Goal: Transaction & Acquisition: Purchase product/service

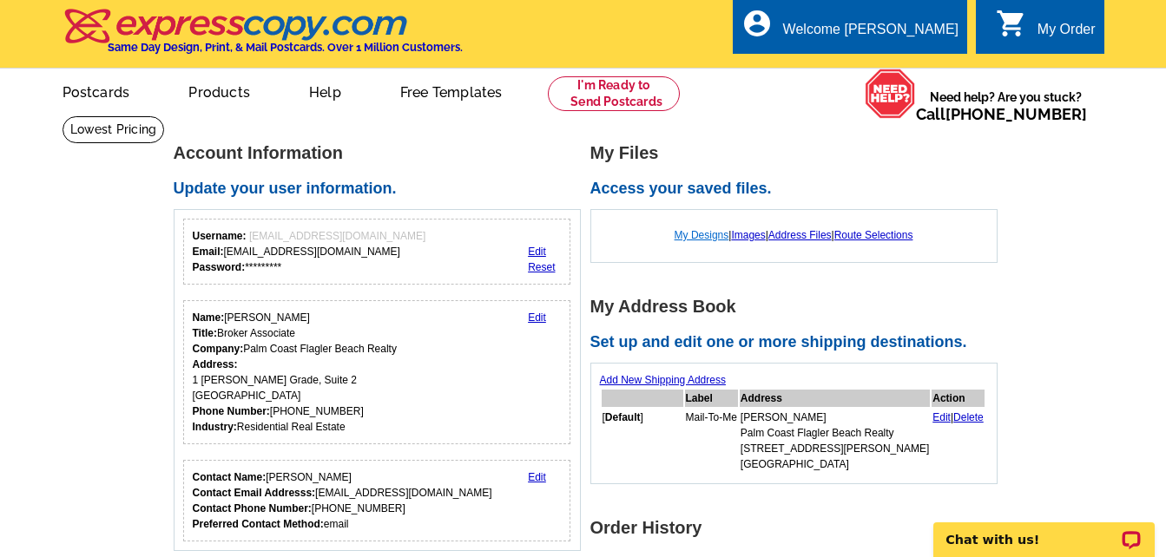
click at [686, 238] on link "My Designs" at bounding box center [701, 235] width 55 height 12
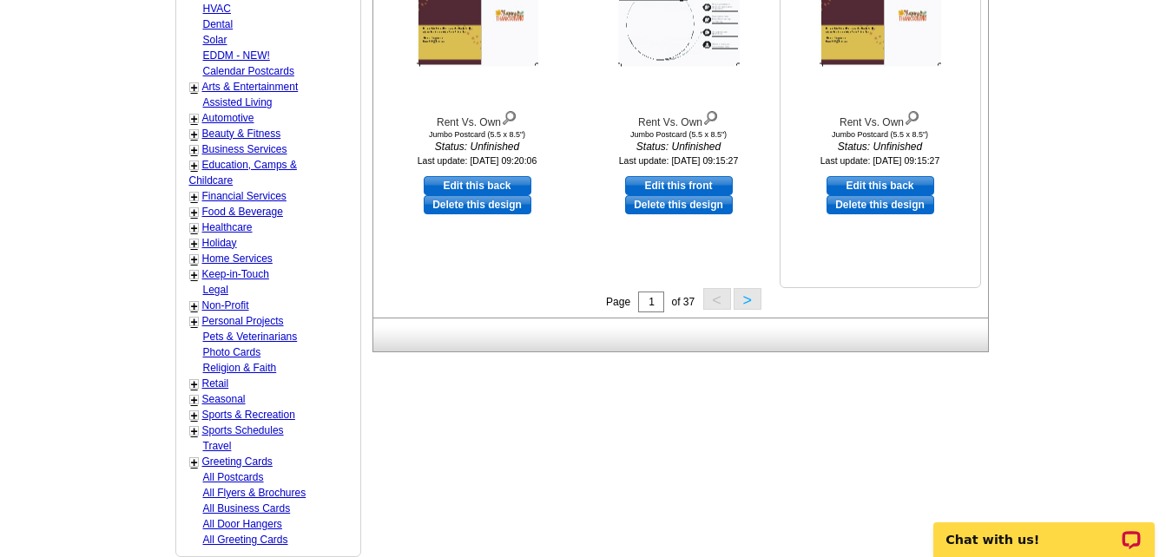
scroll to position [781, 0]
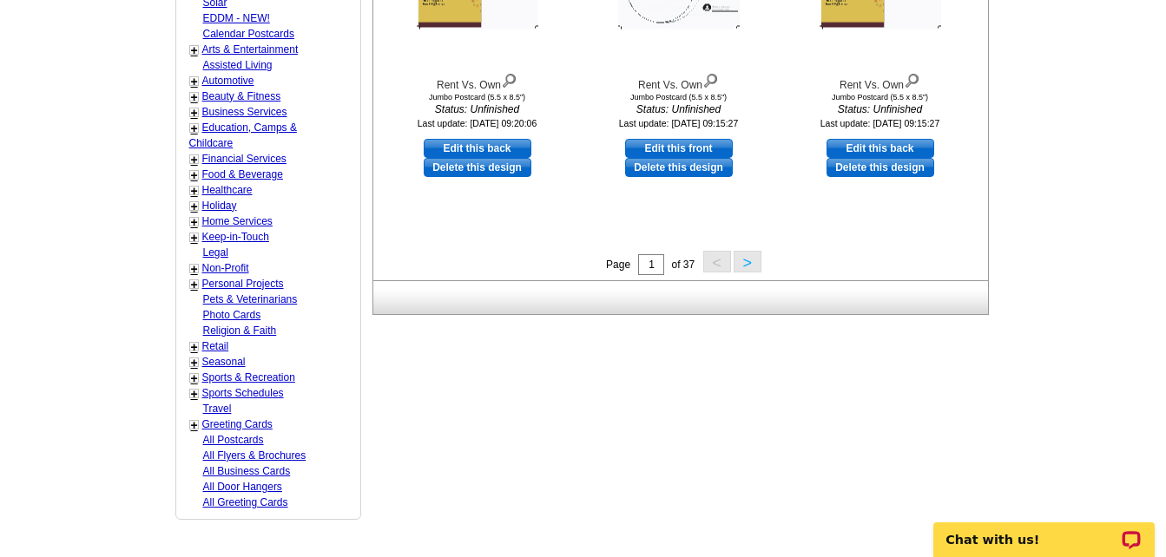
click at [744, 262] on button ">" at bounding box center [747, 262] width 28 height 22
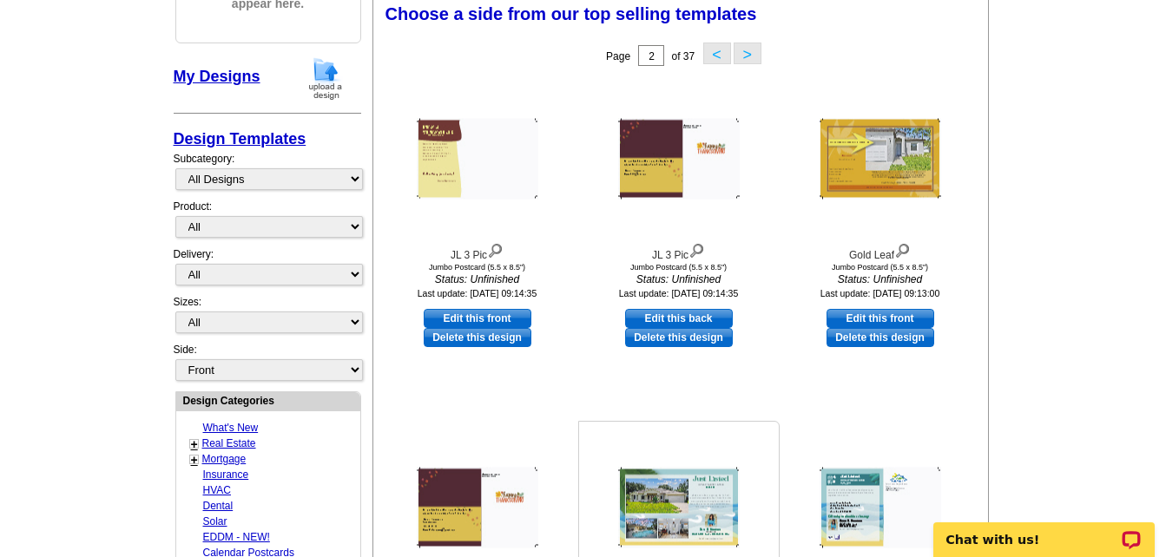
scroll to position [257, 0]
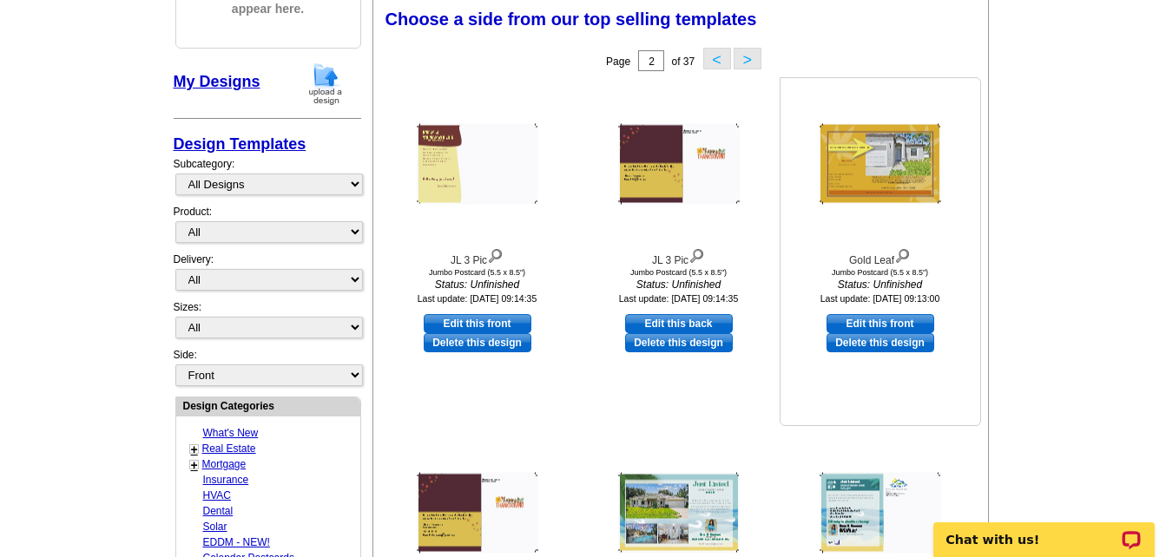
click at [881, 187] on img at bounding box center [880, 164] width 122 height 81
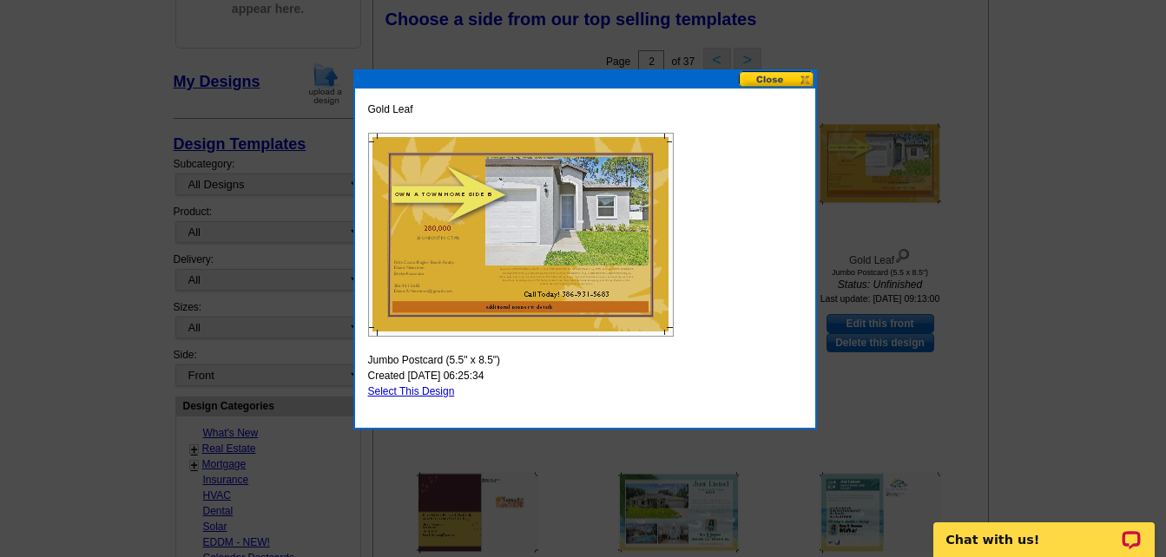
click at [803, 73] on button at bounding box center [777, 79] width 76 height 16
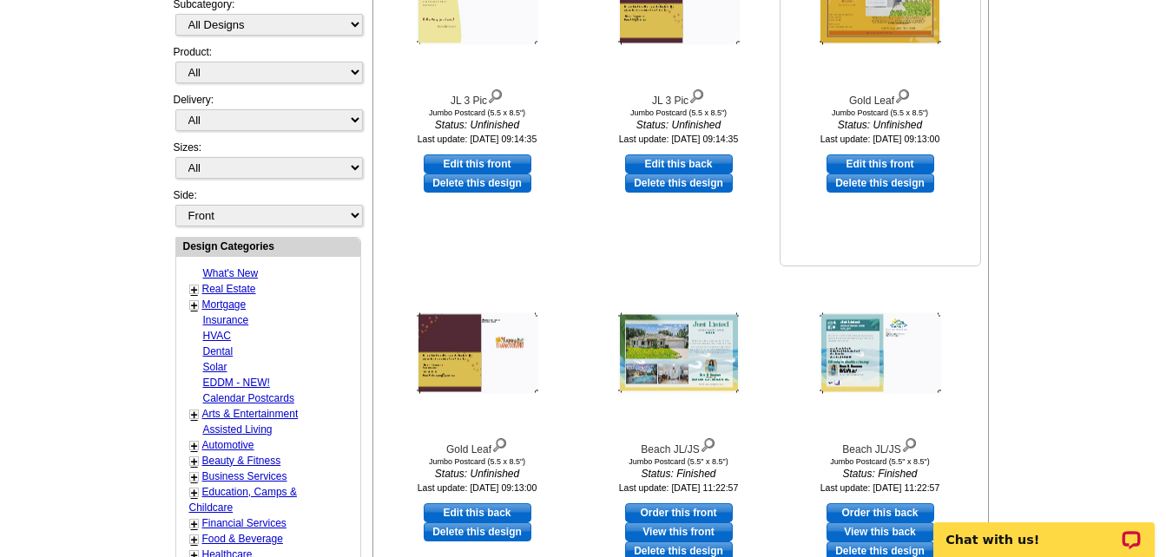
scroll to position [431, 0]
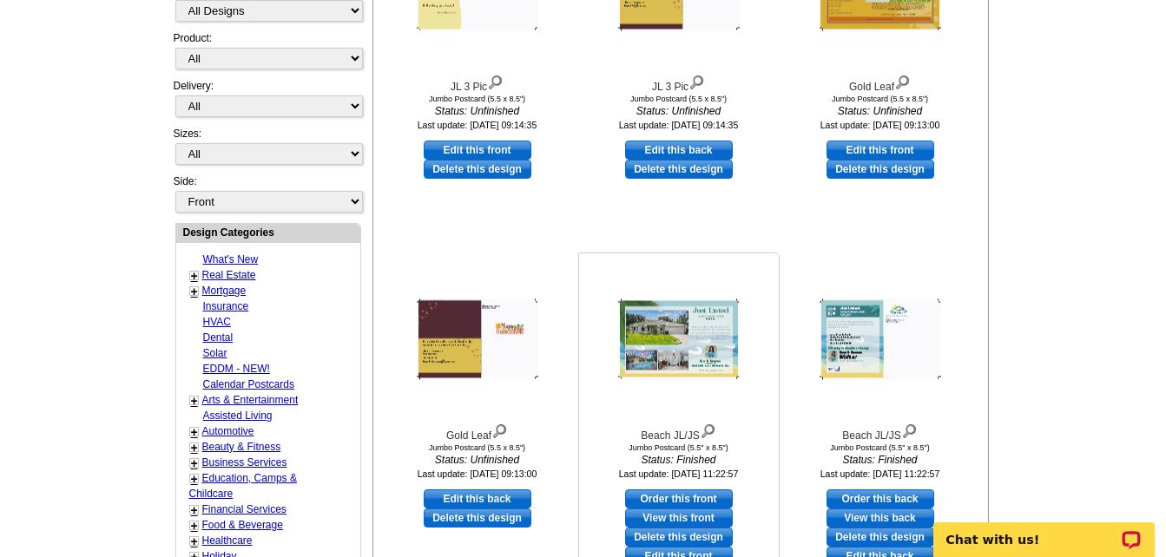
click at [716, 325] on img at bounding box center [679, 339] width 122 height 81
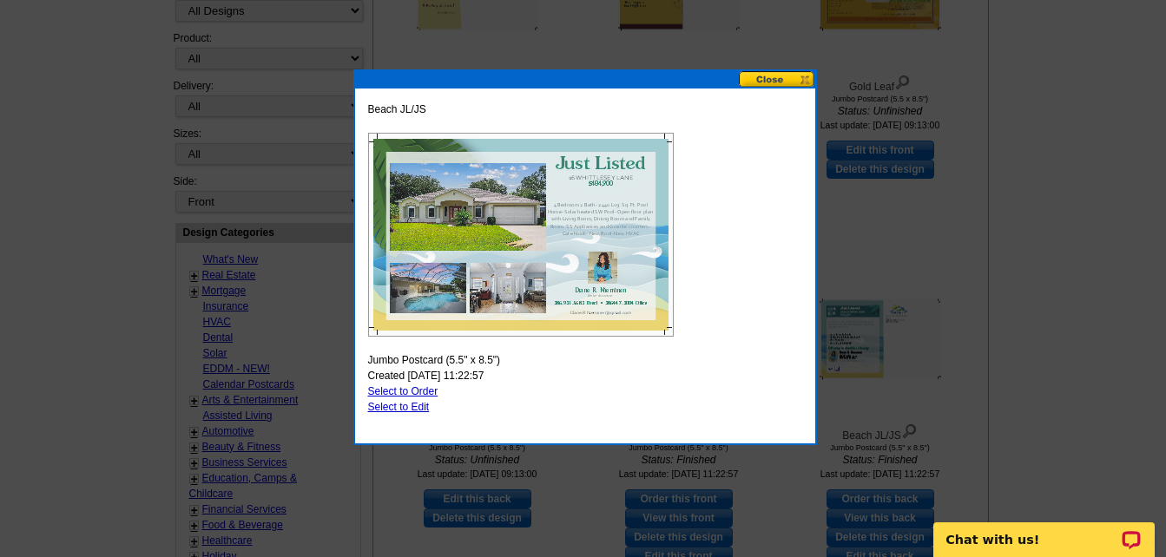
click at [798, 77] on button at bounding box center [777, 79] width 76 height 16
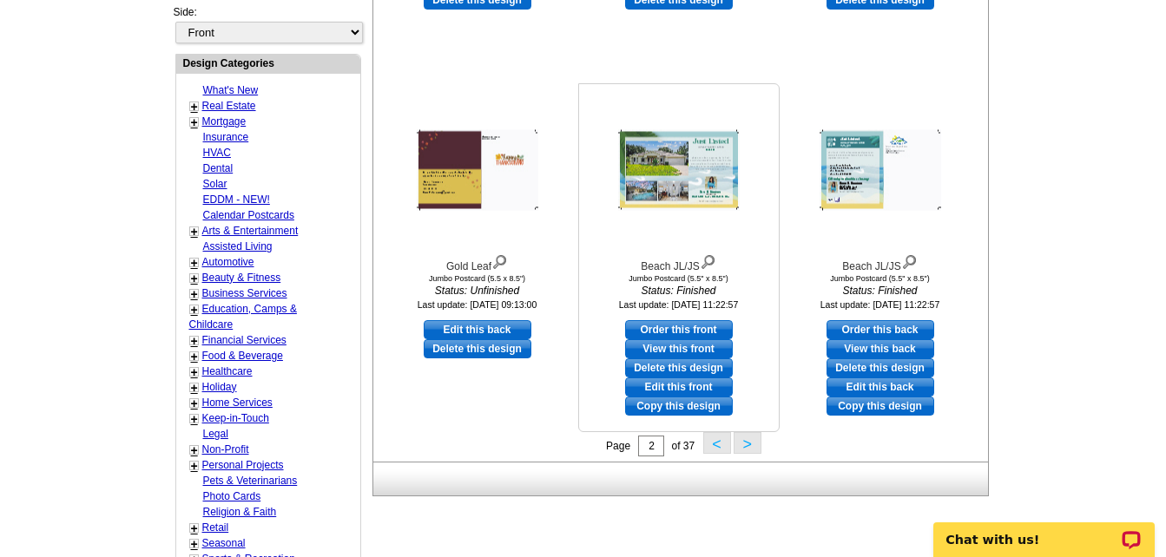
scroll to position [778, 0]
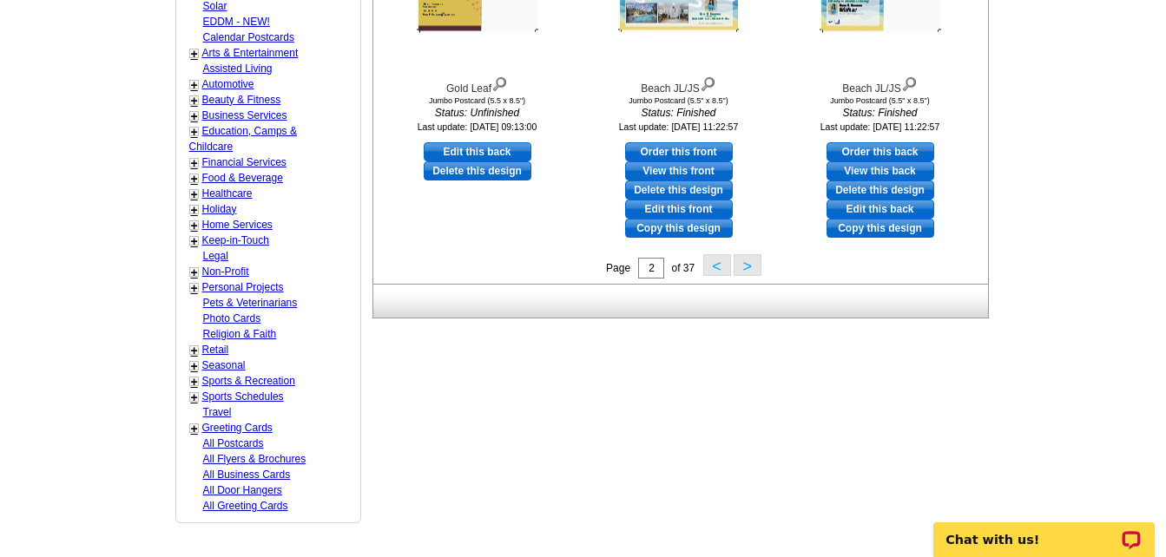
click at [751, 266] on button ">" at bounding box center [747, 265] width 28 height 22
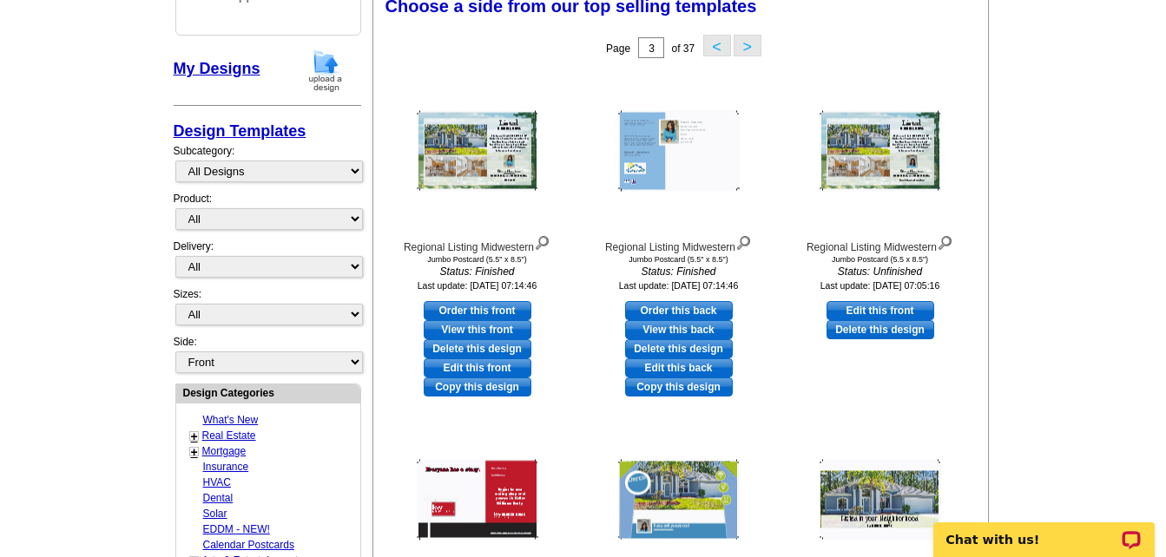
scroll to position [257, 0]
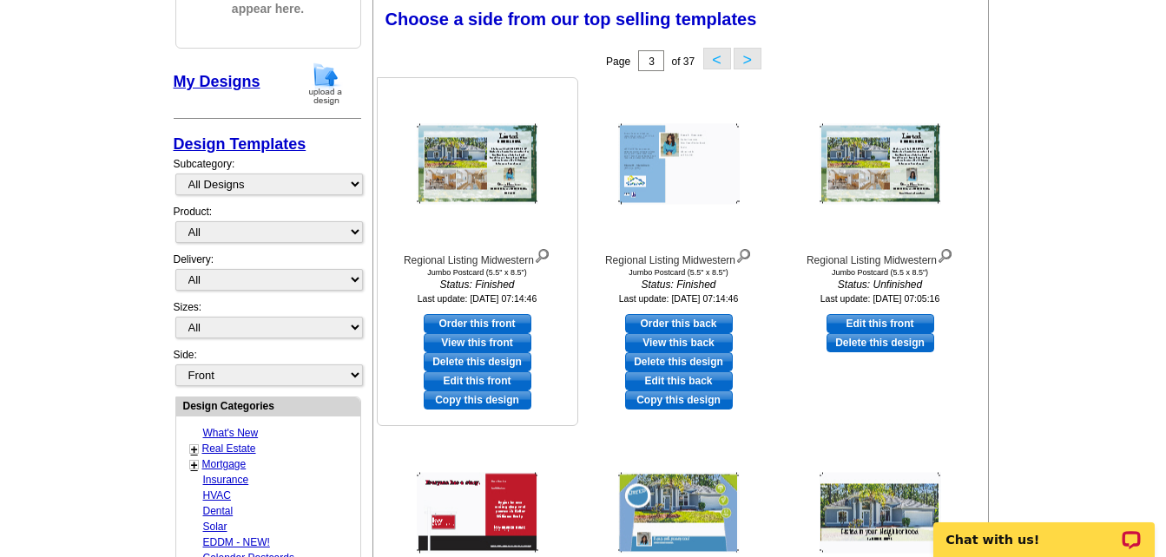
click at [464, 167] on img at bounding box center [478, 164] width 122 height 81
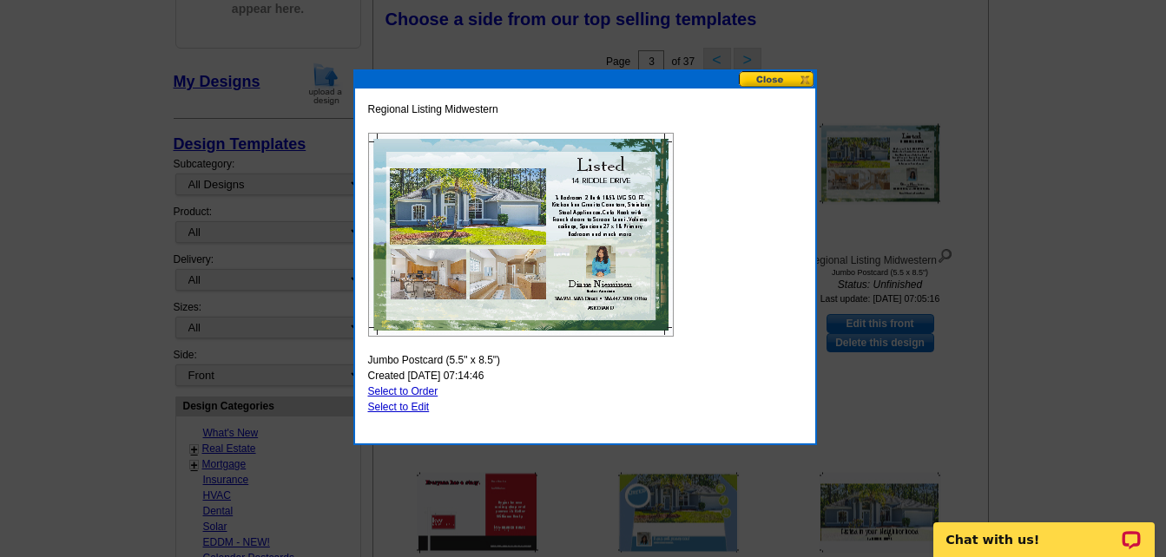
click at [411, 404] on link "Select to Edit" at bounding box center [399, 407] width 62 height 12
select select "2"
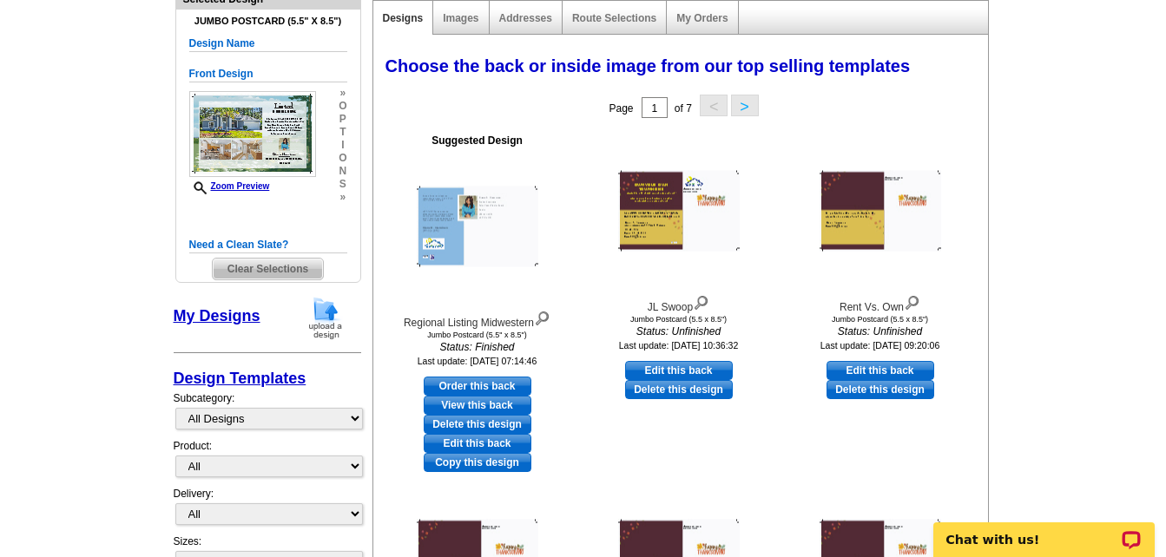
scroll to position [174, 0]
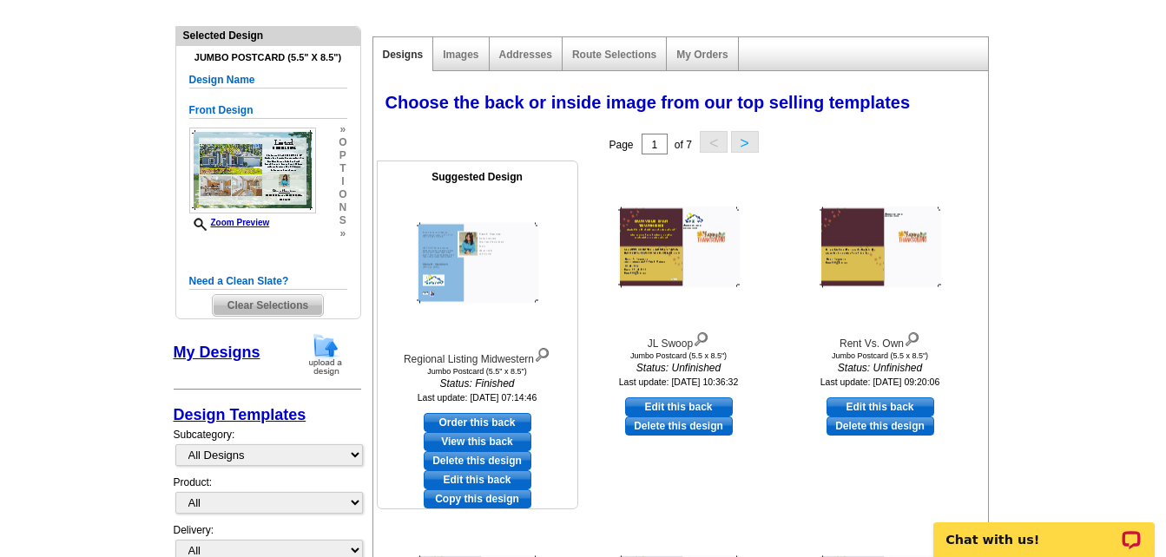
click at [435, 279] on img at bounding box center [478, 263] width 122 height 81
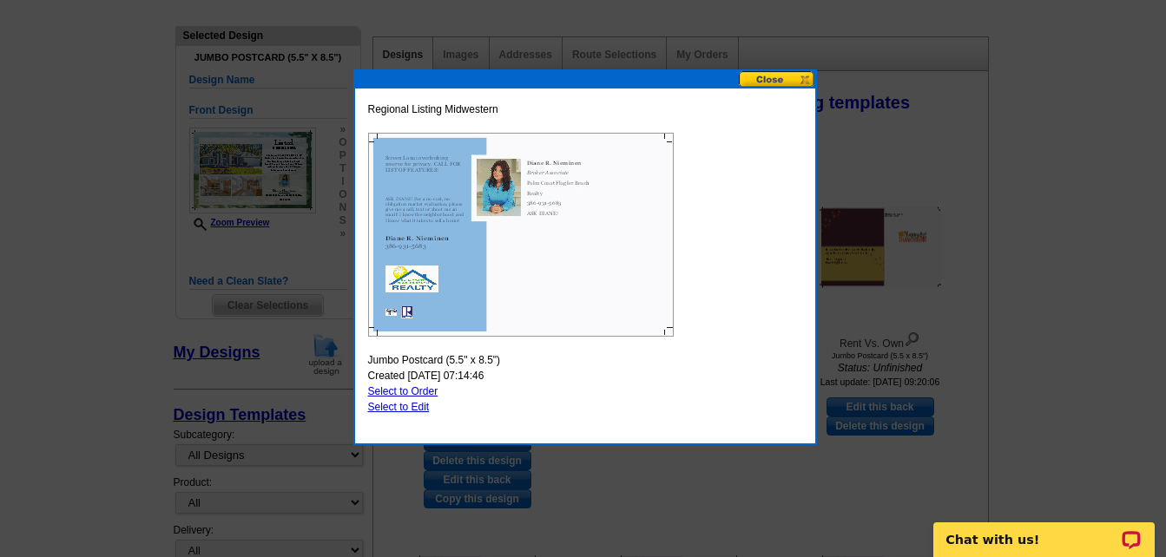
click at [424, 408] on link "Select to Edit" at bounding box center [399, 407] width 62 height 12
select select "front"
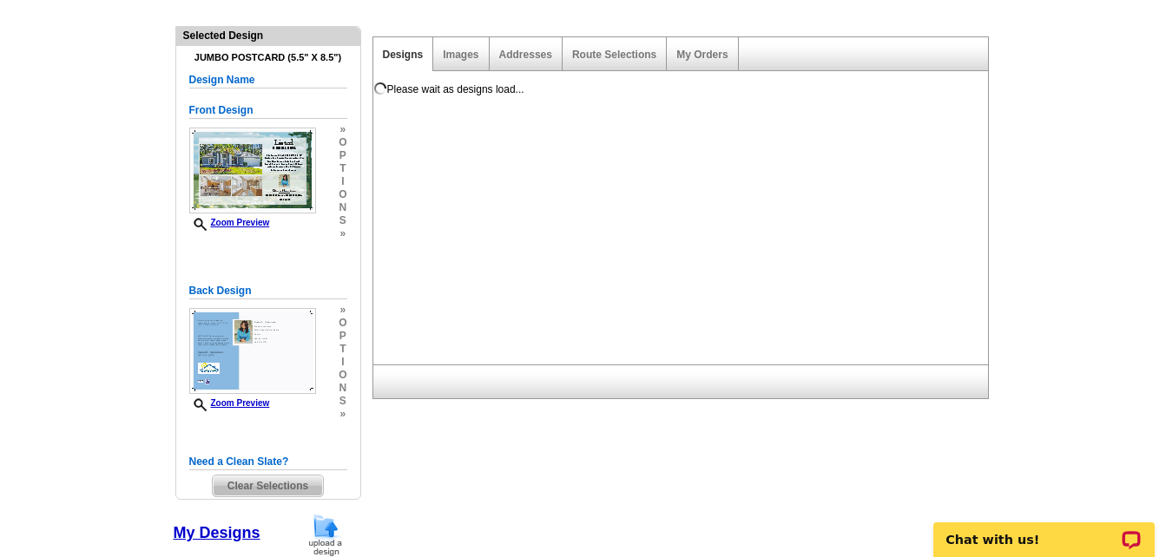
scroll to position [0, 0]
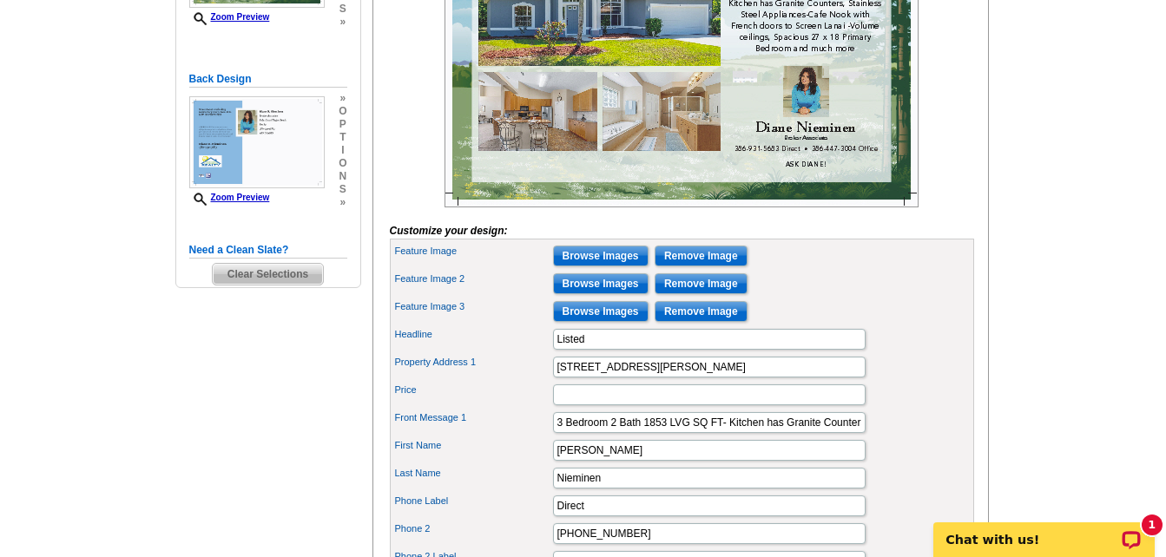
scroll to position [434, 0]
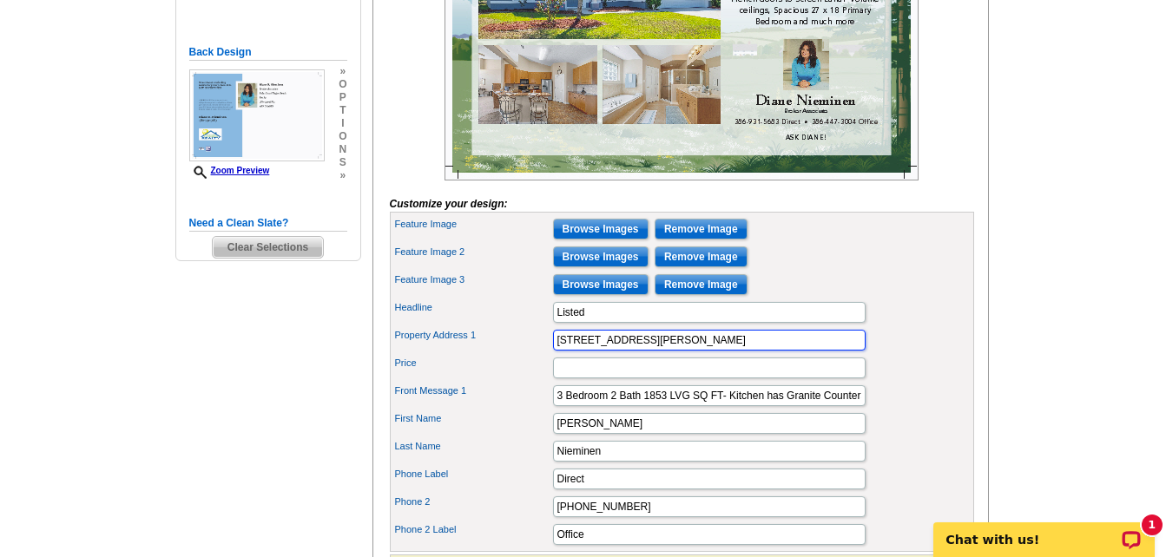
drag, startPoint x: 651, startPoint y: 371, endPoint x: 556, endPoint y: 367, distance: 95.5
click at [556, 351] on input "14 RIDDLE DRIVE" at bounding box center [709, 340] width 312 height 21
type input "[STREET_ADDRESS]"
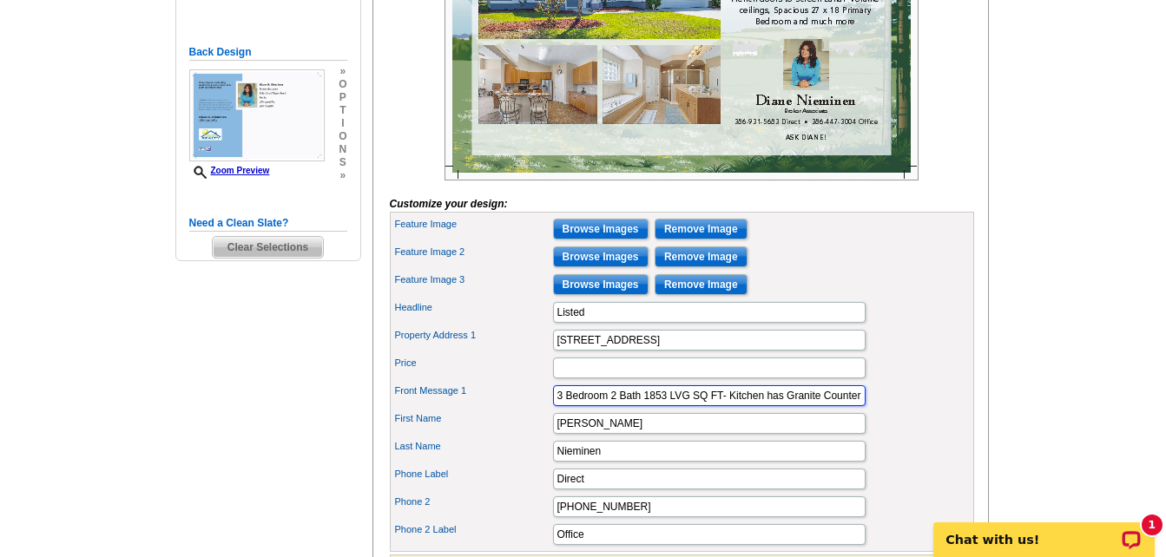
click at [618, 406] on input "3 Bedroom 2 Bath 1853 LVG SQ FT- Kitchen has Granite Counters, Stainless Steel …" at bounding box center [709, 395] width 312 height 21
drag, startPoint x: 663, startPoint y: 419, endPoint x: 686, endPoint y: 425, distance: 23.4
click at [686, 406] on input "3 Bedroom 2 1/2 Bath 1853 LVG SQ FT- Kitchen has Granite Counters, Stainless St…" at bounding box center [709, 395] width 312 height 21
click at [837, 406] on input "3 Bedroom 2 1/2 Bath 2537 LVG SQ FT- Kitchen has Granite Counters, Stainless St…" at bounding box center [709, 395] width 312 height 21
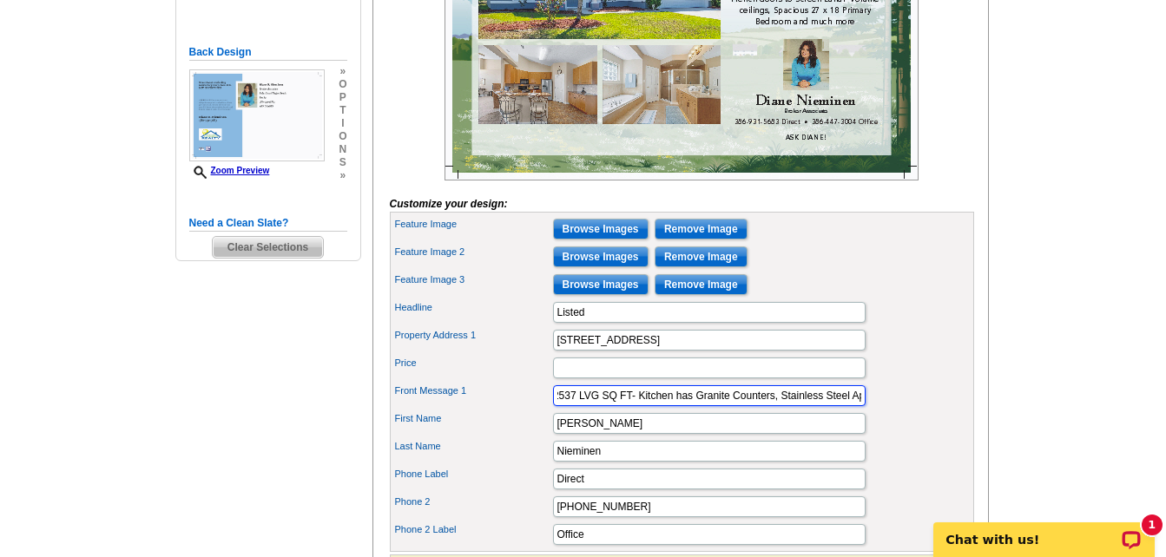
scroll to position [0, 133]
click at [756, 406] on input "3 Bedroom 2 1/2 Bath 2537 LVG SQ FT- Kitchen has Granite Counters, Stainless St…" at bounding box center [709, 395] width 312 height 21
click at [833, 406] on input "3 Bedroom 2 1/2 Bath 2537 LVG SQ FT- Kitchen has Granite Counters, Cafe Nook wi…" at bounding box center [709, 395] width 312 height 21
click at [667, 406] on input "3 Bedroom 2 1/2 Bath 2537 LVG SQ FT- Kitchen has Granite Counters, Cafe Nook wi…" at bounding box center [709, 395] width 312 height 21
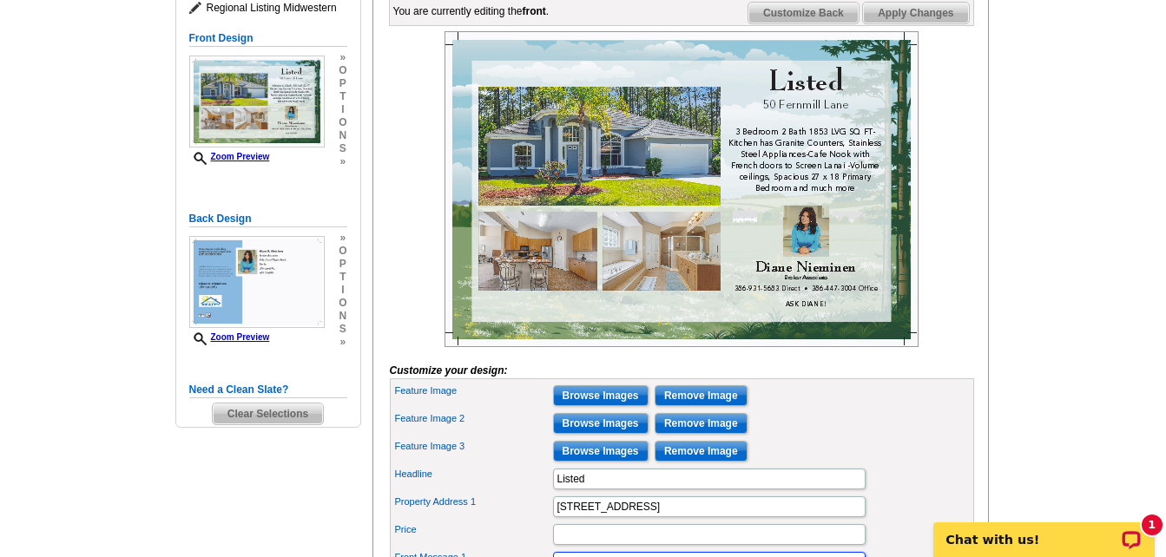
scroll to position [260, 0]
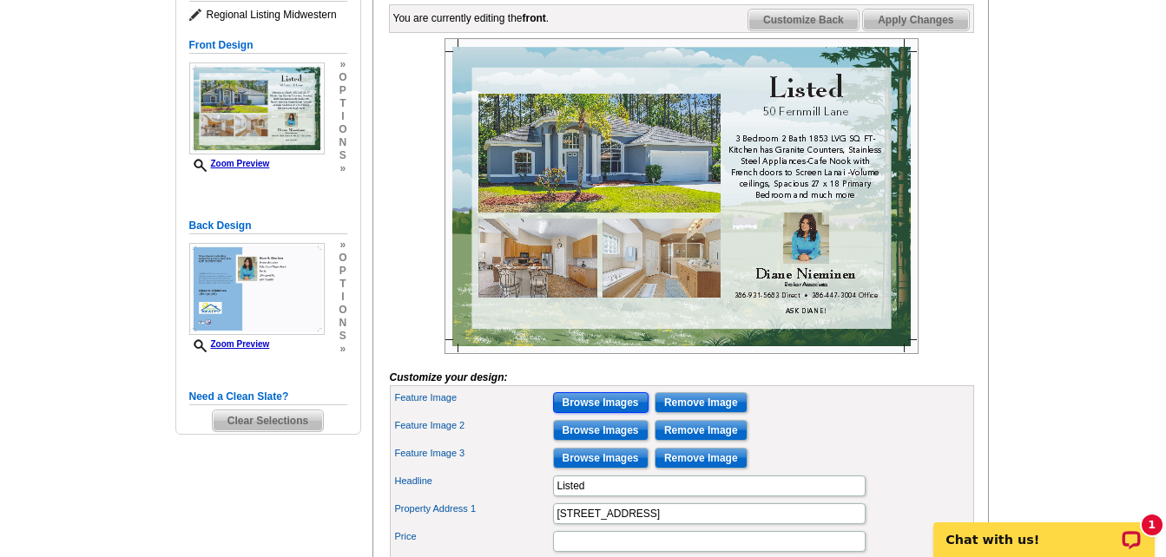
click at [615, 413] on input "Browse Images" at bounding box center [600, 402] width 95 height 21
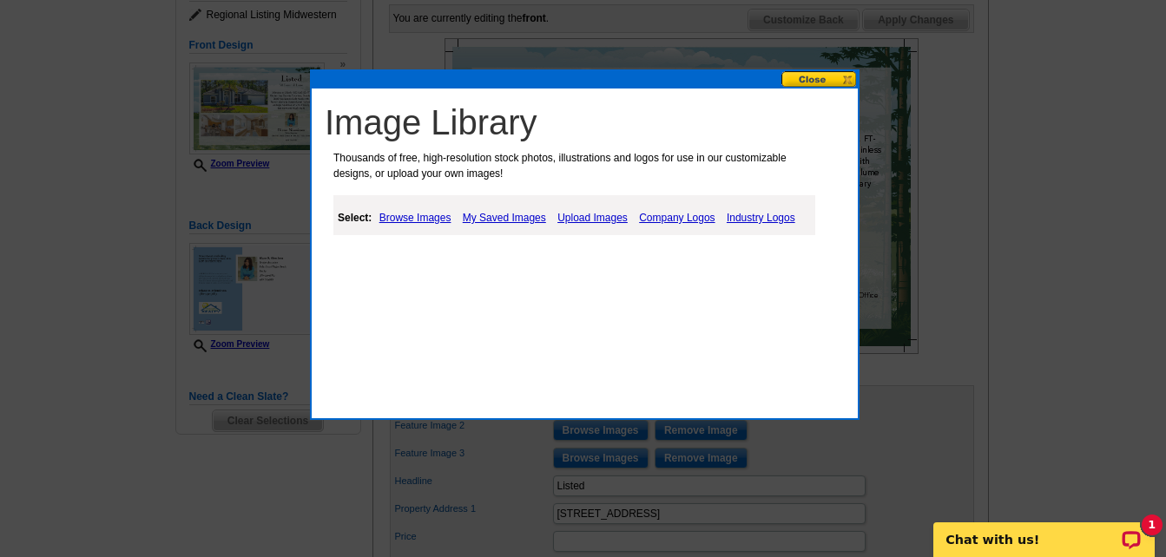
click at [413, 219] on link "Browse Images" at bounding box center [415, 217] width 81 height 21
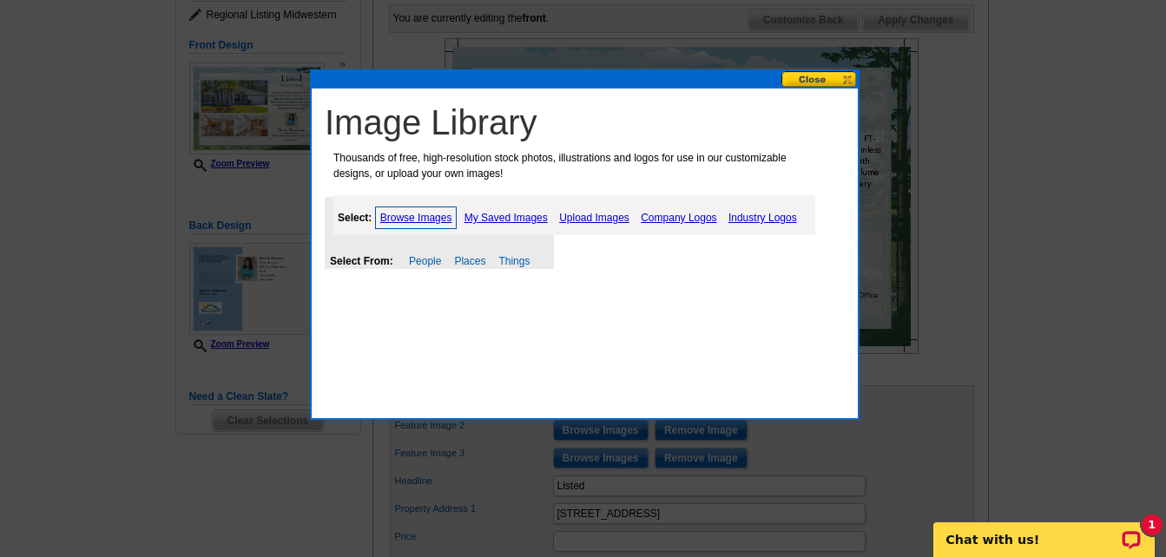
click at [582, 214] on link "Upload Images" at bounding box center [594, 217] width 79 height 21
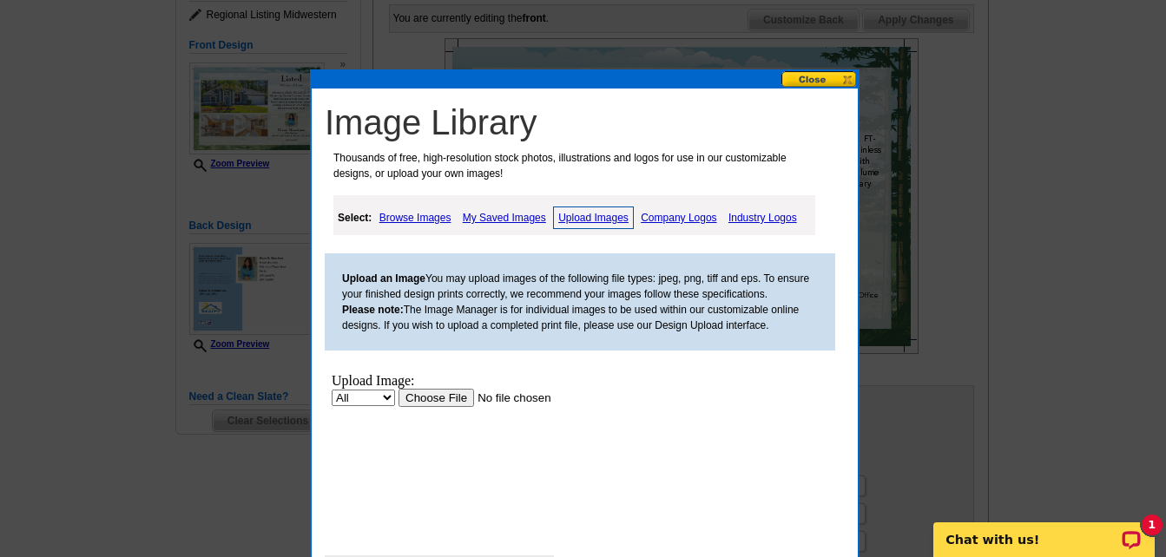
click at [418, 397] on input "file" at bounding box center [508, 398] width 220 height 18
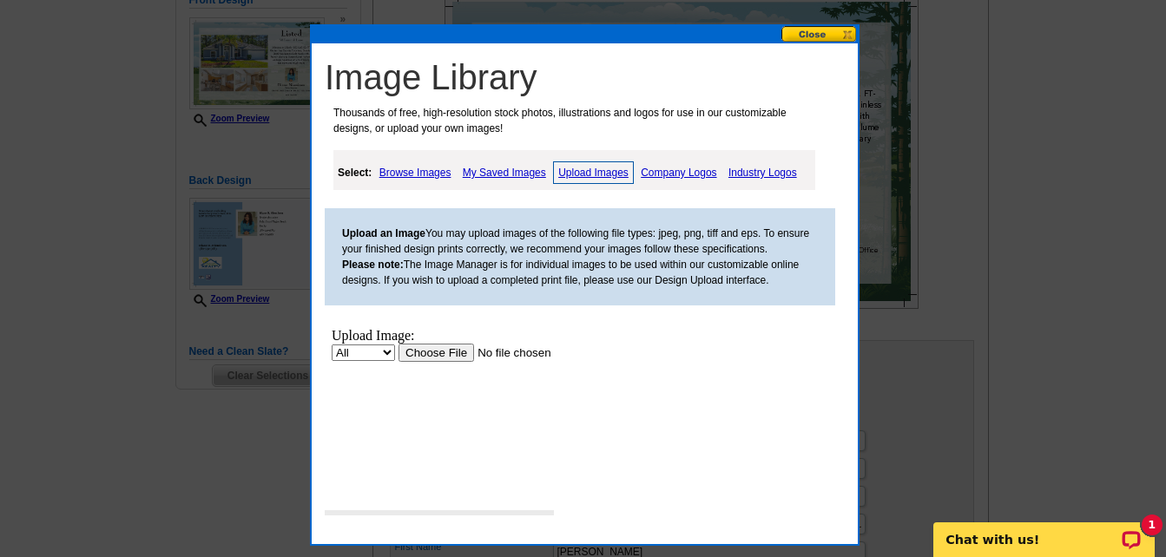
scroll to position [347, 0]
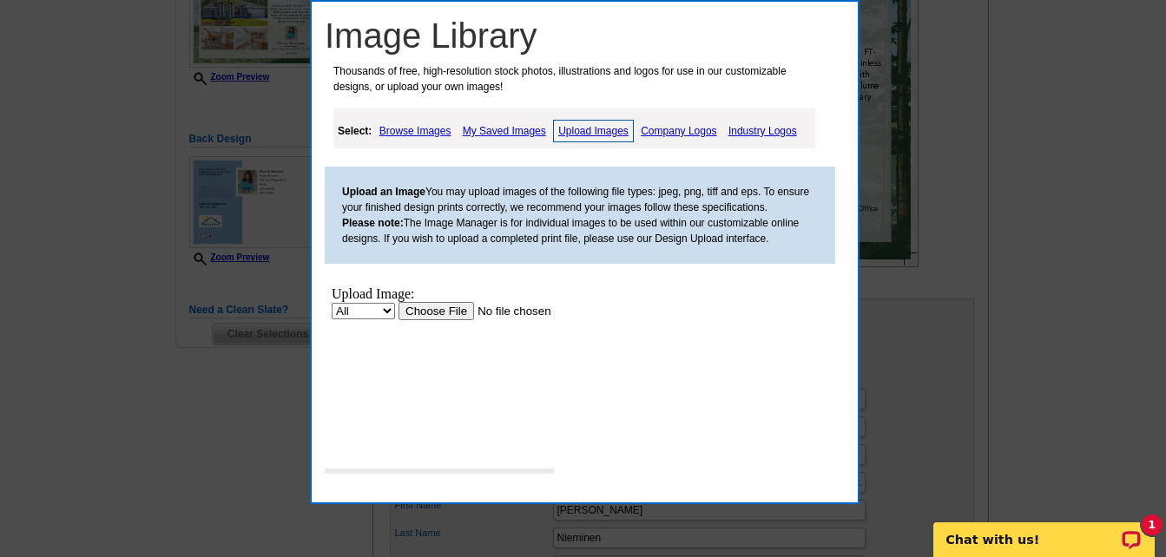
click at [468, 315] on input "file" at bounding box center [508, 311] width 220 height 18
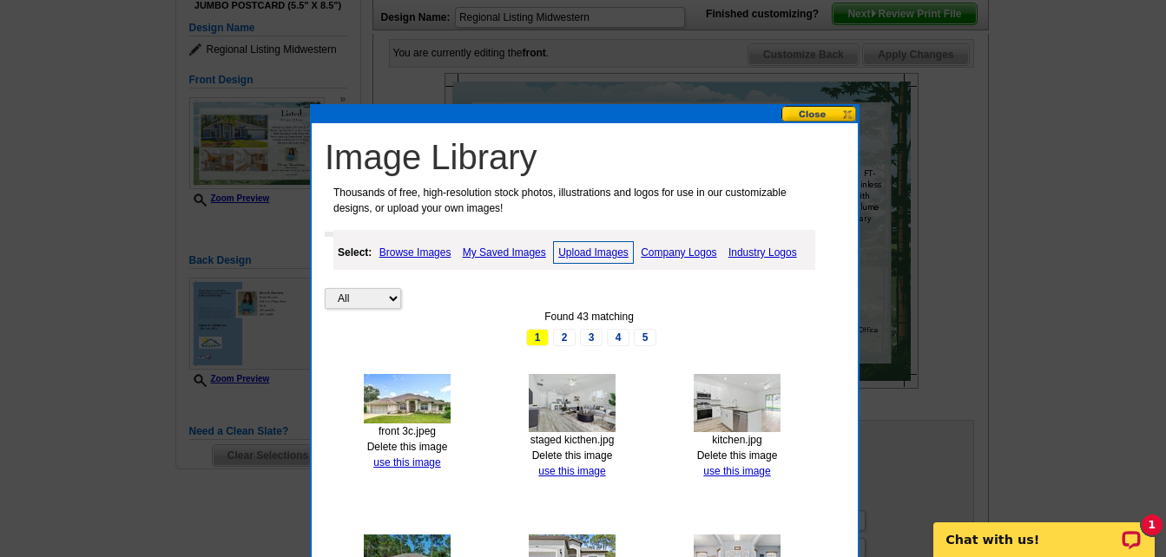
scroll to position [174, 0]
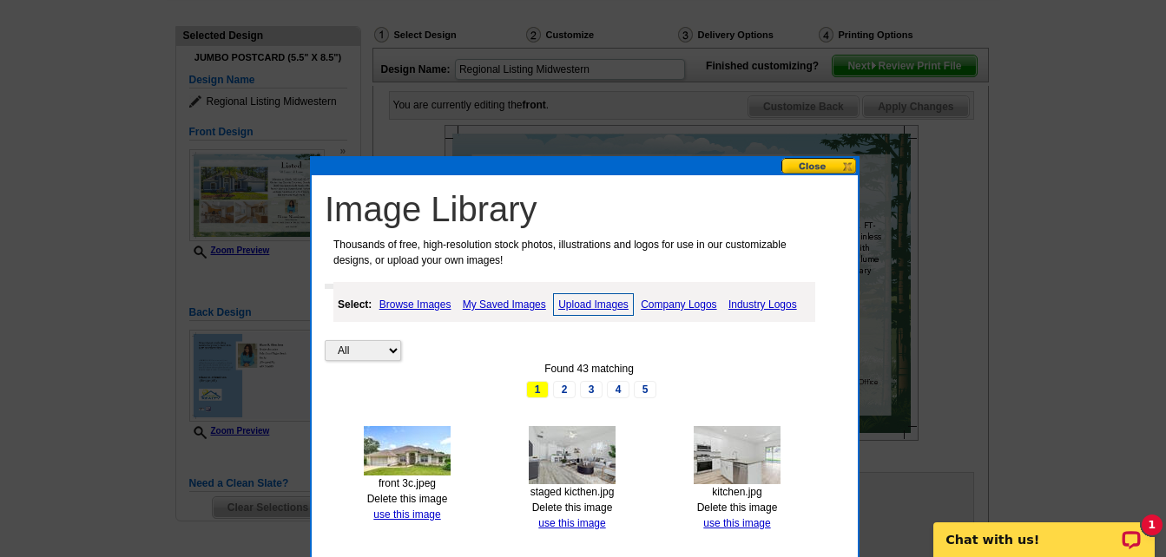
click at [570, 299] on link "Upload Images" at bounding box center [593, 304] width 81 height 23
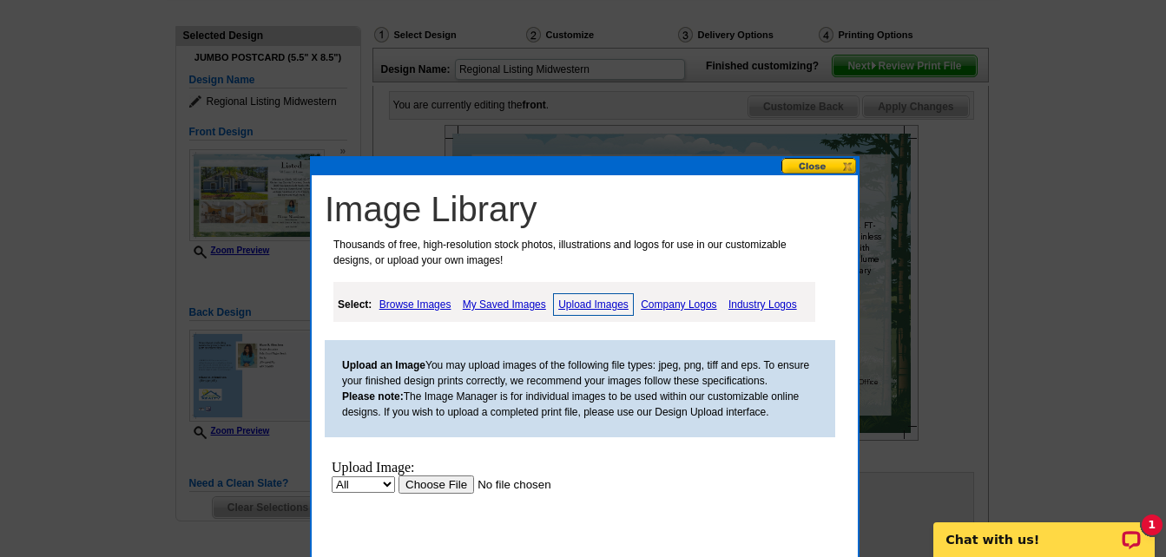
scroll to position [0, 0]
click at [422, 488] on input "file" at bounding box center [508, 485] width 220 height 18
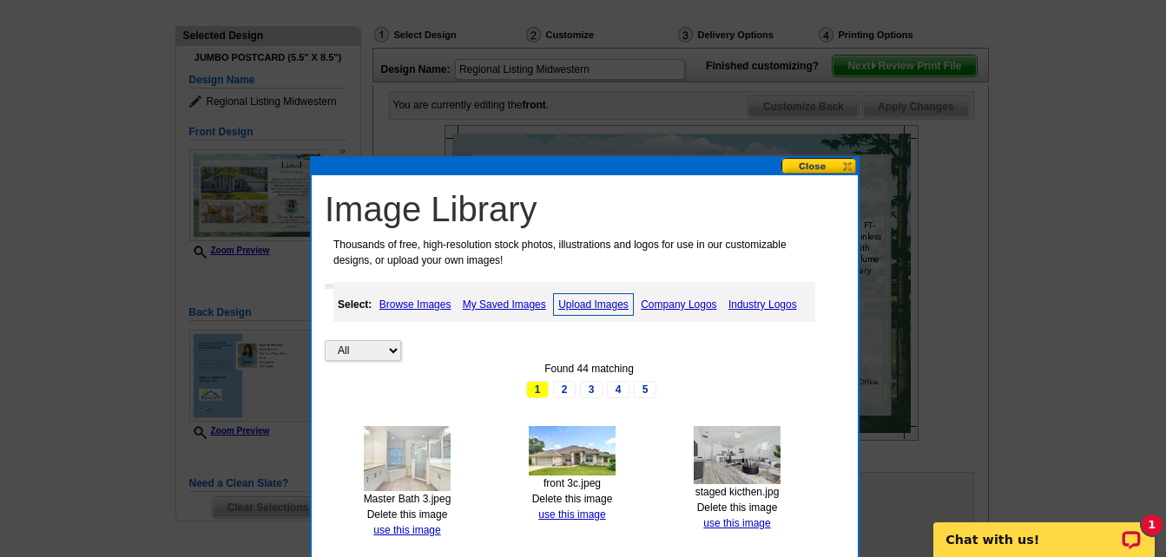
click at [584, 299] on link "Upload Images" at bounding box center [593, 304] width 81 height 23
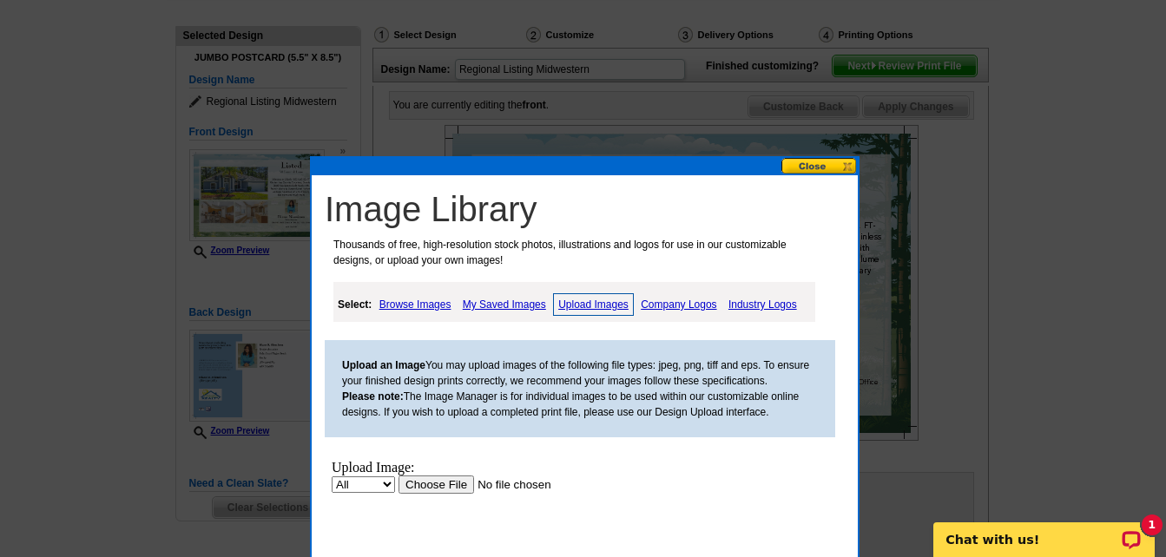
click at [438, 485] on input "file" at bounding box center [508, 485] width 220 height 18
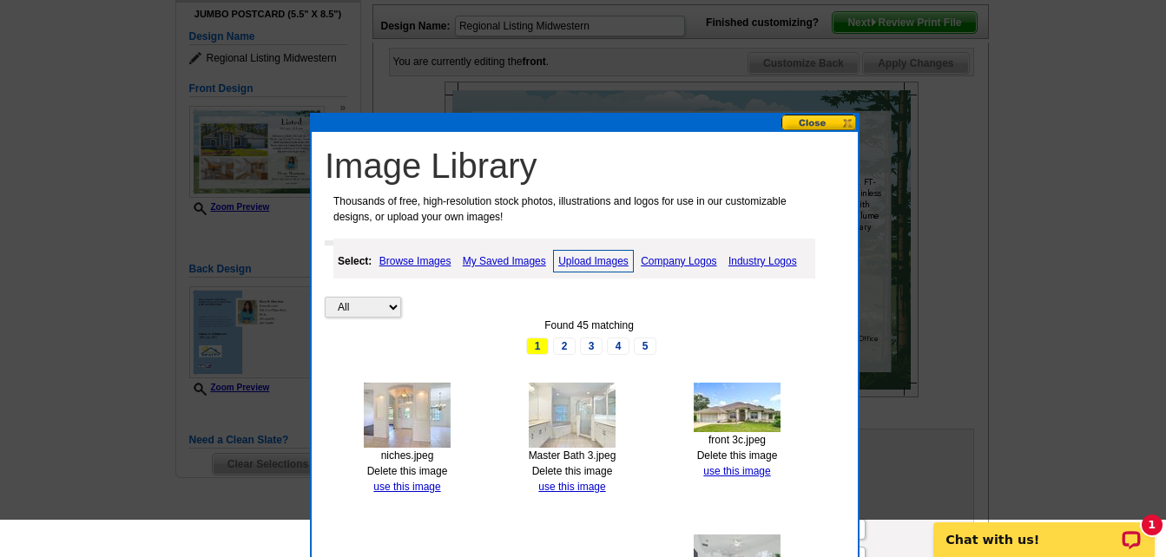
scroll to position [174, 0]
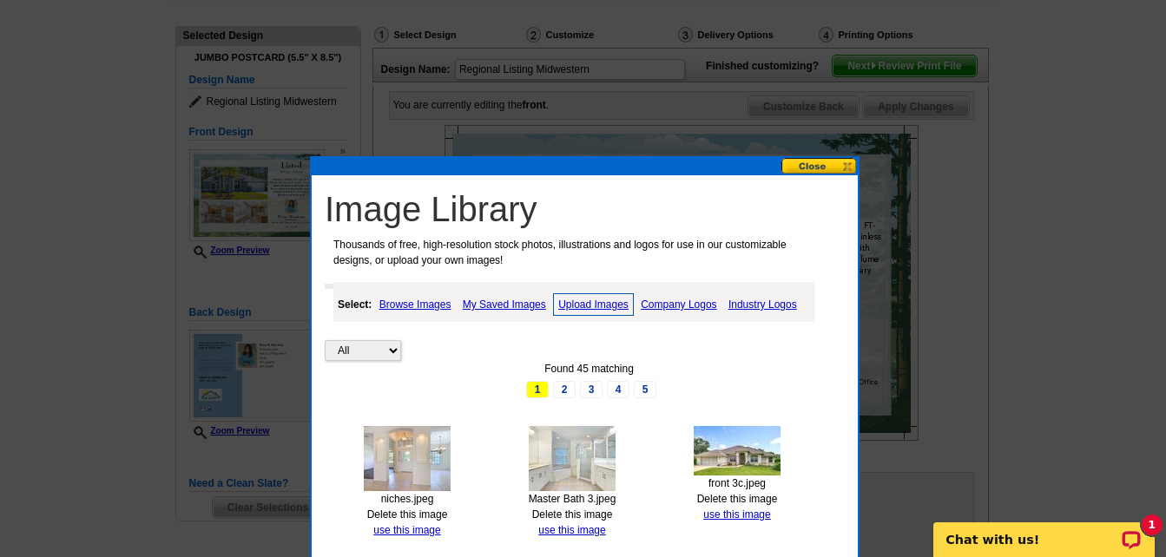
click at [806, 166] on button at bounding box center [819, 166] width 76 height 16
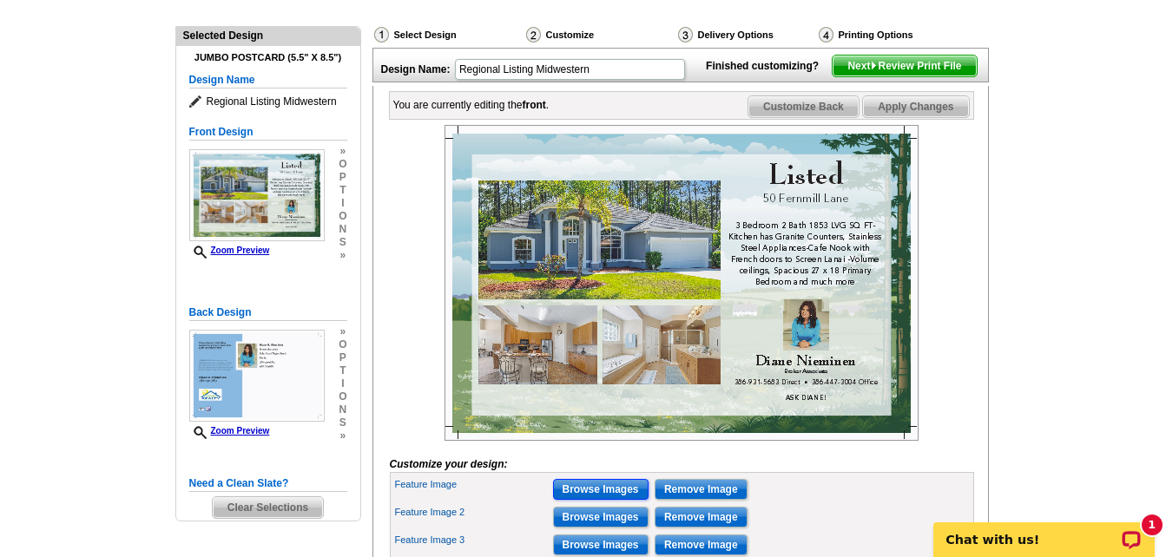
click at [607, 500] on input "Browse Images" at bounding box center [600, 489] width 95 height 21
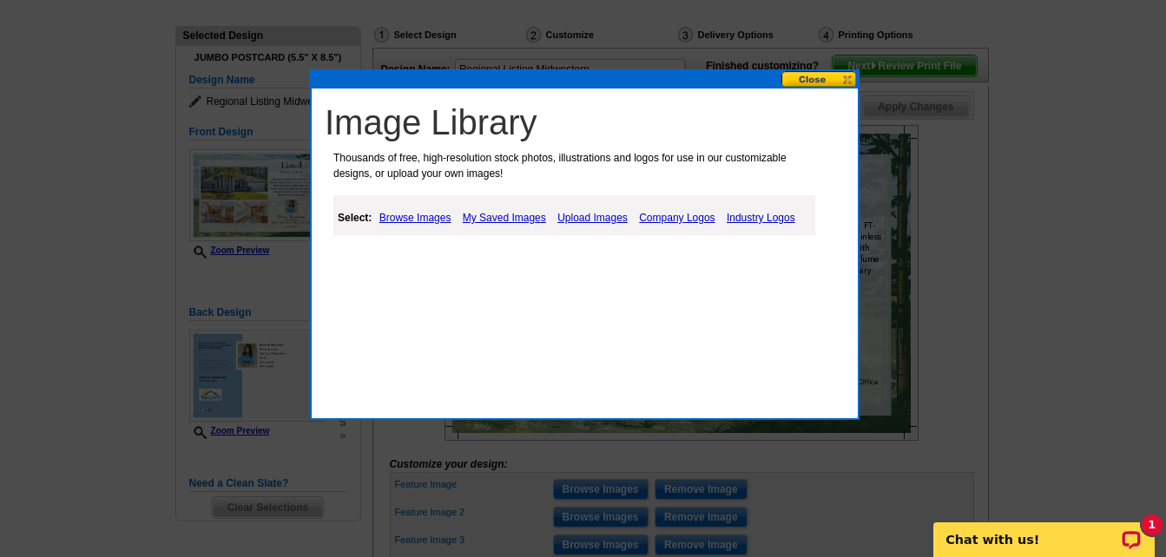
click at [422, 211] on link "Browse Images" at bounding box center [415, 217] width 81 height 21
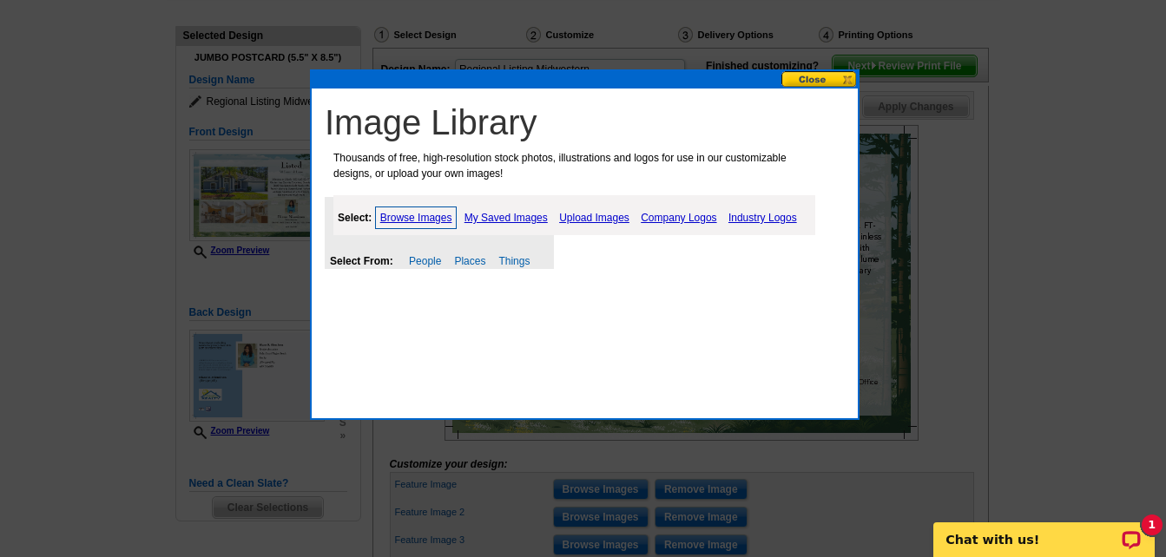
click at [481, 215] on link "My Saved Images" at bounding box center [506, 217] width 92 height 21
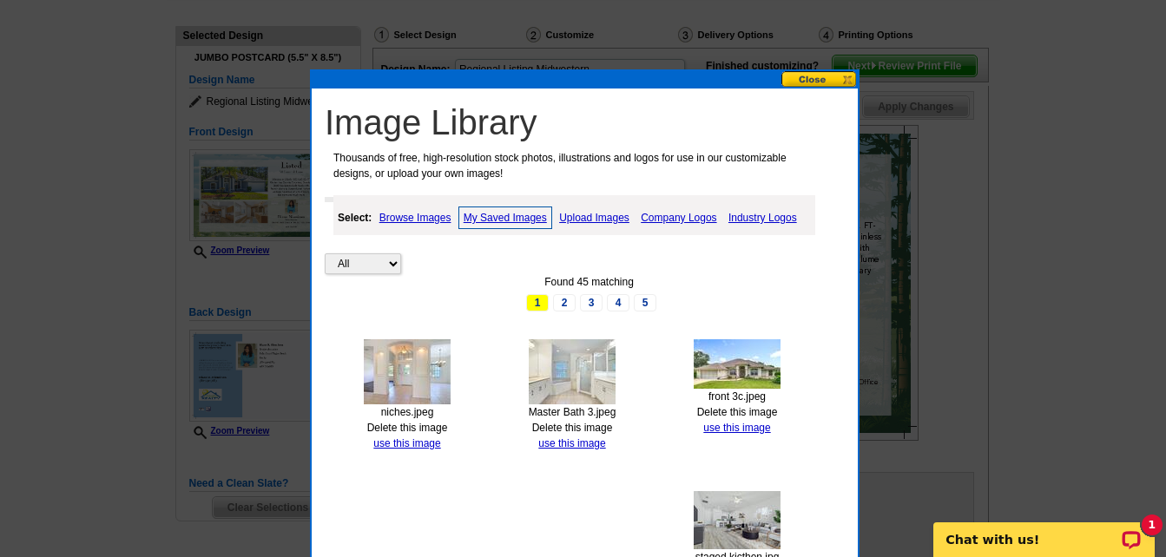
click at [770, 375] on img at bounding box center [737, 363] width 87 height 49
click at [748, 430] on link "use this image" at bounding box center [736, 428] width 67 height 12
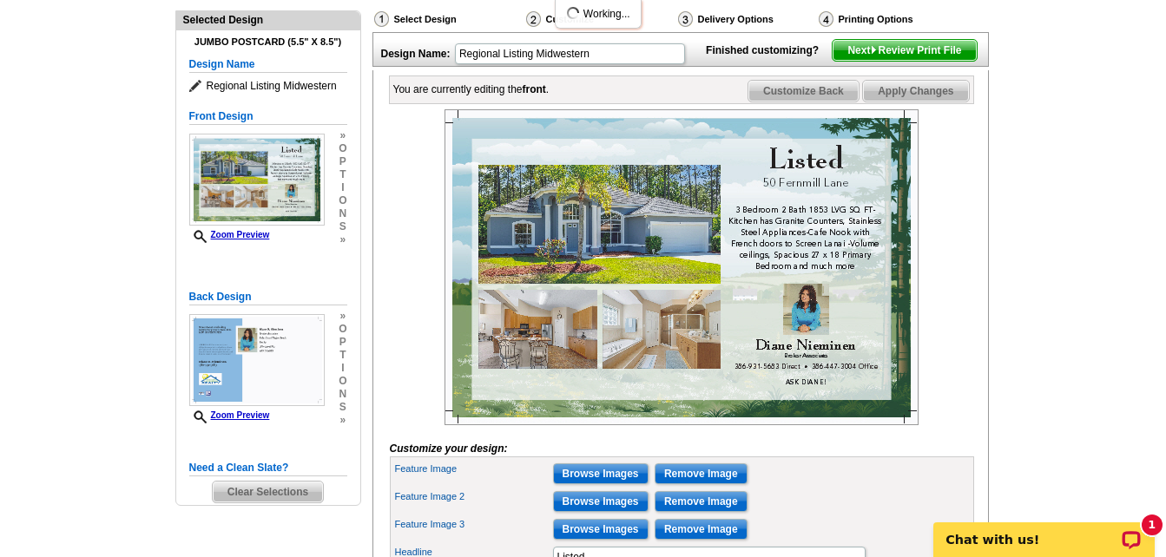
scroll to position [260, 0]
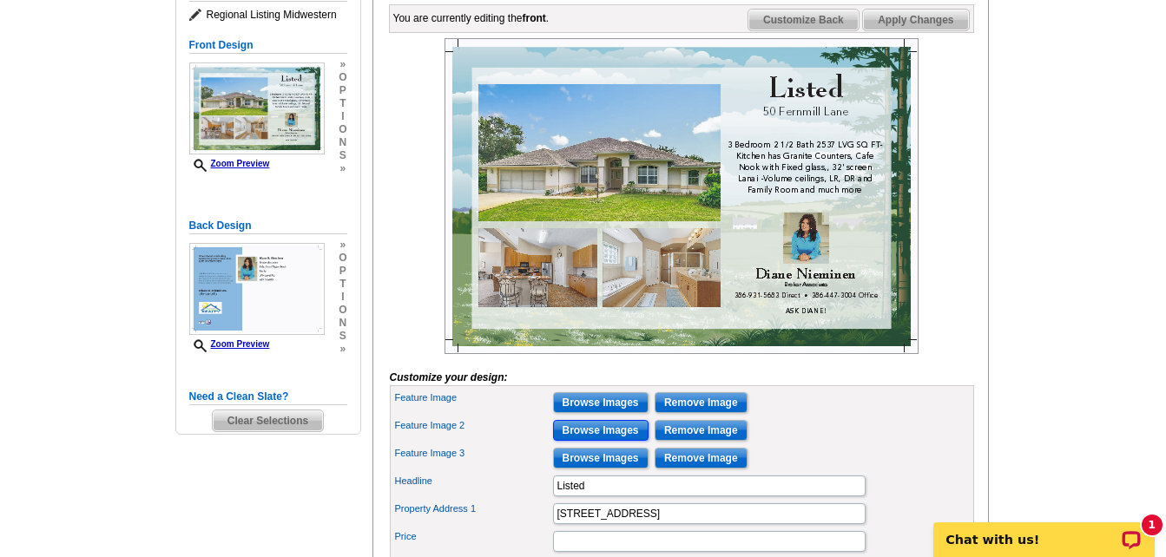
click at [600, 441] on input "Browse Images" at bounding box center [600, 430] width 95 height 21
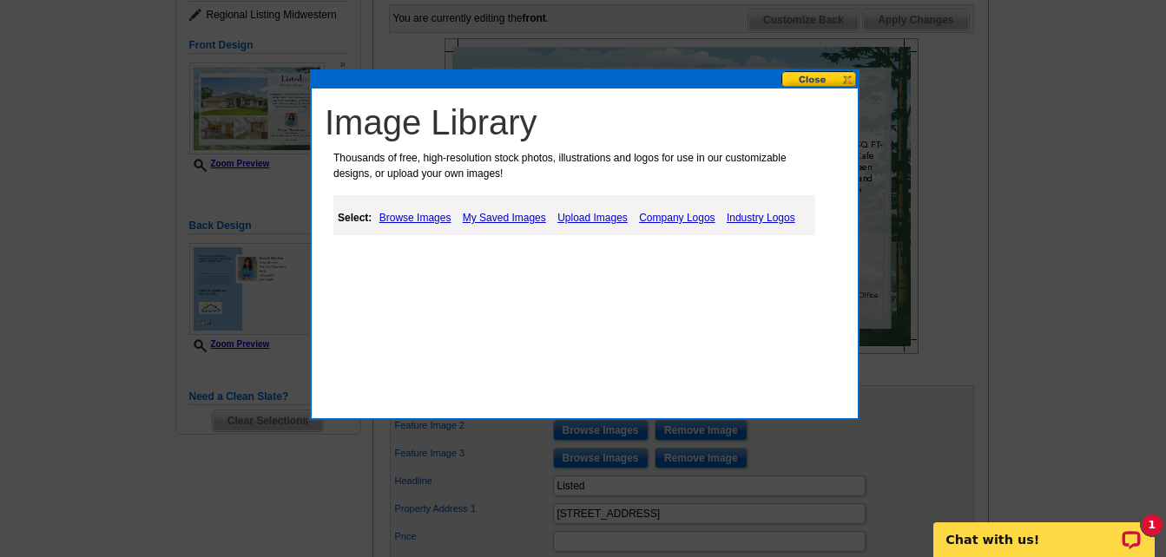
click at [520, 216] on link "My Saved Images" at bounding box center [504, 217] width 92 height 21
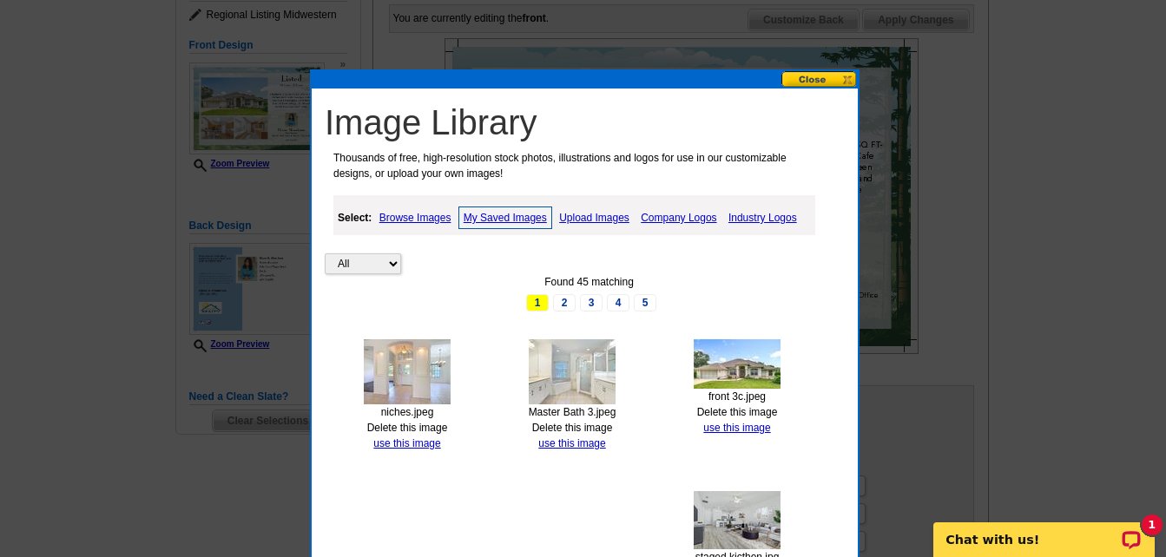
click at [404, 388] on img at bounding box center [407, 371] width 87 height 65
click at [398, 443] on link "use this image" at bounding box center [406, 443] width 67 height 12
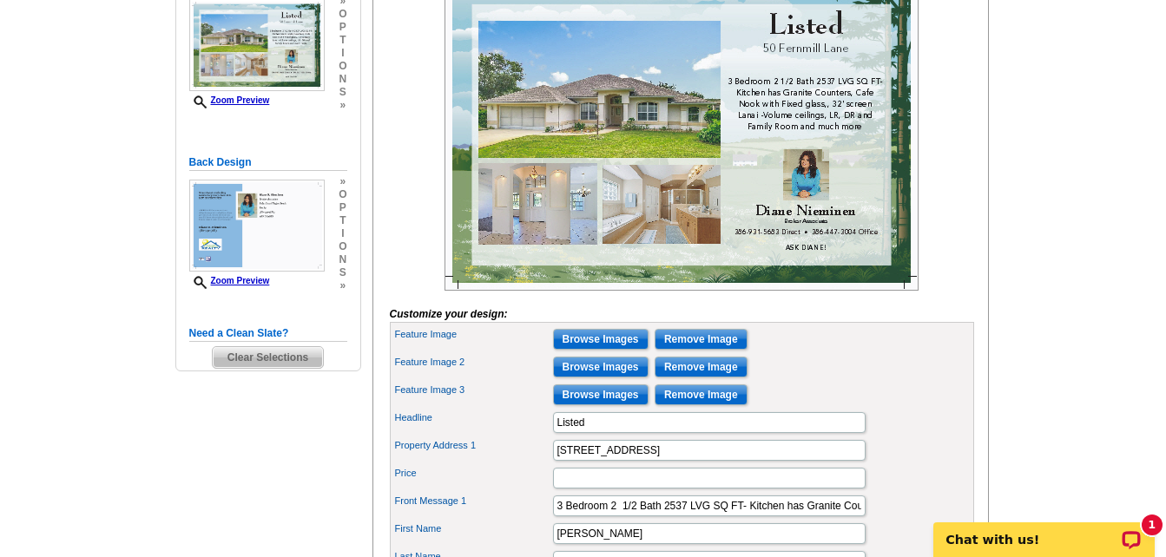
scroll to position [347, 0]
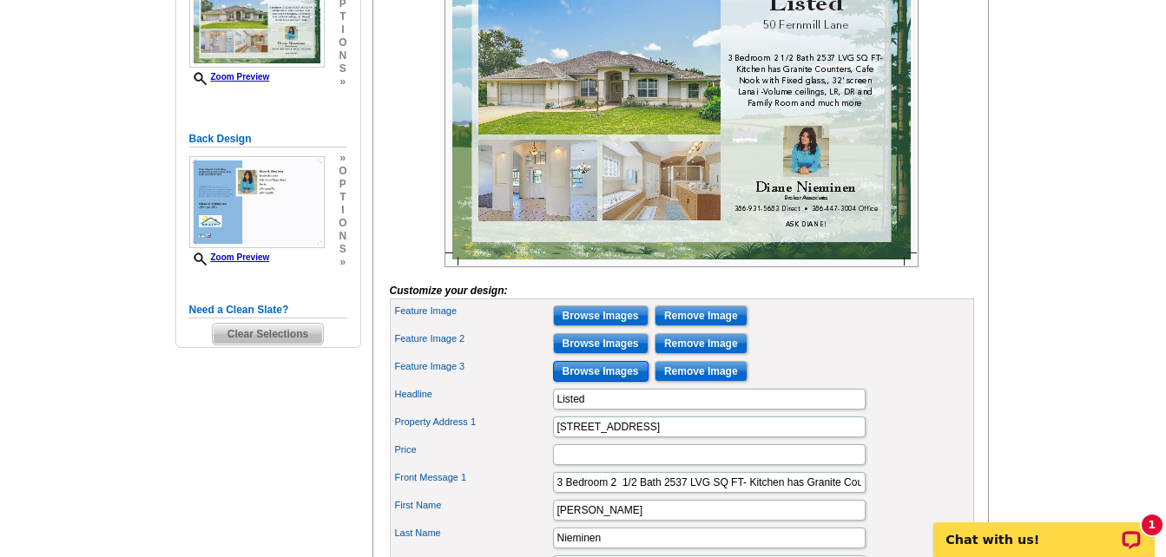
click at [609, 382] on input "Browse Images" at bounding box center [600, 371] width 95 height 21
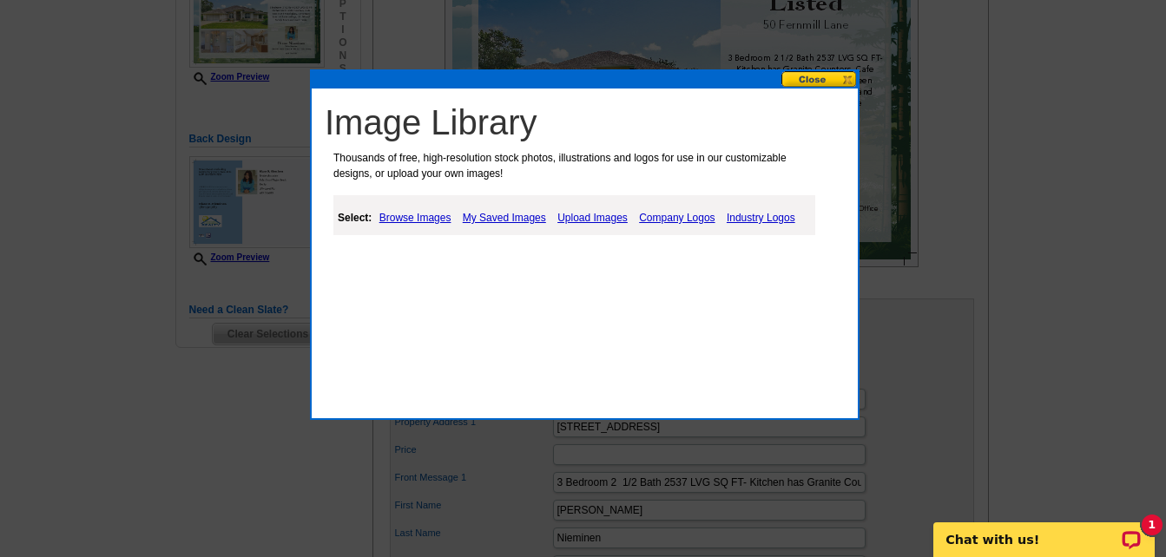
click at [534, 219] on link "My Saved Images" at bounding box center [504, 217] width 92 height 21
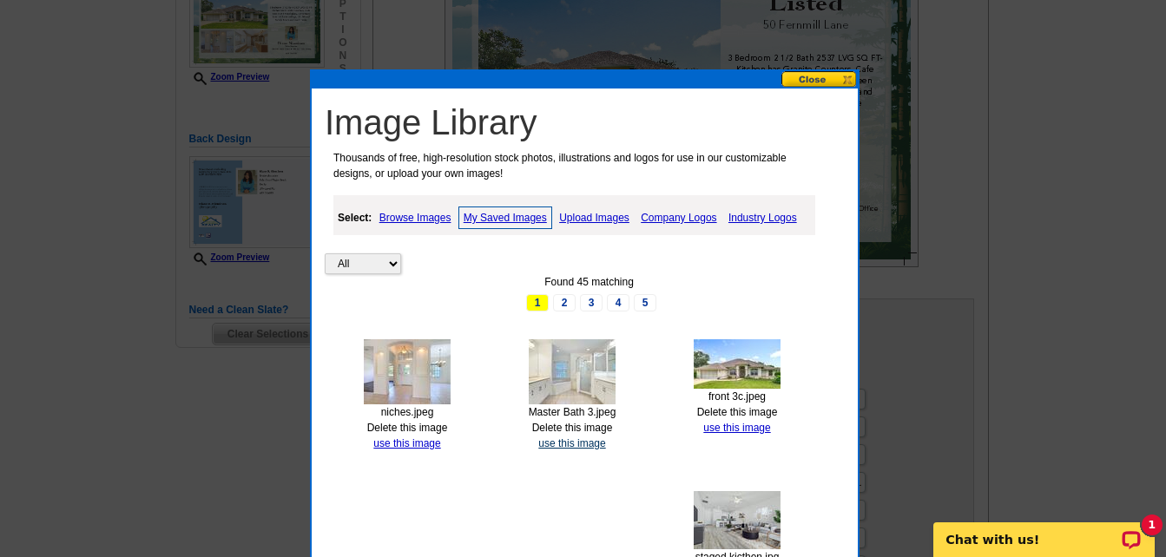
click at [572, 444] on link "use this image" at bounding box center [571, 443] width 67 height 12
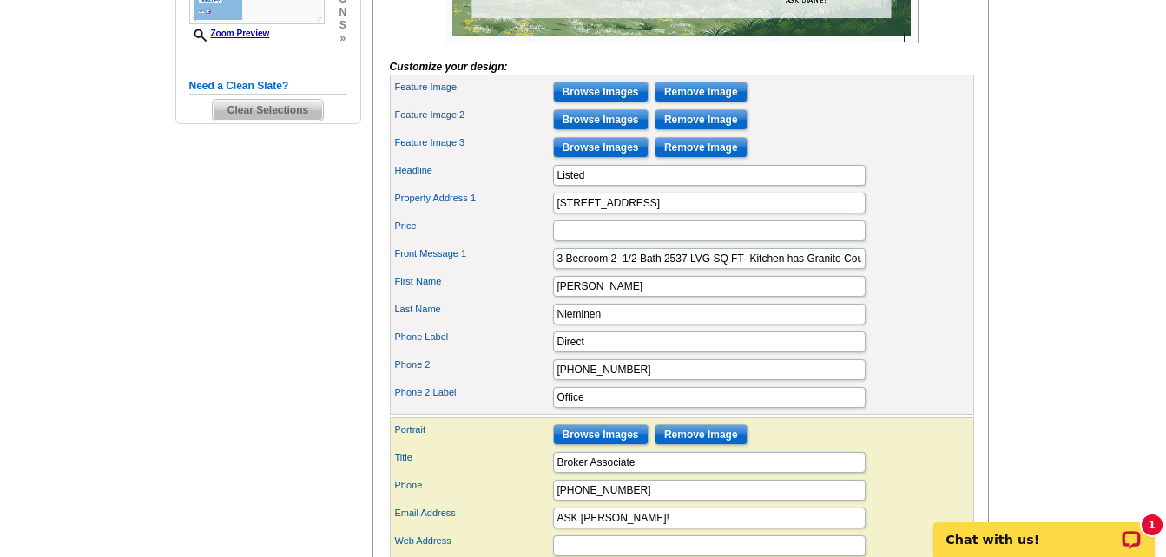
scroll to position [608, 0]
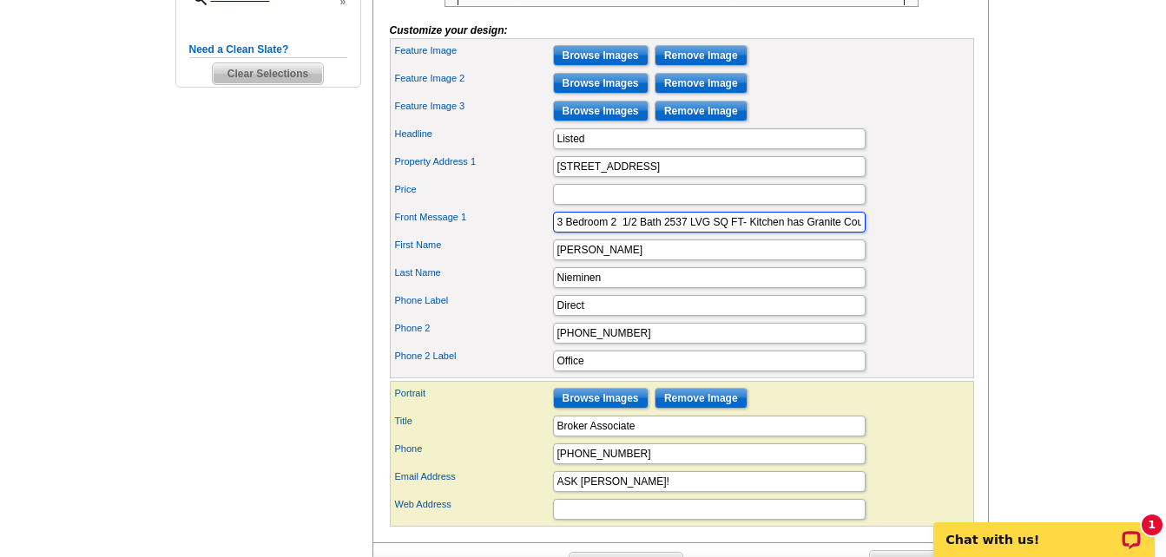
click at [558, 233] on input "3 Bedroom 2 1/2 Bath 2537 LVG SQ FT- Kitchen has Granite Counters, Cafe Nook wi…" at bounding box center [709, 222] width 312 height 21
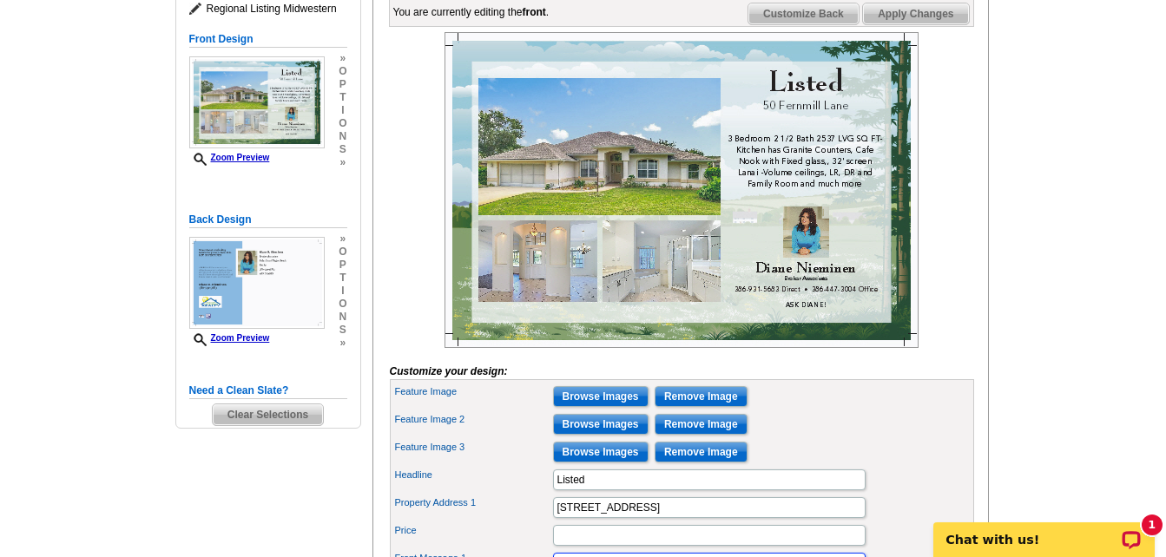
scroll to position [260, 0]
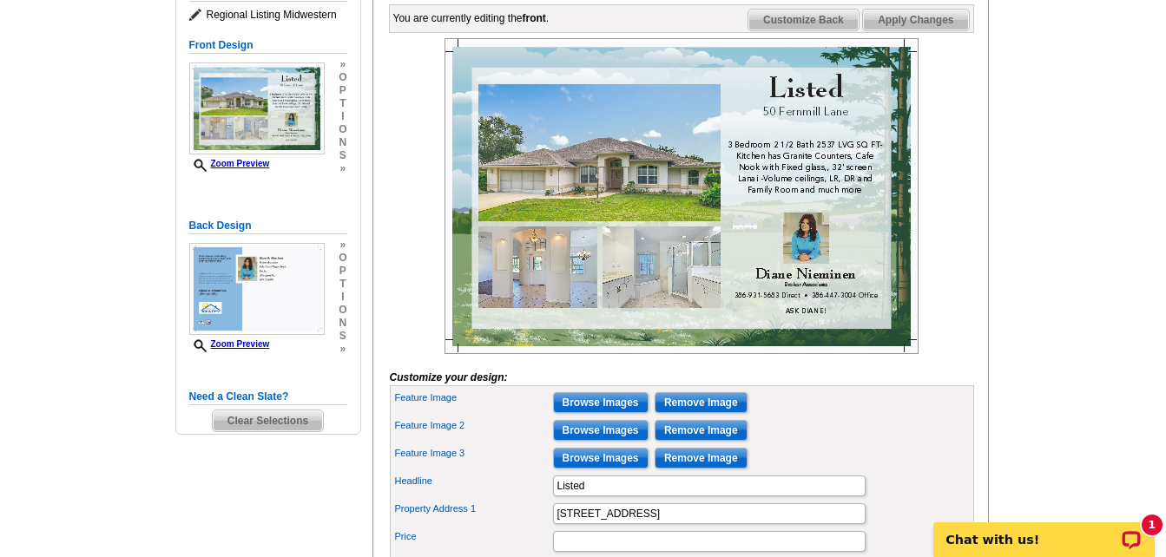
type input "Corner Lot:3 Bedroom 2 1/2 Bath 2537 LVG SQ FT- Kitchen has Granite Counters, C…"
click at [935, 30] on span "Apply Changes" at bounding box center [915, 20] width 105 height 21
click at [791, 30] on span "Customize Back" at bounding box center [803, 20] width 110 height 21
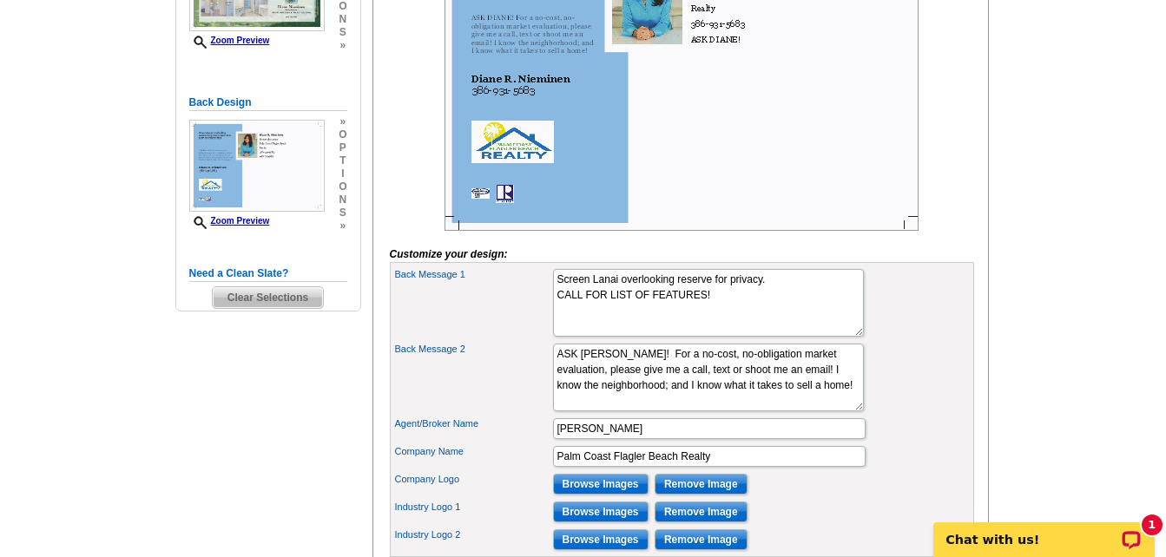
scroll to position [434, 0]
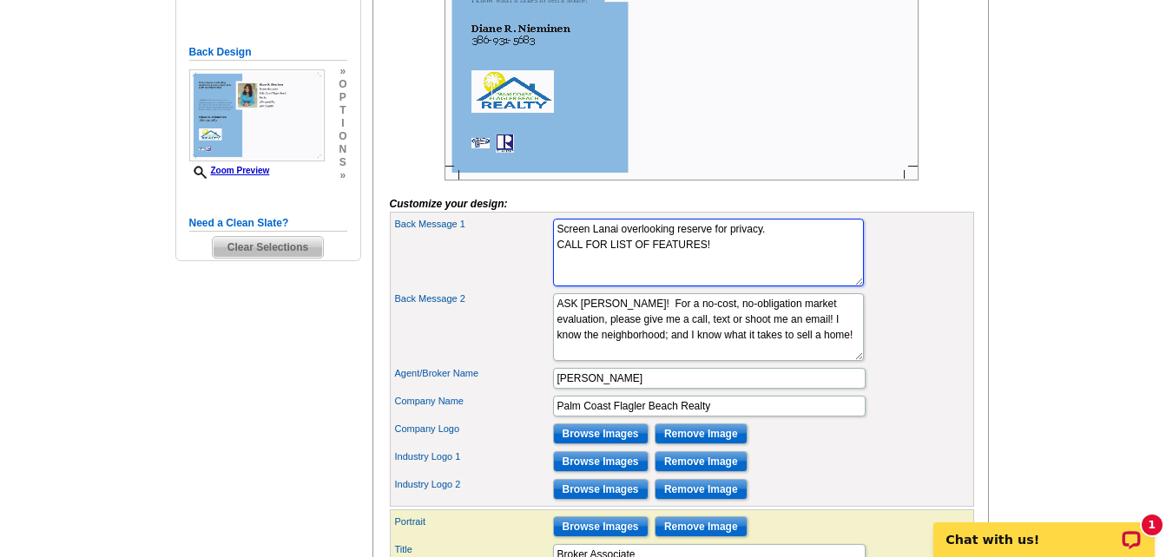
drag, startPoint x: 557, startPoint y: 257, endPoint x: 753, endPoint y: 226, distance: 197.8
click at [780, 254] on textarea "Screen Lanai overlooking reserve for privacy. CALL FOR LIST OF FEATURES!" at bounding box center [708, 253] width 311 height 68
click at [675, 256] on textarea "Screen Lanai overlooking reserve for privacy. CALL FOR LIST OF FEATURES!" at bounding box center [708, 253] width 311 height 68
click at [638, 256] on textarea "Screen Lanai overlooking reserve for privacy. CALL FOR LIST OF FEATURES!" at bounding box center [708, 253] width 311 height 68
click at [733, 260] on textarea "Screen Lanai overlooking reserve for privacy. CALL FOR LIST OF FEATURES!" at bounding box center [708, 253] width 311 height 68
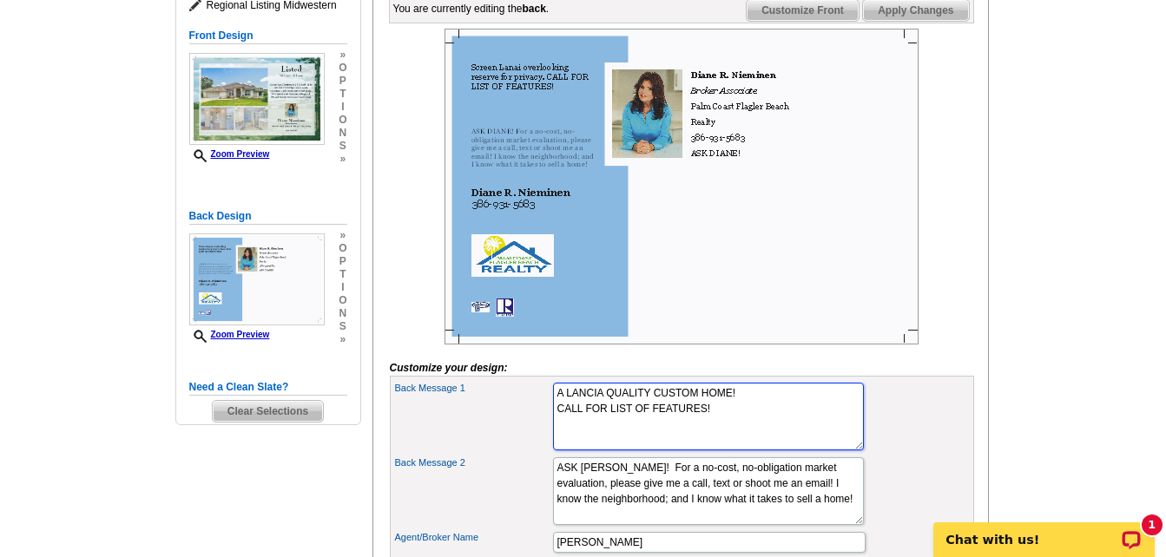
scroll to position [260, 0]
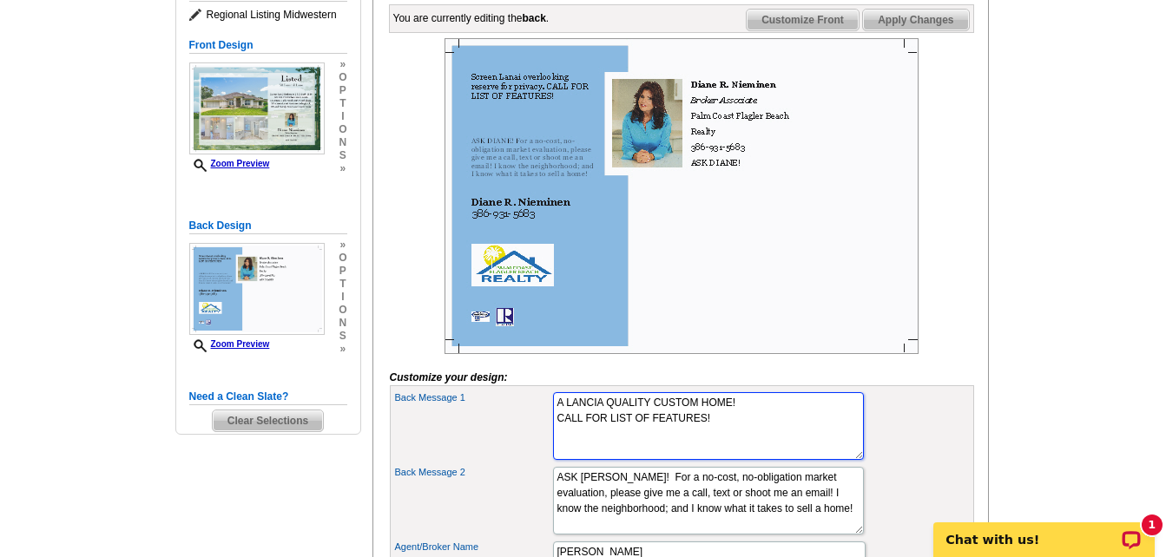
type textarea "A LANCIA QUALITY CUSTOM HOME! CALL FOR LIST OF FEATURES!"
click at [904, 30] on span "Apply Changes" at bounding box center [915, 20] width 105 height 21
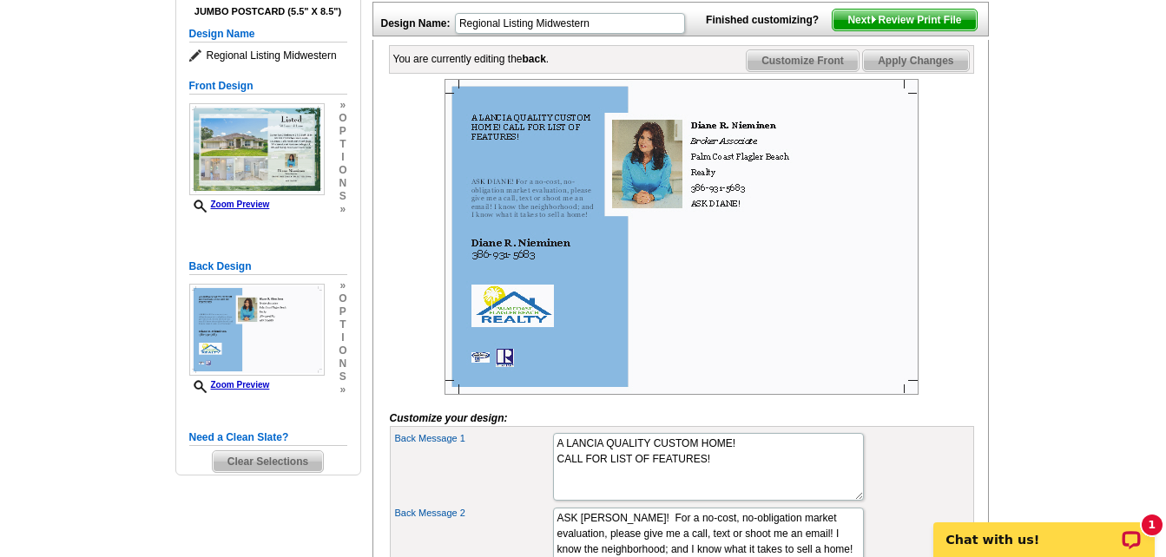
scroll to position [174, 0]
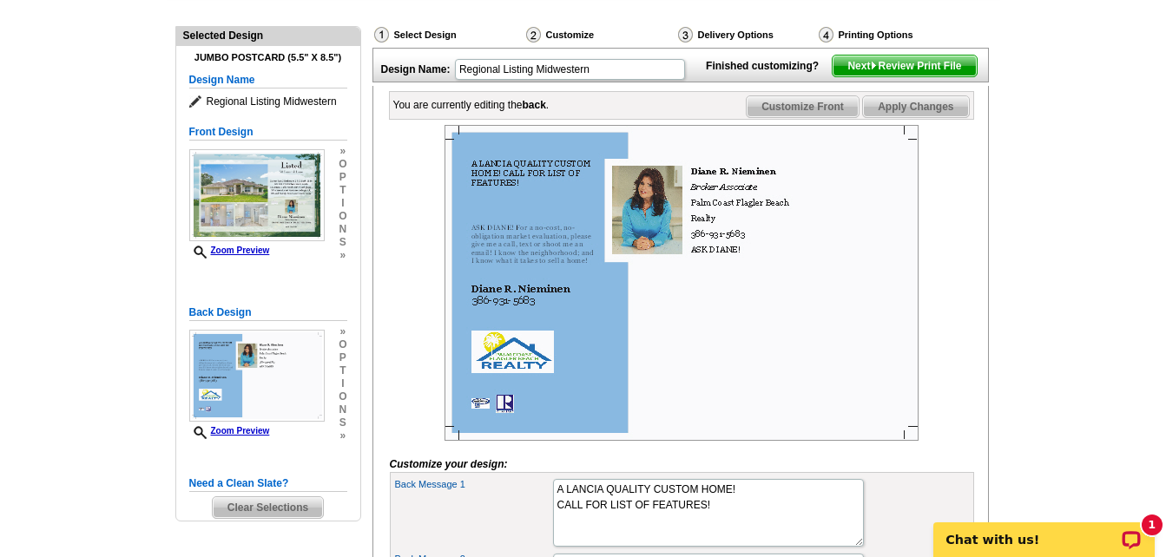
click at [822, 117] on span "Customize Front" at bounding box center [802, 106] width 112 height 21
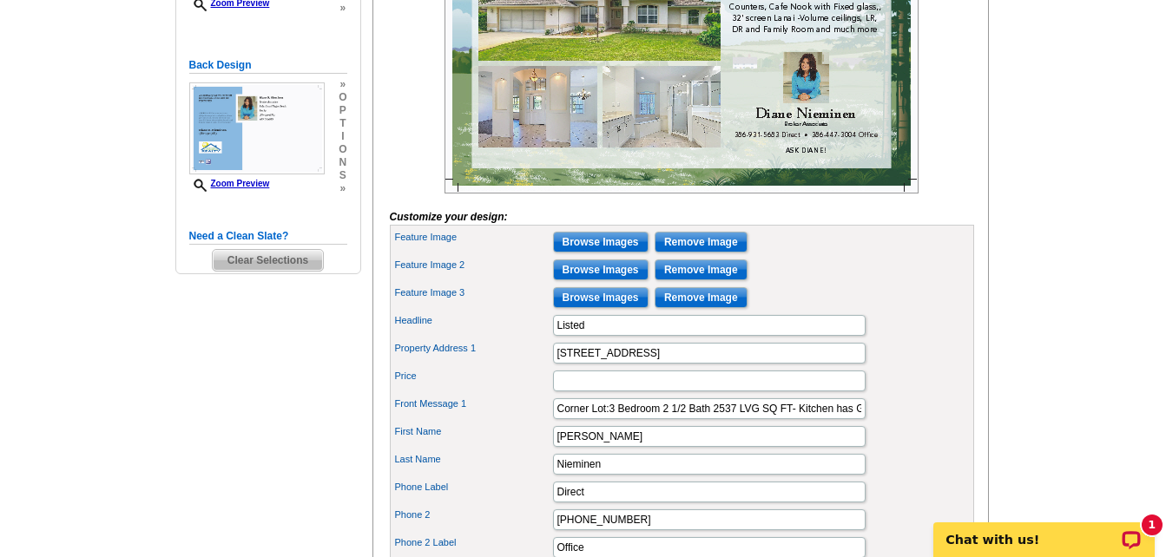
scroll to position [434, 0]
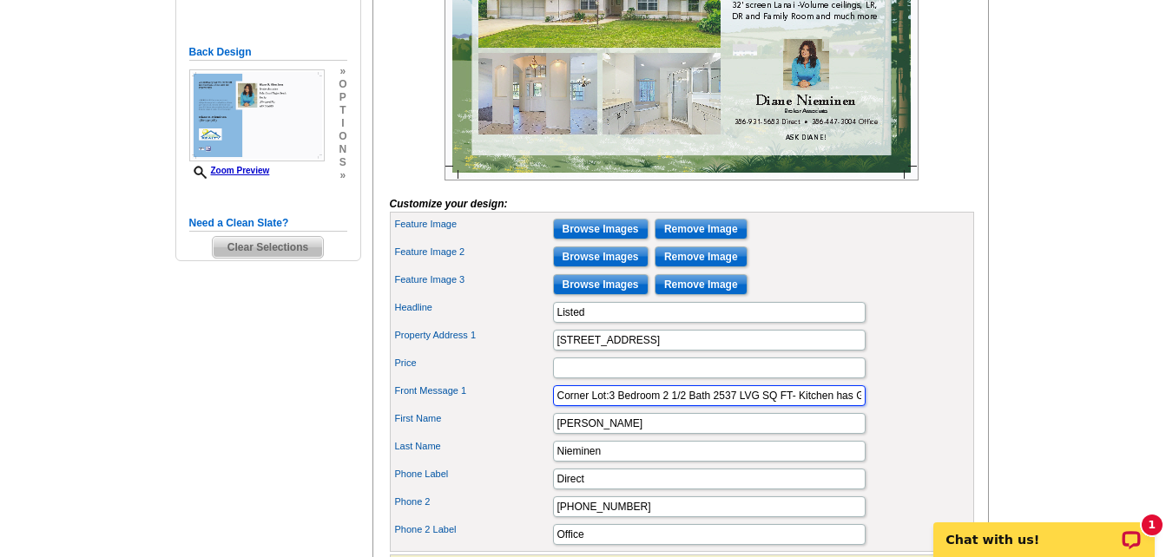
click at [553, 406] on input "Corner Lot:3 Bedroom 2 1/2 Bath 2537 LVG SQ FT- Kitchen has Granite Counters, C…" at bounding box center [709, 395] width 312 height 21
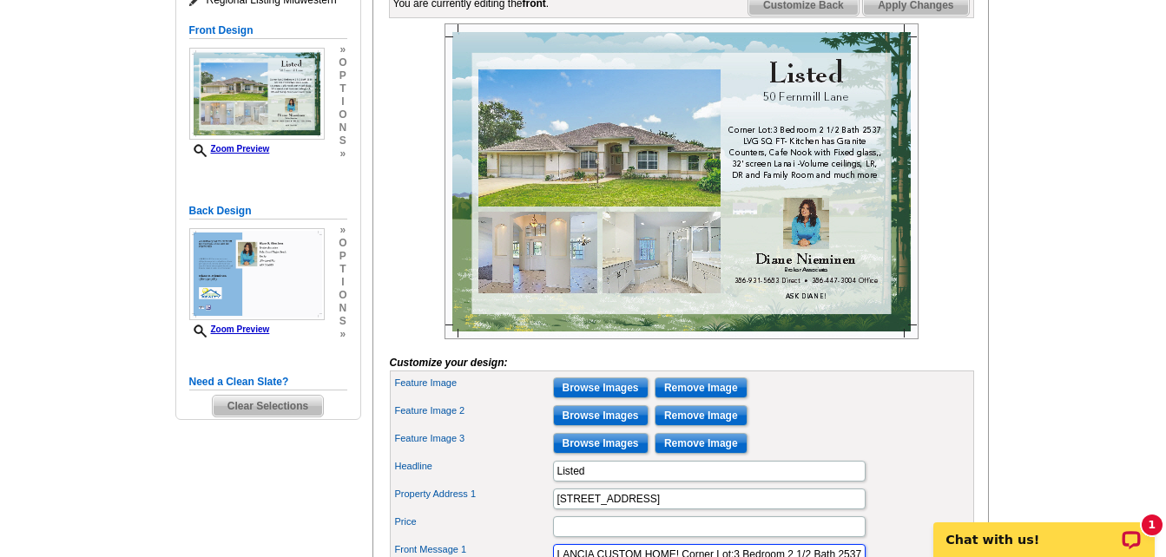
scroll to position [260, 0]
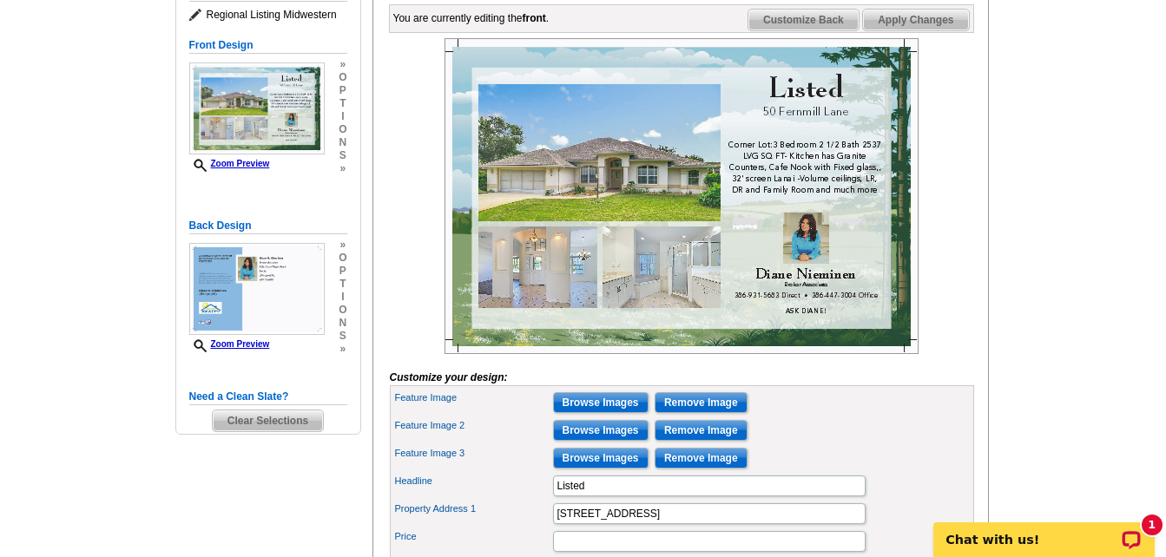
click at [904, 30] on span "Apply Changes" at bounding box center [915, 20] width 105 height 21
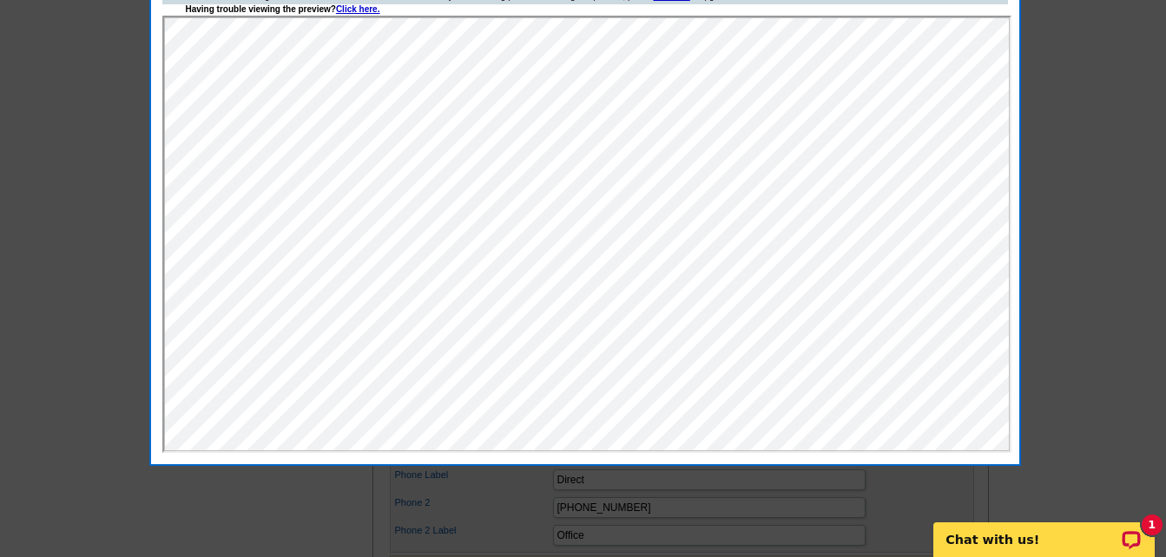
scroll to position [434, 0]
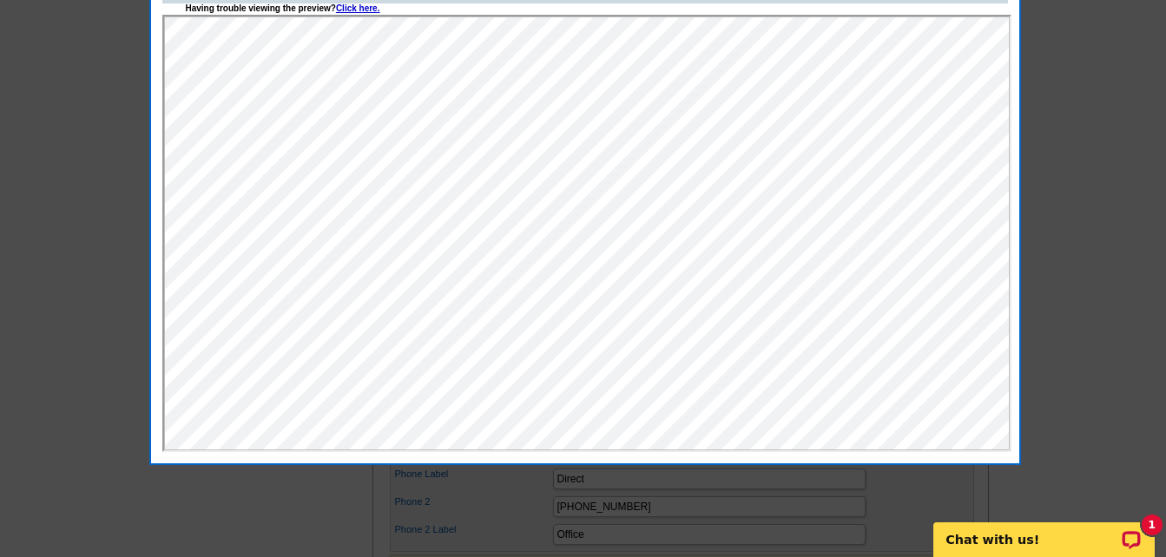
scroll to position [174, 0]
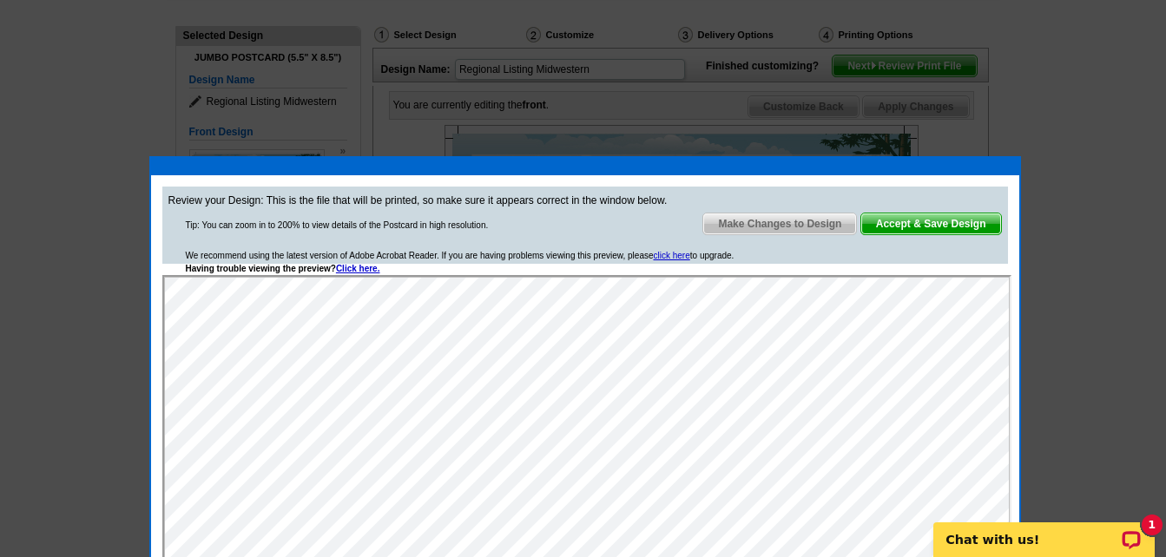
click at [727, 227] on span "Make Changes to Design" at bounding box center [779, 224] width 153 height 21
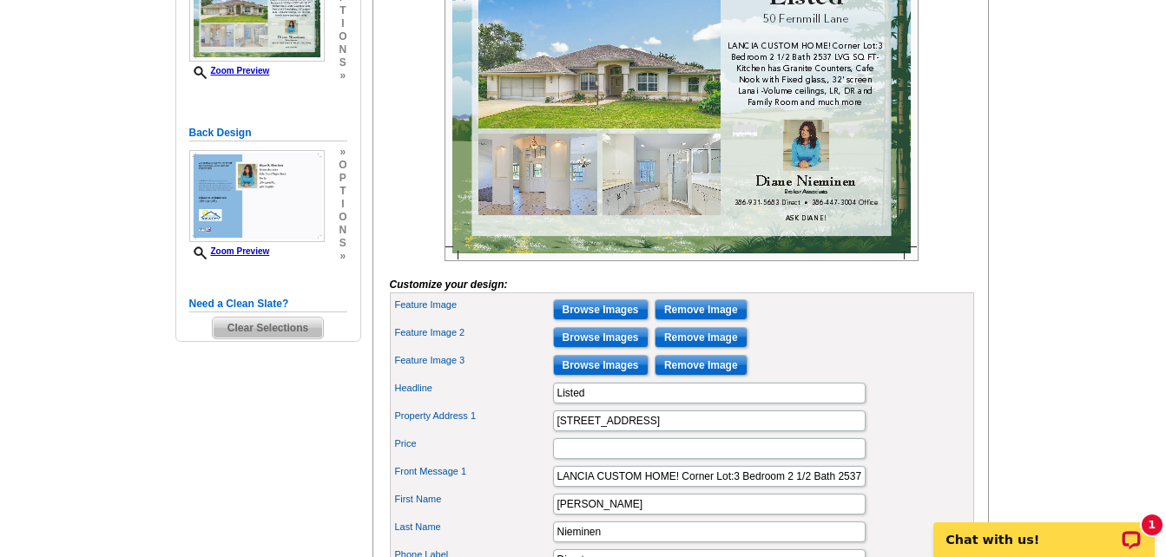
scroll to position [434, 0]
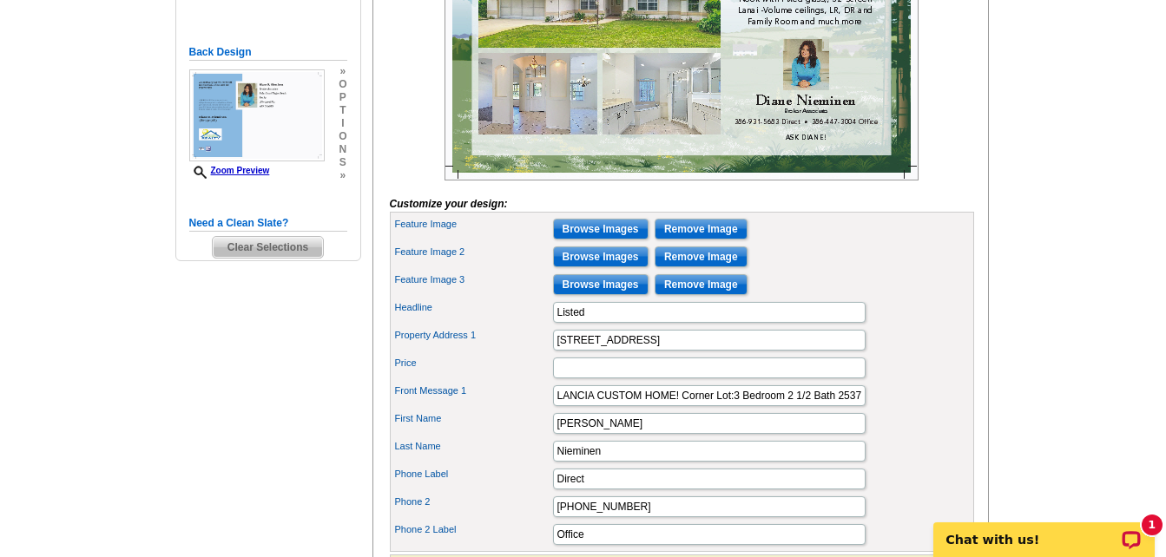
click at [785, 326] on div "Headline Listed" at bounding box center [681, 313] width 577 height 28
click at [789, 406] on input "LANCIA CUSTOM HOME! Corner Lot:3 Bedroom 2 1/2 Bath 2537 LVG SQ FT- Kitchen has…" at bounding box center [709, 395] width 312 height 21
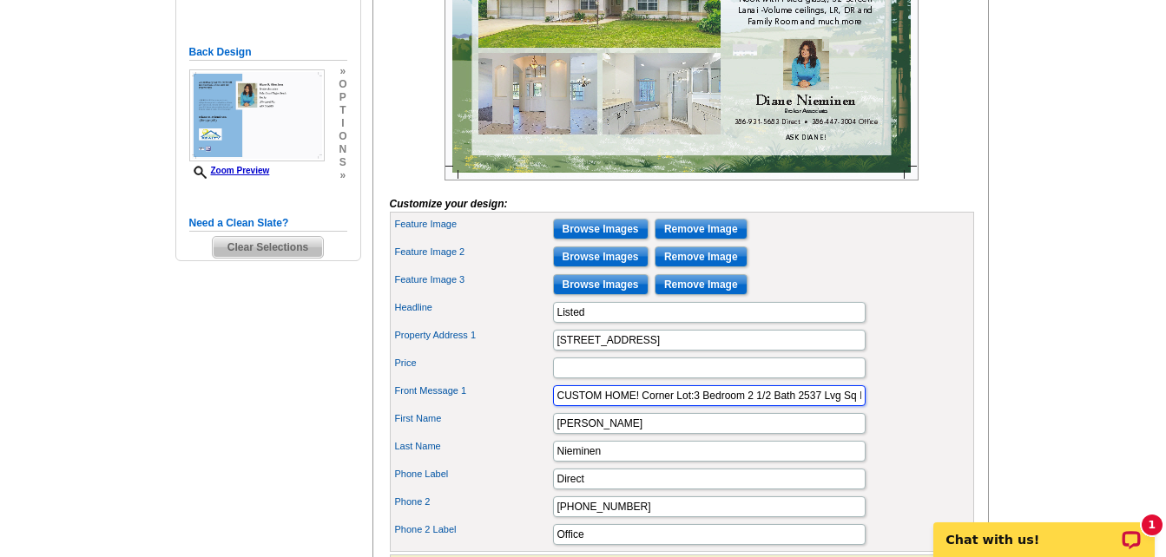
scroll to position [0, 43]
click at [789, 406] on input "LANCIA CUSTOM HOME! Corner Lot:3 Bedroom 2 1/2 Bath 2537 Lvg Sq FT- Kitchen has…" at bounding box center [709, 395] width 312 height 21
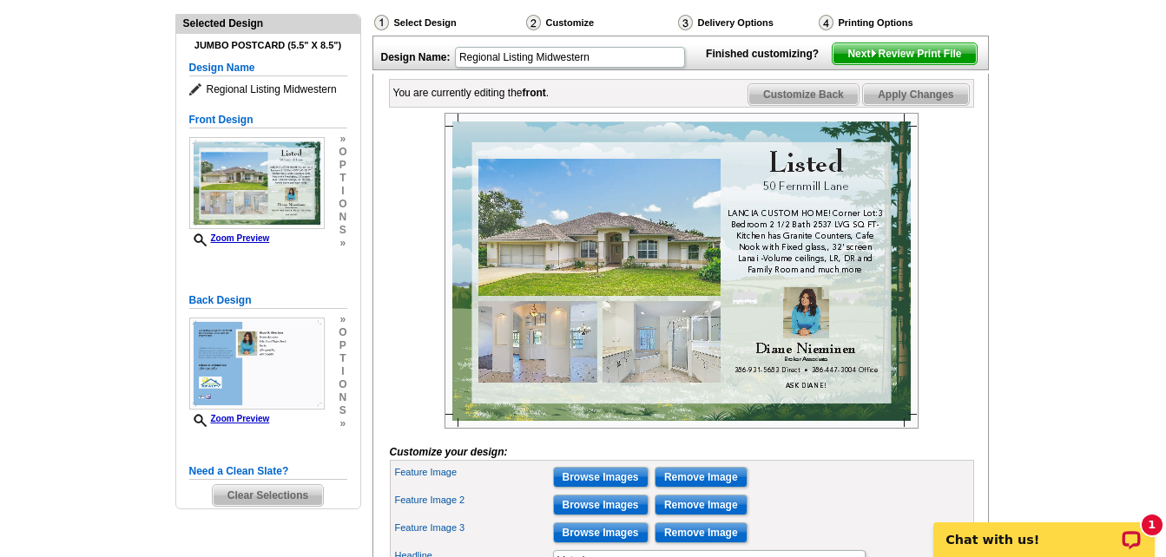
scroll to position [174, 0]
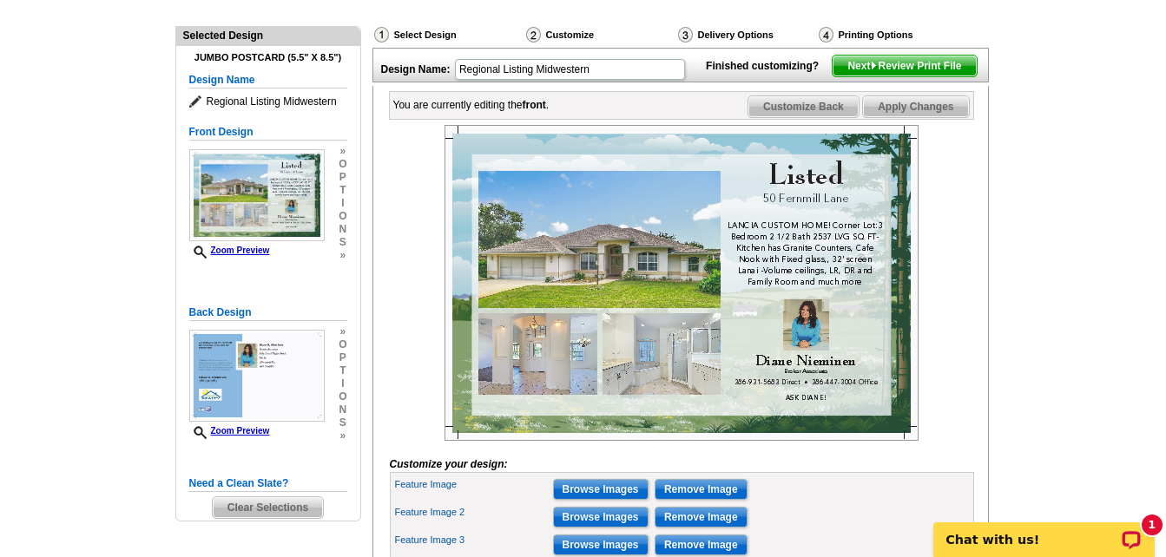
click at [907, 117] on span "Apply Changes" at bounding box center [915, 106] width 105 height 21
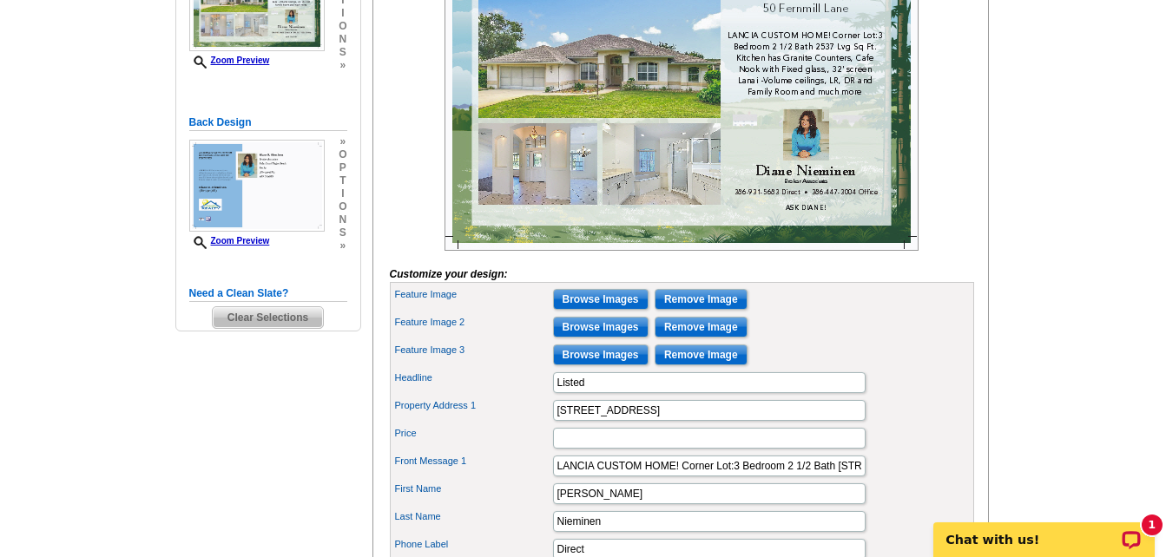
scroll to position [434, 0]
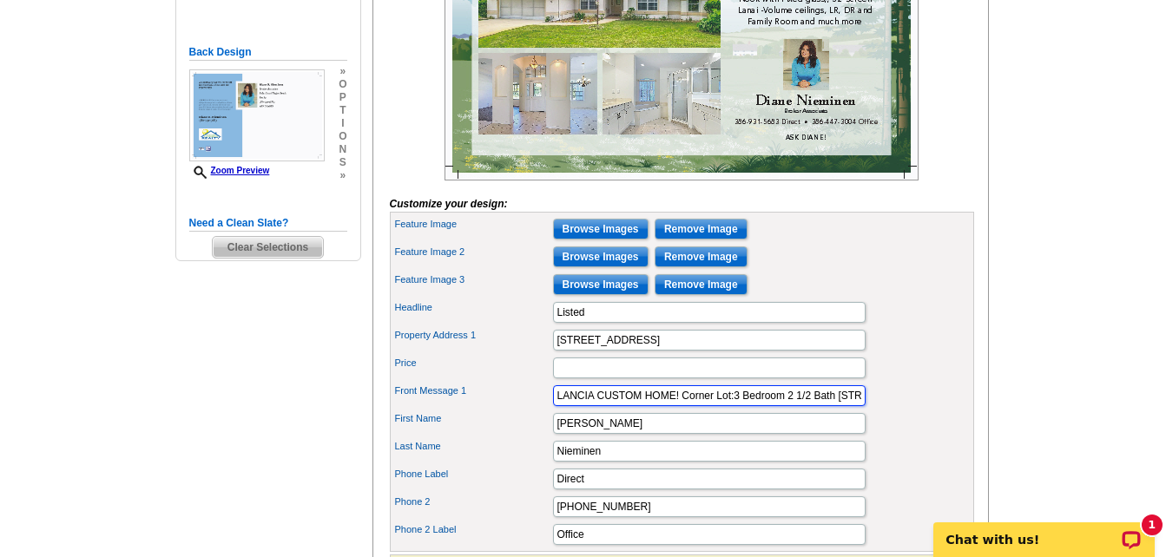
click at [558, 406] on input "LANCIA CUSTOM HOME! Corner Lot:3 Bedroom 2 1/2 Bath 2537 Lvg Sq Ft. Kitchen has…" at bounding box center [709, 395] width 312 height 21
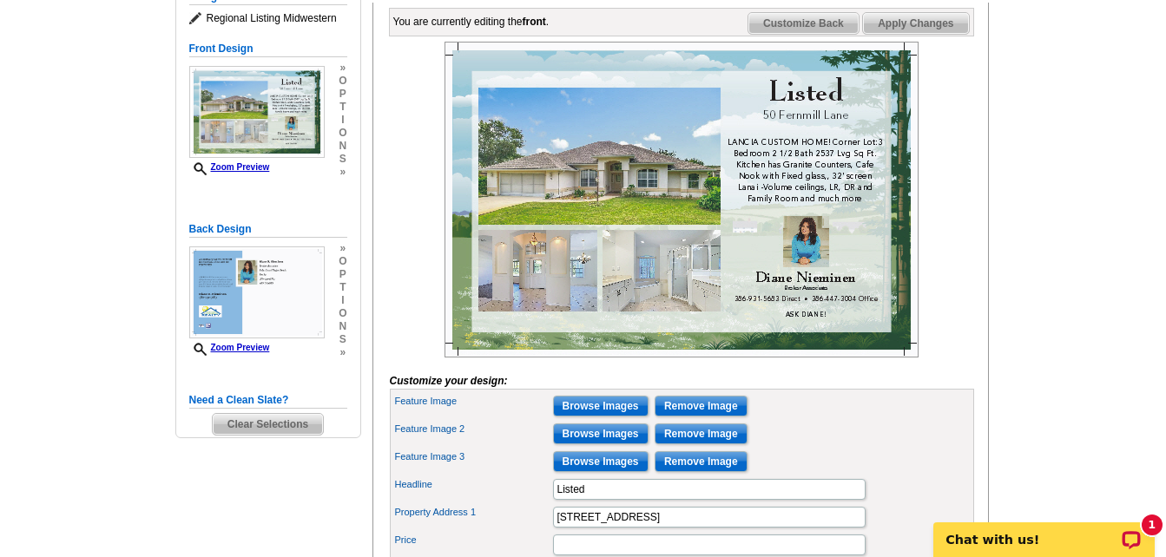
scroll to position [174, 0]
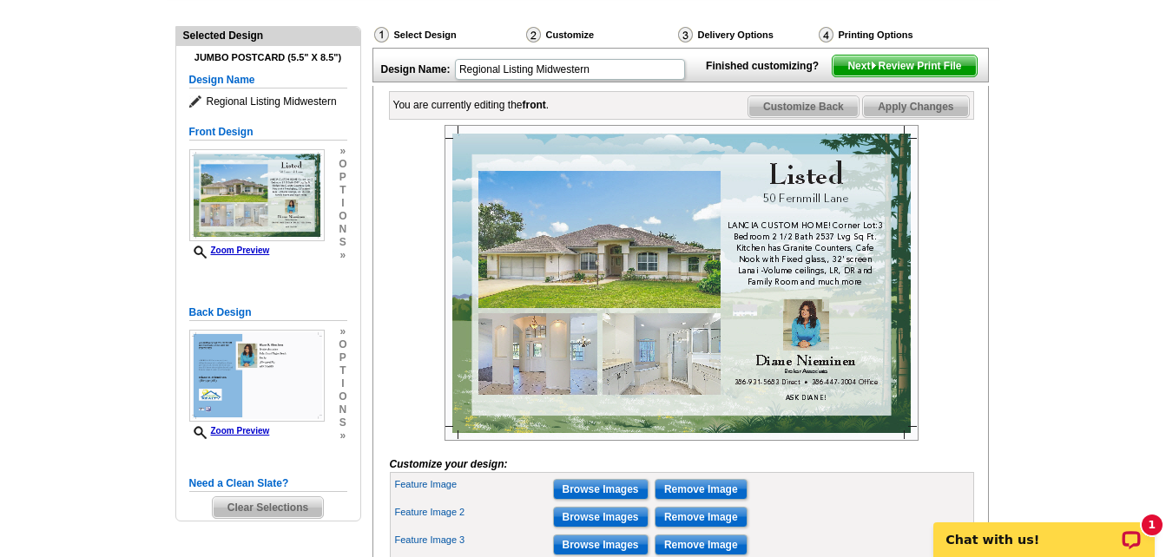
click at [922, 117] on span "Apply Changes" at bounding box center [915, 106] width 105 height 21
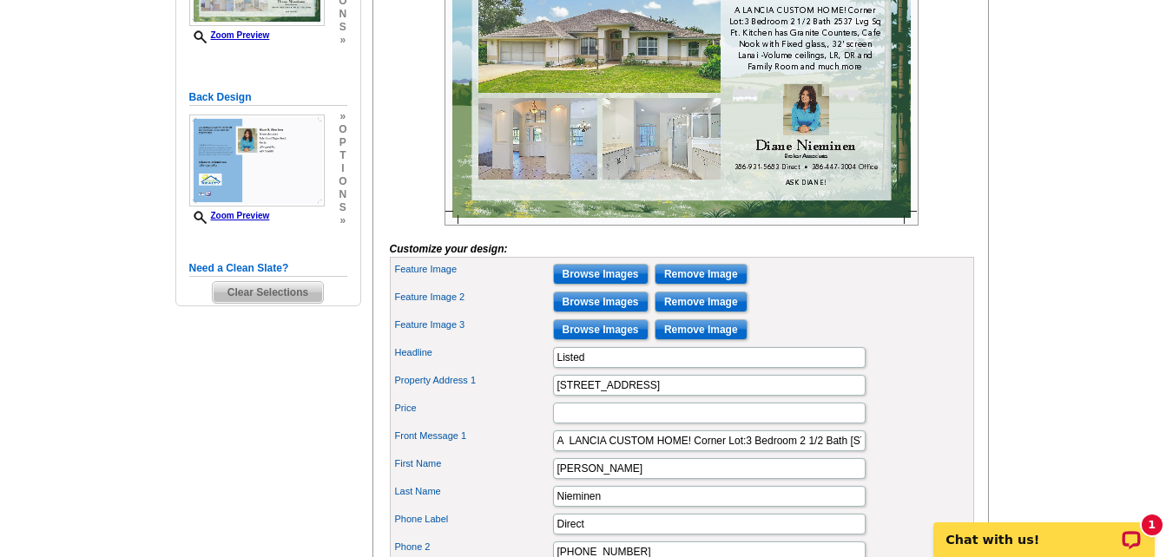
scroll to position [434, 0]
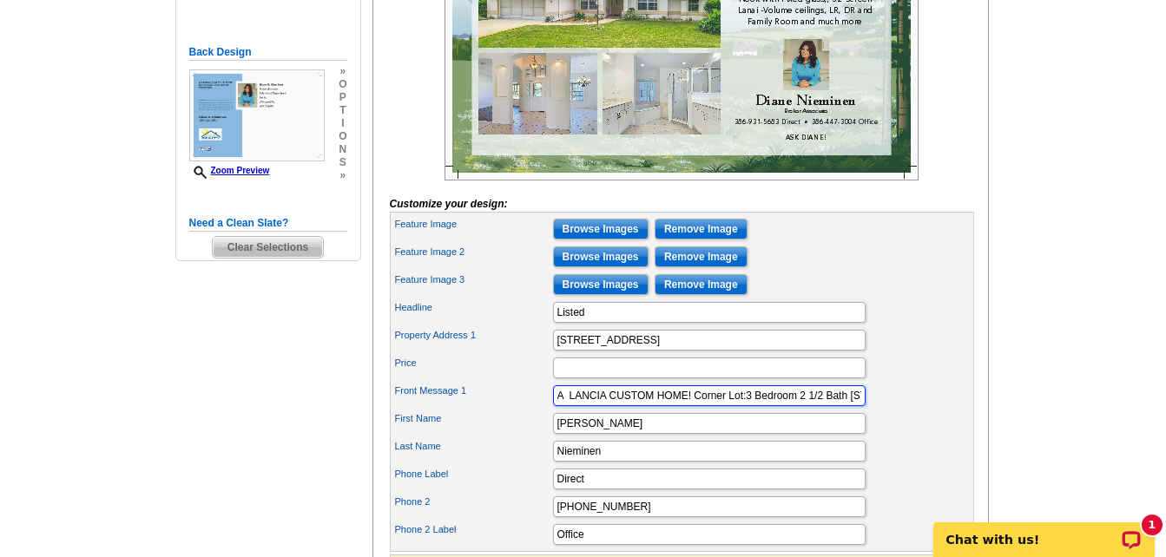
click at [748, 406] on input "A LANCIA CUSTOM HOME! Corner Lot:3 Bedroom 2 1/2 Bath 2537 Lvg Sq Ft. Kitchen h…" at bounding box center [709, 395] width 312 height 21
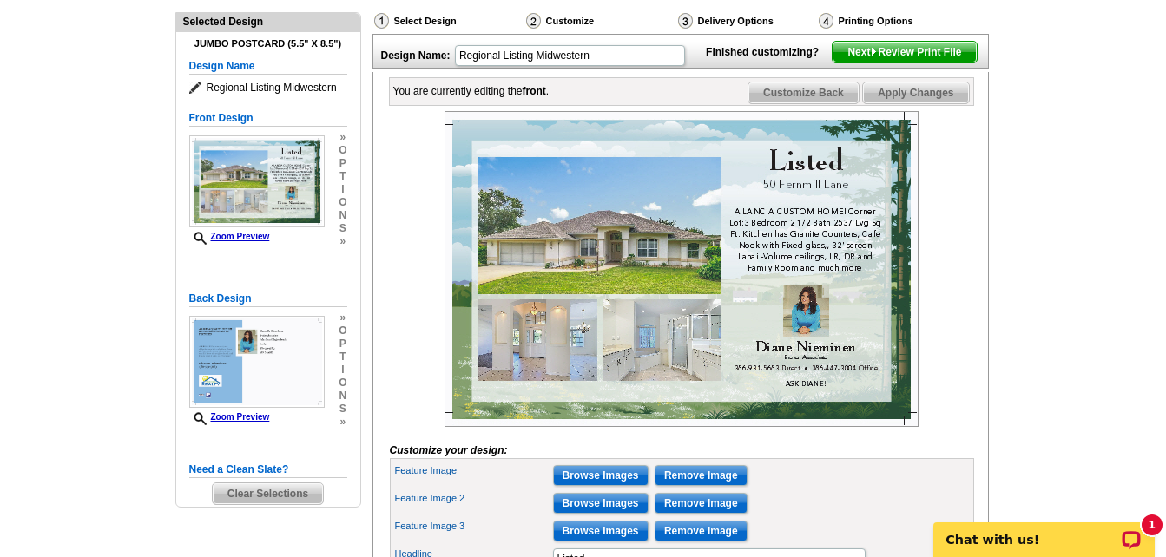
scroll to position [174, 0]
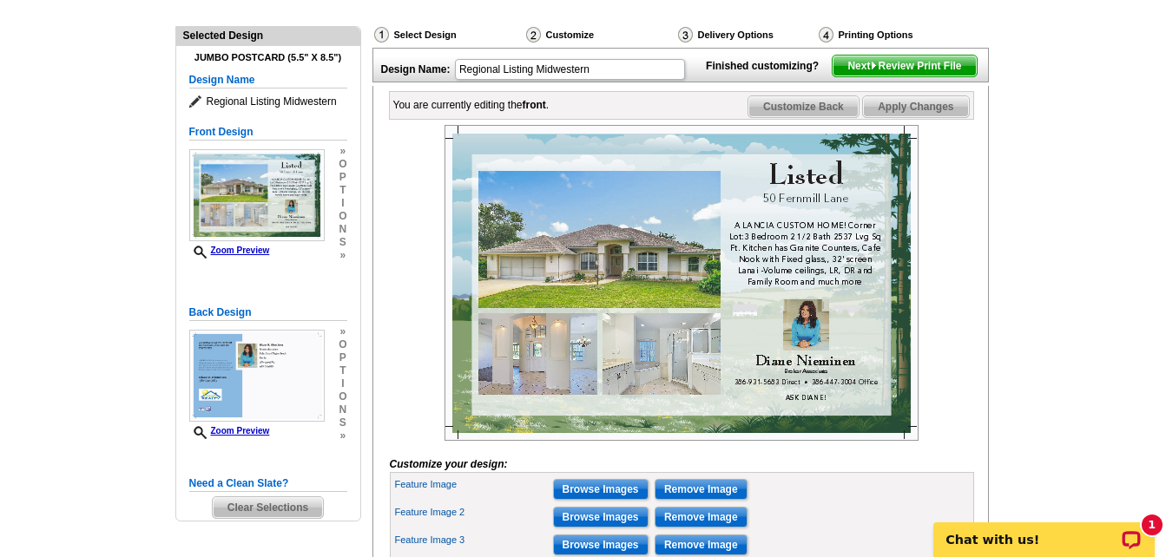
click at [917, 117] on span "Apply Changes" at bounding box center [915, 106] width 105 height 21
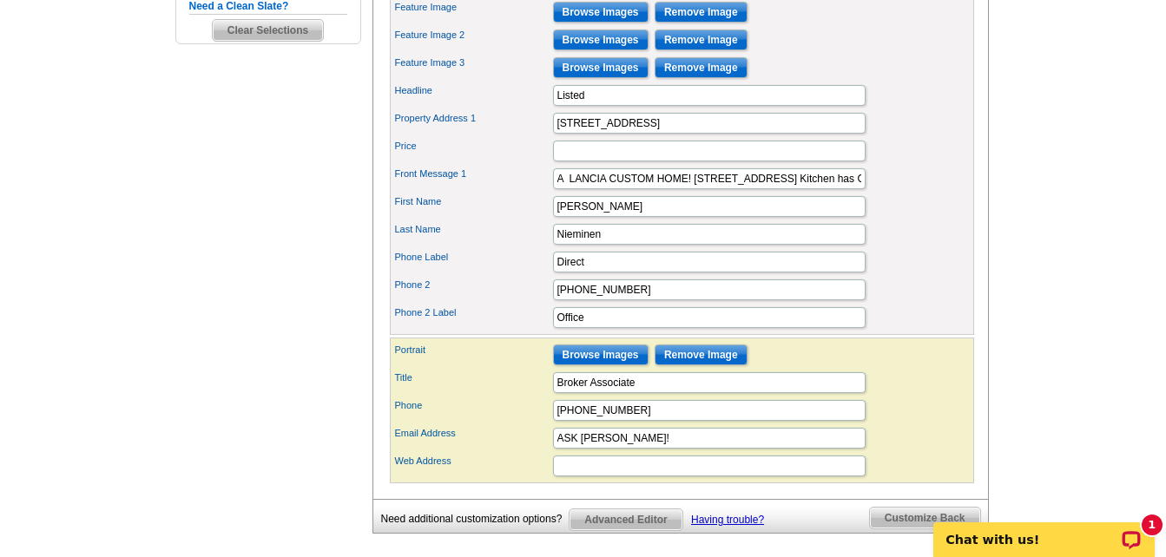
scroll to position [694, 0]
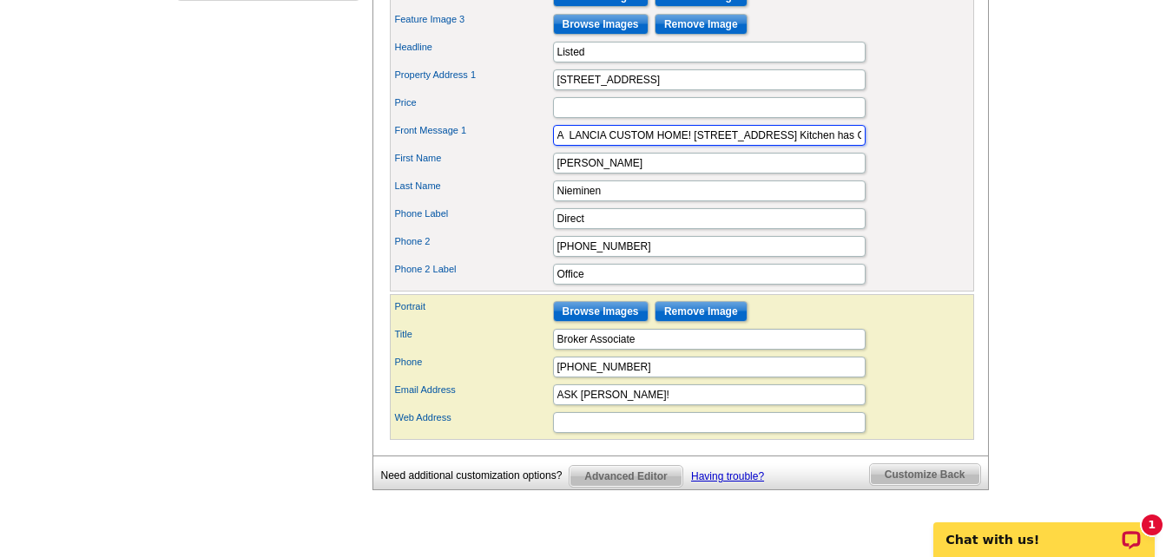
click at [845, 146] on input "A LANCIA CUSTOM HOME! Corner Lot: 3 Bedroom 2 1/2 Bath 2537 Lvg Sq Ft. Kitchen …" at bounding box center [709, 135] width 312 height 21
click at [806, 146] on input "A LANCIA CUSTOM HOME! Corner Lot: 3 Bedroom 2 1/2 Bath 2537 Lvg Sq Ft. Kitchen …" at bounding box center [709, 135] width 312 height 21
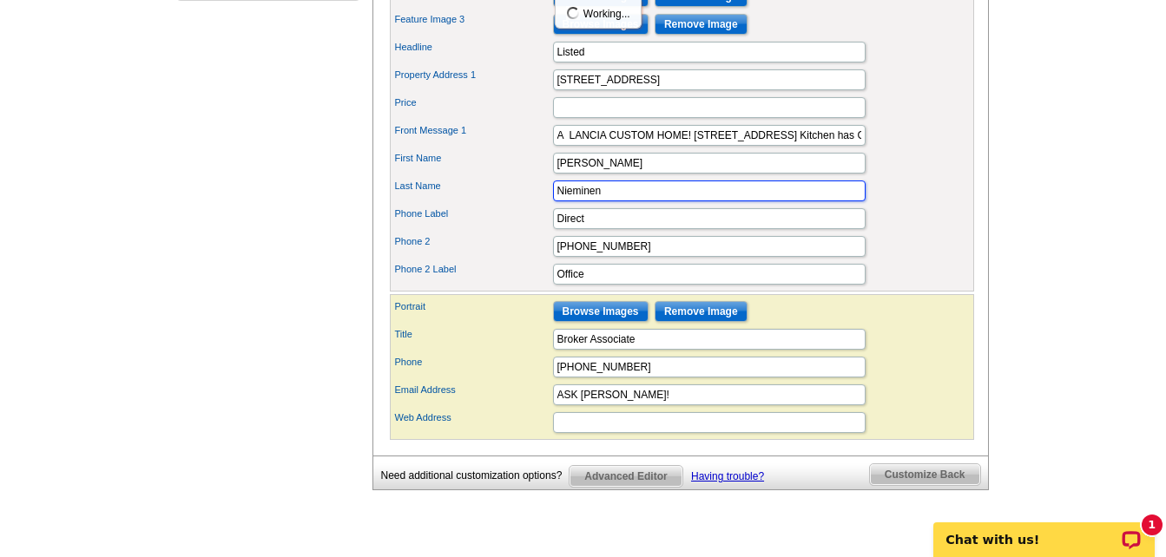
click at [834, 201] on input "Nieminen" at bounding box center [709, 191] width 312 height 21
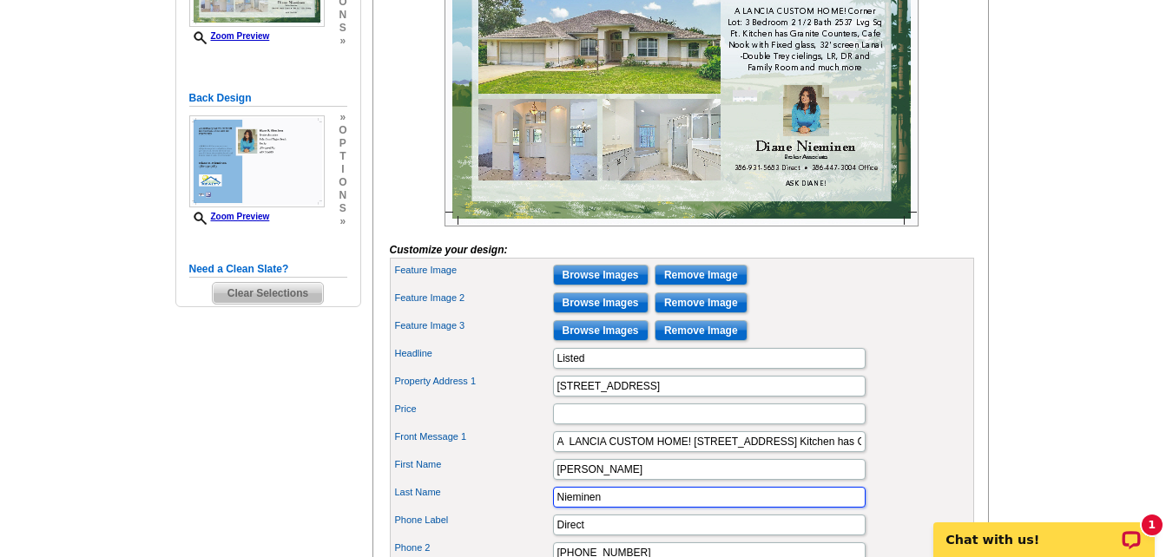
scroll to position [434, 0]
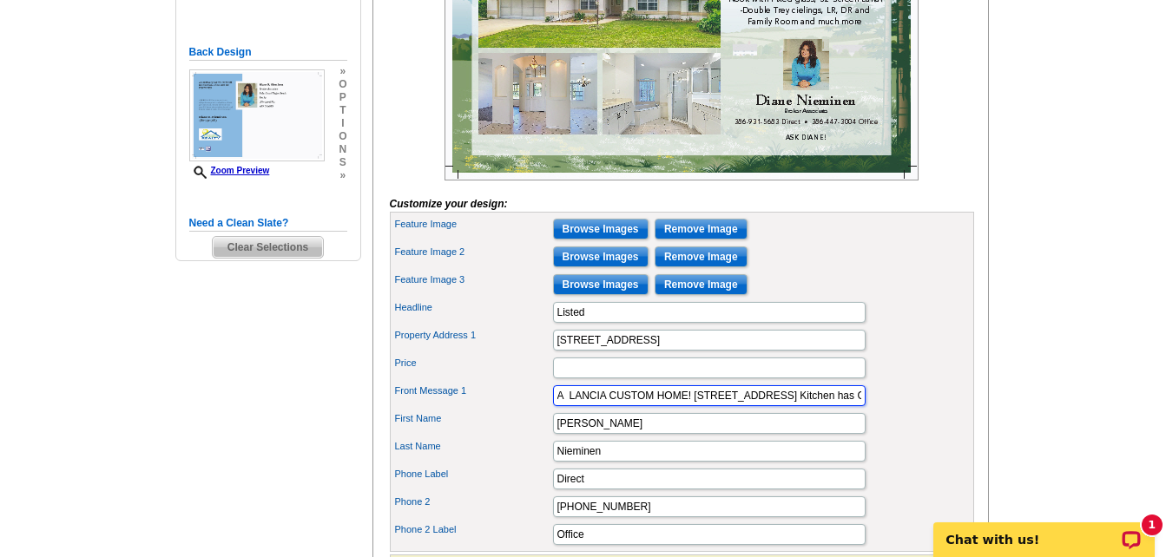
click at [569, 406] on input "A LANCIA CUSTOM HOME! Corner Lot: 3 Bedroom 2 1/2 Bath 2537 Lvg Sq Ft. Kitchen …" at bounding box center [709, 395] width 312 height 21
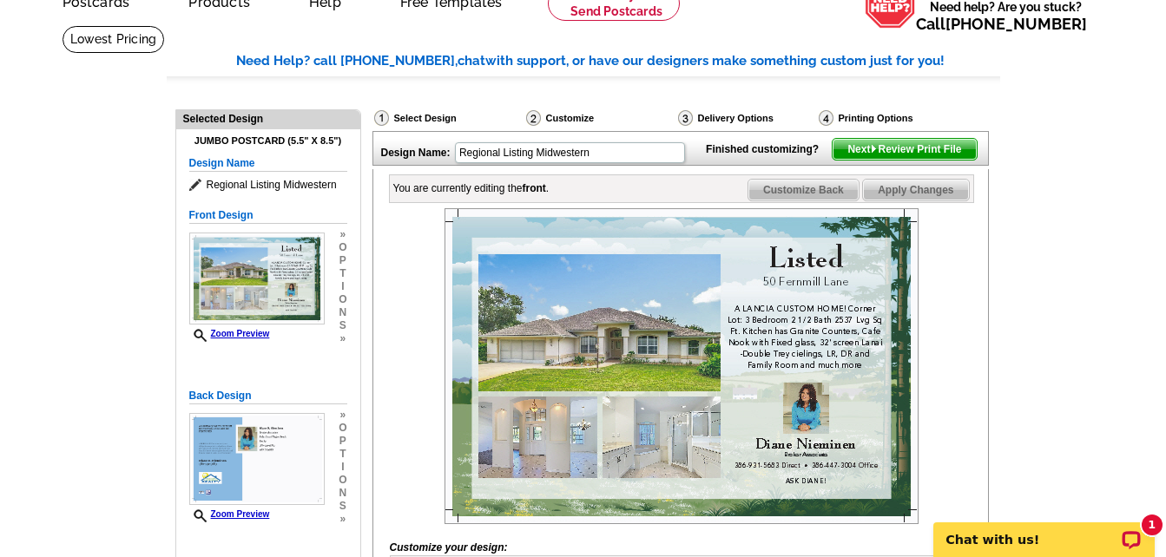
scroll to position [87, 0]
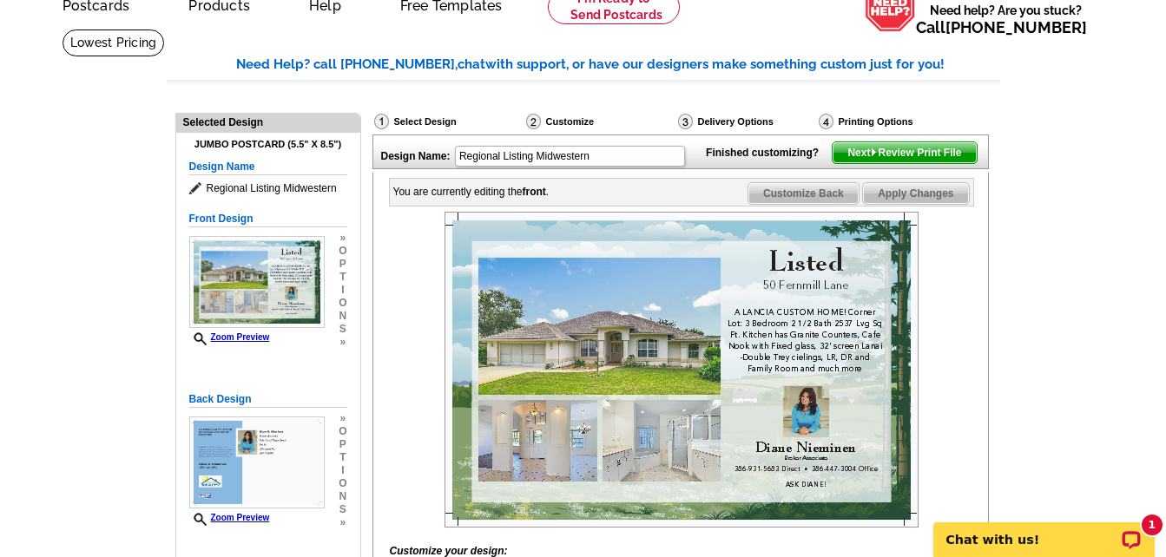
click at [901, 204] on span "Apply Changes" at bounding box center [915, 193] width 105 height 21
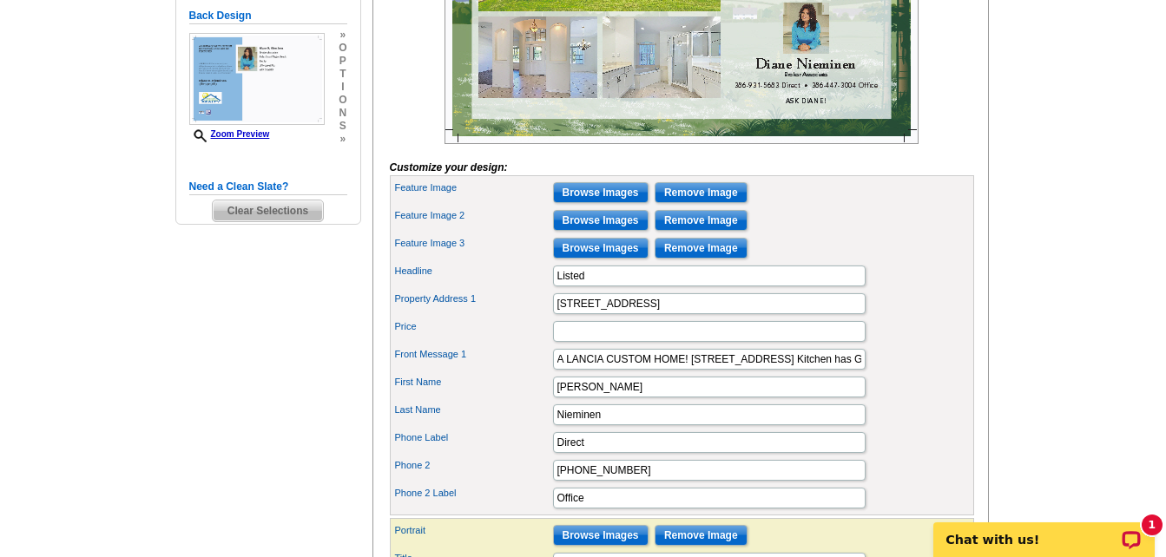
scroll to position [521, 0]
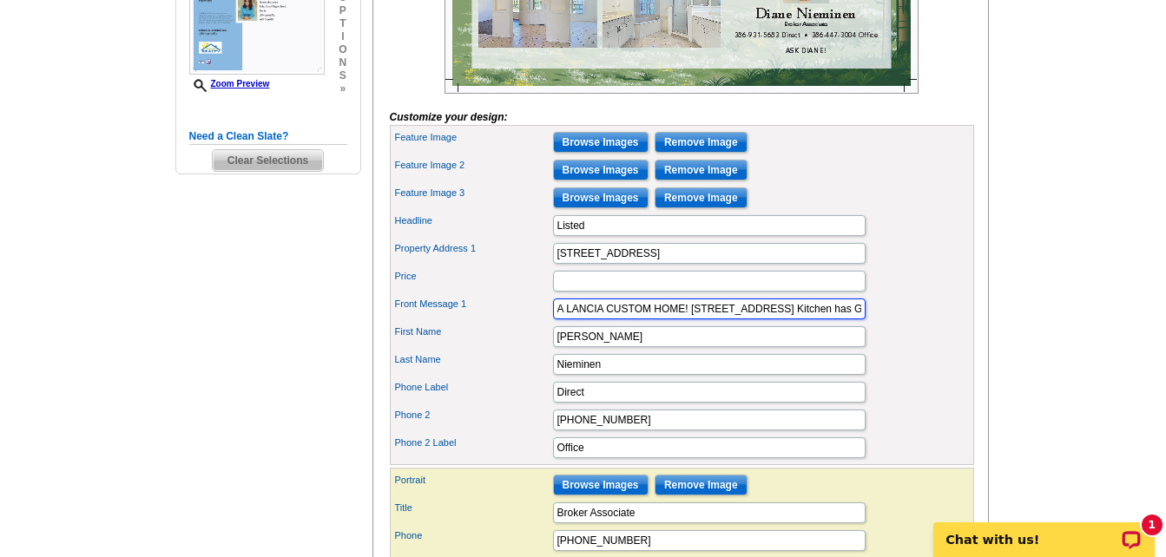
drag, startPoint x: 566, startPoint y: 334, endPoint x: 552, endPoint y: 339, distance: 14.6
click at [553, 319] on input "A LANCIA CUSTOM HOME! Corner Lot: 3 Bedroom 2 1/2 Bath 2537 Lvg Sq Ft. Kitchen …" at bounding box center [709, 309] width 312 height 21
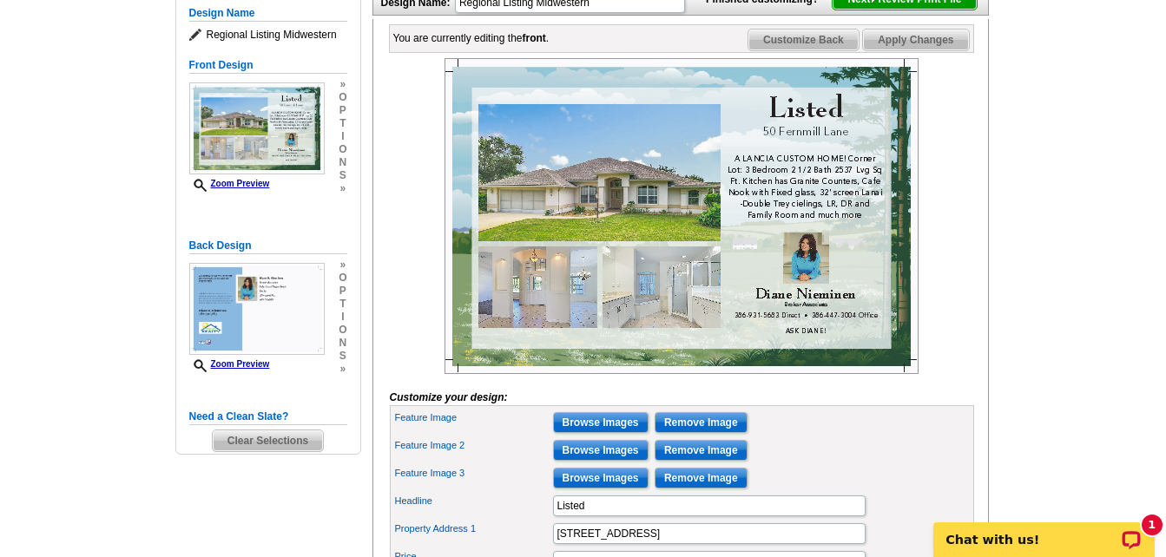
scroll to position [174, 0]
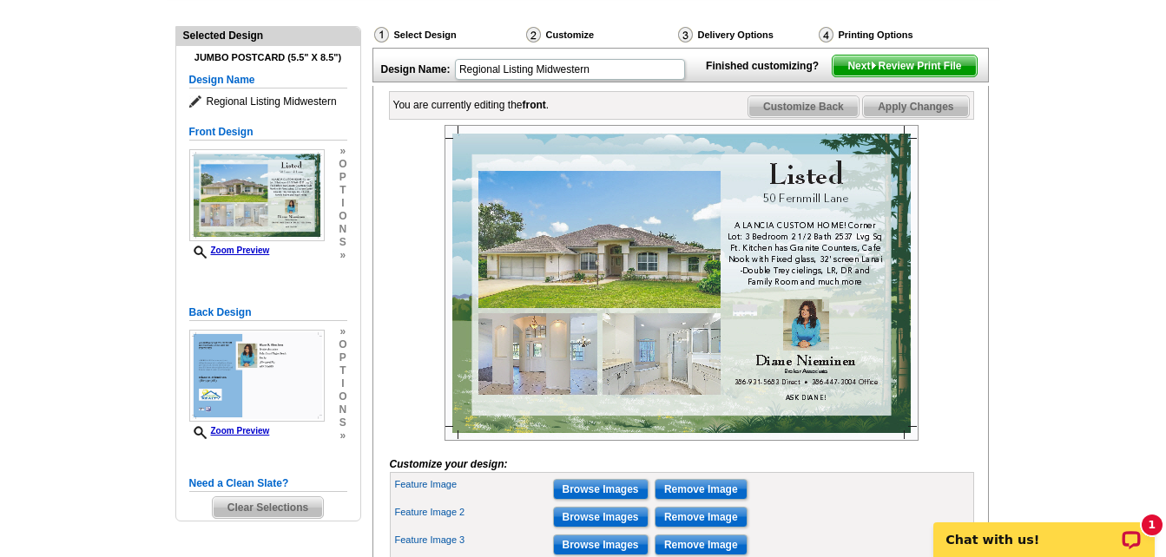
type input "LANCIA CUSTOM HOME! Corner Lot: 3 Bedroom 2 1/2 Bath 2537 Lvg Sq Ft. Kitchen ha…"
click at [929, 117] on span "Apply Changes" at bounding box center [915, 106] width 105 height 21
click at [911, 76] on span "Next Review Print File" at bounding box center [903, 66] width 143 height 21
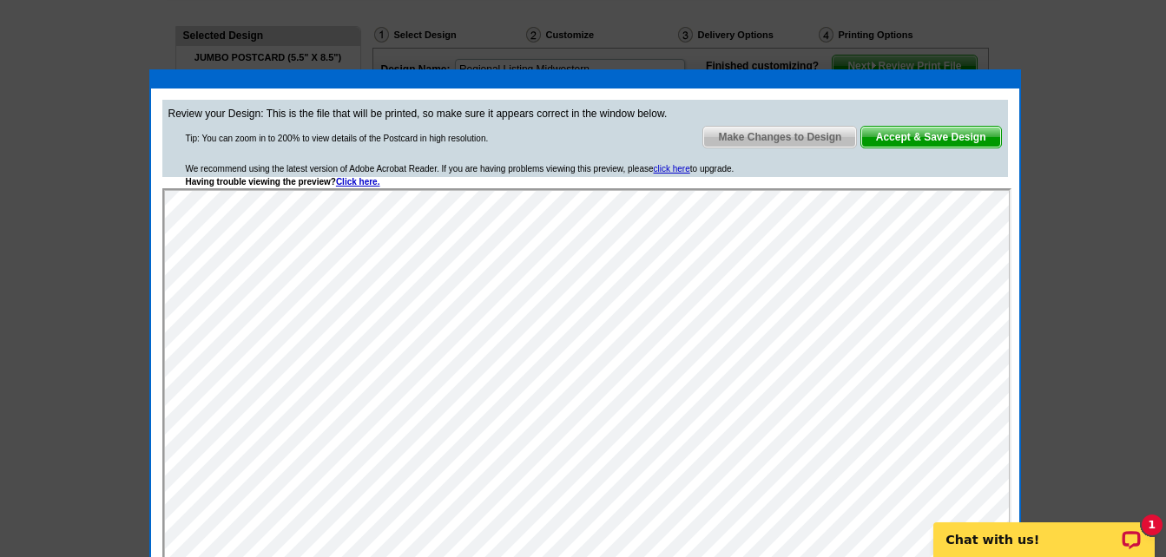
click at [939, 140] on span "Accept & Save Design" at bounding box center [931, 137] width 140 height 21
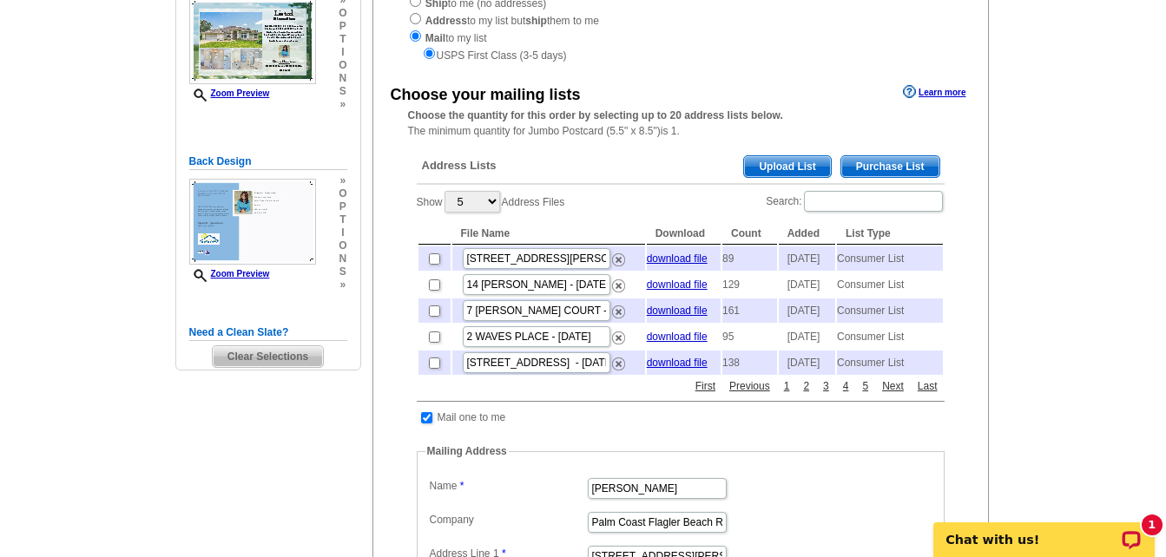
click at [891, 167] on span "Purchase List" at bounding box center [890, 166] width 98 height 21
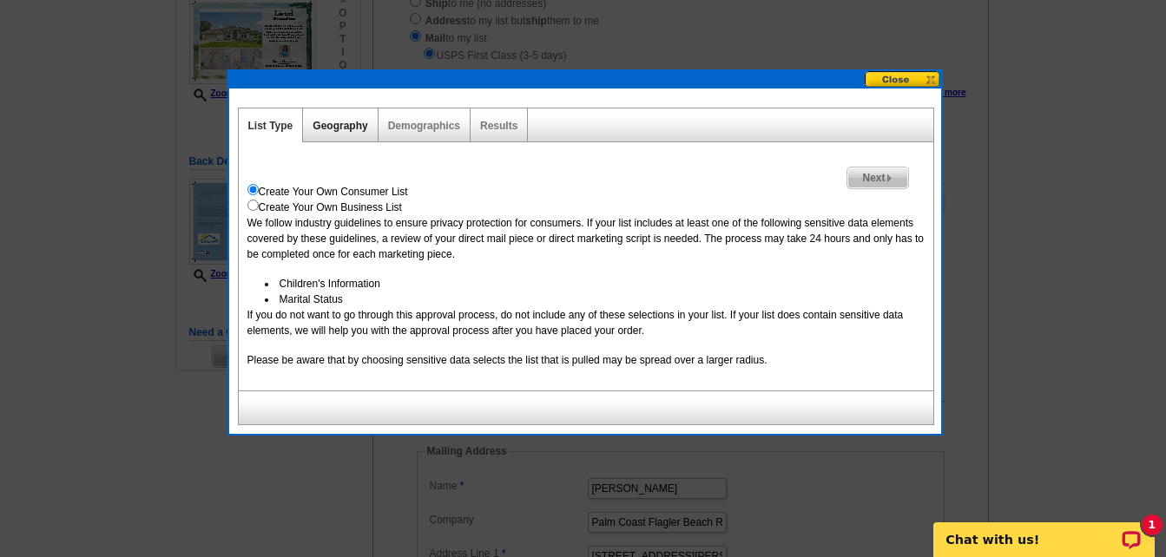
click at [349, 128] on link "Geography" at bounding box center [339, 126] width 55 height 12
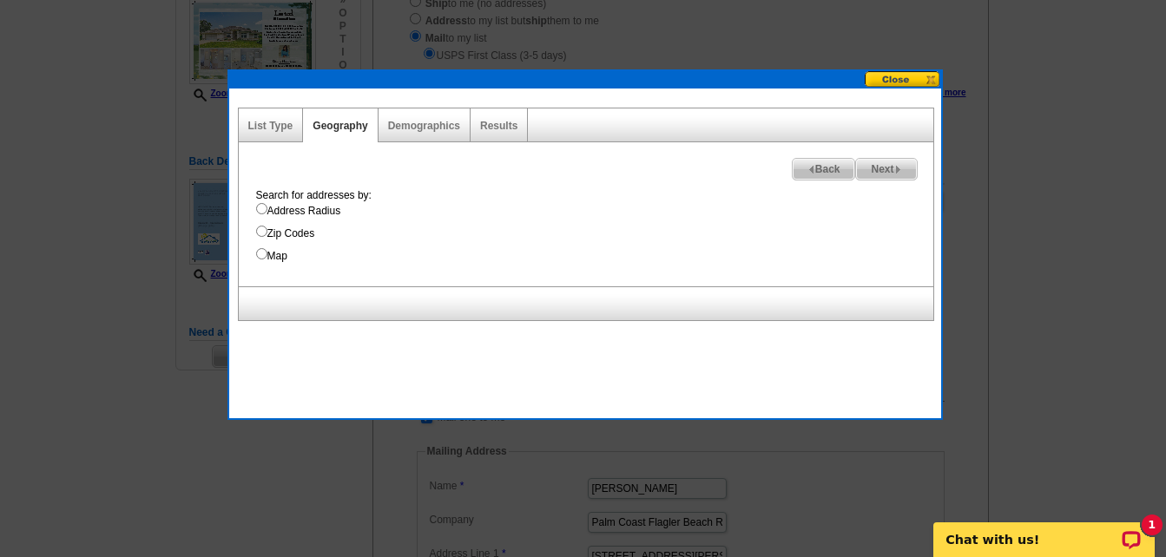
click at [262, 207] on input "Address Radius" at bounding box center [261, 208] width 11 height 11
radio input "true"
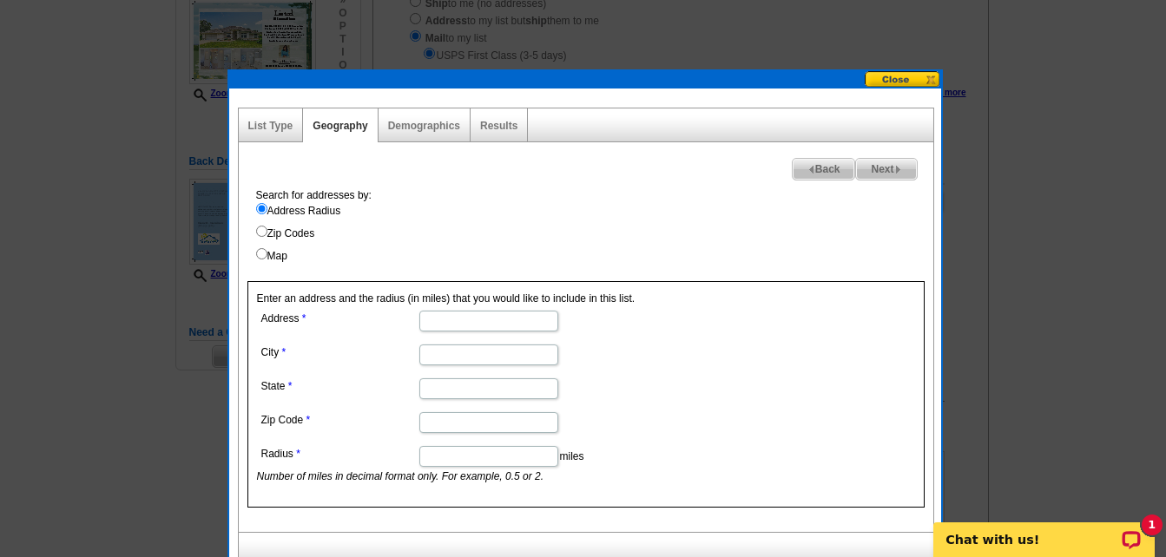
click at [530, 322] on input "Address" at bounding box center [488, 321] width 139 height 21
type input "50 Fernmill Lane"
click at [490, 354] on input "City" at bounding box center [488, 355] width 139 height 21
type input "Palm Coast"
type input "Florida"
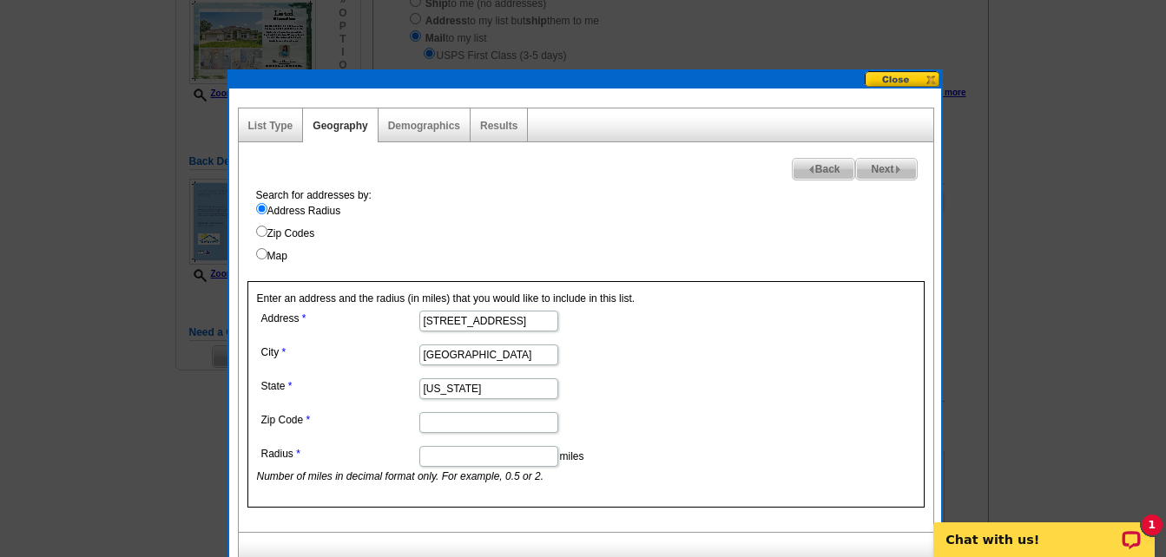
type input "32137"
type input ".25"
click at [878, 168] on span "Next" at bounding box center [886, 169] width 60 height 21
select select
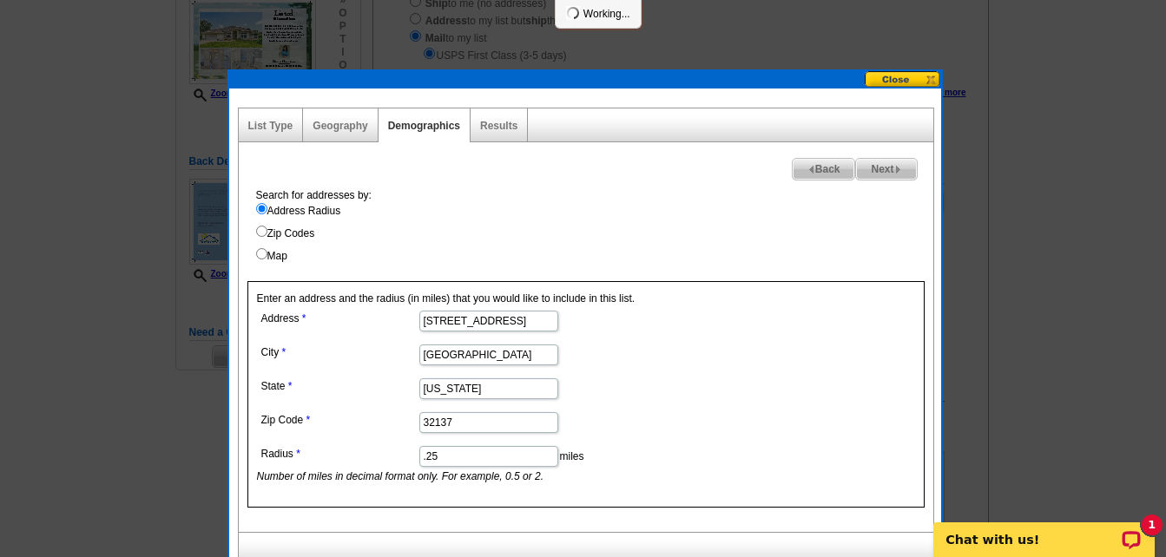
select select
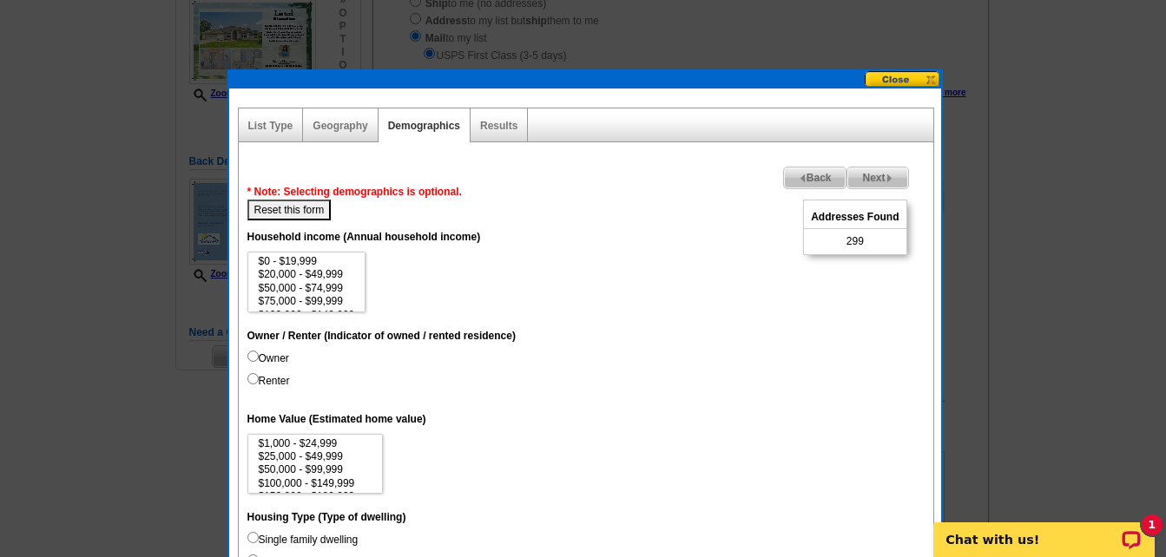
click at [250, 358] on input "Owner" at bounding box center [252, 356] width 11 height 11
radio input "true"
click at [256, 384] on input "Renter" at bounding box center [252, 378] width 11 height 11
radio input "true"
click at [253, 365] on label "Owner" at bounding box center [268, 359] width 42 height 16
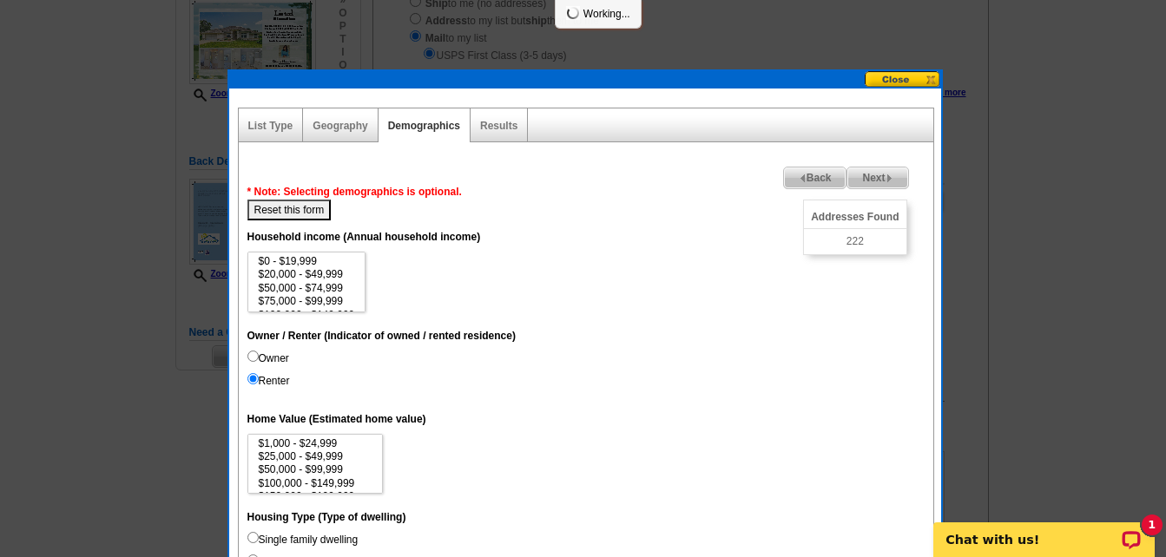
click at [253, 362] on input "Owner" at bounding box center [252, 356] width 11 height 11
radio input "true"
click at [255, 380] on input "Renter" at bounding box center [252, 378] width 11 height 11
radio input "true"
click at [253, 359] on input "Owner" at bounding box center [252, 356] width 11 height 11
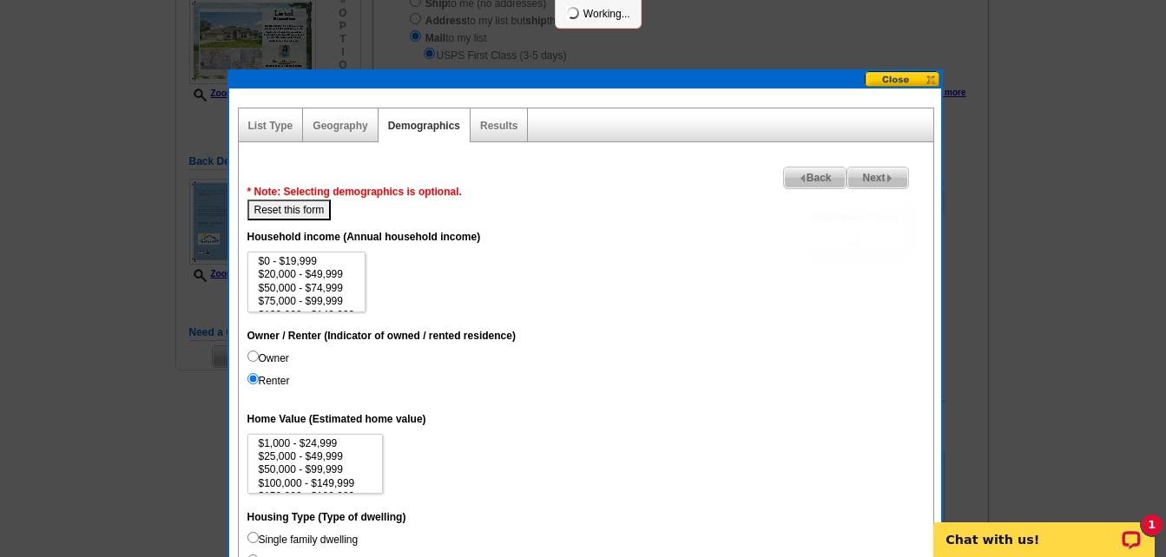
radio input "true"
click at [252, 382] on input "Renter" at bounding box center [252, 378] width 11 height 11
radio input "true"
click at [256, 355] on input "Owner" at bounding box center [252, 356] width 11 height 11
radio input "true"
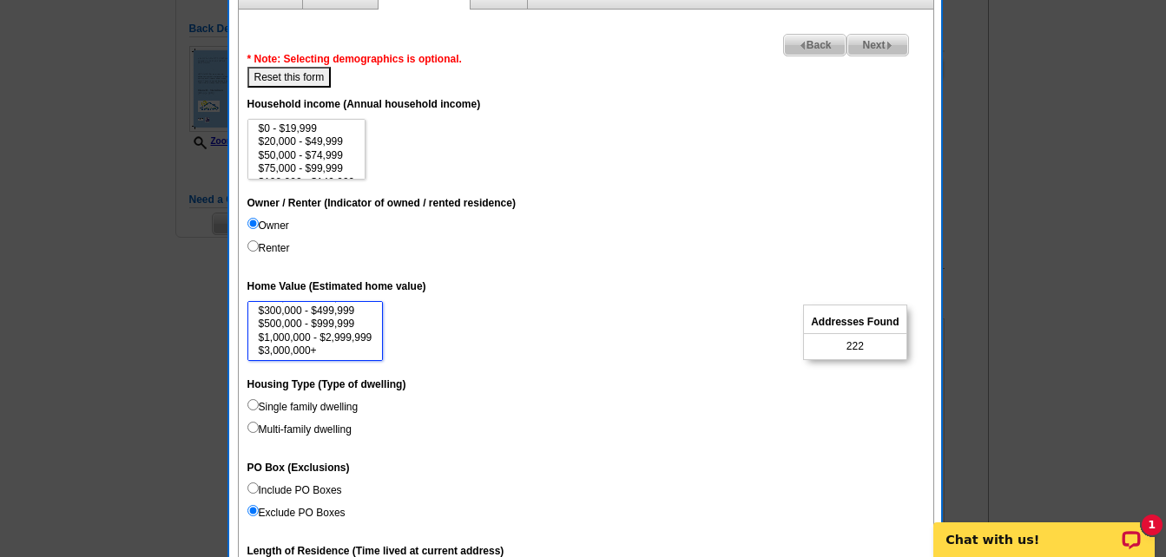
scroll to position [434, 0]
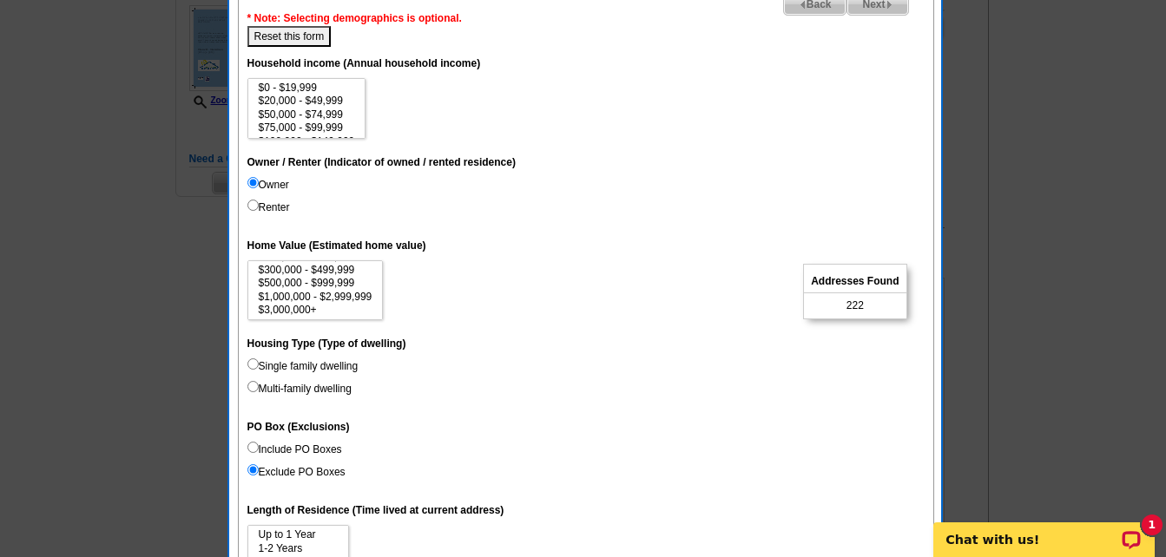
click at [252, 364] on input "Single family dwelling" at bounding box center [252, 363] width 11 height 11
radio input "true"
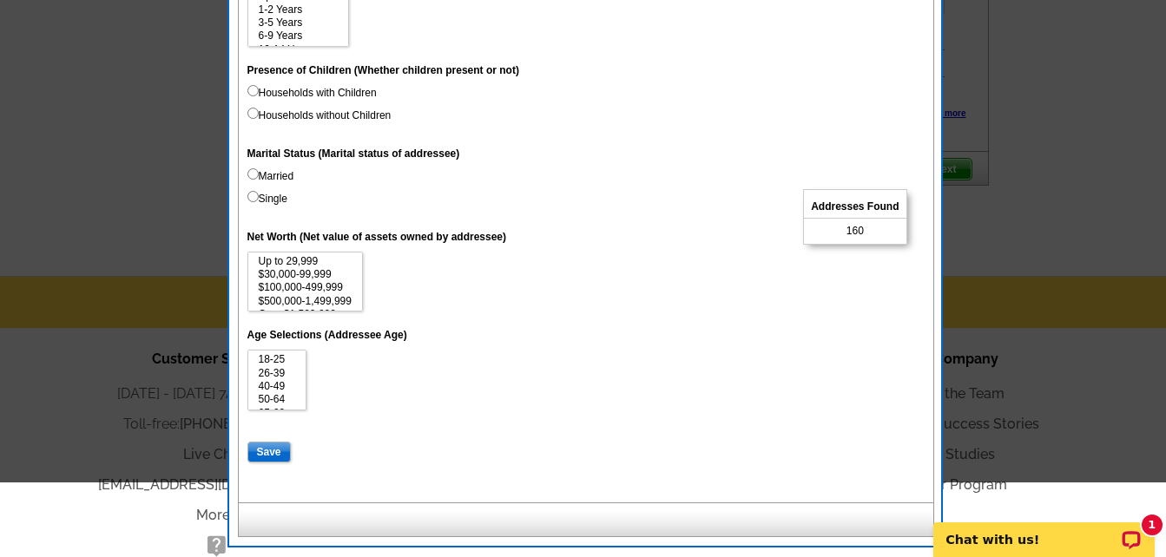
scroll to position [1042, 0]
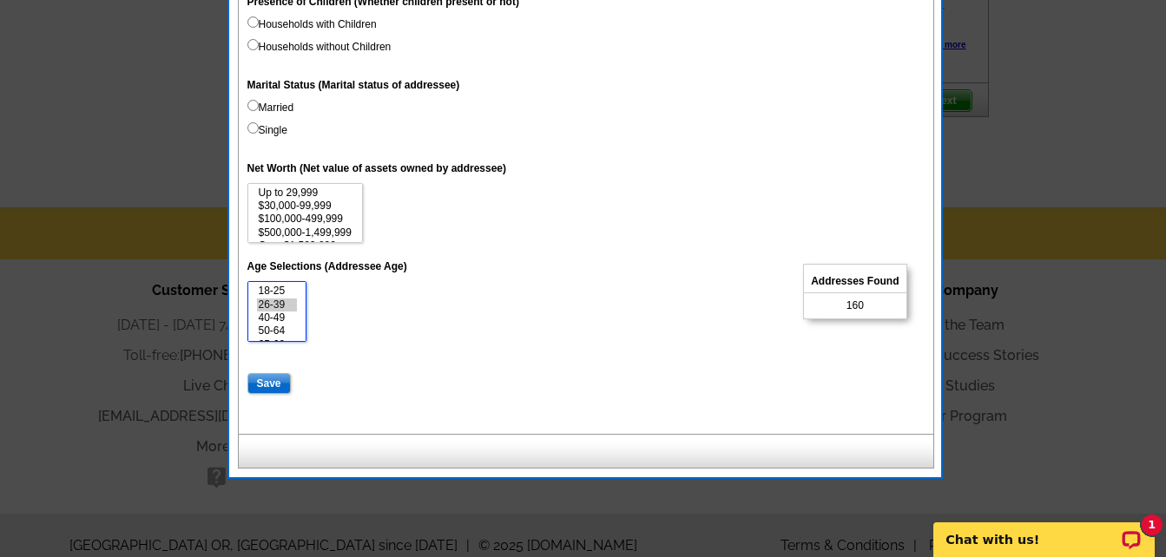
click at [280, 307] on option "26-39" at bounding box center [277, 305] width 41 height 13
select select "26-39"
click at [285, 320] on option "70-74" at bounding box center [277, 323] width 41 height 13
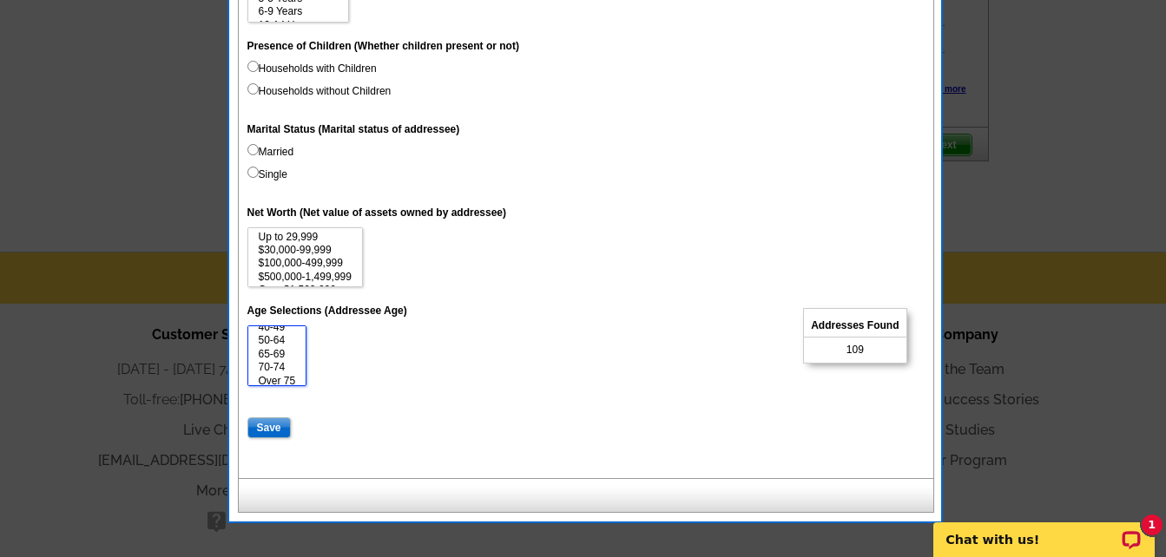
scroll to position [1042, 0]
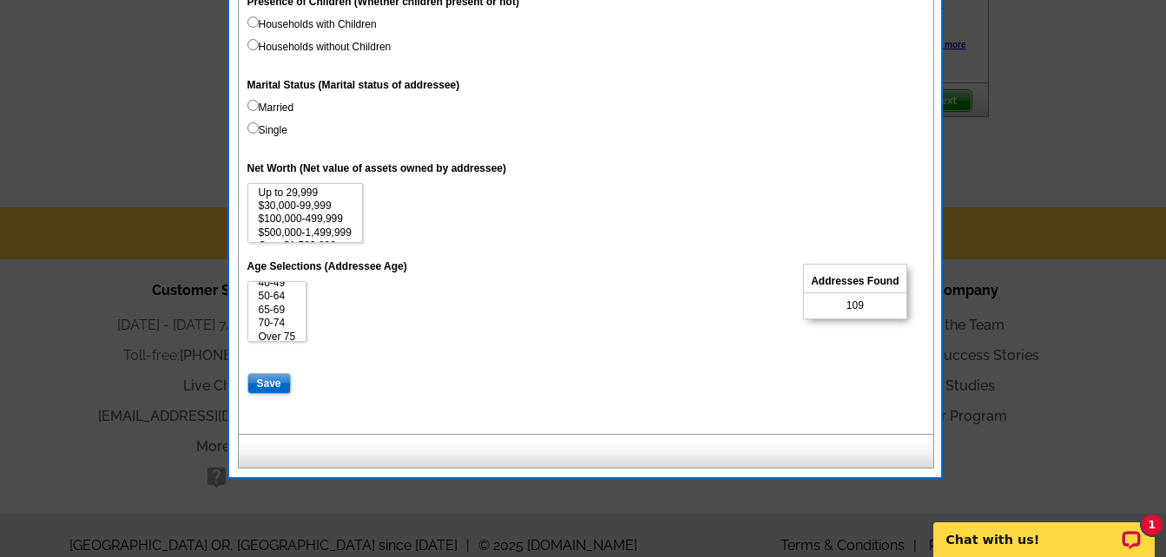
click at [860, 281] on span "Addresses Found" at bounding box center [855, 281] width 102 height 23
click at [852, 301] on span "109" at bounding box center [854, 306] width 17 height 16
click at [255, 382] on input "Save" at bounding box center [268, 383] width 43 height 21
select select
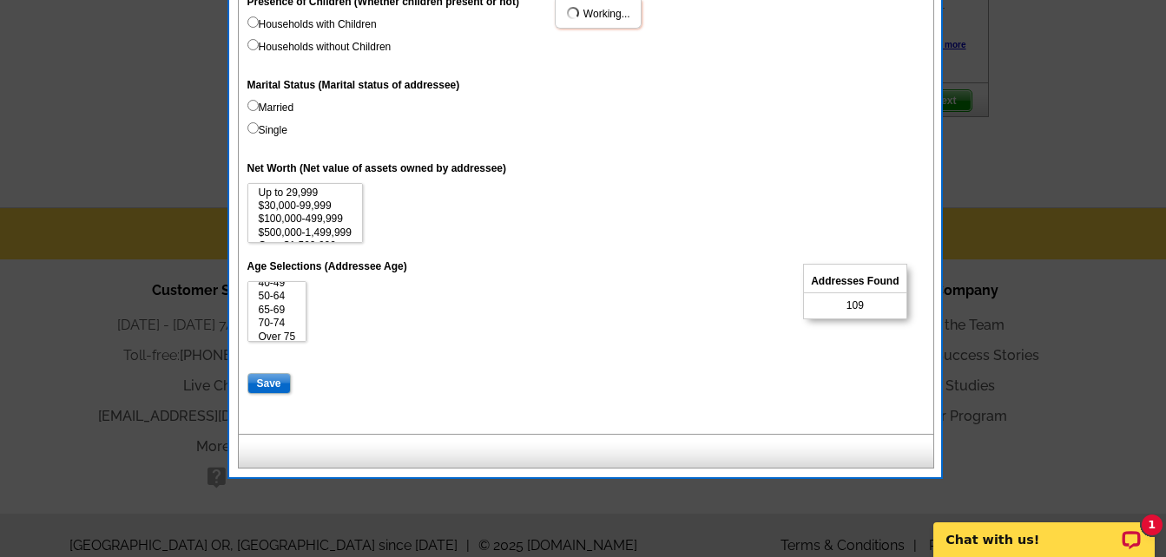
select select
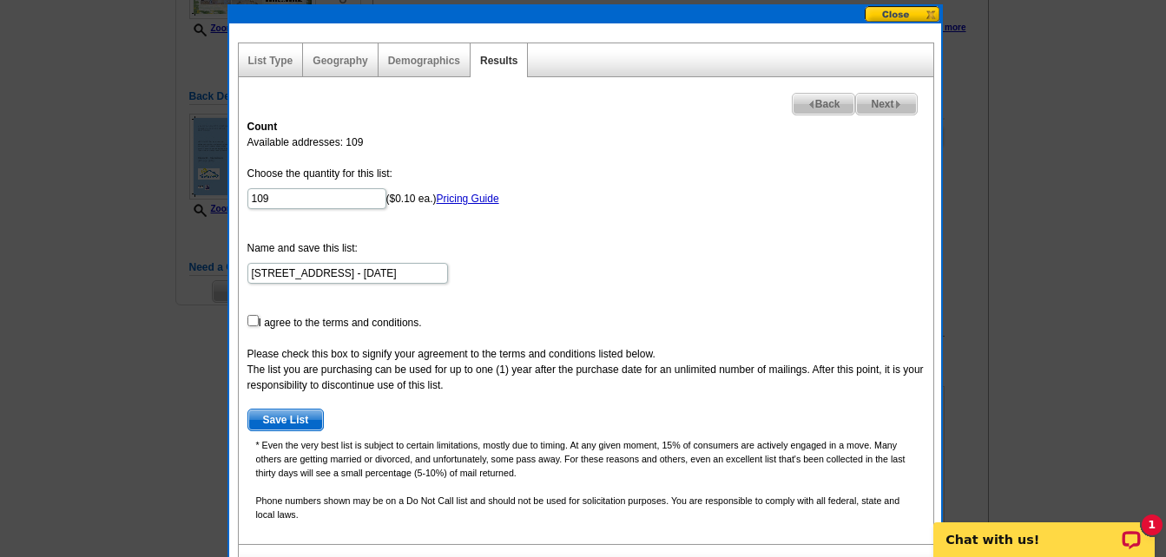
scroll to position [347, 0]
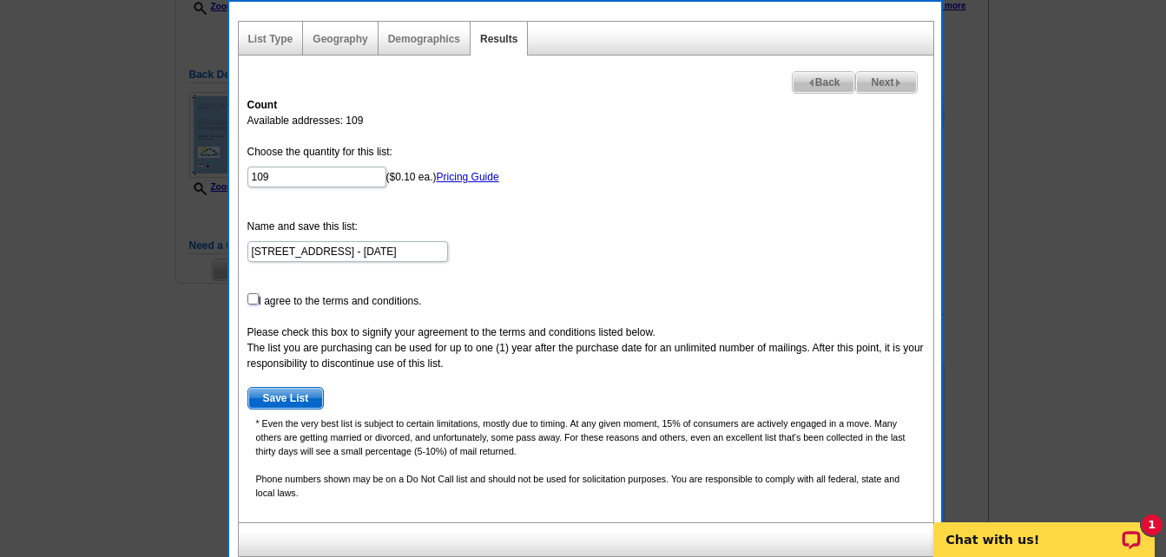
click at [250, 304] on input "checkbox" at bounding box center [252, 298] width 11 height 11
checkbox input "true"
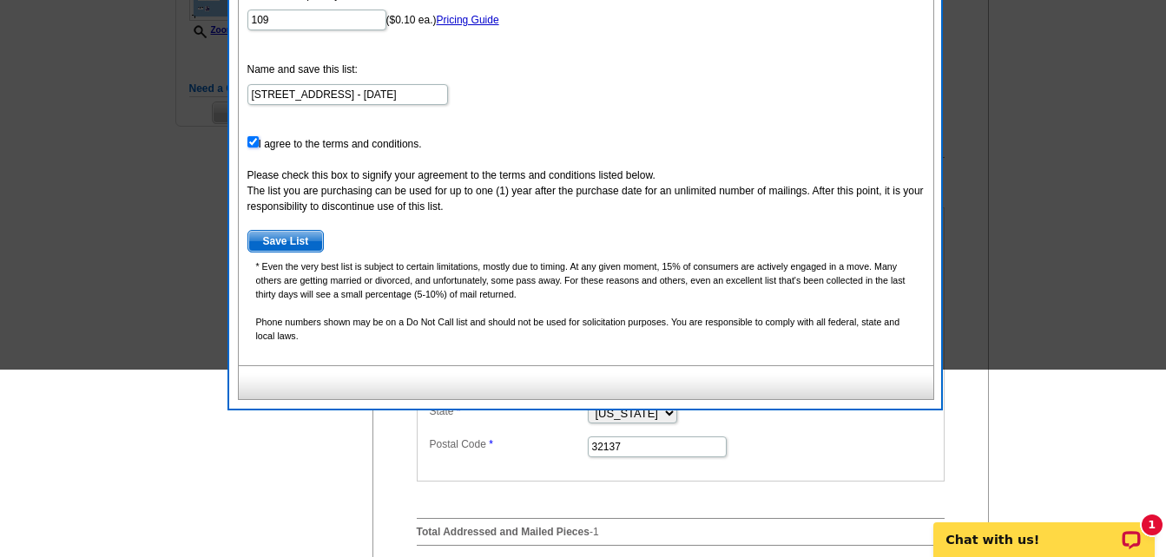
scroll to position [521, 0]
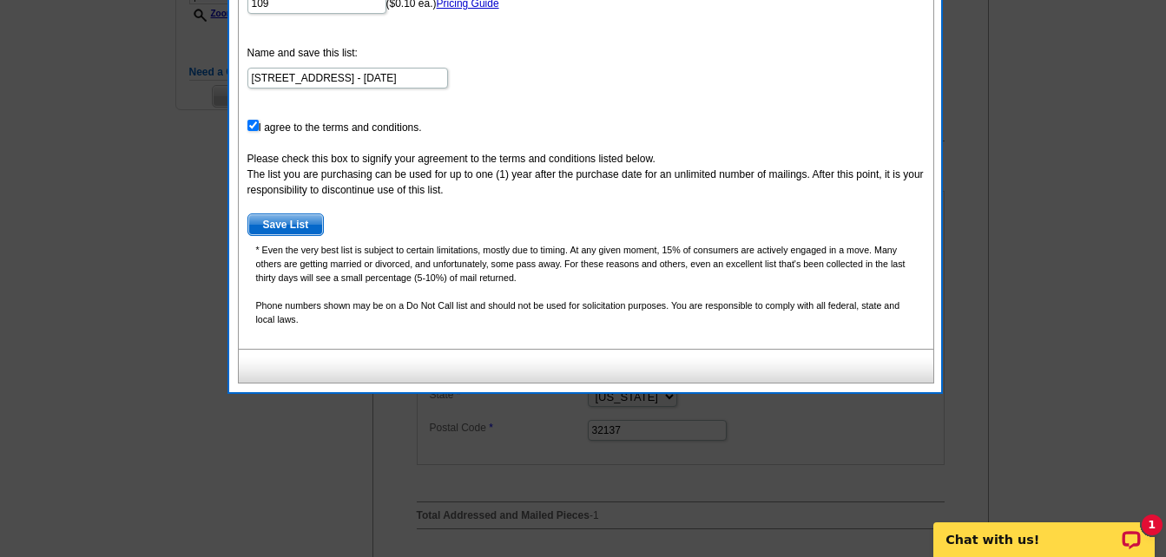
click at [295, 227] on span "Save List" at bounding box center [286, 224] width 76 height 21
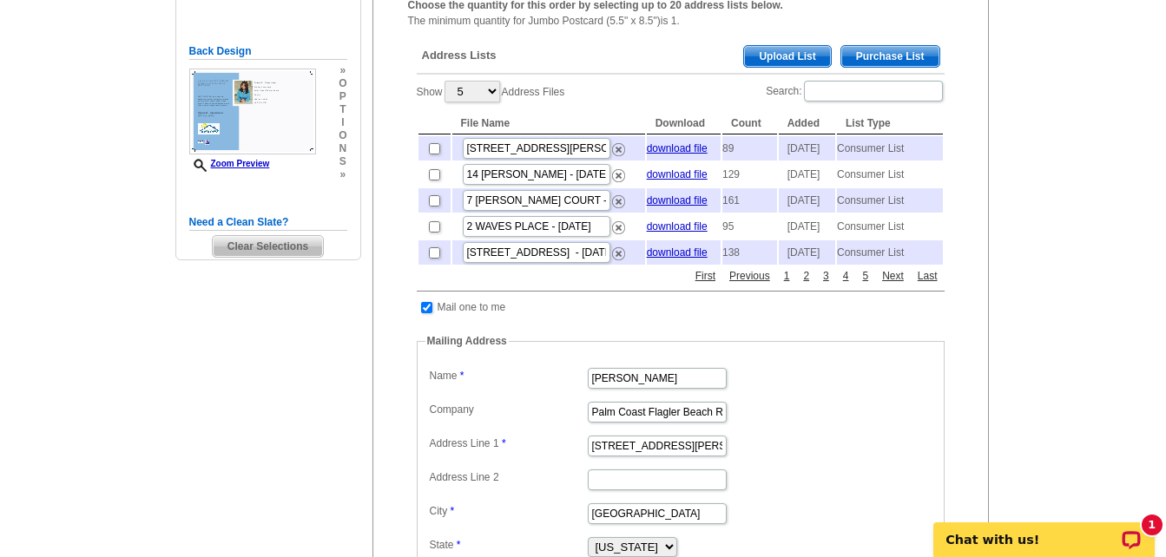
scroll to position [347, 0]
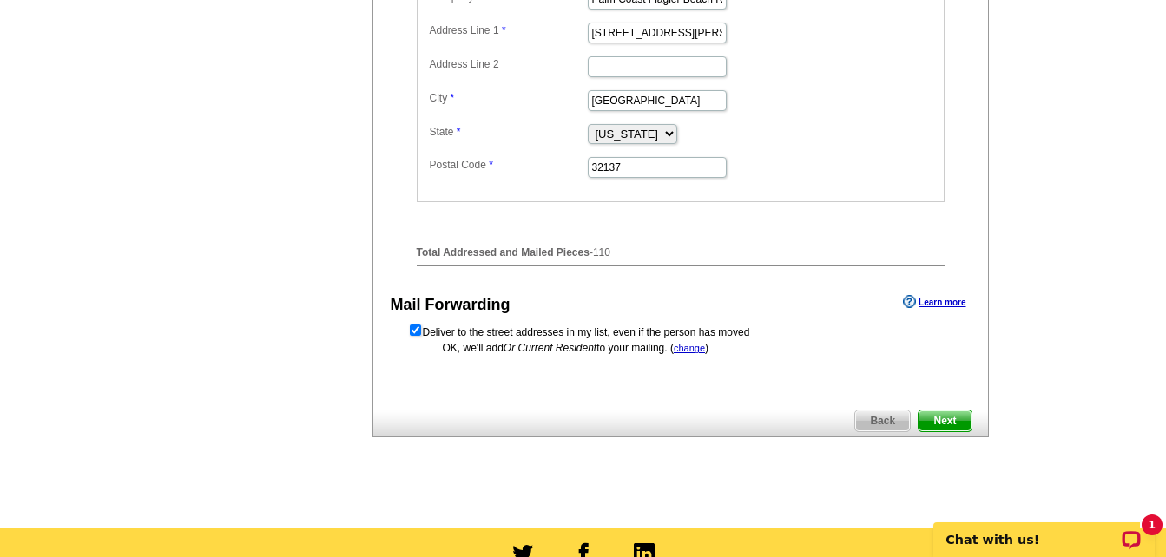
scroll to position [803, 0]
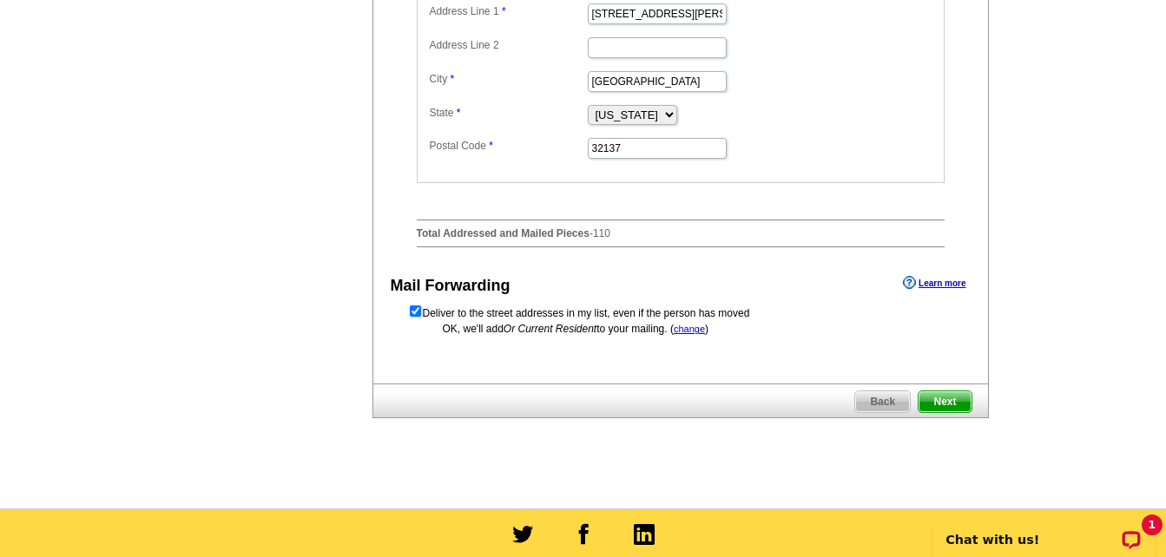
click at [944, 412] on span "Next" at bounding box center [944, 401] width 52 height 21
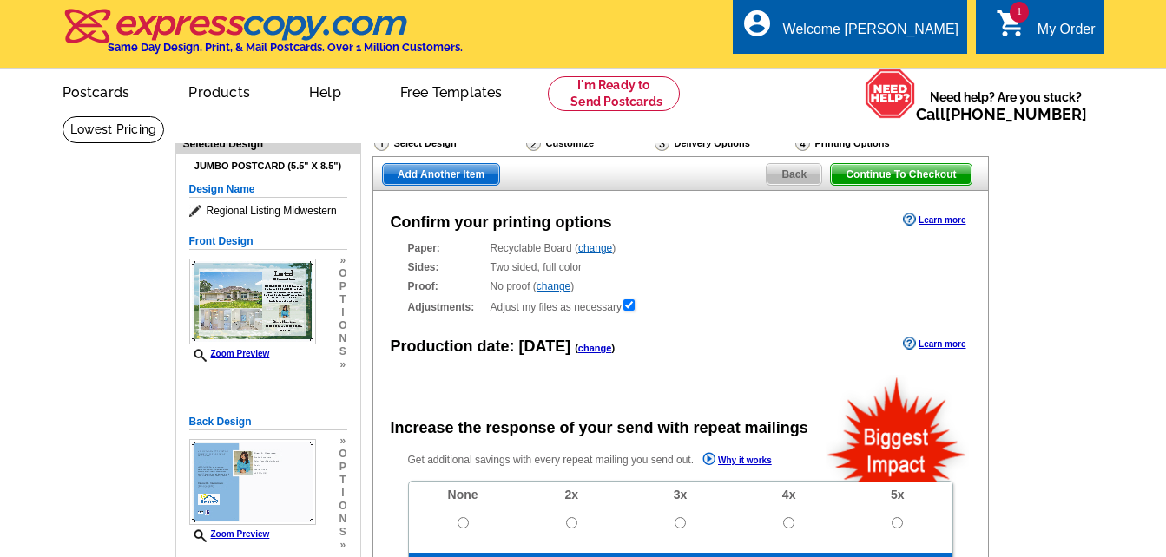
radio input "false"
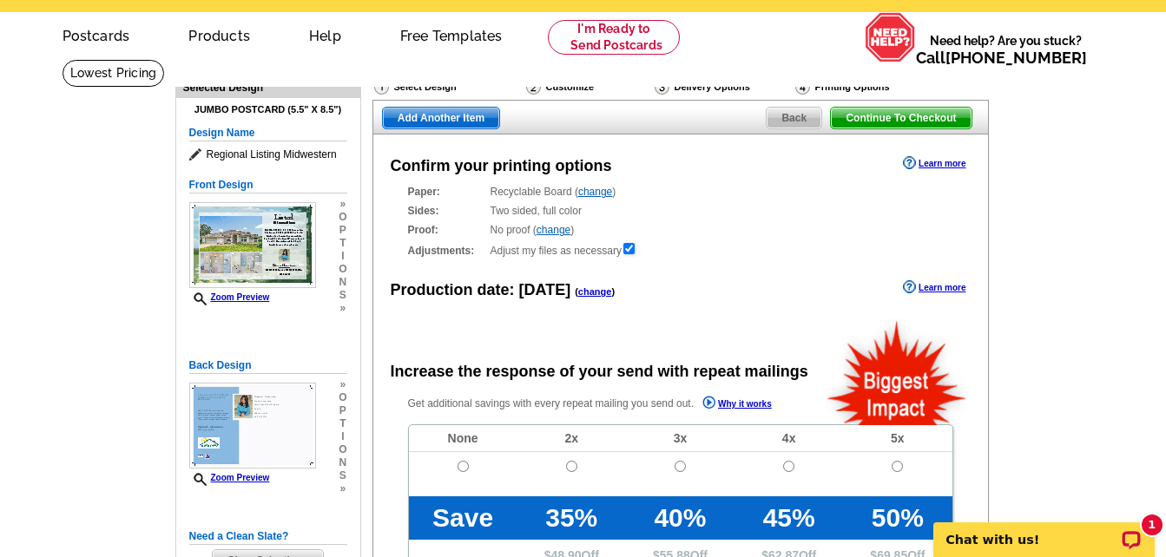
scroll to position [87, 0]
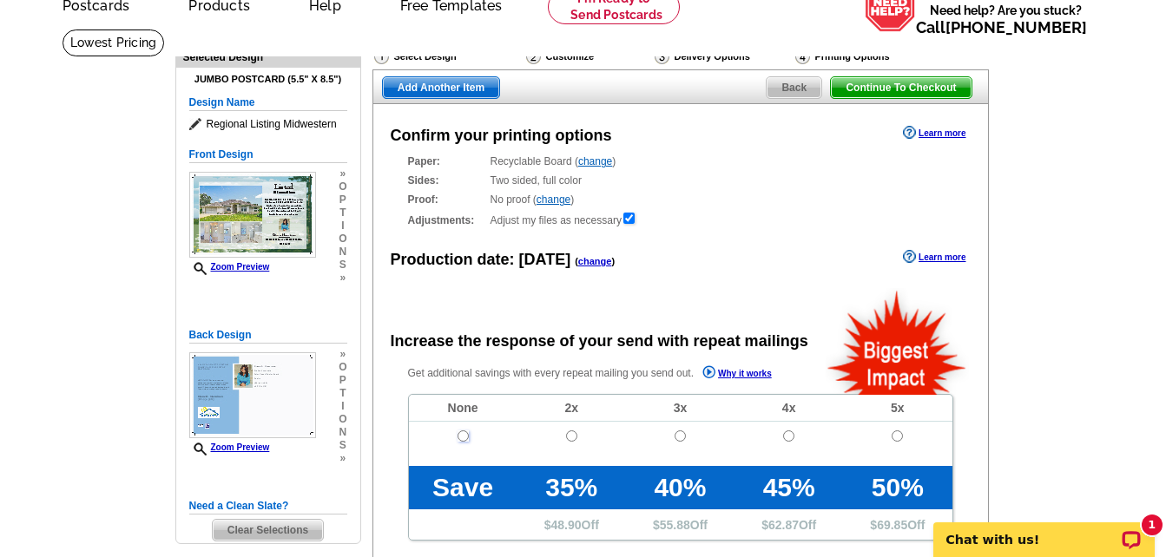
click at [463, 438] on input "radio" at bounding box center [462, 436] width 11 height 11
radio input "true"
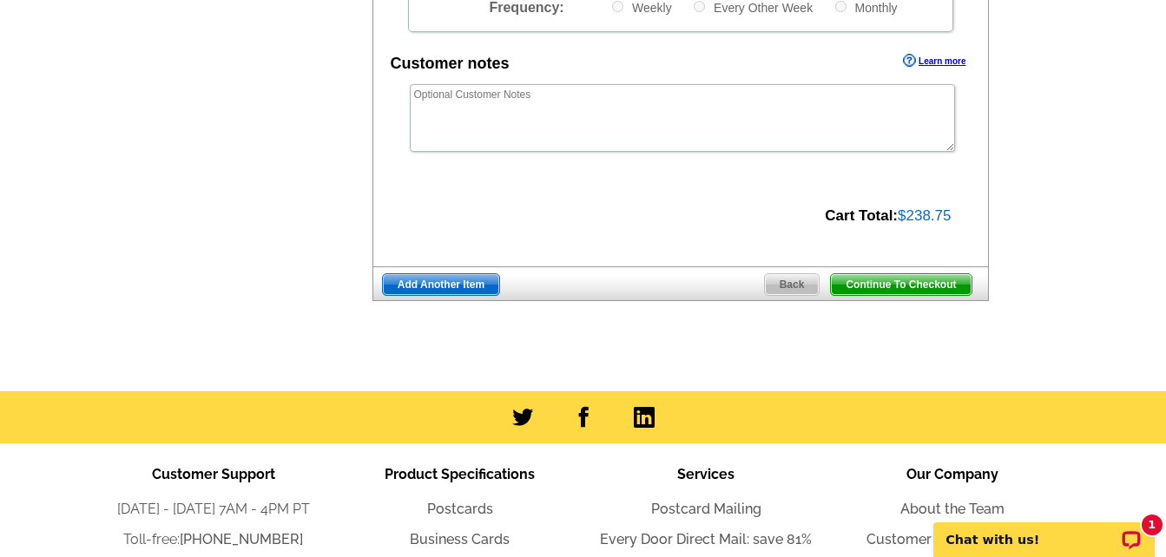
scroll to position [694, 0]
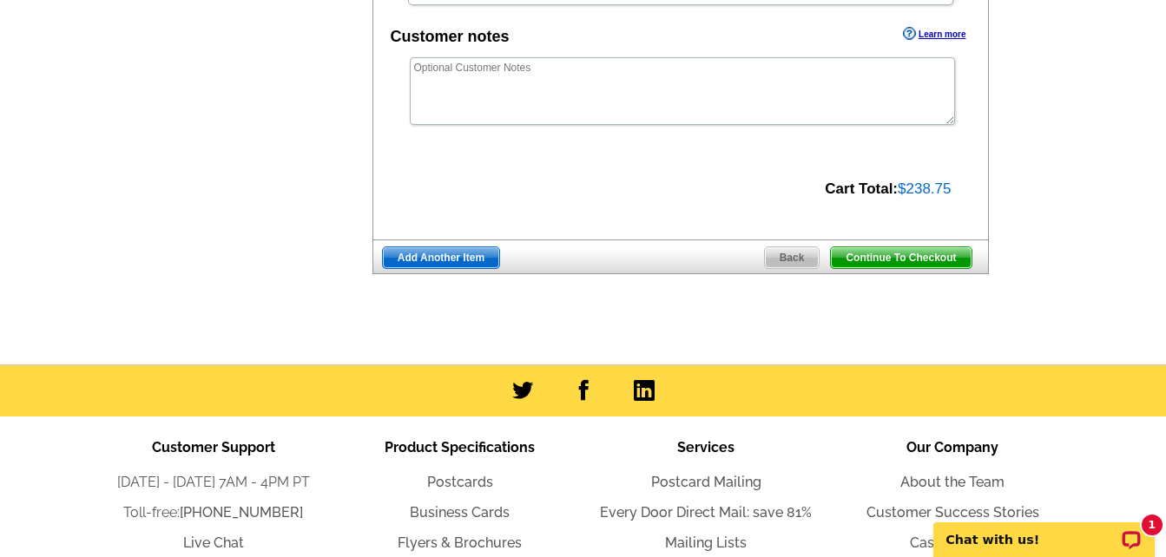
click at [925, 254] on span "Continue To Checkout" at bounding box center [901, 257] width 140 height 21
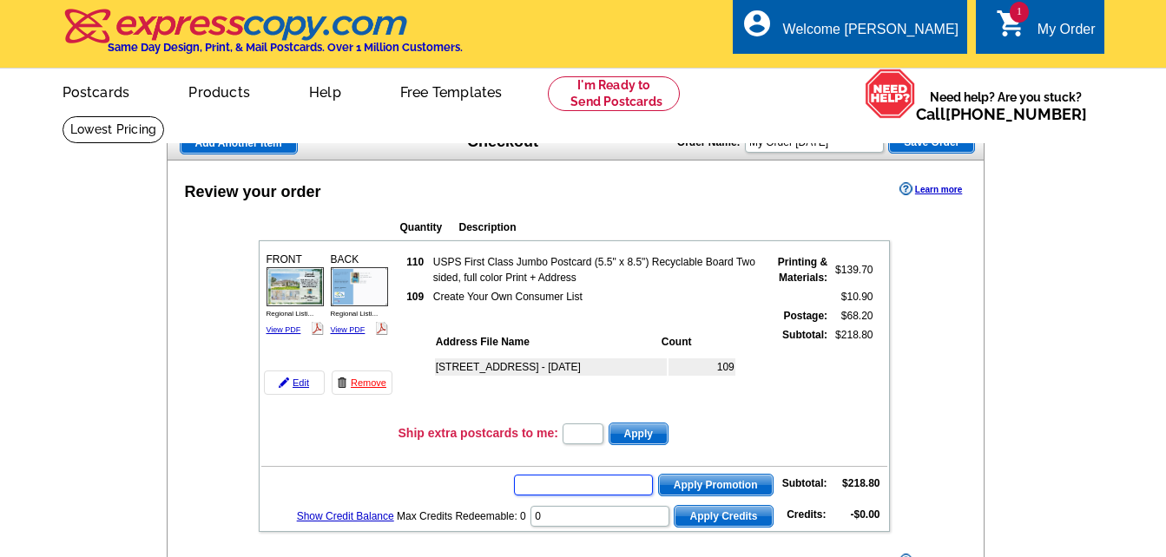
click at [584, 477] on input "text" at bounding box center [583, 485] width 139 height 21
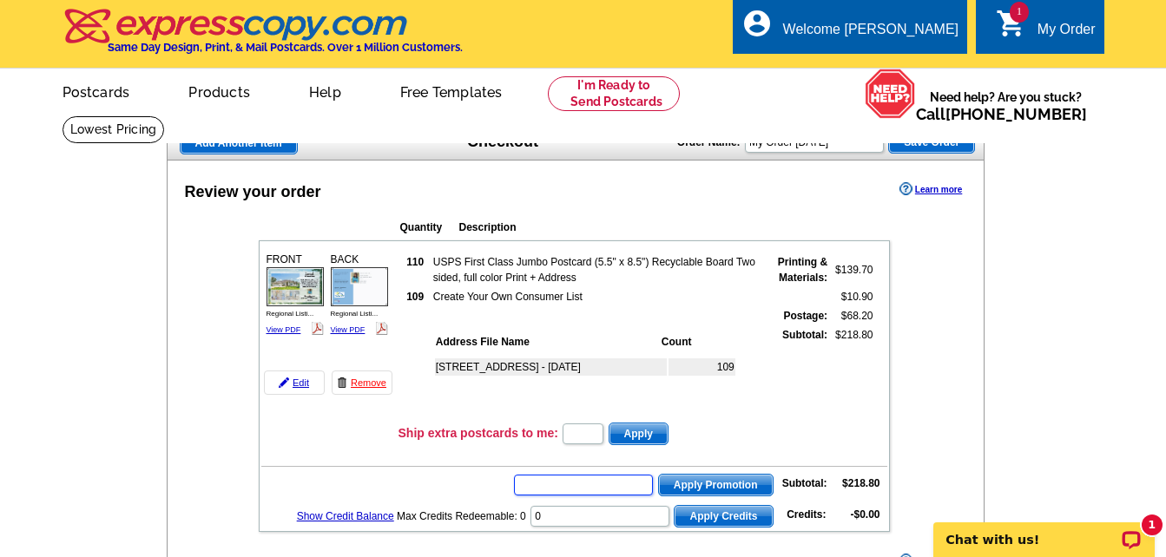
click at [637, 489] on input "text" at bounding box center [583, 485] width 139 height 21
click at [989, 541] on p "Chat with us!" at bounding box center [1032, 540] width 172 height 14
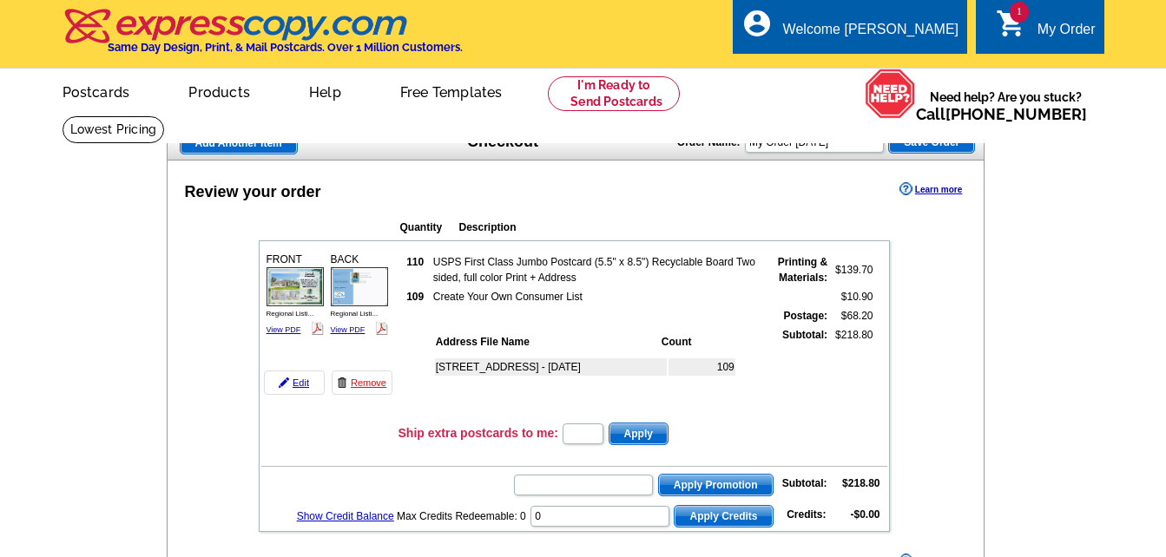
click at [1052, 26] on div "My Order" at bounding box center [1066, 34] width 58 height 24
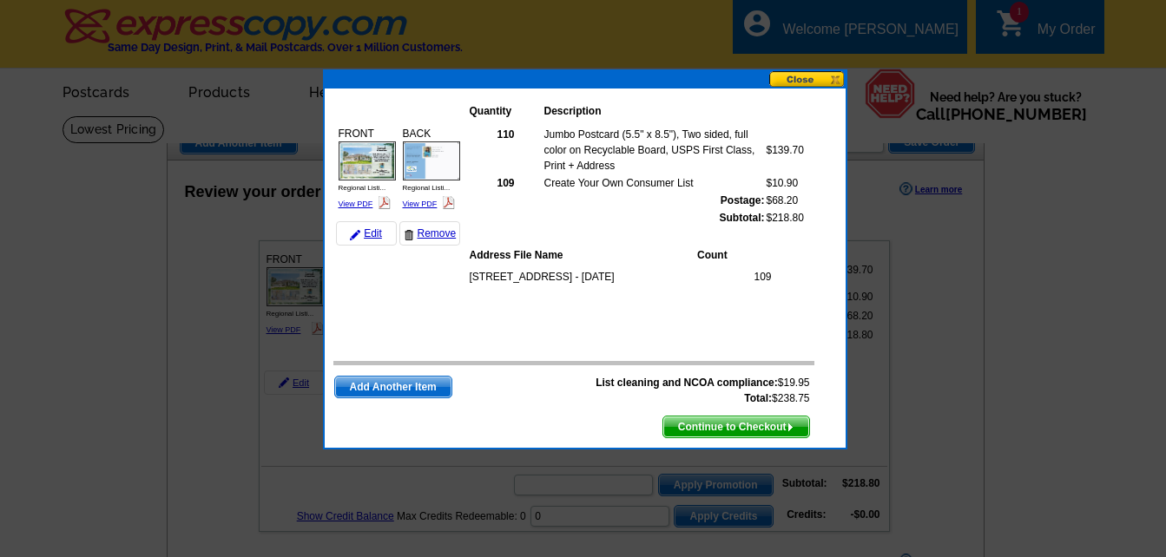
click at [812, 75] on button at bounding box center [807, 79] width 76 height 16
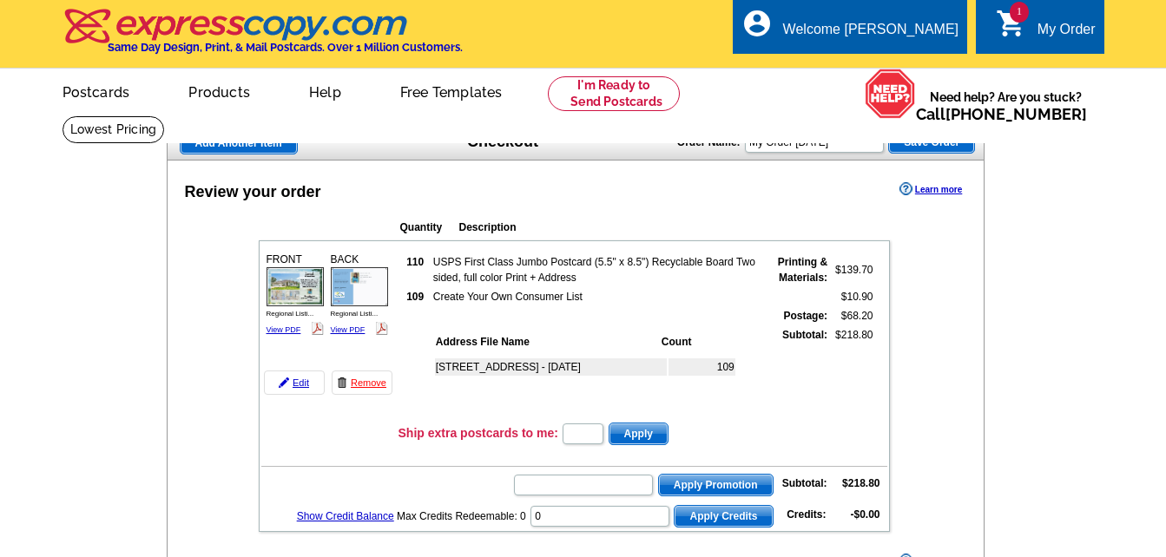
click at [929, 147] on span "Save Order" at bounding box center [931, 142] width 85 height 21
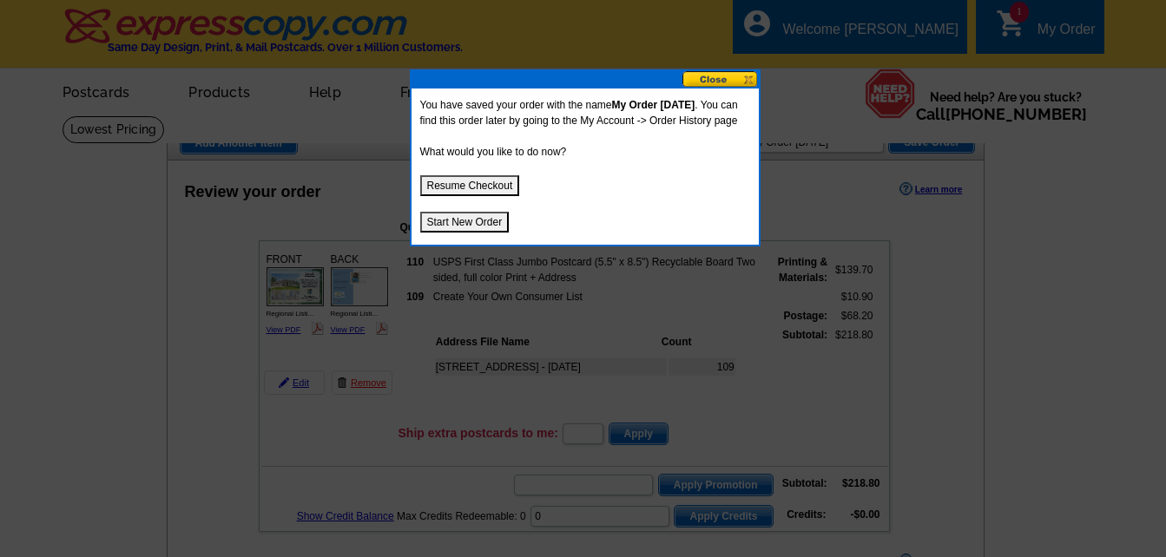
click at [464, 233] on button "Start New Order" at bounding box center [464, 222] width 89 height 21
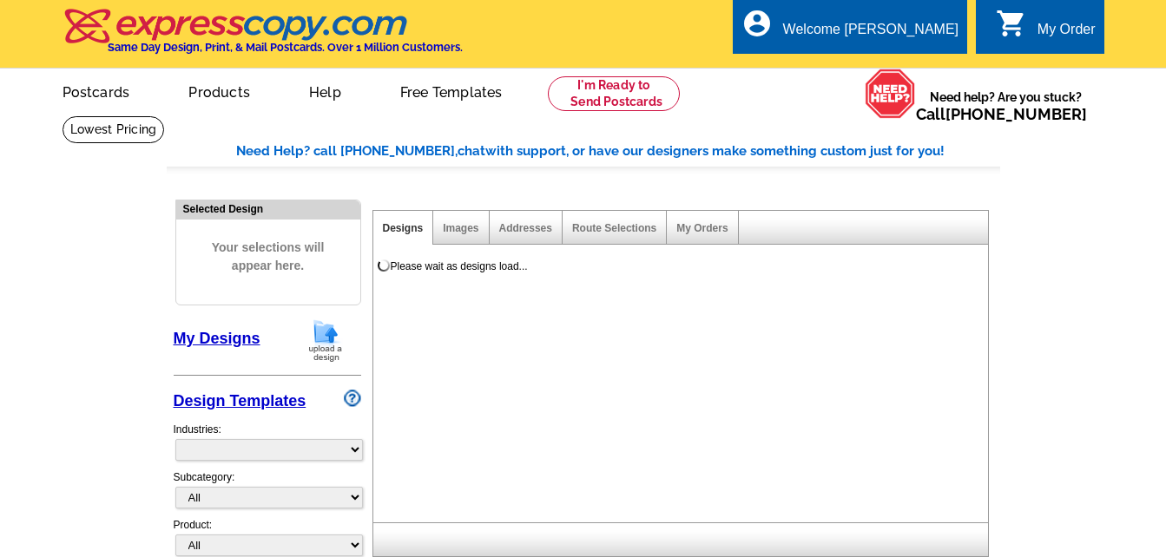
select select "785"
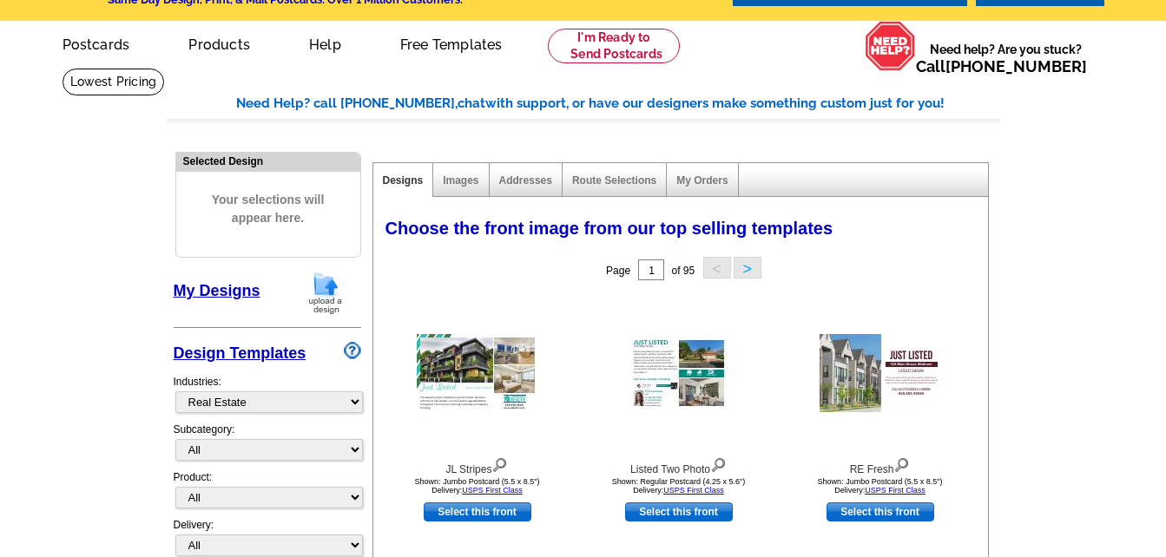
scroll to position [174, 0]
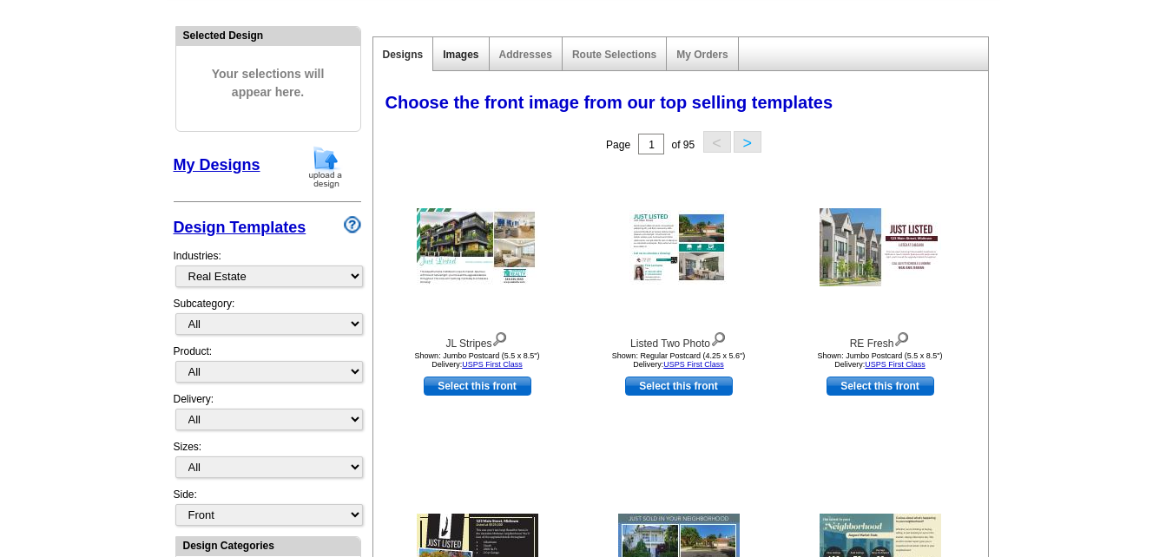
click at [465, 59] on link "Images" at bounding box center [461, 55] width 36 height 12
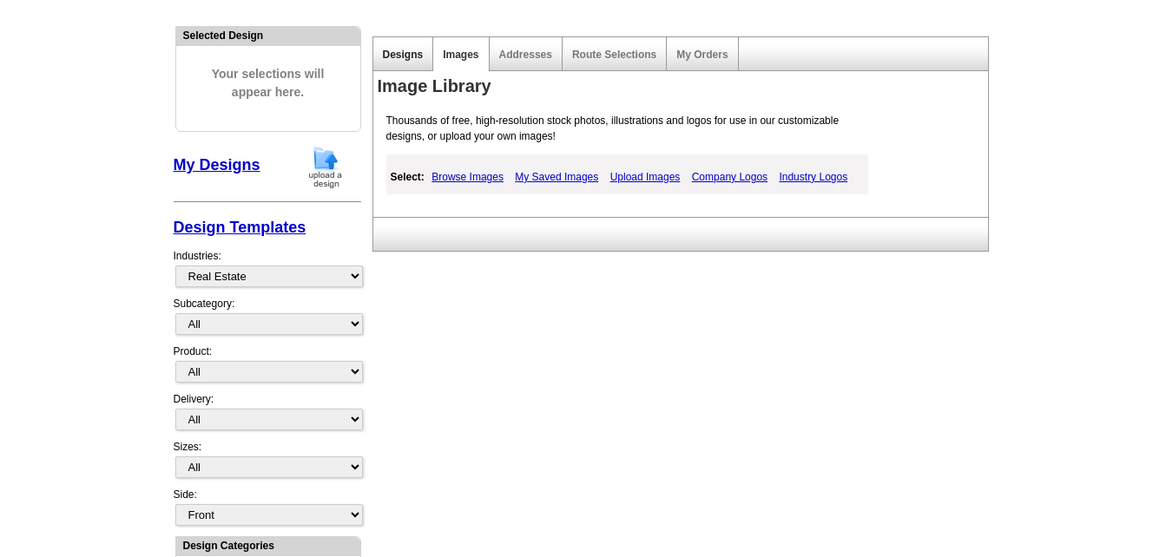
click at [403, 56] on link "Designs" at bounding box center [403, 55] width 41 height 12
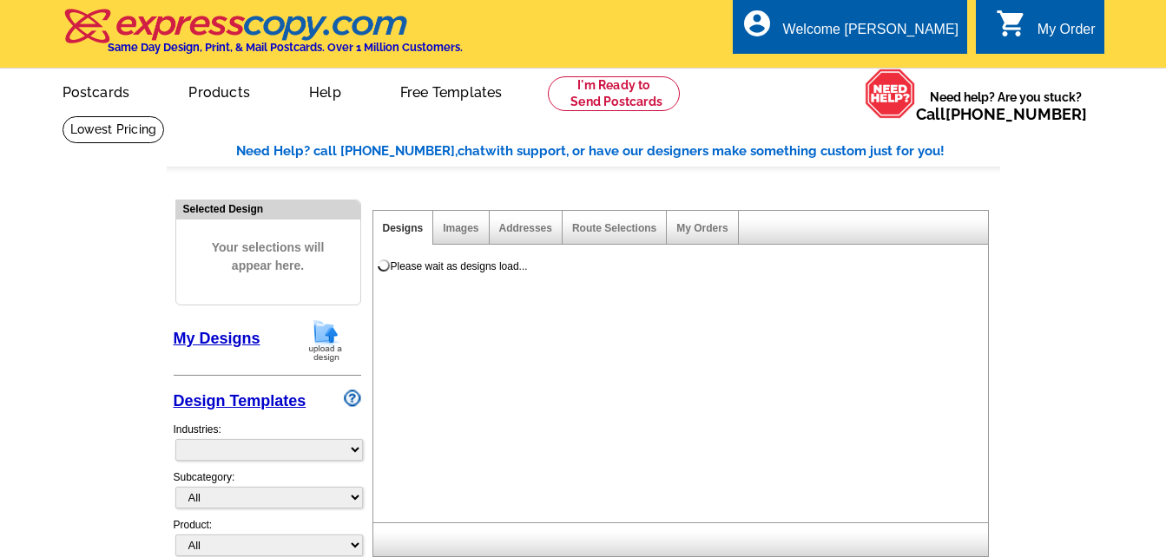
select select "785"
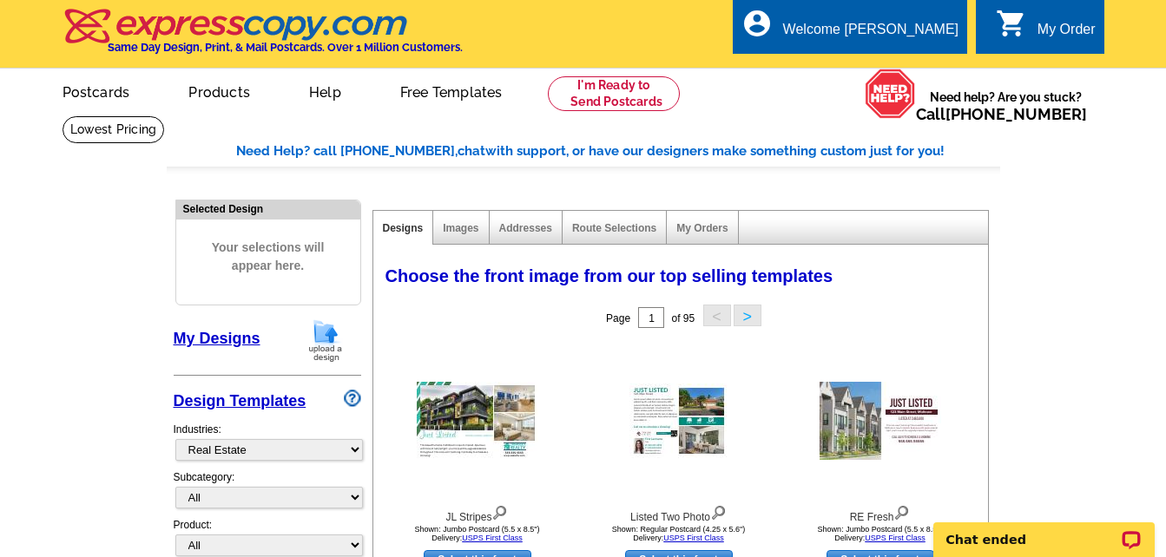
click at [232, 335] on link "My Designs" at bounding box center [217, 338] width 87 height 17
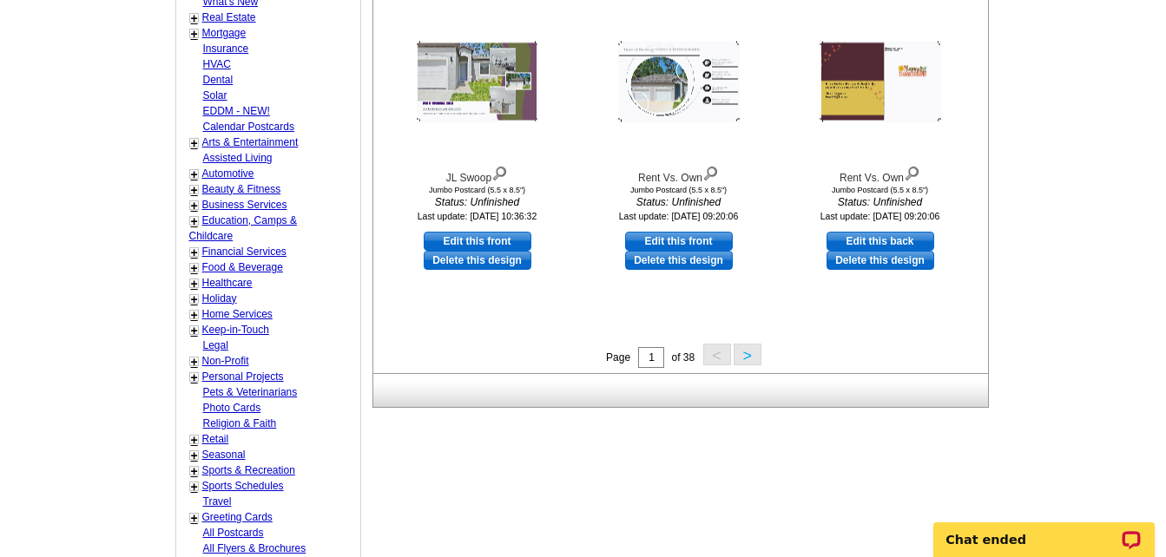
scroll to position [694, 0]
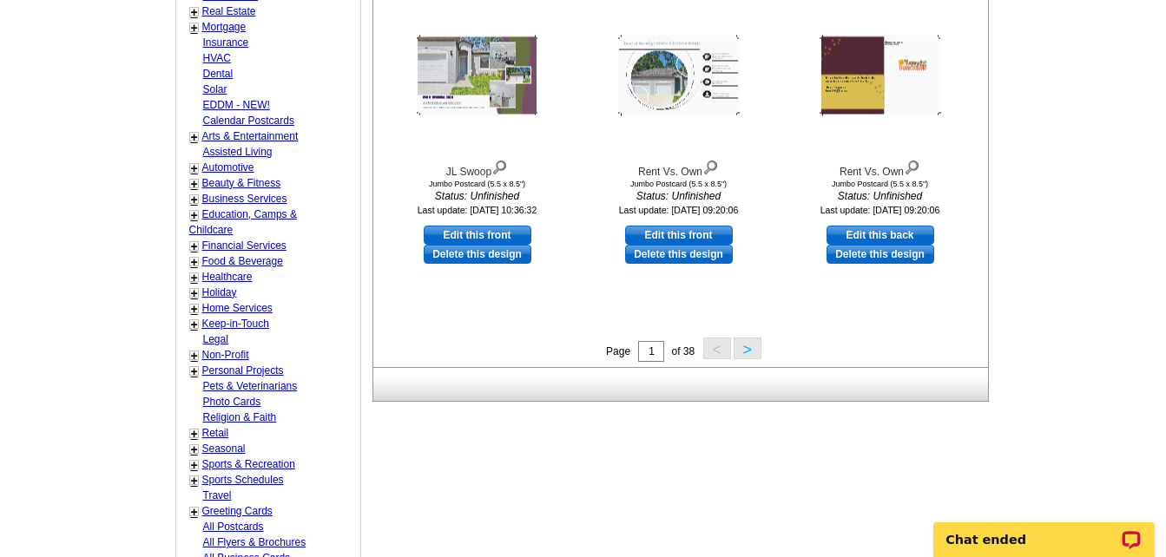
click at [746, 352] on button ">" at bounding box center [747, 349] width 28 height 22
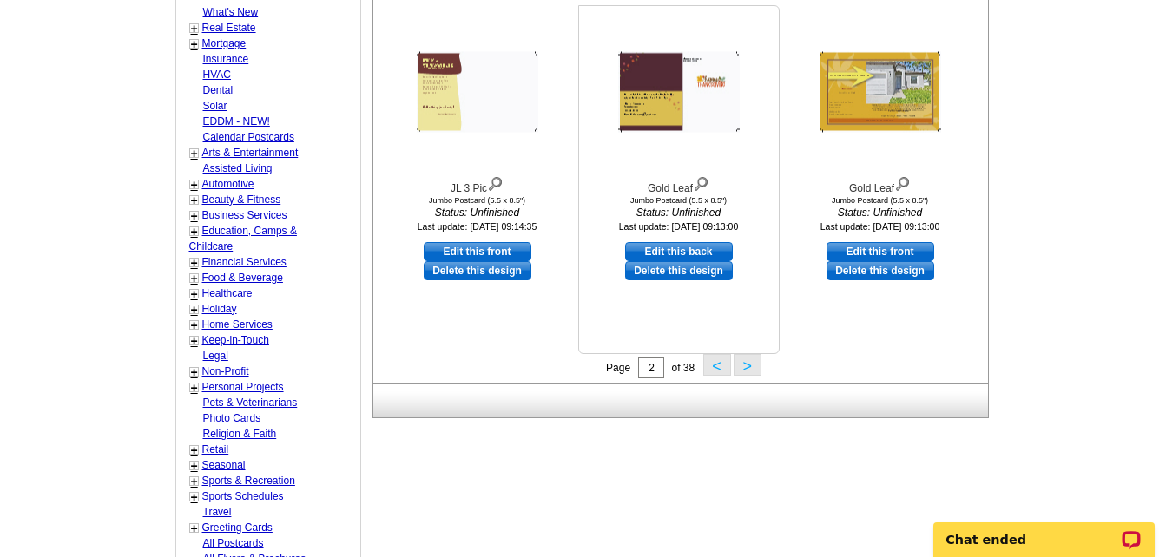
scroll to position [691, 0]
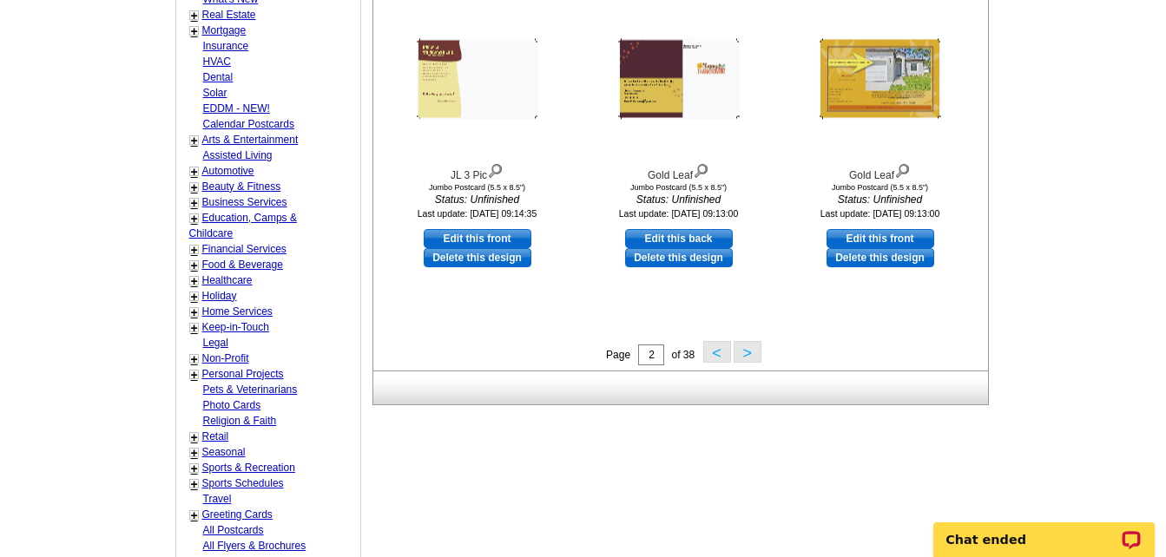
click at [747, 356] on button ">" at bounding box center [747, 352] width 28 height 22
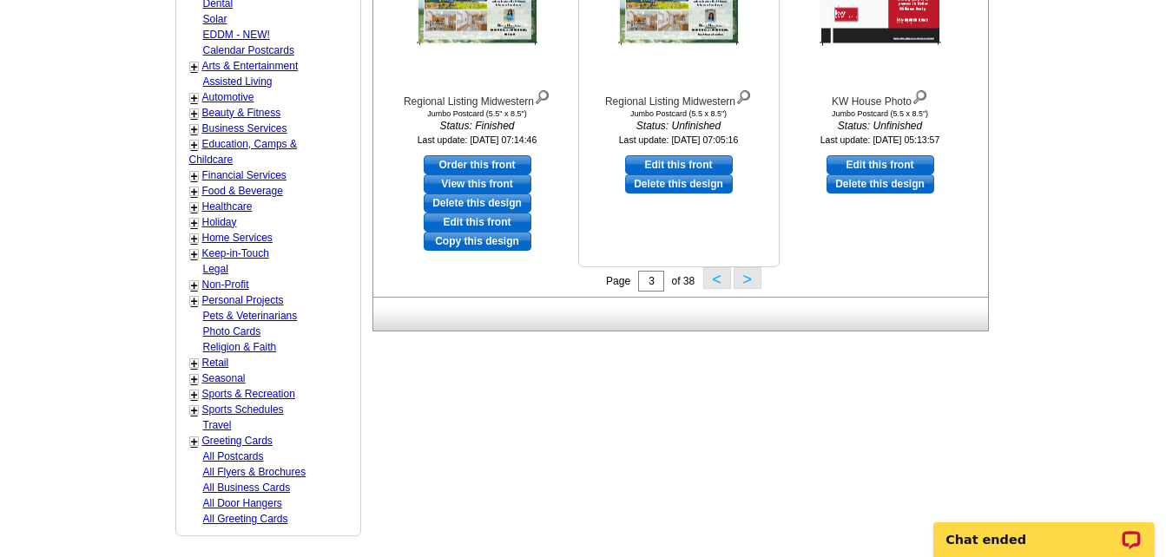
scroll to position [778, 0]
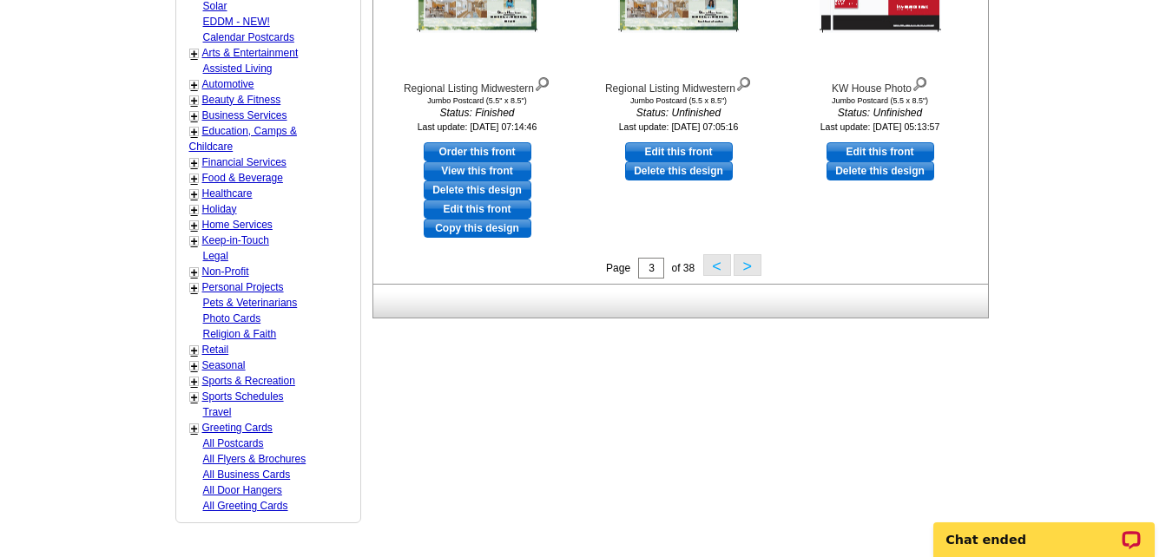
click at [746, 266] on button ">" at bounding box center [747, 265] width 28 height 22
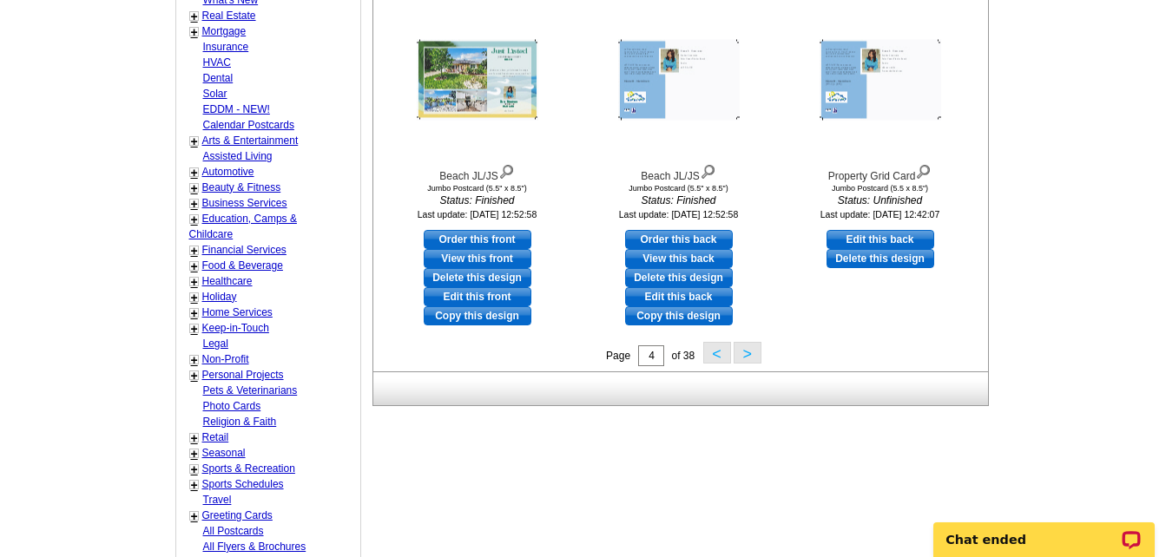
scroll to position [691, 0]
click at [739, 351] on button ">" at bounding box center [747, 352] width 28 height 22
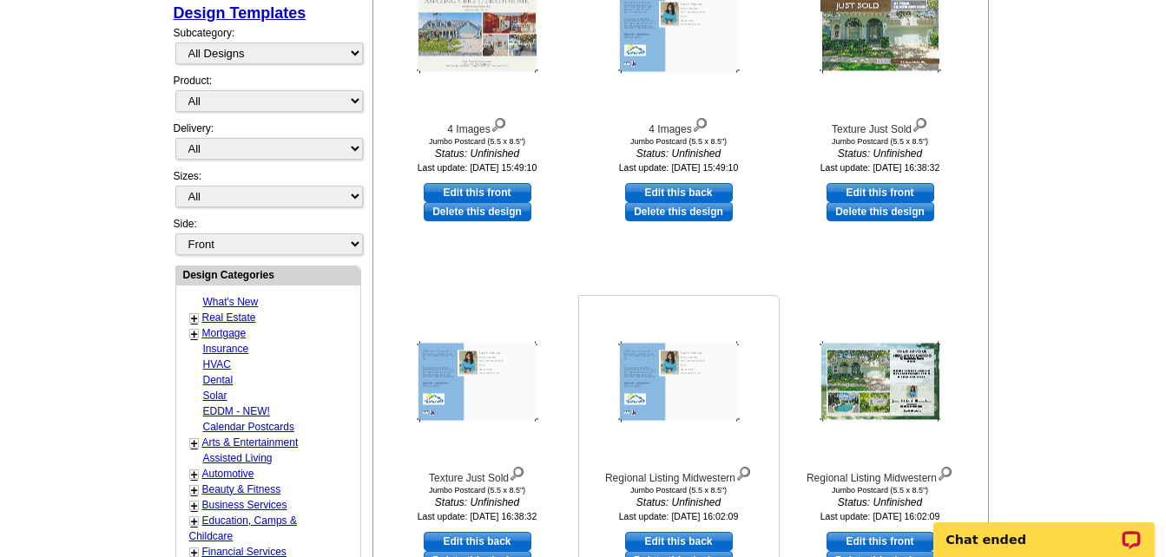
scroll to position [604, 0]
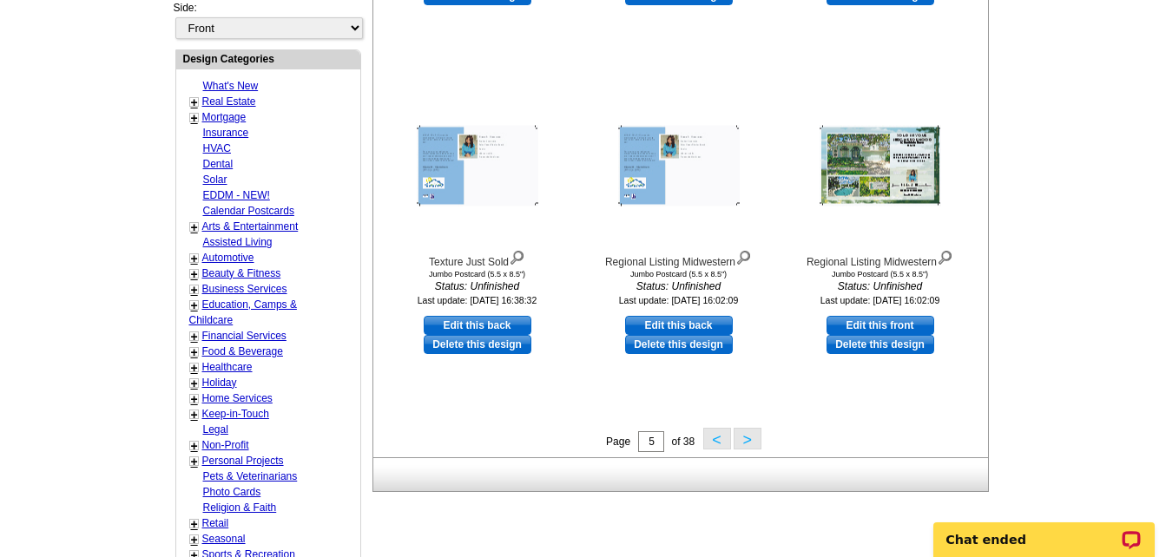
click at [754, 435] on button ">" at bounding box center [747, 439] width 28 height 22
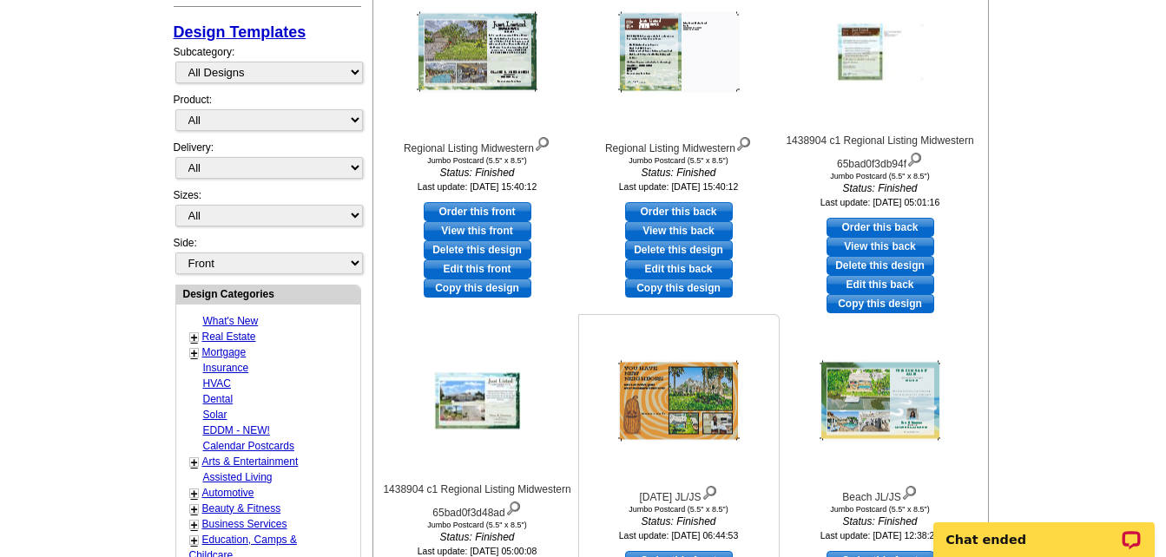
scroll to position [517, 0]
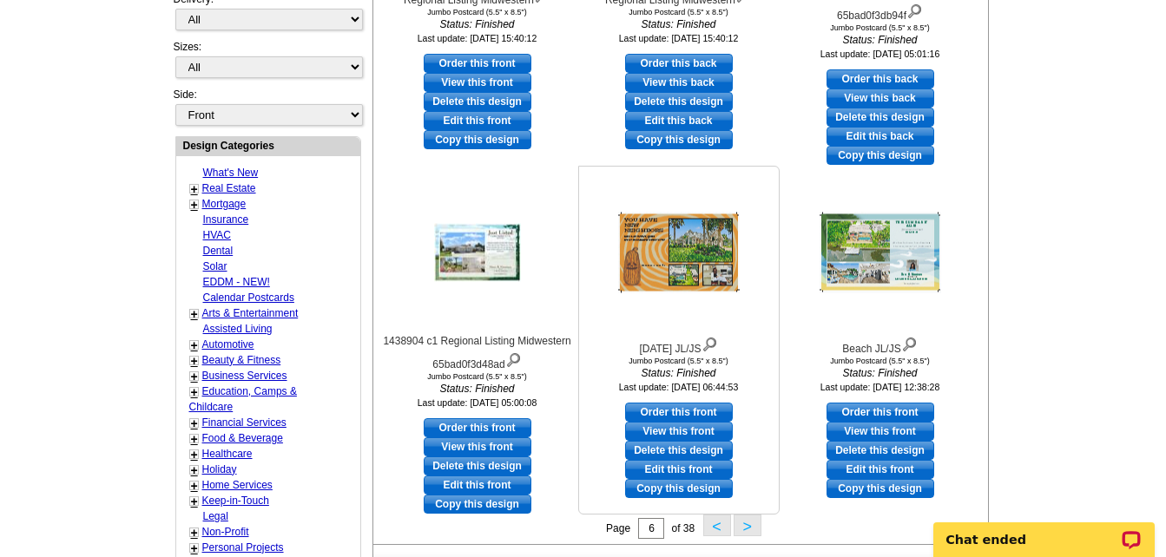
click at [690, 270] on img at bounding box center [679, 253] width 122 height 81
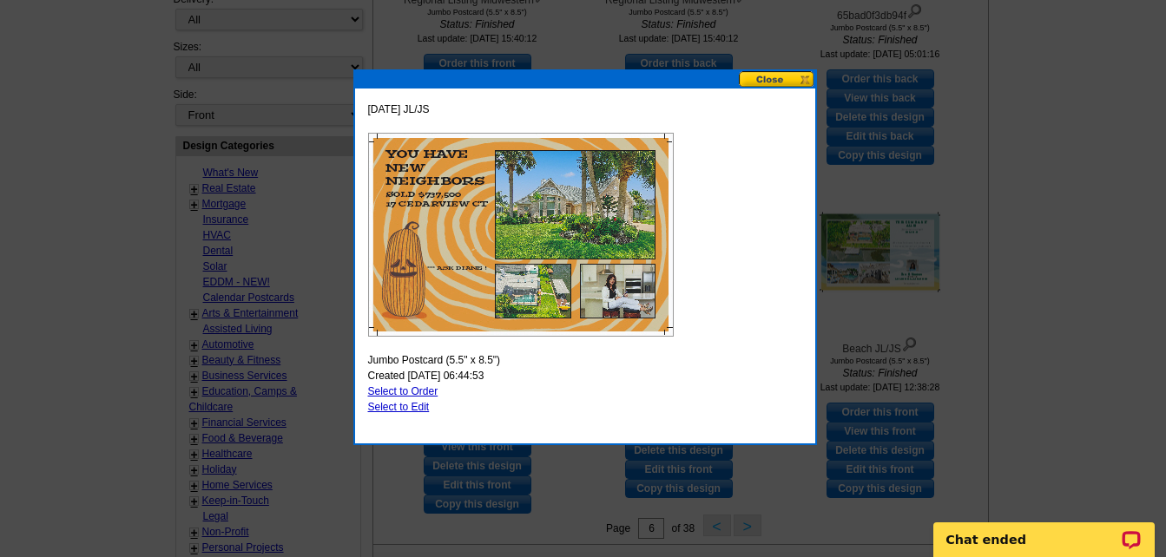
click at [425, 404] on link "Select to Edit" at bounding box center [399, 407] width 62 height 12
select select "2"
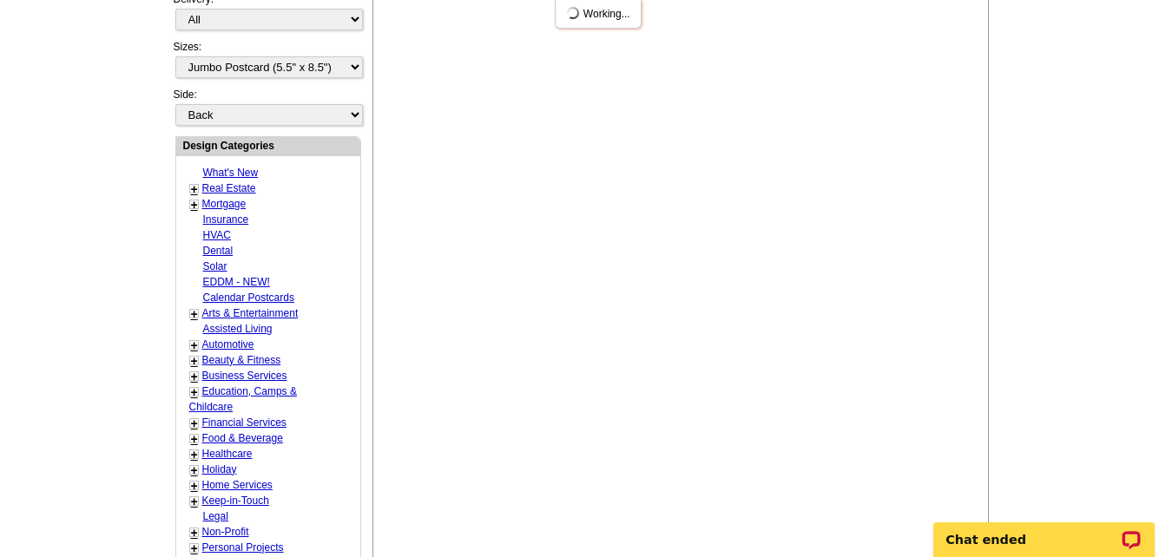
scroll to position [0, 0]
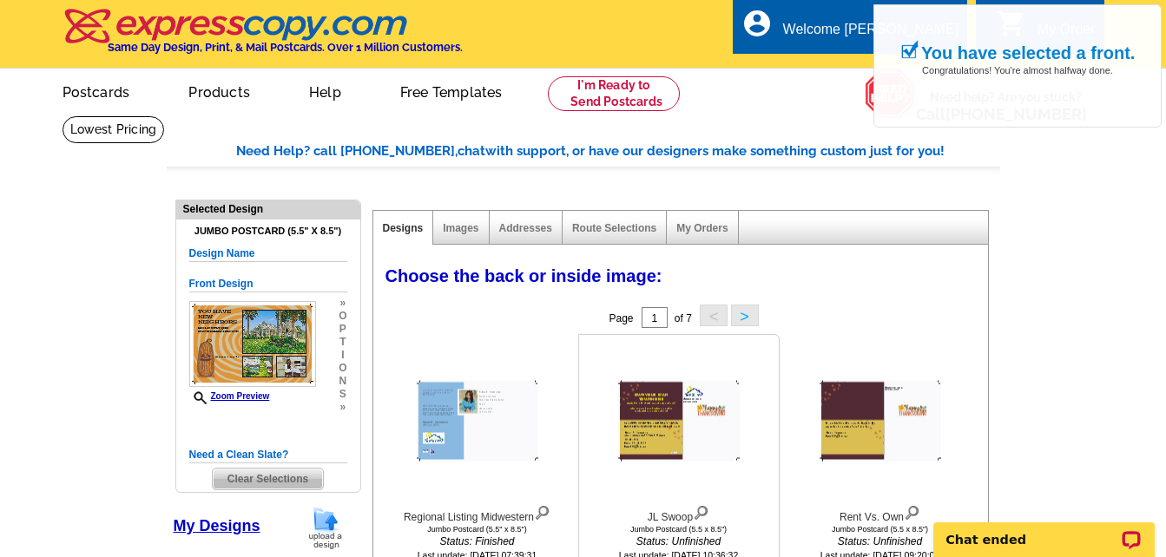
click at [635, 412] on img at bounding box center [679, 421] width 122 height 81
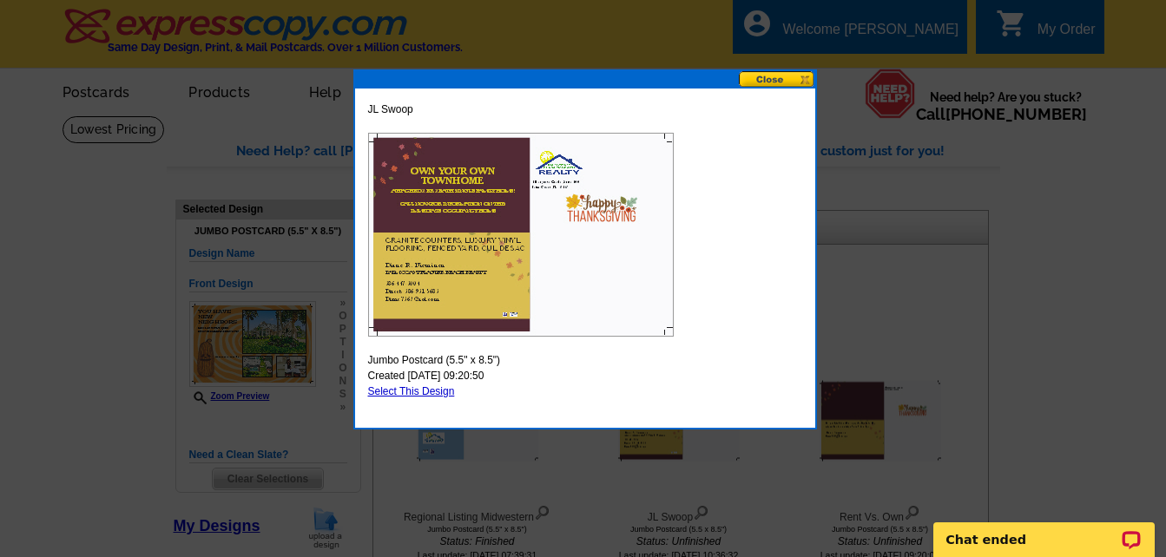
click at [437, 391] on link "Select This Design" at bounding box center [411, 391] width 87 height 12
select select "front"
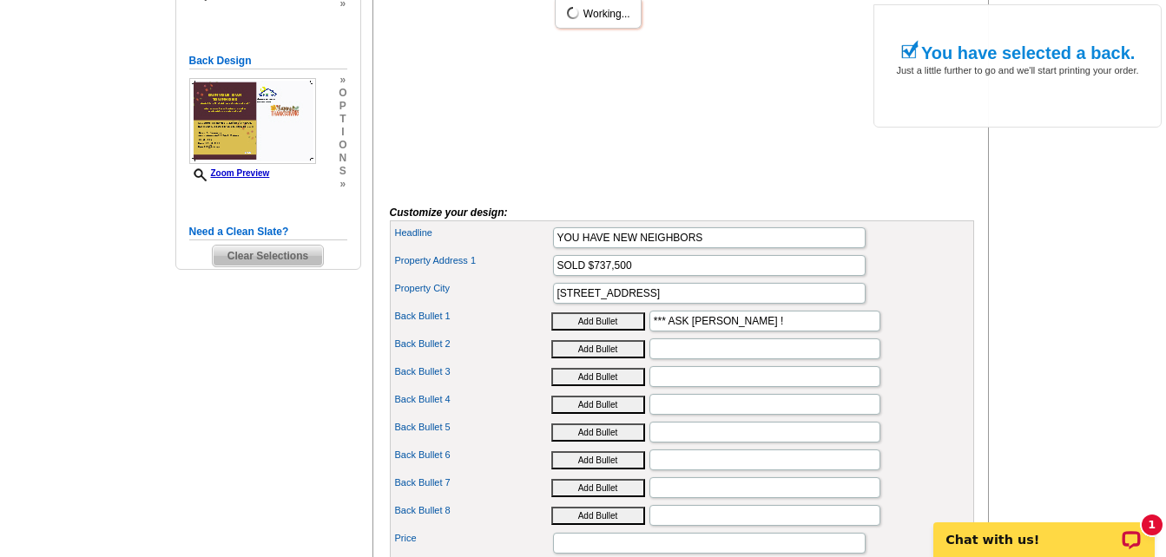
scroll to position [434, 0]
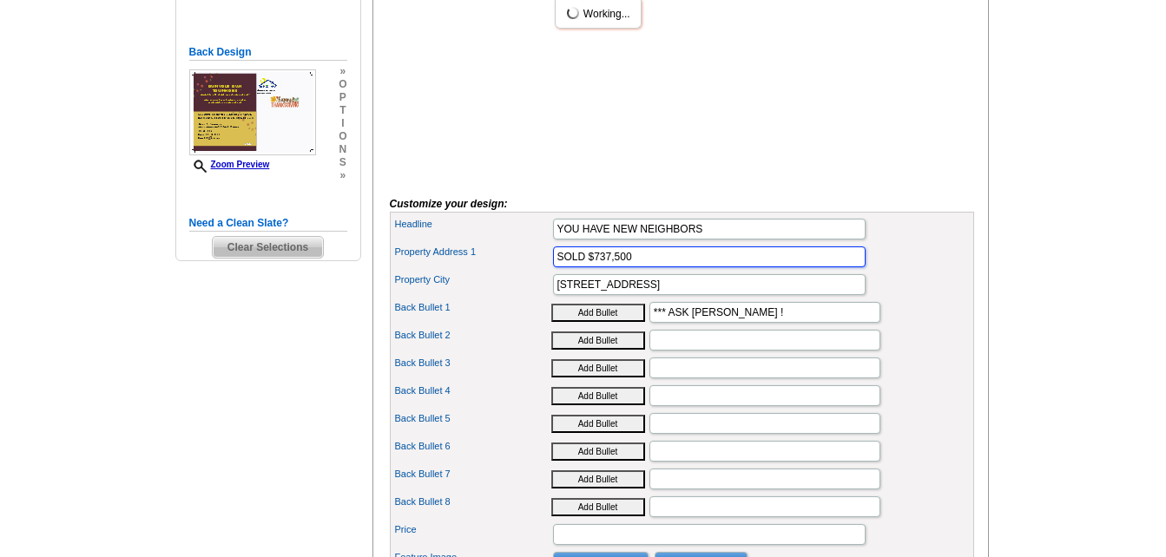
drag, startPoint x: 588, startPoint y: 286, endPoint x: 672, endPoint y: 286, distance: 83.3
click at [672, 267] on input "SOLD $737,500" at bounding box center [709, 257] width 312 height 21
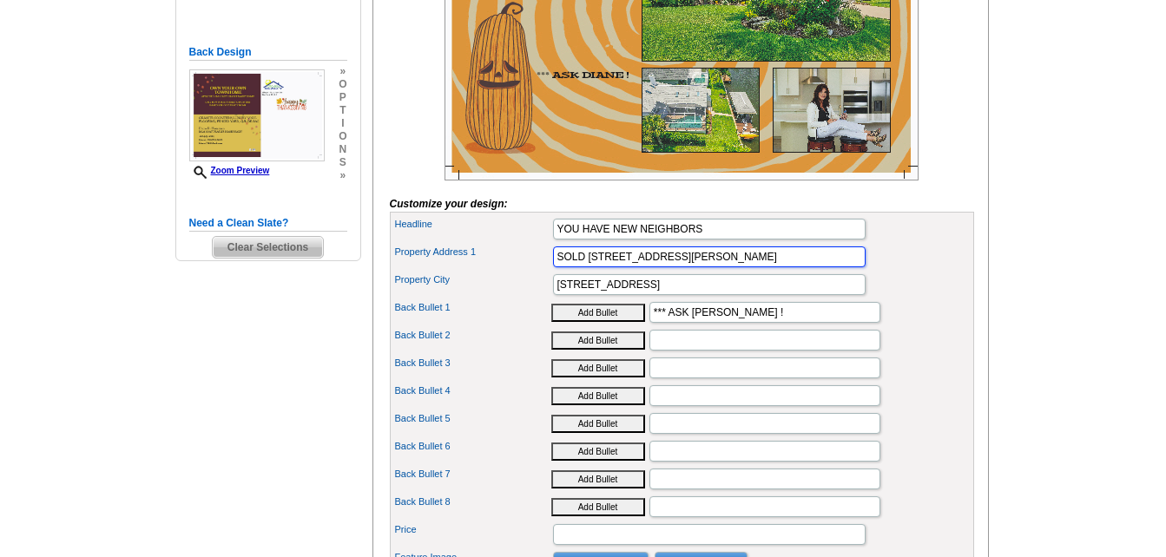
type input "SOLD [STREET_ADDRESS][PERSON_NAME]"
click at [663, 295] on input "[STREET_ADDRESS]" at bounding box center [709, 284] width 312 height 21
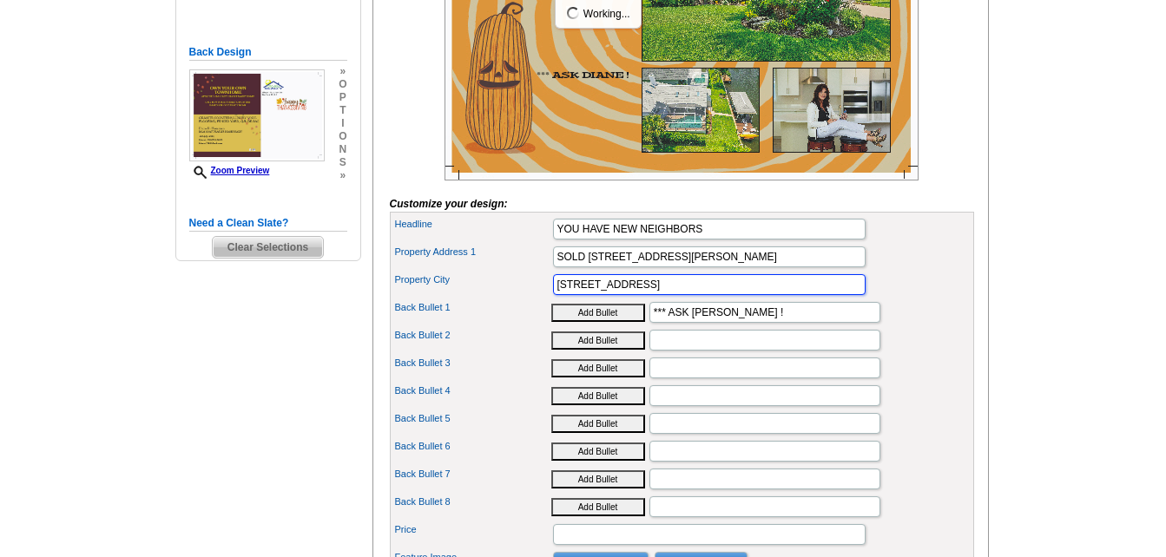
scroll to position [0, 0]
drag, startPoint x: 659, startPoint y: 313, endPoint x: 526, endPoint y: 314, distance: 132.8
click at [526, 299] on div "Property City [STREET_ADDRESS]" at bounding box center [681, 285] width 577 height 28
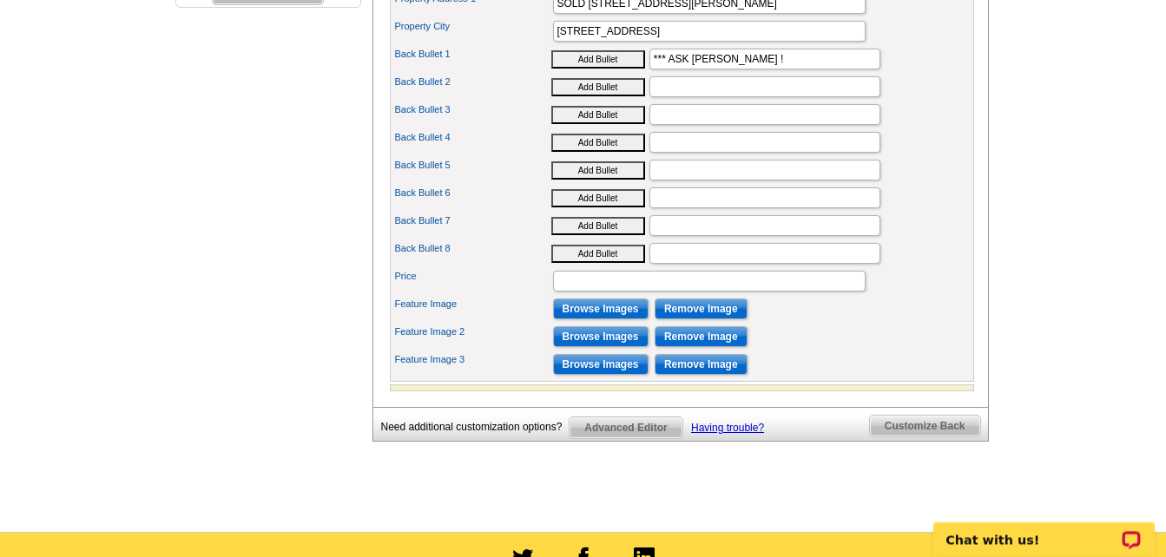
scroll to position [694, 0]
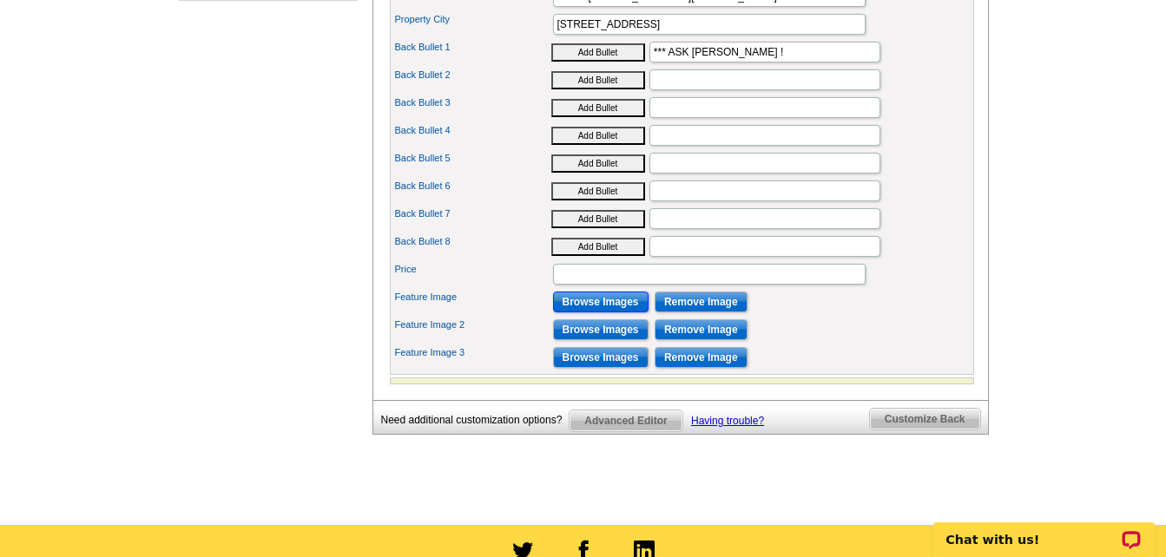
click at [608, 312] on input "Browse Images" at bounding box center [600, 302] width 95 height 21
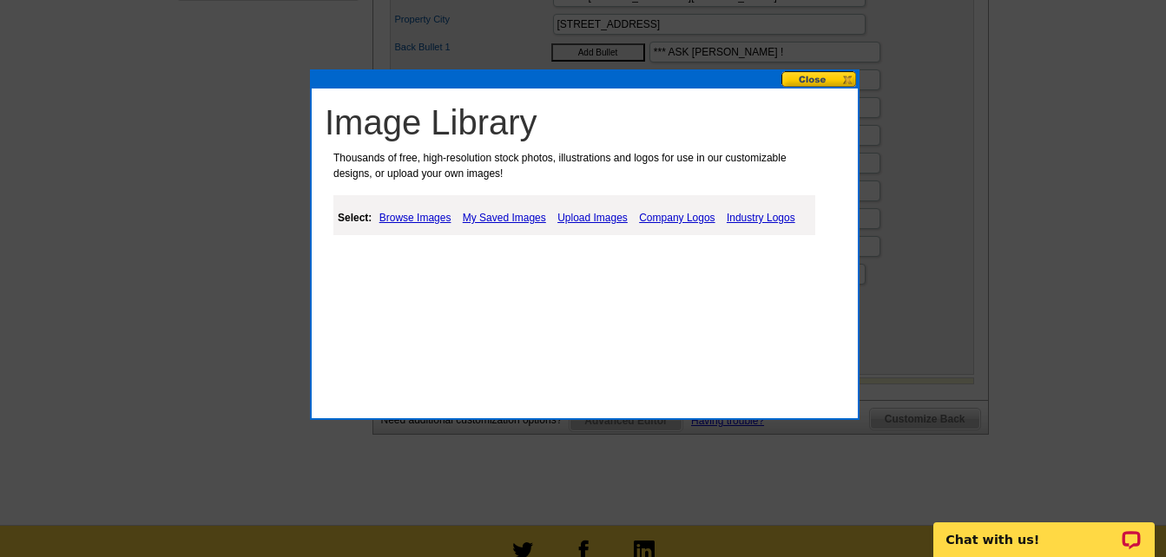
click at [504, 216] on link "My Saved Images" at bounding box center [504, 217] width 92 height 21
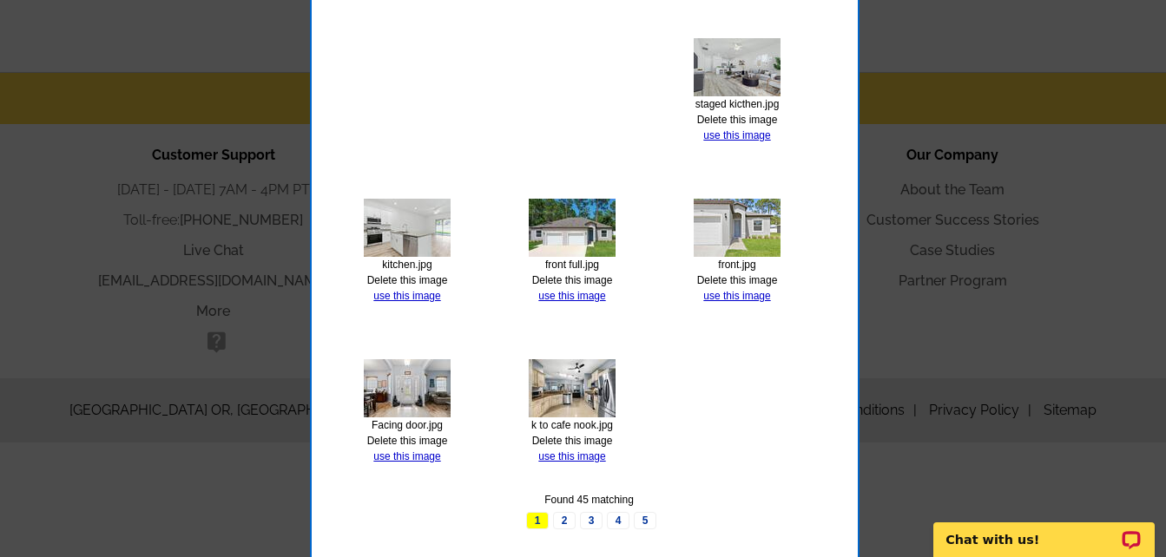
scroll to position [1150, 0]
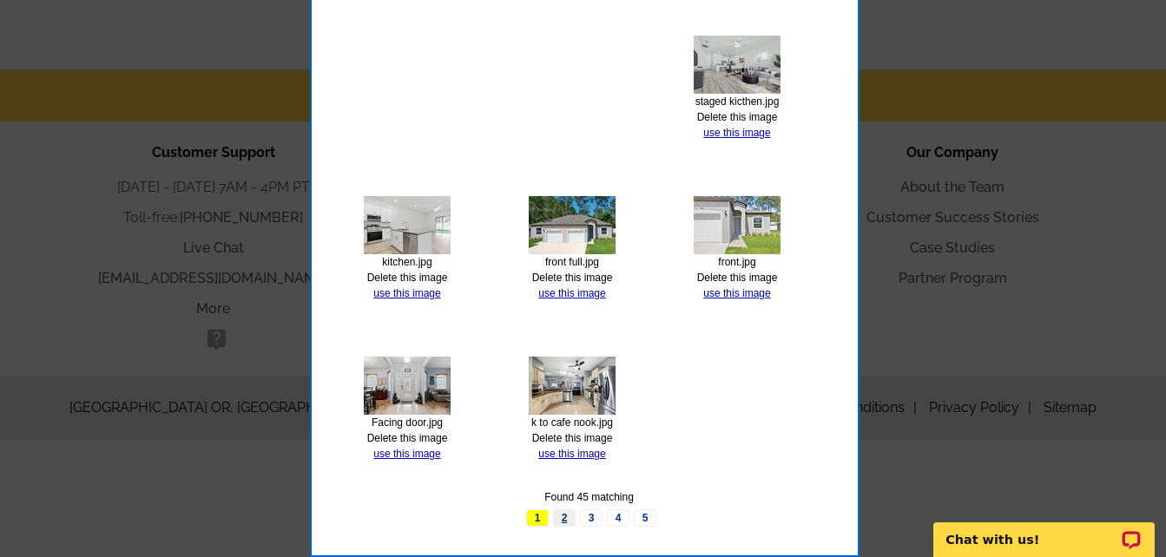
click at [562, 516] on link "2" at bounding box center [564, 518] width 23 height 17
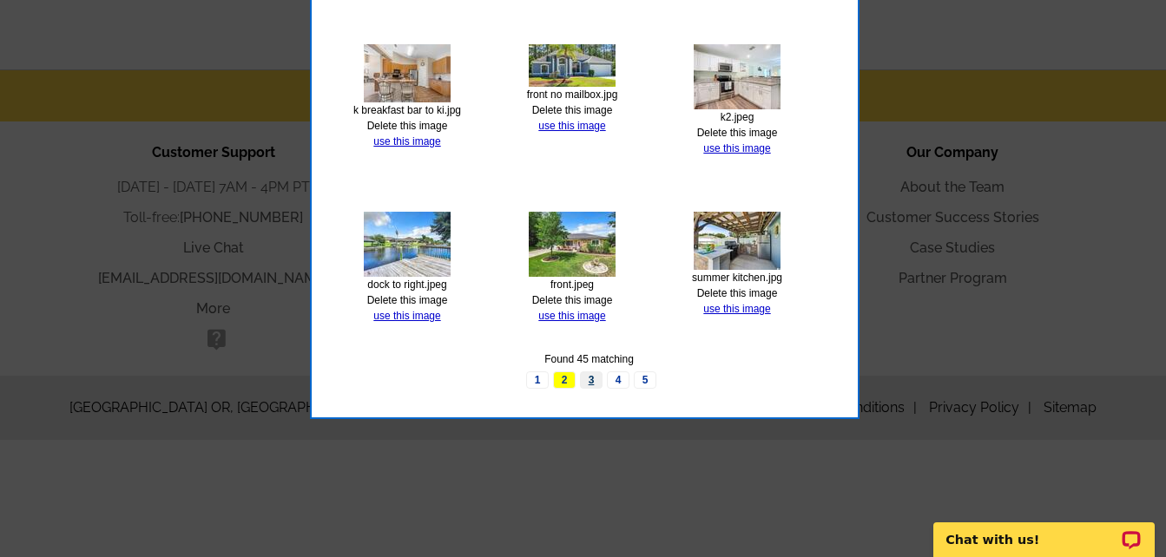
click at [590, 380] on link "3" at bounding box center [591, 379] width 23 height 17
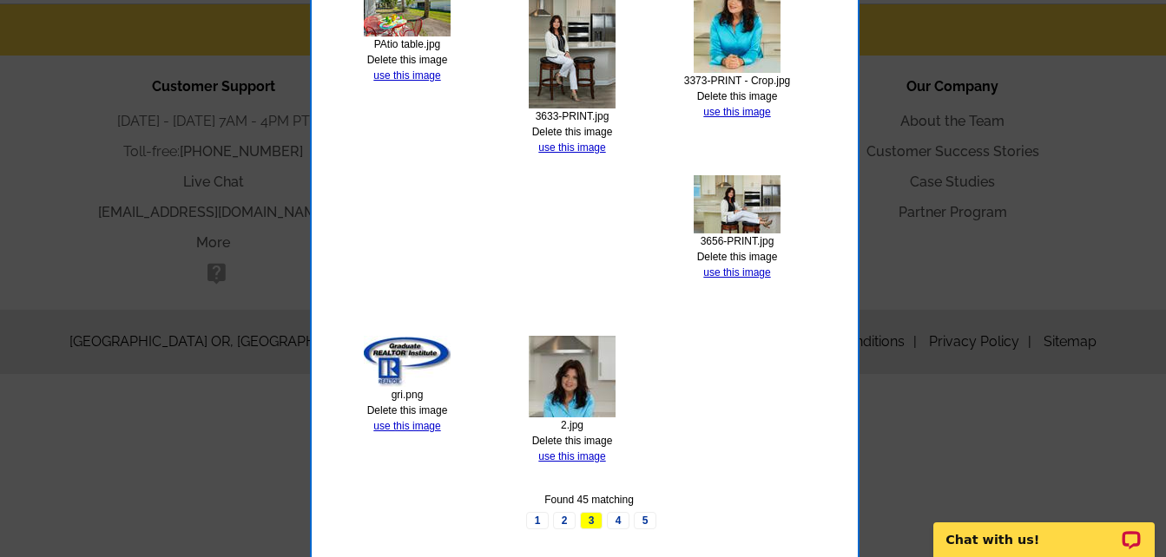
scroll to position [1219, 0]
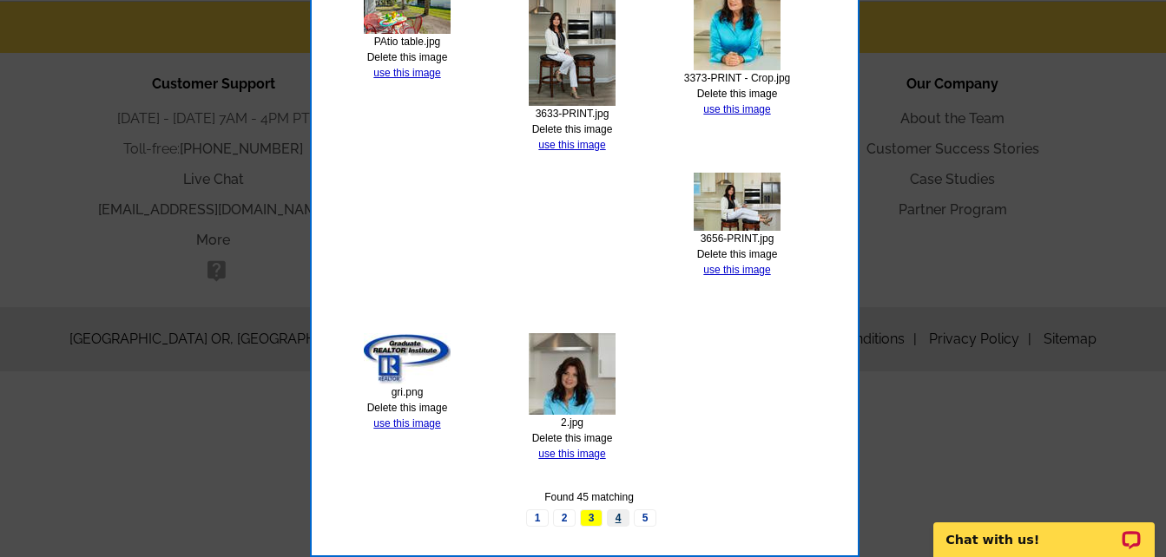
click at [618, 518] on link "4" at bounding box center [618, 518] width 23 height 17
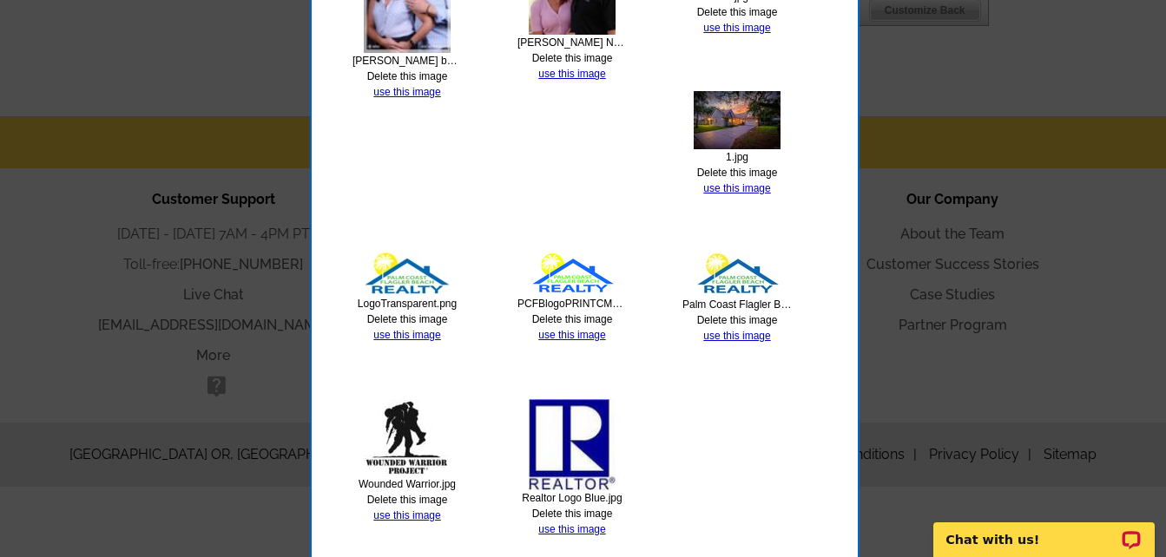
scroll to position [1179, 0]
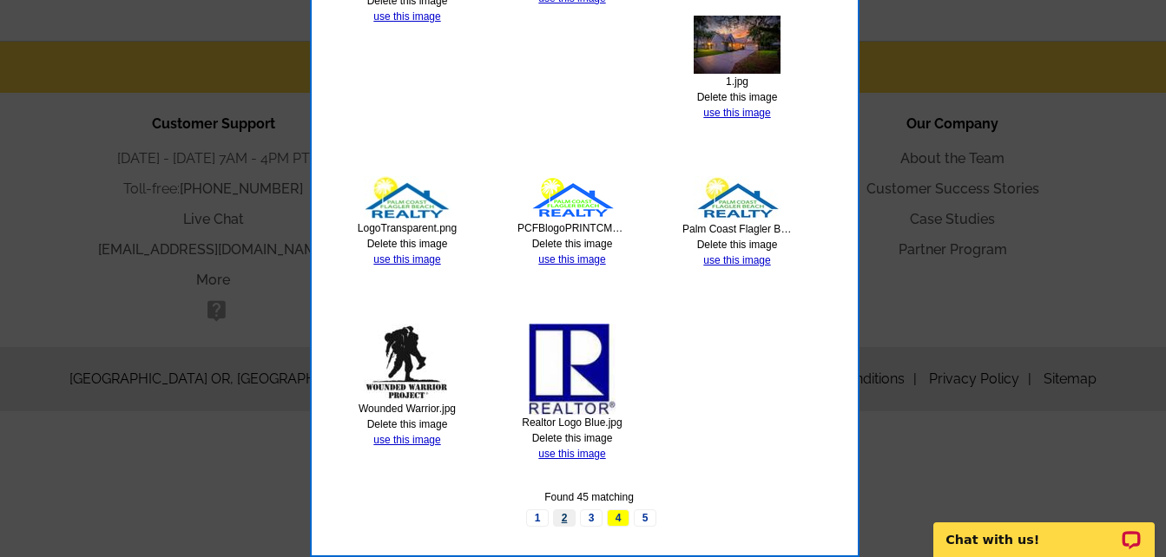
click at [566, 513] on link "2" at bounding box center [564, 518] width 23 height 17
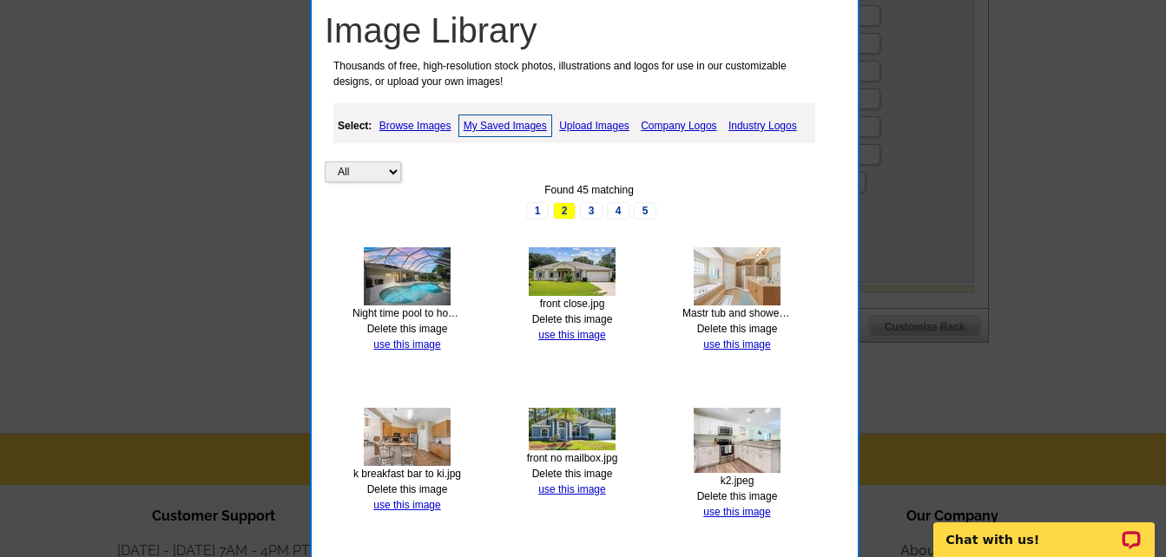
scroll to position [745, 0]
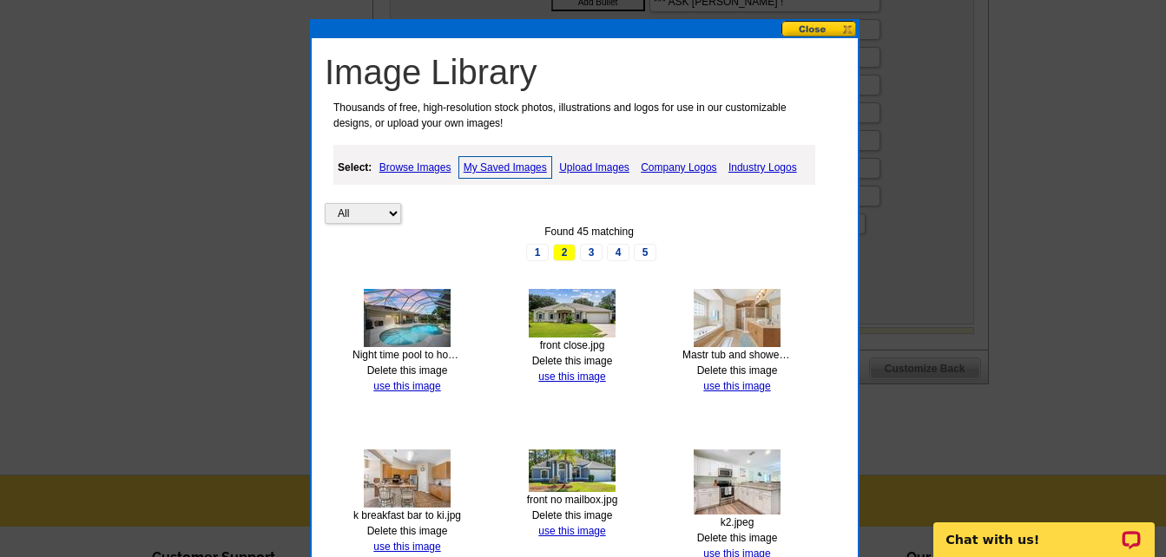
click at [602, 314] on img at bounding box center [572, 313] width 87 height 49
click at [587, 377] on link "use this image" at bounding box center [571, 377] width 67 height 12
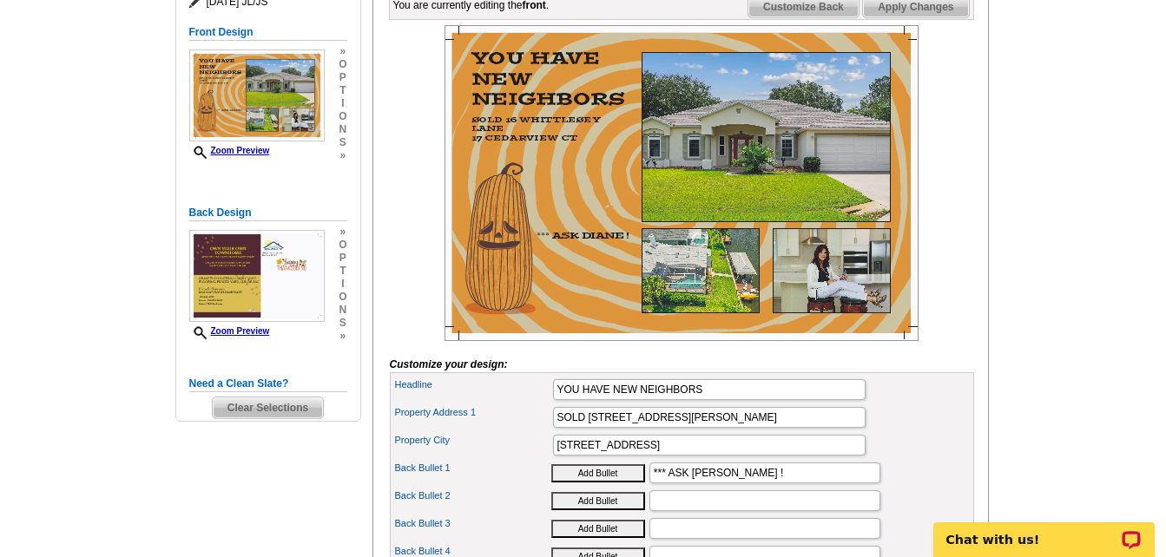
scroll to position [260, 0]
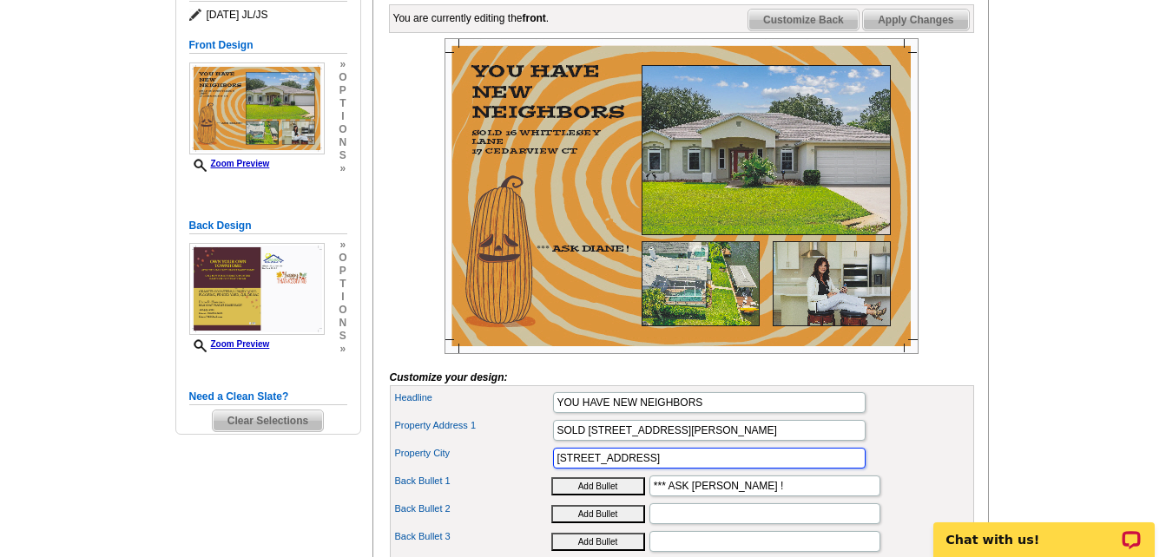
drag, startPoint x: 674, startPoint y: 487, endPoint x: 519, endPoint y: 491, distance: 155.4
click at [519, 472] on div "Property City 17 CEDARVIEW CT" at bounding box center [681, 458] width 577 height 28
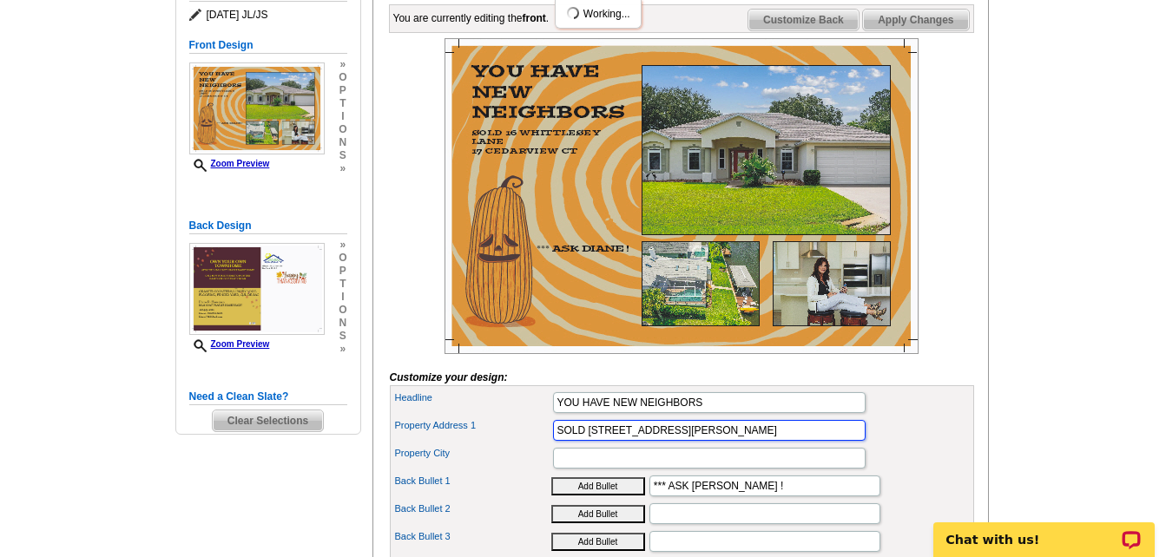
drag, startPoint x: 720, startPoint y: 456, endPoint x: 589, endPoint y: 458, distance: 130.2
click at [589, 441] on input "SOLD 16 WHITTLESEY LANE" at bounding box center [709, 430] width 312 height 21
type input "SOLD"
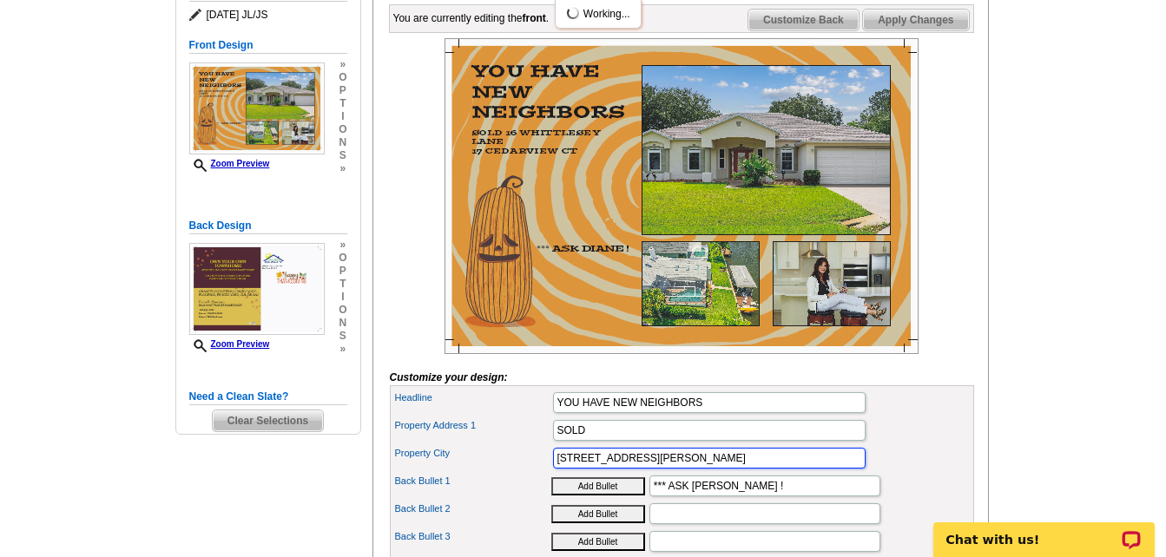
type input "16 WHITTLESEY LANE"
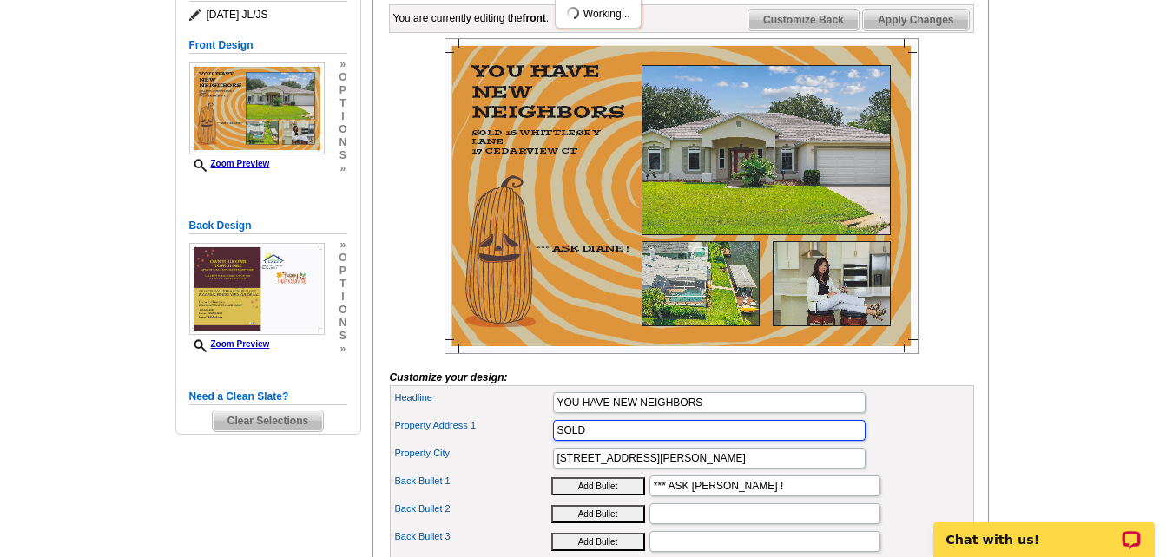
click at [556, 441] on input "SOLD" at bounding box center [709, 430] width 312 height 21
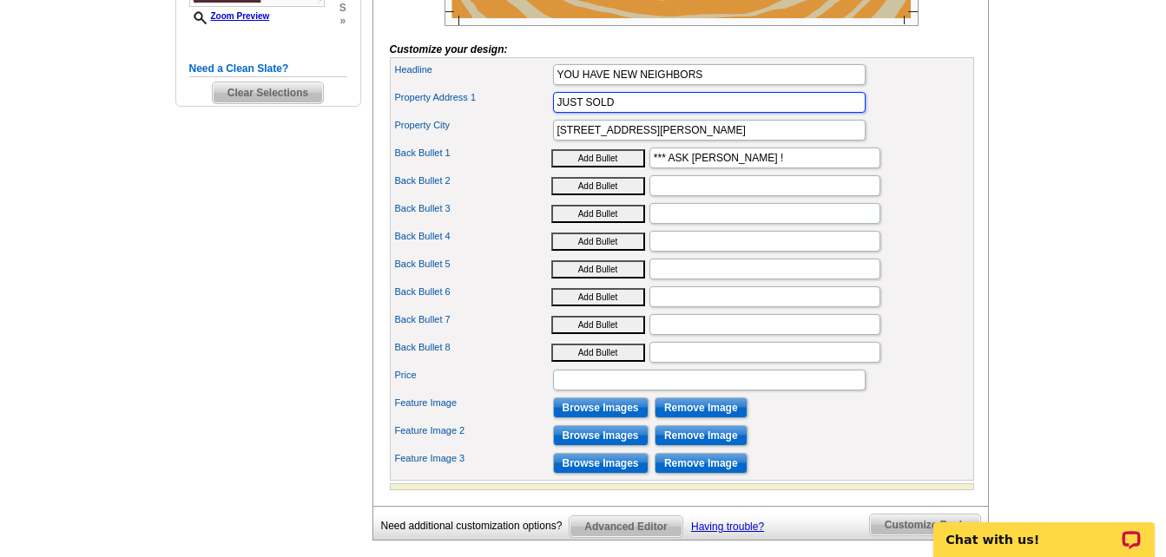
scroll to position [608, 0]
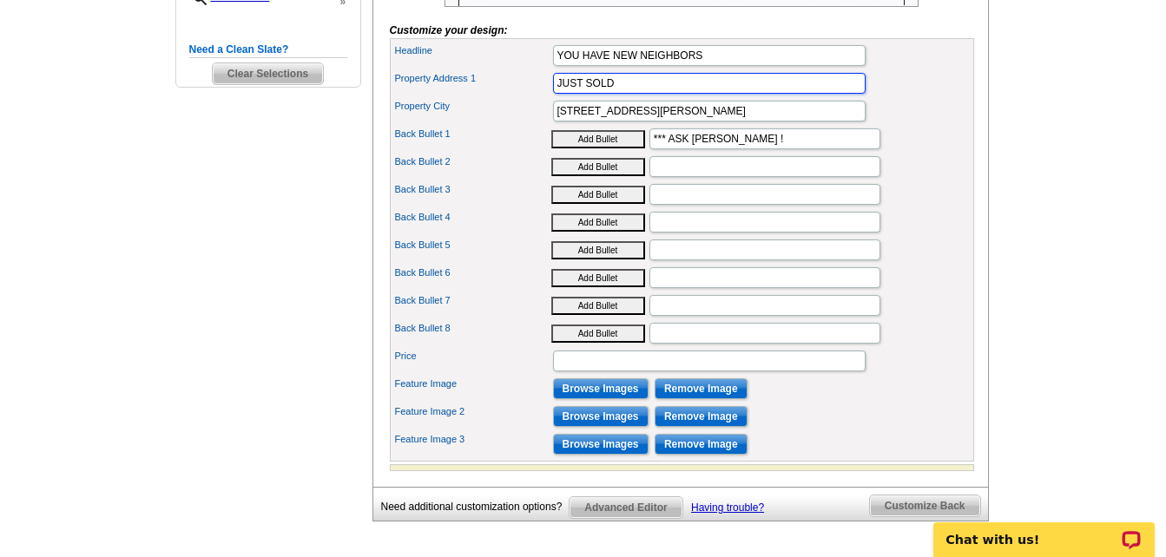
type input "JUST SOLD"
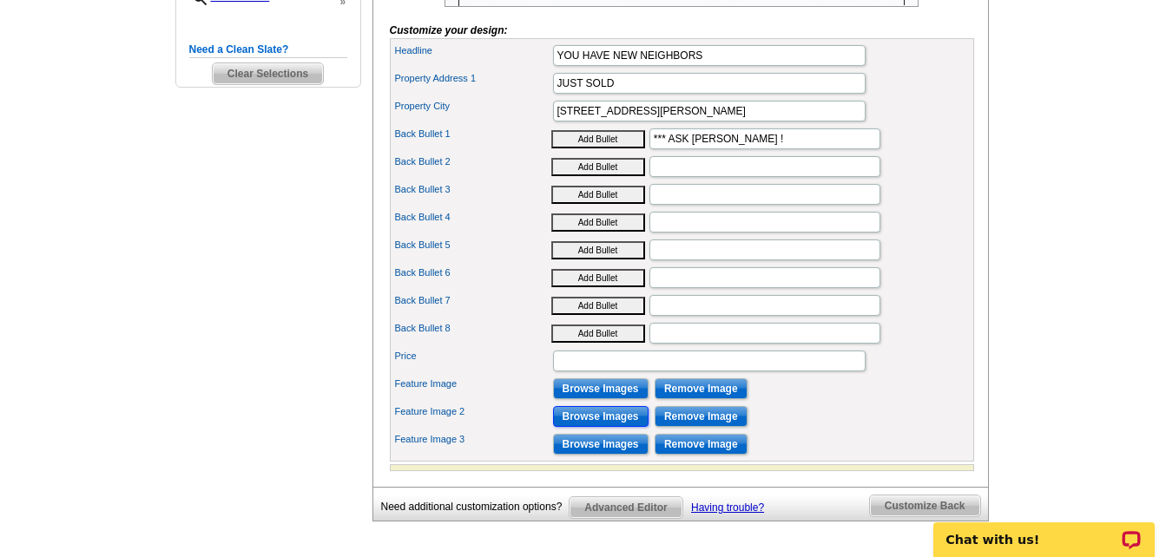
click at [621, 427] on input "Browse Images" at bounding box center [600, 416] width 95 height 21
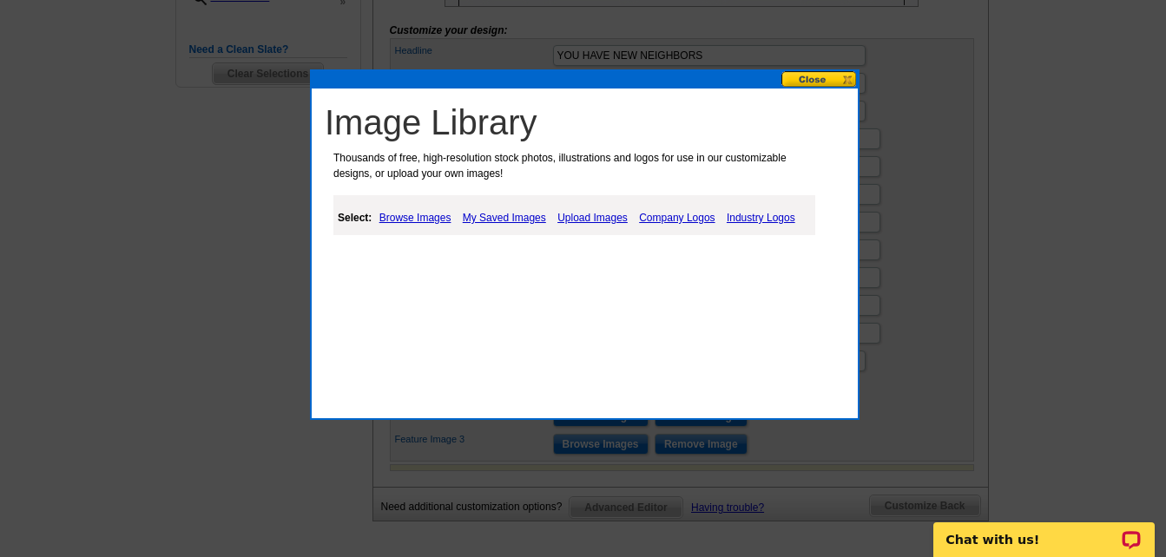
click at [501, 216] on link "My Saved Images" at bounding box center [504, 217] width 92 height 21
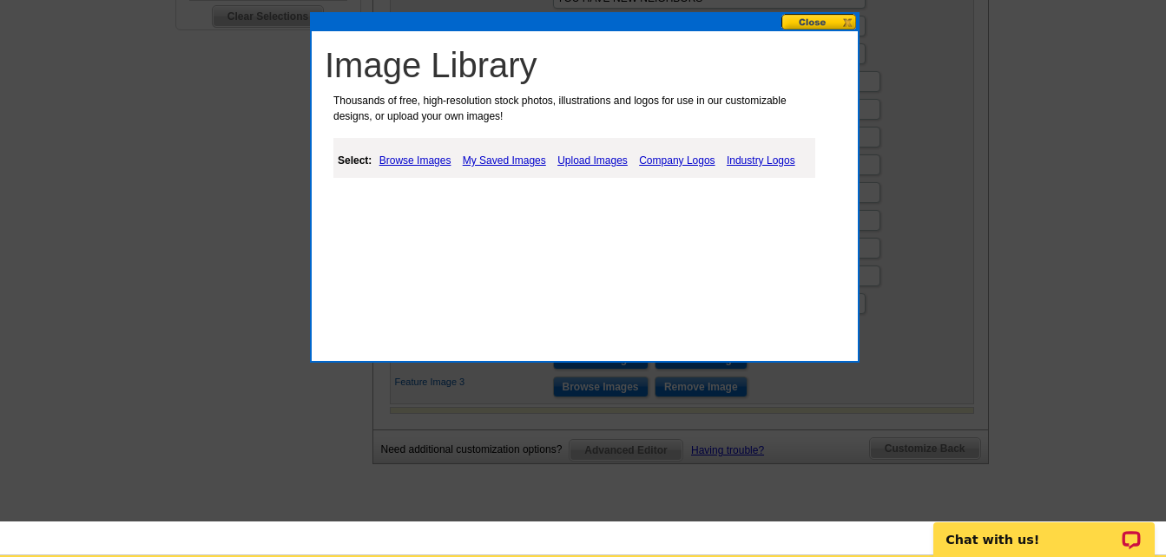
scroll to position [629, 0]
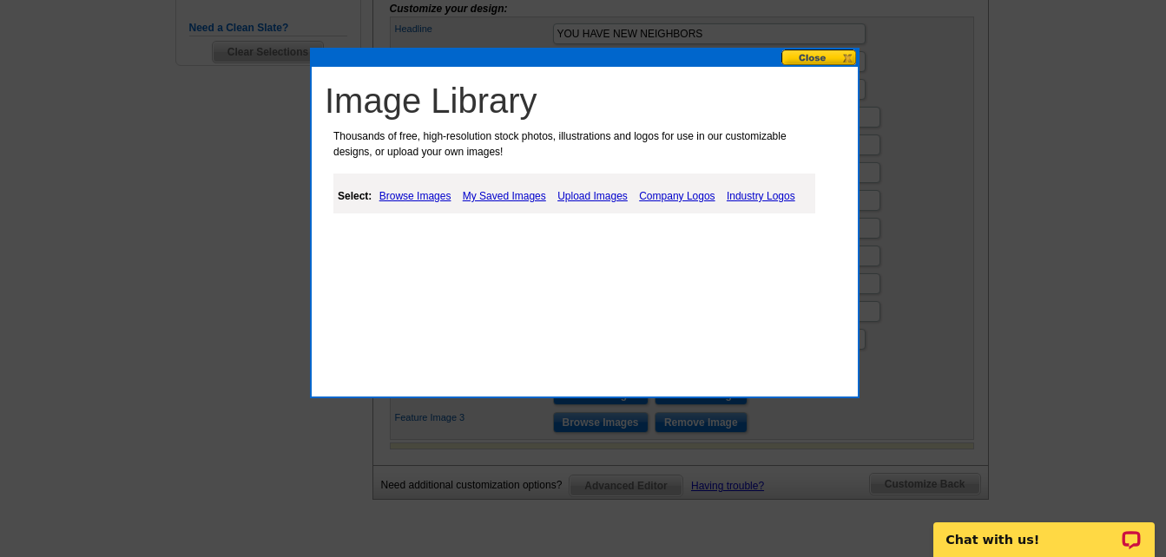
click at [530, 198] on link "My Saved Images" at bounding box center [504, 196] width 92 height 21
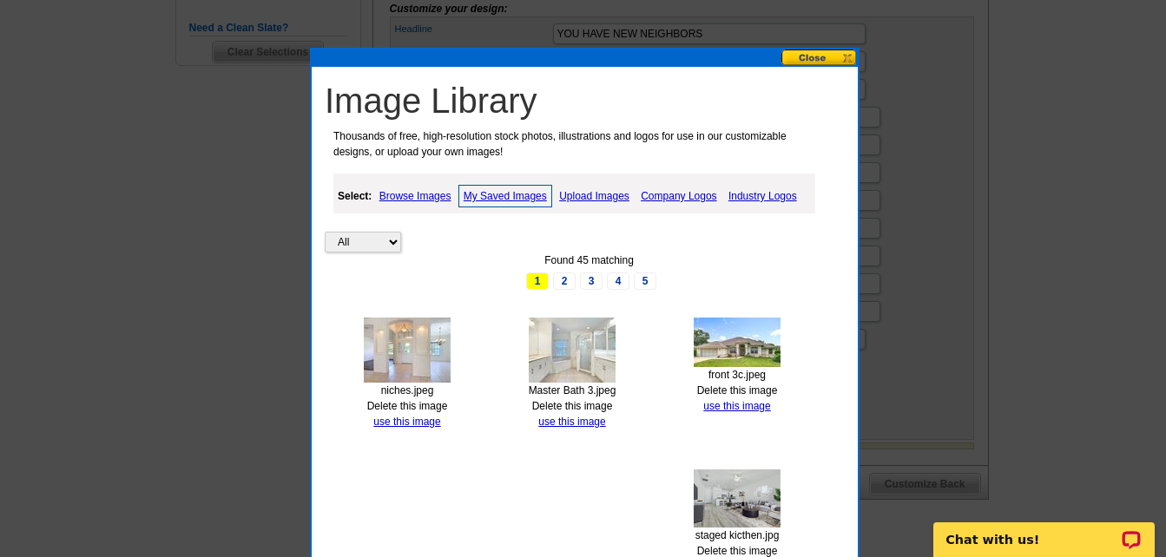
click at [796, 50] on button at bounding box center [819, 57] width 76 height 16
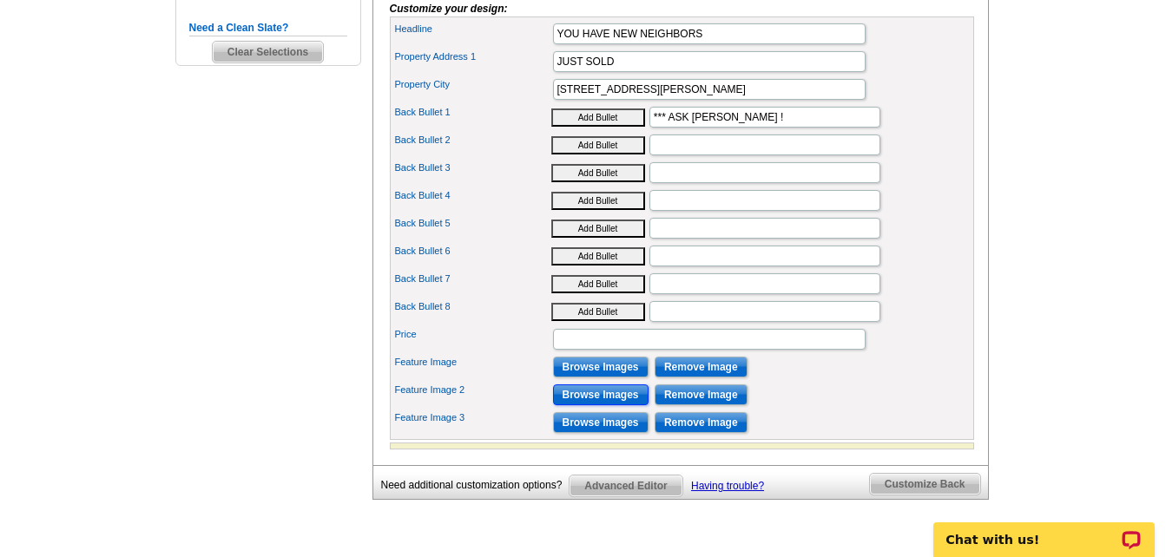
click at [558, 405] on input "Browse Images" at bounding box center [600, 395] width 95 height 21
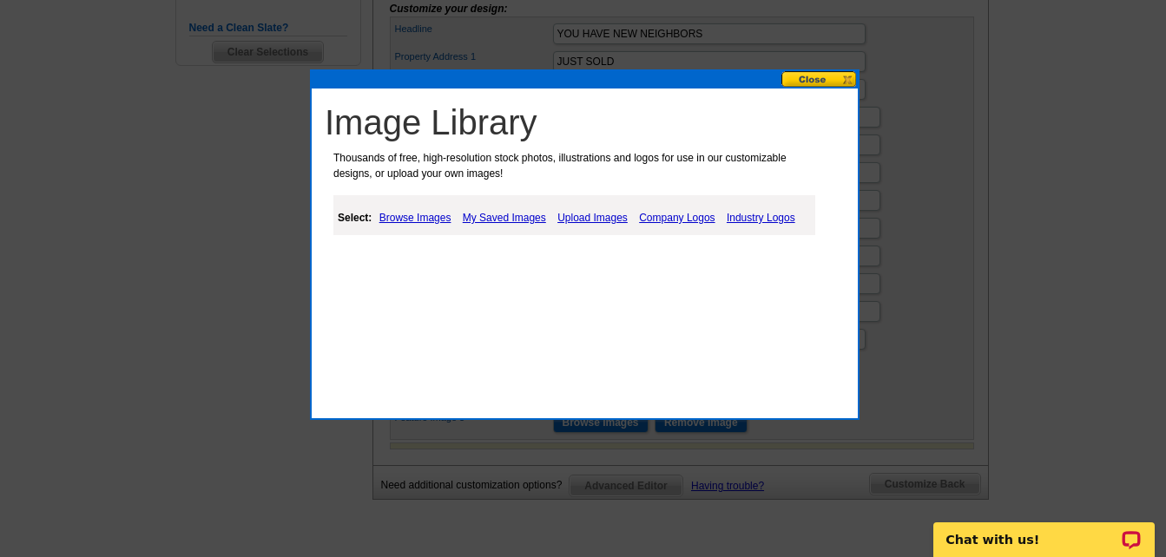
click at [478, 222] on link "My Saved Images" at bounding box center [504, 217] width 92 height 21
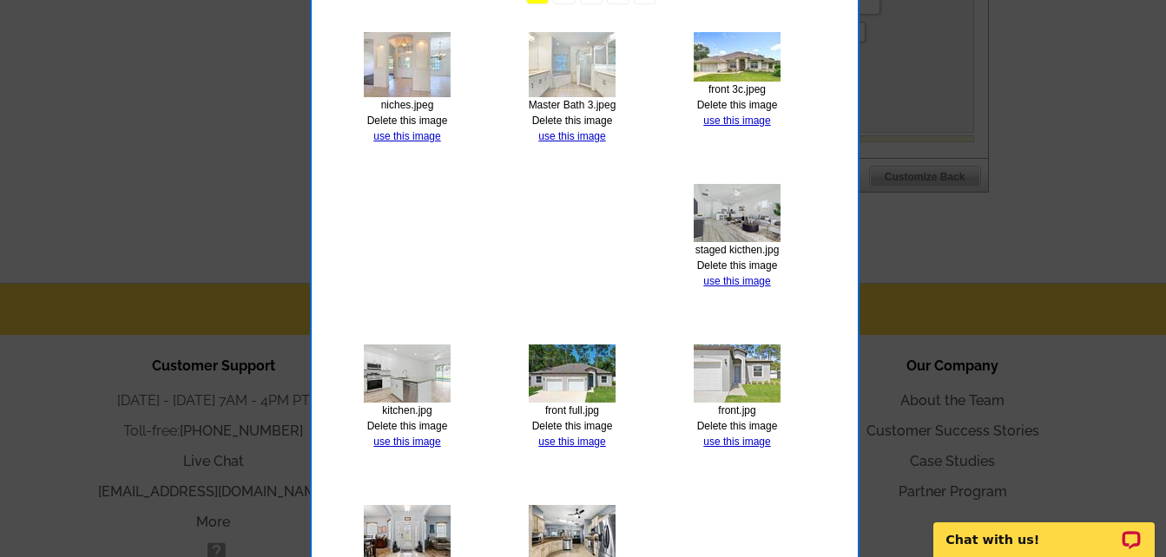
scroll to position [1063, 0]
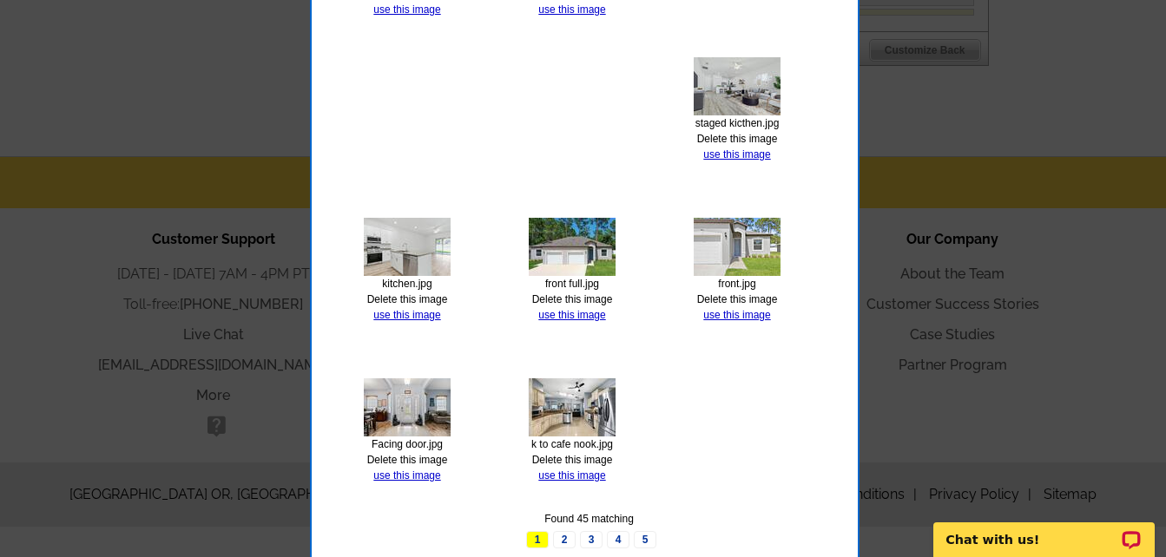
click at [404, 478] on link "use this image" at bounding box center [406, 476] width 67 height 12
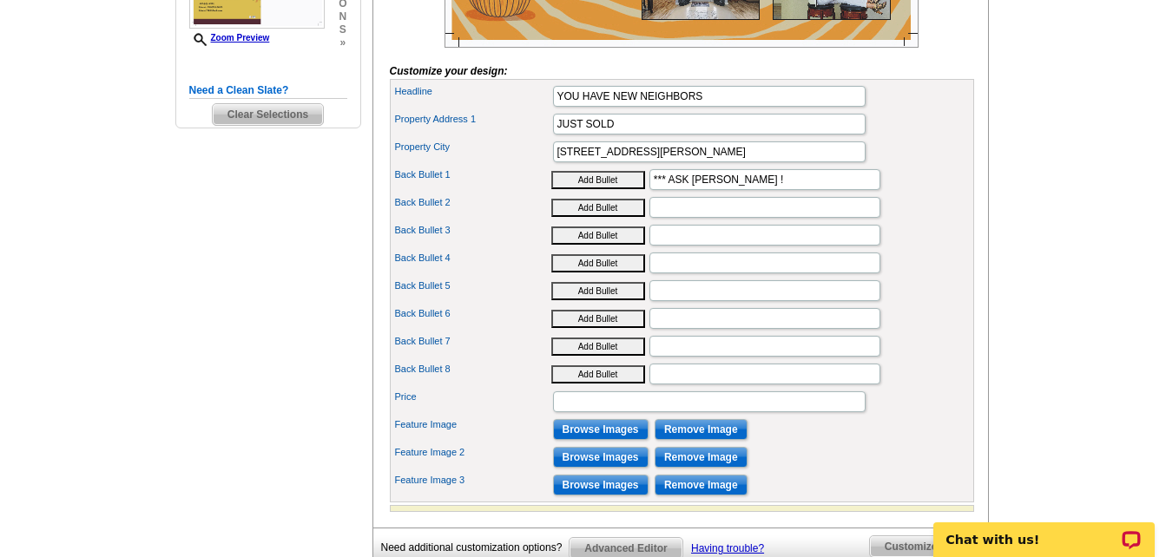
scroll to position [608, 0]
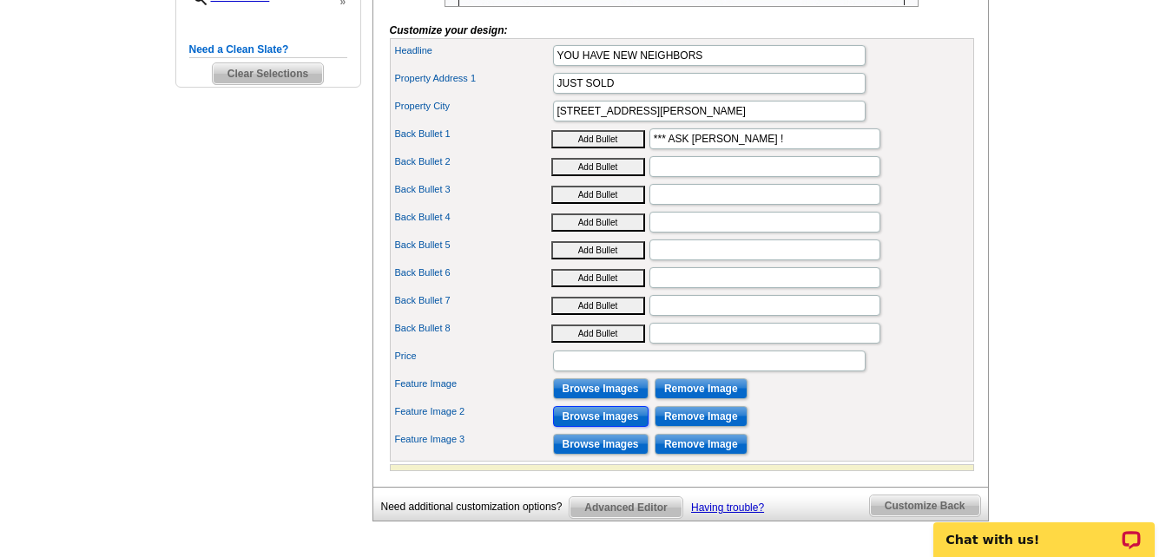
click at [562, 427] on input "Browse Images" at bounding box center [600, 416] width 95 height 21
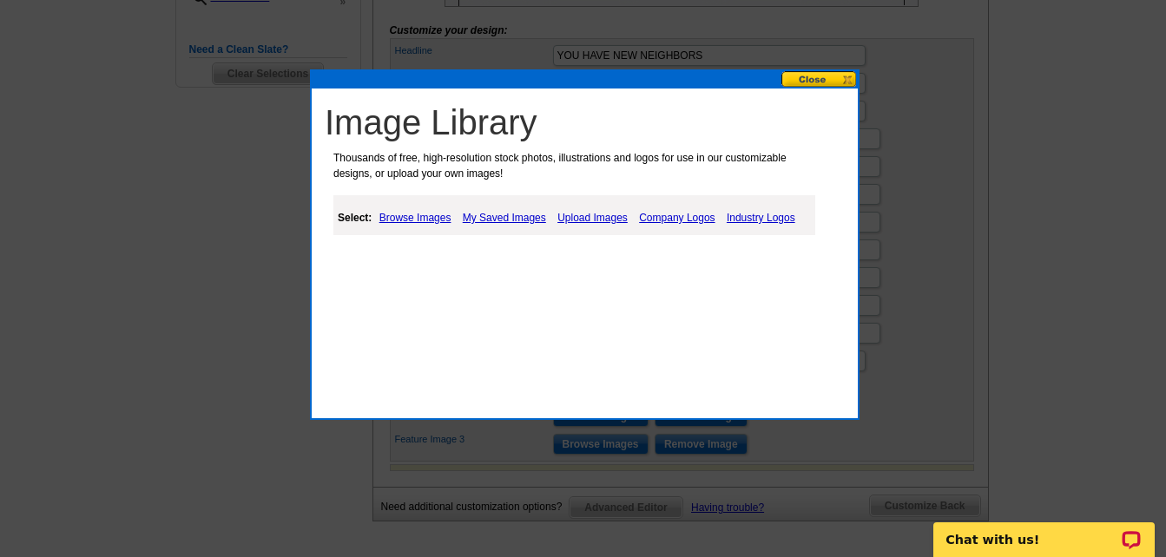
click at [612, 214] on link "Upload Images" at bounding box center [592, 217] width 79 height 21
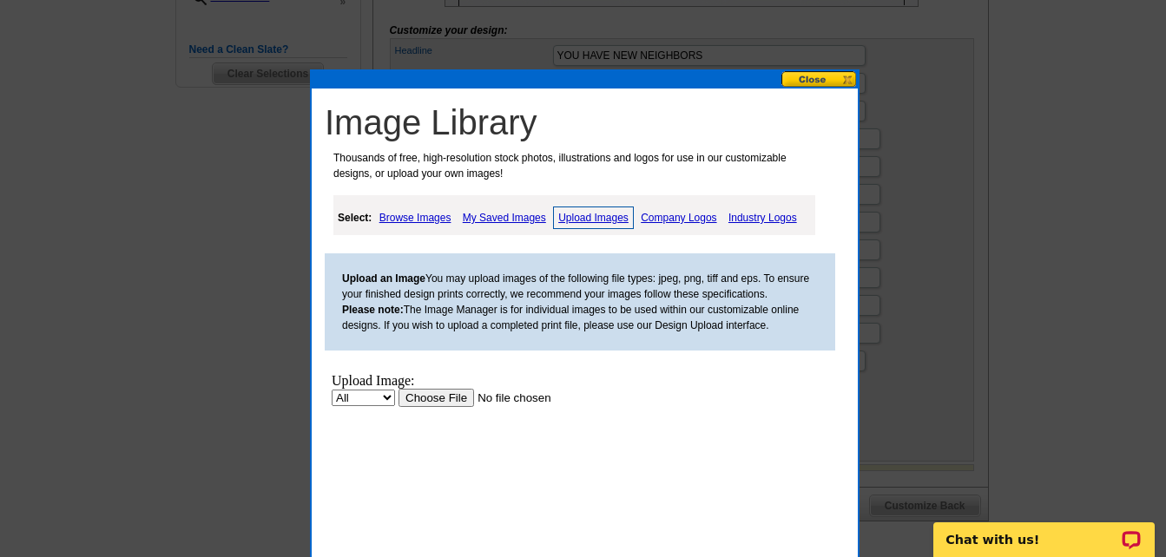
scroll to position [0, 0]
click at [450, 394] on input "file" at bounding box center [508, 398] width 220 height 18
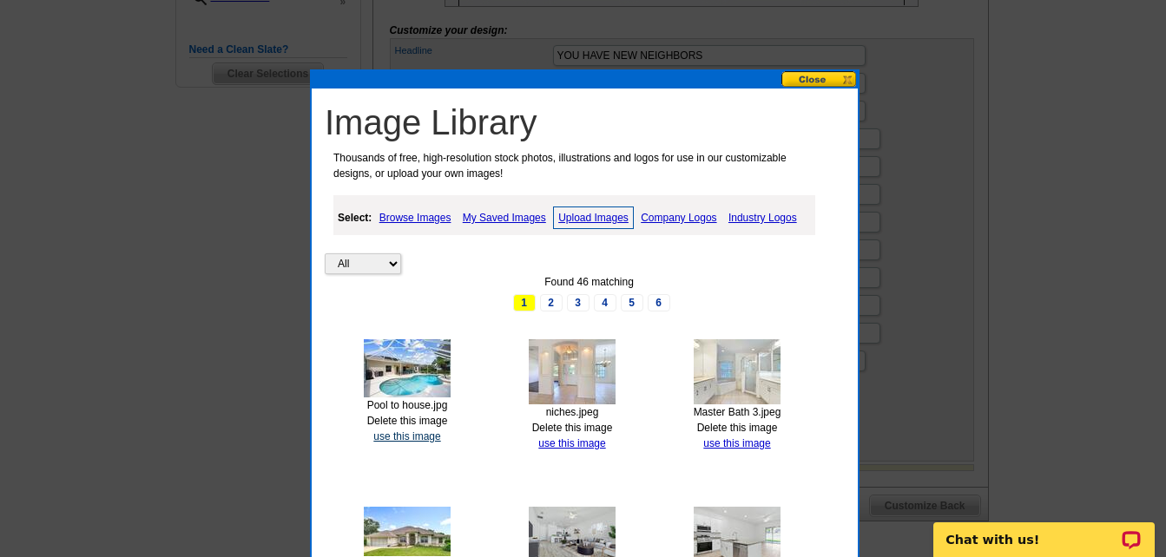
click at [409, 437] on link "use this image" at bounding box center [406, 437] width 67 height 12
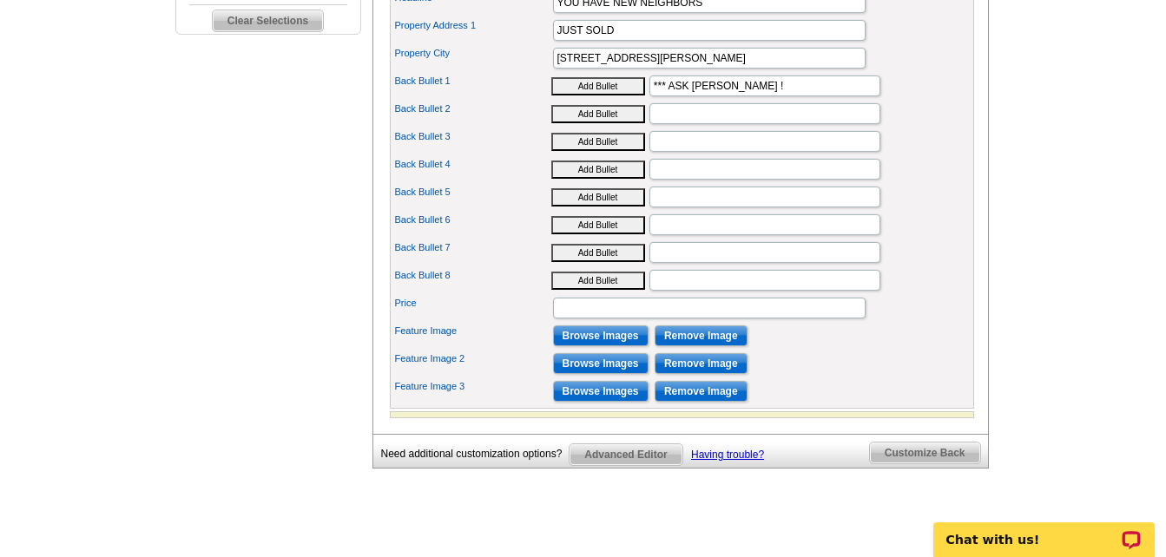
scroll to position [434, 0]
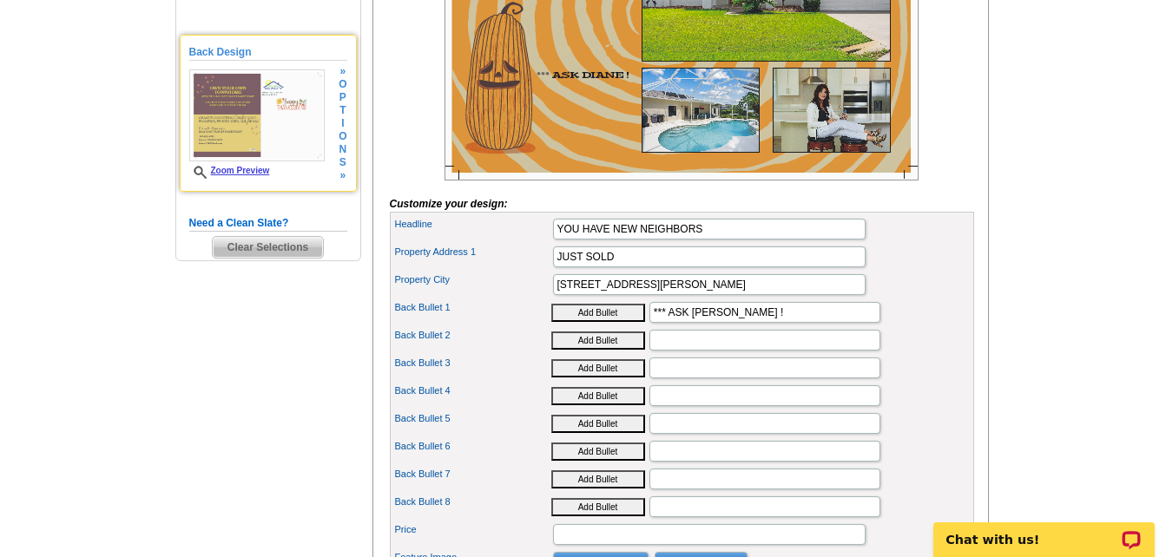
click at [249, 144] on img at bounding box center [256, 115] width 135 height 92
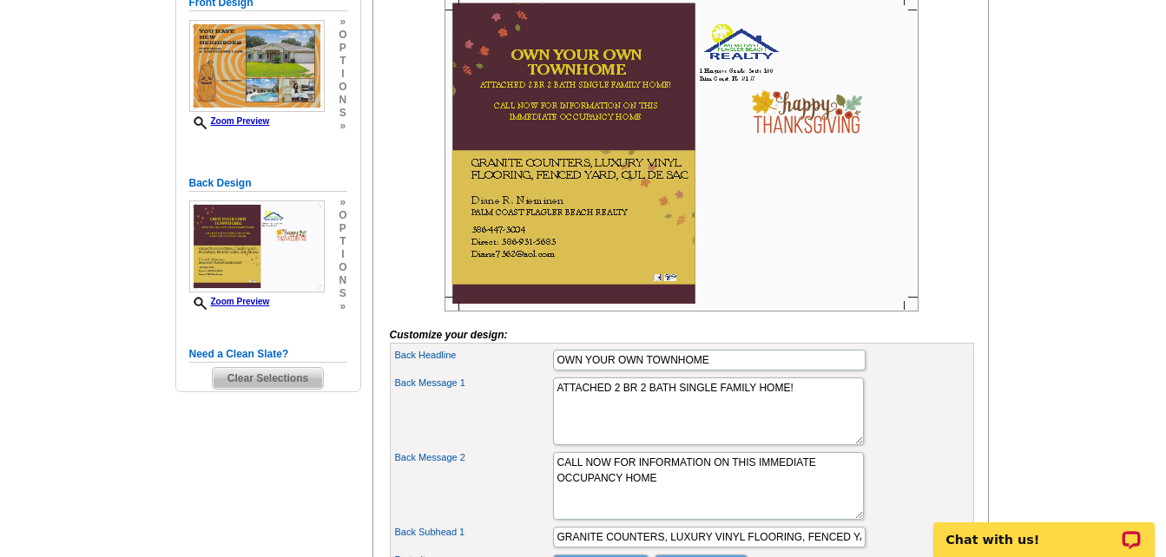
scroll to position [260, 0]
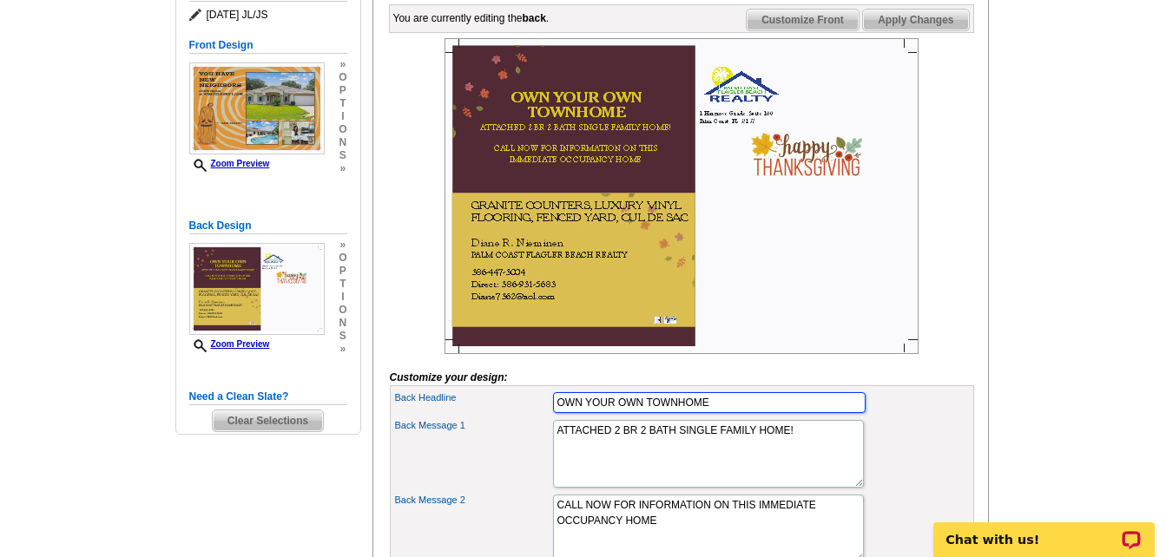
click at [615, 413] on input "OWN YOUR OWN TOWNHOME" at bounding box center [709, 402] width 312 height 21
drag, startPoint x: 615, startPoint y: 427, endPoint x: 512, endPoint y: 436, distance: 103.7
click at [512, 417] on div "Back Headline OWN YOUR OWN TOWNHOME" at bounding box center [681, 403] width 577 height 28
drag, startPoint x: 587, startPoint y: 431, endPoint x: 614, endPoint y: 431, distance: 26.9
click at [614, 413] on input "OWN TOWNHOME" at bounding box center [709, 402] width 312 height 21
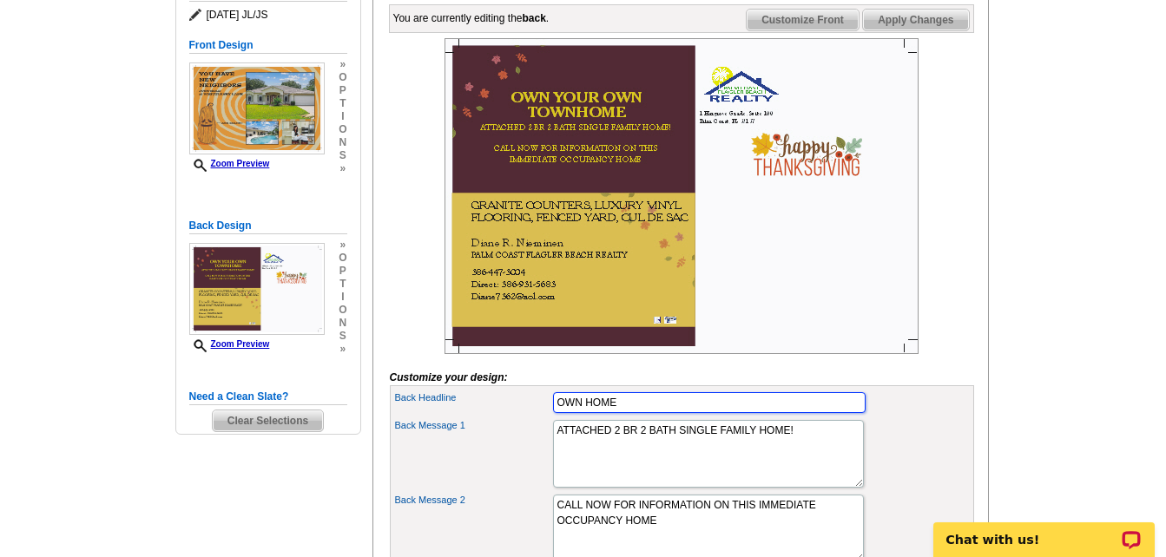
type input "OWN HOME"
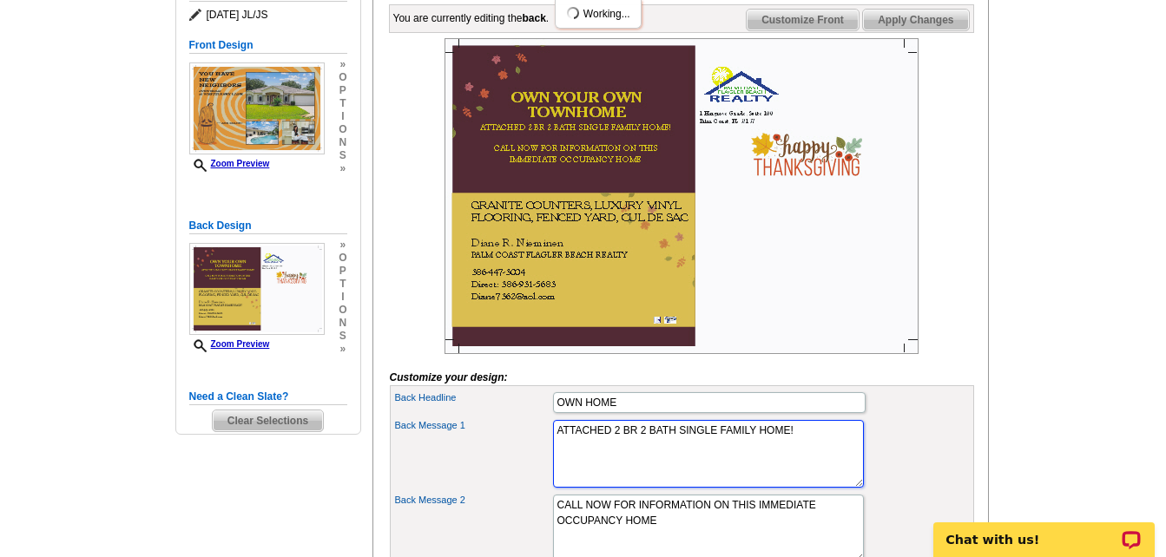
drag, startPoint x: 557, startPoint y: 459, endPoint x: 813, endPoint y: 469, distance: 256.2
click at [813, 469] on textarea "ATTACHED 2 BR 2 BATH SINGLE FAMILY HOME!" at bounding box center [708, 454] width 311 height 68
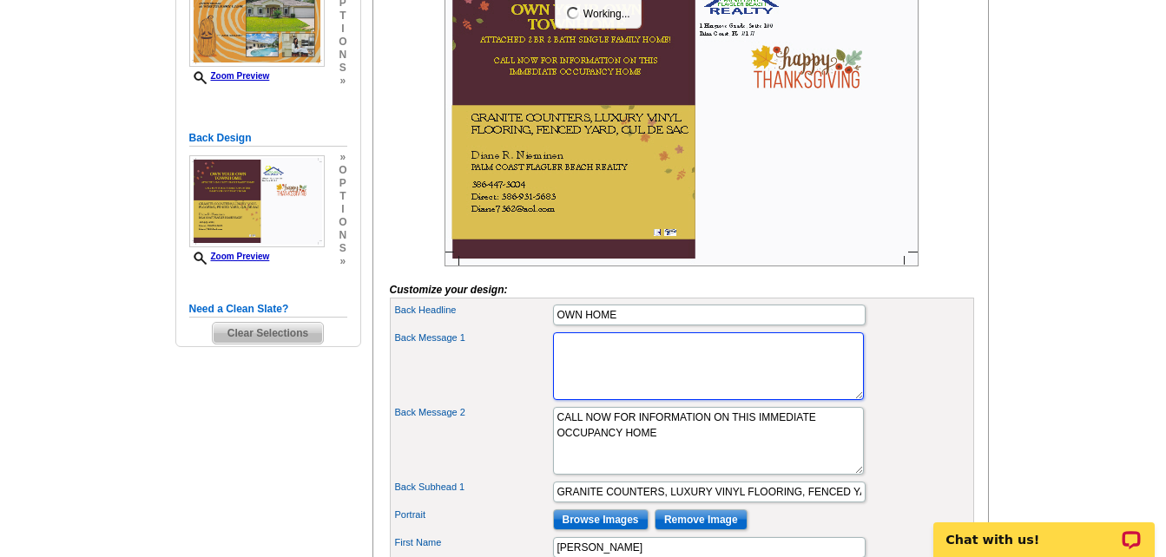
scroll to position [347, 0]
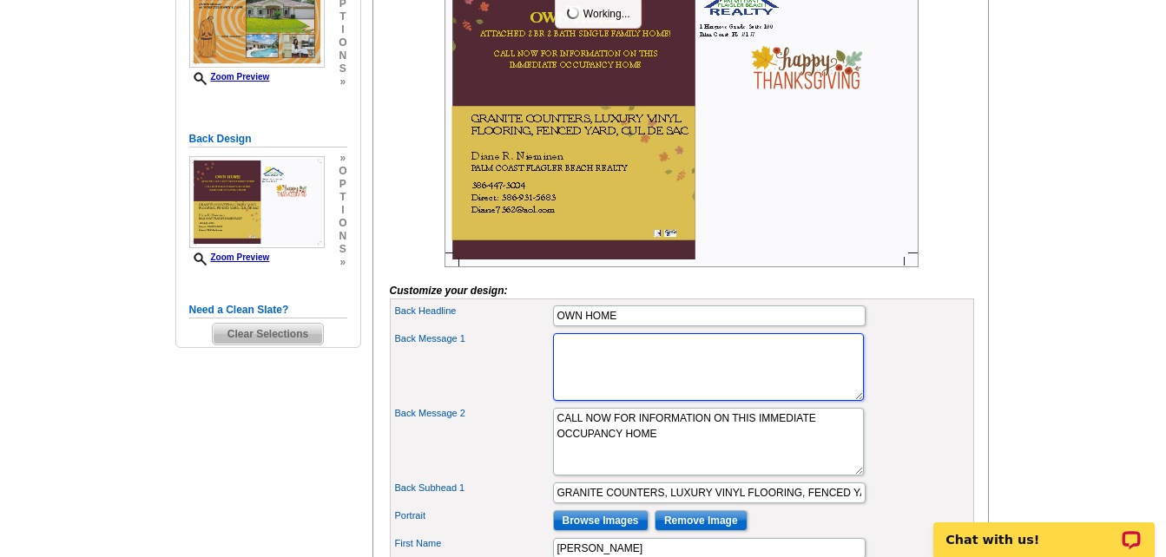
click at [598, 378] on textarea "ATTACHED 2 BR 2 BATH SINGLE FAMILY HOME!" at bounding box center [708, 367] width 311 height 68
drag, startPoint x: 629, startPoint y: 346, endPoint x: 507, endPoint y: 343, distance: 122.4
click at [507, 330] on div "Back Headline OWN HOME" at bounding box center [681, 316] width 577 height 28
type input "I"
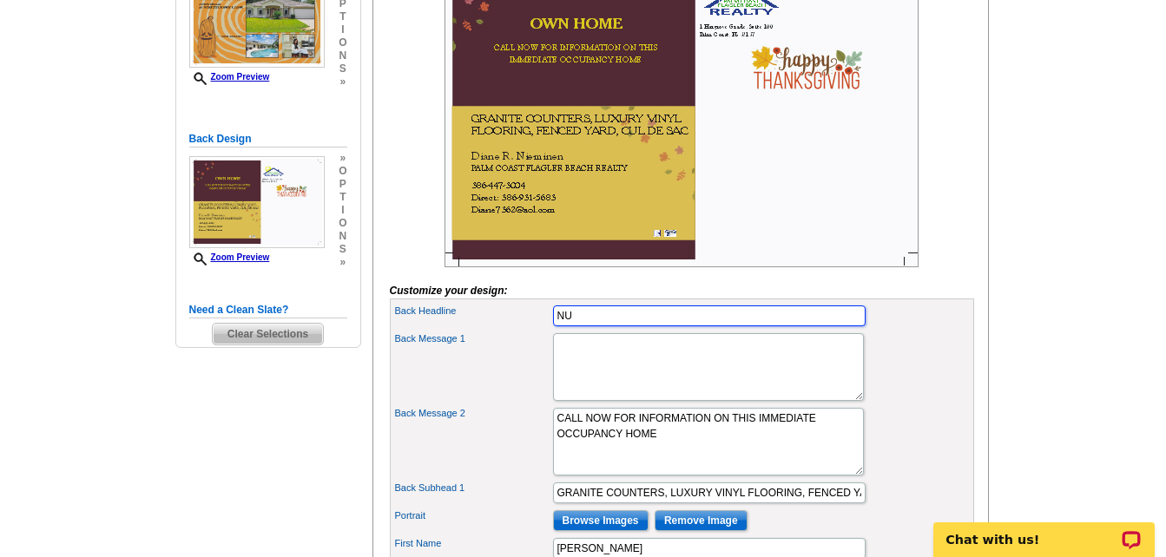
type input "N"
type input "BUYERS ARE BACK"
click at [627, 378] on textarea "ATTACHED 2 BR 2 BATH SINGLE FAMILY HOME!" at bounding box center [708, 367] width 311 height 68
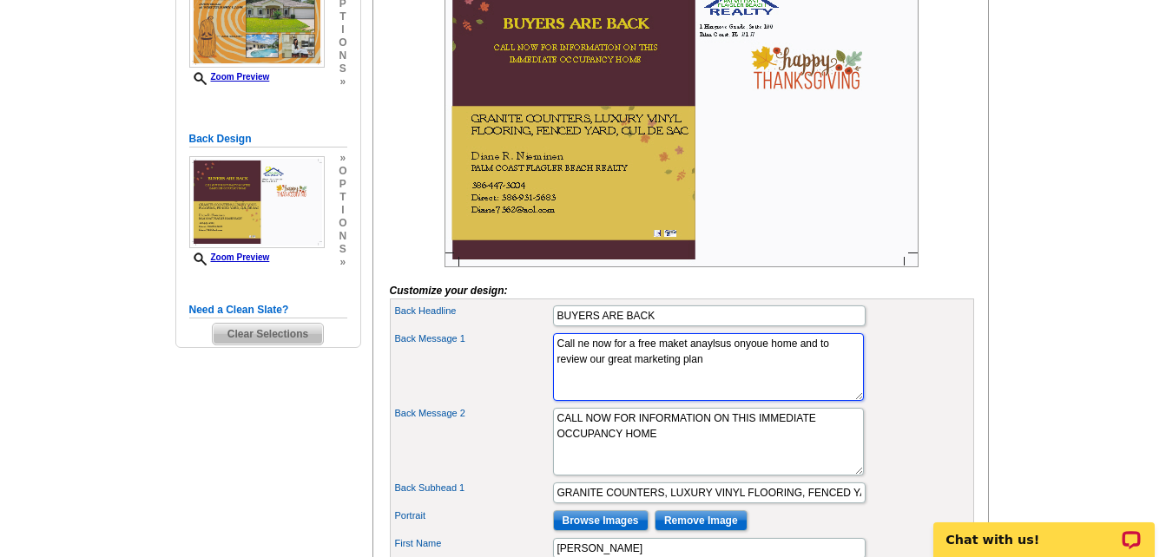
click at [578, 371] on textarea "ATTACHED 2 BR 2 BATH SINGLE FAMILY HOME!" at bounding box center [708, 367] width 311 height 68
click at [763, 393] on textarea "ATTACHED 2 BR 2 BATH SINGLE FAMILY HOME!" at bounding box center [708, 367] width 311 height 68
type textarea "Call me now for a free market analysis on your home and to review our great mar…"
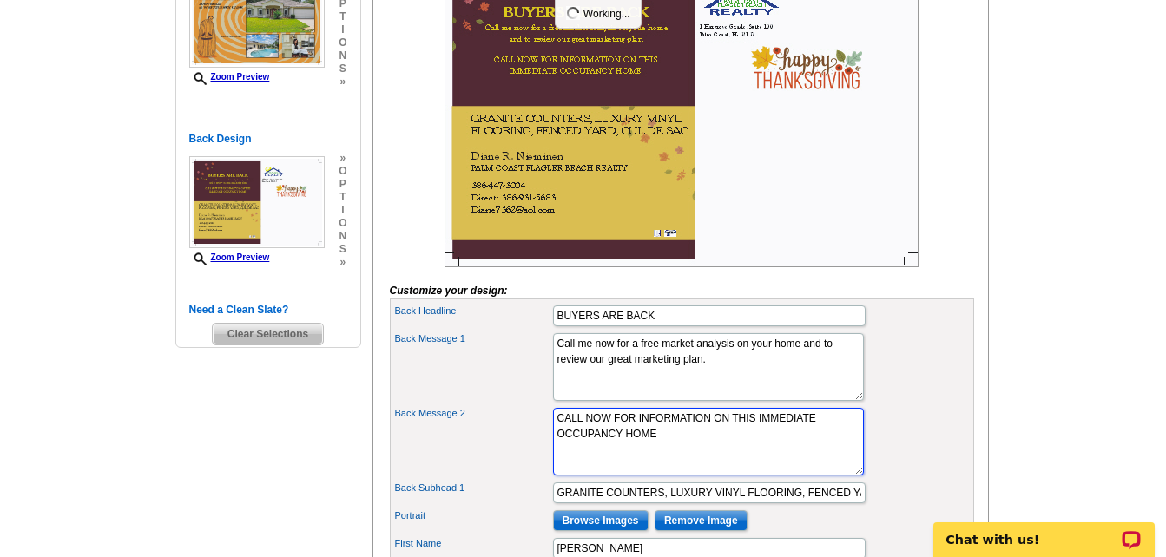
drag, startPoint x: 554, startPoint y: 449, endPoint x: 733, endPoint y: 471, distance: 180.2
click at [733, 471] on textarea "CALL NOW FOR INFORMATION ON THIS IMMEDIATE OCCUPANCY HOME" at bounding box center [708, 442] width 311 height 68
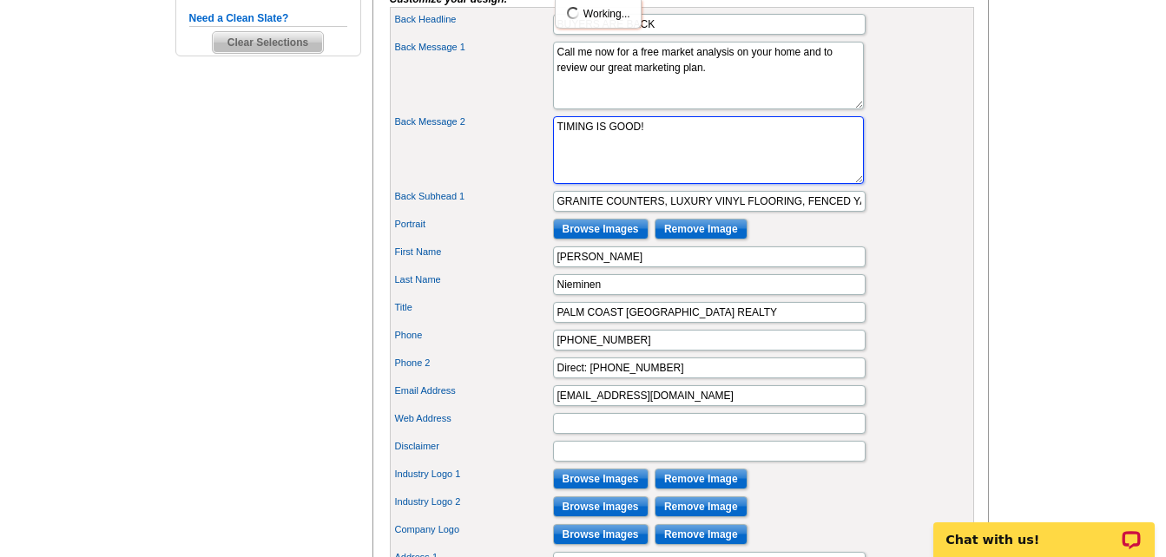
scroll to position [694, 0]
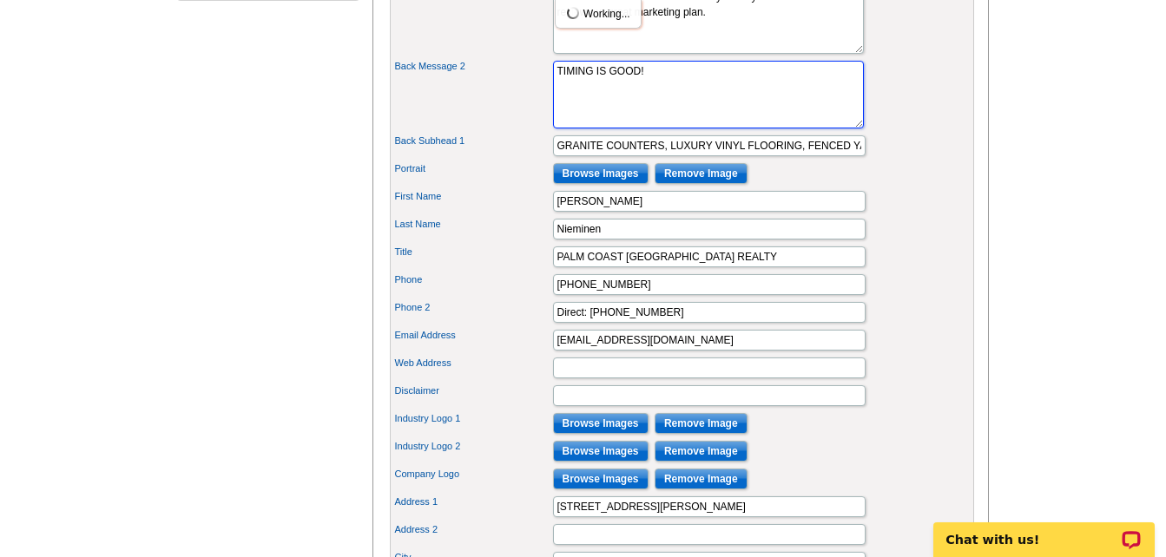
type textarea "TIMING IS GOOD!"
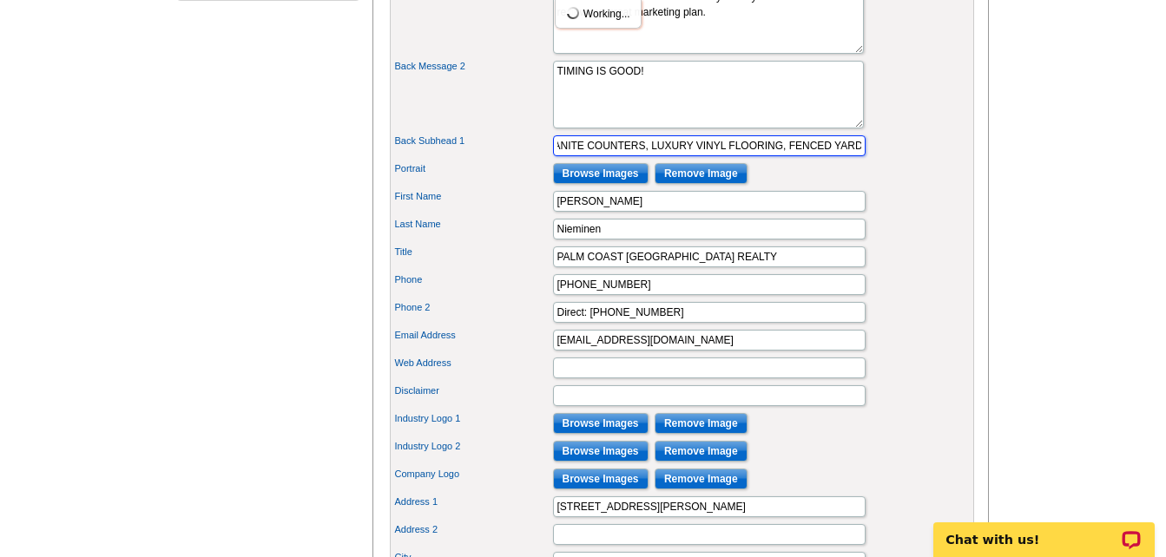
scroll to position [0, 0]
drag, startPoint x: 861, startPoint y: 180, endPoint x: 339, endPoint y: 197, distance: 521.9
click at [339, 197] on div "Need Help? call 800-260-5887, chat with support, or have our designers make som…" at bounding box center [583, 108] width 833 height 1323
type input "ARD, CUL DE SAC"
drag, startPoint x: 710, startPoint y: 179, endPoint x: 433, endPoint y: 187, distance: 277.0
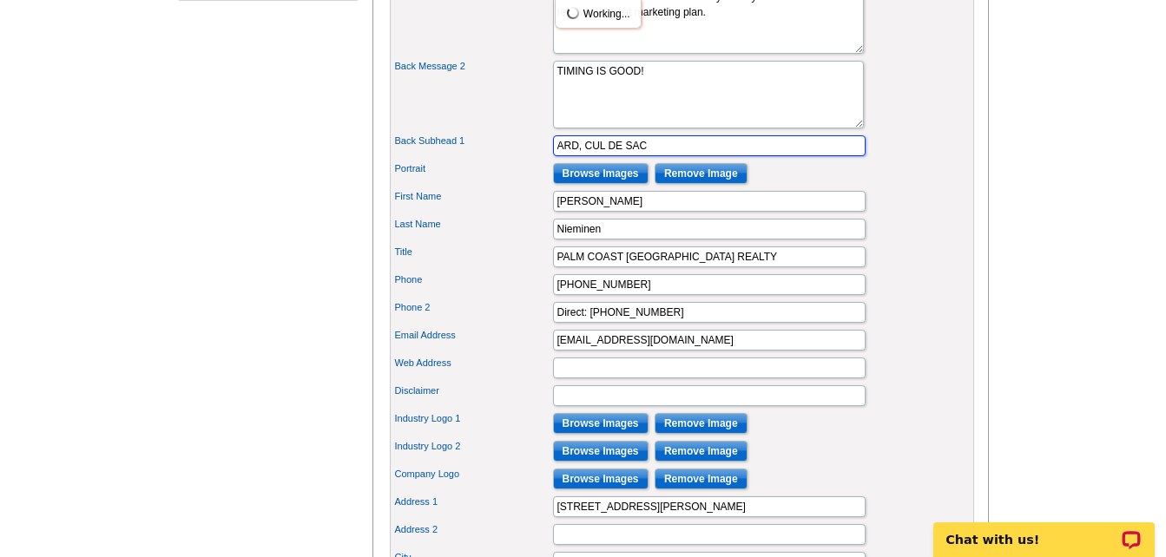
click at [433, 160] on div "Back Subhead 1 ARD, CUL DE SAC" at bounding box center [681, 146] width 577 height 28
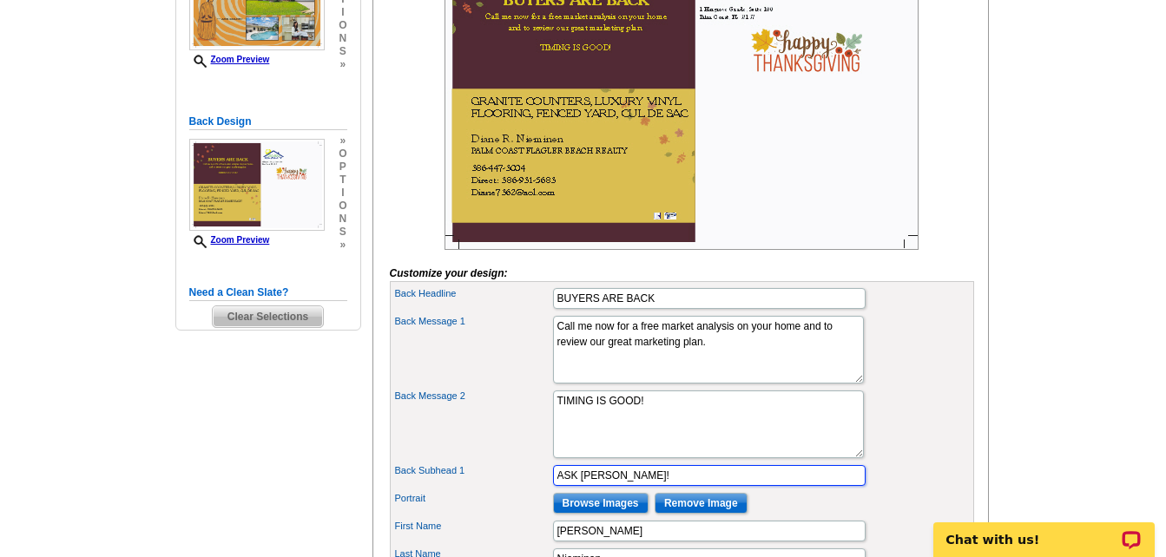
scroll to position [174, 0]
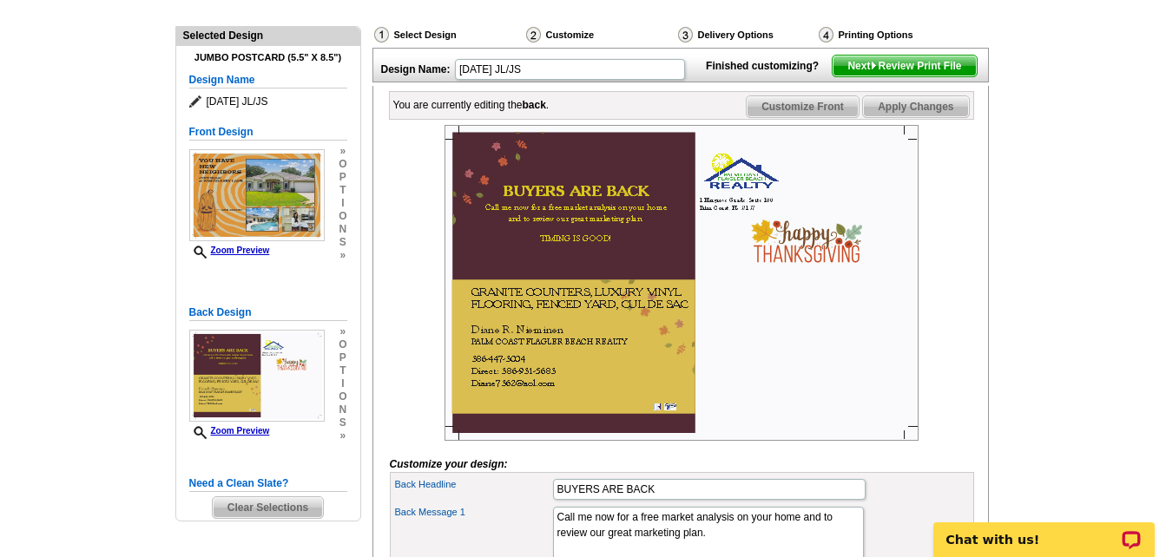
type input "ASK DIANE!"
click at [917, 117] on span "Apply Changes" at bounding box center [915, 106] width 105 height 21
click at [813, 276] on img at bounding box center [681, 283] width 474 height 316
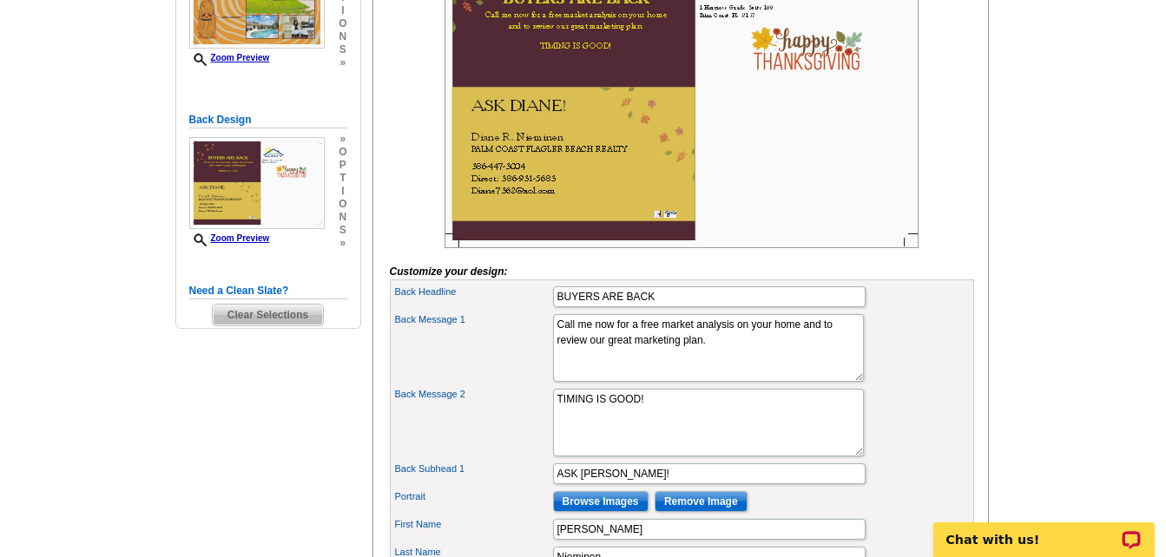
scroll to position [347, 0]
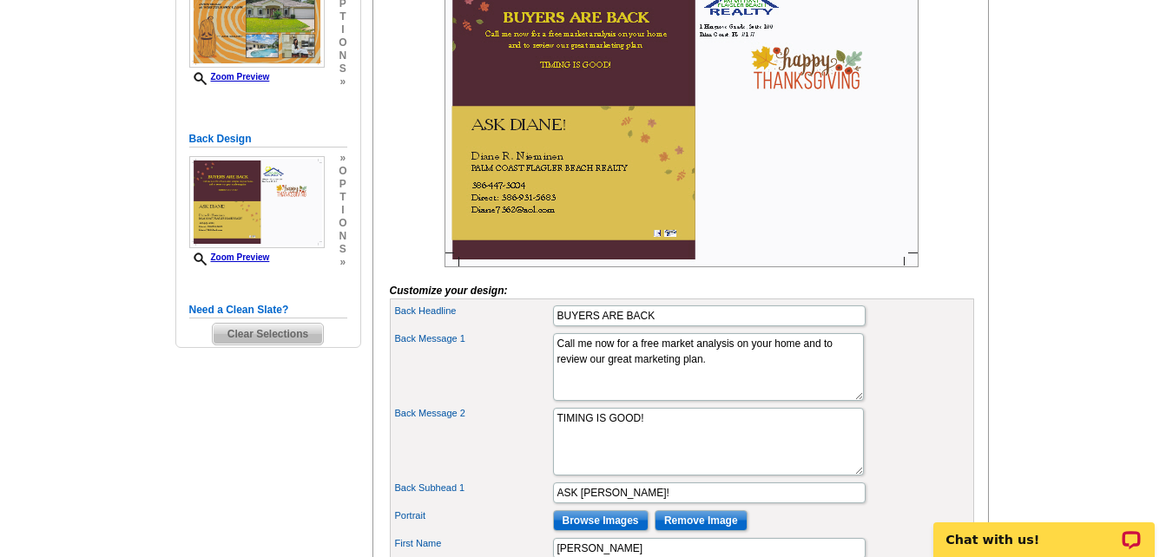
click at [657, 265] on img at bounding box center [681, 109] width 474 height 316
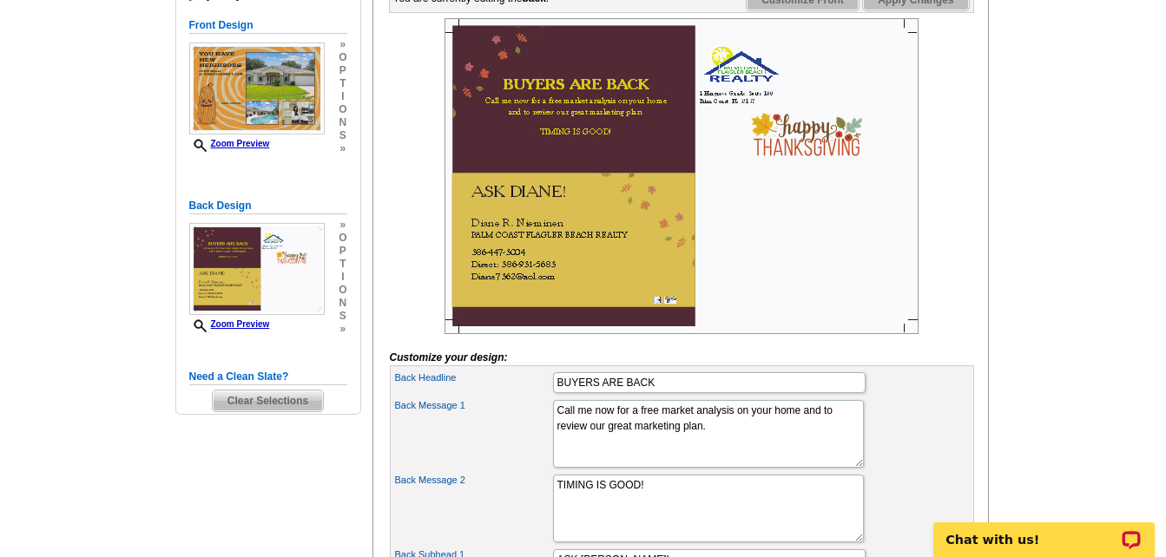
scroll to position [260, 0]
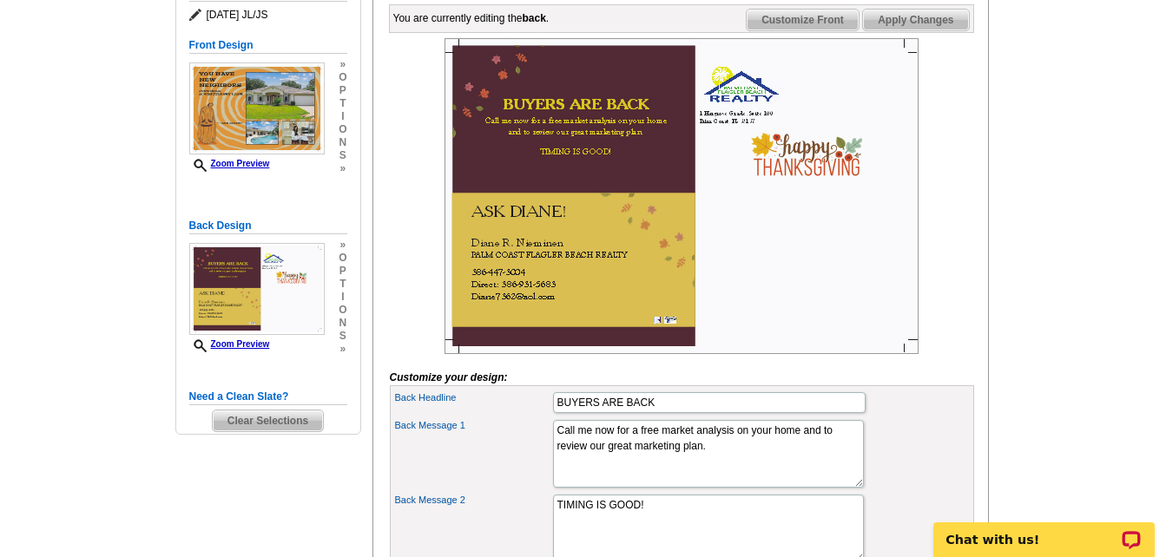
click at [624, 254] on img at bounding box center [681, 196] width 474 height 316
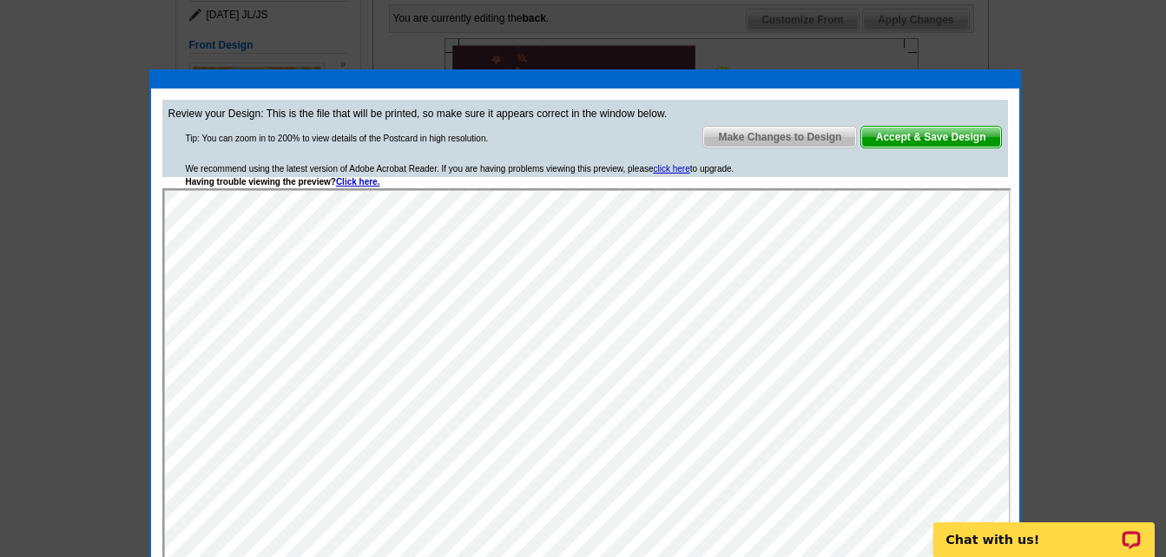
click at [780, 131] on span "Make Changes to Design" at bounding box center [779, 137] width 153 height 21
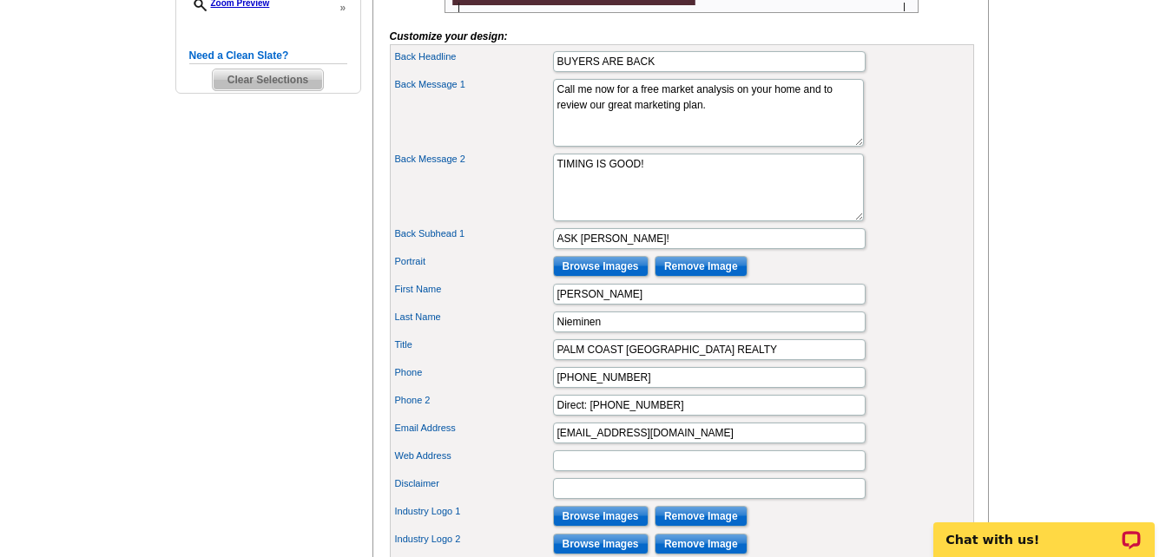
scroll to position [608, 0]
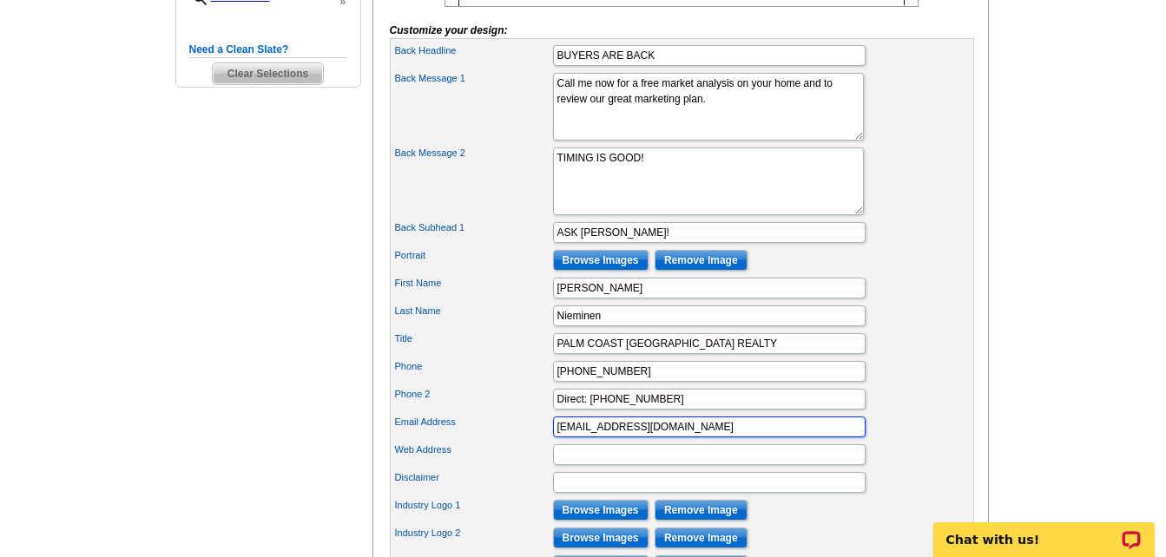
click at [582, 437] on input "Diane7362@aol.com" at bounding box center [709, 427] width 312 height 21
type input "Diane.R.Nieminen@gmail.com"
click at [1095, 147] on main "Need Help? call 800-260-5887, chat with support, or have our designers make som…" at bounding box center [583, 190] width 1166 height 1364
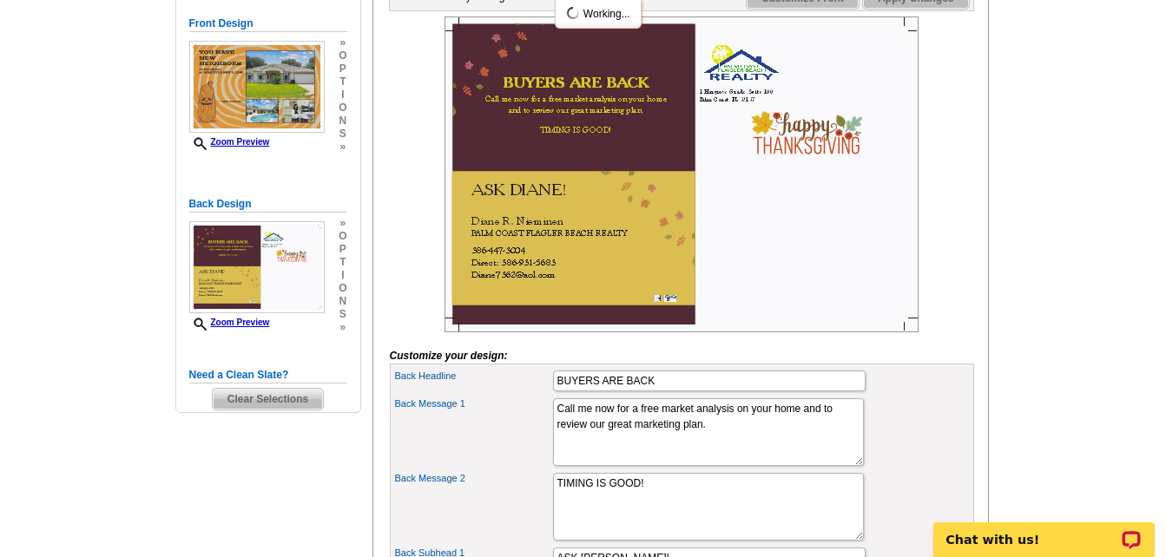
scroll to position [260, 0]
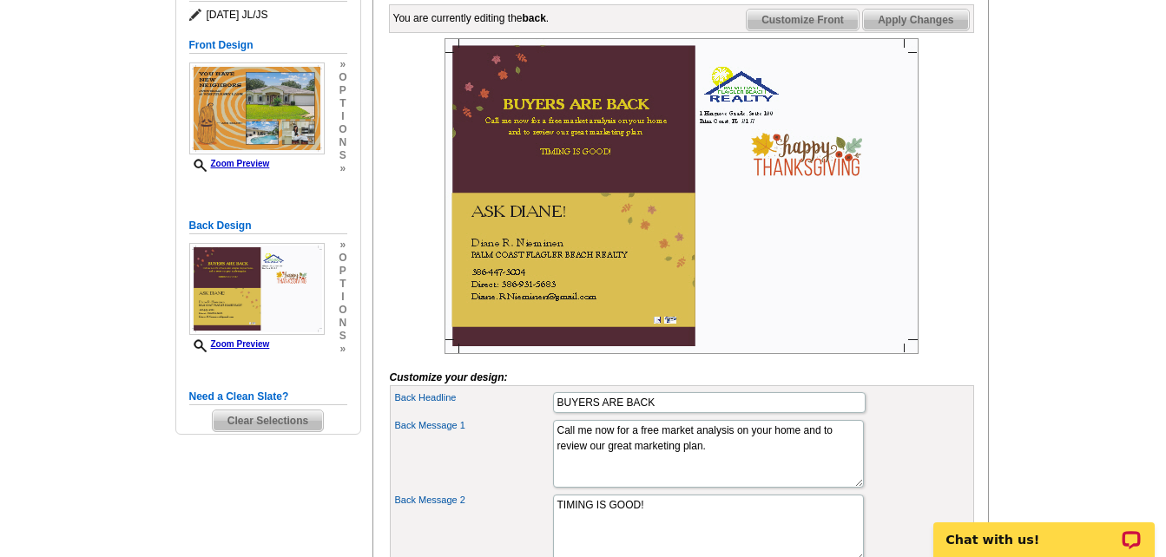
click at [763, 191] on img at bounding box center [681, 196] width 474 height 316
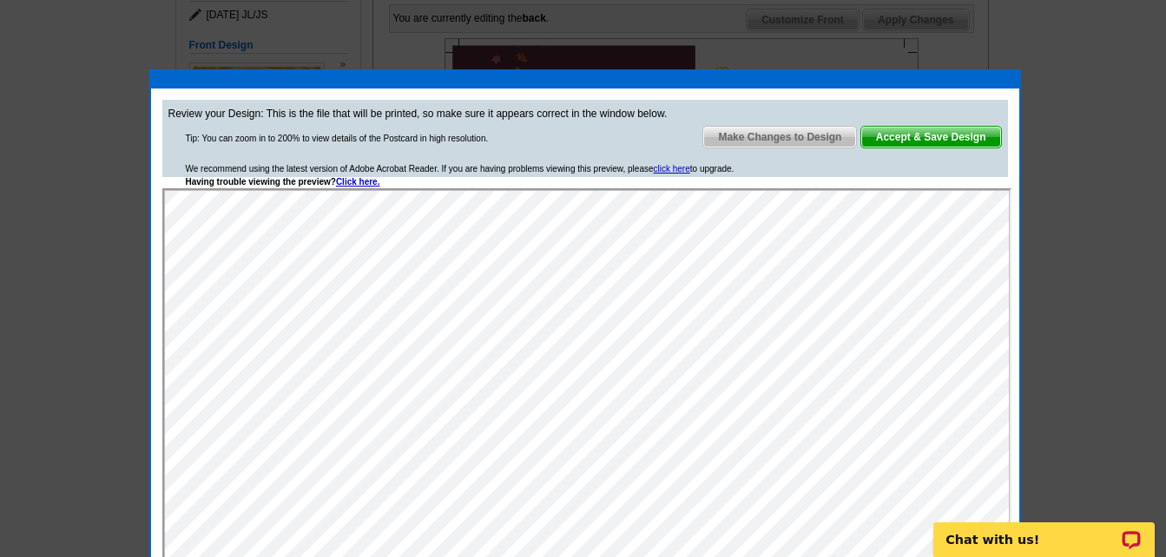
click at [924, 133] on span "Accept & Save Design" at bounding box center [931, 137] width 140 height 21
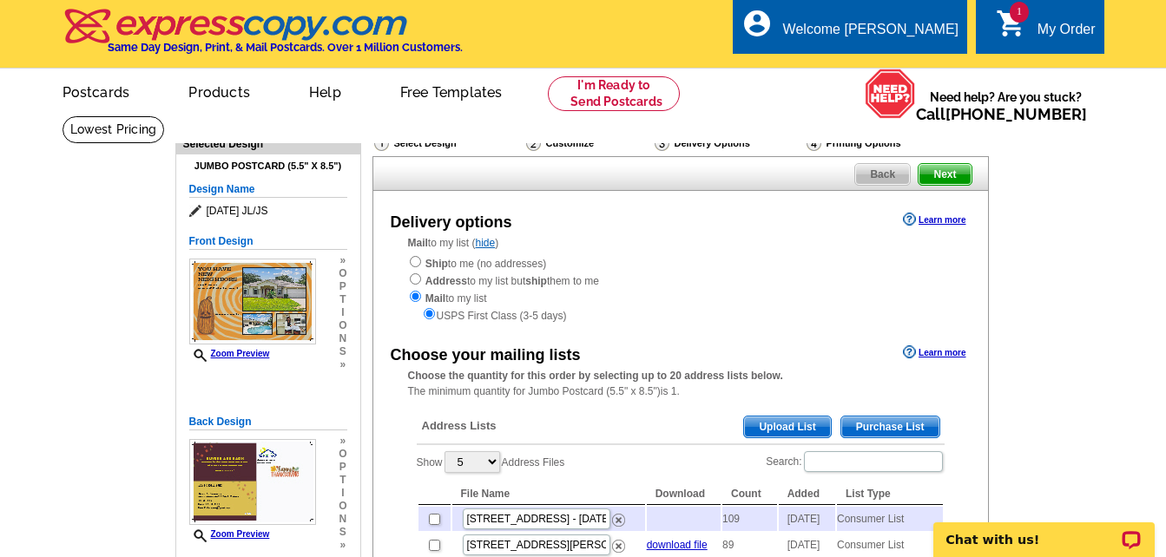
click at [441, 141] on div "Select Design" at bounding box center [448, 146] width 152 height 22
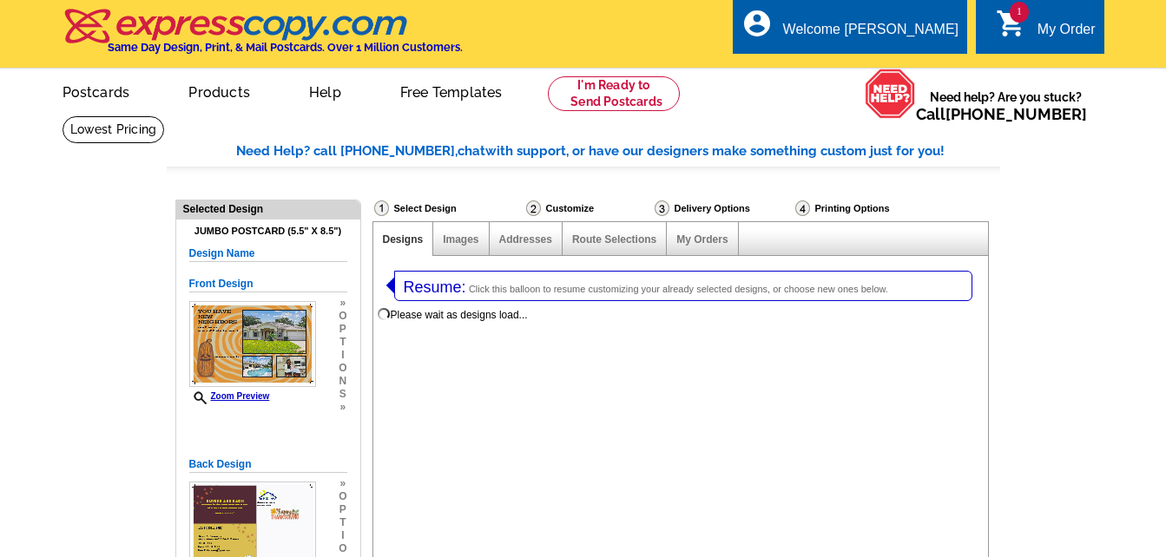
select select "1"
select select "2"
select select "785"
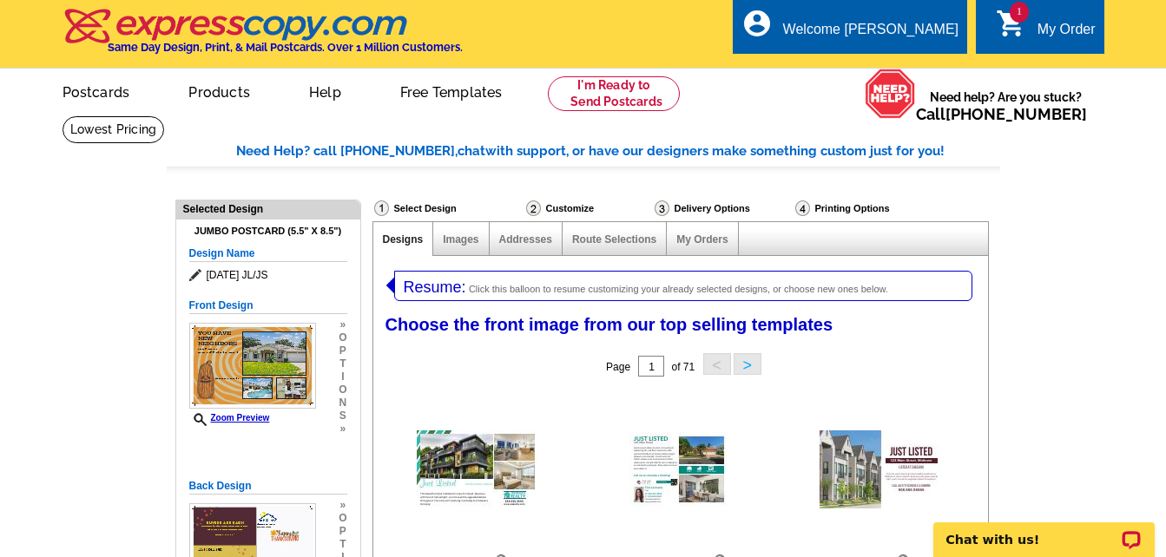
click at [405, 240] on link "Designs" at bounding box center [403, 239] width 41 height 12
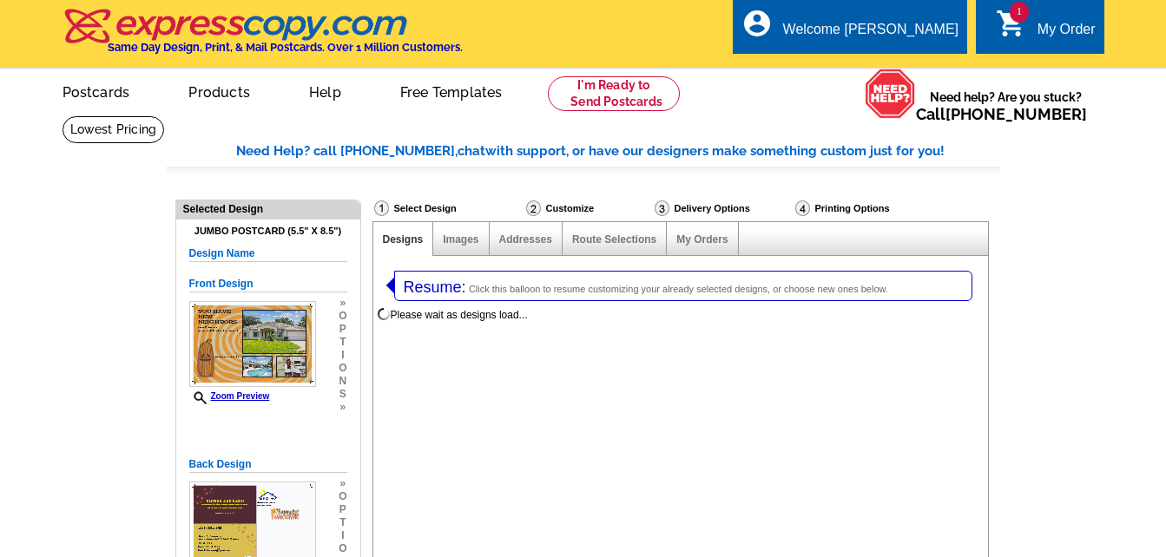
select select "1"
select select "2"
select select "785"
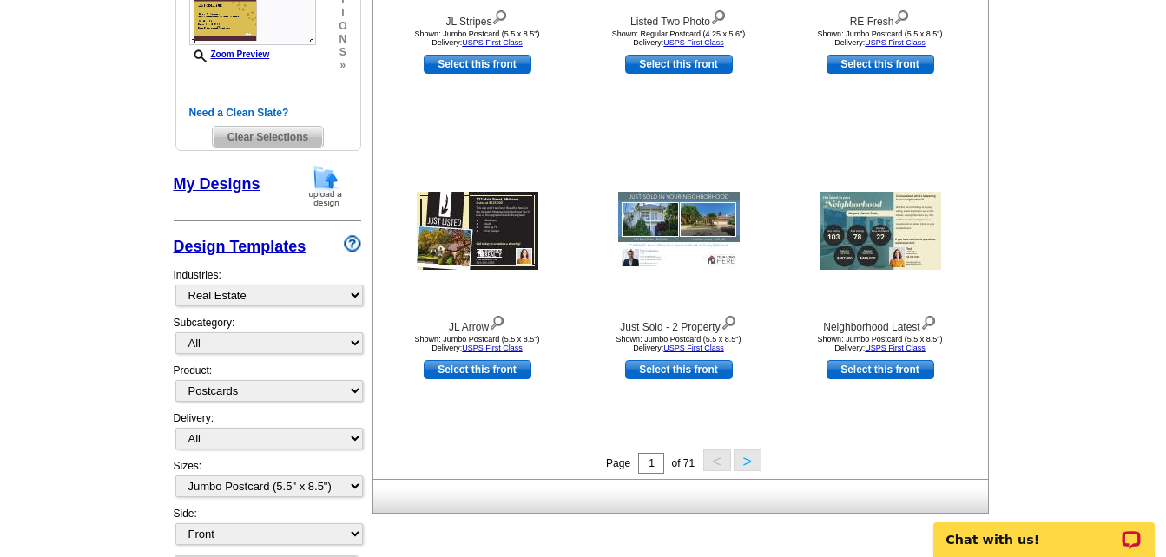
scroll to position [694, 0]
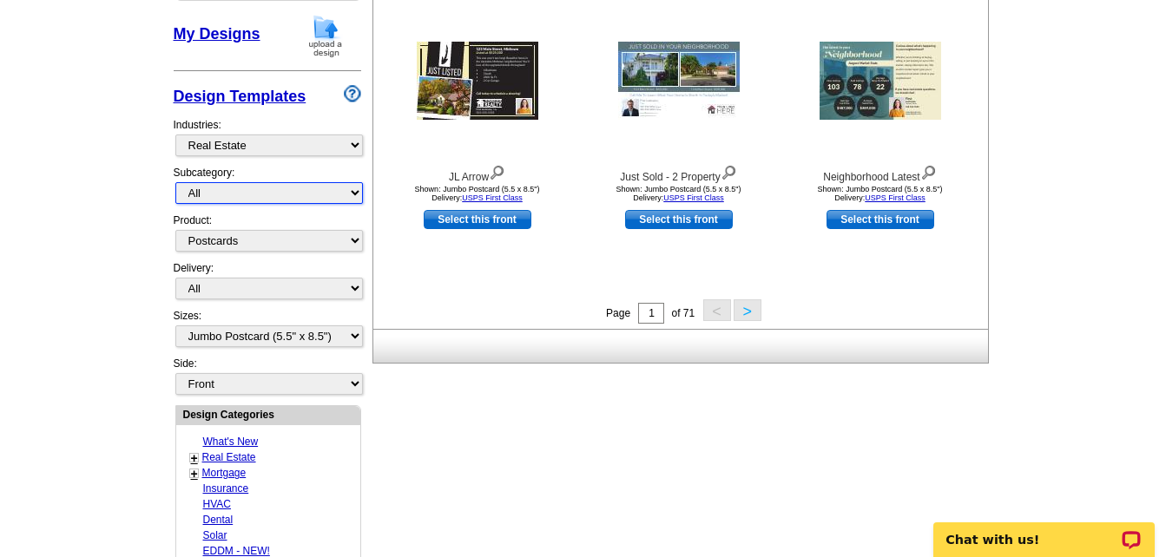
click at [247, 187] on select "All RE/MAX® Referrals [PERSON_NAME]® Berkshire Hathaway Home Services Century 2…" at bounding box center [268, 193] width 187 height 22
select select "789"
click at [175, 183] on select "All RE/MAX® Referrals [PERSON_NAME]® Berkshire Hathaway Home Services Century 2…" at bounding box center [268, 193] width 187 height 22
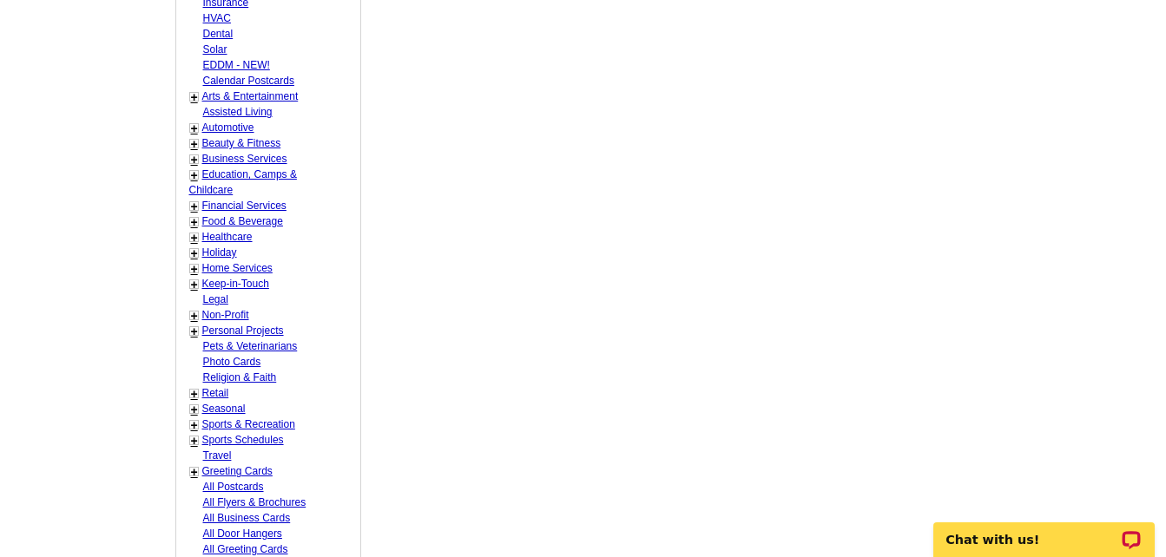
scroll to position [1136, 0]
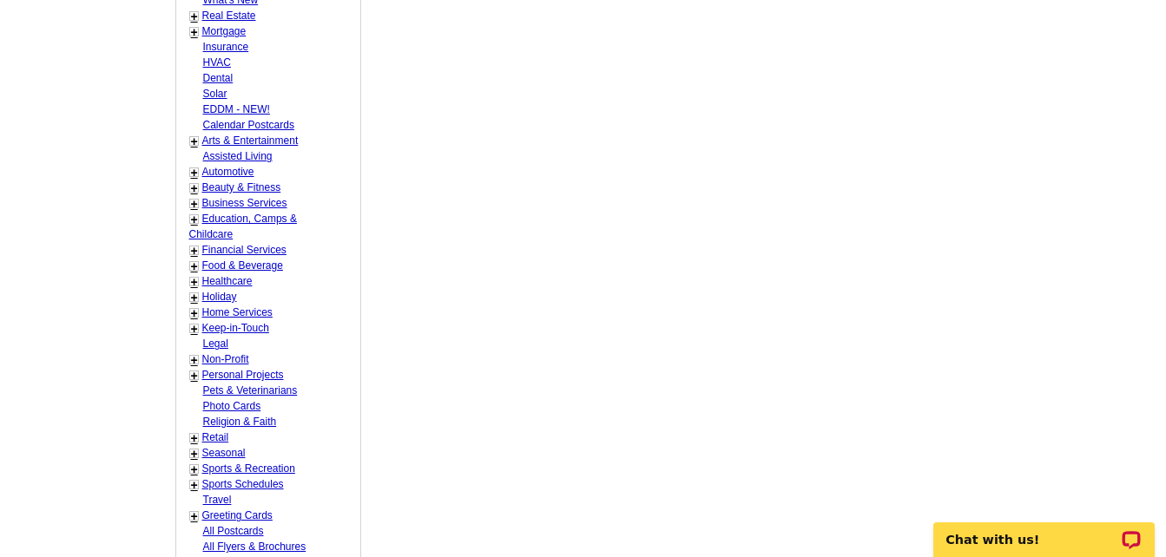
click at [234, 452] on link "Seasonal" at bounding box center [223, 453] width 43 height 12
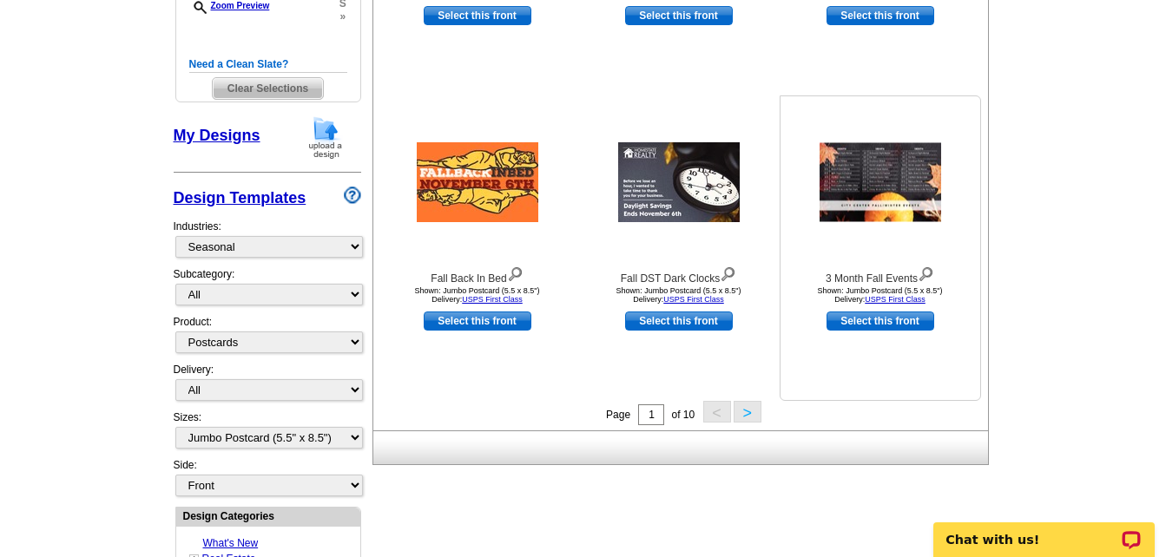
scroll to position [615, 0]
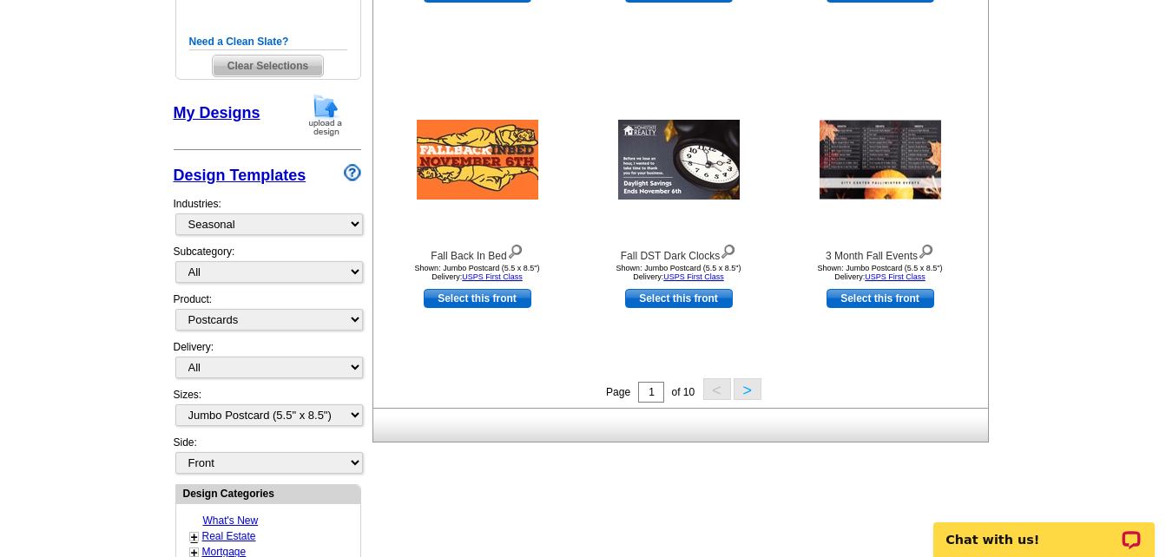
click at [742, 391] on button ">" at bounding box center [747, 389] width 28 height 22
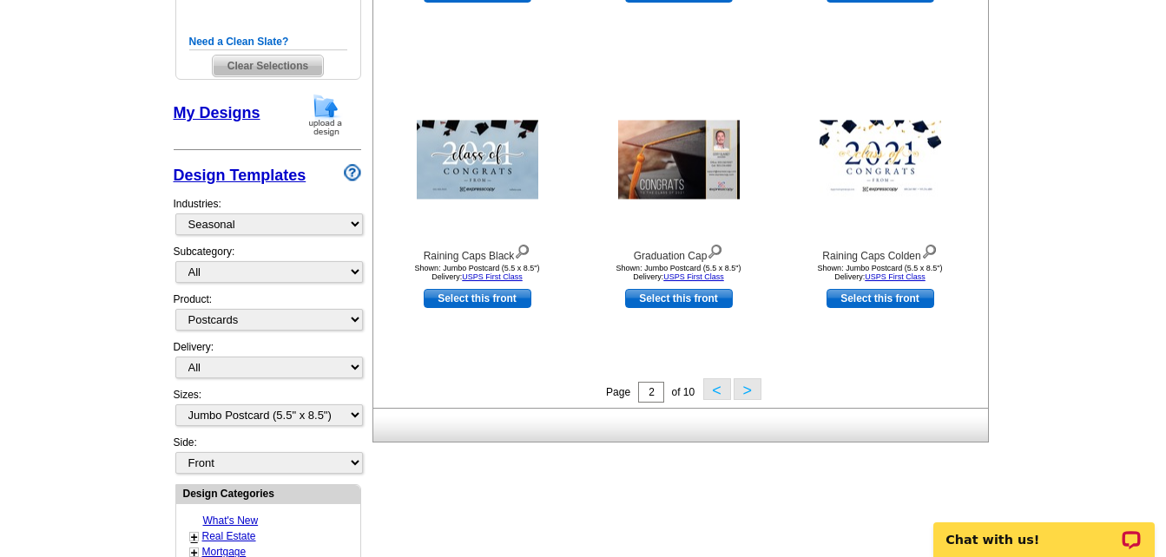
click at [746, 390] on button ">" at bounding box center [747, 389] width 28 height 22
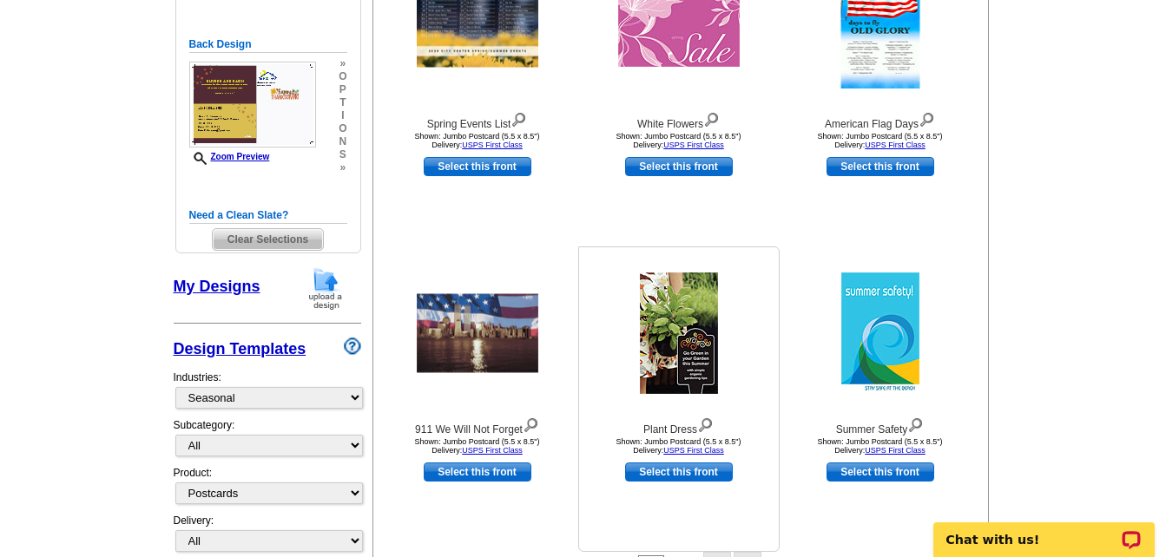
scroll to position [529, 0]
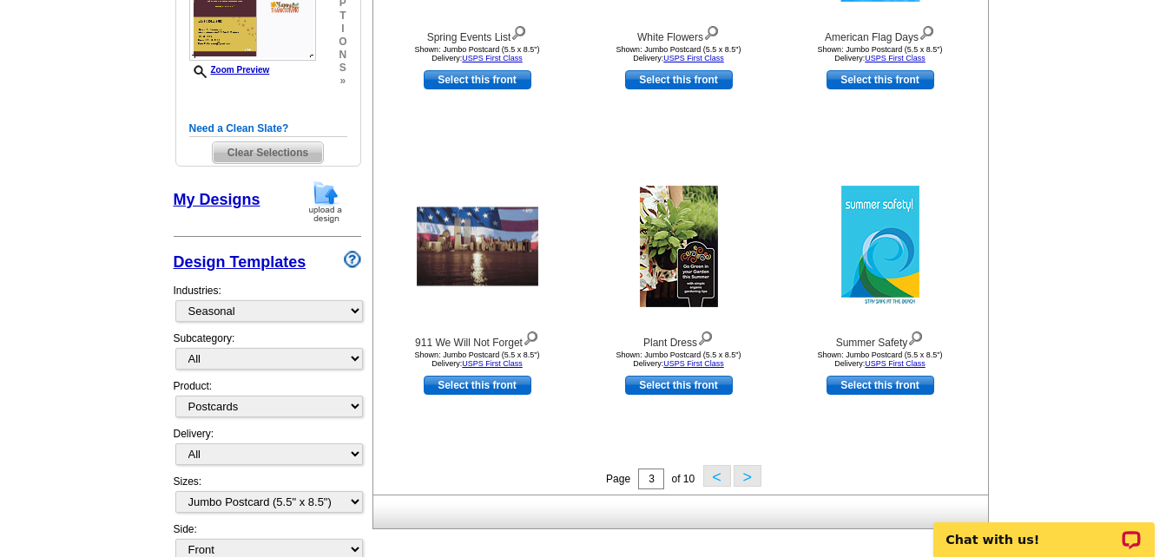
click at [747, 478] on button ">" at bounding box center [747, 476] width 28 height 22
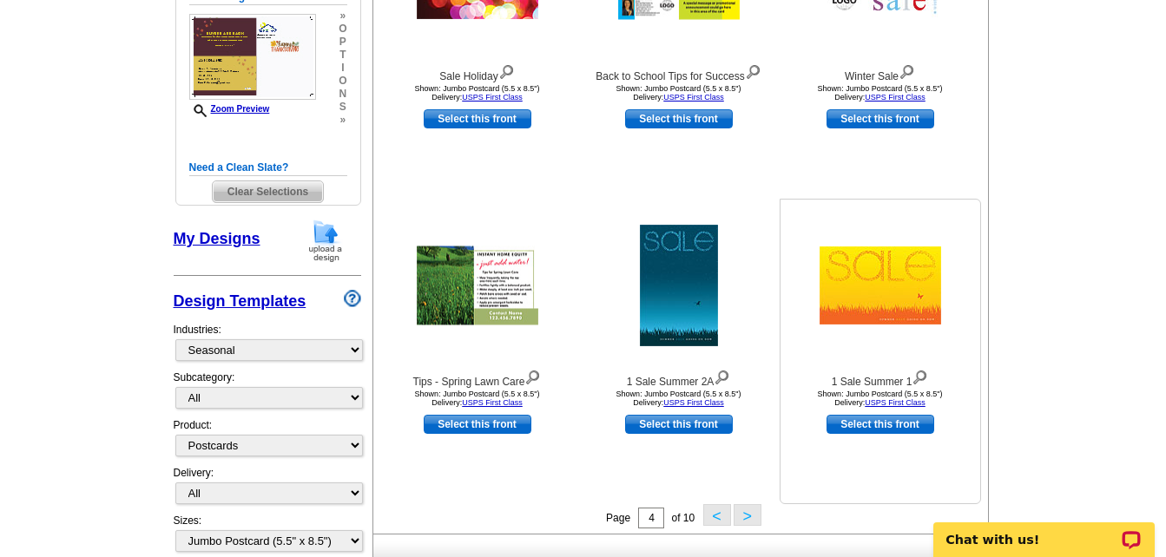
scroll to position [615, 0]
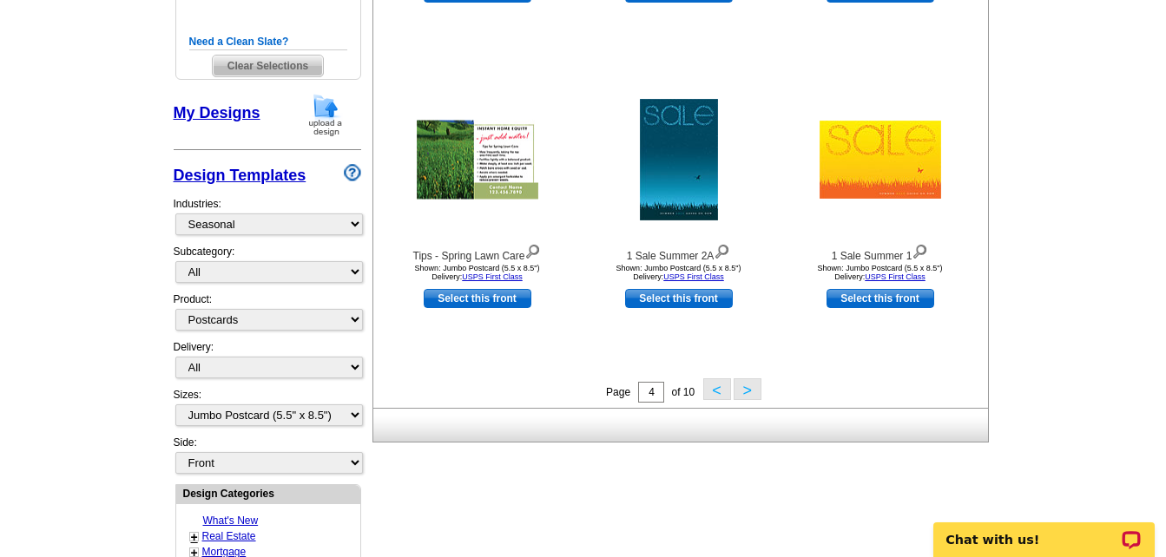
click at [744, 396] on button ">" at bounding box center [747, 389] width 28 height 22
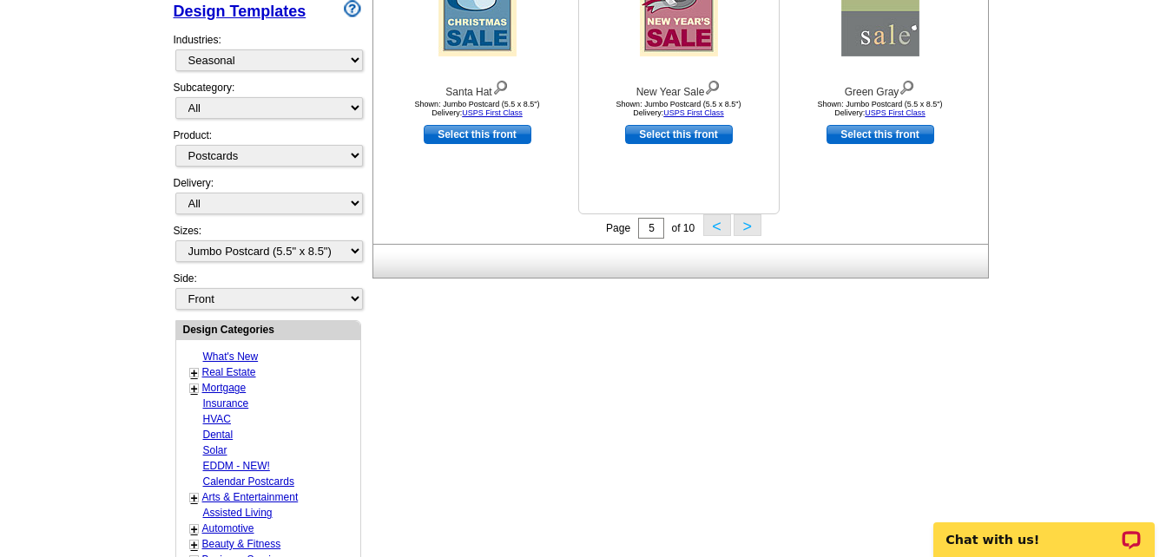
scroll to position [789, 0]
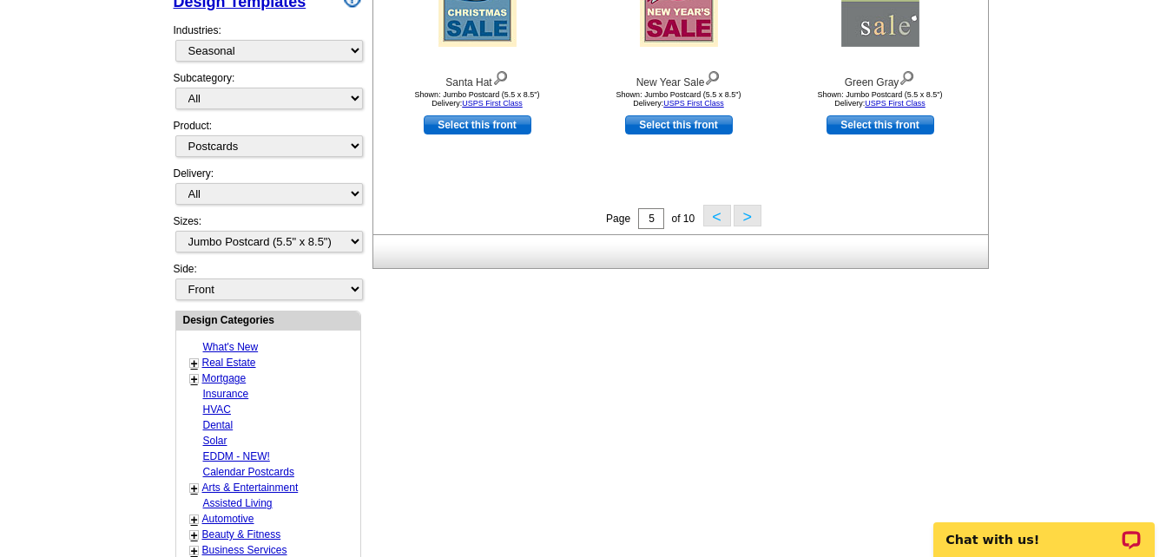
click at [749, 217] on button ">" at bounding box center [747, 216] width 28 height 22
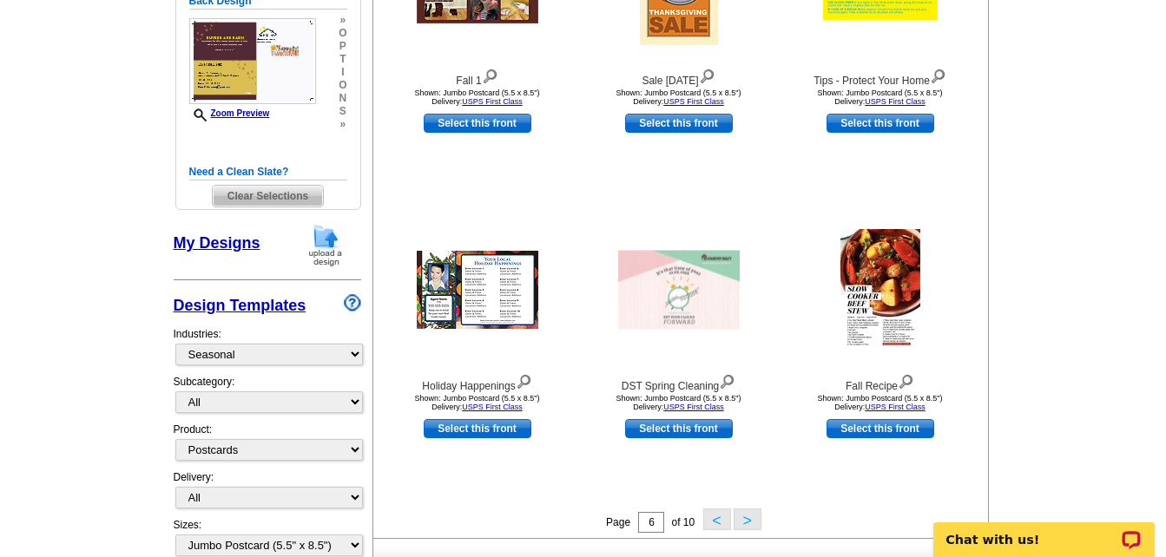
scroll to position [529, 0]
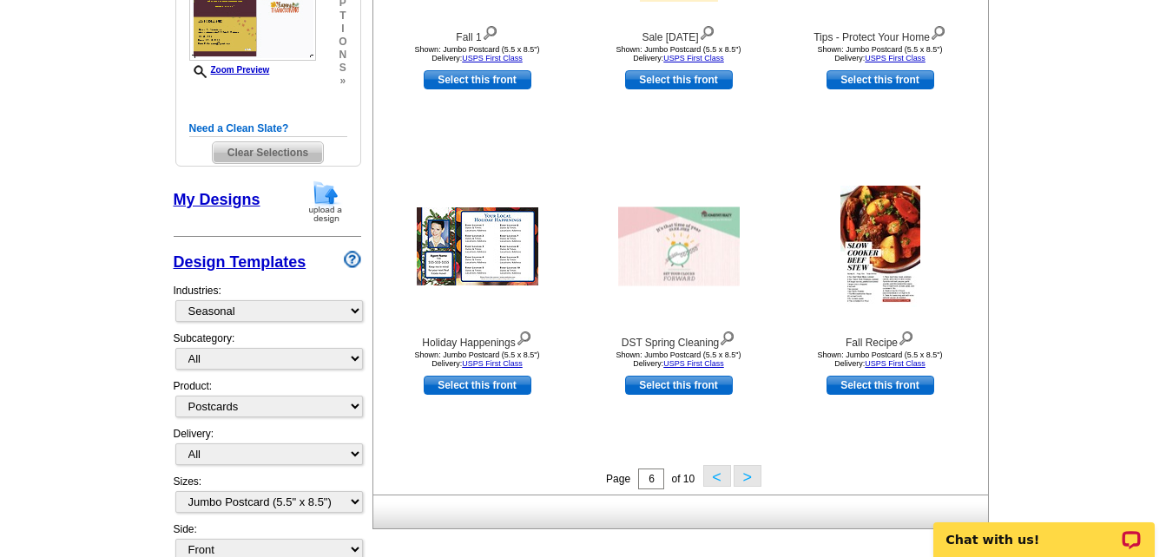
click at [740, 477] on button ">" at bounding box center [747, 476] width 28 height 22
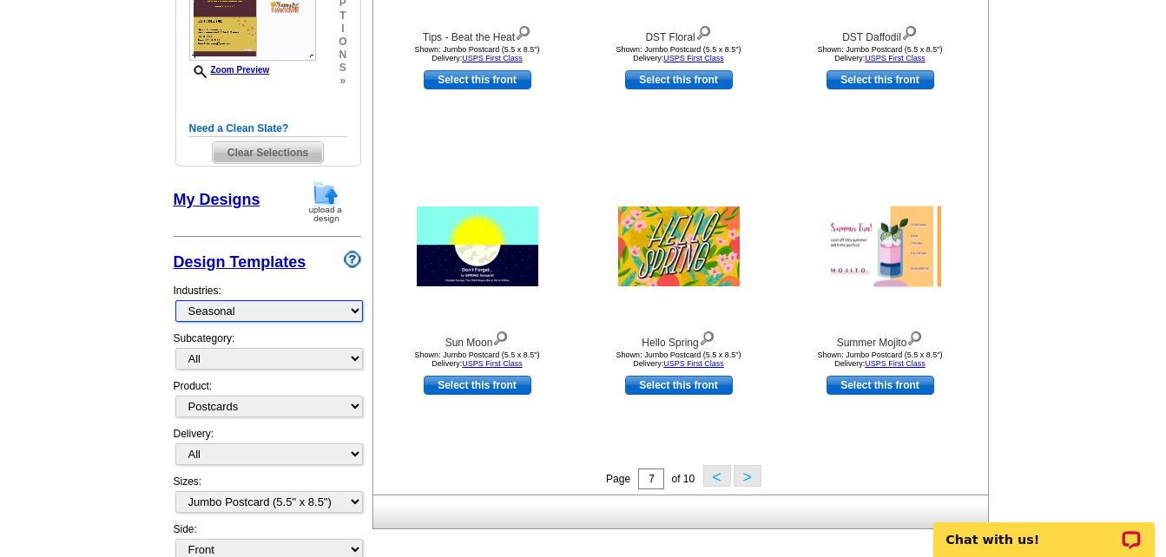
click at [316, 306] on select "What's New Real Estate Mortgage Insurance HVAC Dental Solar EDDM - NEW! Calenda…" at bounding box center [268, 311] width 187 height 22
click at [87, 248] on main "Need Help? call [PHONE_NUMBER], chat with support, or have our designers make s…" at bounding box center [583, 427] width 1166 height 1680
click at [256, 316] on select "What's New Real Estate Mortgage Insurance HVAC Dental Solar EDDM - NEW! Calenda…" at bounding box center [268, 311] width 187 height 22
select select "785"
click at [175, 301] on select "What's New Real Estate Mortgage Insurance HVAC Dental Solar EDDM - NEW! Calenda…" at bounding box center [268, 311] width 187 height 22
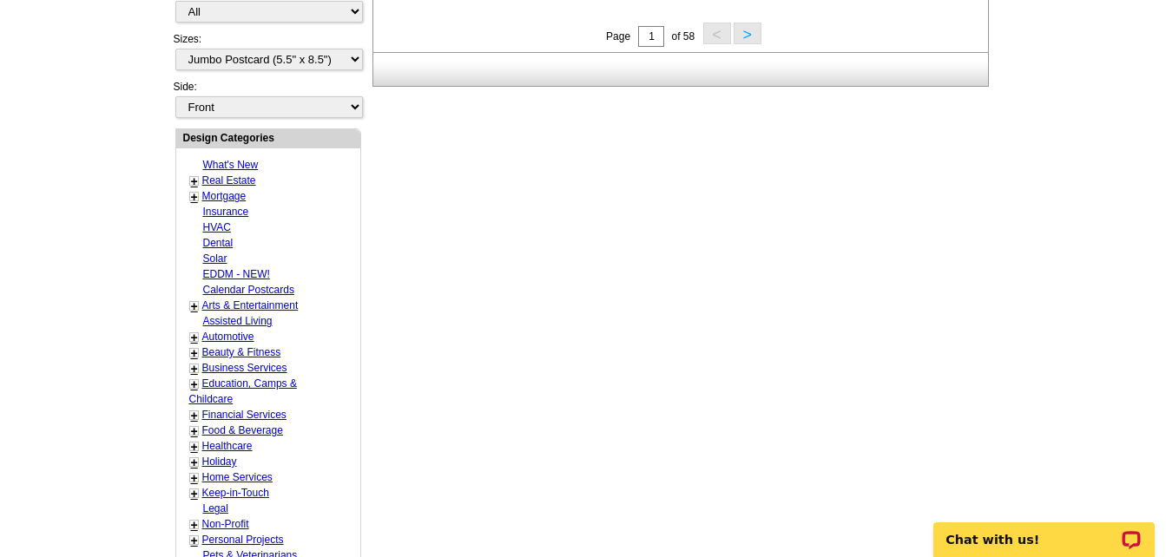
scroll to position [963, 0]
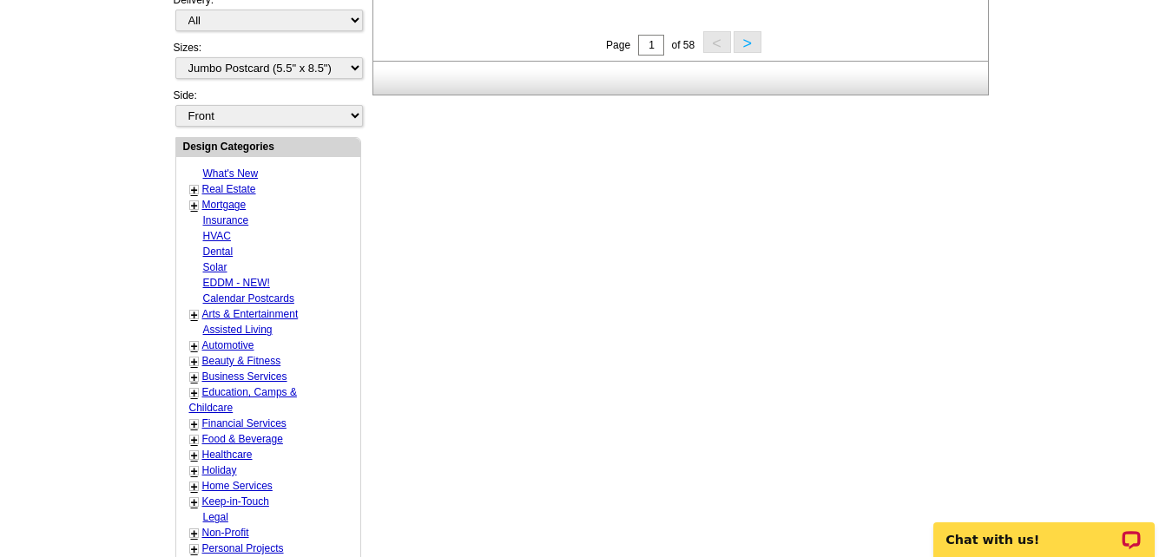
click at [192, 192] on link "+" at bounding box center [194, 190] width 7 height 14
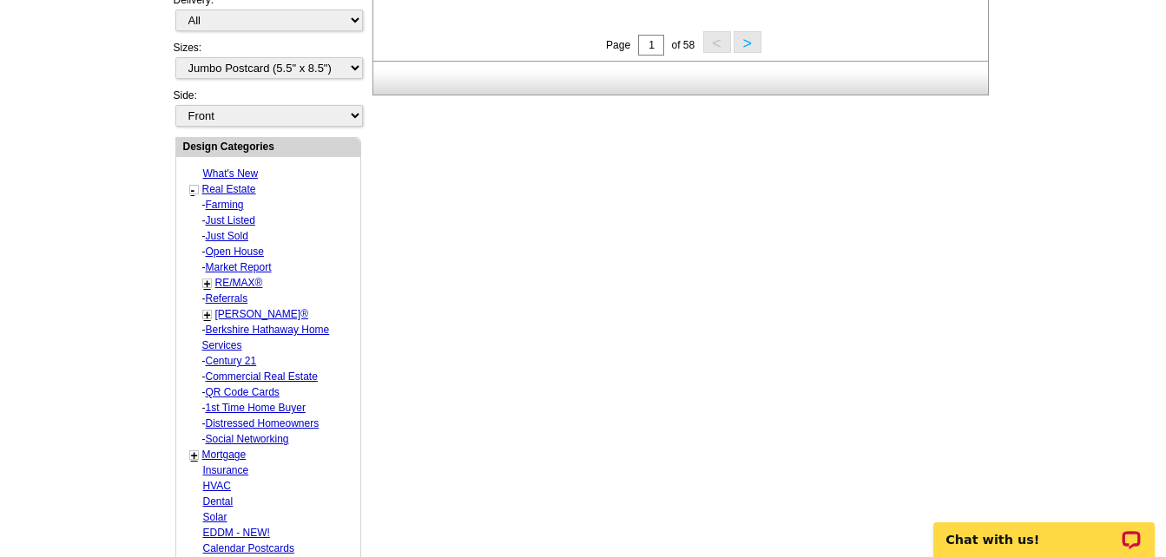
click at [217, 234] on link "Just Sold" at bounding box center [227, 236] width 43 height 12
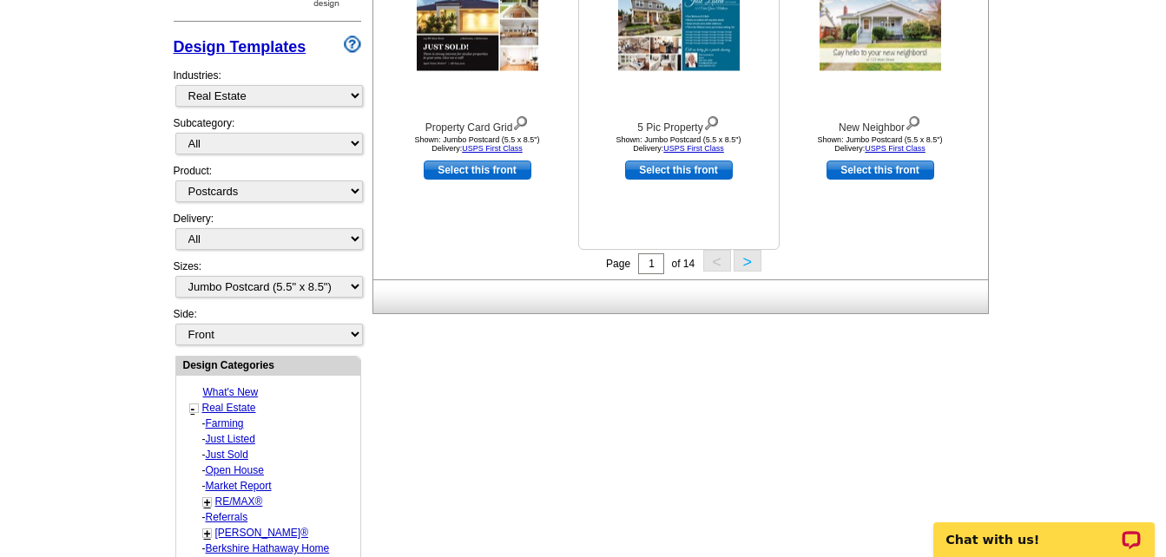
scroll to position [702, 0]
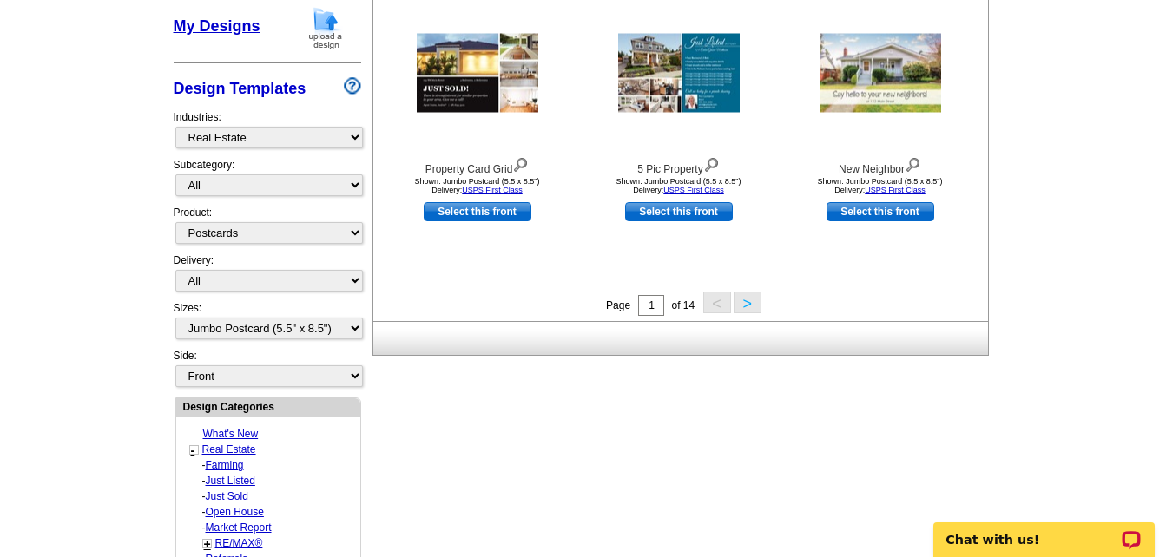
click at [744, 307] on button ">" at bounding box center [747, 303] width 28 height 22
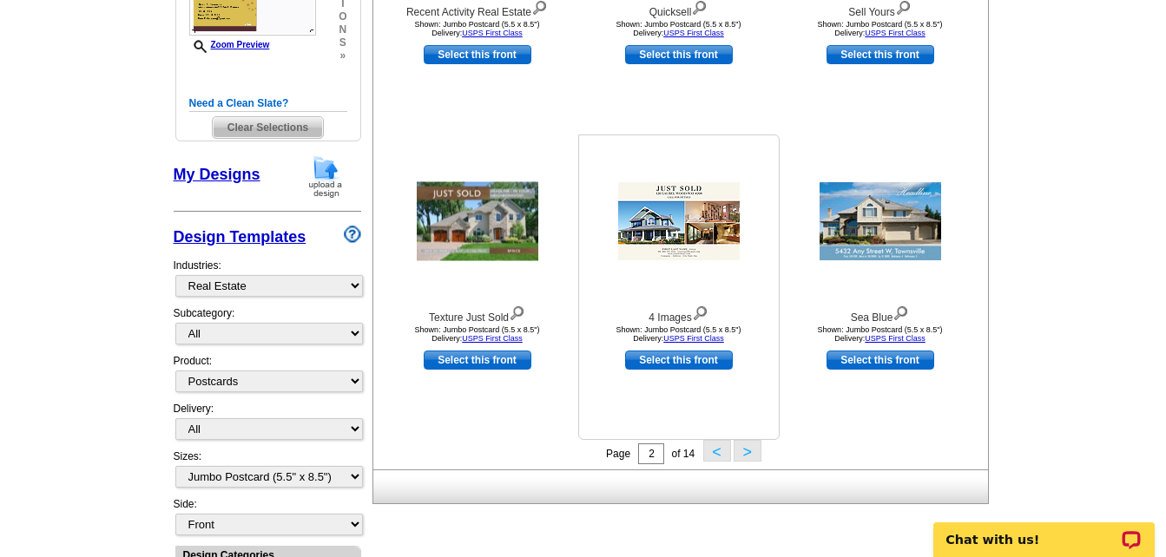
scroll to position [615, 0]
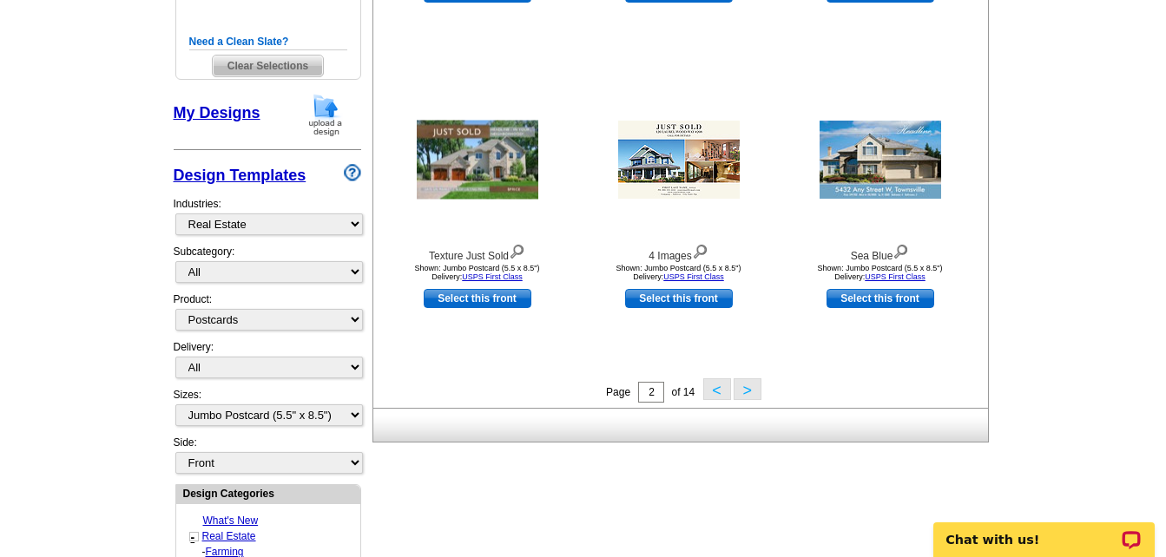
click at [744, 392] on button ">" at bounding box center [747, 389] width 28 height 22
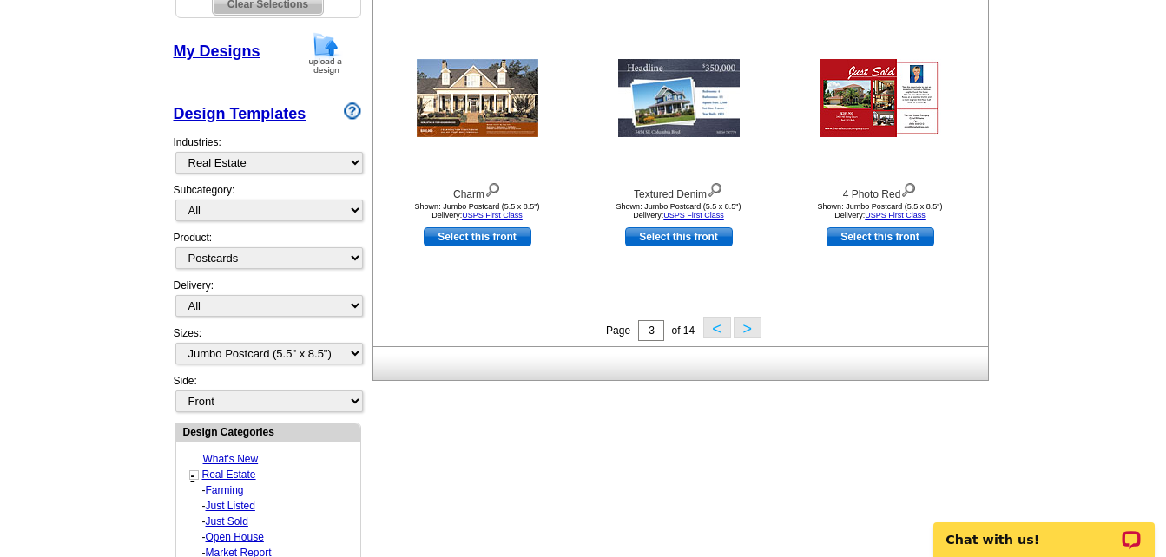
scroll to position [702, 0]
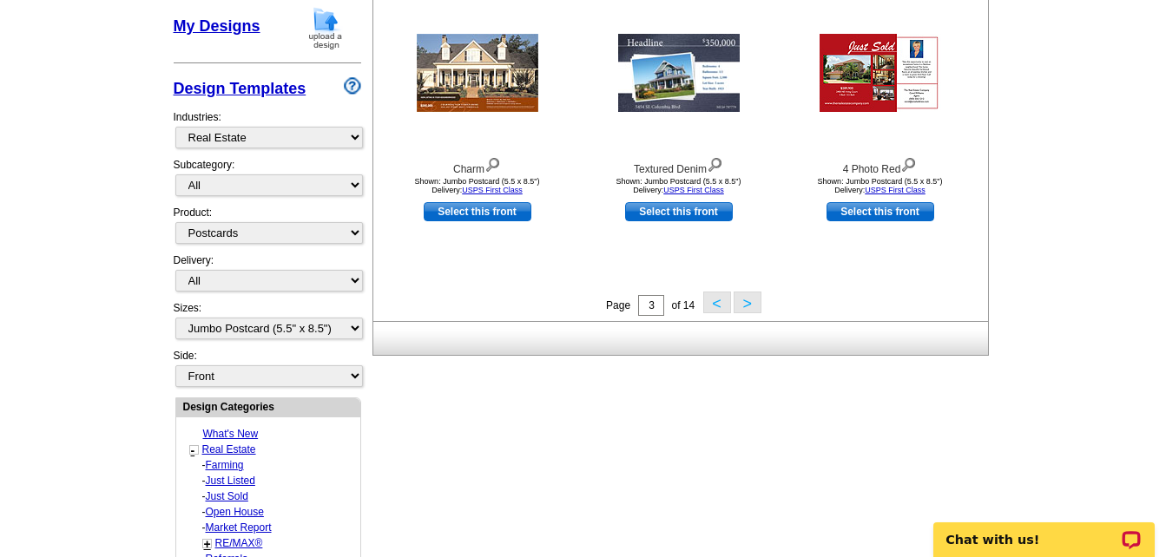
click at [743, 306] on button ">" at bounding box center [747, 303] width 28 height 22
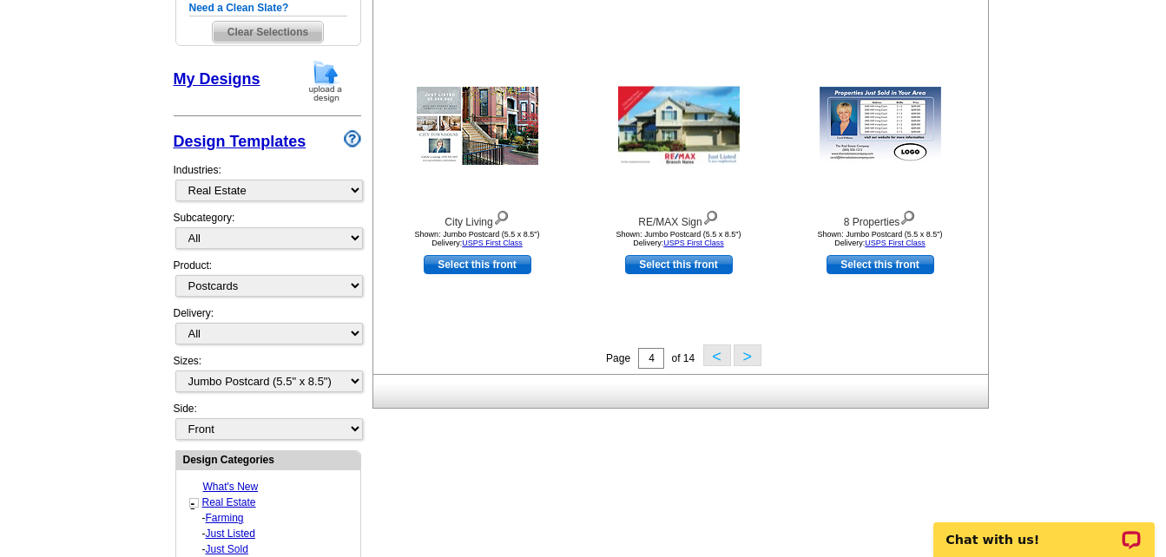
scroll to position [876, 0]
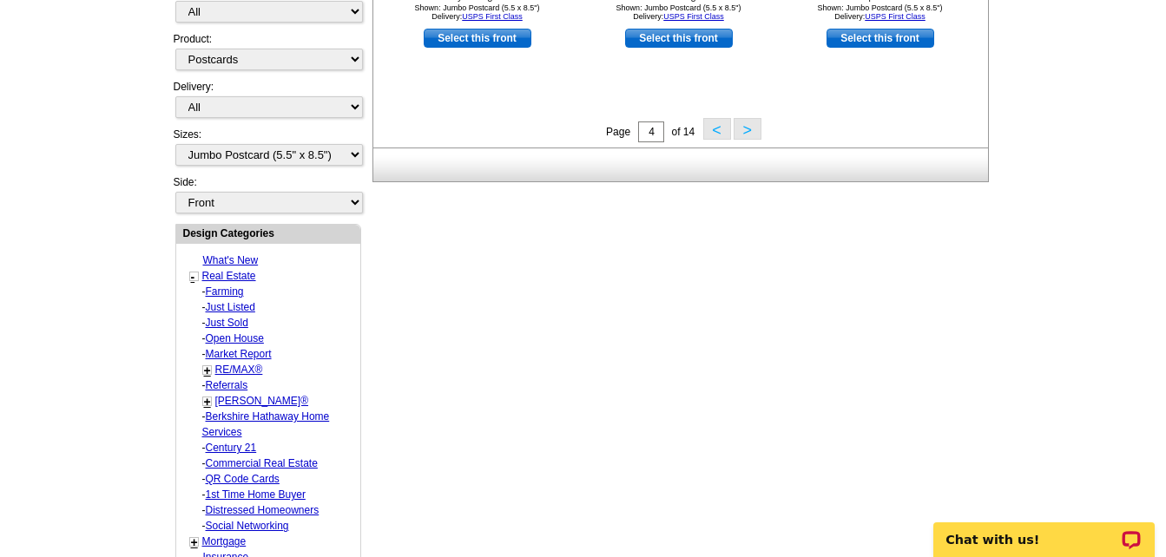
click at [755, 128] on button ">" at bounding box center [747, 129] width 28 height 22
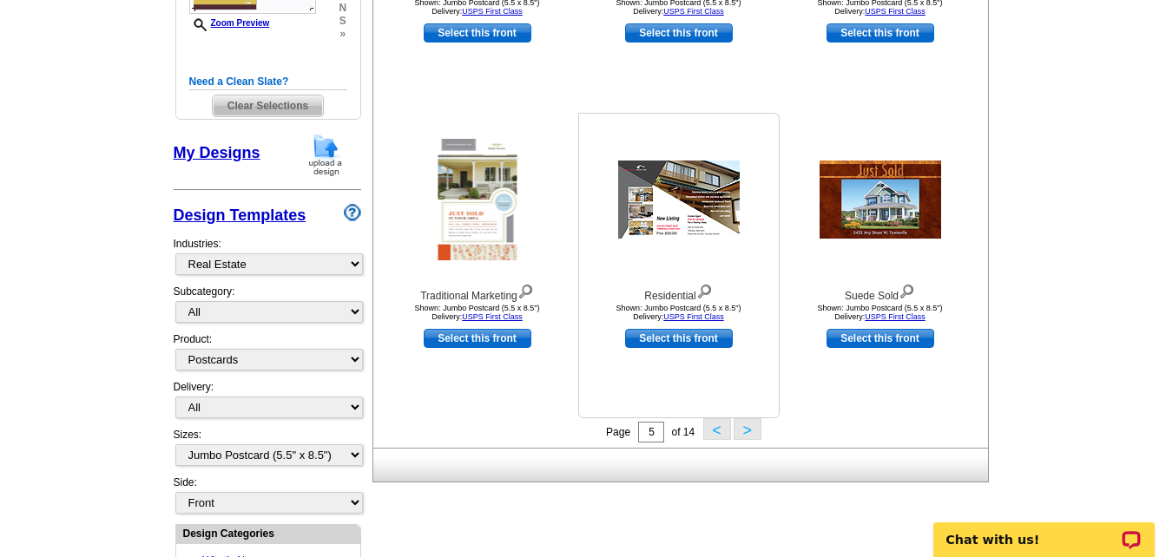
scroll to position [615, 0]
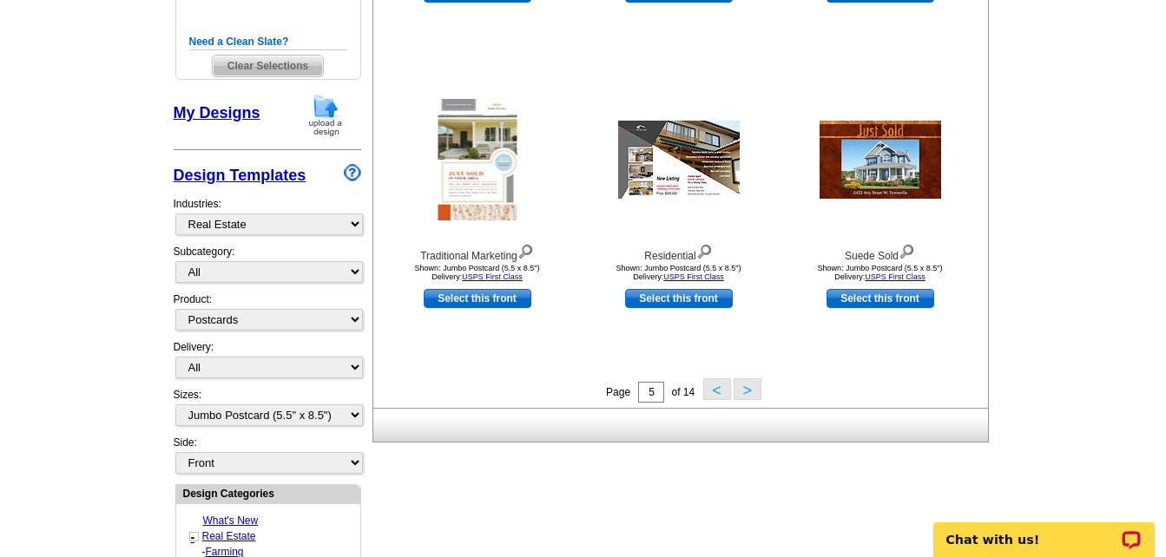
click at [743, 388] on button ">" at bounding box center [747, 389] width 28 height 22
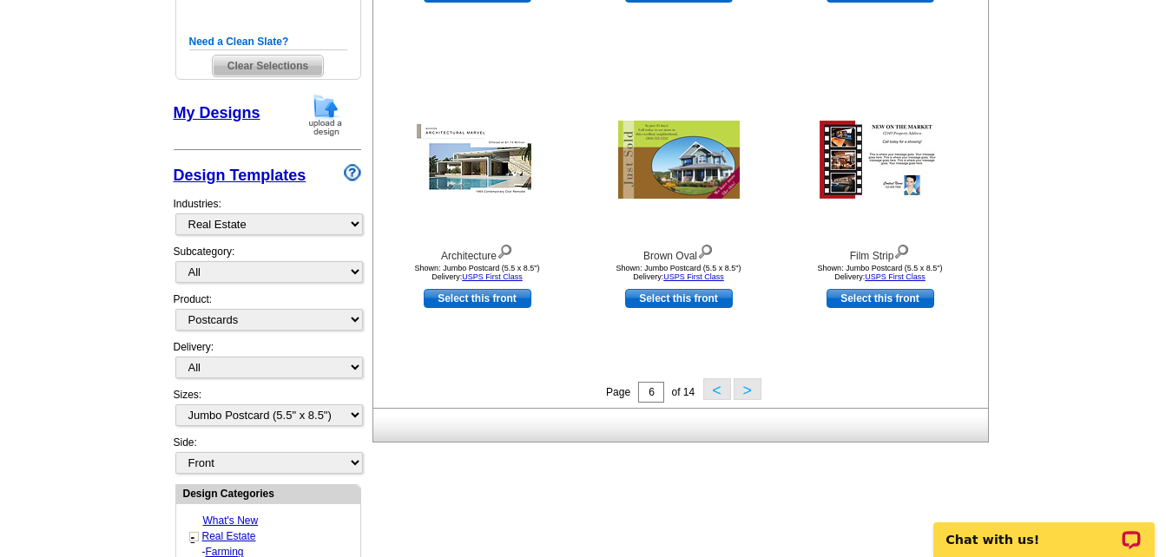
click at [741, 393] on button ">" at bounding box center [747, 389] width 28 height 22
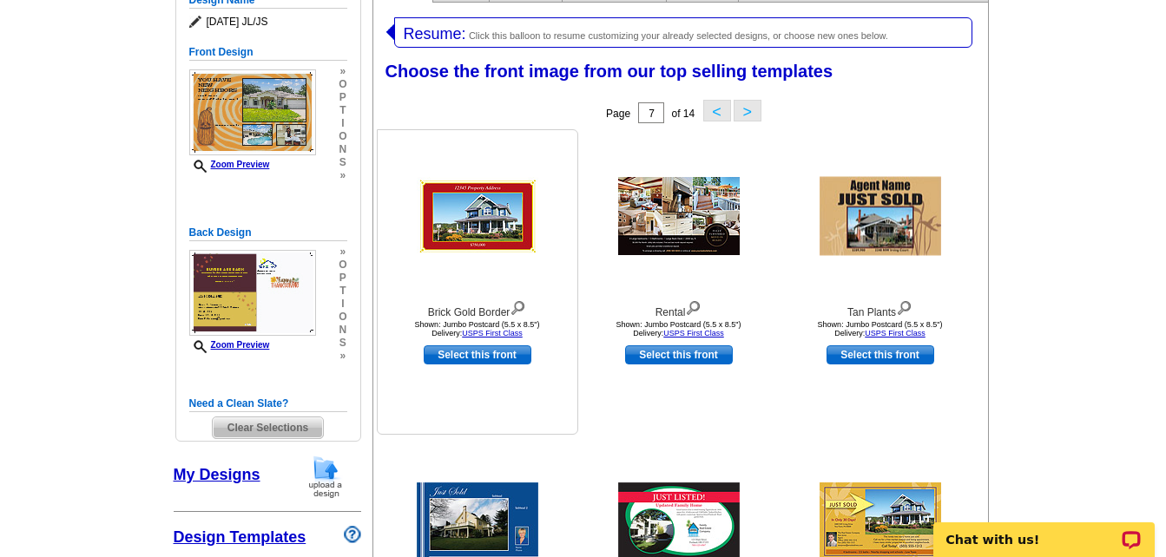
scroll to position [268, 0]
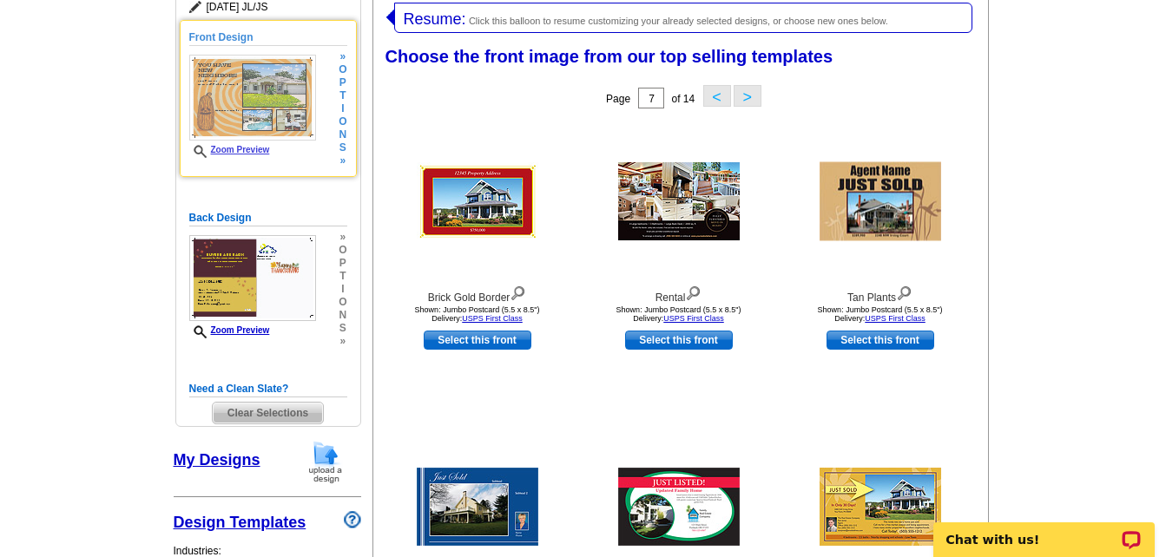
click at [341, 164] on span "»" at bounding box center [343, 161] width 8 height 13
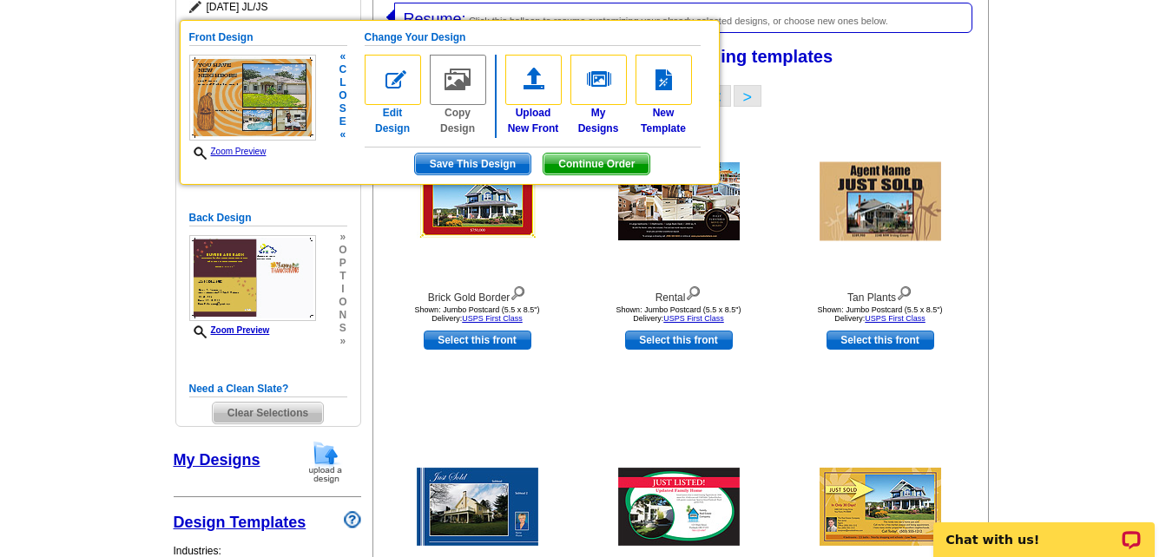
click at [398, 81] on img at bounding box center [393, 80] width 56 height 50
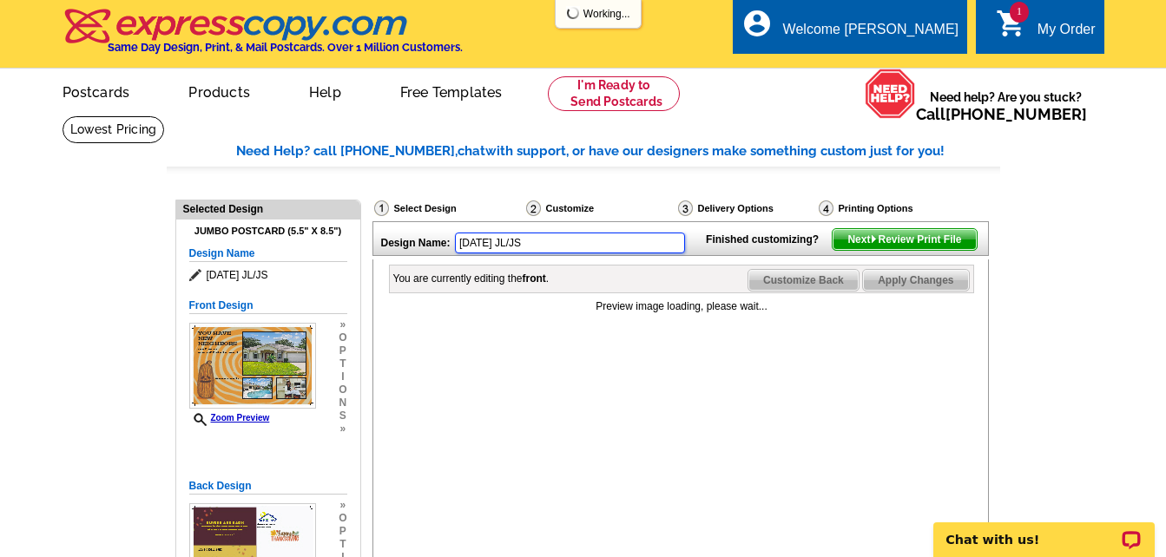
drag, startPoint x: 549, startPoint y: 244, endPoint x: 445, endPoint y: 246, distance: 103.3
click at [445, 246] on div "Design Name: [DATE] JL/JS" at bounding box center [535, 240] width 324 height 37
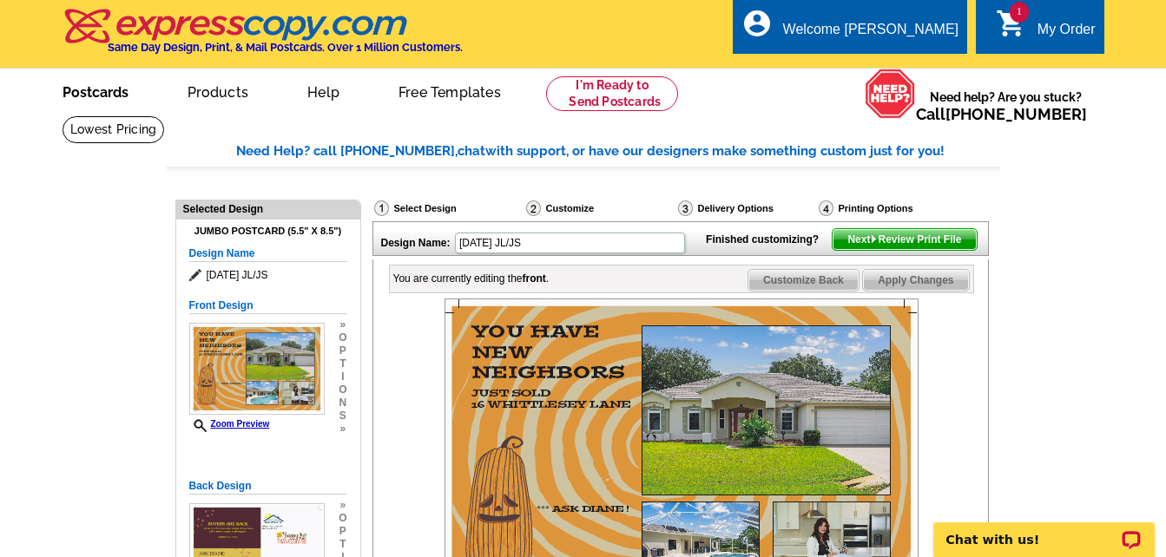
click at [76, 92] on link "Postcards" at bounding box center [96, 90] width 122 height 41
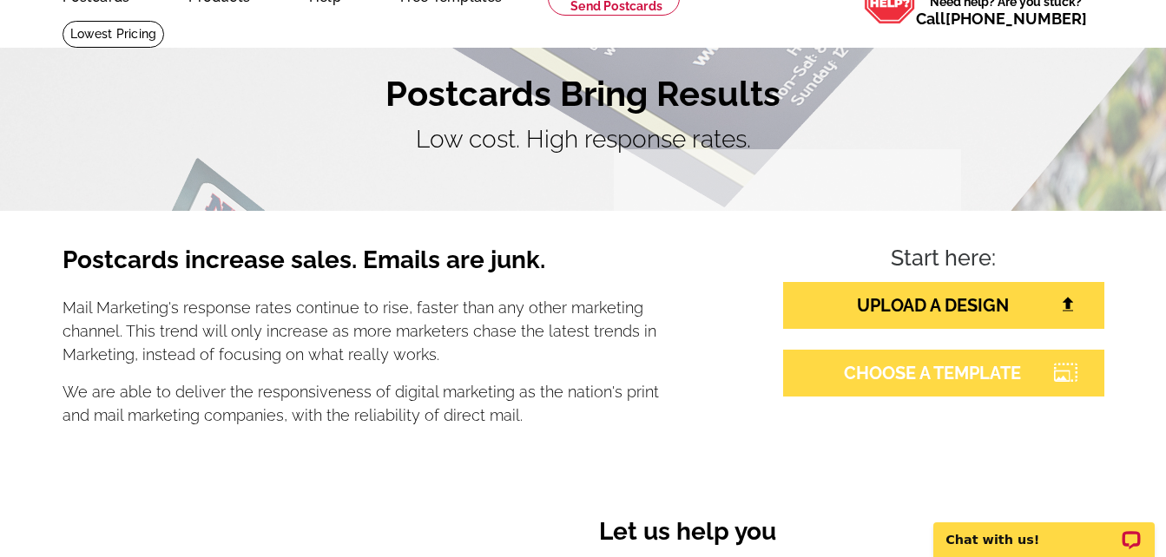
scroll to position [260, 0]
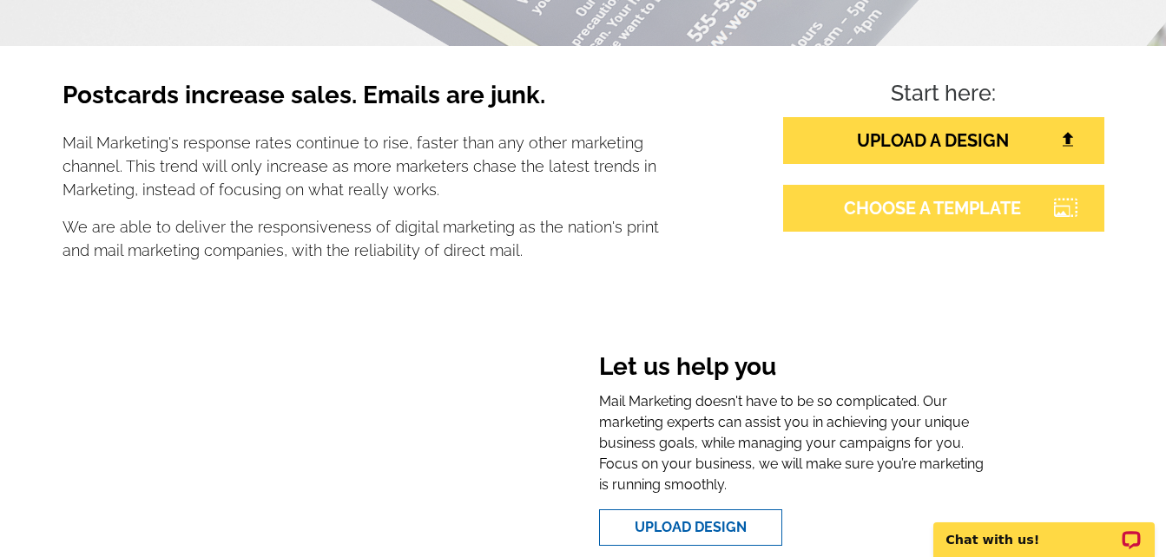
click at [930, 212] on link "CHOOSE A TEMPLATE" at bounding box center [943, 208] width 321 height 47
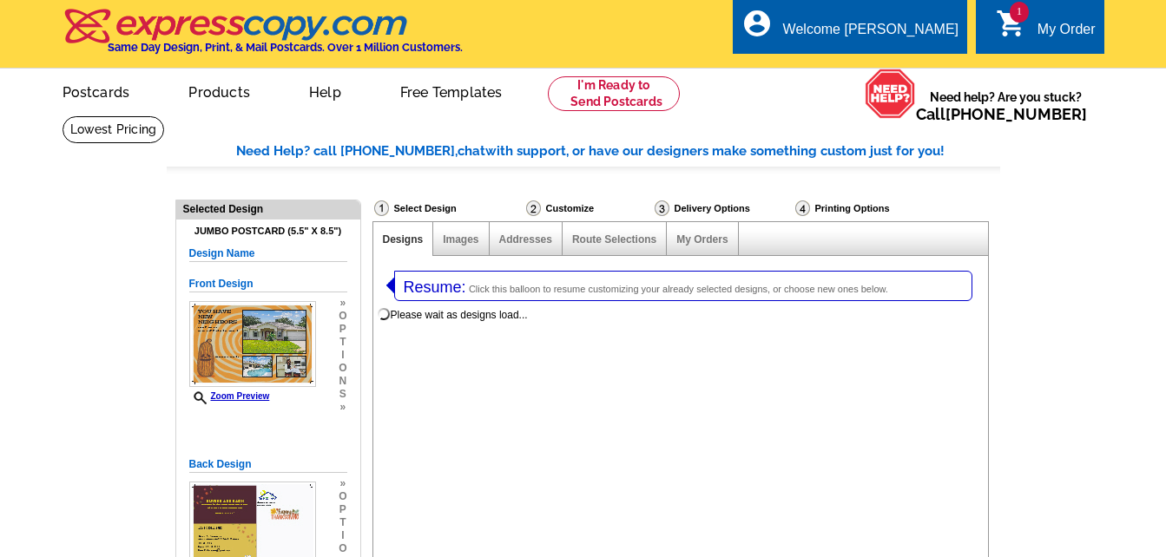
select select "1"
select select "2"
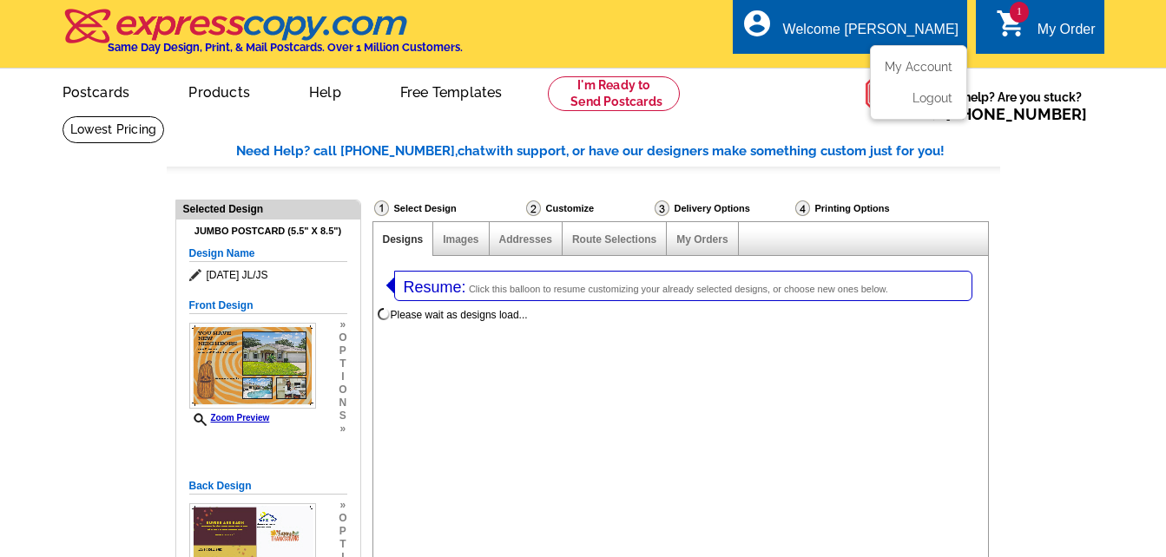
select select "785"
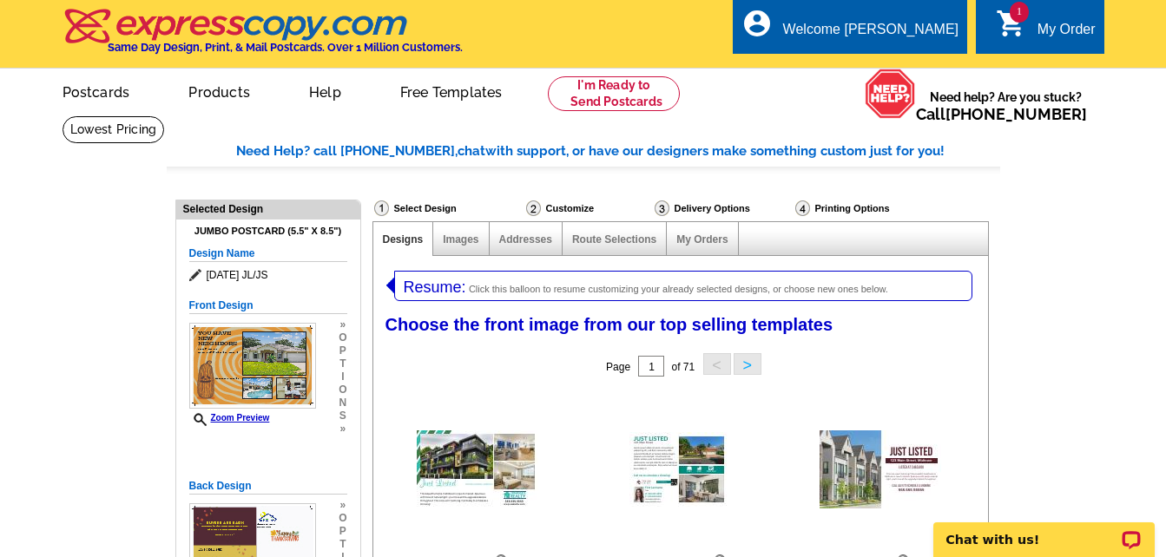
click at [487, 286] on span "Click this balloon to resume customizing your already selected designs, or choo…" at bounding box center [678, 289] width 419 height 10
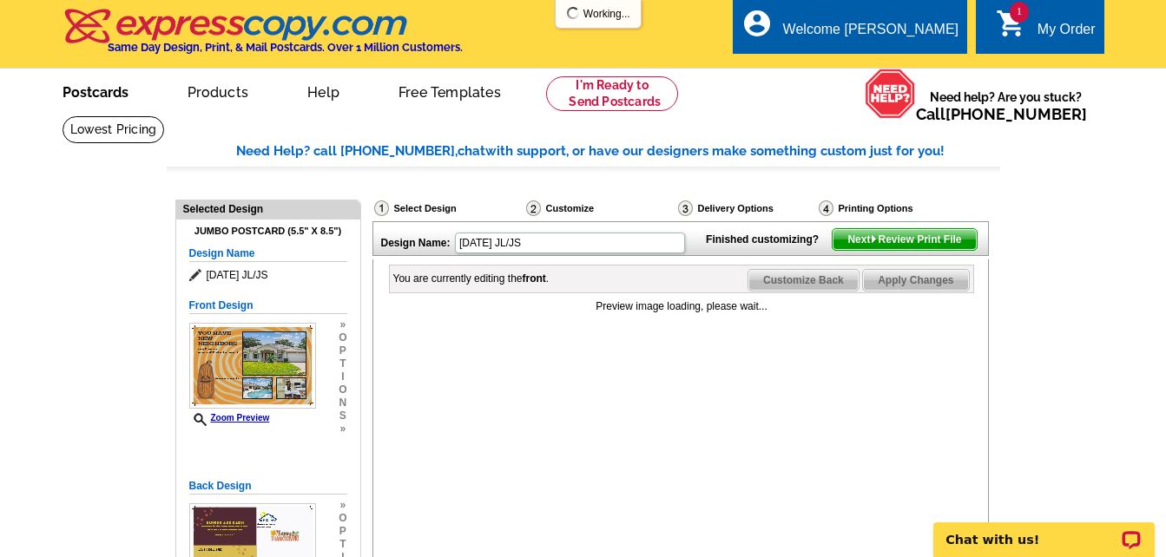
click at [121, 91] on link "Postcards" at bounding box center [96, 90] width 122 height 41
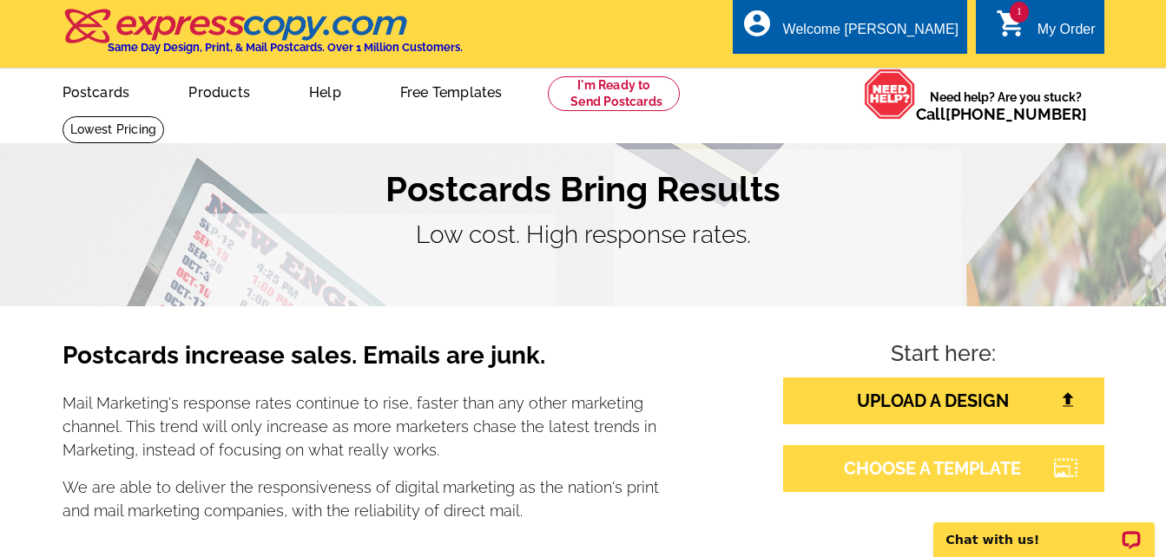
click at [966, 477] on link "CHOOSE A TEMPLATE" at bounding box center [943, 468] width 321 height 47
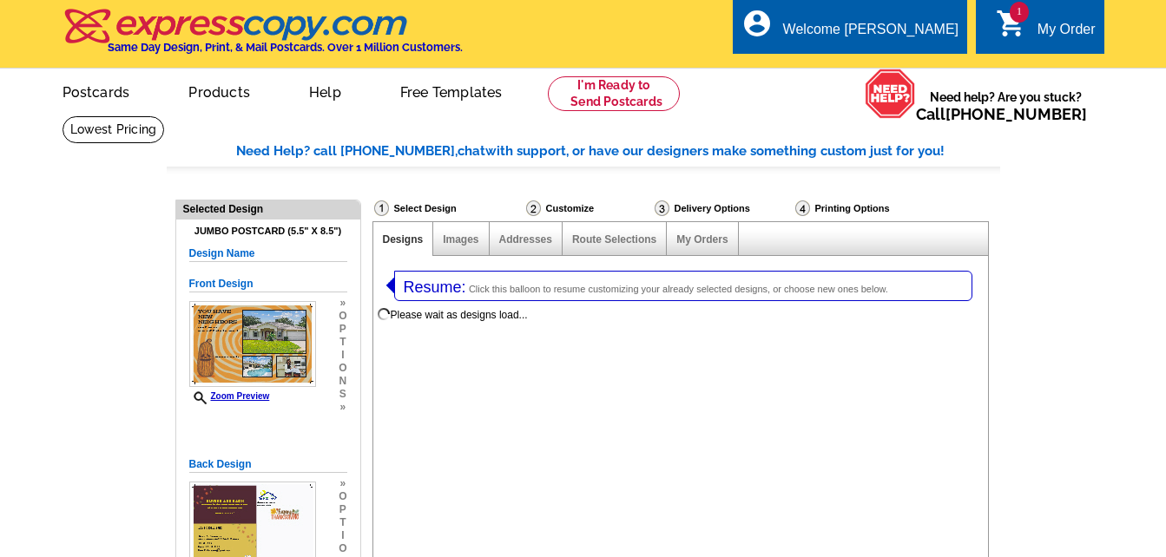
select select "1"
select select "2"
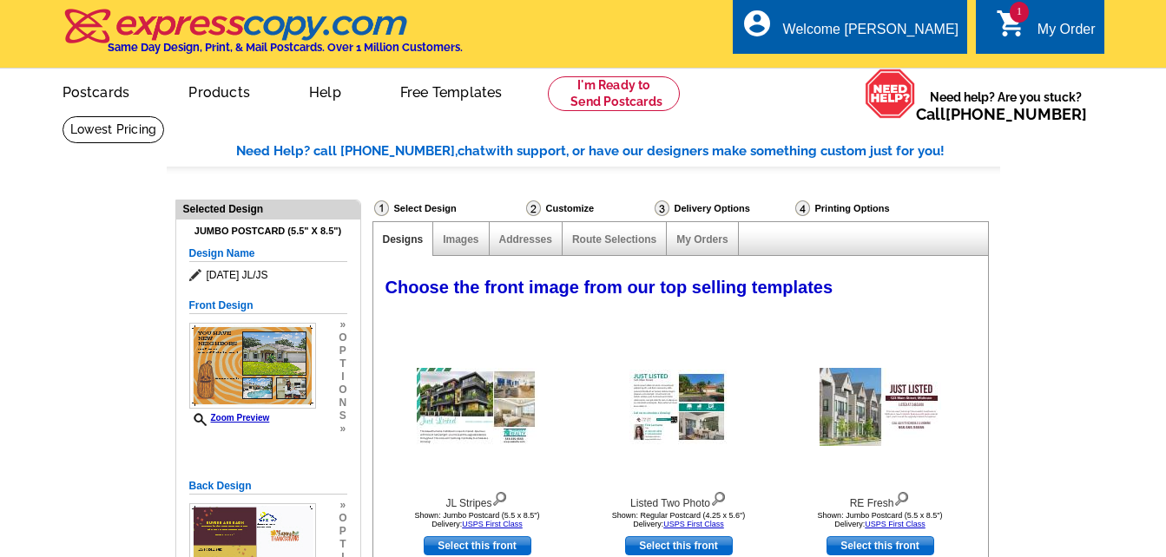
select select "785"
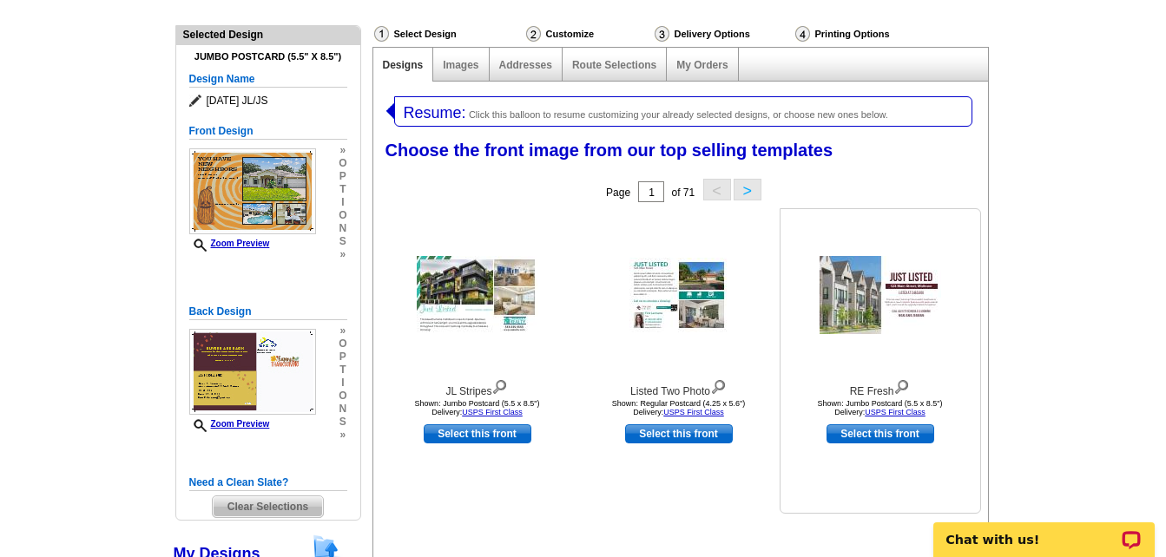
scroll to position [174, 0]
click at [706, 67] on link "My Orders" at bounding box center [701, 66] width 51 height 12
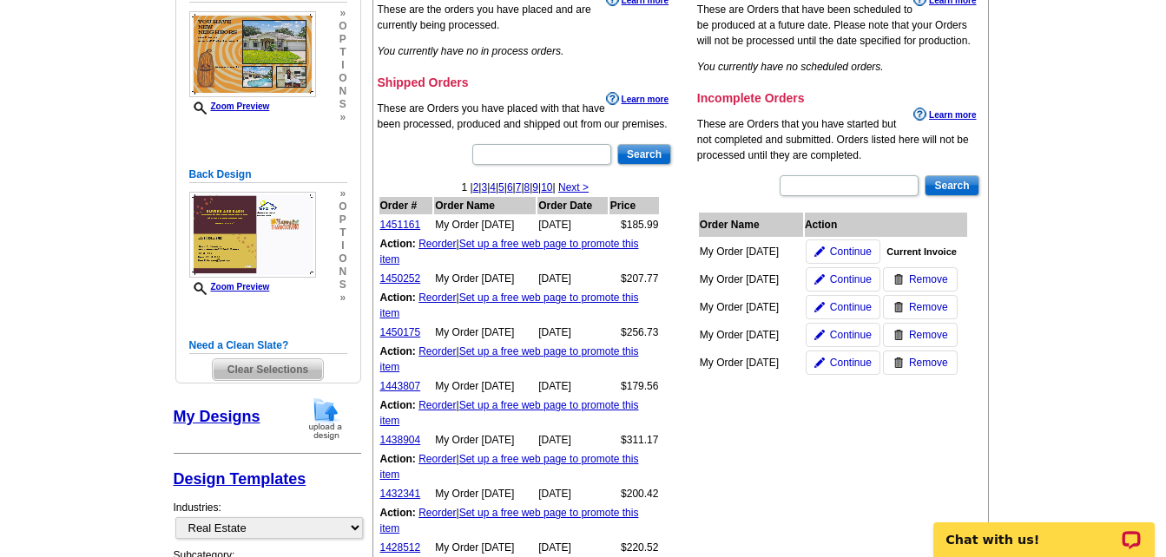
scroll to position [347, 0]
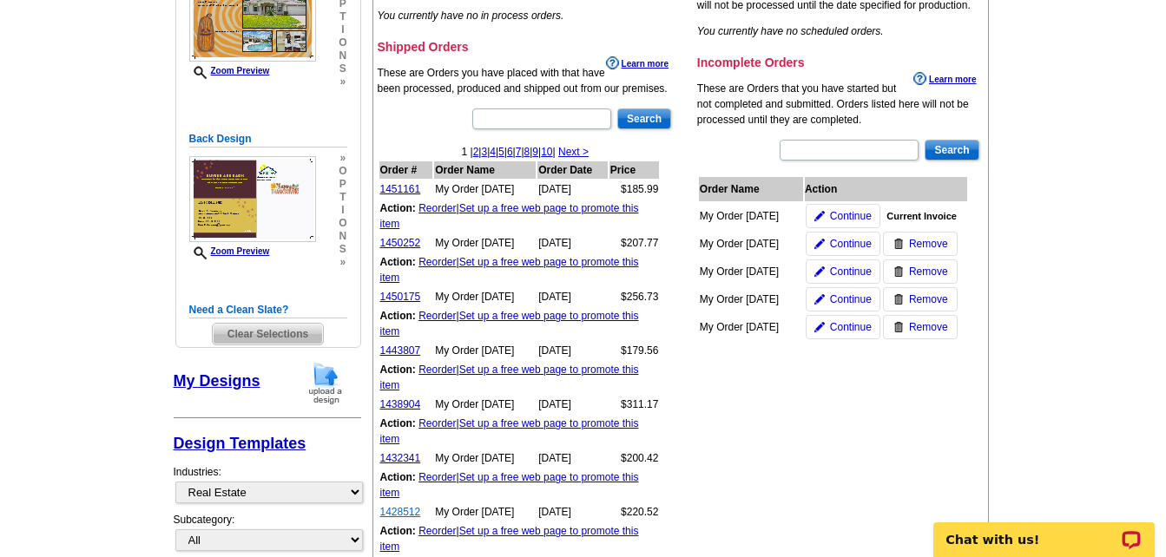
click at [401, 508] on link "1428512" at bounding box center [400, 512] width 41 height 12
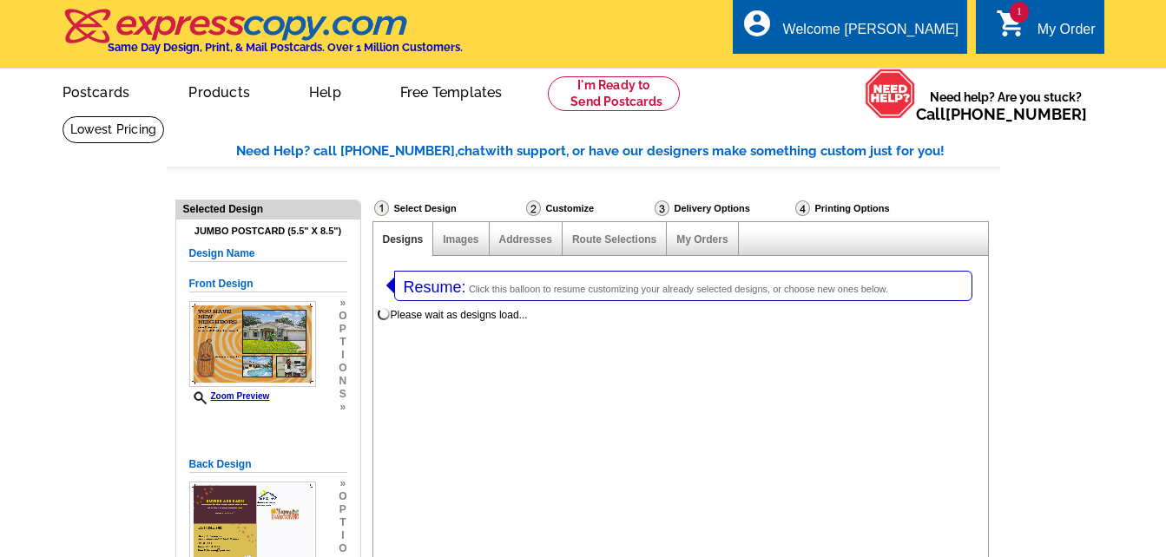
select select
select select "1"
select select "2"
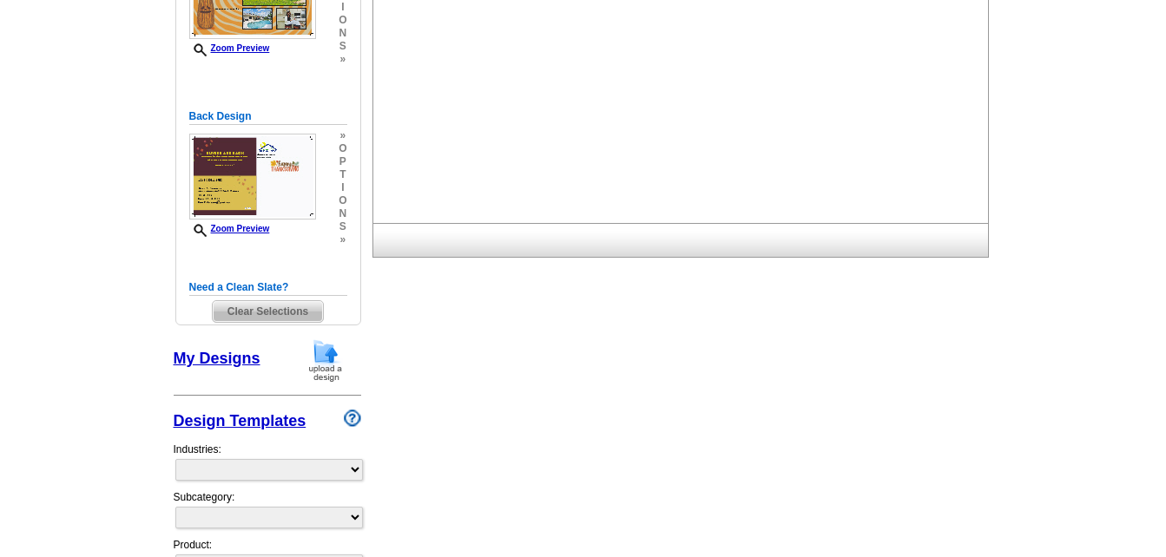
select select "785"
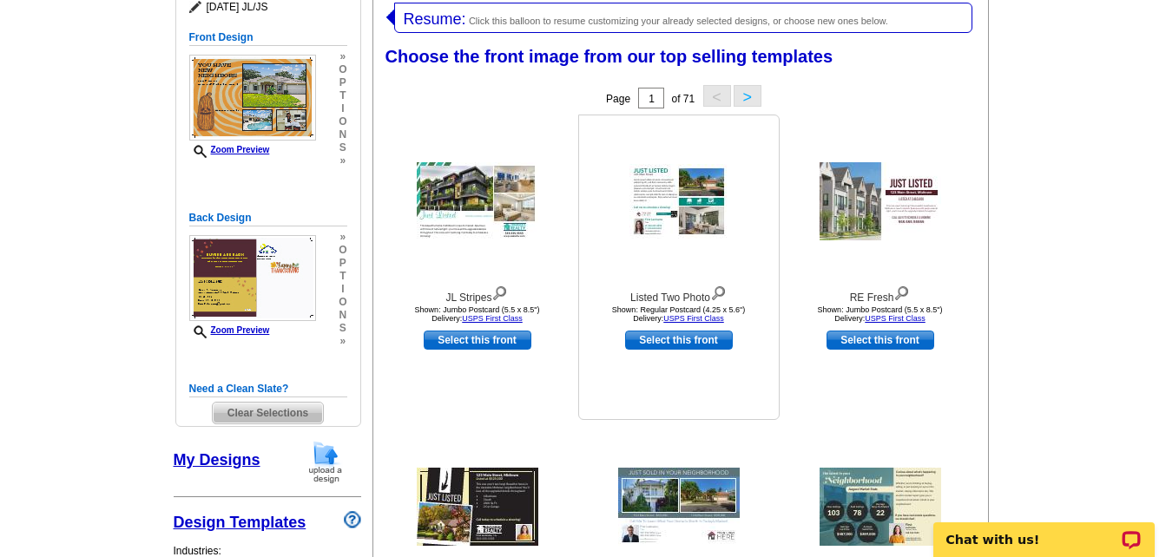
scroll to position [347, 0]
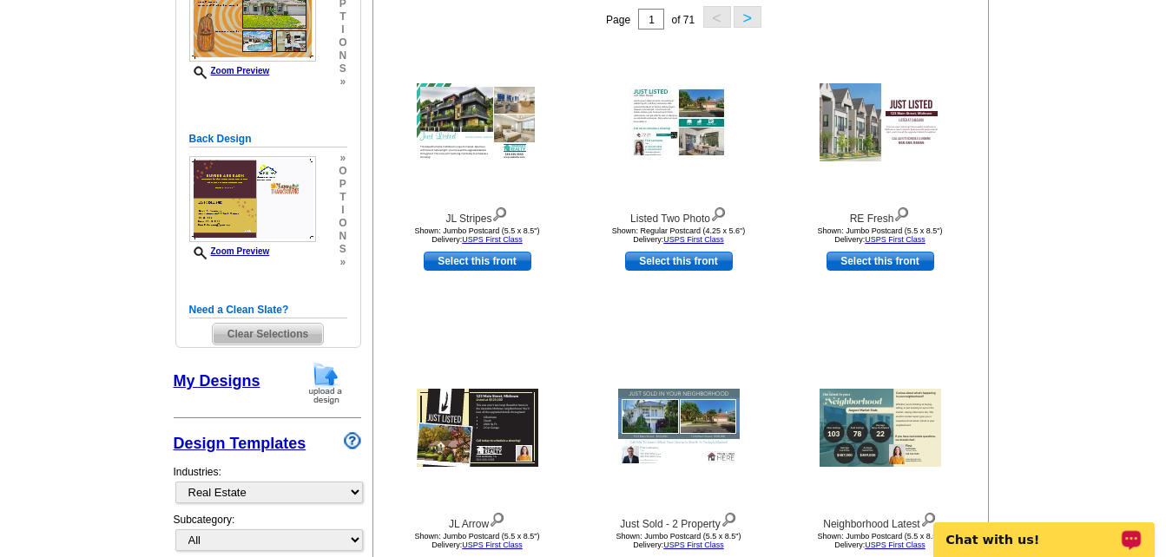
click at [996, 540] on p "Chat with us!" at bounding box center [1032, 540] width 172 height 14
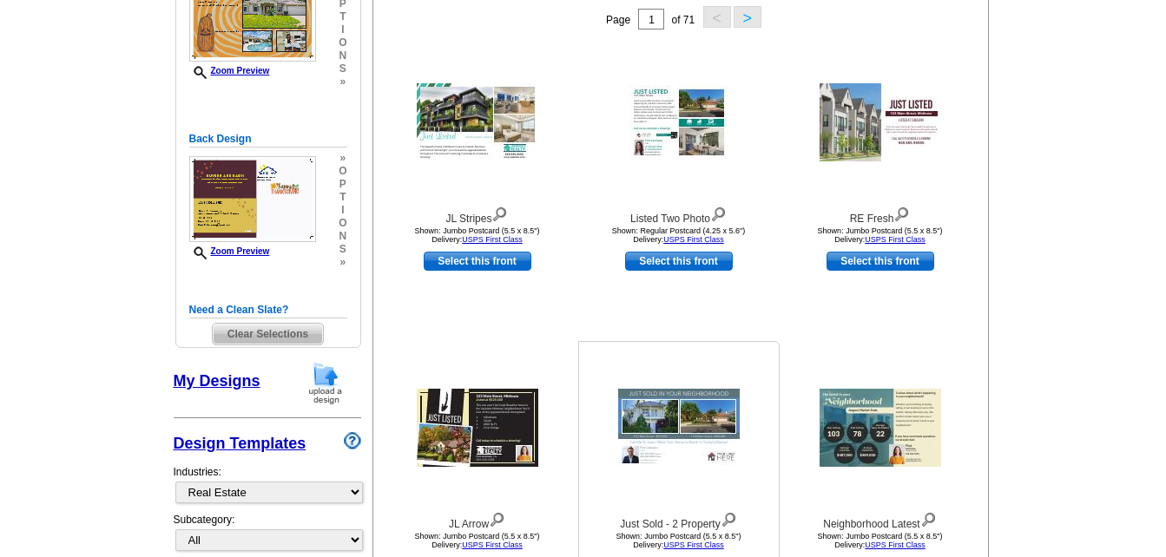
drag, startPoint x: 757, startPoint y: 356, endPoint x: 739, endPoint y: 355, distance: 18.2
click at [755, 356] on div at bounding box center [678, 428] width 191 height 156
click at [740, 16] on button ">" at bounding box center [747, 17] width 28 height 22
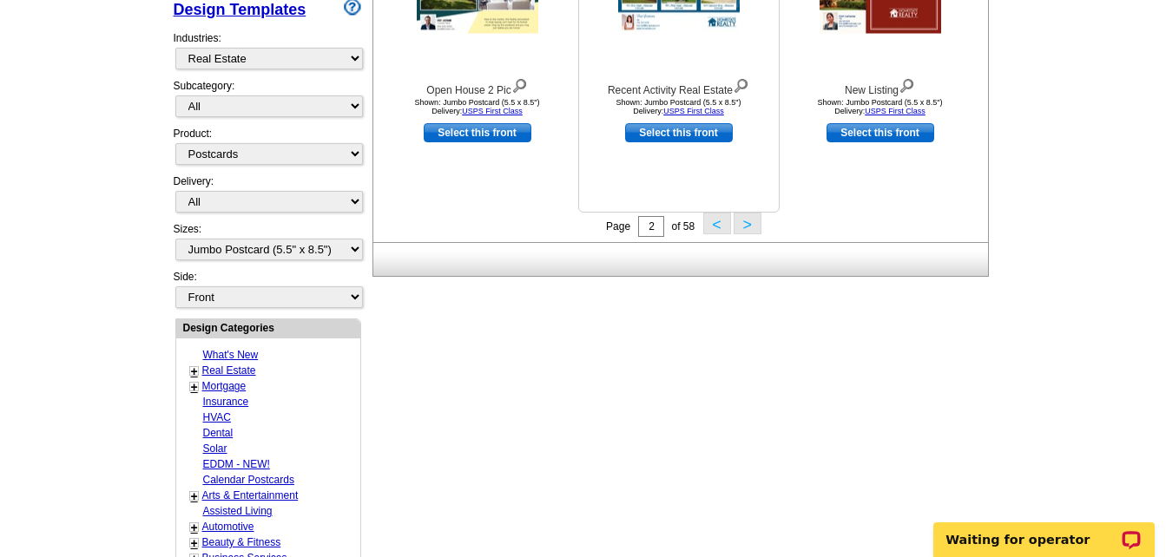
scroll to position [789, 0]
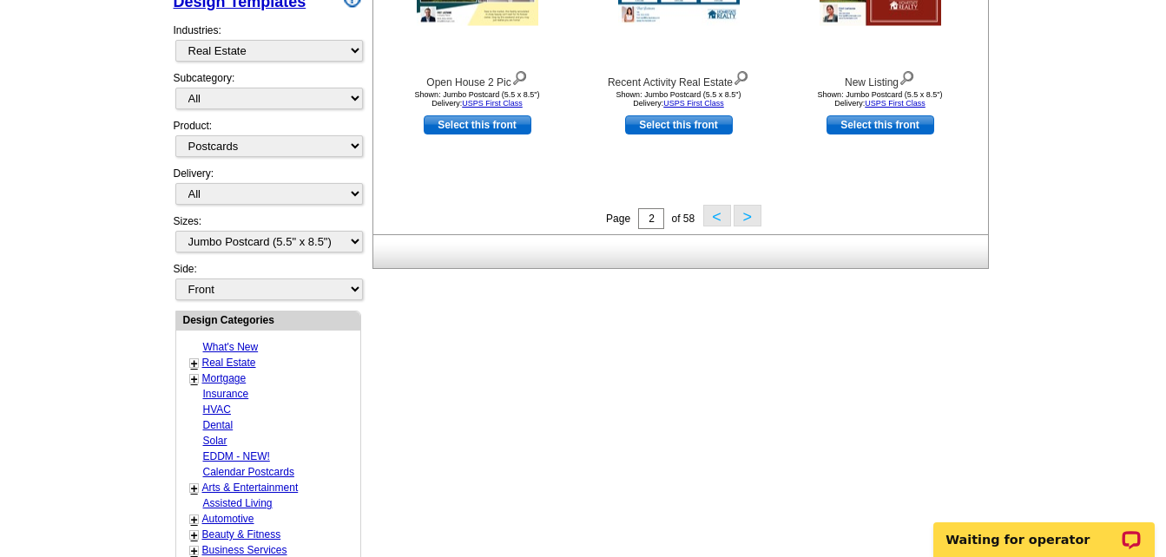
click at [738, 217] on button ">" at bounding box center [747, 216] width 28 height 22
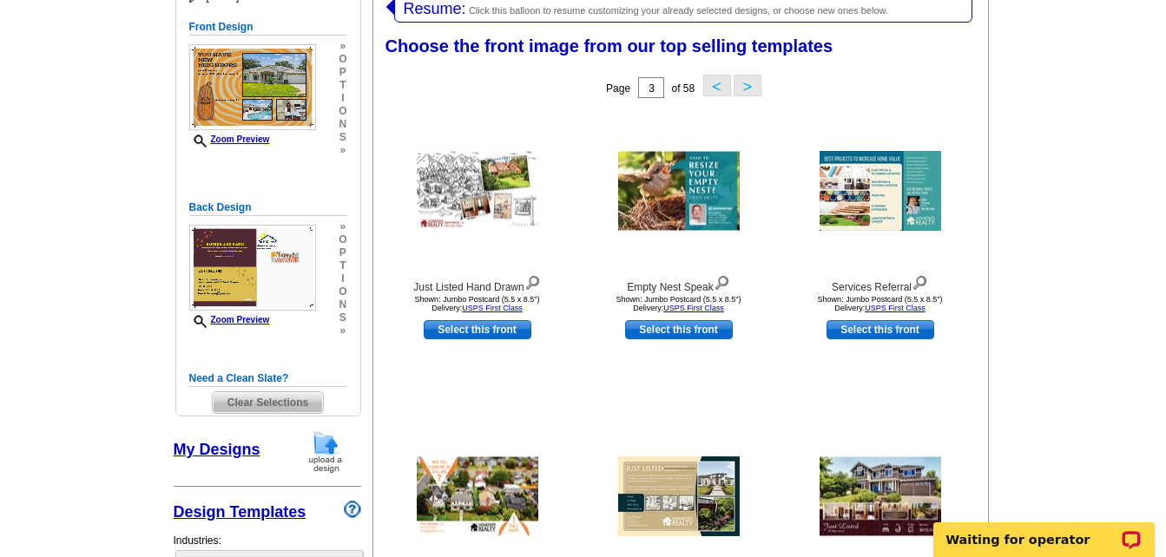
scroll to position [95, 0]
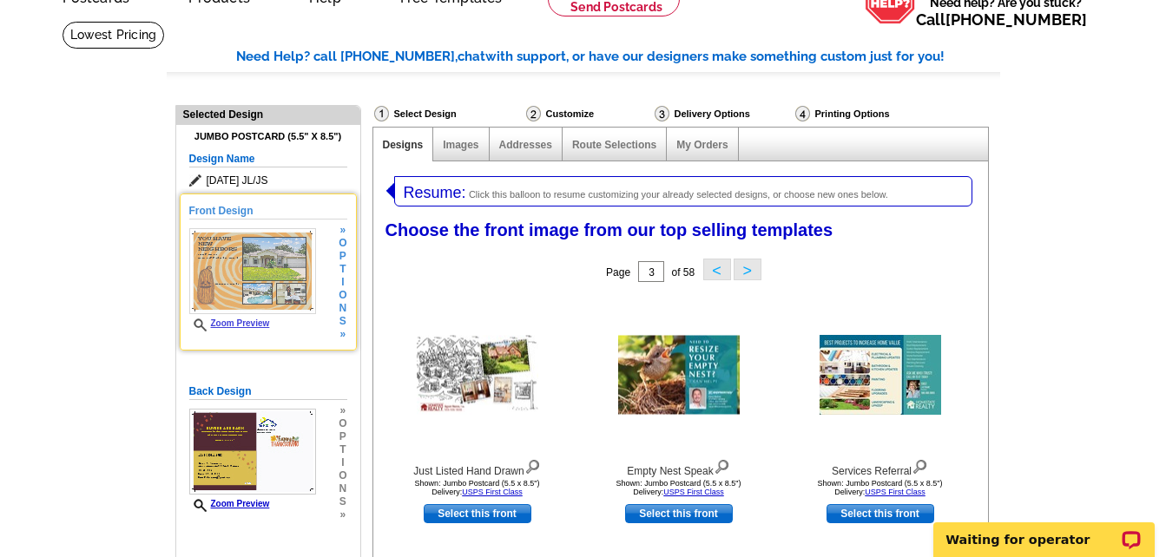
click at [271, 272] on img at bounding box center [252, 271] width 127 height 86
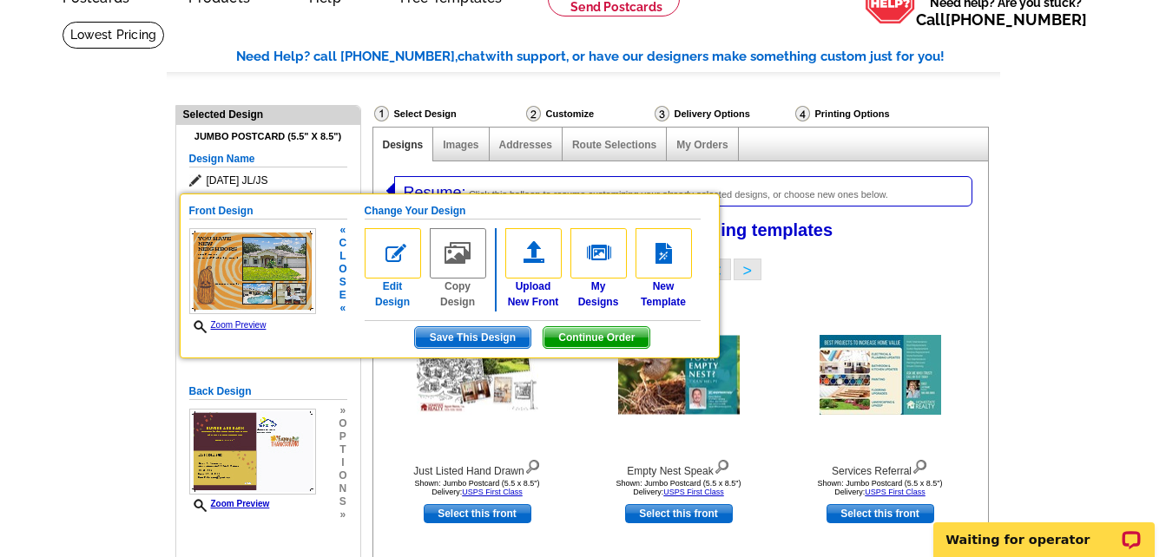
click at [389, 255] on img at bounding box center [393, 253] width 56 height 50
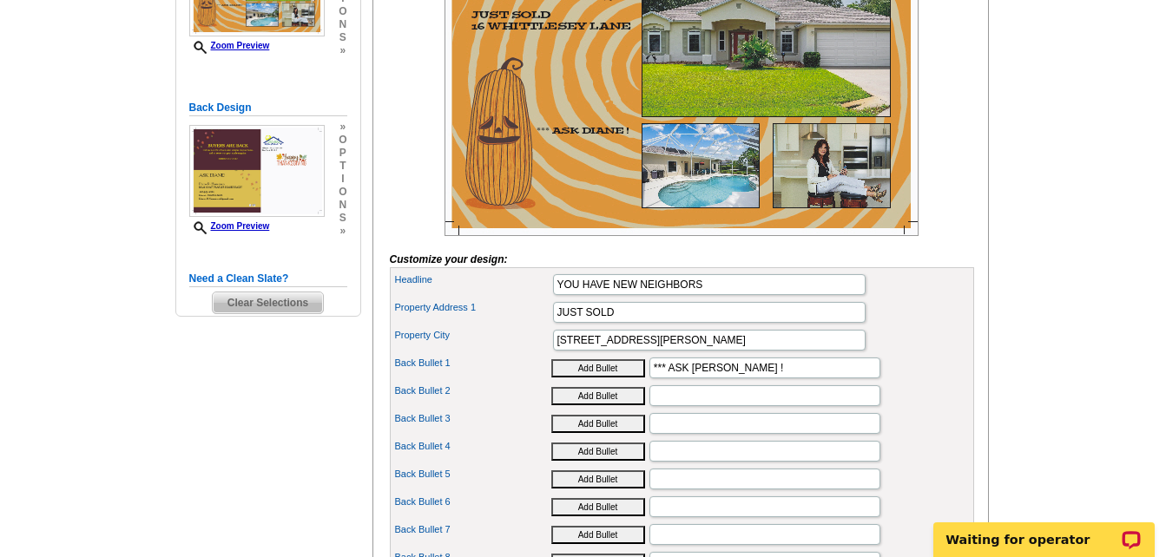
scroll to position [434, 0]
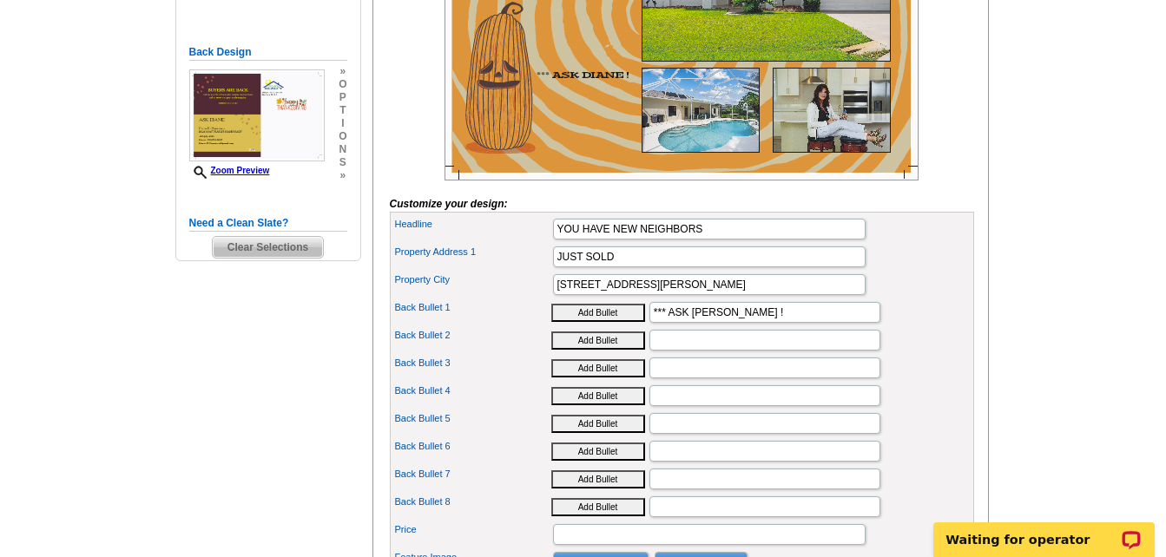
click at [596, 350] on button "Add Bullet" at bounding box center [598, 341] width 94 height 18
type input "•"
click at [551, 332] on button "Add Bullet" at bounding box center [598, 341] width 94 height 18
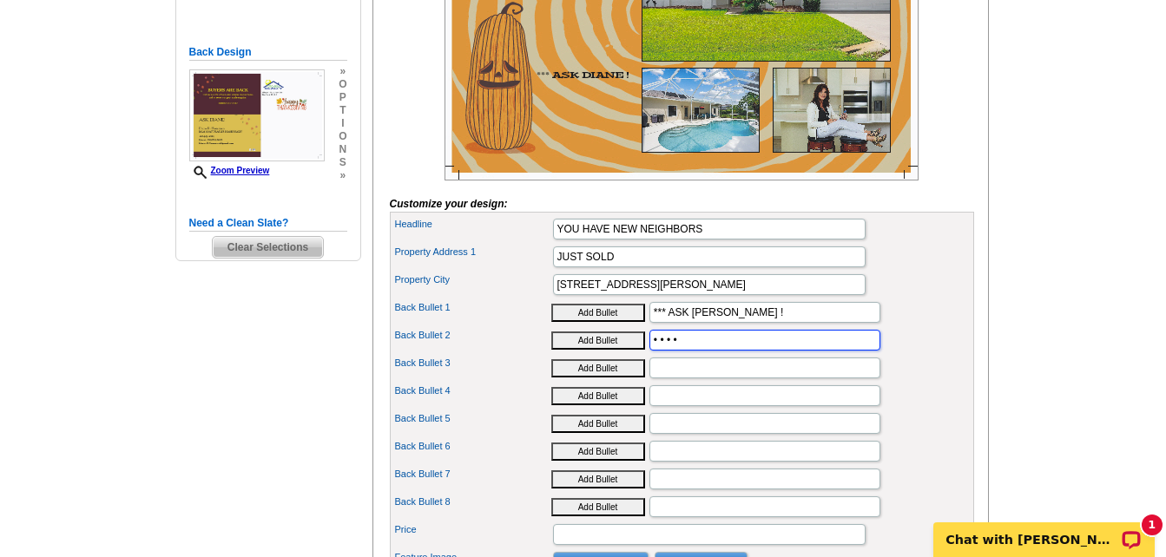
click at [675, 351] on input "• • • •" at bounding box center [764, 340] width 231 height 21
type input "•"
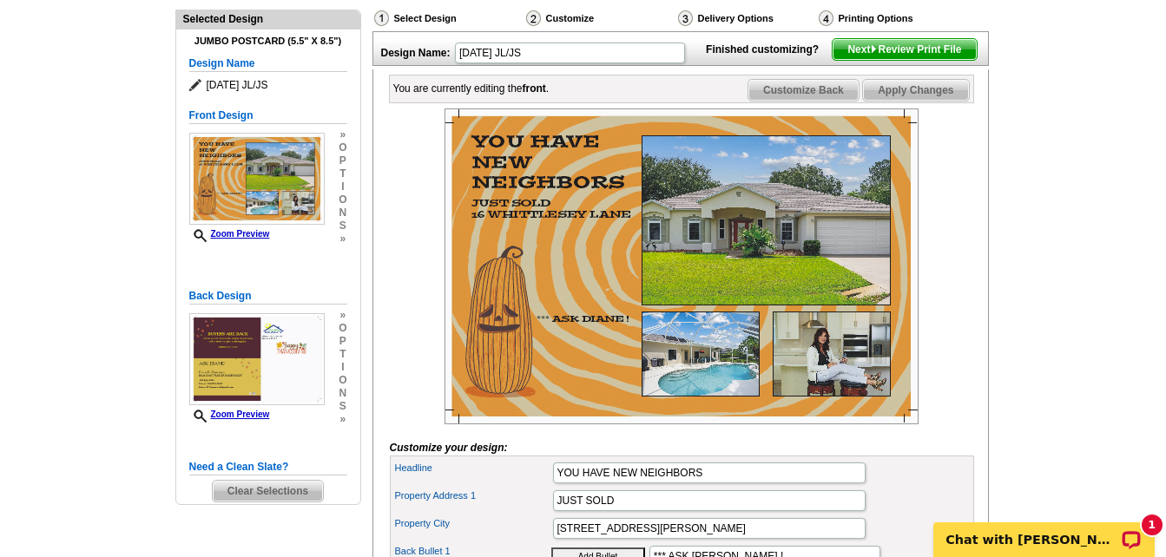
scroll to position [174, 0]
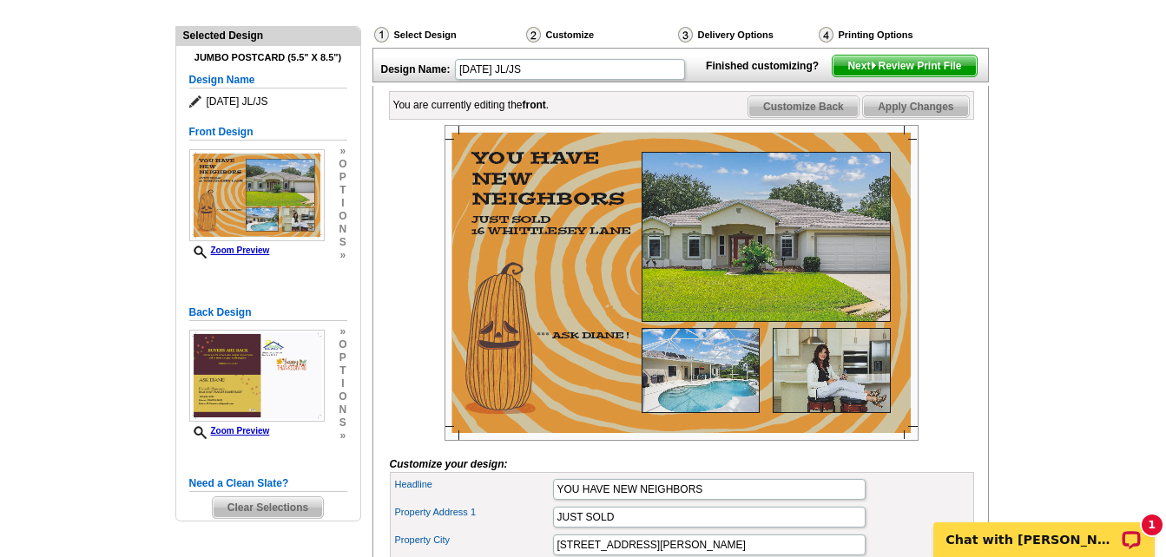
type input "IT IS A TREAT"
click at [923, 117] on span "Apply Changes" at bounding box center [915, 106] width 105 height 21
click at [1053, 535] on p "Chat with Shonna" at bounding box center [1032, 540] width 172 height 14
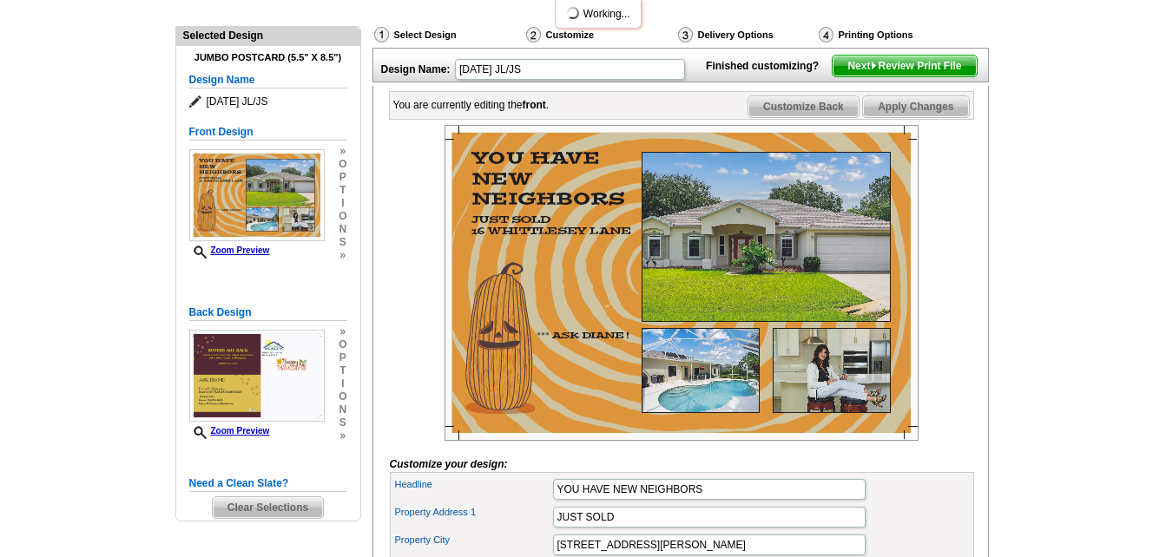
click at [912, 117] on span "Apply Changes" at bounding box center [915, 106] width 105 height 21
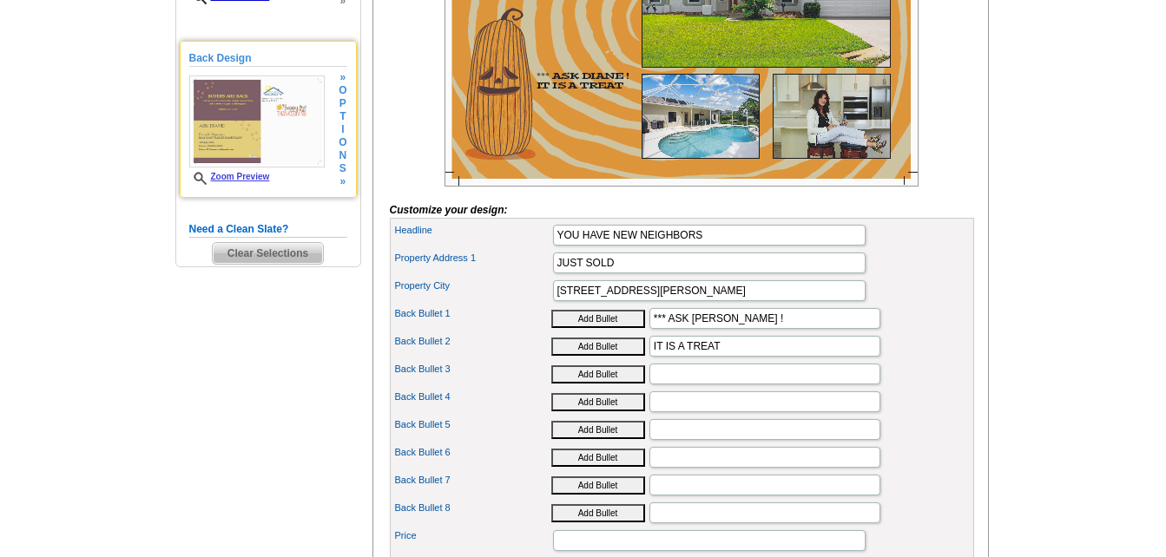
scroll to position [434, 0]
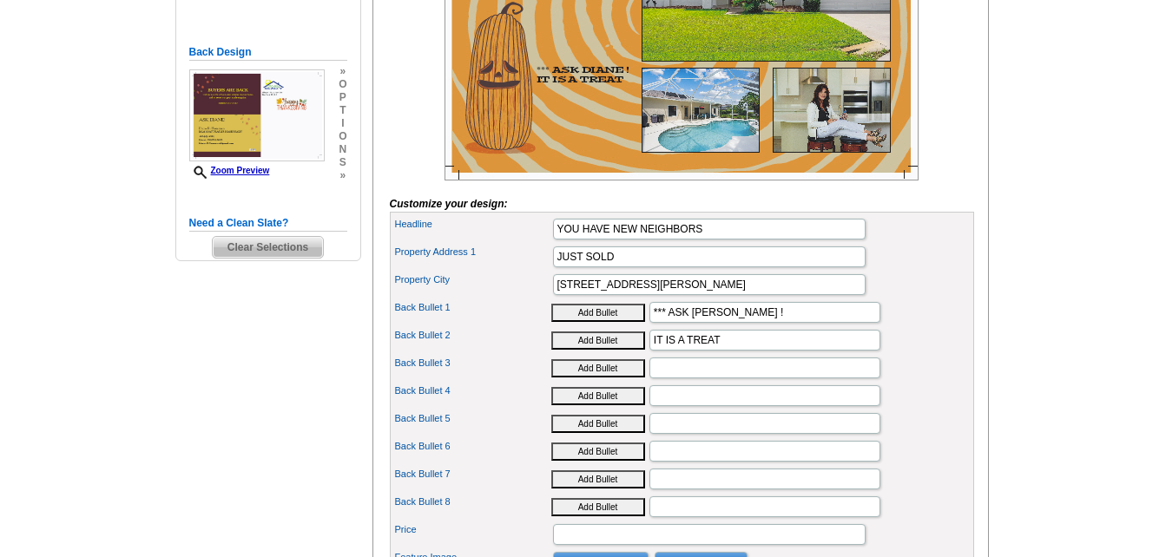
click at [274, 251] on span "Clear Selections" at bounding box center [268, 247] width 110 height 21
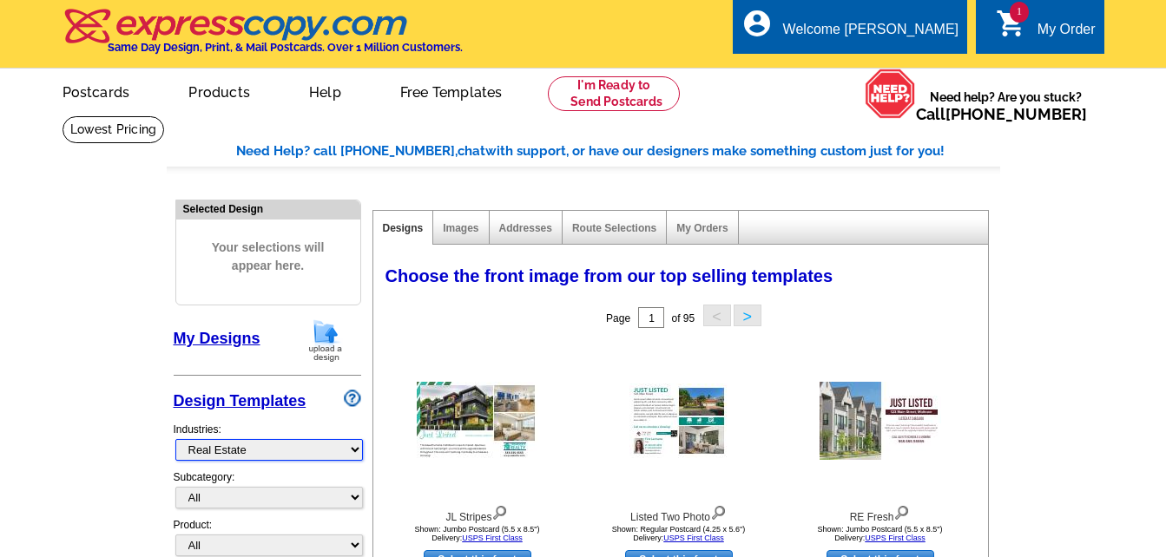
drag, startPoint x: 239, startPoint y: 450, endPoint x: 232, endPoint y: 437, distance: 14.0
click at [241, 450] on select "What's New Real Estate Mortgage Insurance HVAC Dental Solar EDDM - NEW! Calenda…" at bounding box center [268, 450] width 187 height 22
click at [271, 450] on select "What's New Real Estate Mortgage Insurance HVAC Dental Solar EDDM - NEW! Calenda…" at bounding box center [268, 450] width 187 height 22
select select "744"
click at [175, 440] on select "What's New Real Estate Mortgage Insurance HVAC Dental Solar EDDM - NEW! Calenda…" at bounding box center [268, 450] width 187 height 22
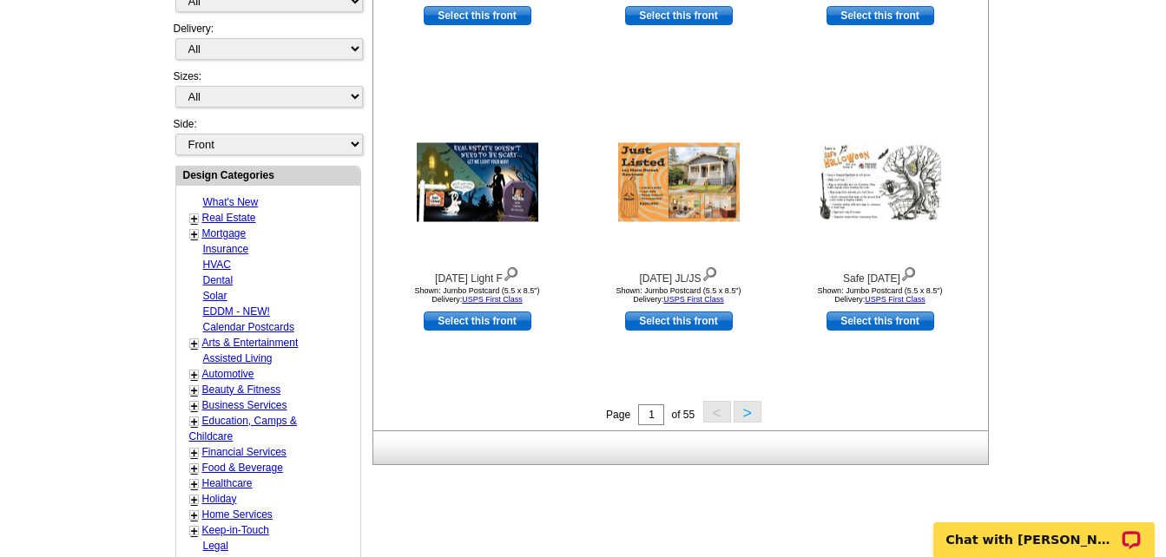
scroll to position [694, 0]
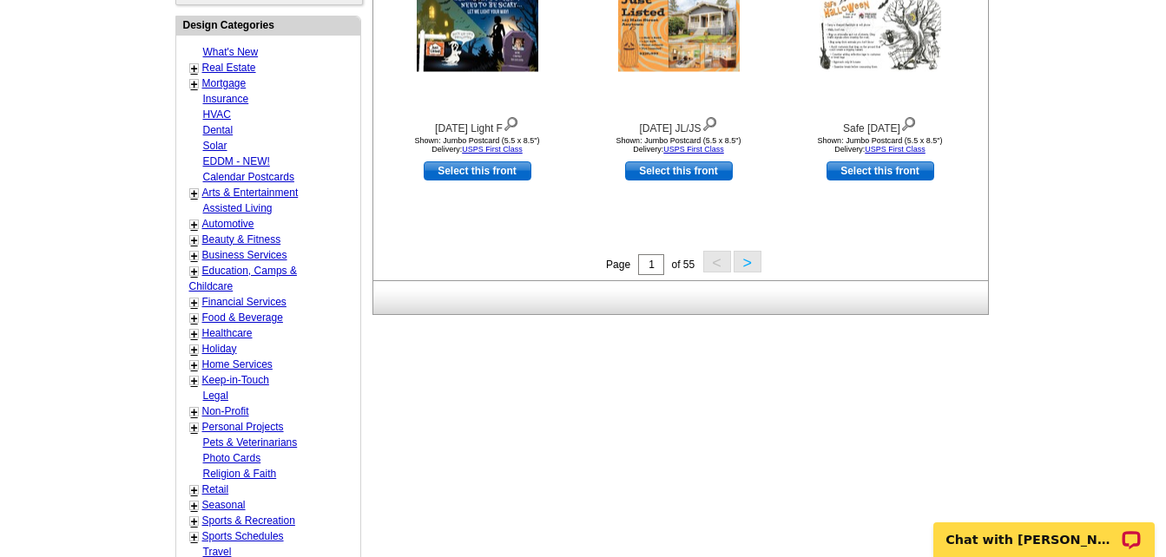
click at [747, 261] on button ">" at bounding box center [747, 262] width 28 height 22
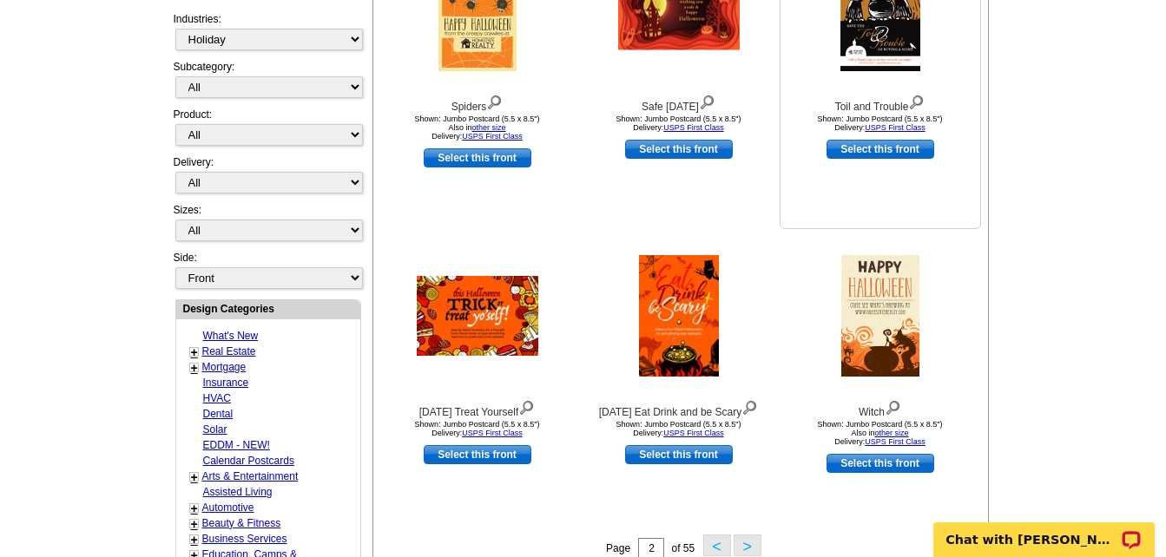
scroll to position [431, 0]
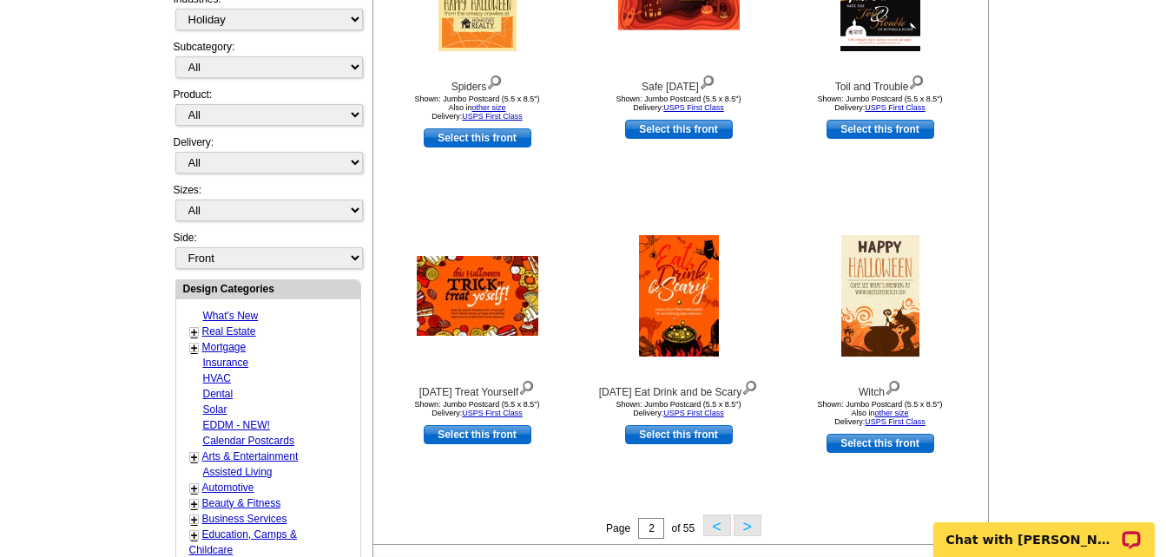
click at [745, 531] on button ">" at bounding box center [747, 526] width 28 height 22
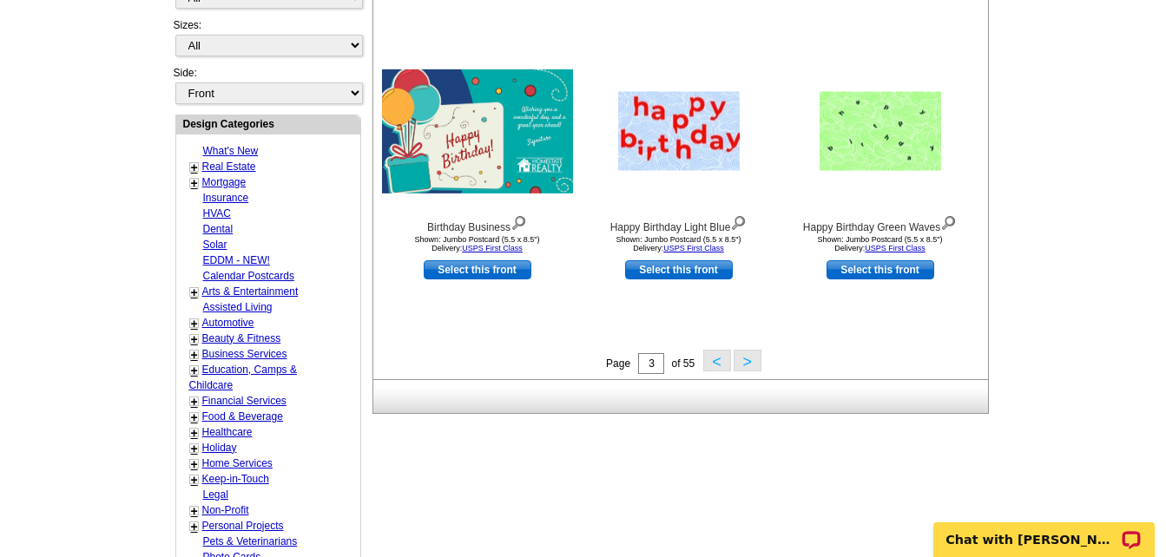
scroll to position [604, 0]
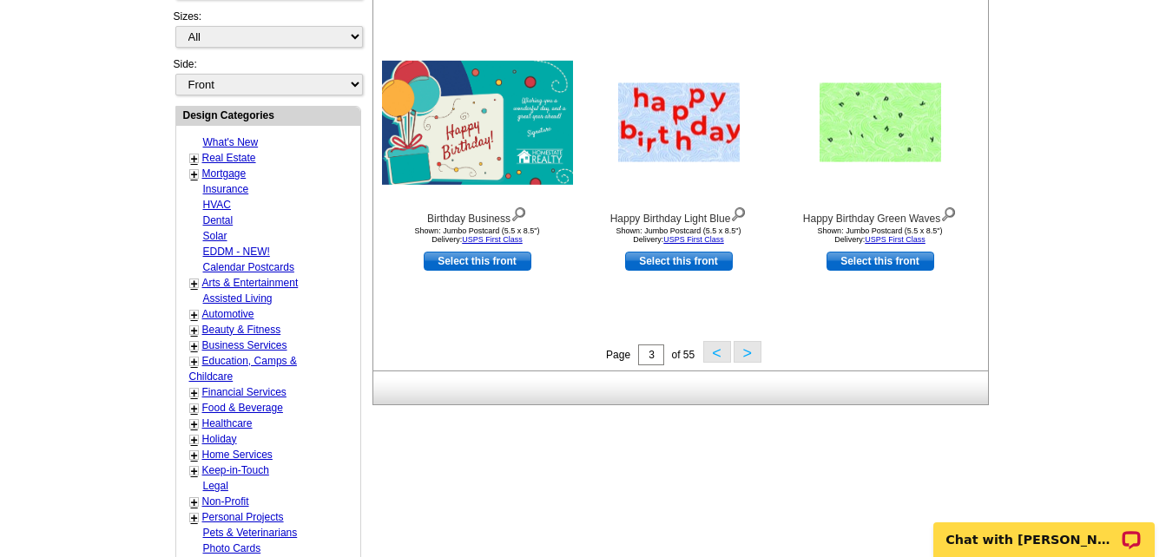
click at [750, 352] on button ">" at bounding box center [747, 352] width 28 height 22
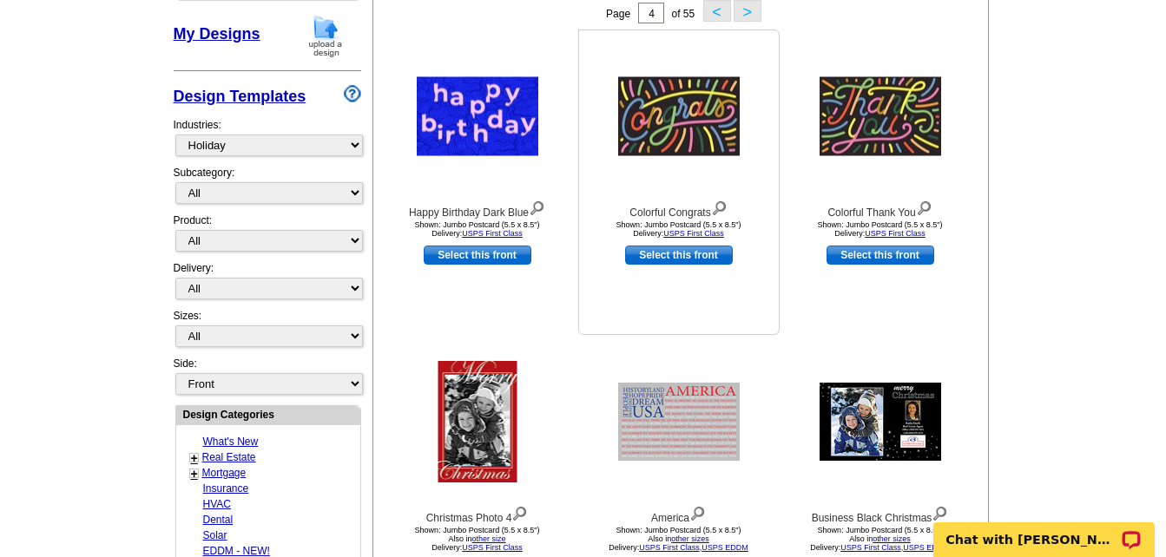
scroll to position [431, 0]
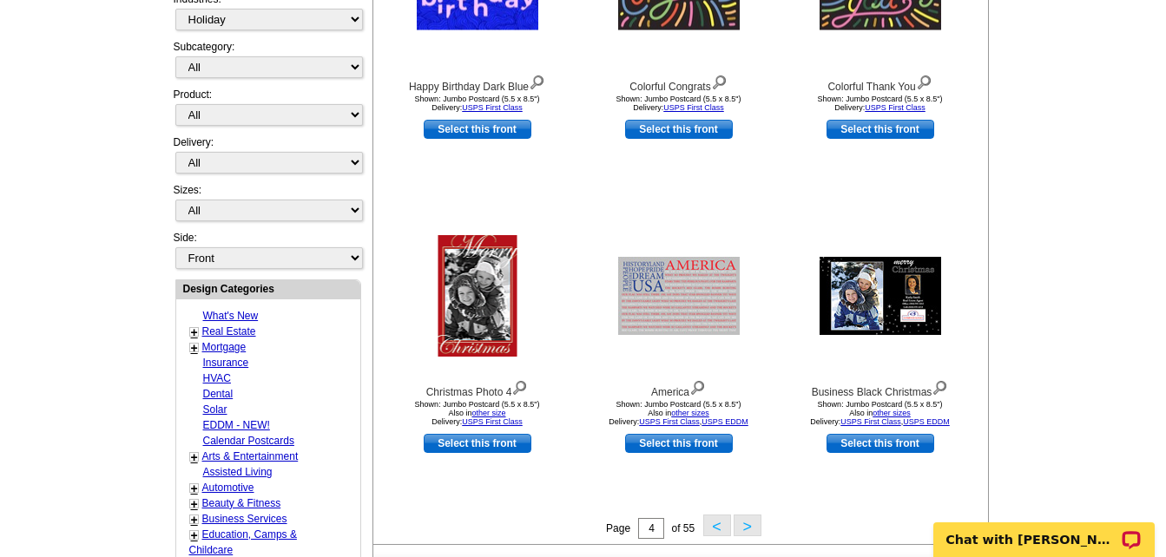
click at [748, 526] on button ">" at bounding box center [747, 526] width 28 height 22
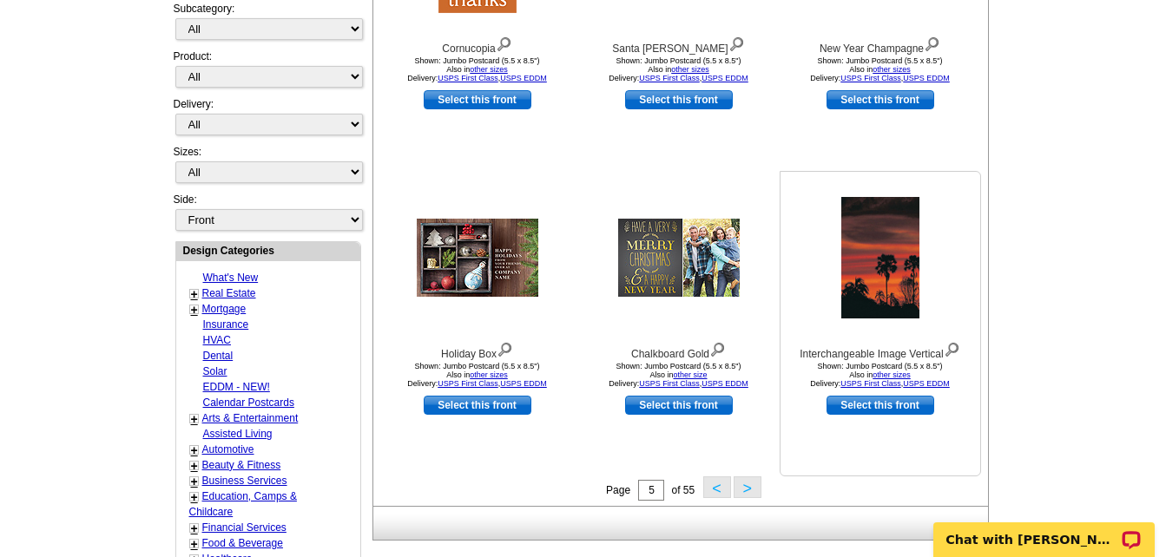
scroll to position [517, 0]
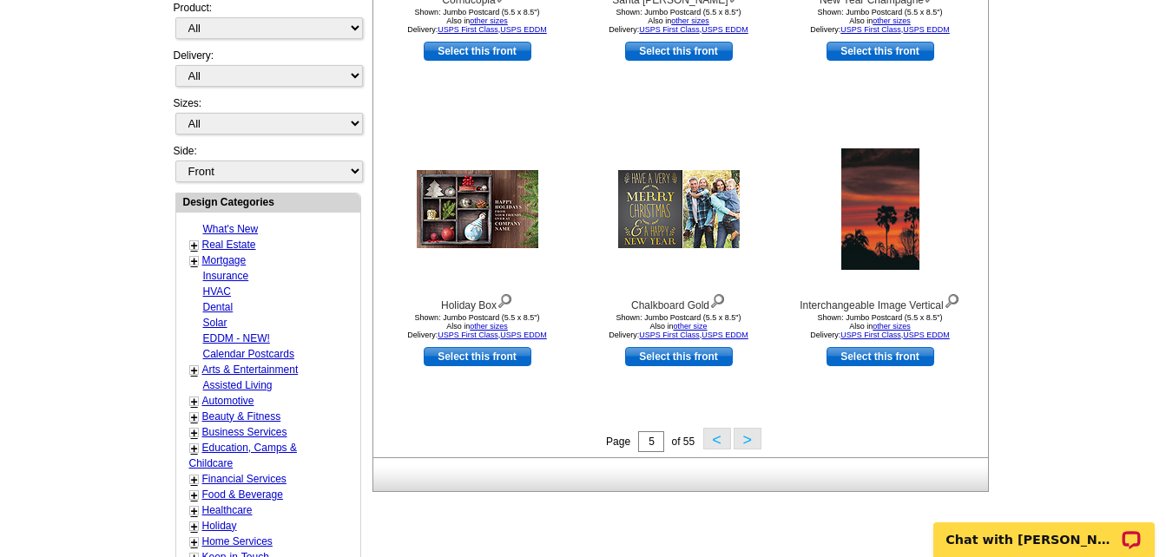
click at [742, 437] on button ">" at bounding box center [747, 439] width 28 height 22
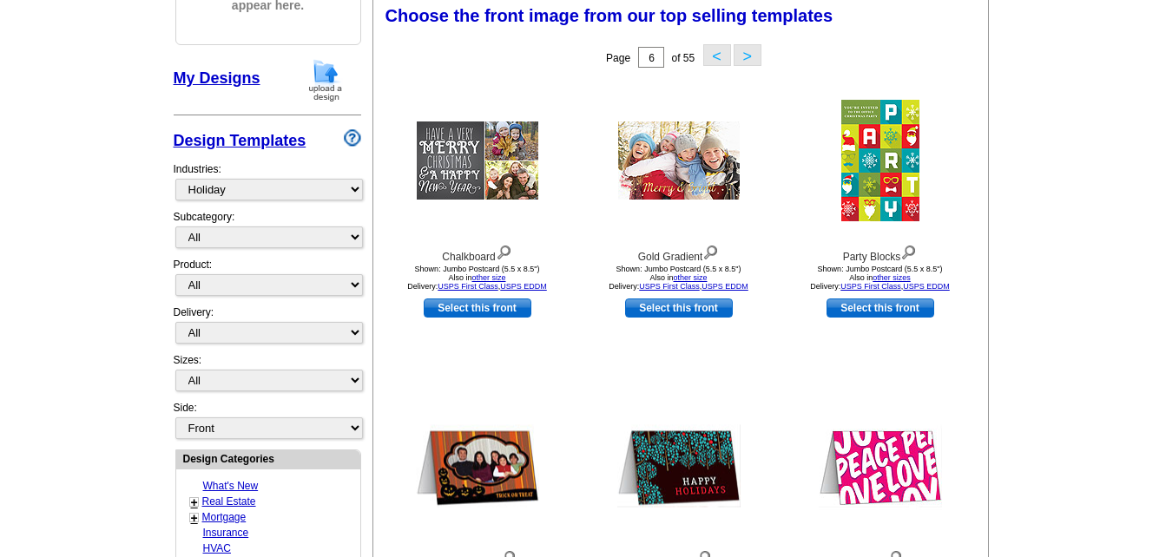
scroll to position [257, 0]
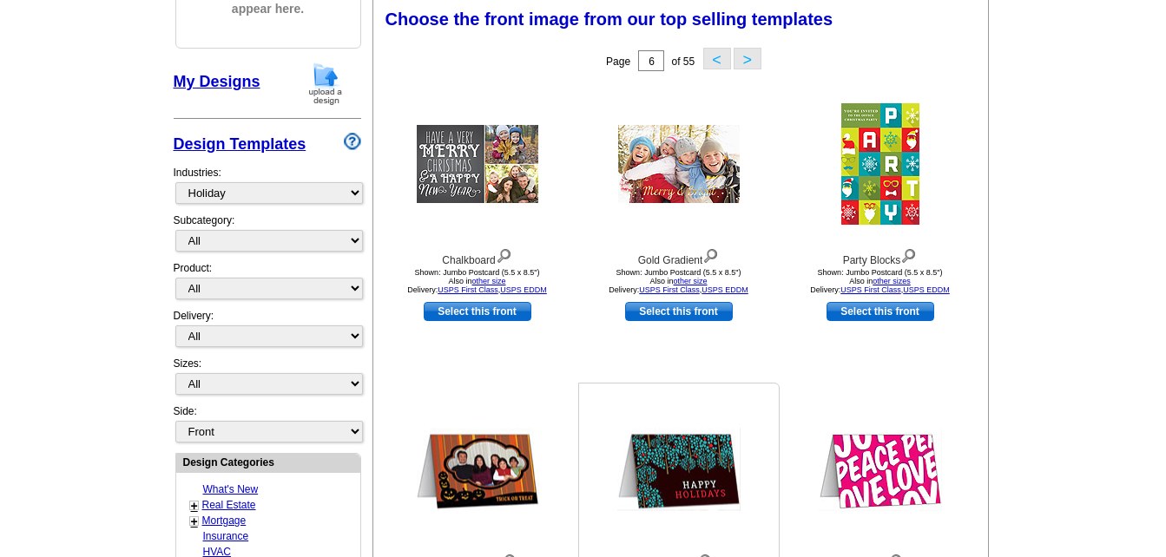
click at [749, 404] on div at bounding box center [678, 469] width 191 height 156
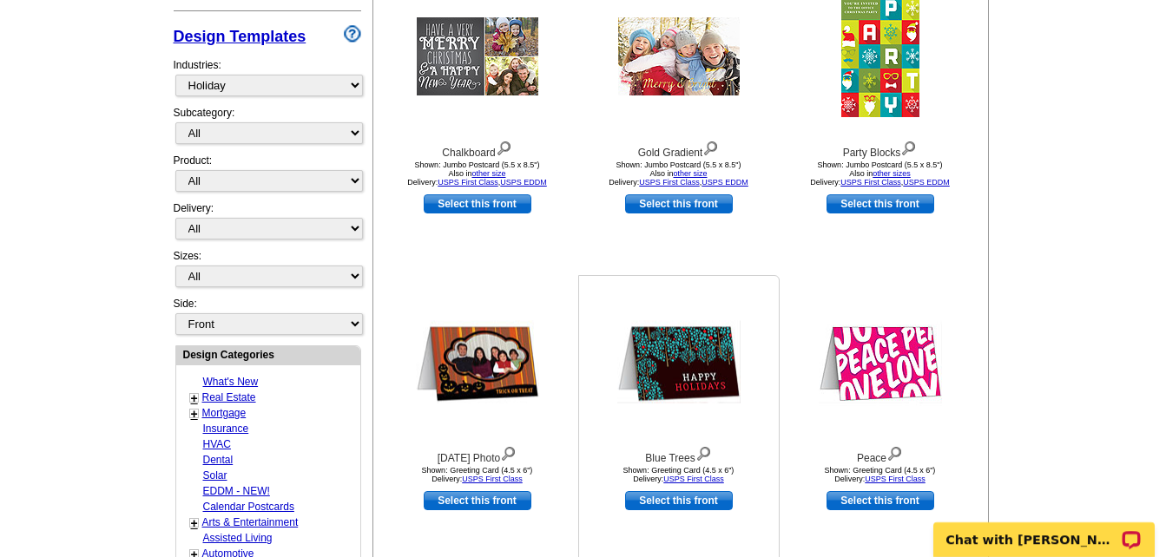
scroll to position [517, 0]
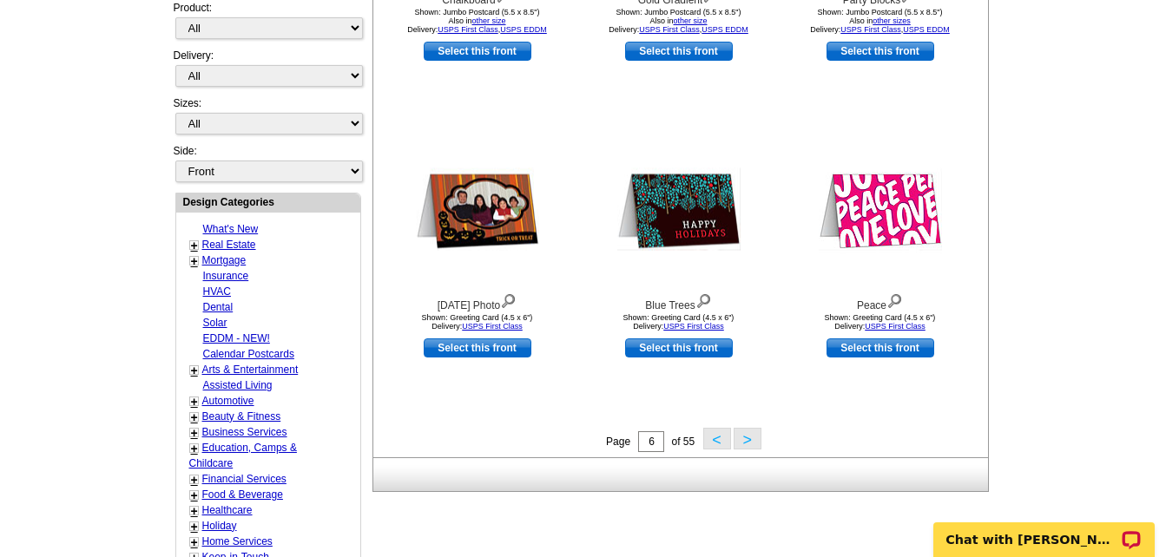
click at [740, 437] on button ">" at bounding box center [747, 439] width 28 height 22
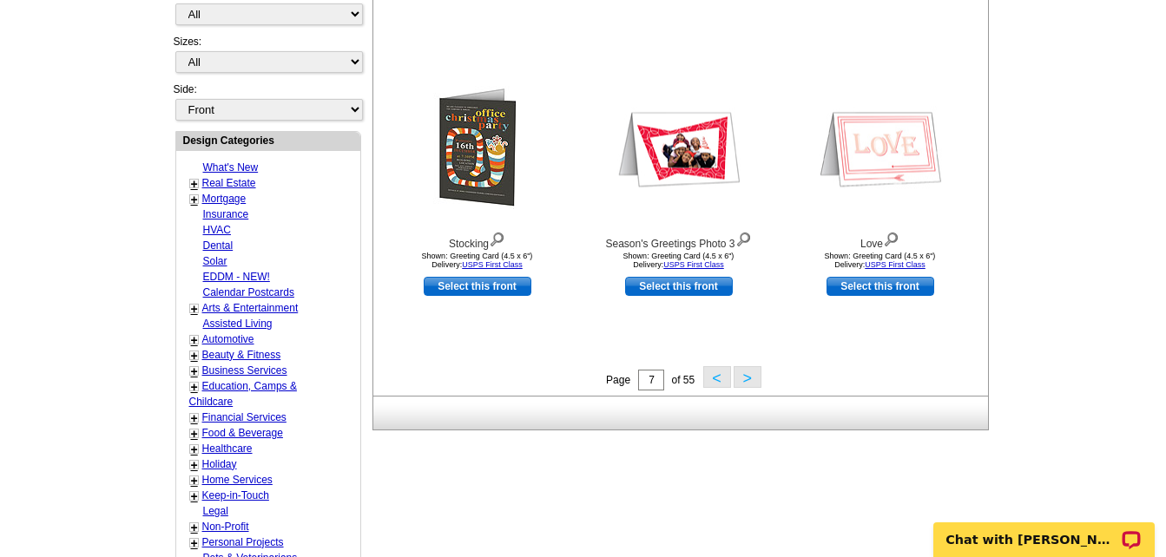
scroll to position [604, 0]
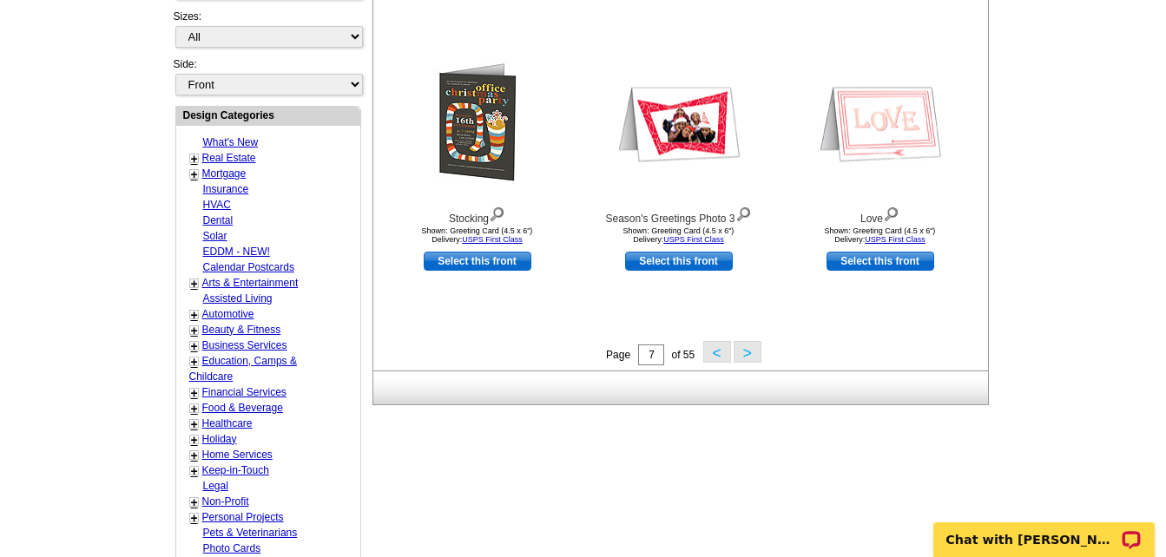
click at [719, 353] on button "<" at bounding box center [717, 352] width 28 height 22
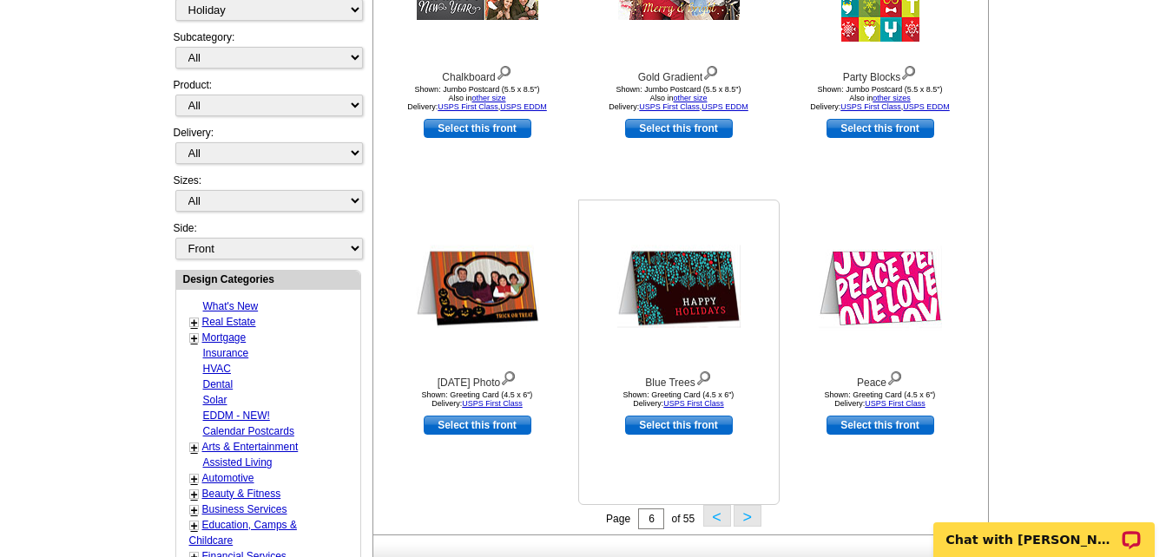
scroll to position [517, 0]
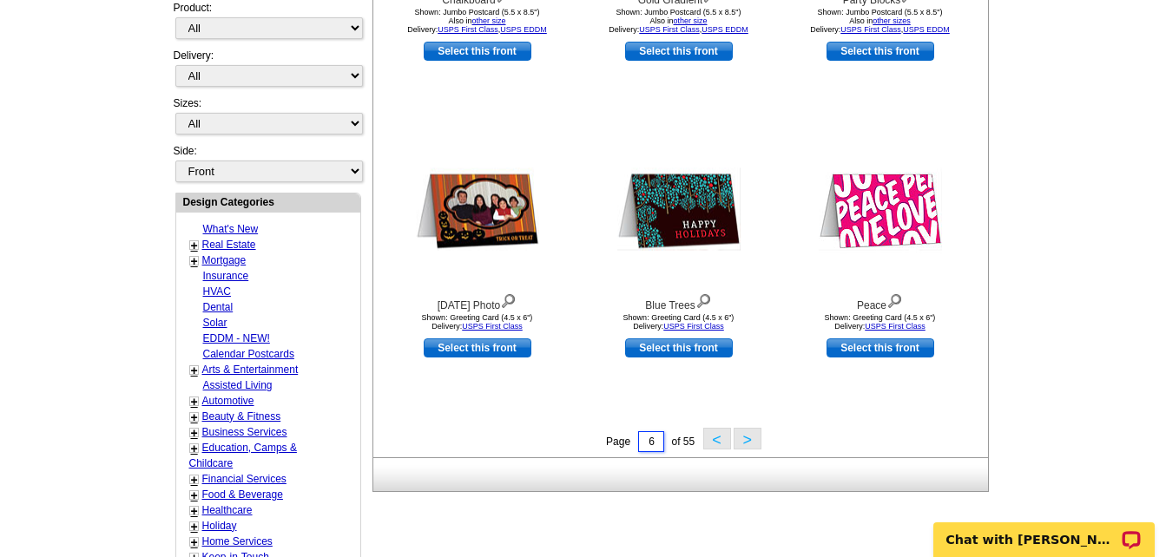
drag, startPoint x: 654, startPoint y: 444, endPoint x: 646, endPoint y: 444, distance: 8.7
click at [646, 444] on input "6" at bounding box center [651, 441] width 26 height 21
type input "1"
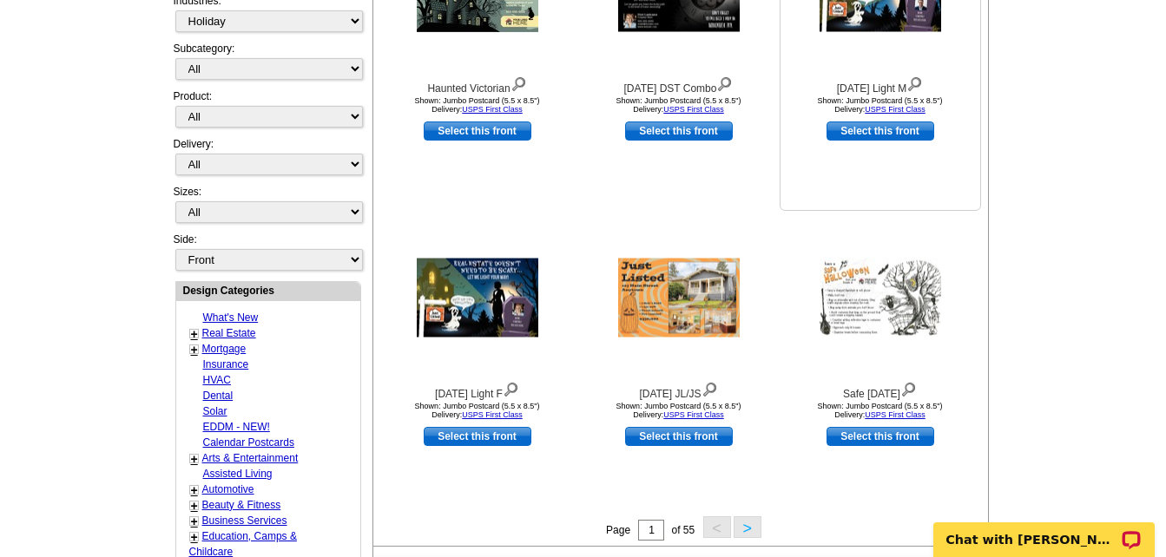
scroll to position [431, 0]
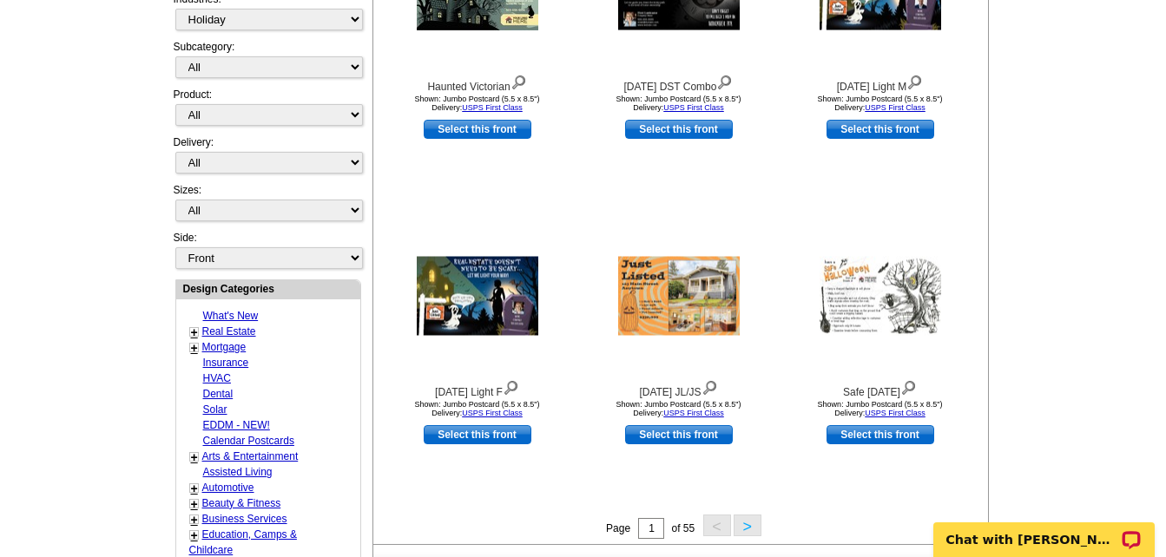
click at [741, 526] on button ">" at bounding box center [747, 526] width 28 height 22
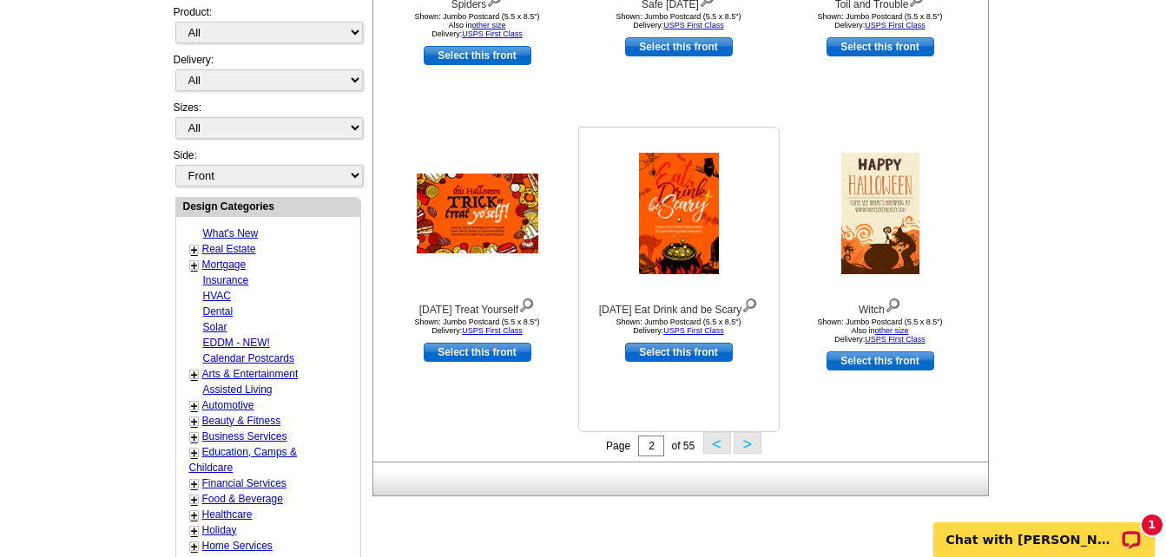
scroll to position [517, 0]
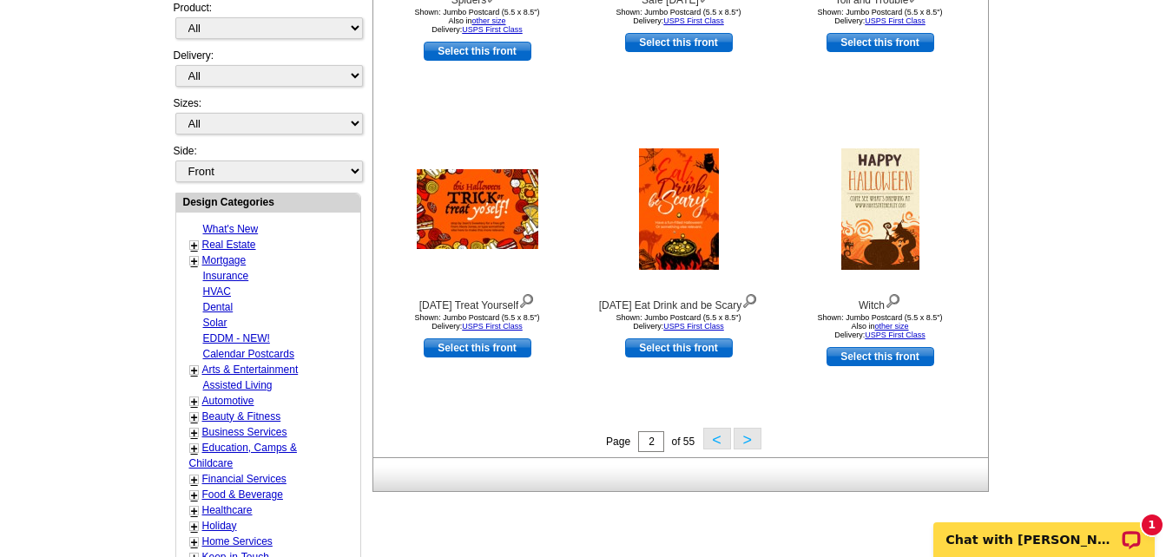
click at [746, 438] on button ">" at bounding box center [747, 439] width 28 height 22
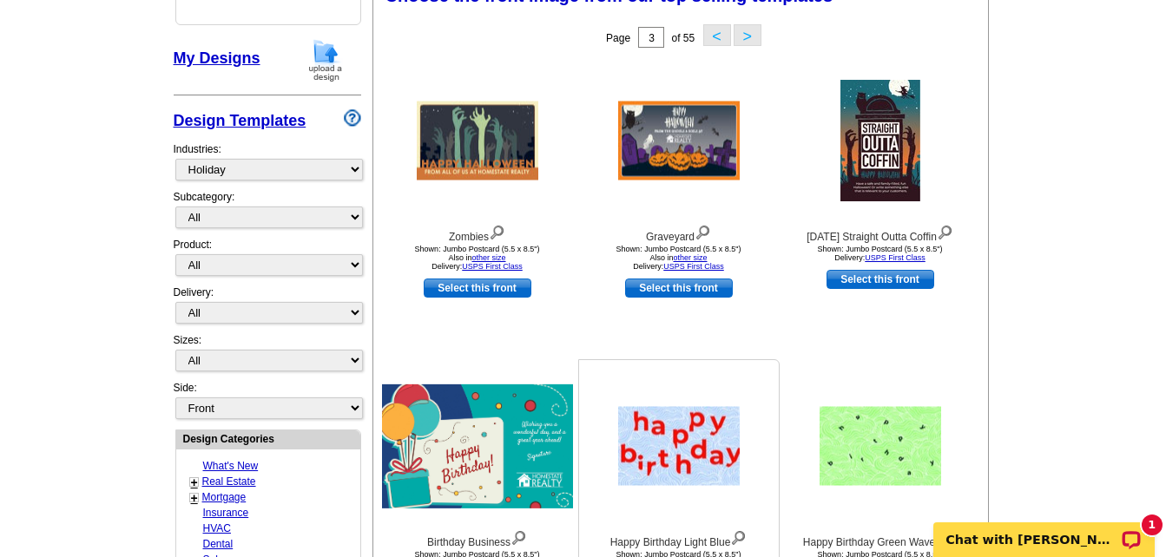
scroll to position [257, 0]
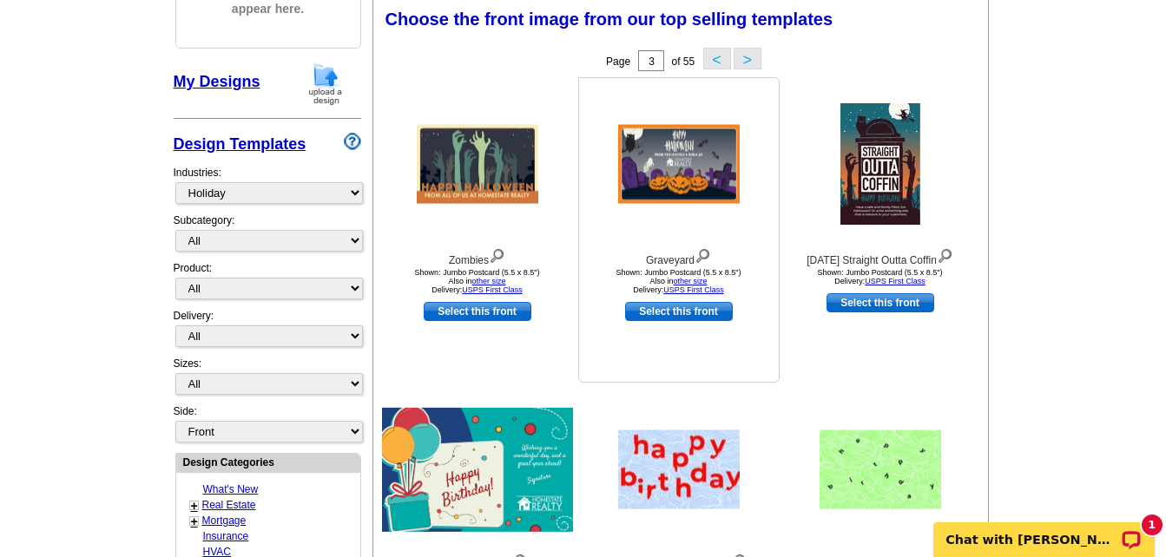
click at [686, 181] on img at bounding box center [679, 164] width 122 height 79
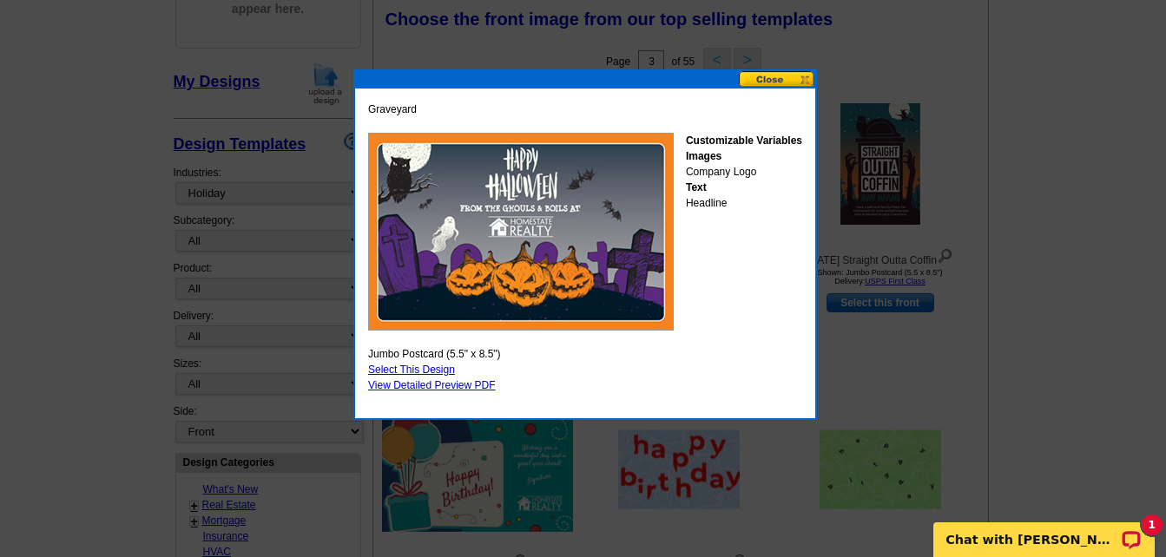
click at [765, 81] on button at bounding box center [777, 79] width 76 height 16
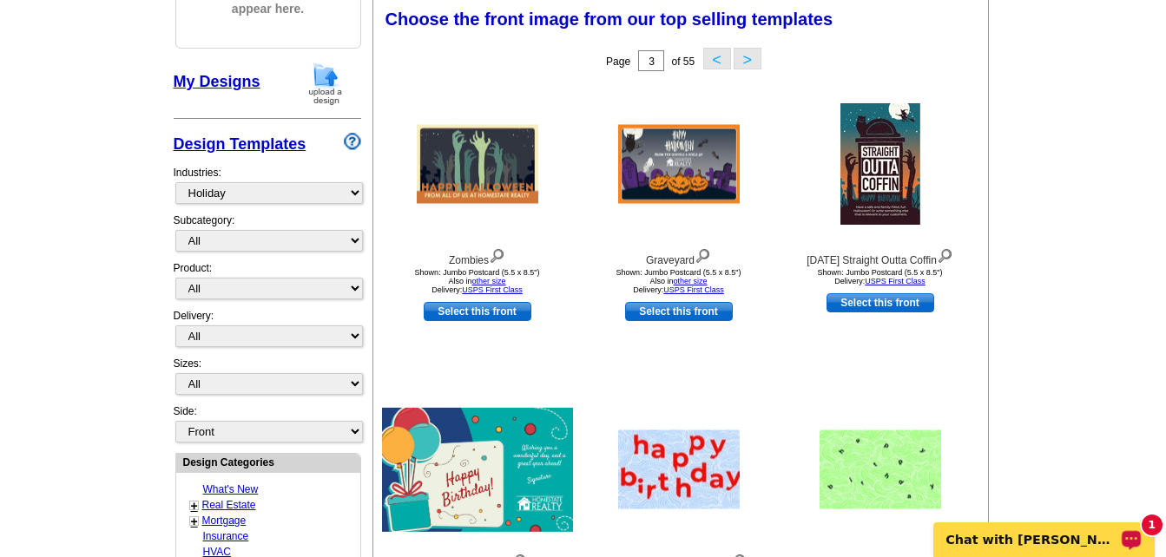
click at [1074, 549] on div "1 Chat with Shonna" at bounding box center [1043, 540] width 221 height 35
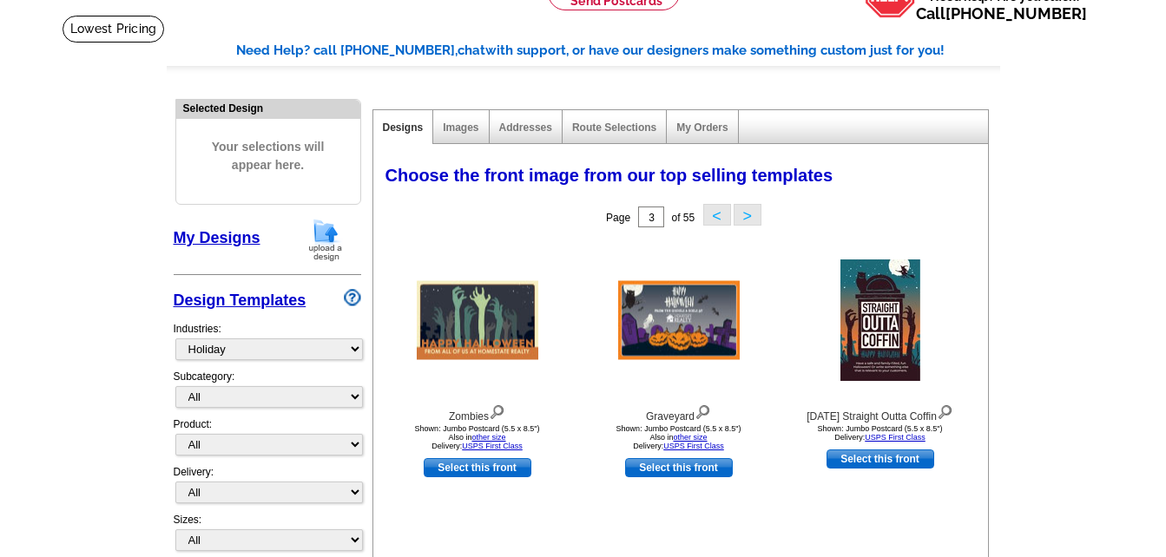
scroll to position [83, 0]
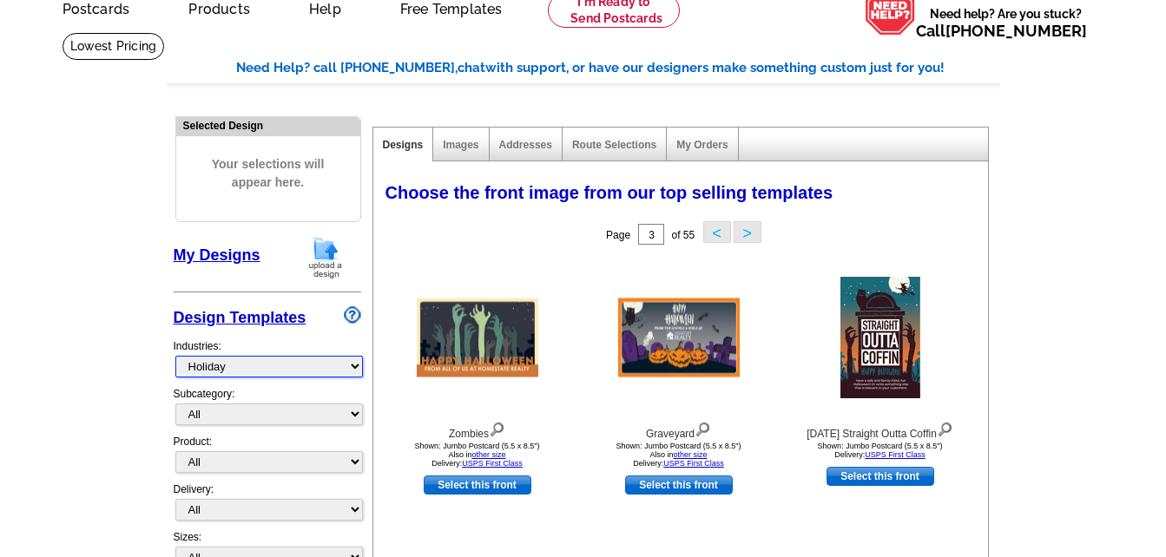
click at [218, 368] on select "What's New Real Estate Mortgage Insurance HVAC Dental Solar EDDM - NEW! Calenda…" at bounding box center [268, 367] width 187 height 22
select select "785"
click at [175, 357] on select "What's New Real Estate Mortgage Insurance HVAC Dental Solar EDDM - NEW! Calenda…" at bounding box center [268, 367] width 187 height 22
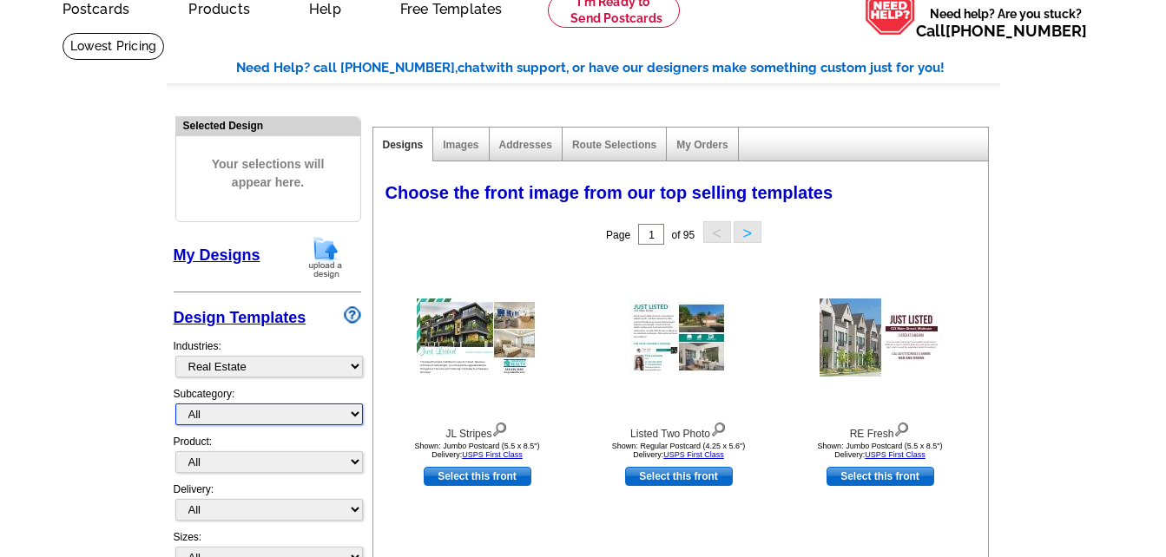
click at [279, 418] on select "All RE/MAX® Referrals Keller Williams® Berkshire Hathaway Home Services Century…" at bounding box center [268, 415] width 187 height 22
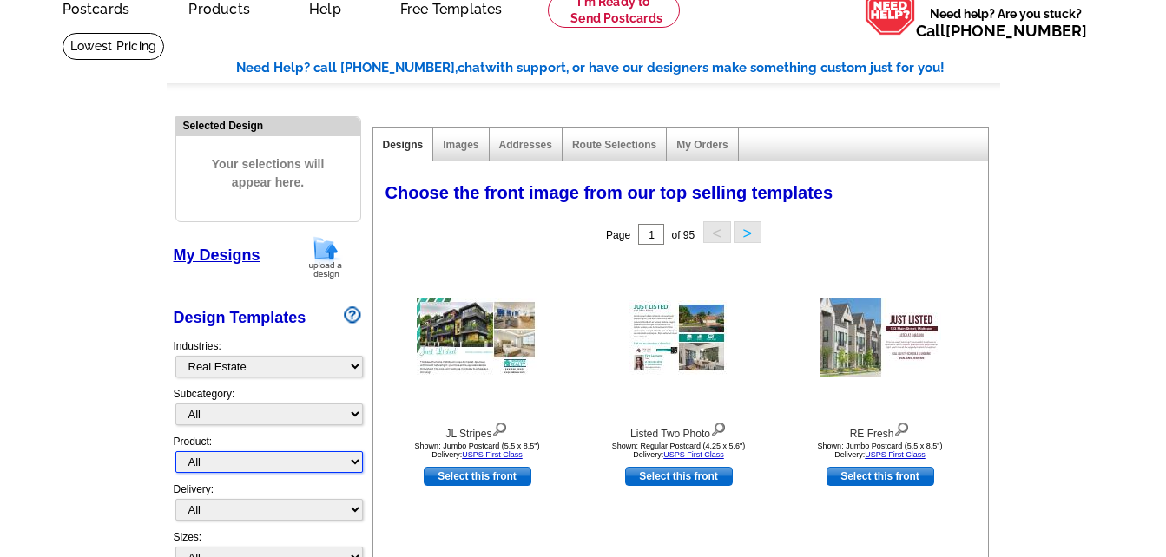
click at [282, 460] on select "All Postcards Letters and flyers Business Cards Door Hangers Greeting Cards" at bounding box center [268, 462] width 187 height 22
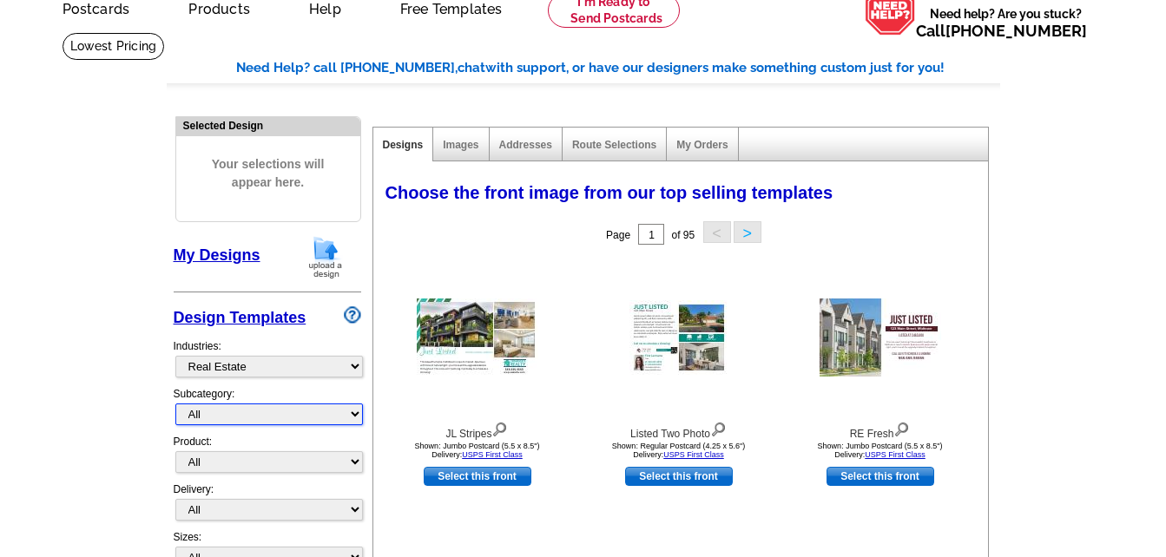
click at [246, 415] on select "All RE/MAX® Referrals Keller Williams® Berkshire Hathaway Home Services Century…" at bounding box center [268, 415] width 187 height 22
select select "789"
click at [175, 404] on select "All RE/MAX® Referrals Keller Williams® Berkshire Hathaway Home Services Century…" at bounding box center [268, 415] width 187 height 22
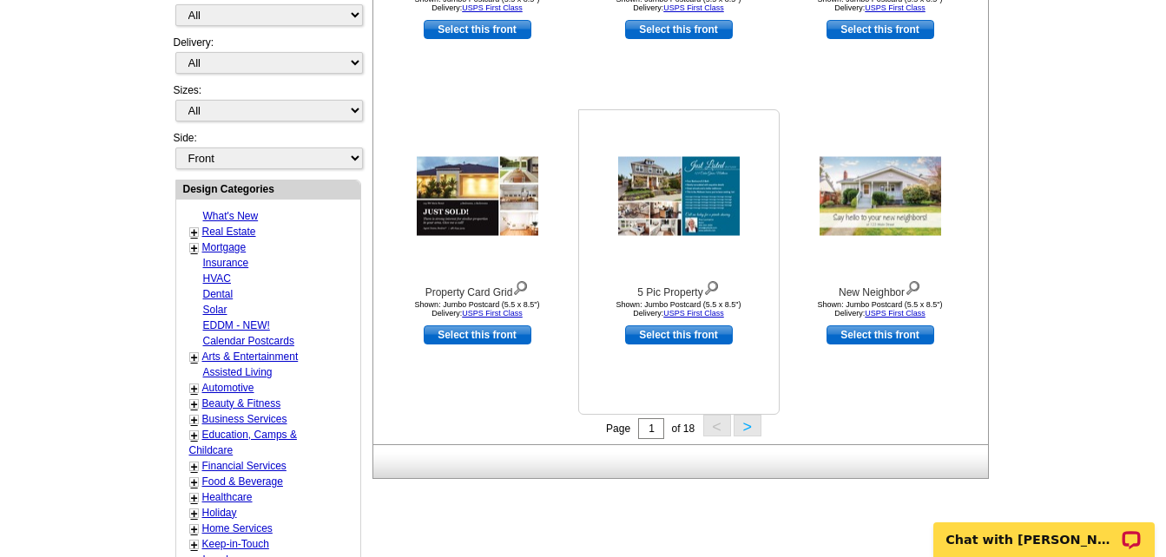
scroll to position [517, 0]
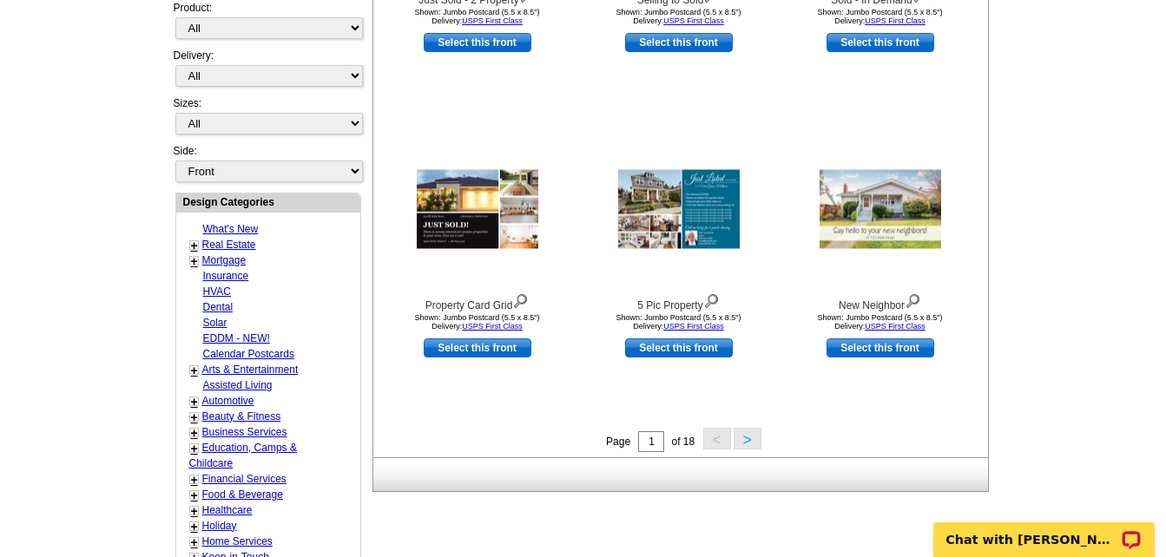
click at [752, 438] on button ">" at bounding box center [747, 439] width 28 height 22
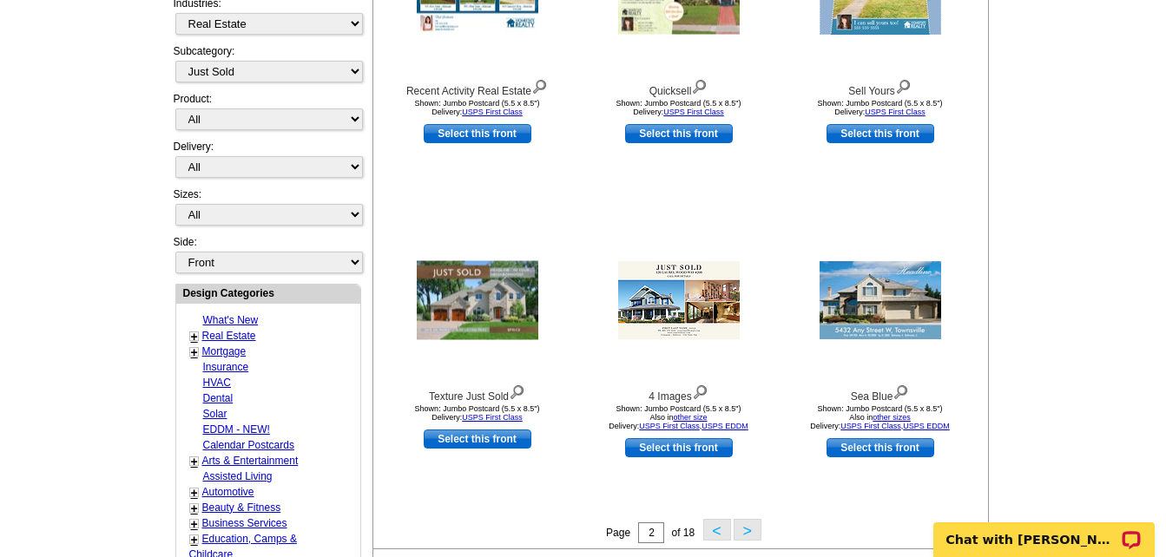
scroll to position [604, 0]
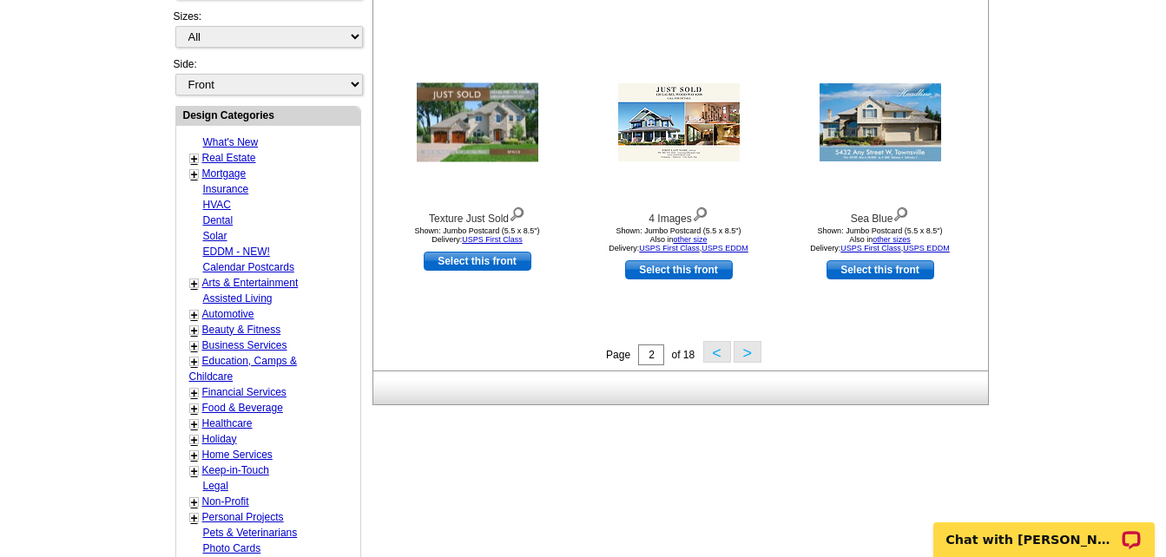
click at [748, 352] on button ">" at bounding box center [747, 352] width 28 height 22
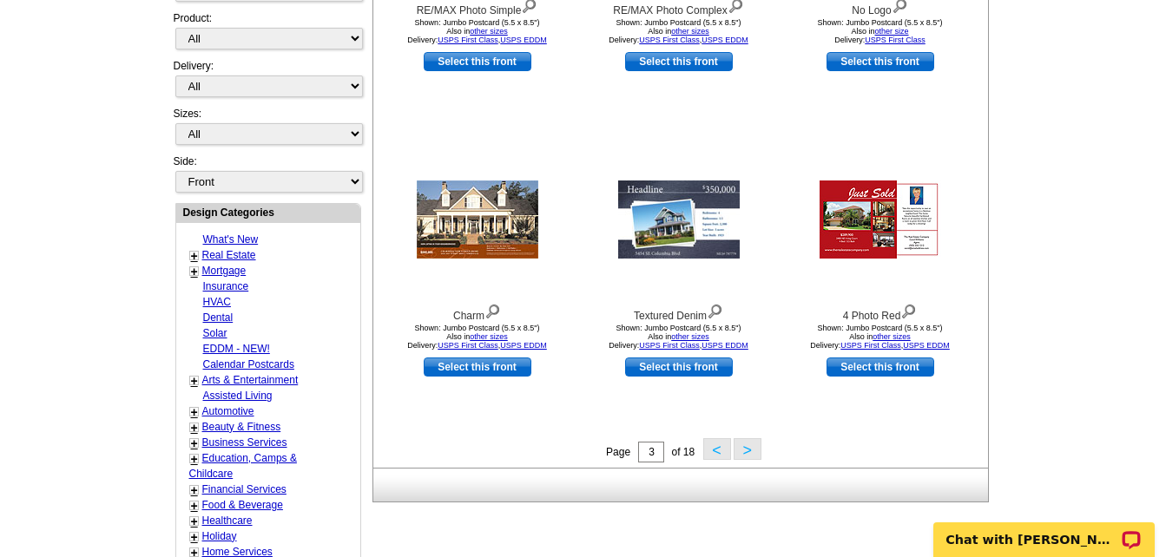
scroll to position [517, 0]
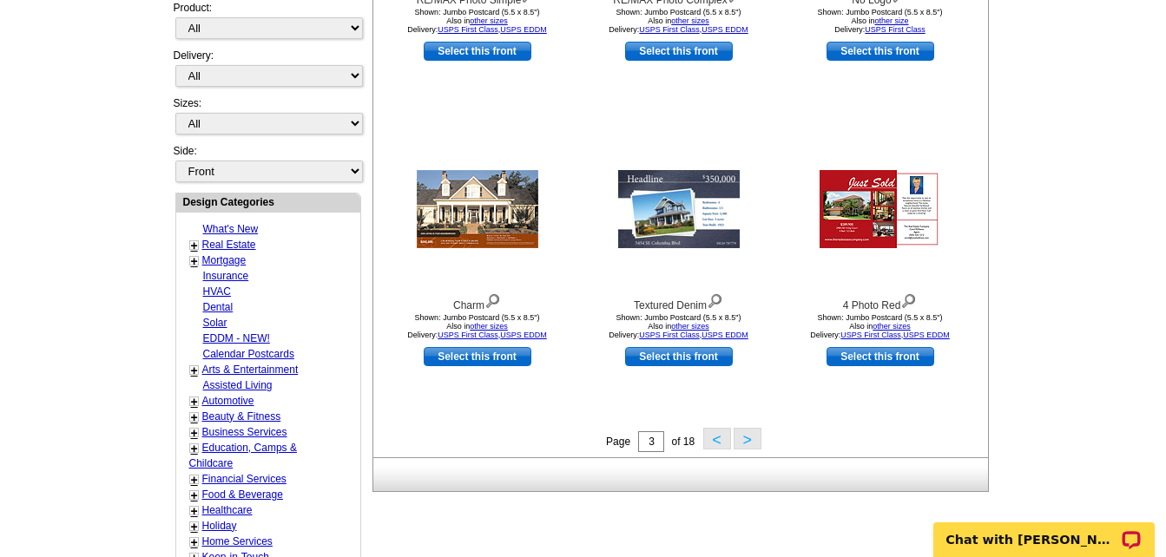
click at [751, 438] on button ">" at bounding box center [747, 439] width 28 height 22
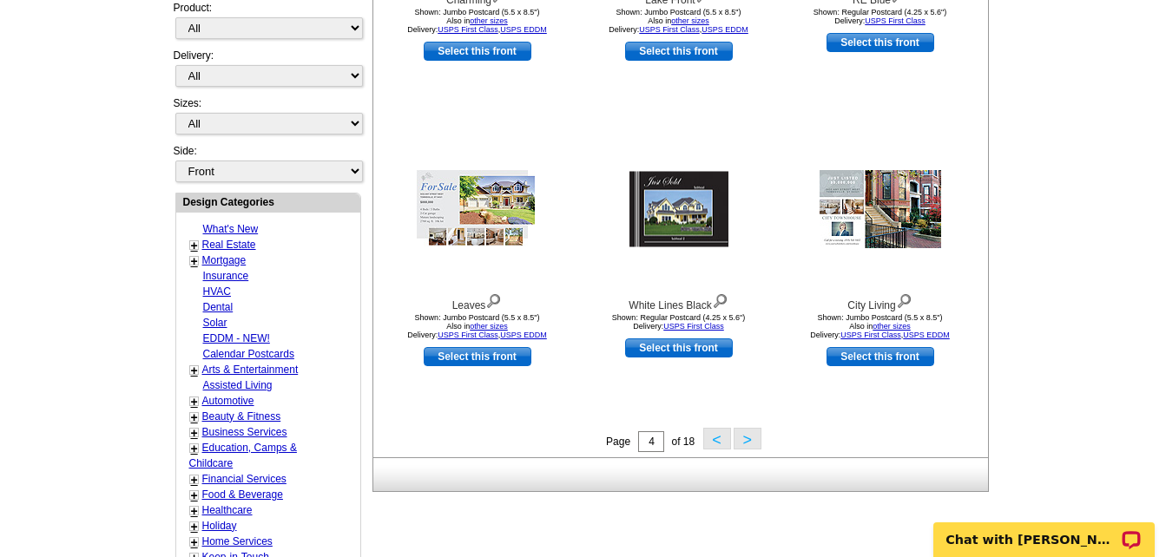
click at [748, 439] on button ">" at bounding box center [747, 439] width 28 height 22
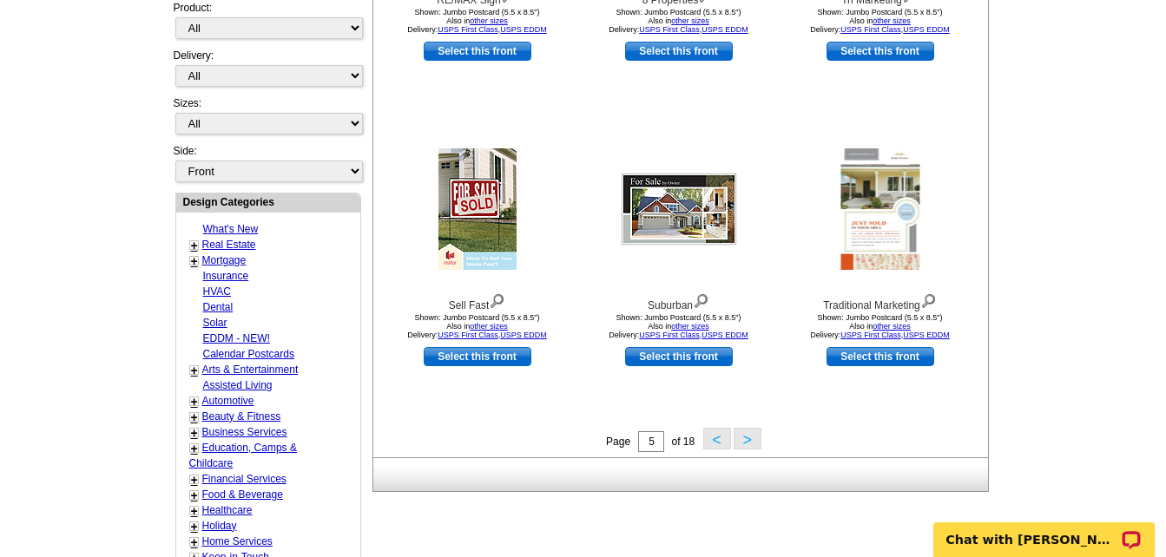
click at [754, 442] on button ">" at bounding box center [747, 439] width 28 height 22
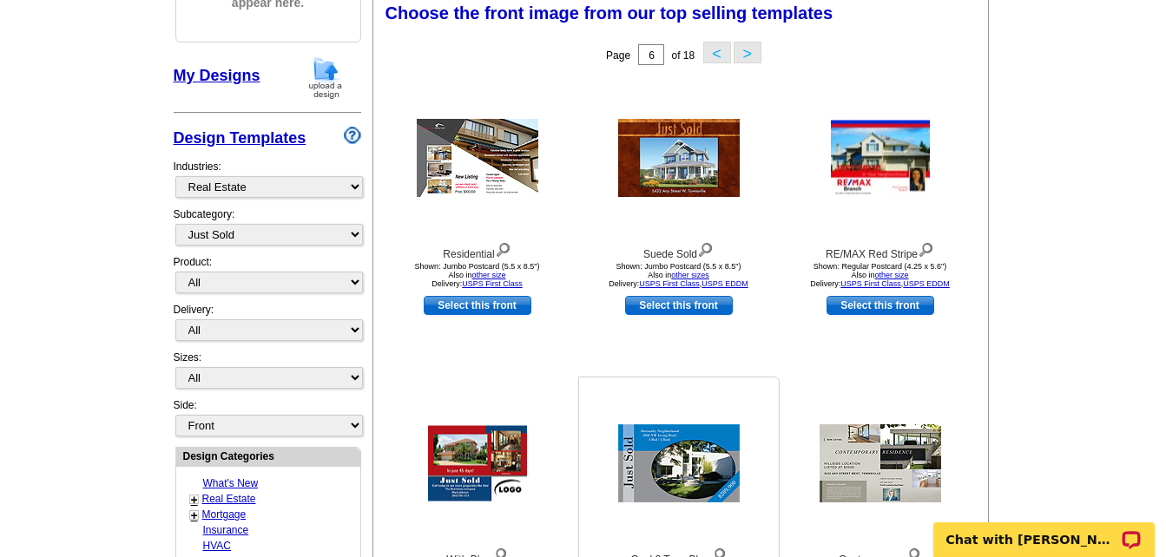
scroll to position [257, 0]
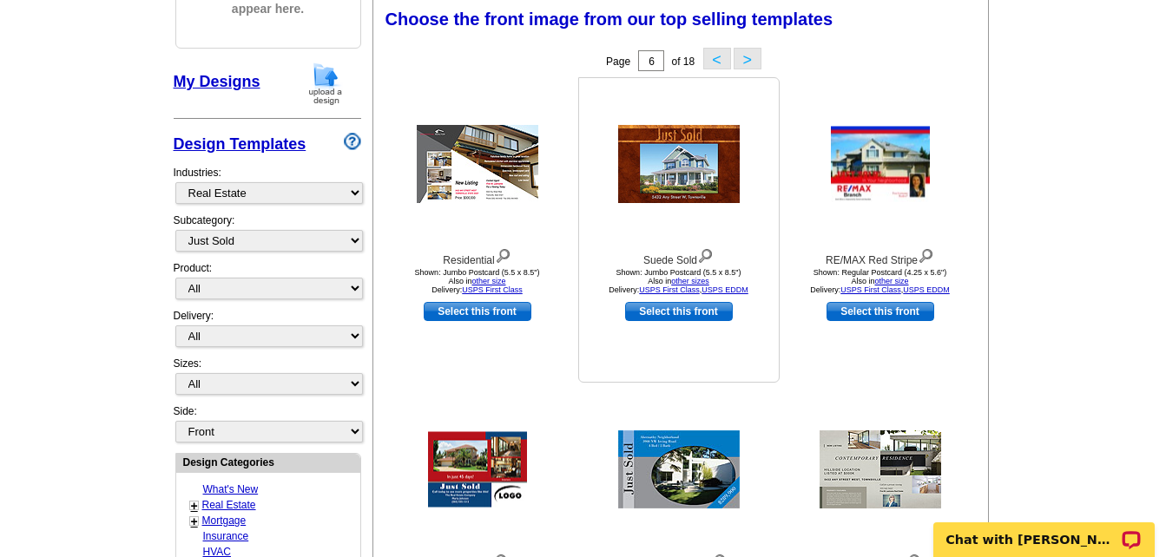
click at [658, 164] on img at bounding box center [679, 164] width 122 height 78
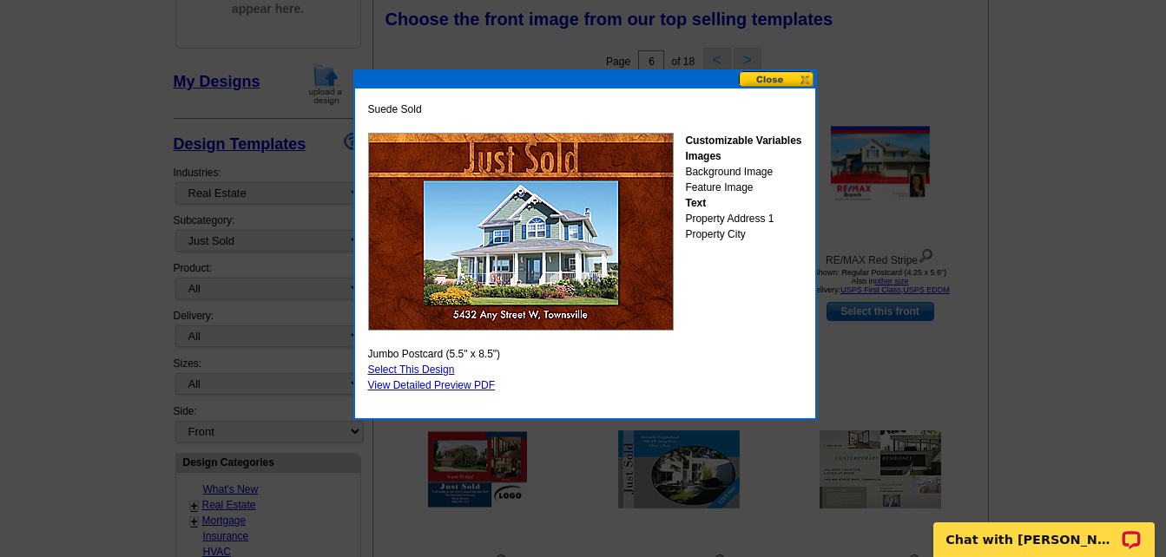
click at [426, 366] on link "Select This Design" at bounding box center [411, 370] width 87 height 12
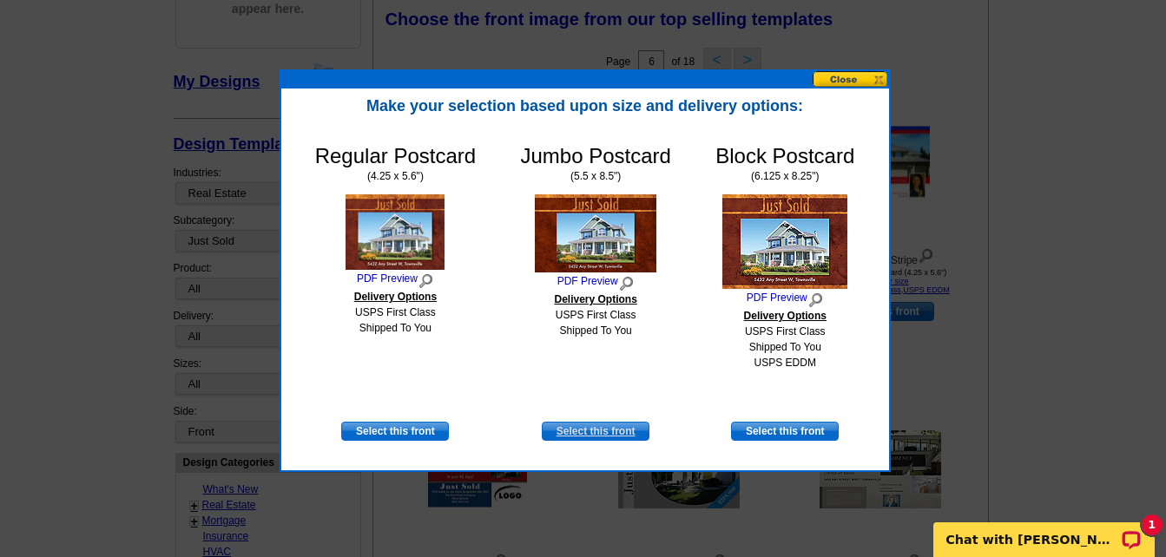
click at [587, 432] on link "Select this front" at bounding box center [596, 431] width 108 height 19
select select "2"
select select "back"
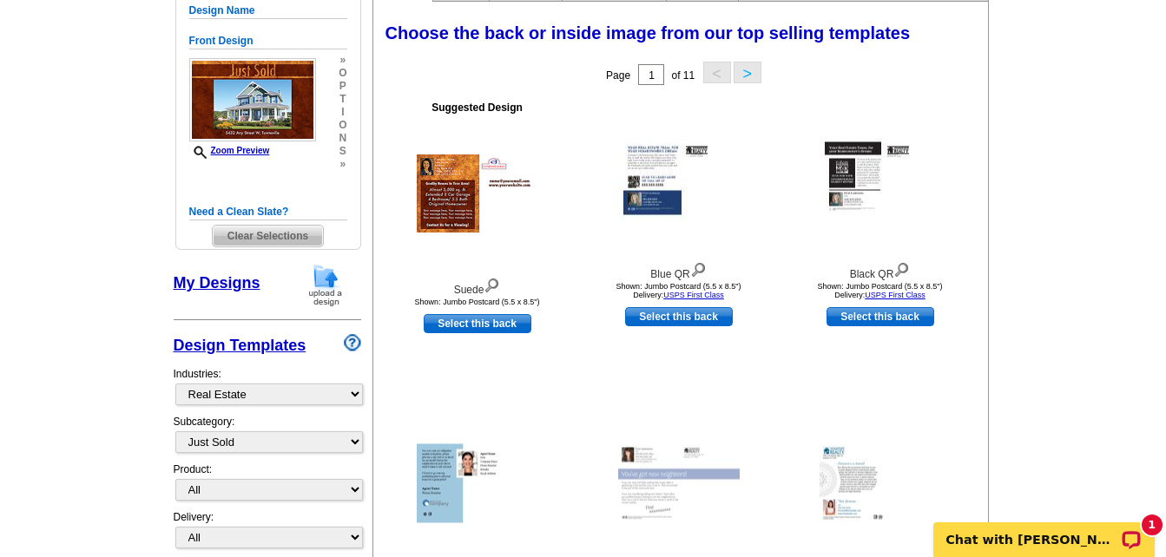
scroll to position [260, 0]
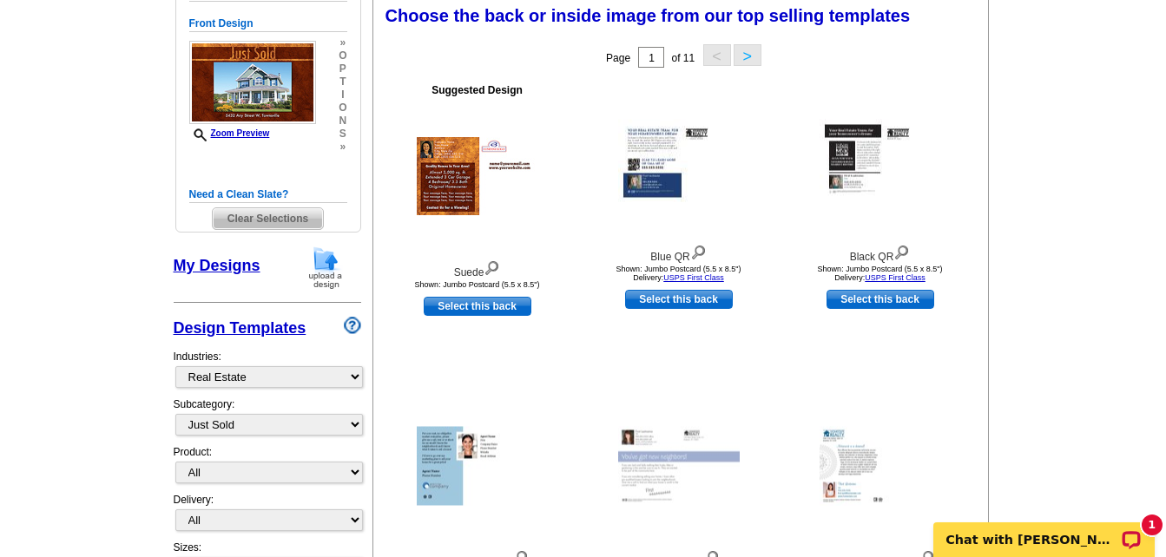
click at [330, 265] on img at bounding box center [325, 268] width 45 height 44
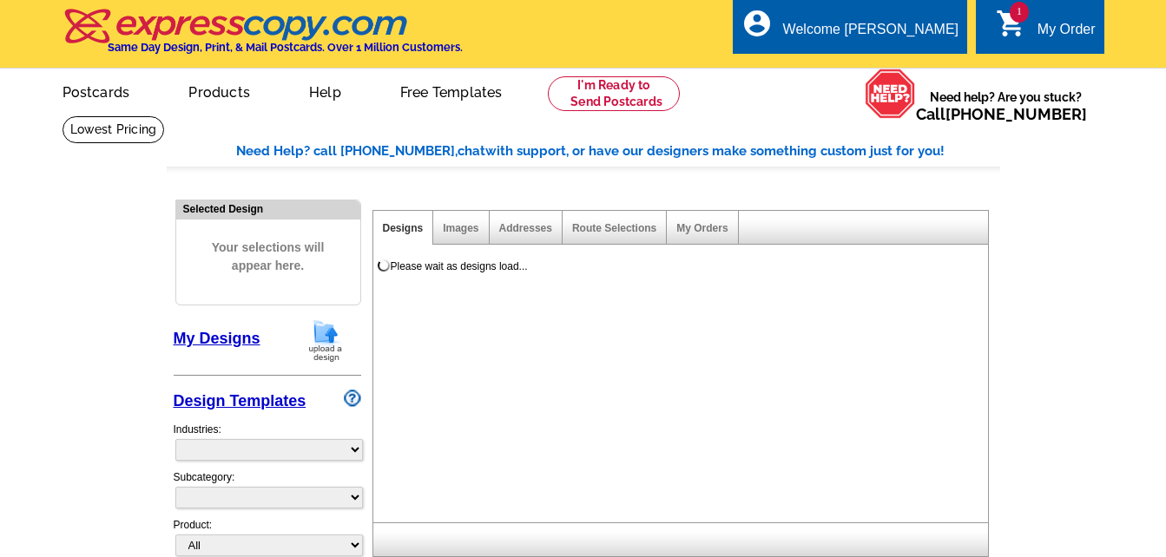
select select
select select "2"
select select "back"
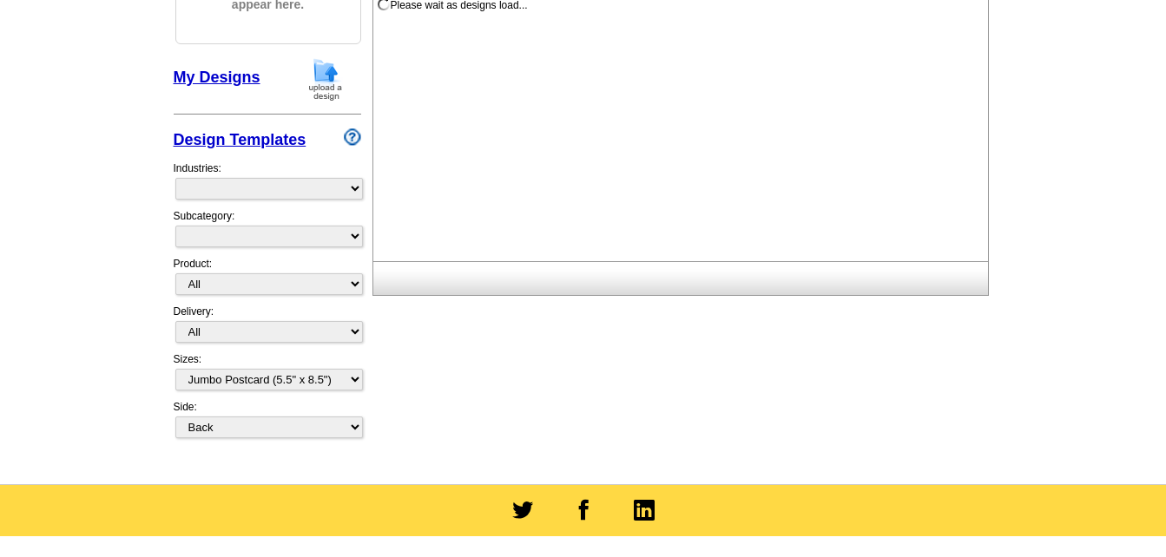
select select "785"
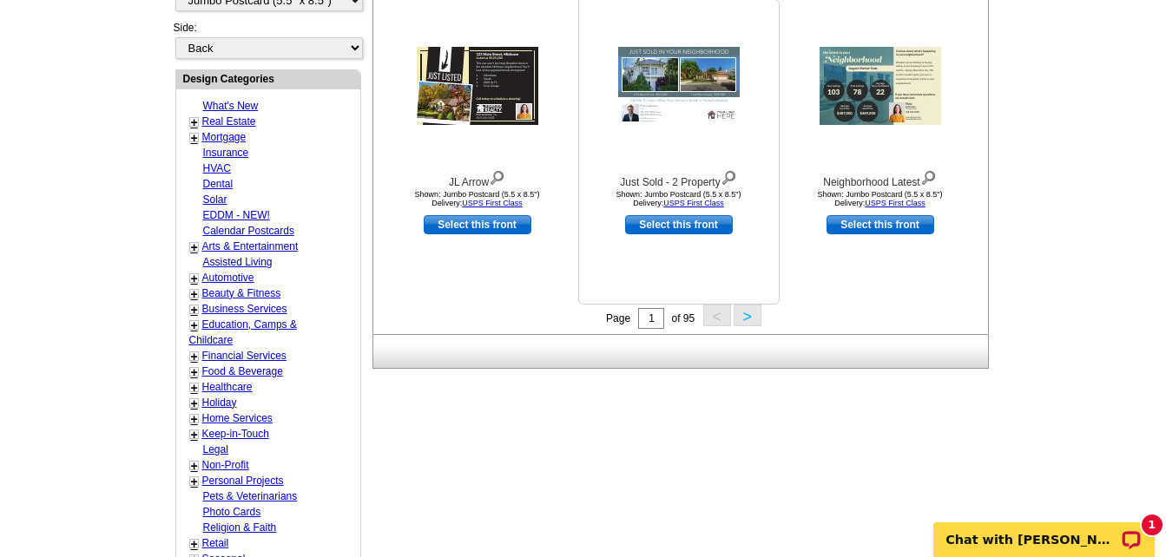
scroll to position [694, 0]
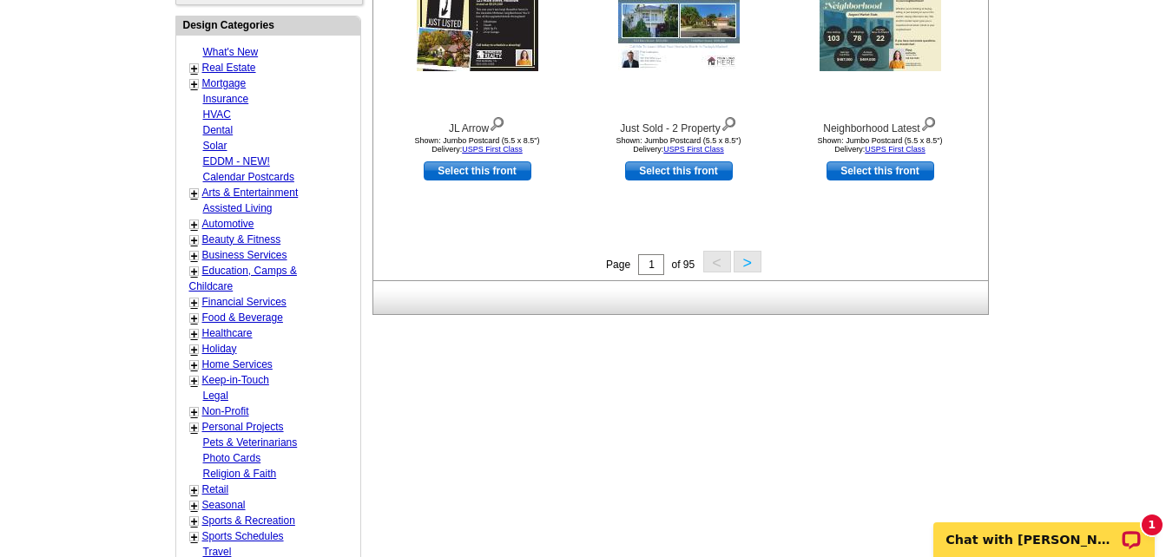
click at [743, 266] on button ">" at bounding box center [747, 262] width 28 height 22
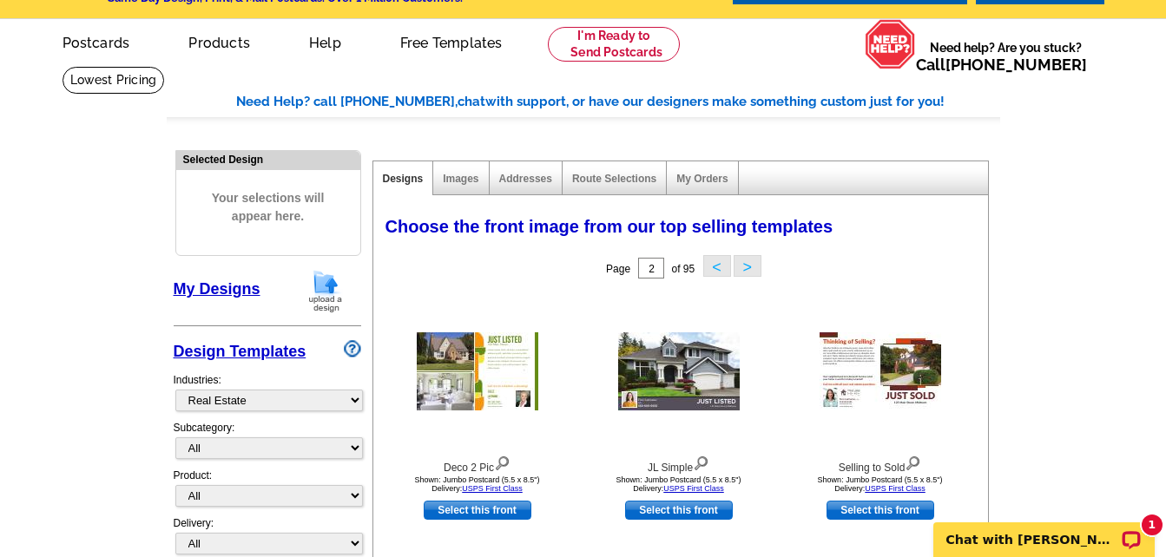
scroll to position [0, 0]
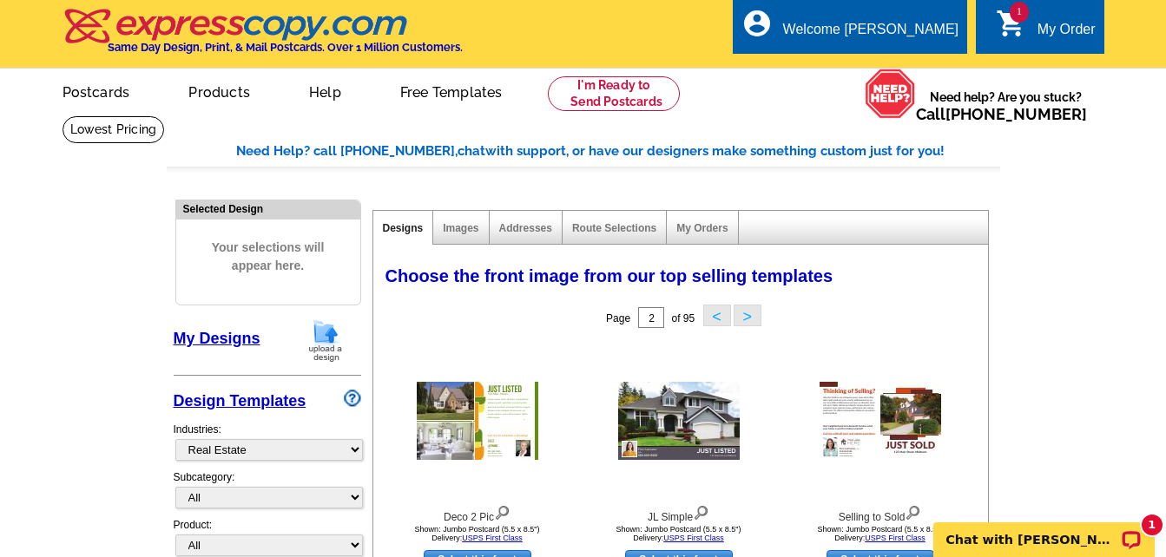
click at [412, 229] on link "Designs" at bounding box center [403, 228] width 41 height 12
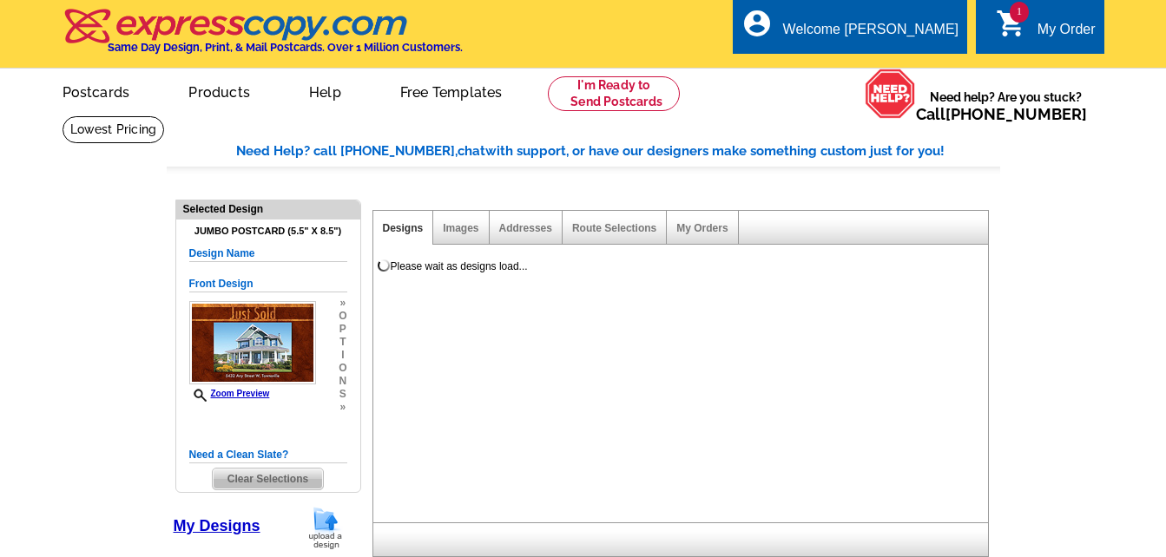
select select "1"
select select "2"
select select "back"
select select "785"
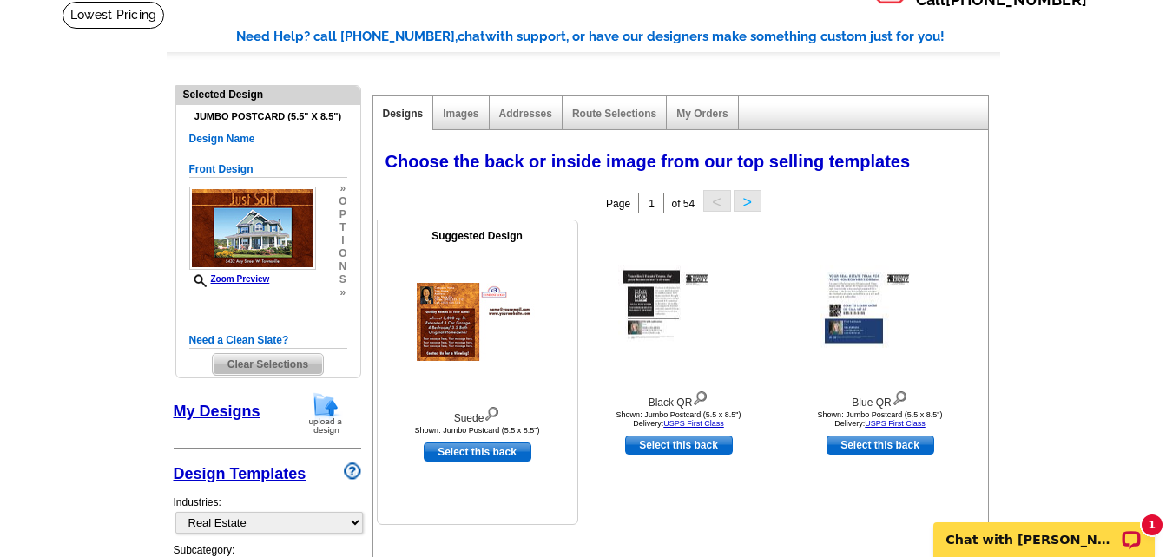
scroll to position [87, 0]
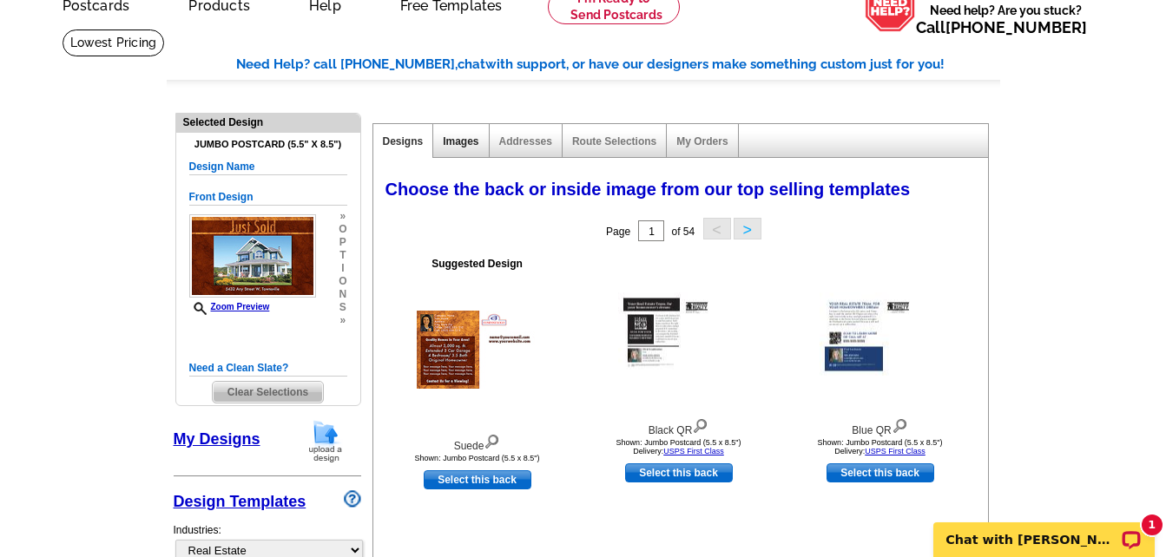
click at [465, 144] on link "Images" at bounding box center [461, 141] width 36 height 12
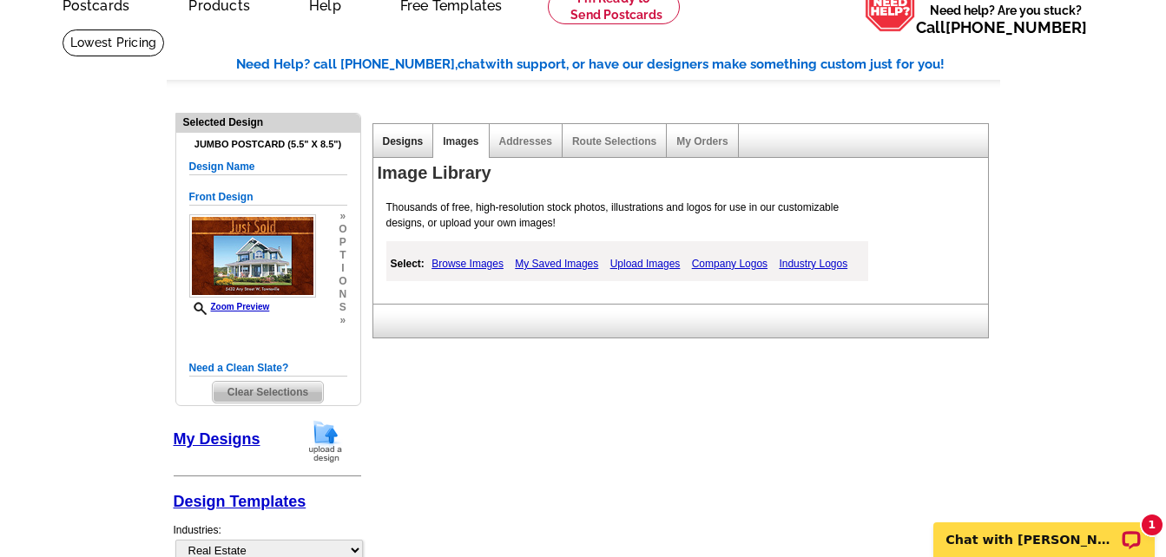
click at [402, 143] on link "Designs" at bounding box center [403, 141] width 41 height 12
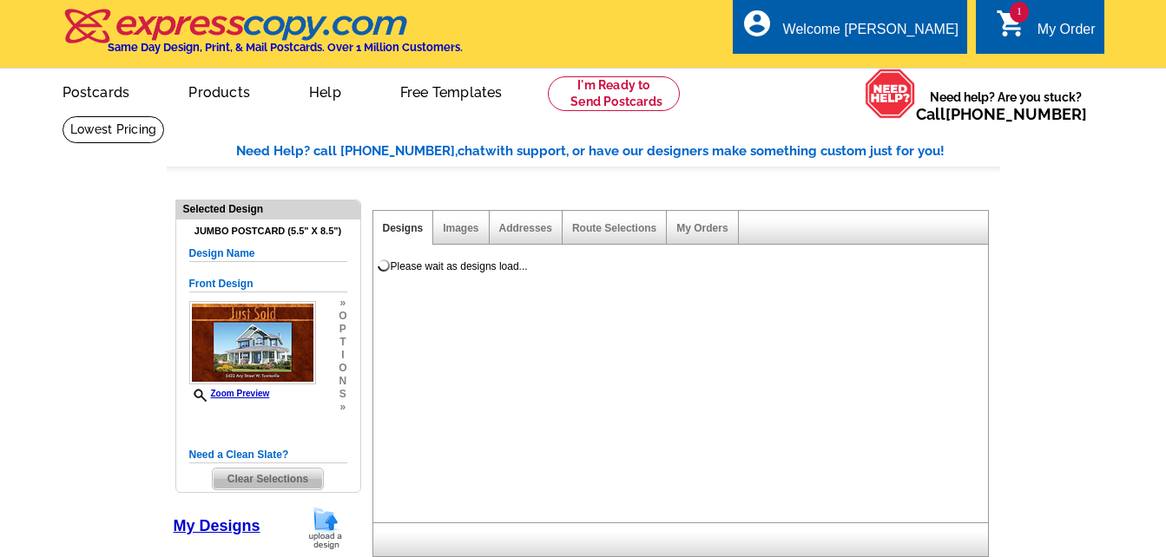
select select "1"
select select "2"
select select "back"
select select "785"
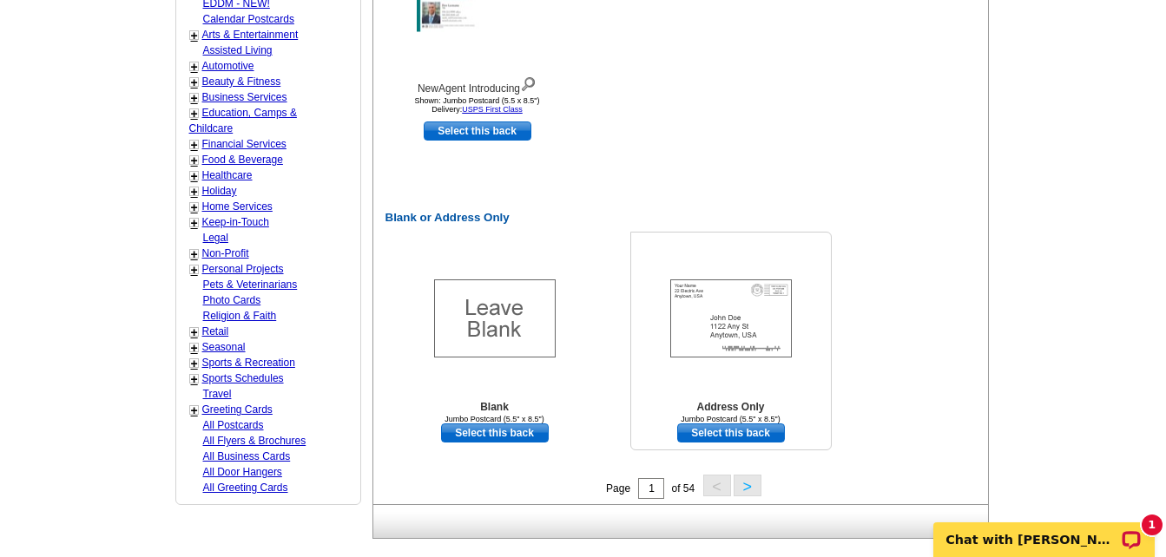
scroll to position [1042, 0]
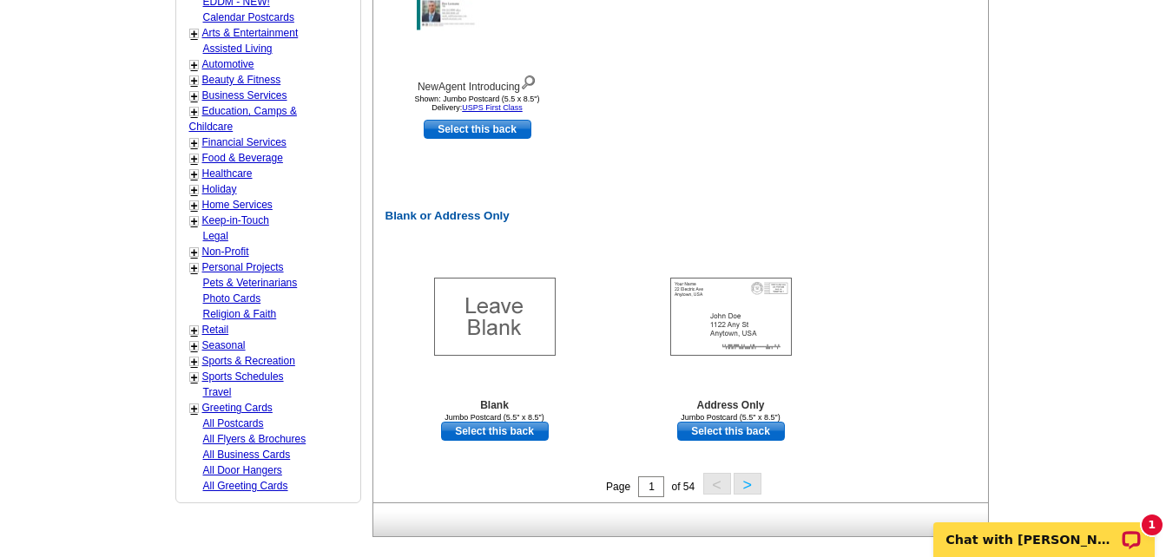
click at [745, 485] on button ">" at bounding box center [747, 484] width 28 height 22
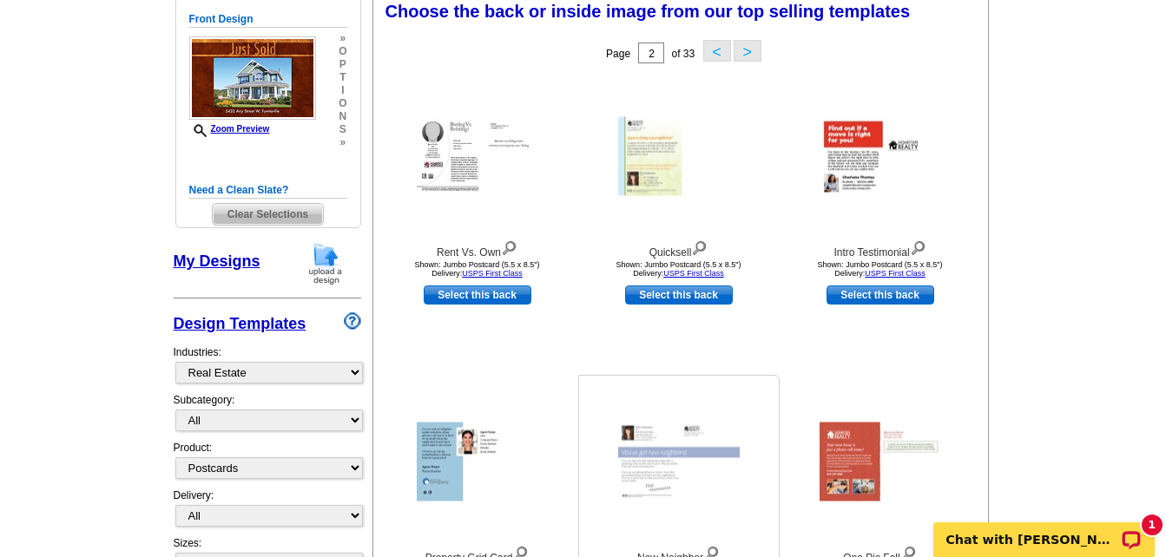
scroll to position [257, 0]
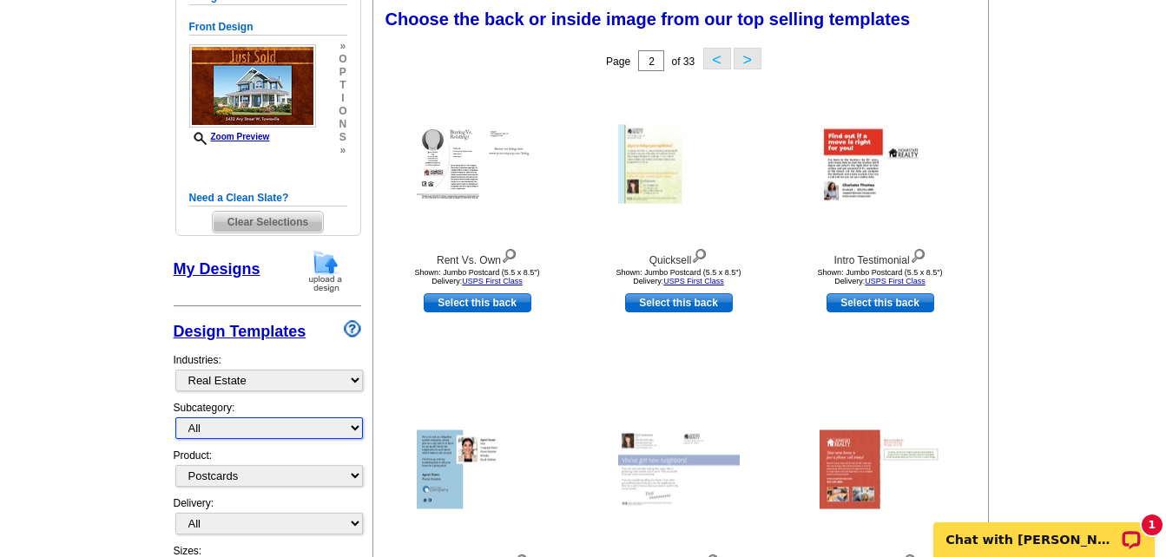
click at [293, 428] on select "All RE/MAX® Referrals [PERSON_NAME]® Berkshire Hathaway Home Services Century 2…" at bounding box center [268, 429] width 187 height 22
select select "789"
click at [175, 418] on select "All RE/MAX® Referrals [PERSON_NAME]® Berkshire Hathaway Home Services Century 2…" at bounding box center [268, 429] width 187 height 22
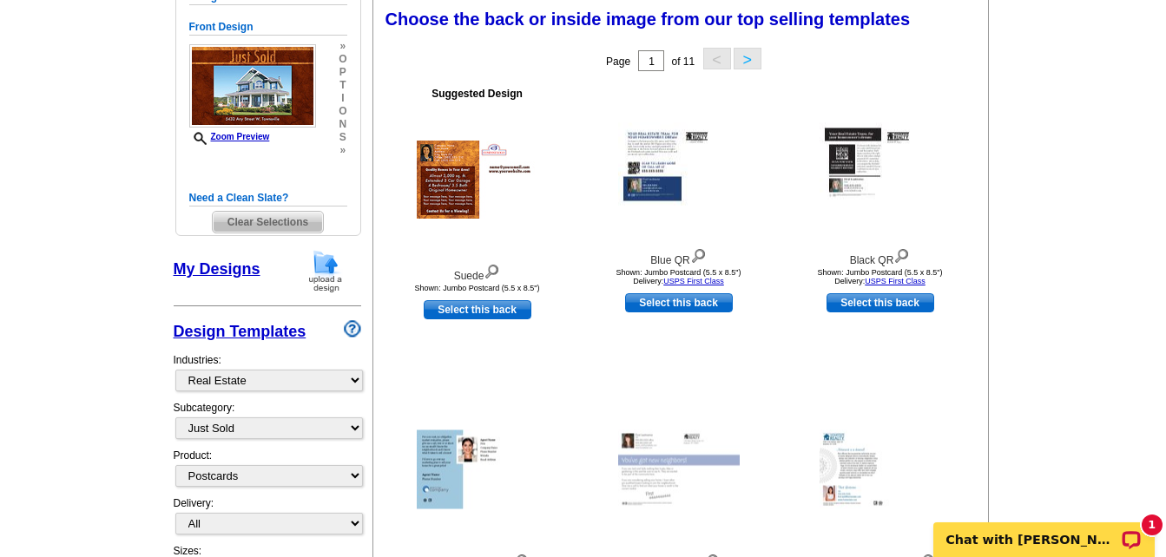
click at [266, 197] on h5 "Need a Clean Slate?" at bounding box center [268, 198] width 158 height 16
drag, startPoint x: 266, startPoint y: 197, endPoint x: 260, endPoint y: 205, distance: 9.9
click at [260, 205] on h5 "Need a Clean Slate?" at bounding box center [268, 198] width 158 height 16
click at [258, 222] on span "Clear Selections" at bounding box center [268, 222] width 110 height 21
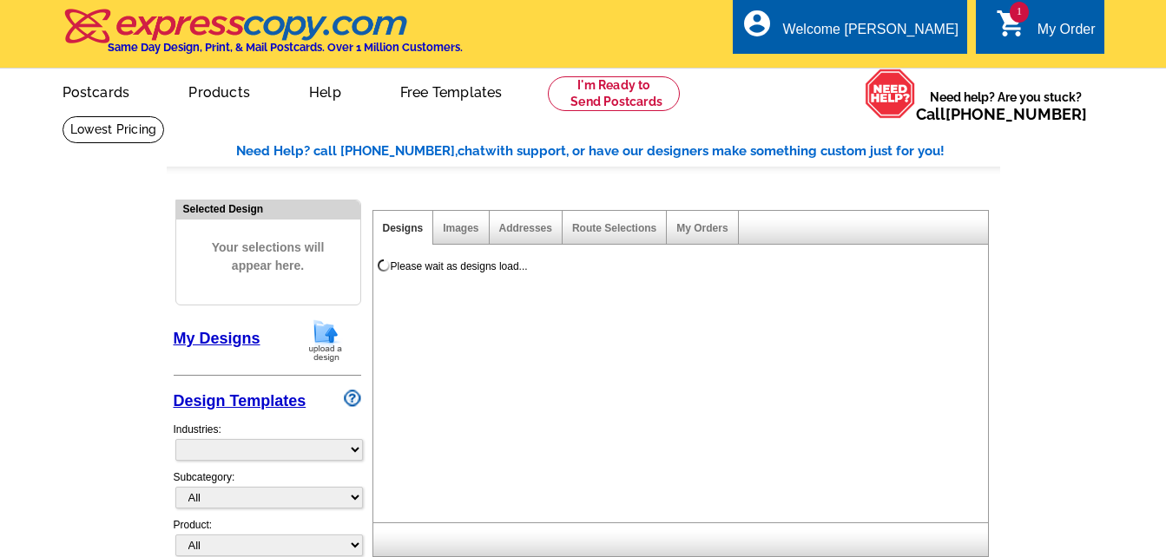
select select "785"
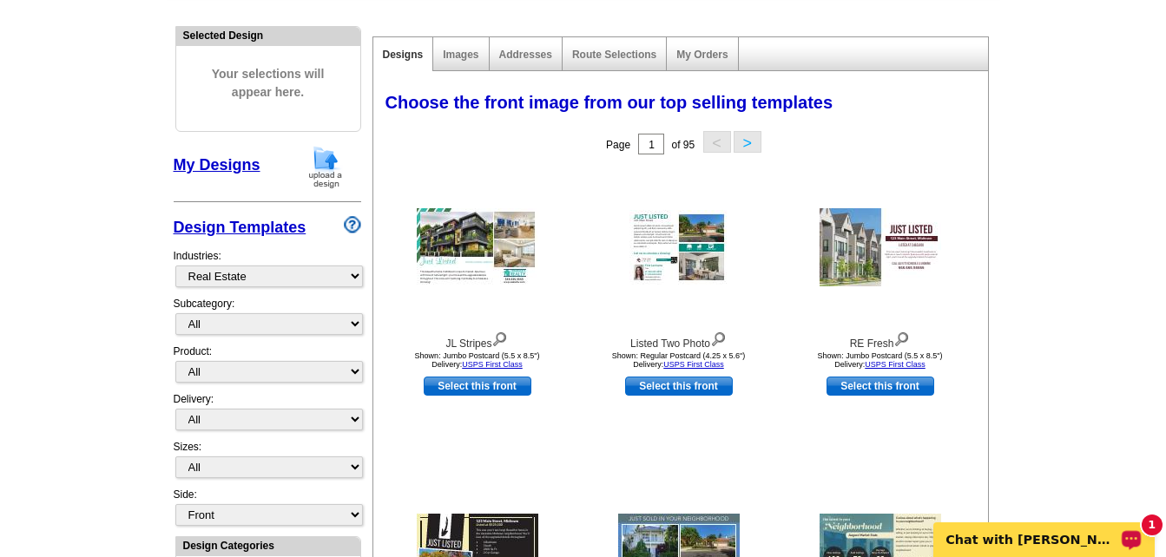
click at [1059, 541] on p "Chat with [PERSON_NAME]" at bounding box center [1032, 540] width 172 height 14
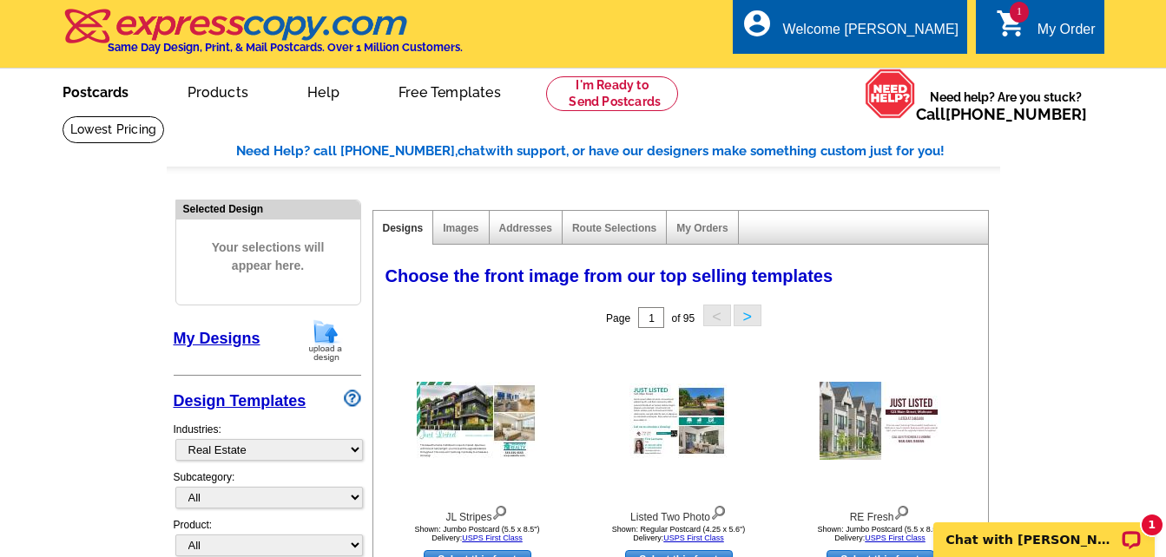
click at [119, 93] on link "Postcards" at bounding box center [96, 90] width 122 height 41
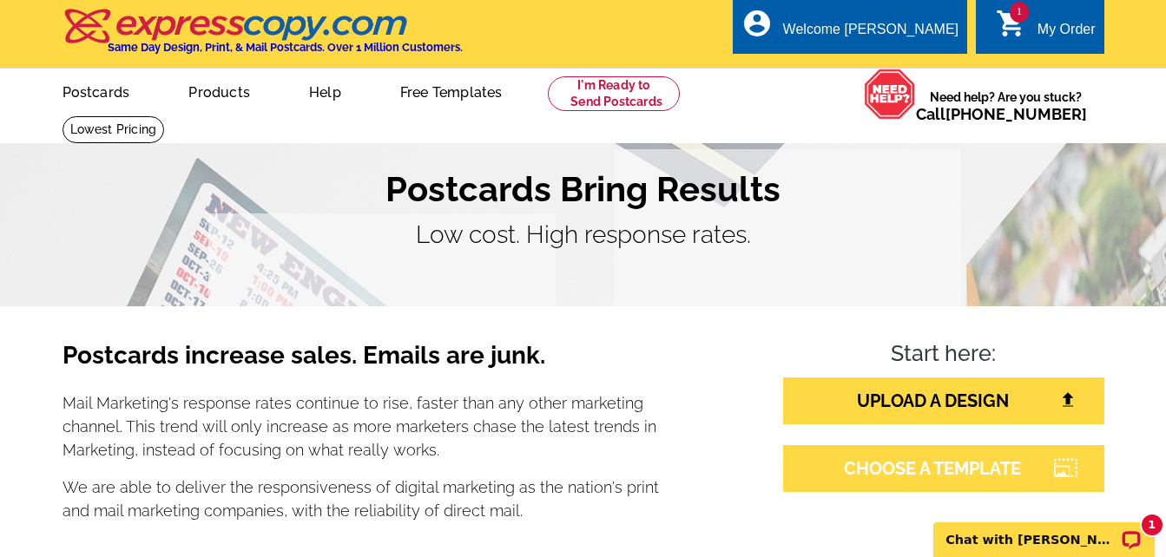
click at [969, 475] on link "CHOOSE A TEMPLATE" at bounding box center [943, 468] width 321 height 47
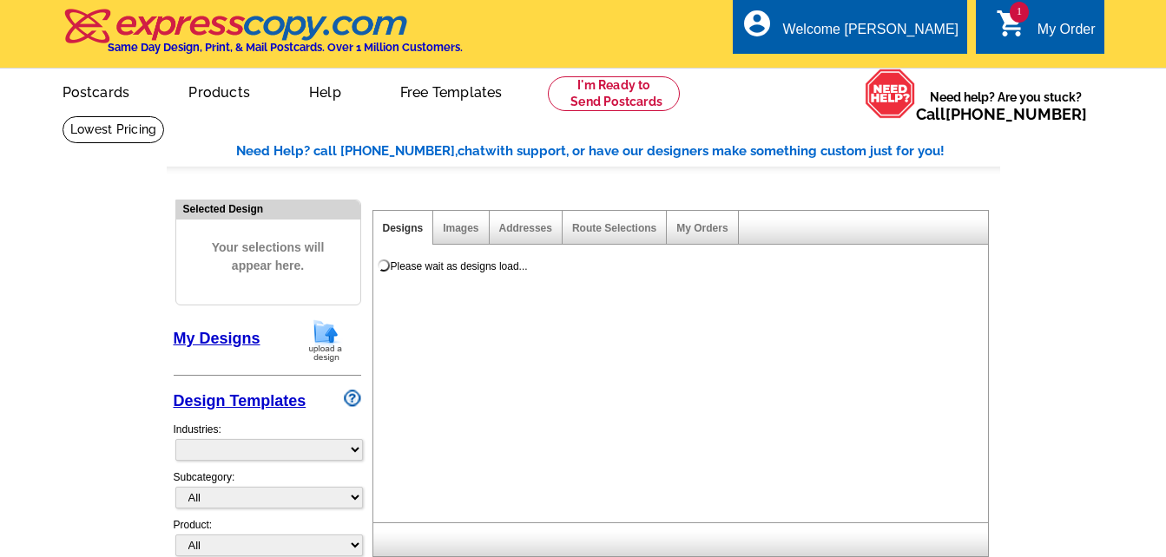
select select "785"
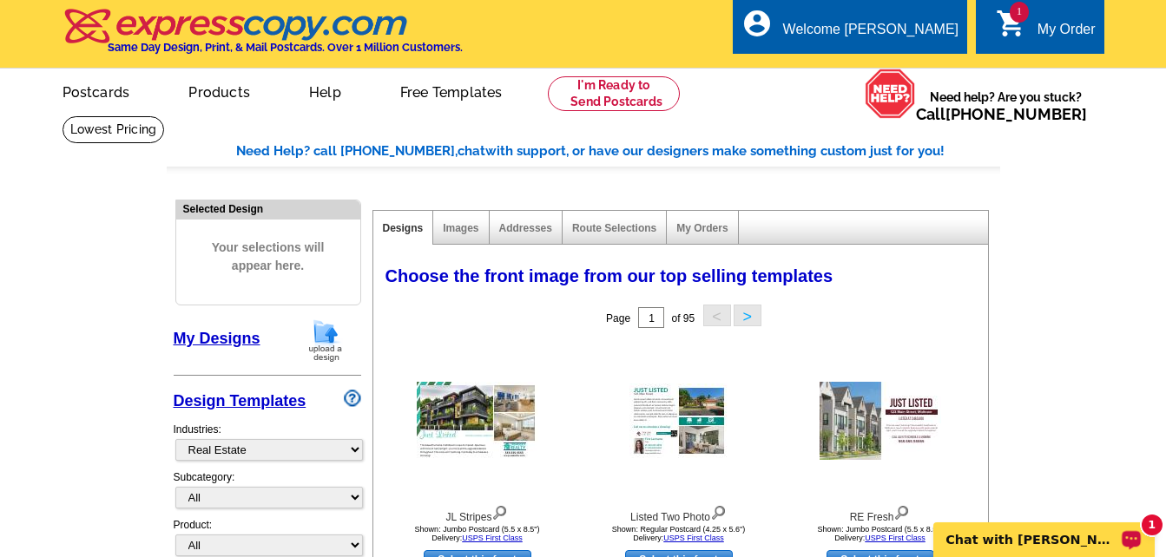
click at [990, 535] on p "Chat with [PERSON_NAME]" at bounding box center [1032, 540] width 172 height 14
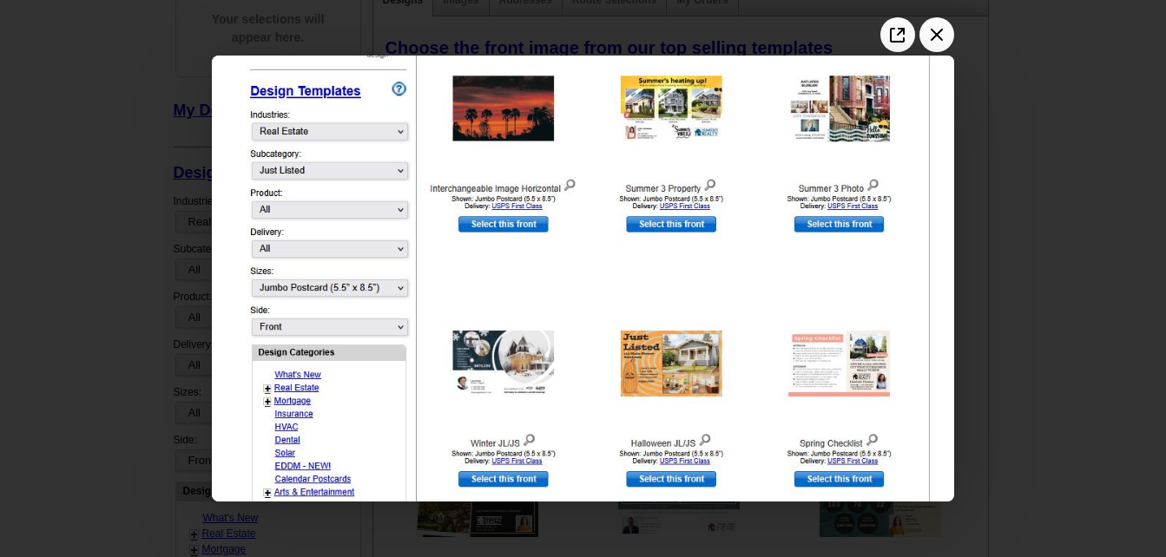
scroll to position [260, 0]
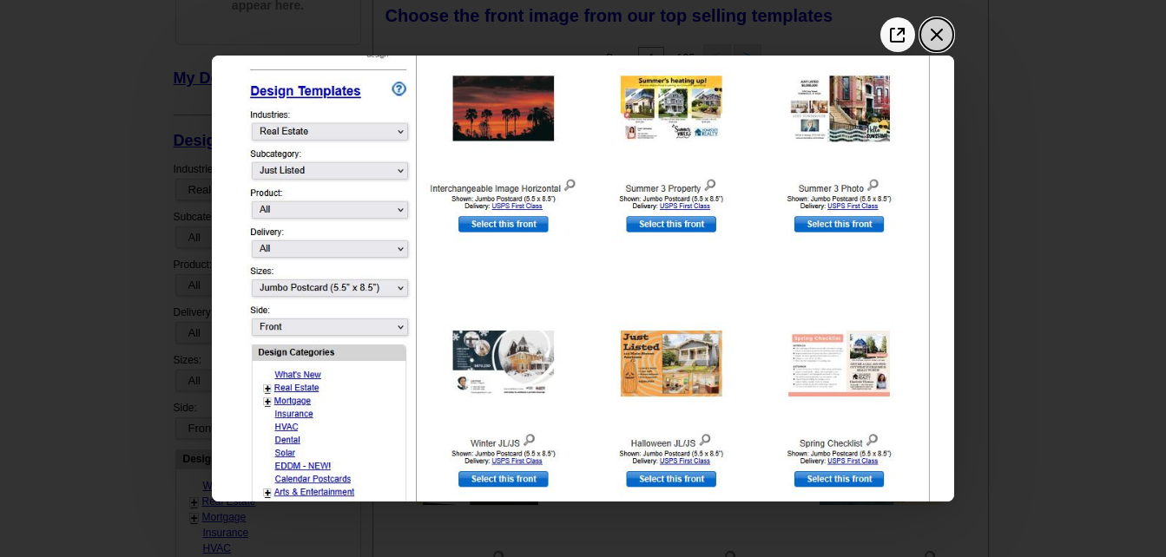
click at [953, 35] on button "Close the image preview" at bounding box center [936, 34] width 35 height 35
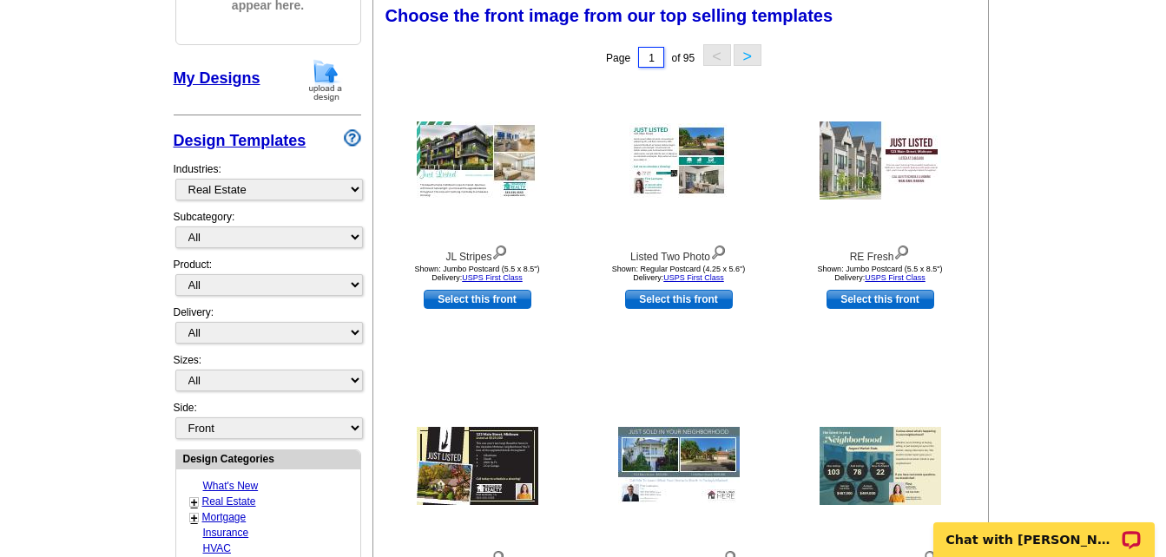
drag, startPoint x: 659, startPoint y: 58, endPoint x: 635, endPoint y: 52, distance: 24.2
click at [635, 52] on div "Page 1 of 95 < >" at bounding box center [684, 57] width 615 height 35
type input "19"
click at [1045, 555] on div "Chat with [PERSON_NAME]" at bounding box center [1043, 540] width 221 height 35
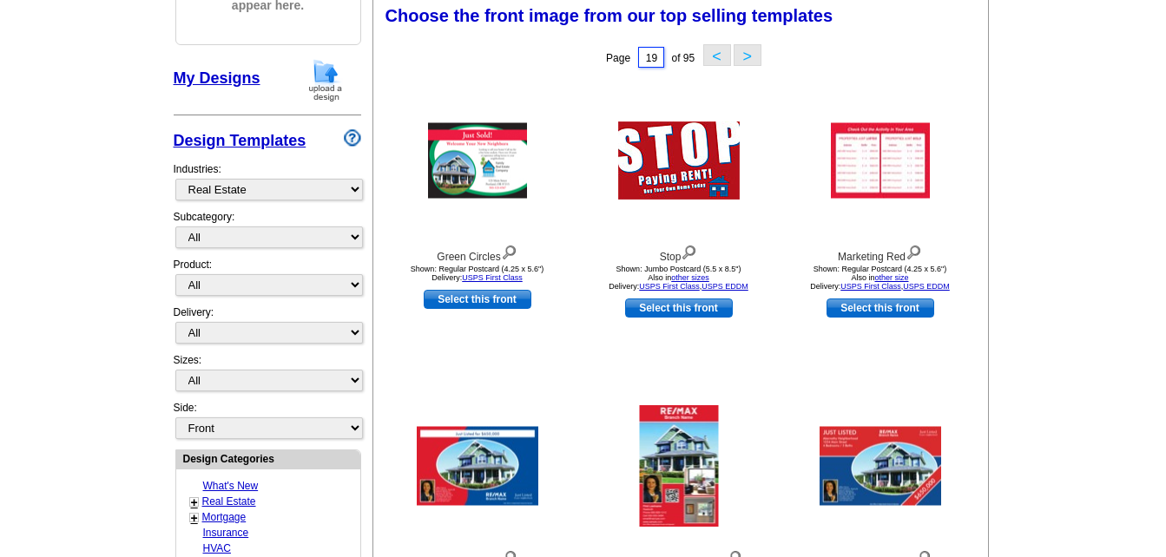
click at [650, 59] on input "19" at bounding box center [651, 57] width 26 height 21
type input "18"
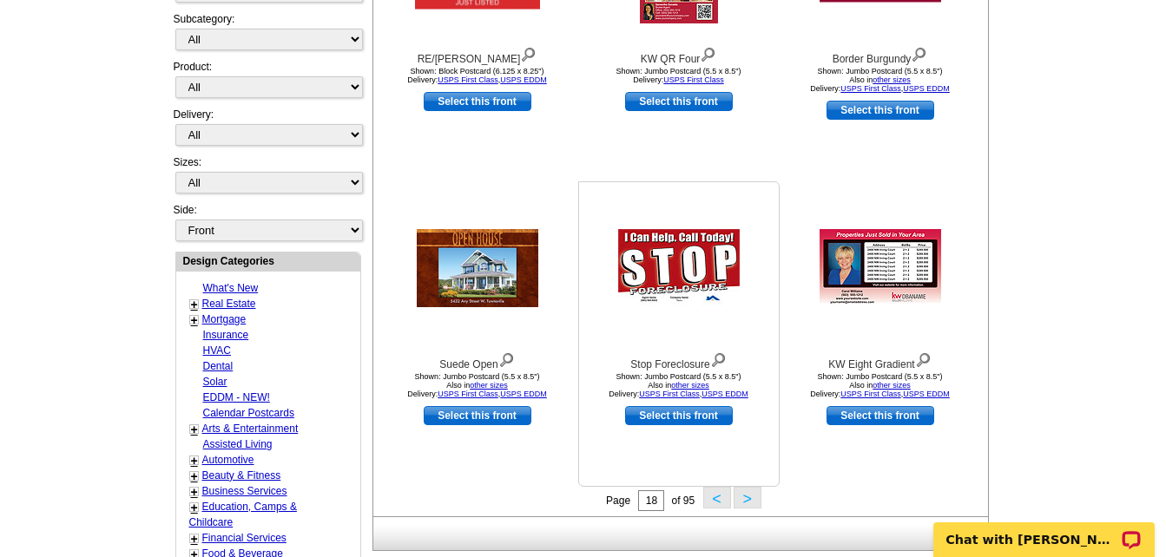
scroll to position [521, 0]
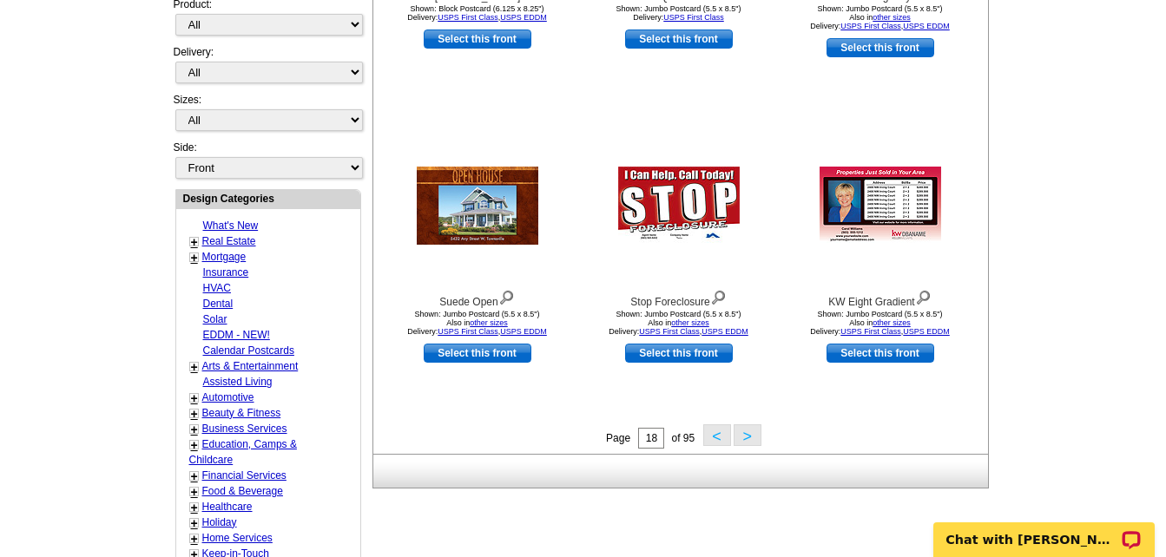
click at [747, 435] on button ">" at bounding box center [747, 435] width 28 height 22
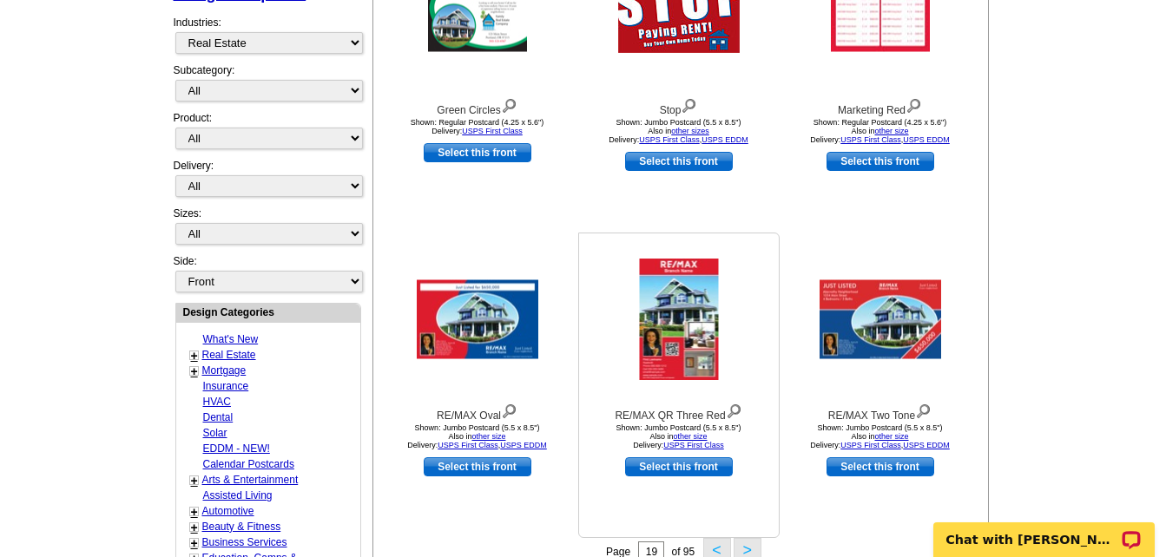
scroll to position [431, 0]
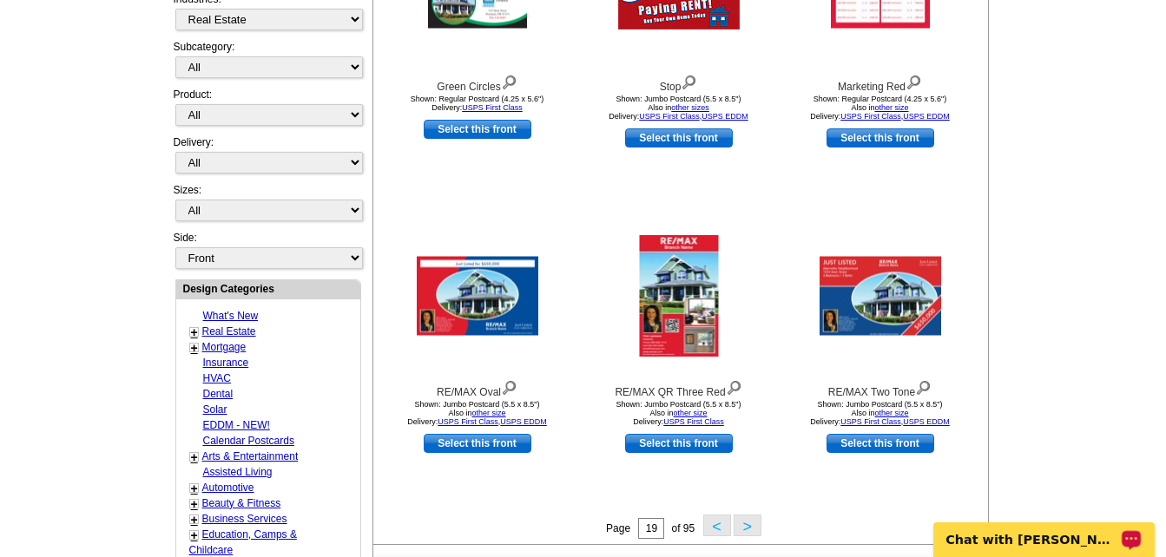
click at [1040, 546] on p "Chat with [PERSON_NAME]" at bounding box center [1032, 540] width 172 height 14
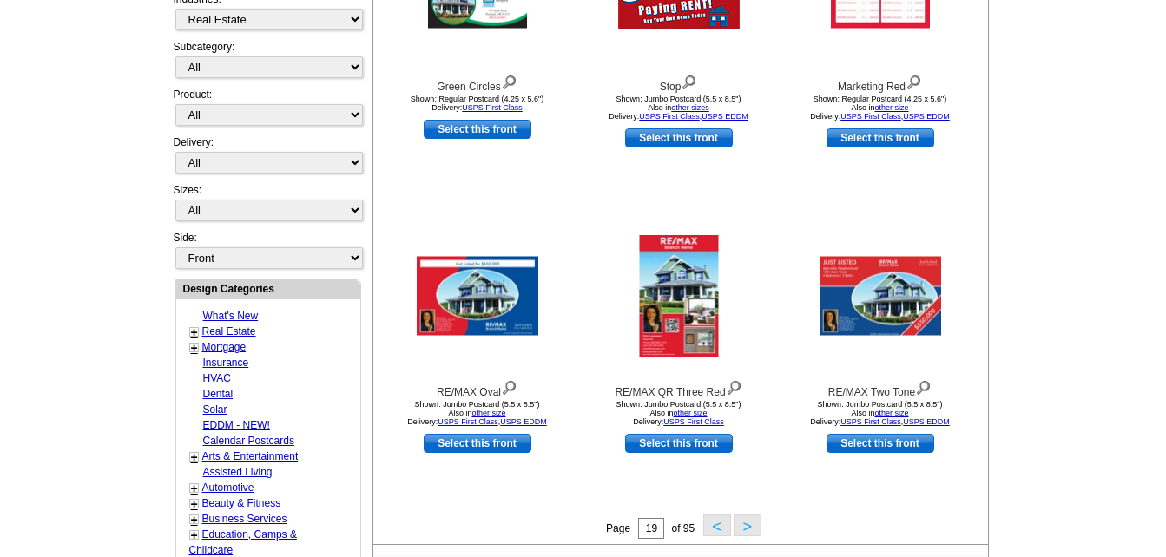
click at [1097, 111] on main "Need Help? call 800-260-5887, chat with support, or have our designers make som…" at bounding box center [583, 330] width 1166 height 1291
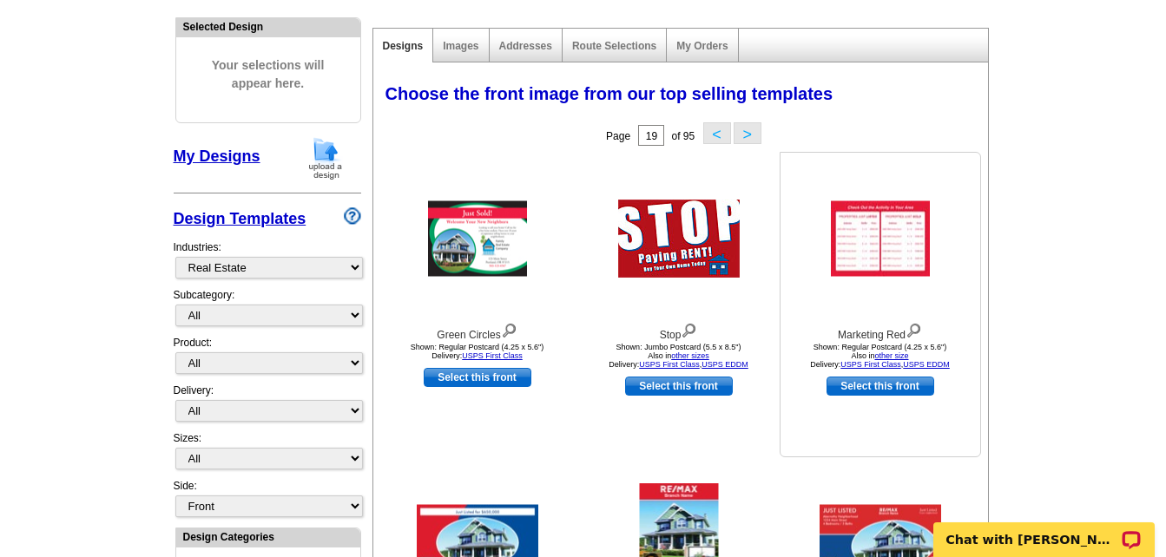
scroll to position [170, 0]
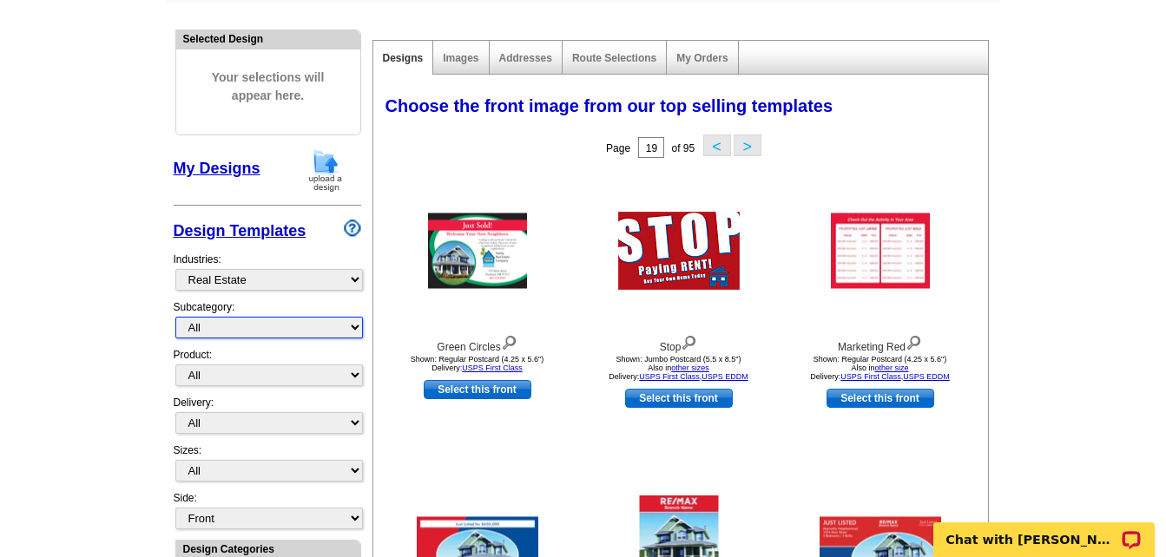
click at [273, 331] on select "All RE/MAX® Referrals Keller Williams® Berkshire Hathaway Home Services Century…" at bounding box center [268, 328] width 187 height 22
select select "789"
click at [175, 318] on select "All RE/MAX® Referrals Keller Williams® Berkshire Hathaway Home Services Century…" at bounding box center [268, 328] width 187 height 22
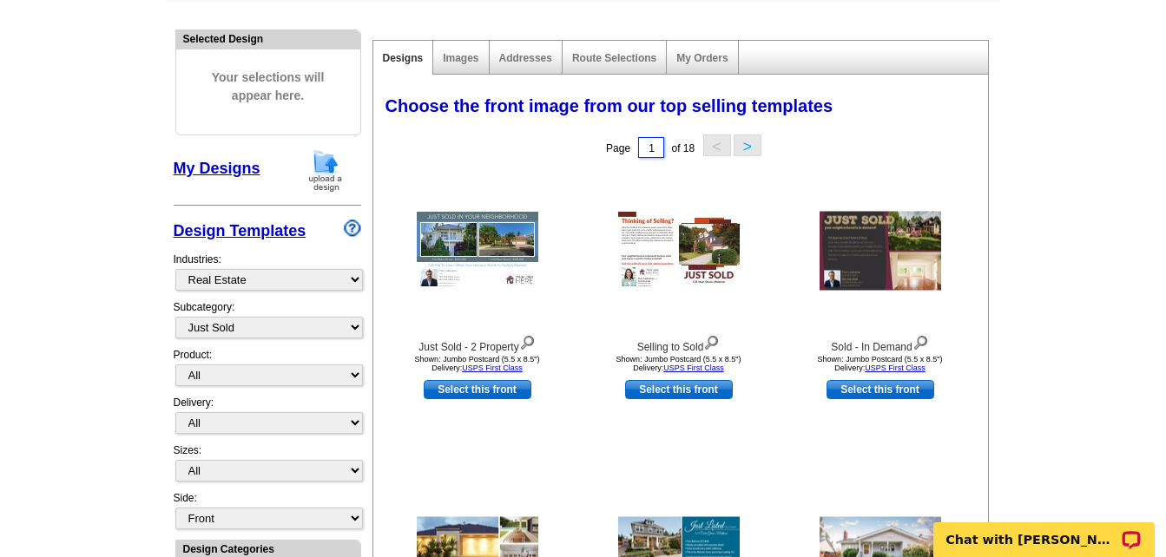
click at [650, 149] on input "1" at bounding box center [651, 147] width 26 height 21
type input "18"
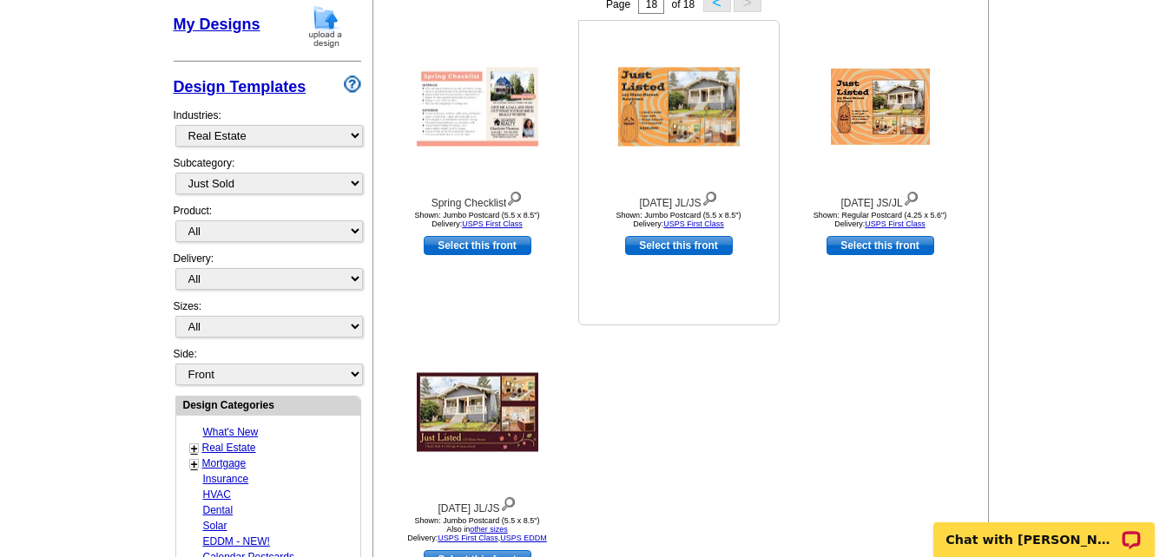
scroll to position [344, 0]
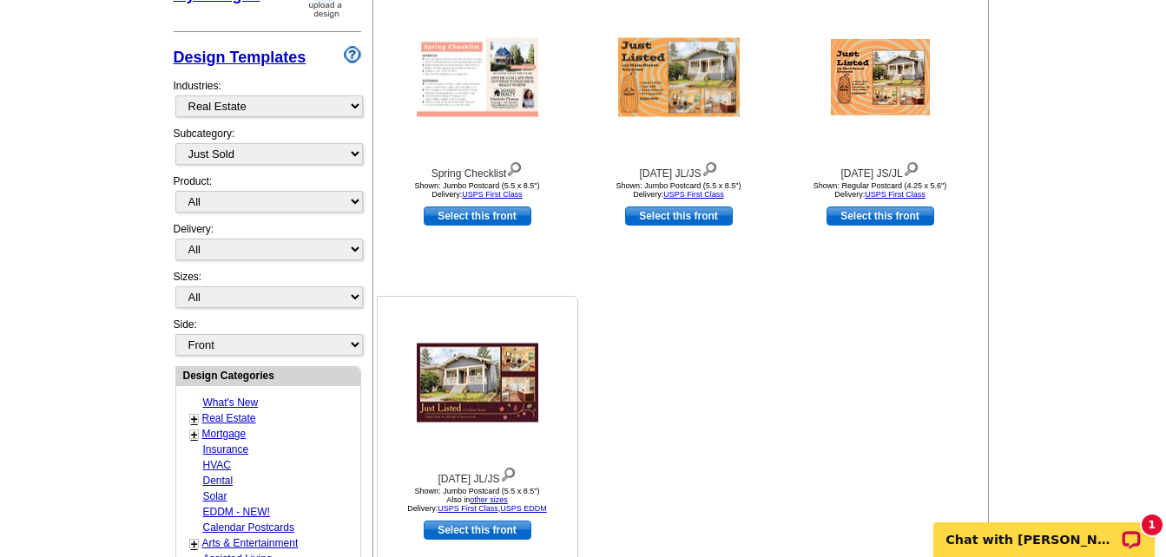
click at [510, 372] on img at bounding box center [478, 383] width 122 height 79
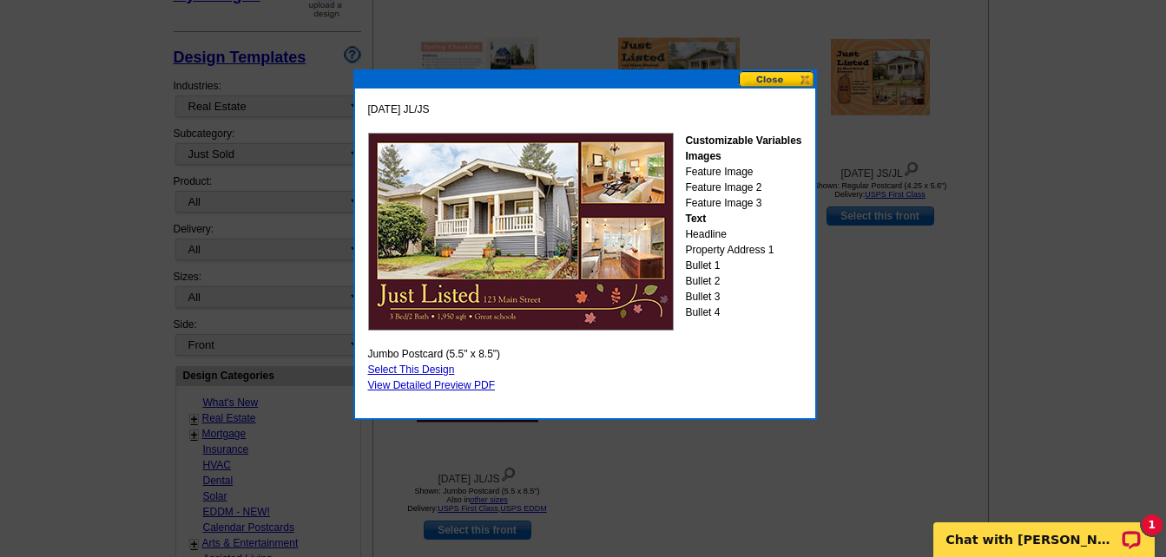
click at [430, 367] on link "Select This Design" at bounding box center [411, 370] width 87 height 12
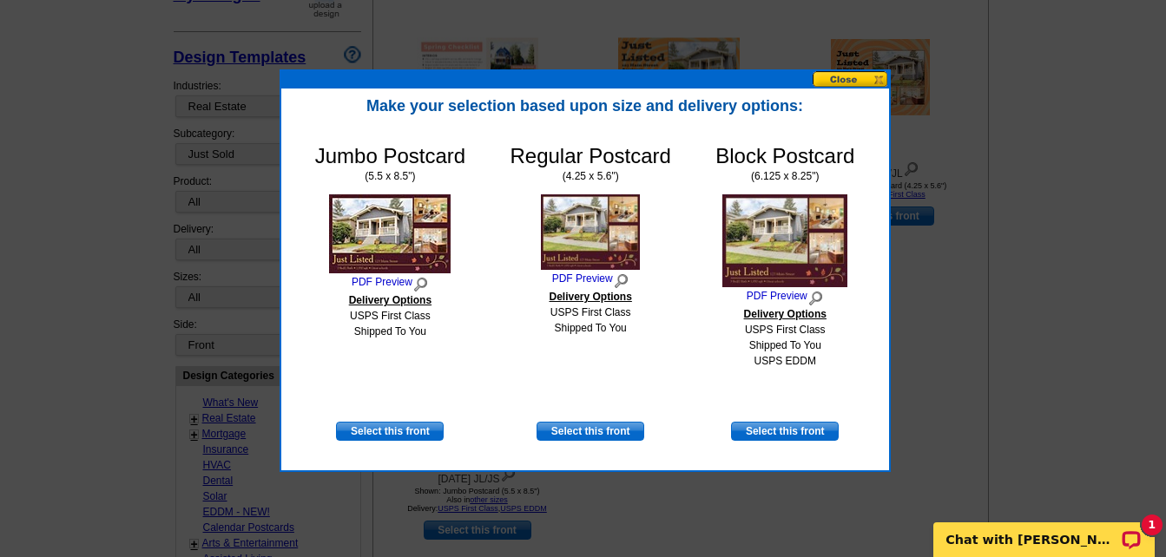
click at [855, 76] on button at bounding box center [850, 79] width 76 height 16
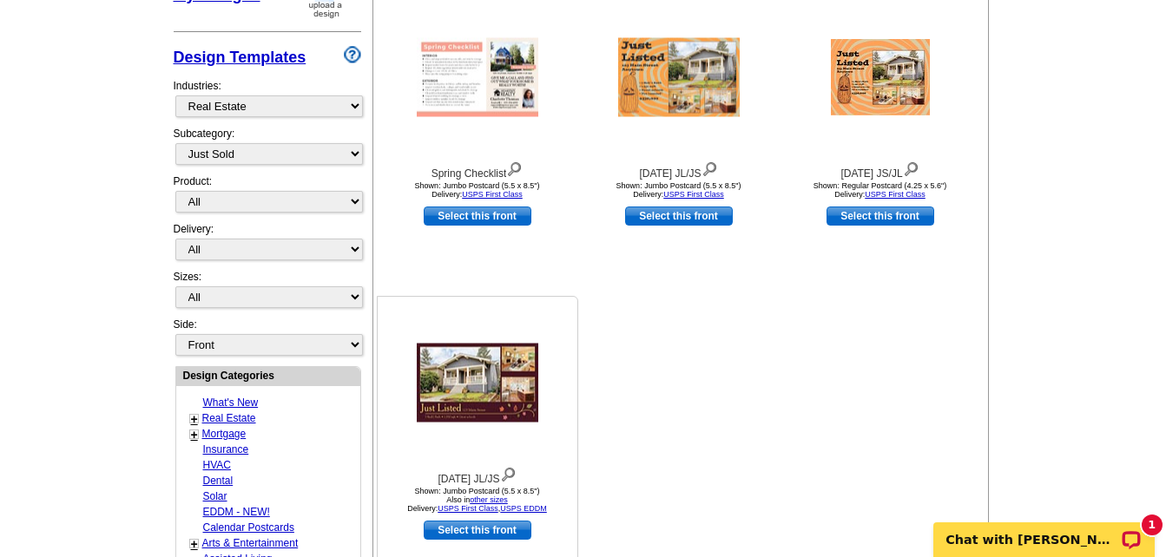
click at [474, 528] on link "Select this front" at bounding box center [478, 530] width 108 height 19
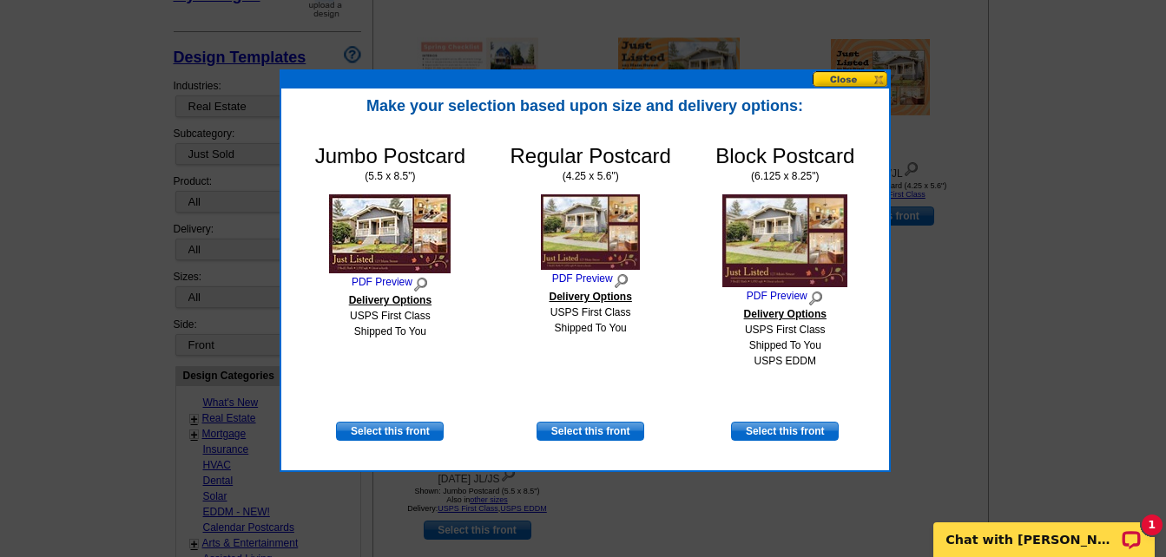
click at [365, 428] on link "Select this front" at bounding box center [390, 431] width 108 height 19
select select "2"
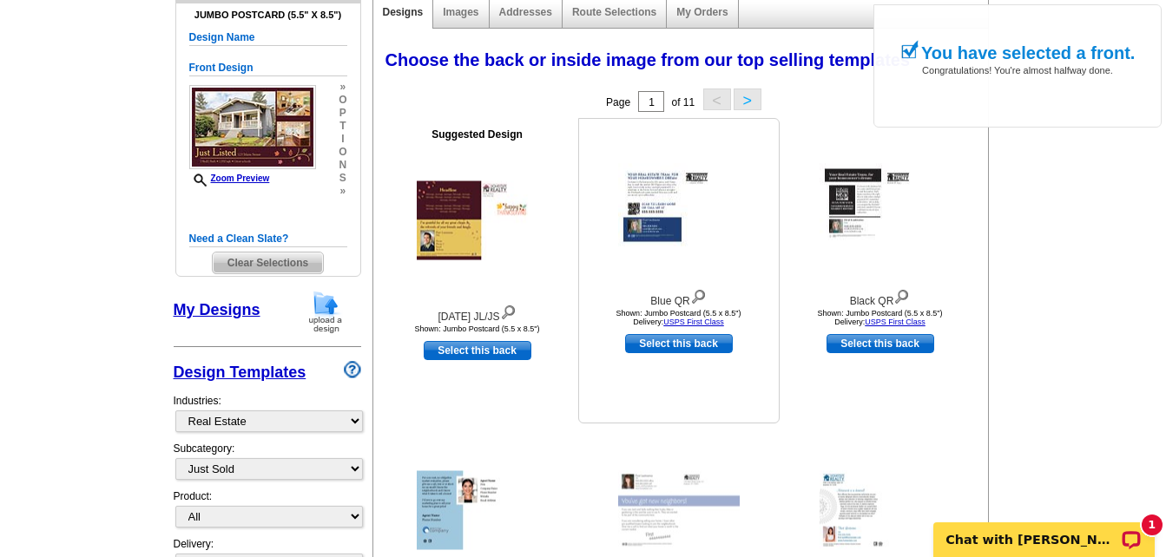
scroll to position [260, 0]
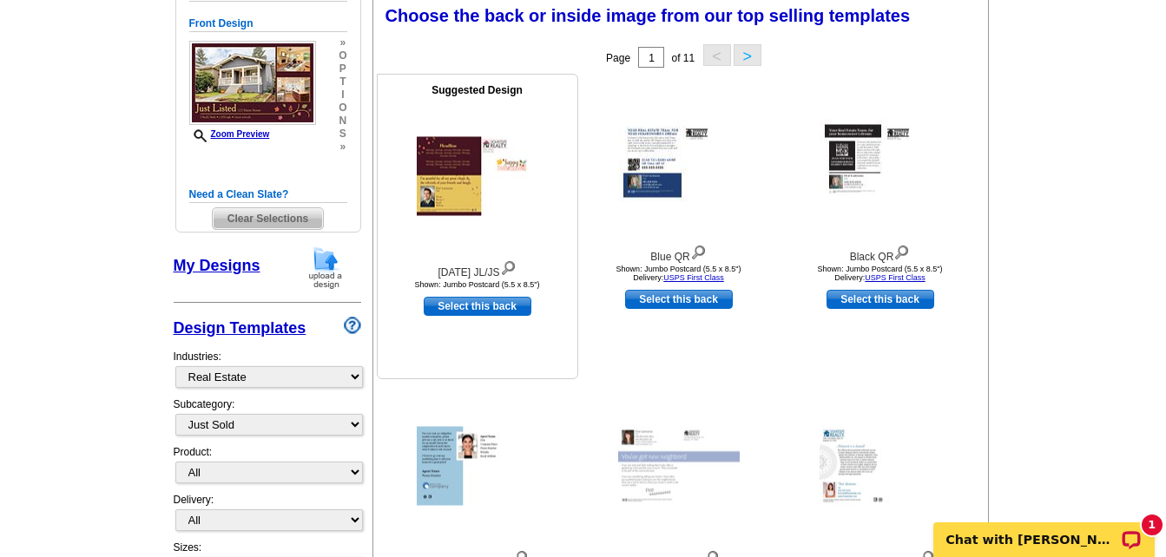
click at [467, 309] on link "Select this back" at bounding box center [478, 306] width 108 height 19
select select "front"
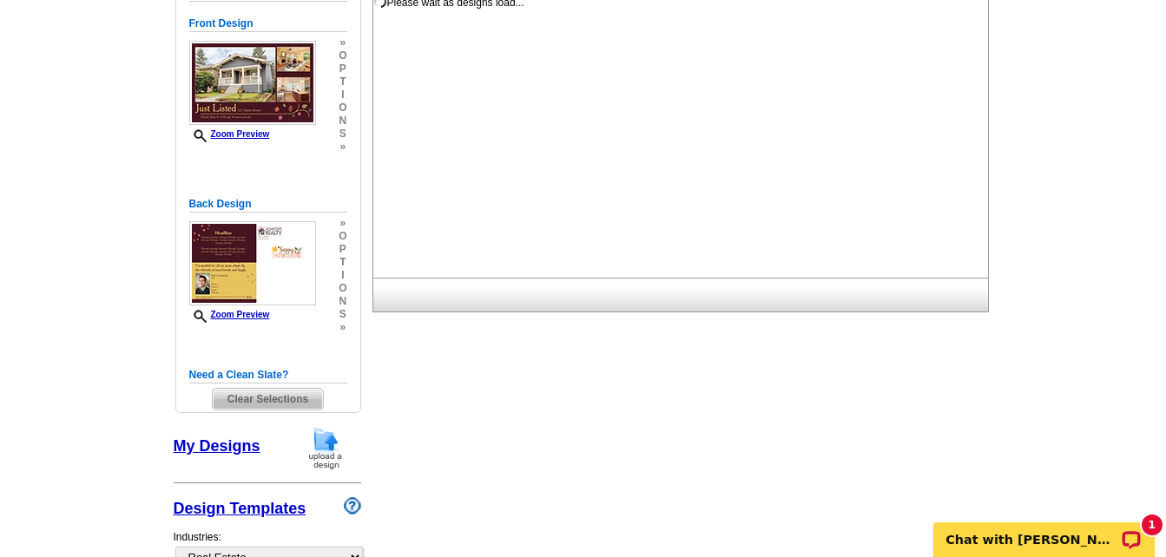
scroll to position [0, 0]
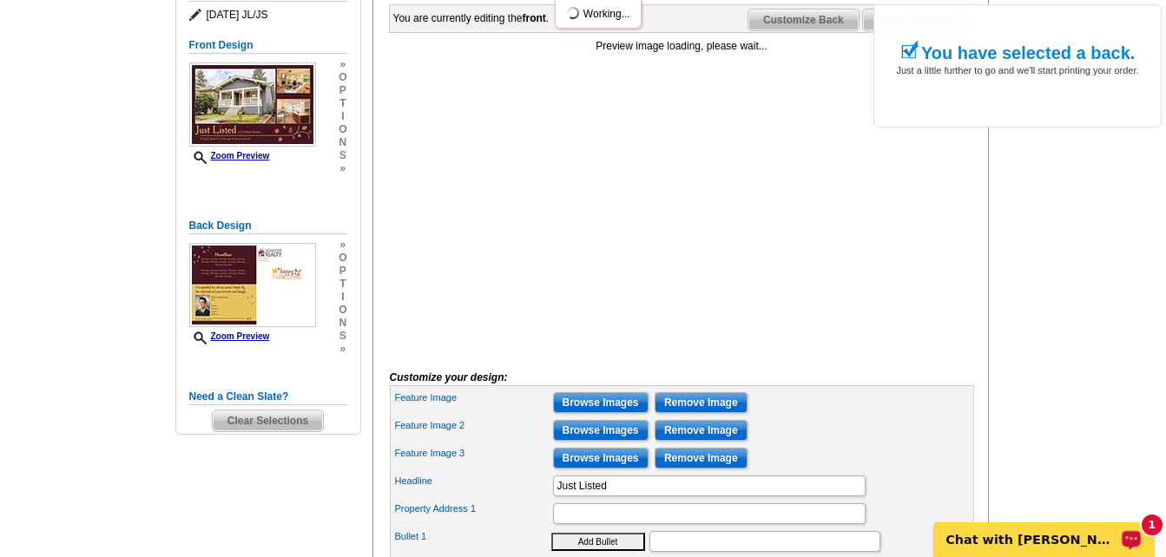
click at [1096, 536] on p "Chat with [PERSON_NAME]" at bounding box center [1032, 540] width 172 height 14
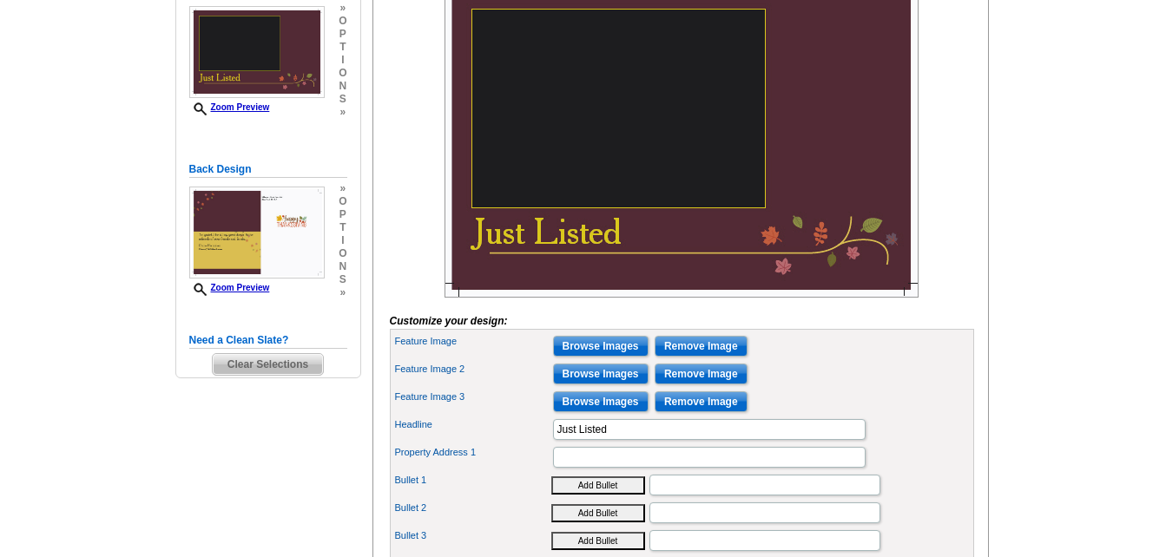
scroll to position [347, 0]
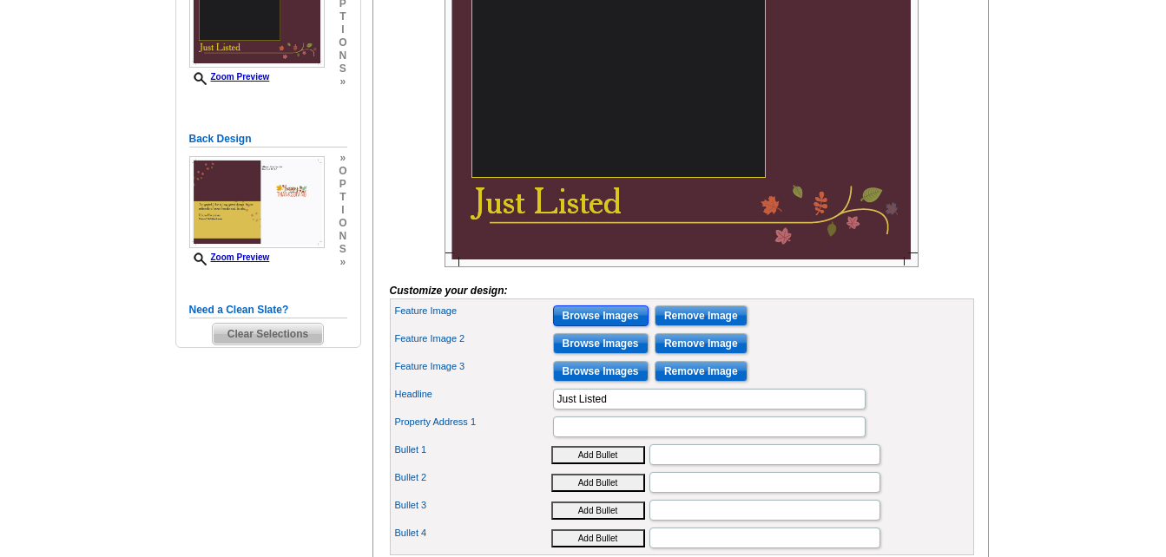
click at [588, 326] on input "Browse Images" at bounding box center [600, 316] width 95 height 21
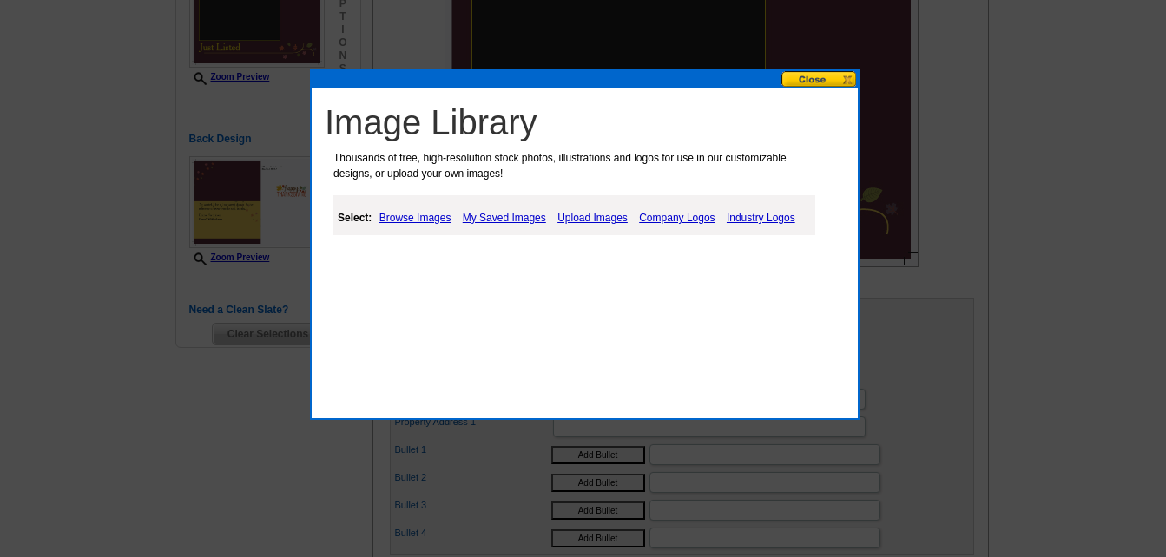
click at [510, 217] on link "My Saved Images" at bounding box center [504, 217] width 92 height 21
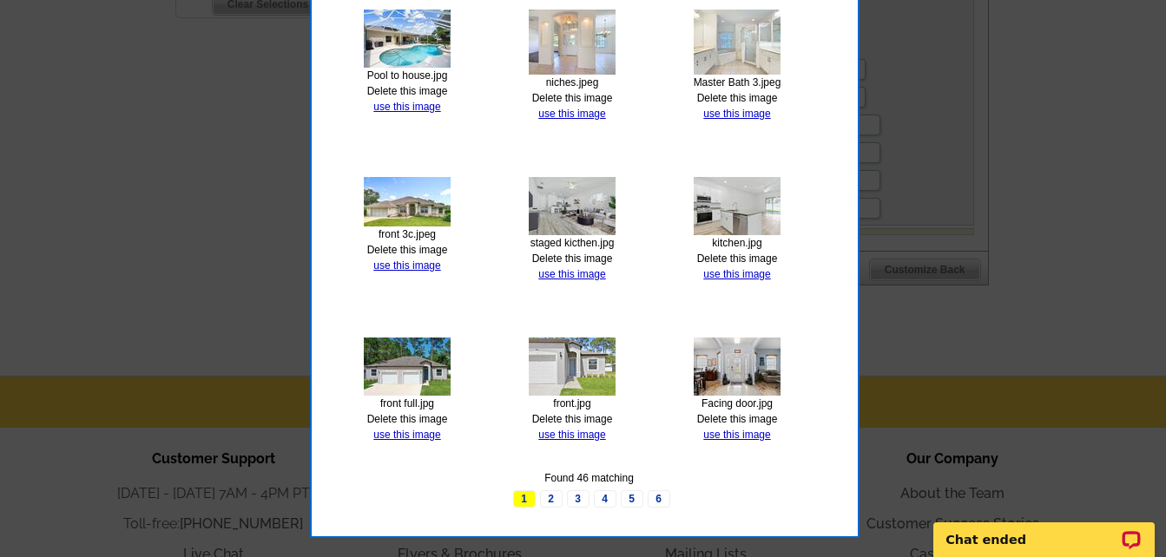
scroll to position [694, 0]
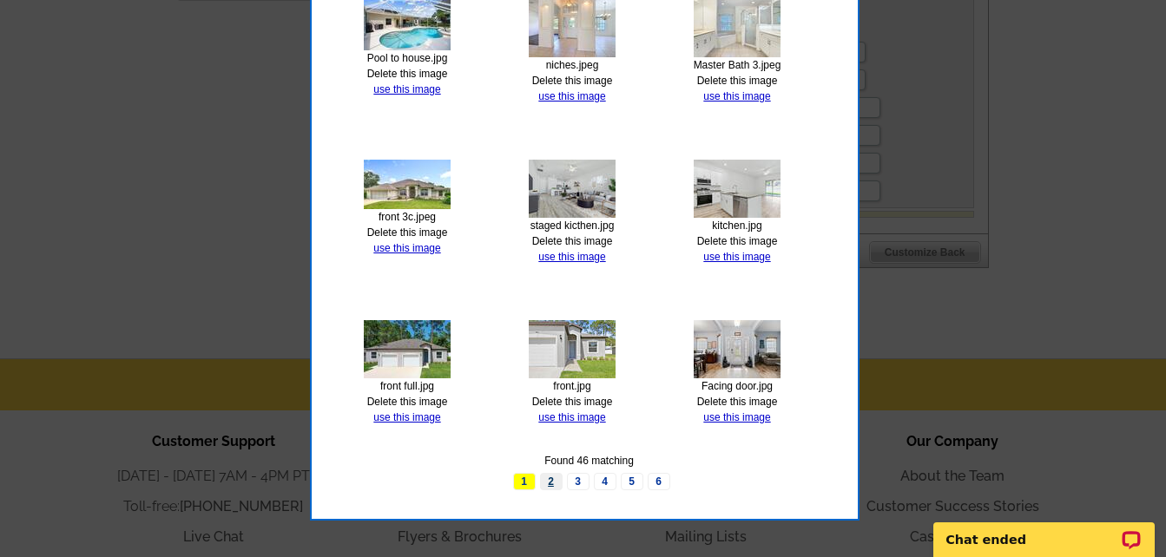
click at [552, 483] on link "2" at bounding box center [551, 481] width 23 height 17
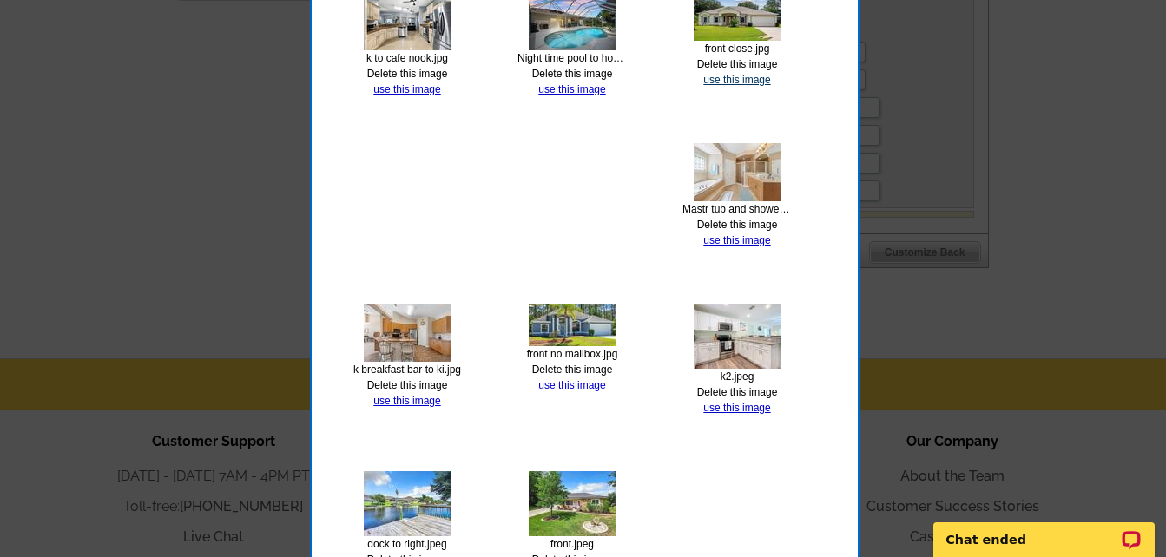
click at [755, 80] on link "use this image" at bounding box center [736, 80] width 67 height 12
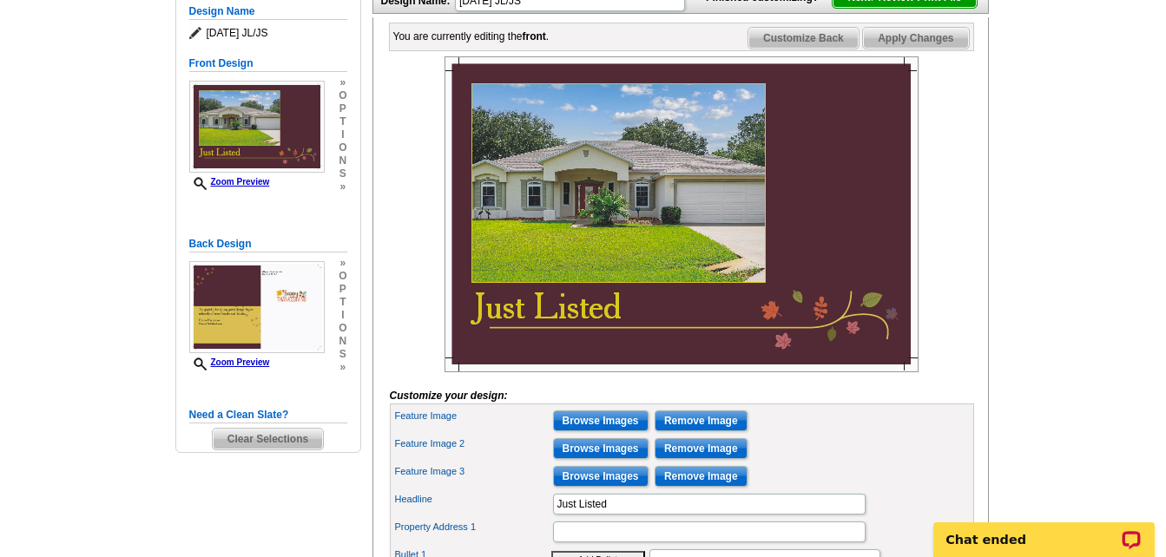
scroll to position [260, 0]
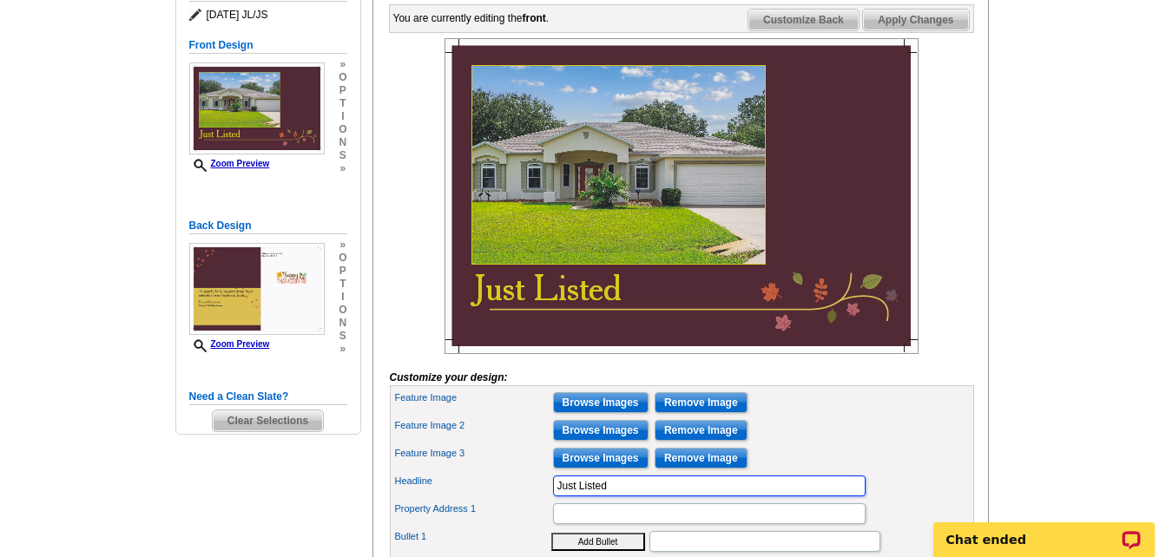
drag, startPoint x: 619, startPoint y: 519, endPoint x: 540, endPoint y: 507, distance: 79.9
click at [540, 500] on div "Headline Just Listed" at bounding box center [681, 486] width 577 height 28
type input "JUST SOLD"
drag, startPoint x: 569, startPoint y: 537, endPoint x: 530, endPoint y: 508, distance: 48.3
click at [569, 524] on input "Property Address 1" at bounding box center [709, 513] width 312 height 21
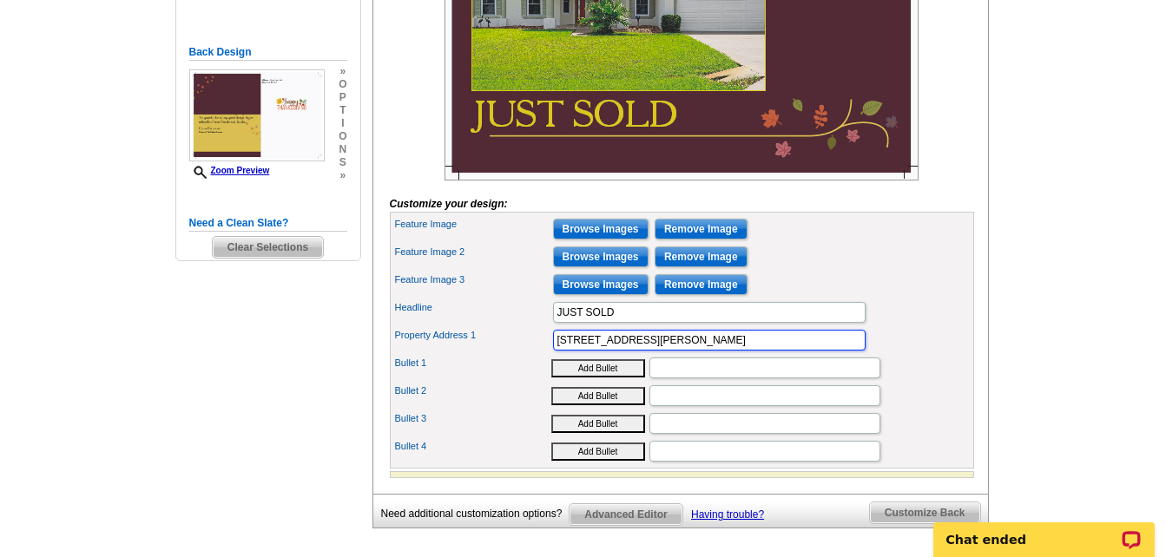
scroll to position [347, 0]
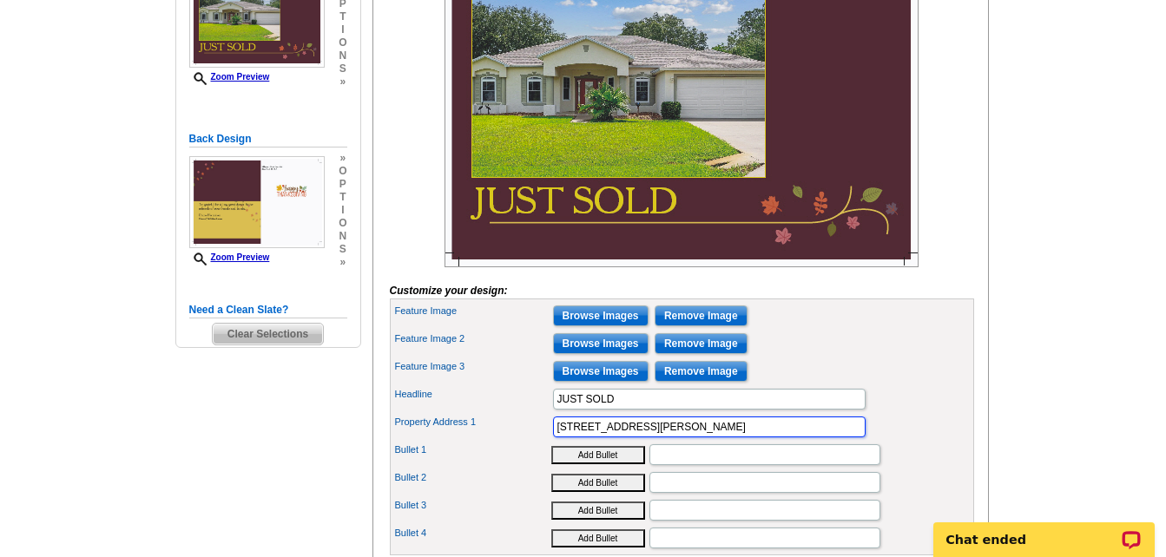
type input "[STREET_ADDRESS][PERSON_NAME]"
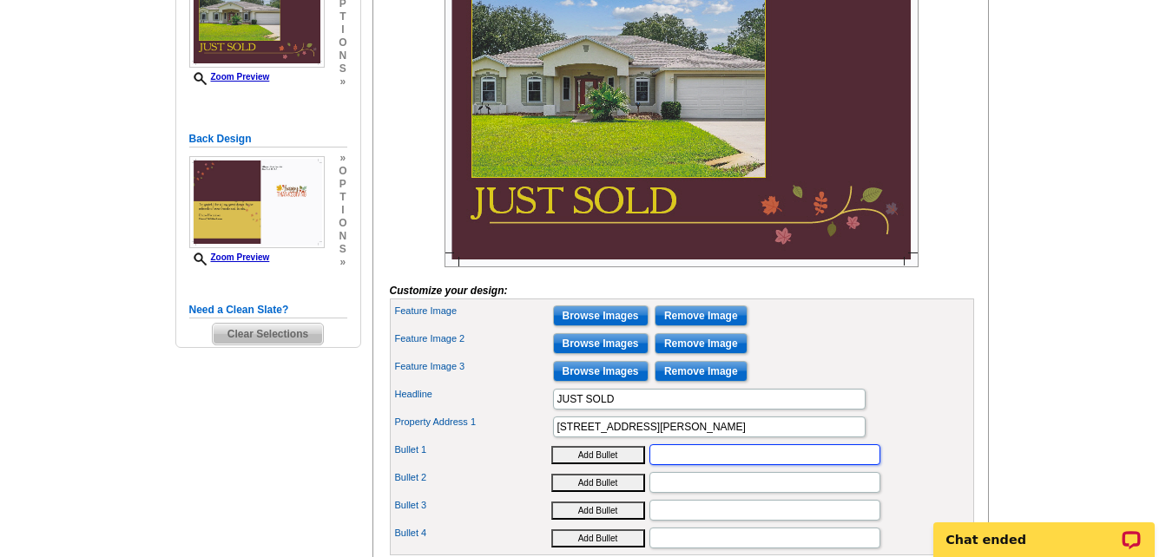
click at [676, 465] on input "Bullet 1" at bounding box center [764, 454] width 231 height 21
click at [659, 465] on input "4BEdroom Pool Home" at bounding box center [764, 454] width 231 height 21
click at [669, 465] on input "4 BEdroom Pool Home" at bounding box center [764, 454] width 231 height 21
type input "4 Bedroom Pool Home"
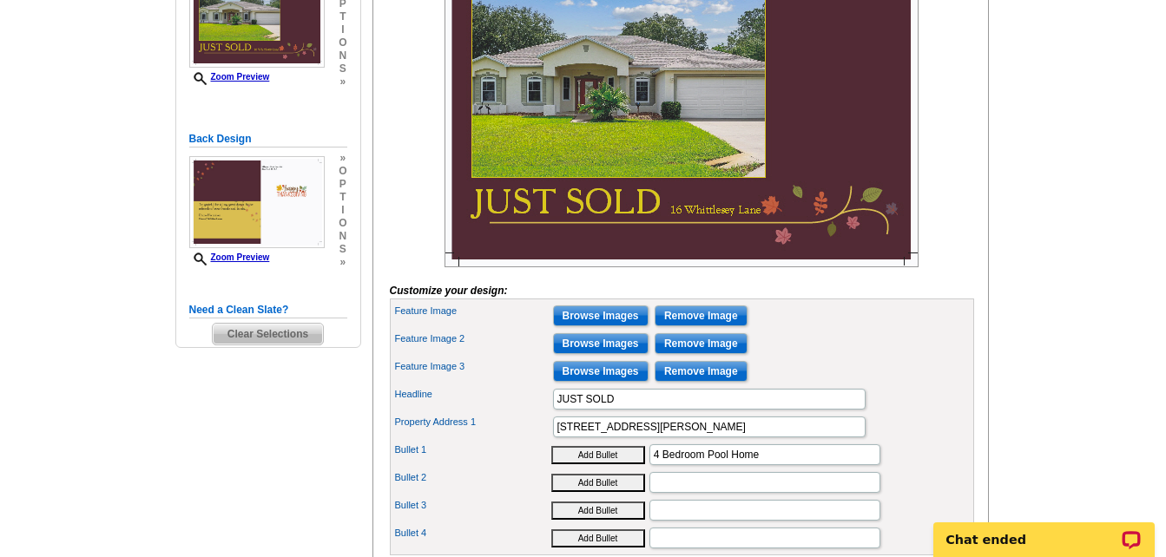
click at [1010, 353] on main "Need Help? call 800-260-5887, chat with support, or have our designers make som…" at bounding box center [583, 236] width 1166 height 937
click at [702, 493] on input "Bullet 2" at bounding box center [764, 482] width 231 height 21
type input "ASK DIANE!"
click at [605, 382] on input "Browse Images" at bounding box center [600, 371] width 95 height 21
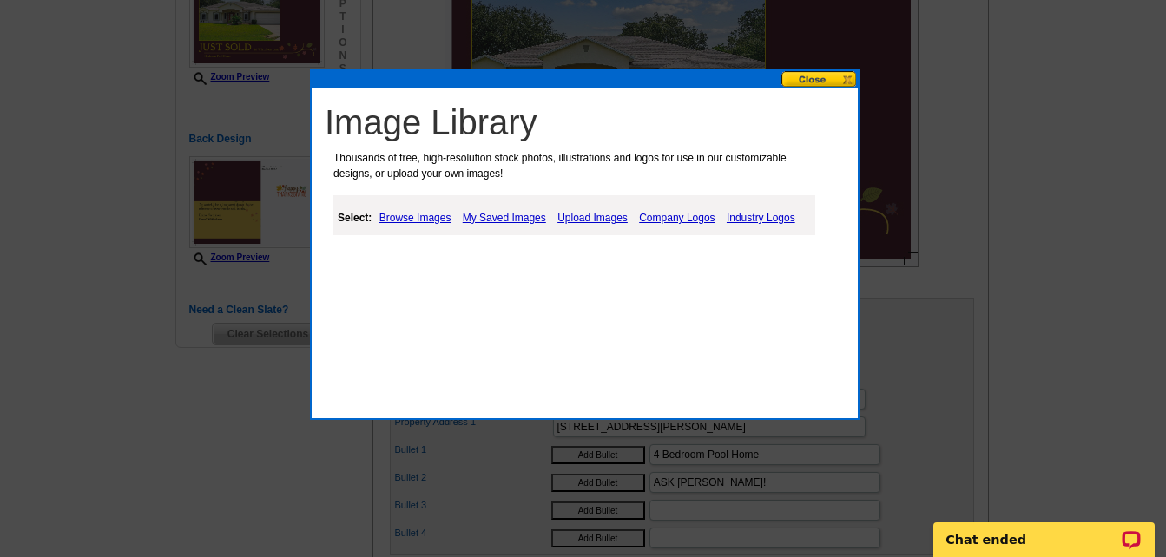
click at [513, 220] on link "My Saved Images" at bounding box center [504, 217] width 92 height 21
click at [486, 214] on link "My Saved Images" at bounding box center [504, 217] width 92 height 21
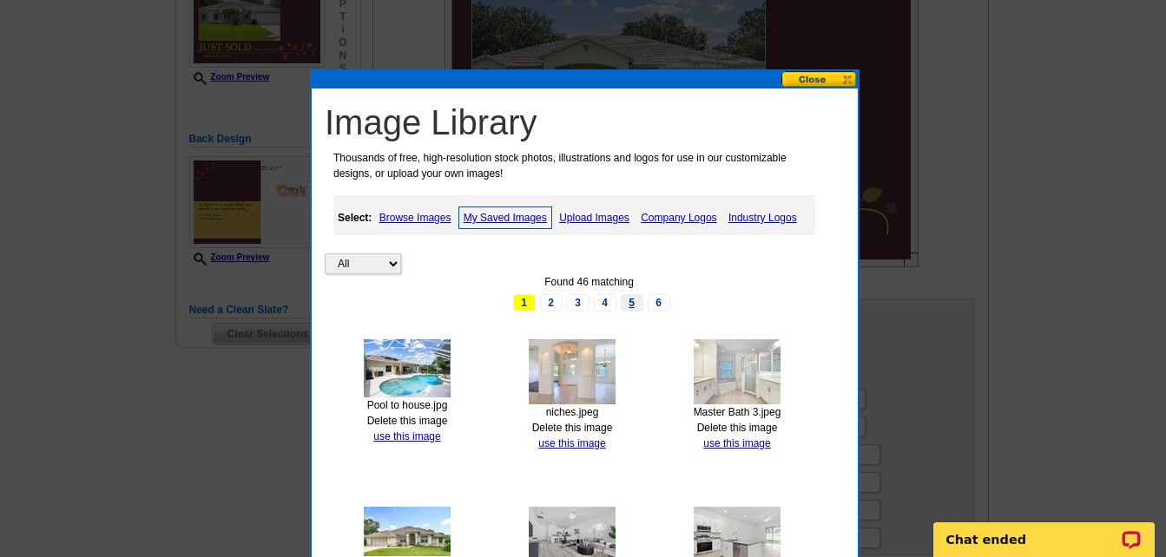
click at [632, 299] on link "5" at bounding box center [632, 302] width 23 height 17
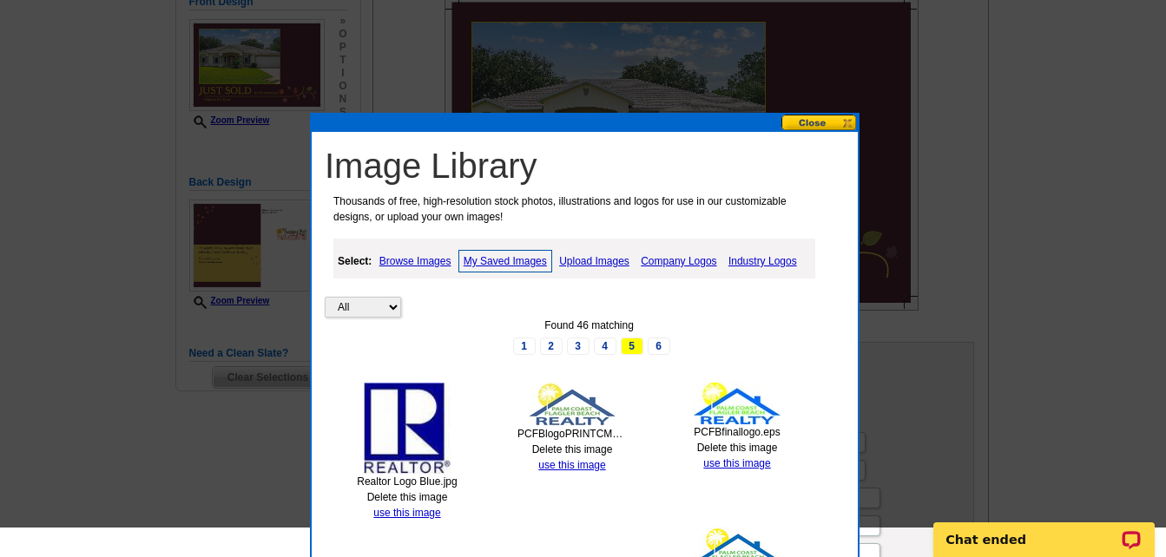
scroll to position [260, 0]
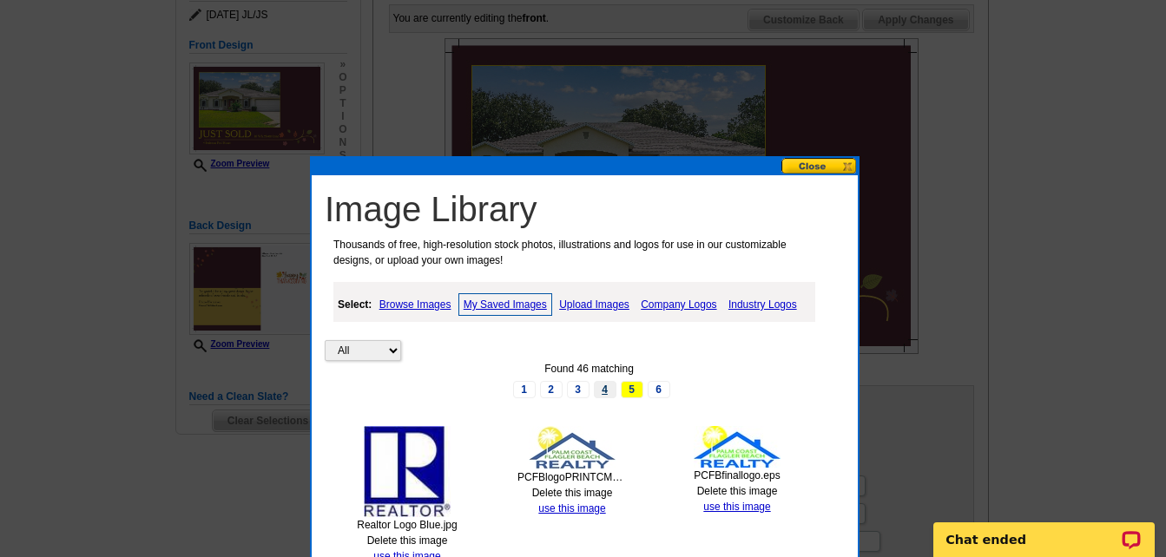
click at [605, 391] on link "4" at bounding box center [605, 389] width 23 height 17
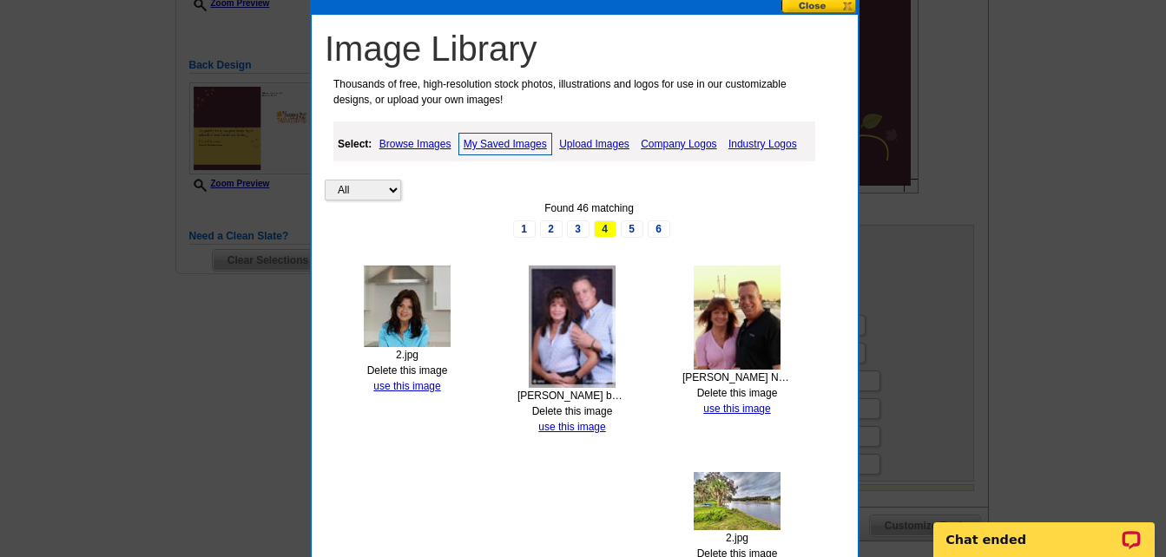
scroll to position [376, 0]
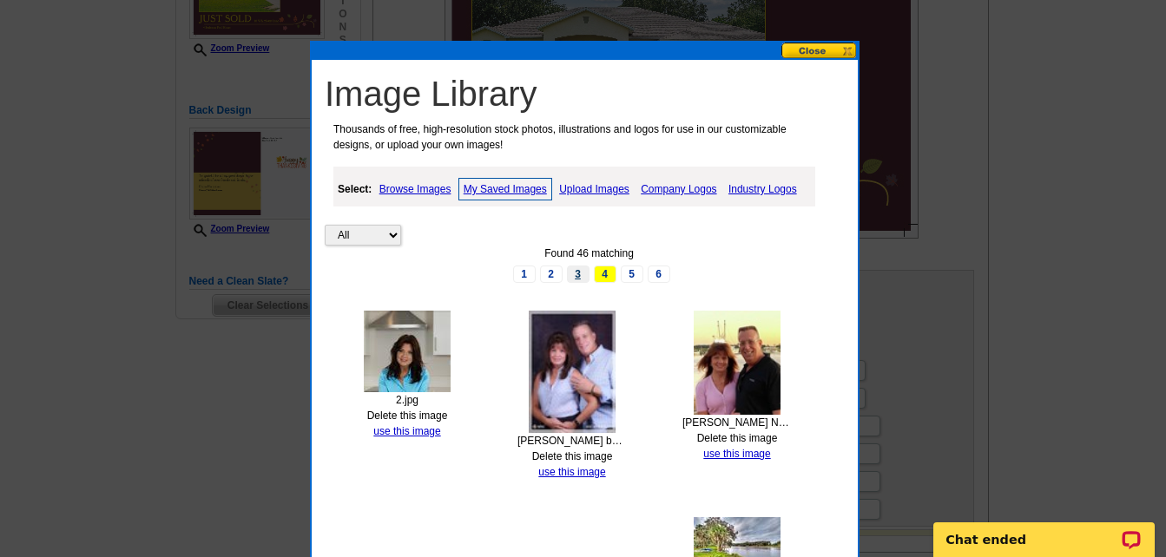
click at [582, 274] on link "3" at bounding box center [578, 274] width 23 height 17
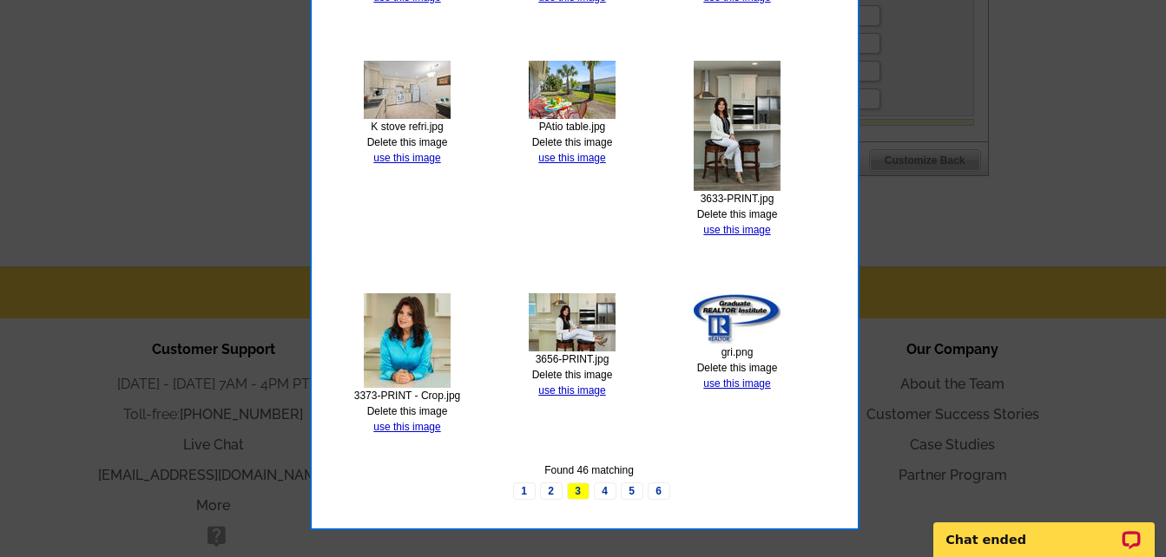
scroll to position [810, 0]
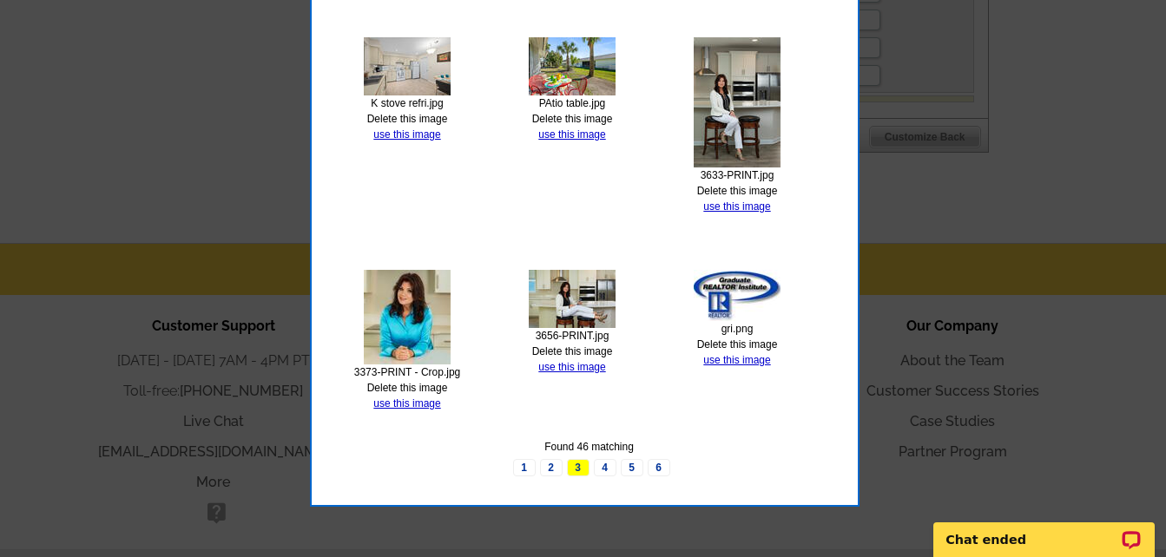
click at [570, 369] on link "use this image" at bounding box center [571, 367] width 67 height 12
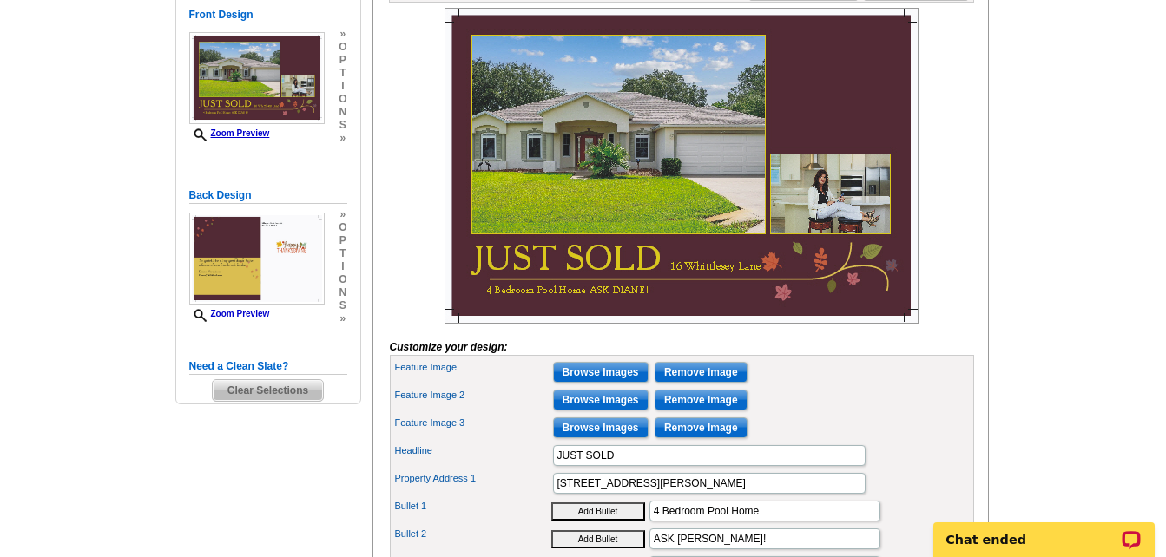
scroll to position [347, 0]
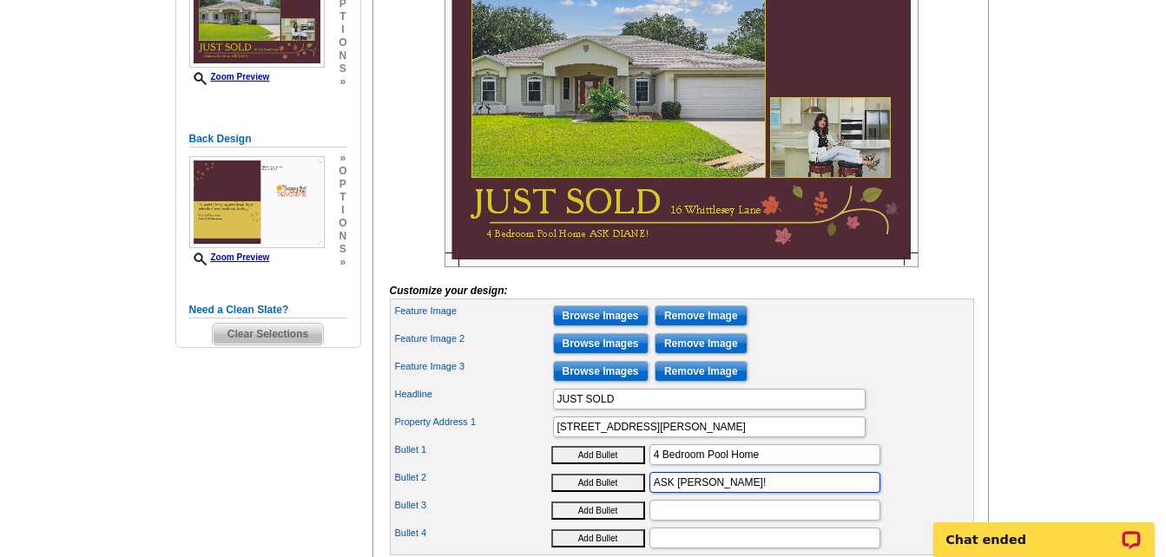
drag, startPoint x: 713, startPoint y: 516, endPoint x: 639, endPoint y: 518, distance: 74.7
click at [639, 496] on div "Bullet 2 Add Bullet ASK DIANE!" at bounding box center [681, 483] width 577 height 28
click at [594, 354] on input "Browse Images" at bounding box center [600, 343] width 95 height 21
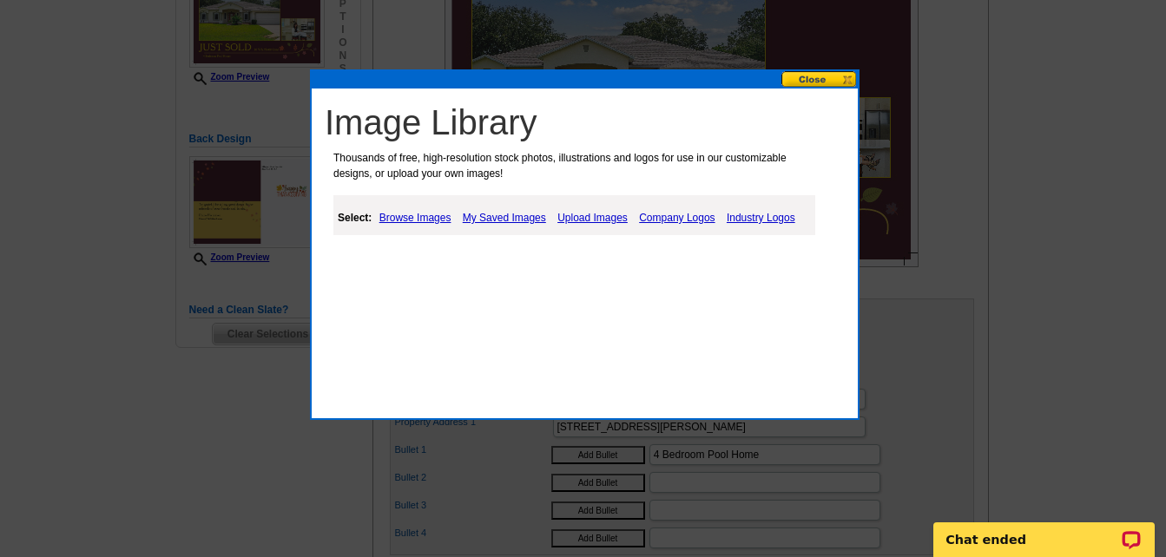
click at [588, 218] on link "Upload Images" at bounding box center [592, 217] width 79 height 21
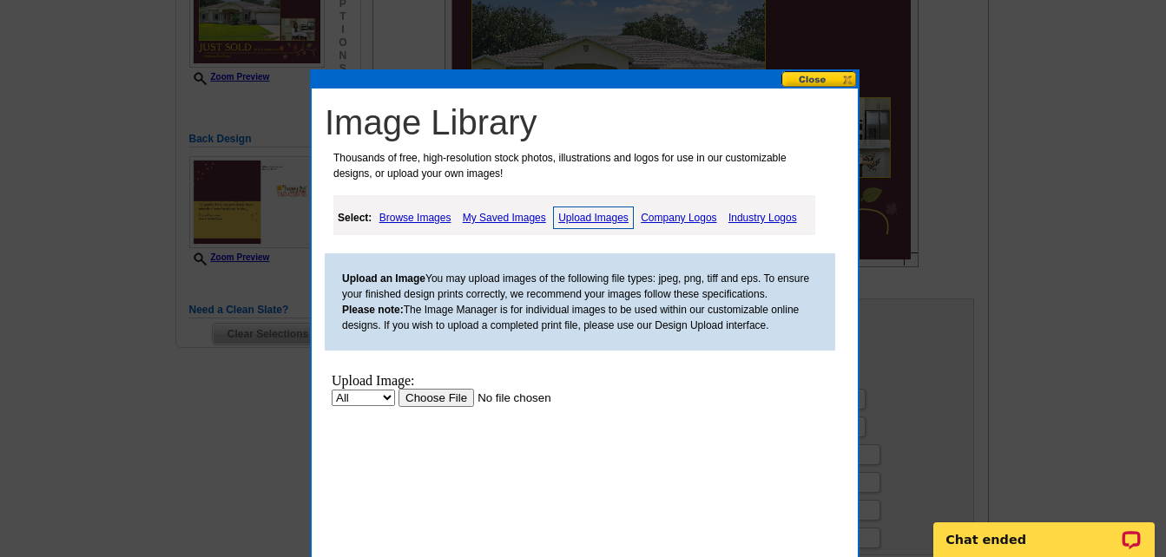
scroll to position [0, 0]
click at [436, 398] on input "file" at bounding box center [508, 398] width 220 height 18
click at [577, 215] on link "Upload Images" at bounding box center [593, 218] width 81 height 23
click at [442, 396] on input "file" at bounding box center [508, 398] width 220 height 18
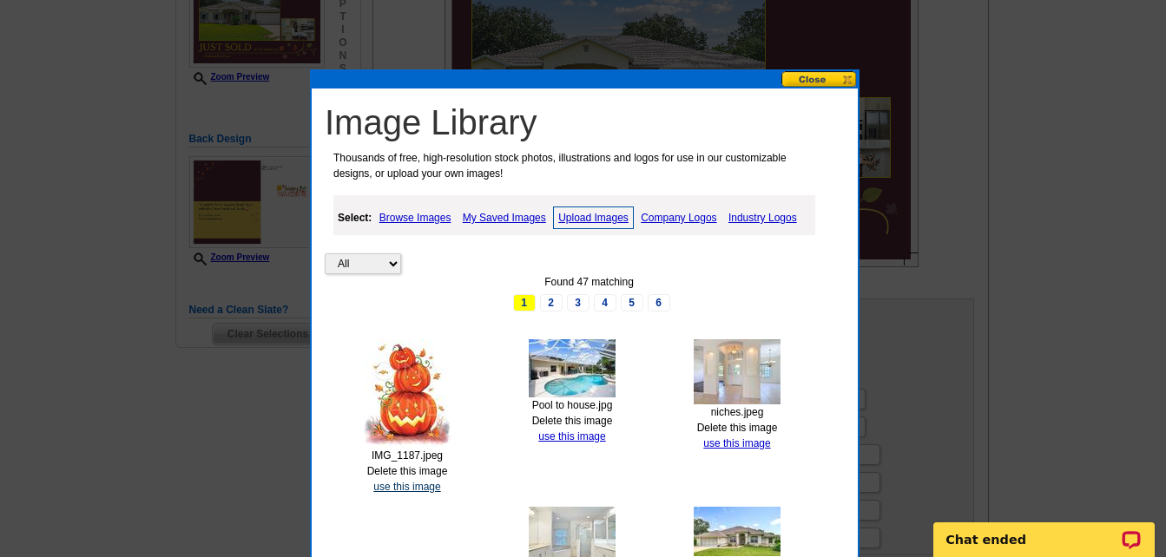
click at [420, 487] on link "use this image" at bounding box center [406, 487] width 67 height 12
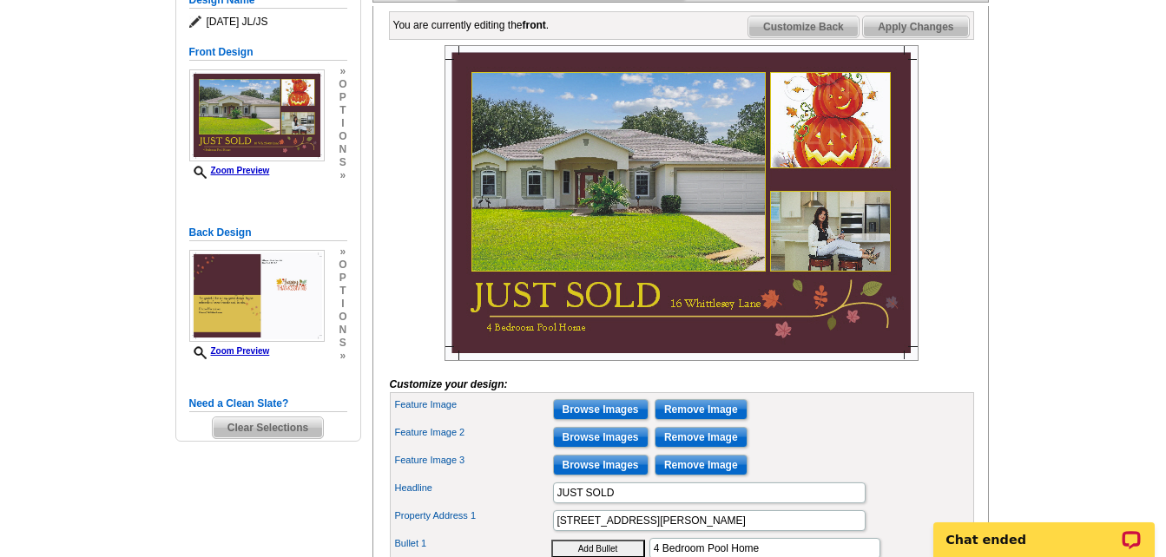
scroll to position [260, 0]
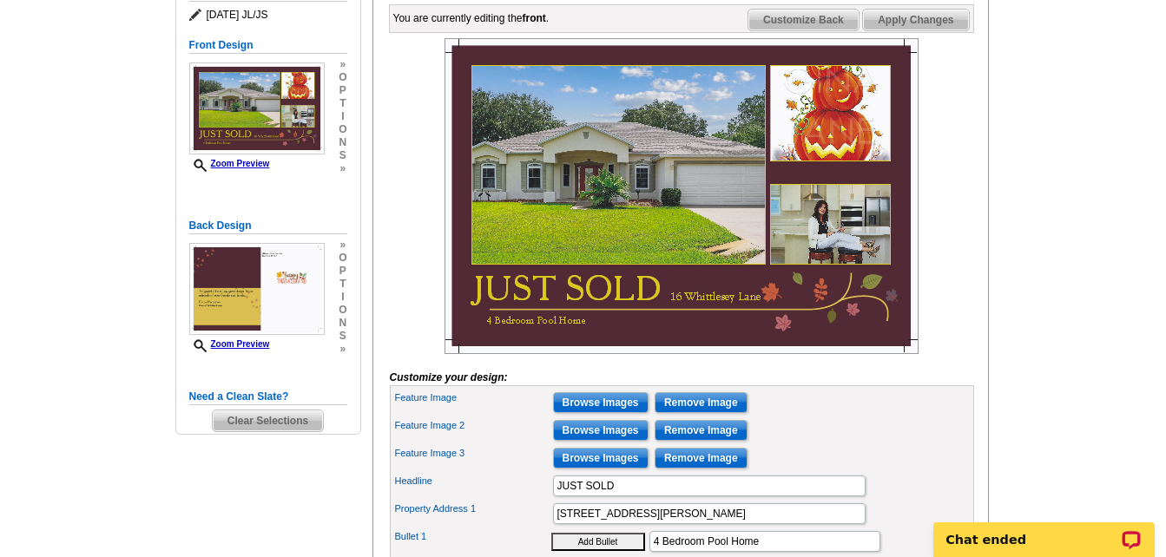
drag, startPoint x: 824, startPoint y: 153, endPoint x: 1026, endPoint y: 97, distance: 209.7
click at [1026, 97] on main "Need Help? call 800-260-5887, chat with support, or have our designers make som…" at bounding box center [583, 323] width 1166 height 937
click at [587, 441] on input "Browse Images" at bounding box center [600, 430] width 95 height 21
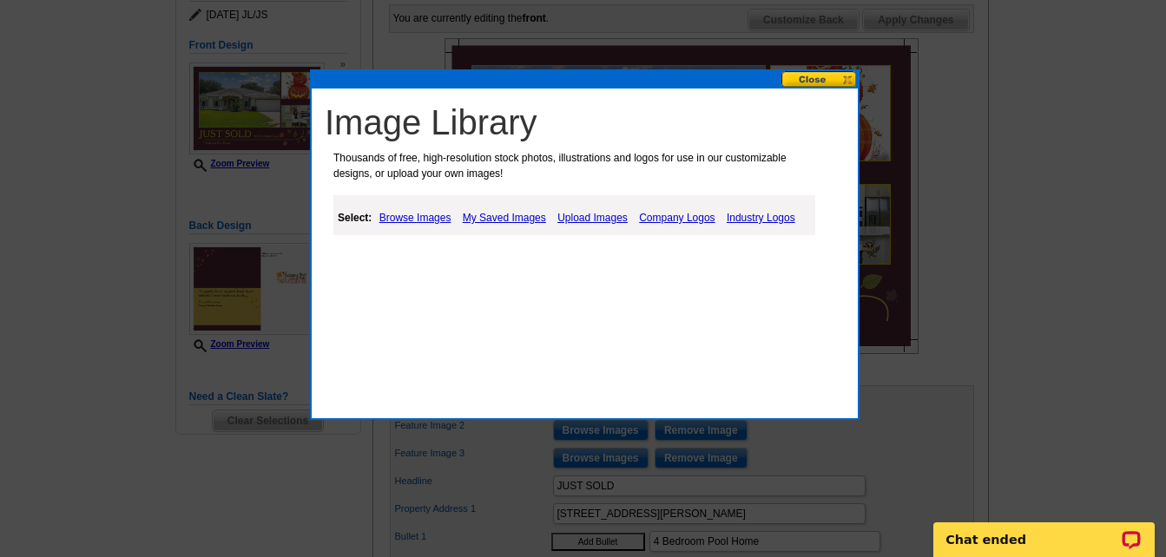
click at [612, 216] on link "Upload Images" at bounding box center [592, 217] width 79 height 21
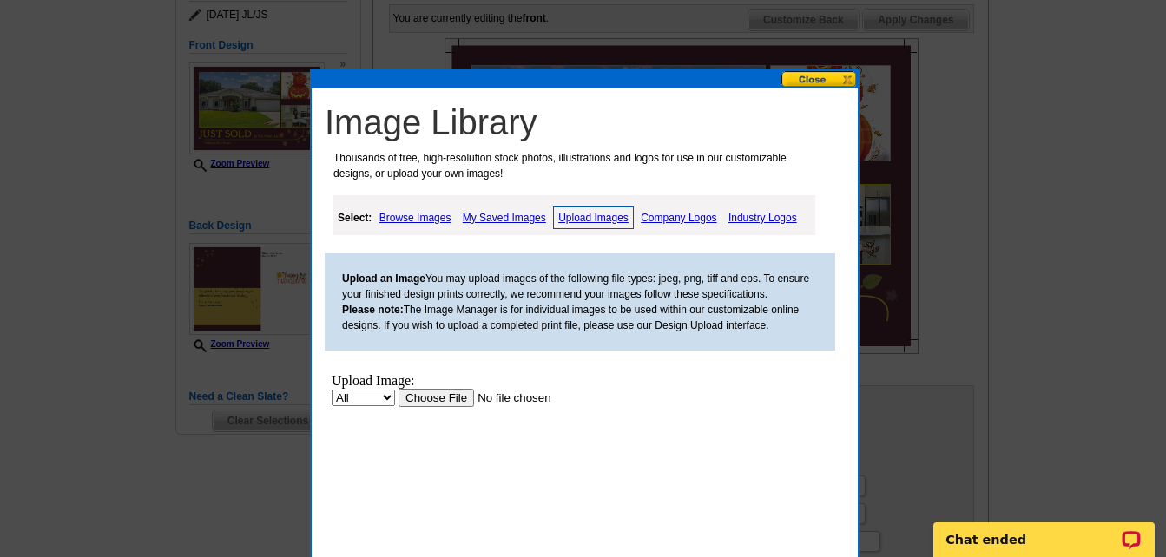
scroll to position [0, 0]
click at [458, 397] on input "file" at bounding box center [508, 398] width 220 height 18
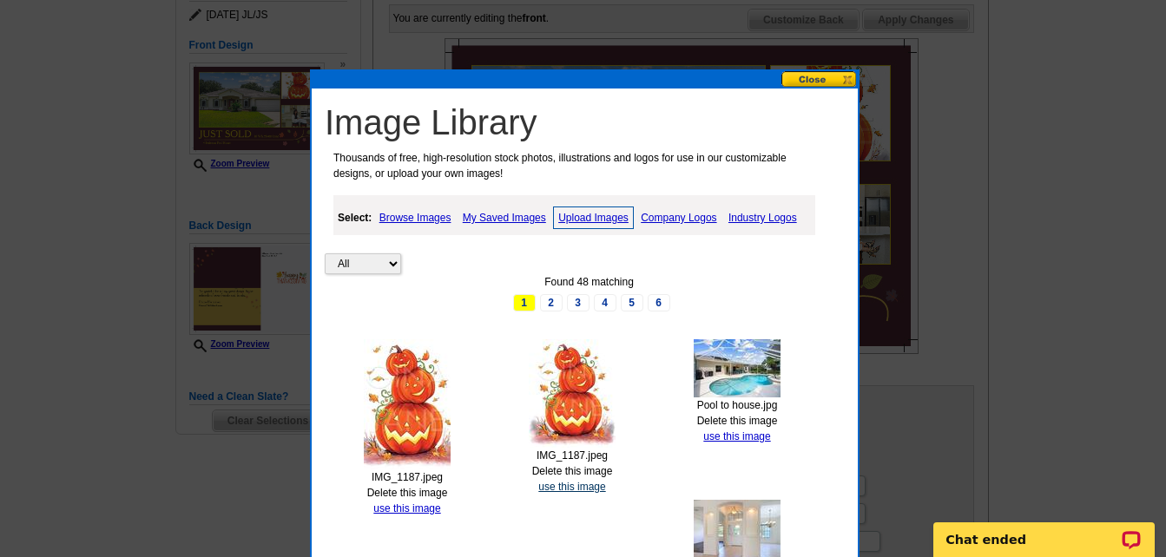
click at [556, 486] on link "use this image" at bounding box center [571, 487] width 67 height 12
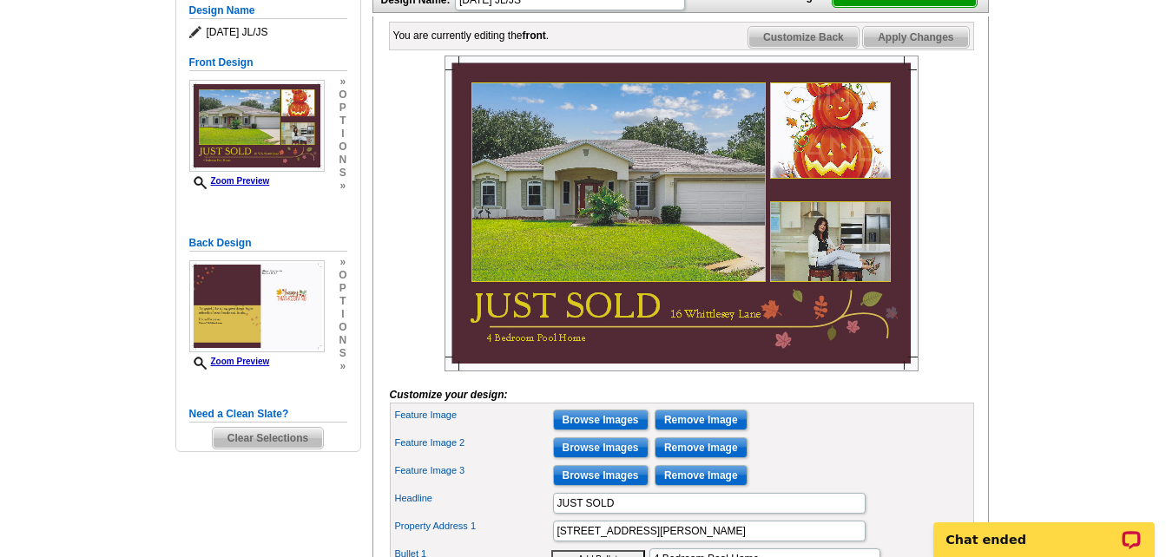
scroll to position [260, 0]
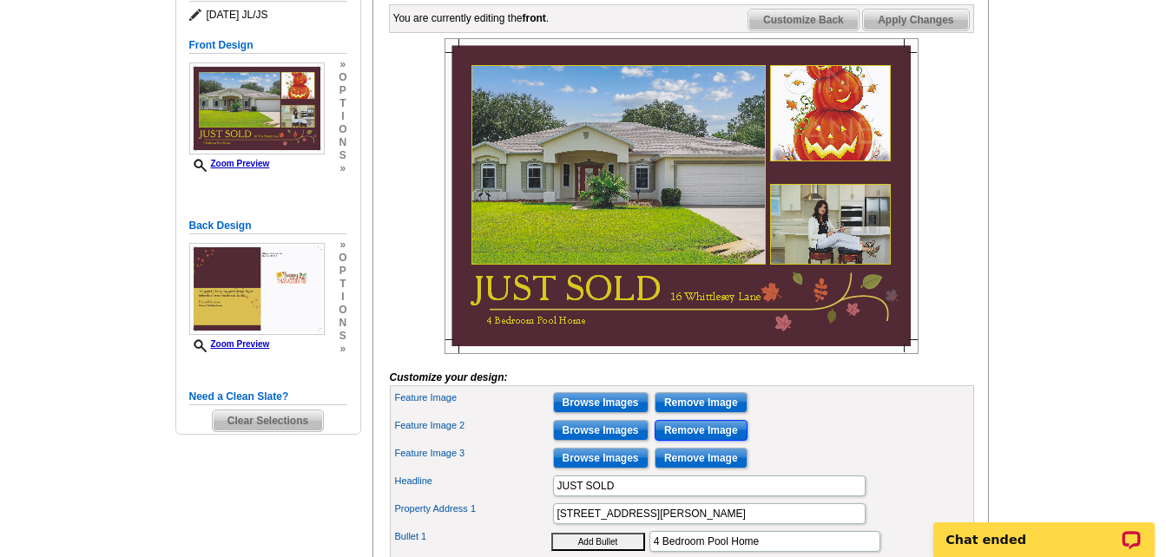
click at [692, 441] on input "Remove Image" at bounding box center [700, 430] width 93 height 21
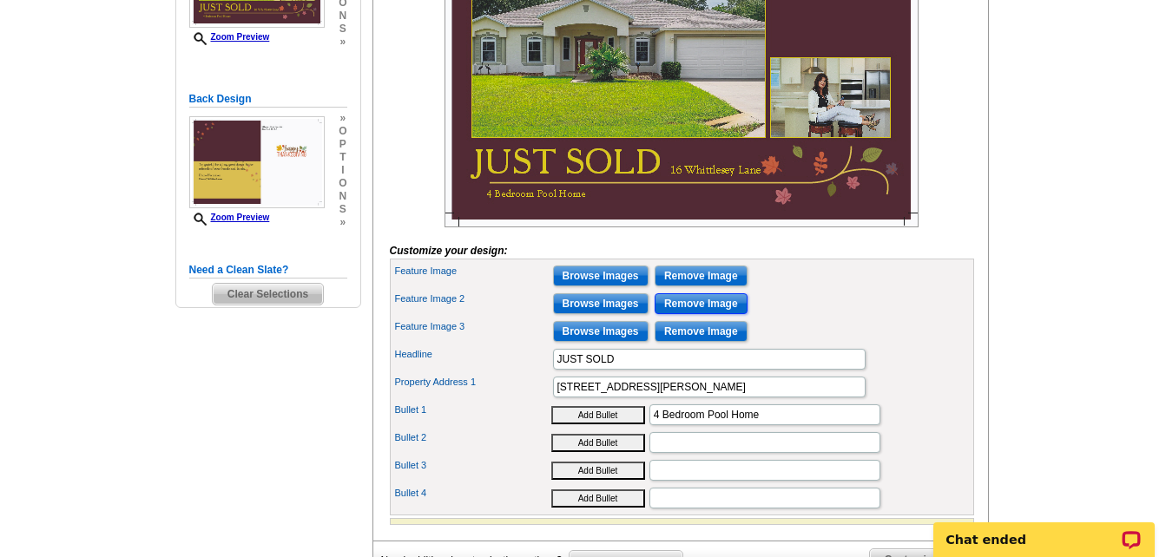
scroll to position [347, 0]
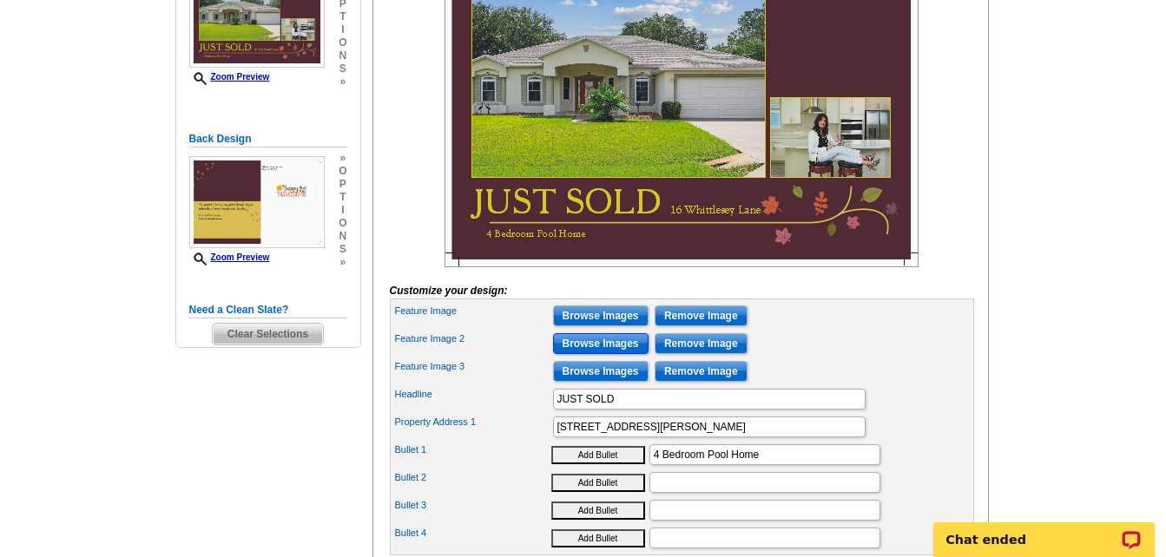
click at [608, 354] on input "Browse Images" at bounding box center [600, 343] width 95 height 21
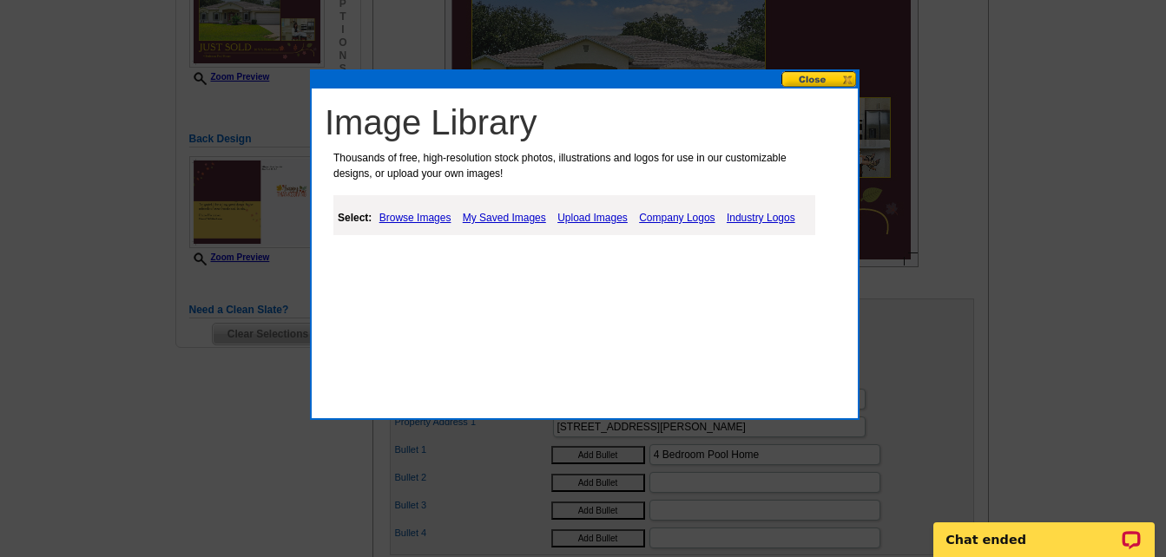
click at [503, 215] on link "My Saved Images" at bounding box center [504, 217] width 92 height 21
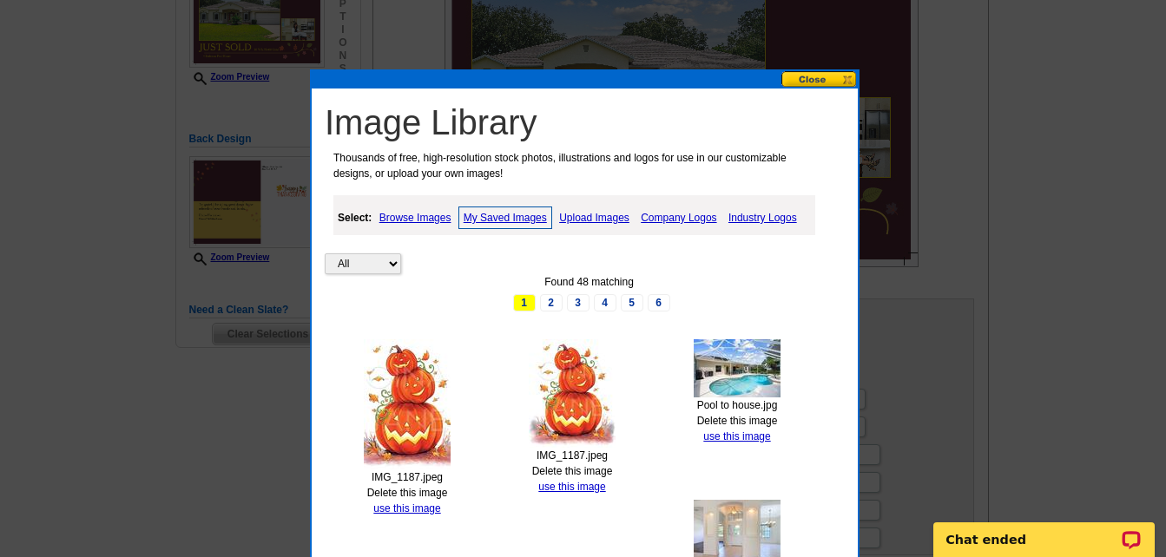
click at [582, 378] on img at bounding box center [572, 393] width 87 height 108
click at [576, 485] on link "use this image" at bounding box center [571, 487] width 67 height 12
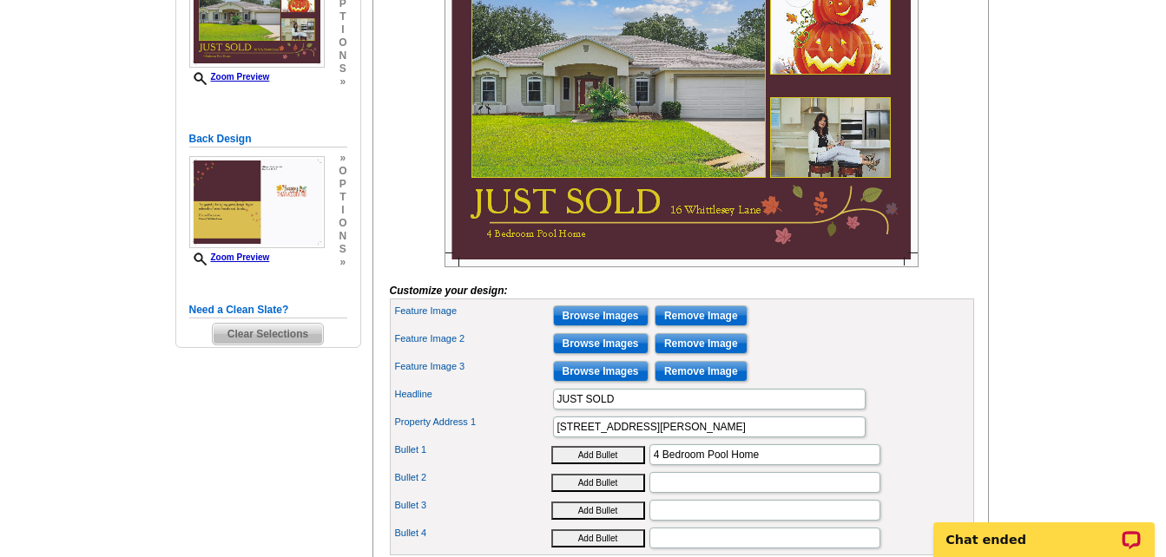
click at [607, 520] on button "Add Bullet" at bounding box center [598, 511] width 94 height 18
type input "•"
click at [551, 502] on button "Add Bullet" at bounding box center [598, 511] width 94 height 18
click at [674, 521] on input "• •" at bounding box center [764, 510] width 231 height 21
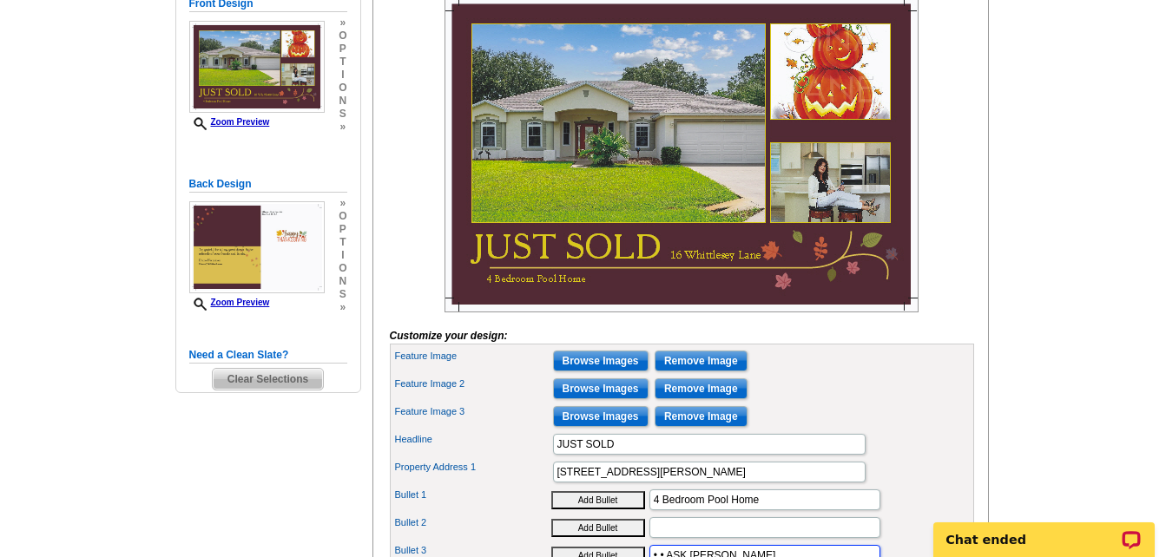
scroll to position [260, 0]
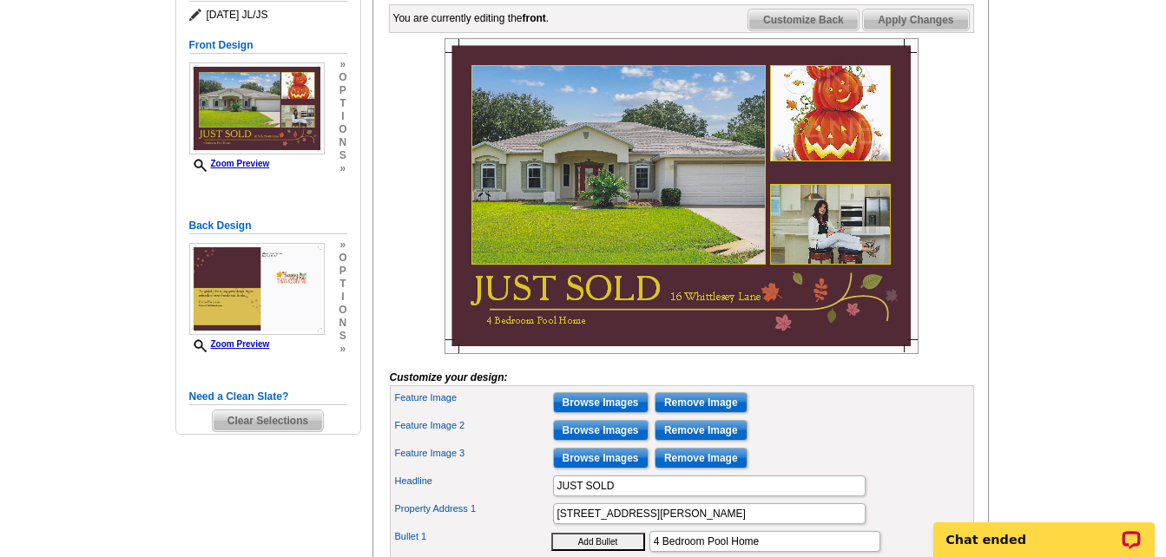
type input "• • ASK DIANE"
click at [915, 30] on span "Apply Changes" at bounding box center [915, 20] width 105 height 21
click at [819, 30] on span "Customize Back" at bounding box center [803, 20] width 110 height 21
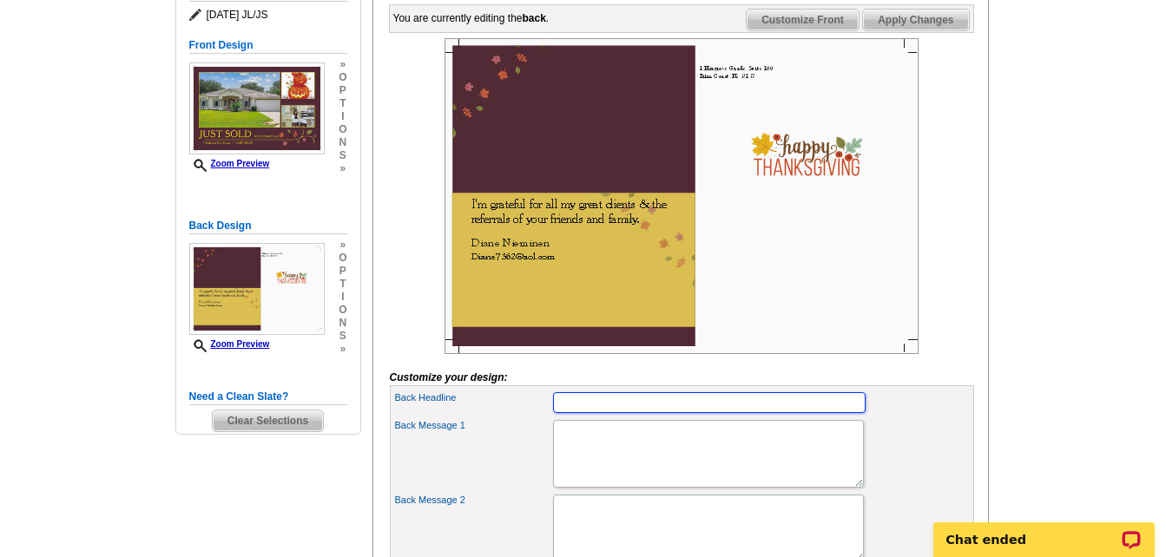
click at [601, 413] on input "Back Headline" at bounding box center [709, 402] width 312 height 21
type input "BUYERS ARE BACK"
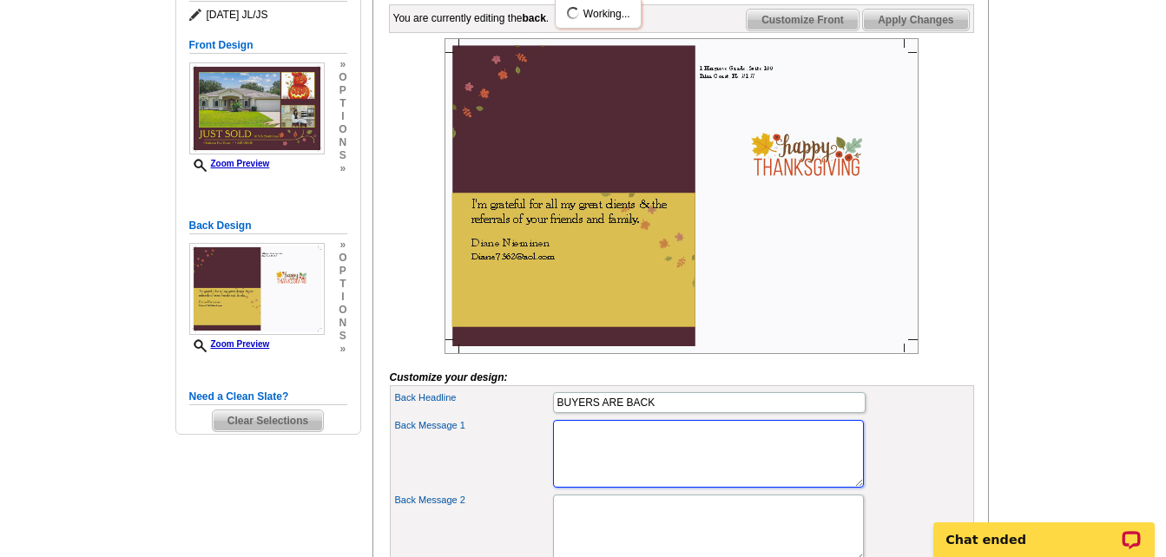
click at [596, 483] on textarea "Back Message 1" at bounding box center [708, 454] width 311 height 68
type textarea "C"
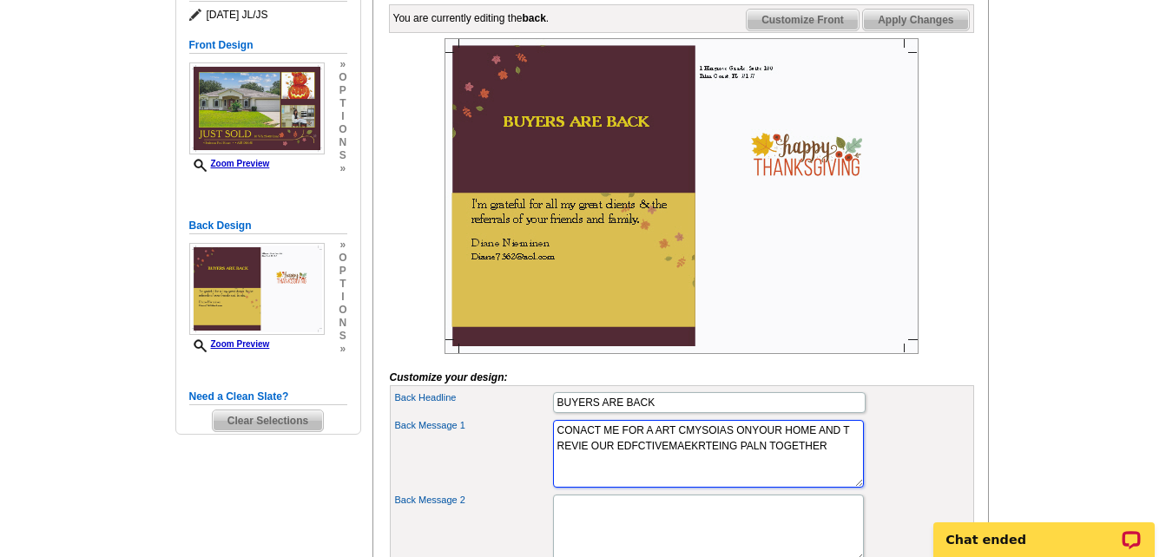
click at [573, 462] on textarea "CONACT ME FOR A ART CMYSOIAS ONYOUR HOME AND T REVIE OUR EDFCTIVEMAEKRTEING PAL…" at bounding box center [708, 454] width 311 height 68
drag, startPoint x: 651, startPoint y: 462, endPoint x: 733, endPoint y: 465, distance: 82.5
click at [733, 465] on textarea "COTNACT ME FOR A ART CMYSOIAS ONYOUR HOME AND T REVIE OUR EDFCTIVEMAEKRTEING PA…" at bounding box center [708, 454] width 311 height 68
click at [767, 461] on textarea "COTNACT ME FOR MARKET ANALYSIS ONYOUR HOME AND T REVIE OUR EDFCTIVEMAEKRTEING P…" at bounding box center [708, 454] width 311 height 68
click at [621, 476] on textarea "COTNACT ME FOR MARKET ANALYSIS ON YOUR HOME AND T REVIE OUR EDFCTIVEMAEKRTEING …" at bounding box center [708, 454] width 311 height 68
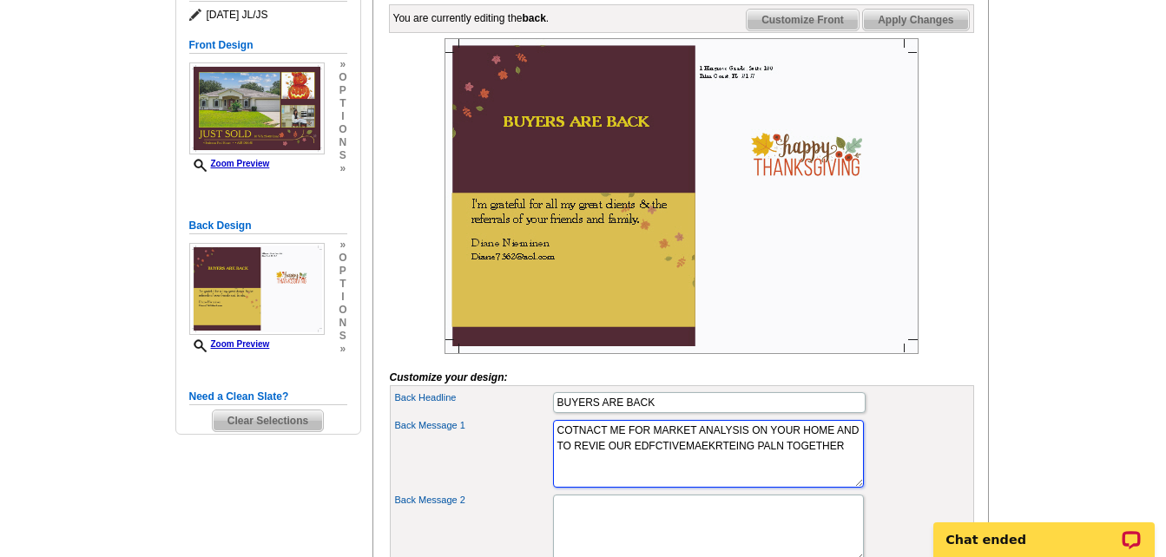
click at [661, 477] on textarea "COTNACT ME FOR MARKET ANALYSIS ON YOUR HOME AND TO REVIE OUR EDFCTIVEMAEKRTEING…" at bounding box center [708, 454] width 311 height 68
click at [608, 488] on textarea "COTNACT ME FOR MARKET ANALYSIS ON YOUR HOME AND TO REVIEW OUR EDFCTIVEMAEKRTEIN…" at bounding box center [708, 454] width 311 height 68
click at [709, 478] on textarea "COTNACT ME FOR MARKET ANALYSIS ON YOUR HOME AND TO REVIEW OUR EDFCTIVE MAEKRTEI…" at bounding box center [708, 454] width 311 height 68
click at [709, 477] on textarea "COTNACT ME FOR MARKET ANALYSIS ON YOUR HOME AND TO REVIEW OUR ERFCTIVE MAEKRTEI…" at bounding box center [708, 454] width 311 height 68
click at [720, 479] on textarea "COTNACT ME FOR MARKET ANALYSIS ON YOUR HOME AND TO REVIEW OUR EFFCTIVE MAEKRTEI…" at bounding box center [708, 454] width 311 height 68
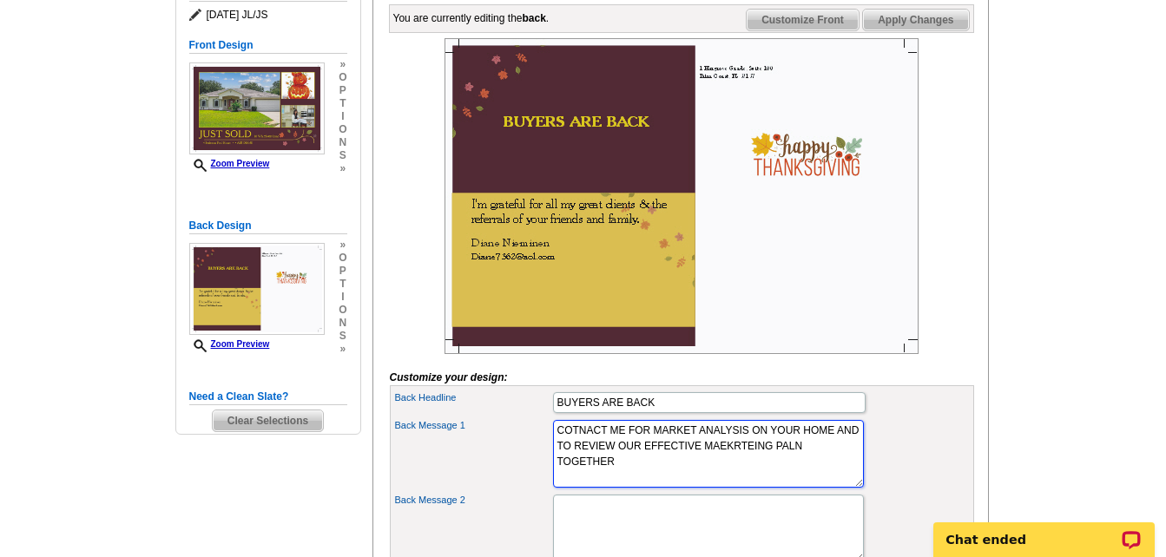
click at [577, 488] on textarea "COTNACT ME FOR MARKET ANALYSIS ON YOUR HOME AND TO REVIEW OUR EFFECTIVE MAEKRTE…" at bounding box center [708, 454] width 311 height 68
click at [602, 488] on textarea "COTNACT ME FOR MARKET ANALYSIS ON YOUR HOME AND TO REVIEW OUR EFFECTIVE MARKRTE…" at bounding box center [708, 454] width 311 height 68
drag, startPoint x: 629, startPoint y: 492, endPoint x: 652, endPoint y: 491, distance: 22.6
click at [652, 488] on textarea "COTNACT ME FOR MARKET ANALYSIS ON YOUR HOME AND TO REVIEW OUR EFFECTIVE MARKETI…" at bounding box center [708, 454] width 311 height 68
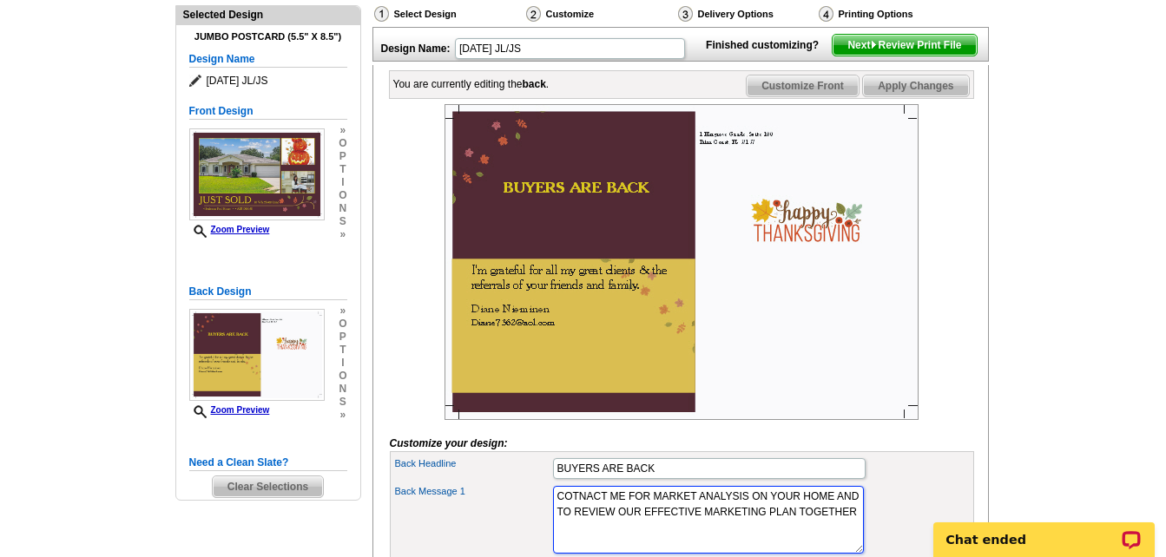
scroll to position [174, 0]
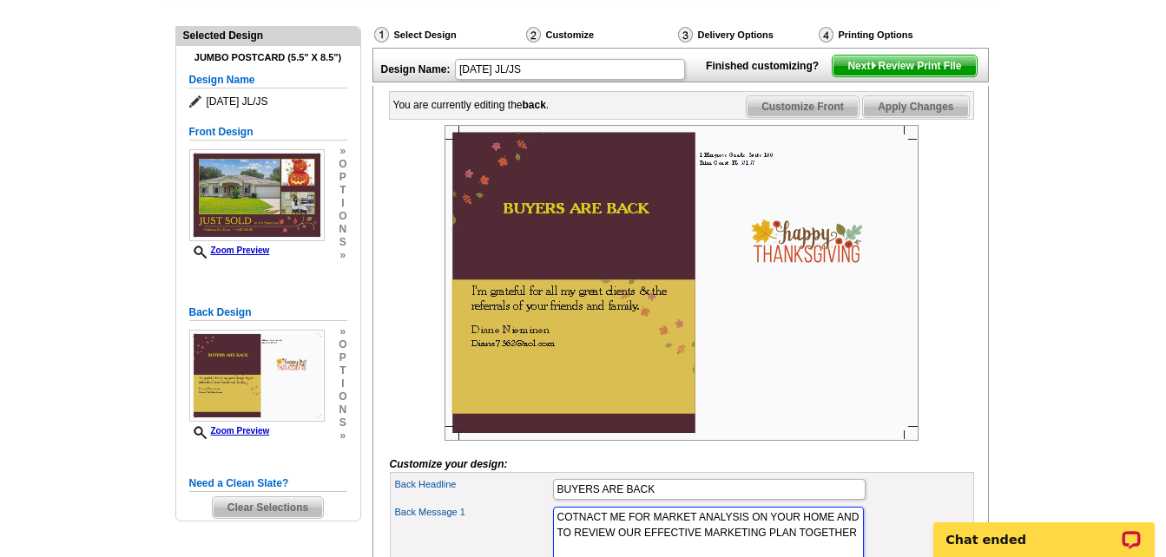
type textarea "COTNACT ME FOR MARKET ANALYSIS ON YOUR HOME AND TO REVIEW OUR EFFECTIVE MARKETI…"
click at [902, 117] on span "Apply Changes" at bounding box center [915, 106] width 105 height 21
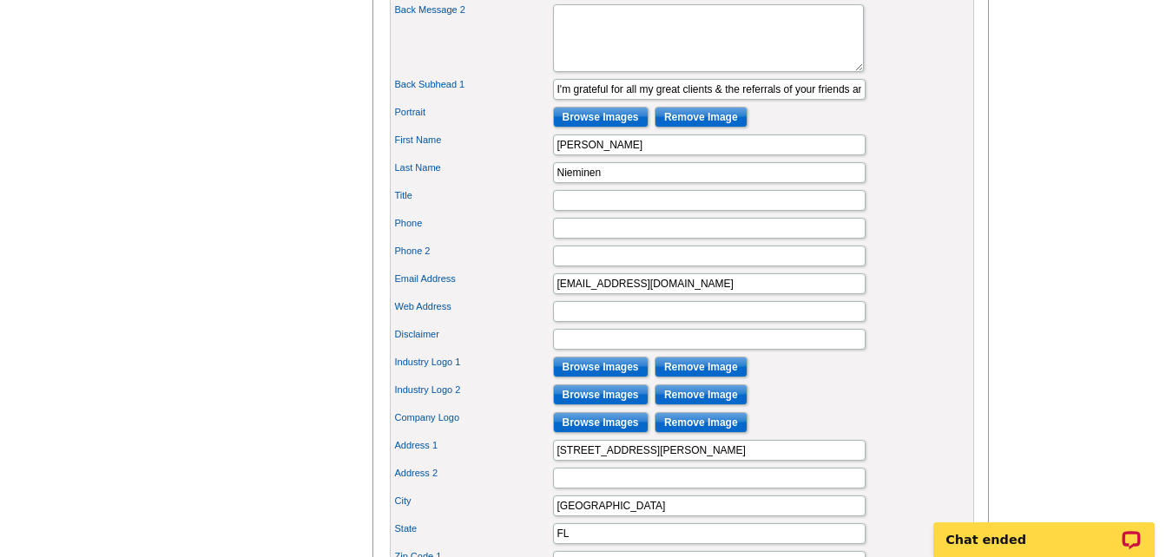
scroll to position [781, 0]
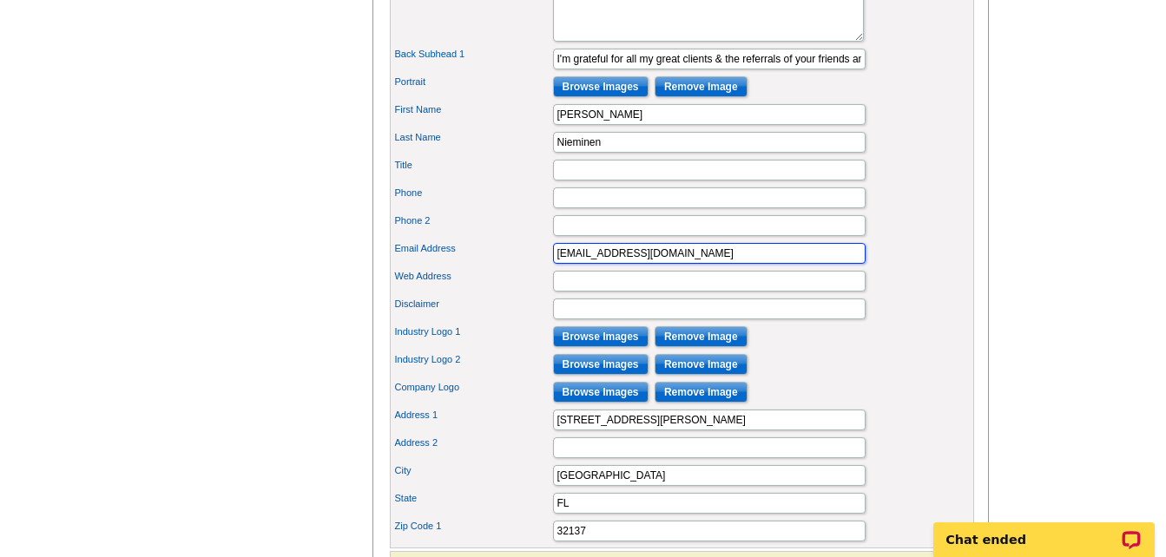
drag, startPoint x: 583, startPoint y: 287, endPoint x: 714, endPoint y: 300, distance: 131.7
click at [714, 300] on div "Back Headline BUYERS ARE BACK Back Message 1 COTNACT ME FOR MARKET ANALYSIS ON …" at bounding box center [682, 207] width 584 height 684
type input "Diane.R.Nieminen@gmail.com"
type input "3869315683"
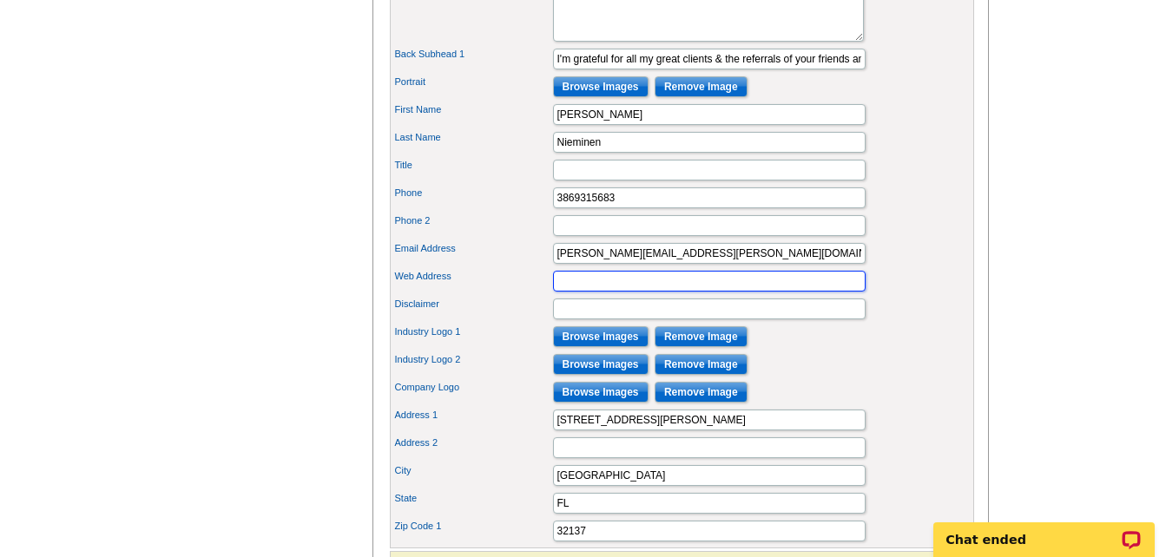
type input "2 WAVES PLACE"
click at [578, 347] on input "Browse Images" at bounding box center [600, 336] width 95 height 21
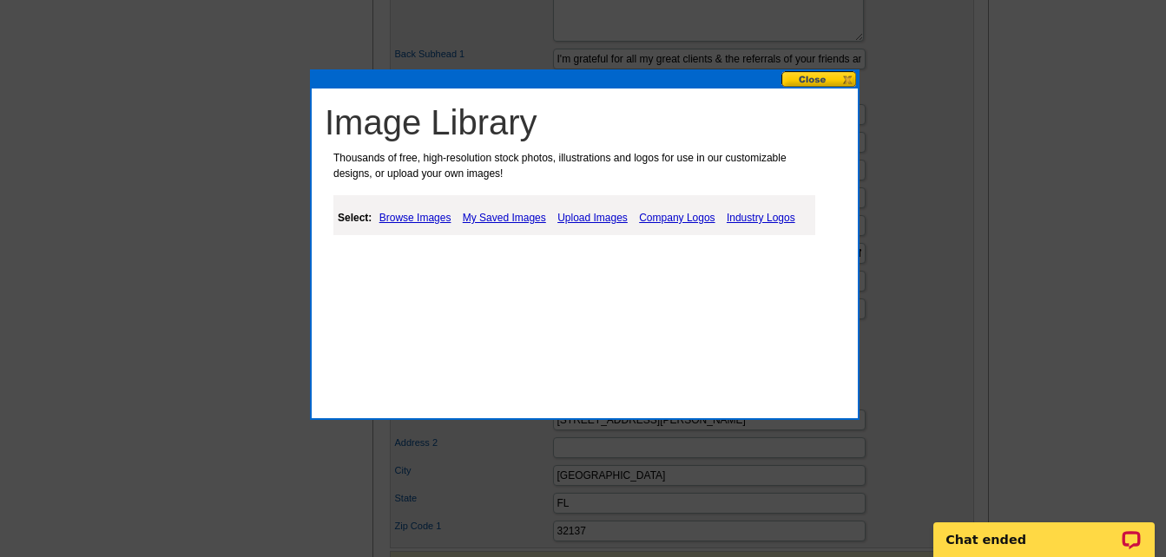
click at [781, 218] on link "Industry Logos" at bounding box center [760, 217] width 77 height 21
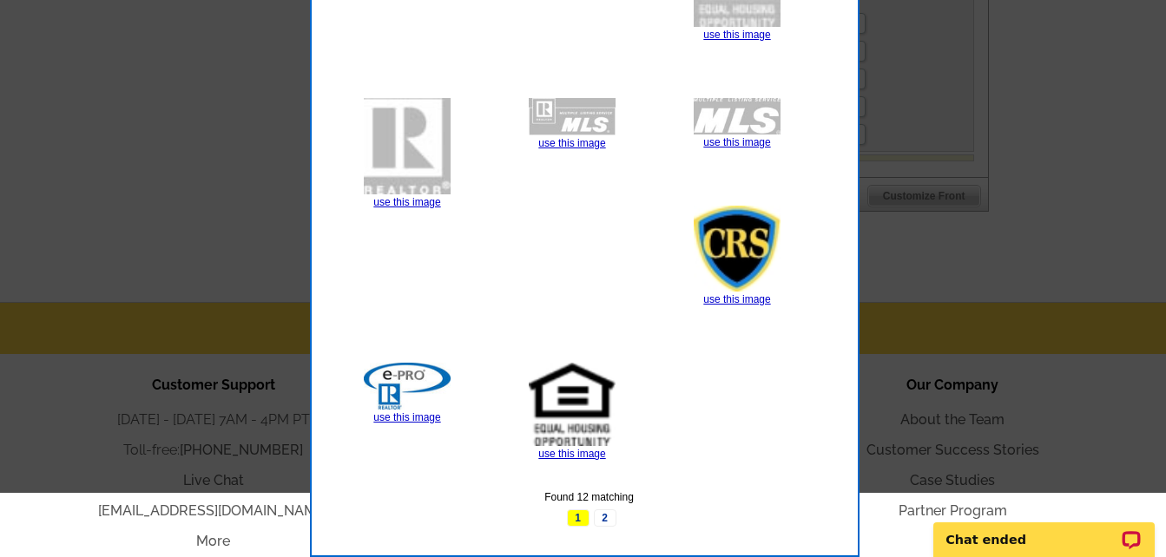
scroll to position [1215, 0]
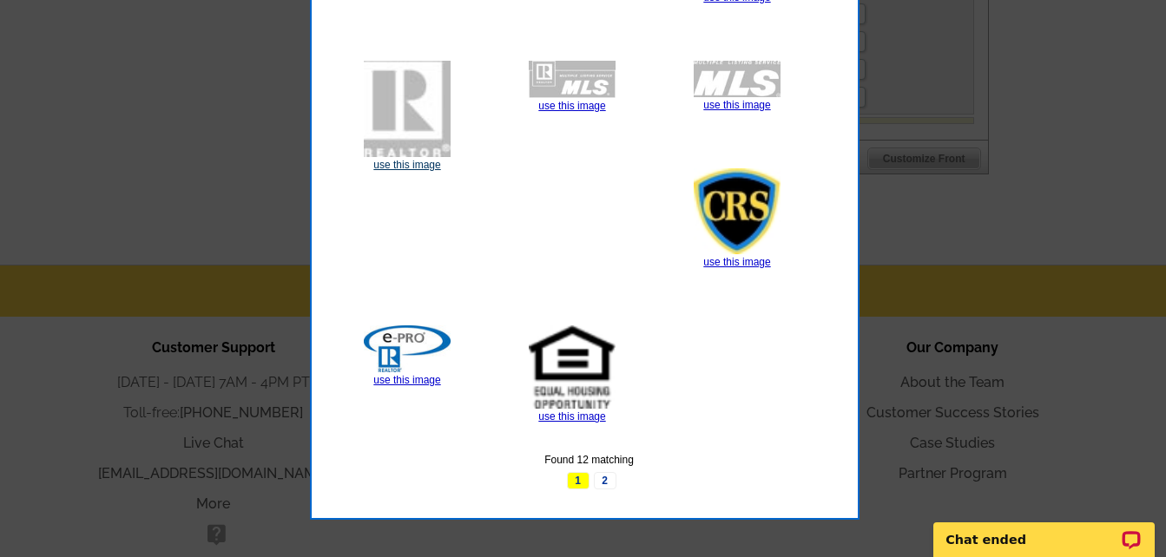
click at [411, 165] on link "use this image" at bounding box center [406, 165] width 67 height 12
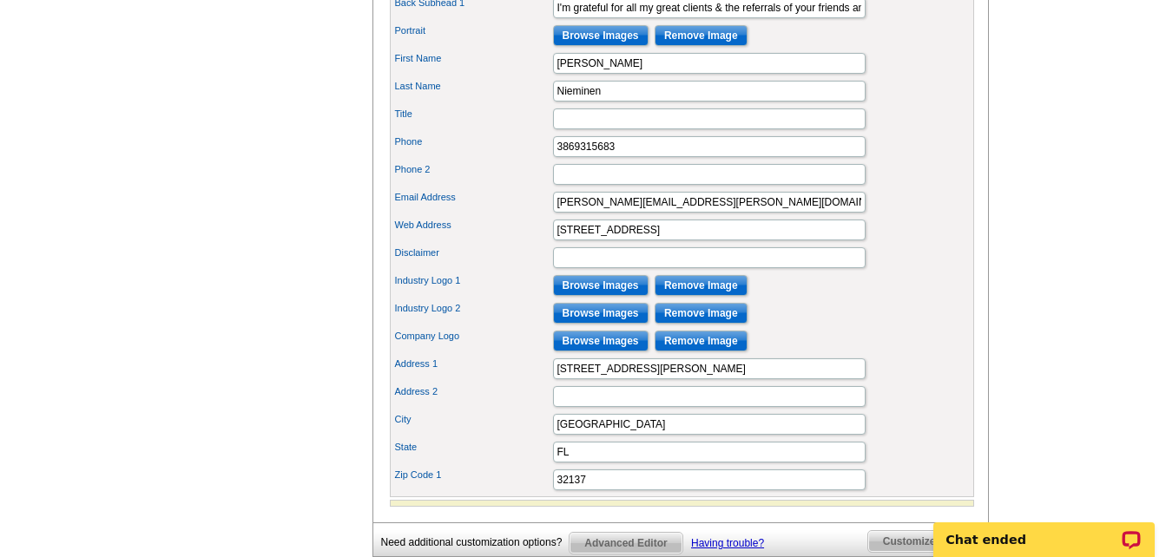
scroll to position [868, 0]
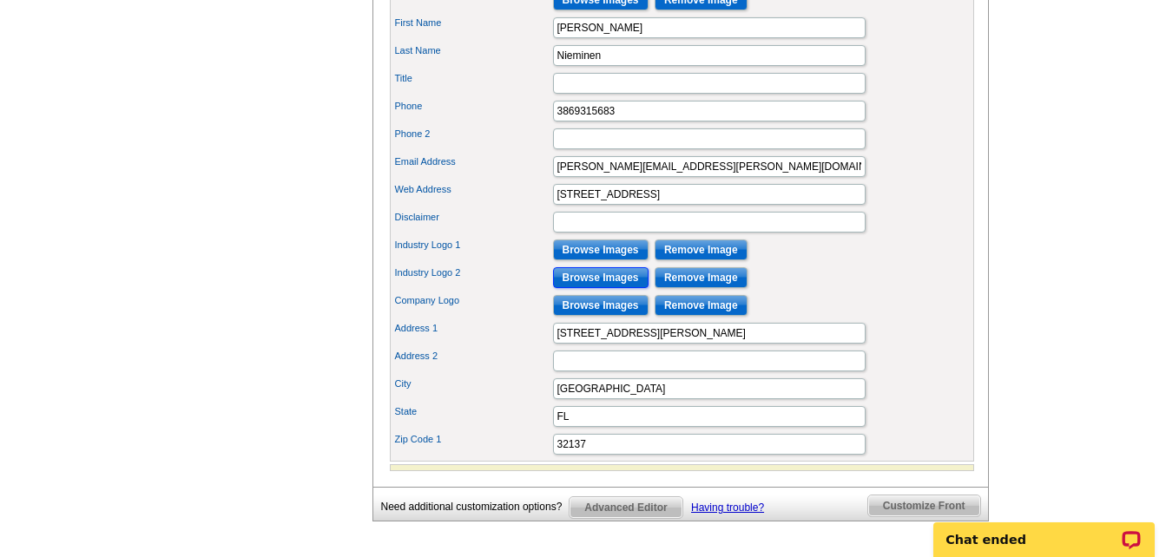
click at [612, 288] on input "Browse Images" at bounding box center [600, 277] width 95 height 21
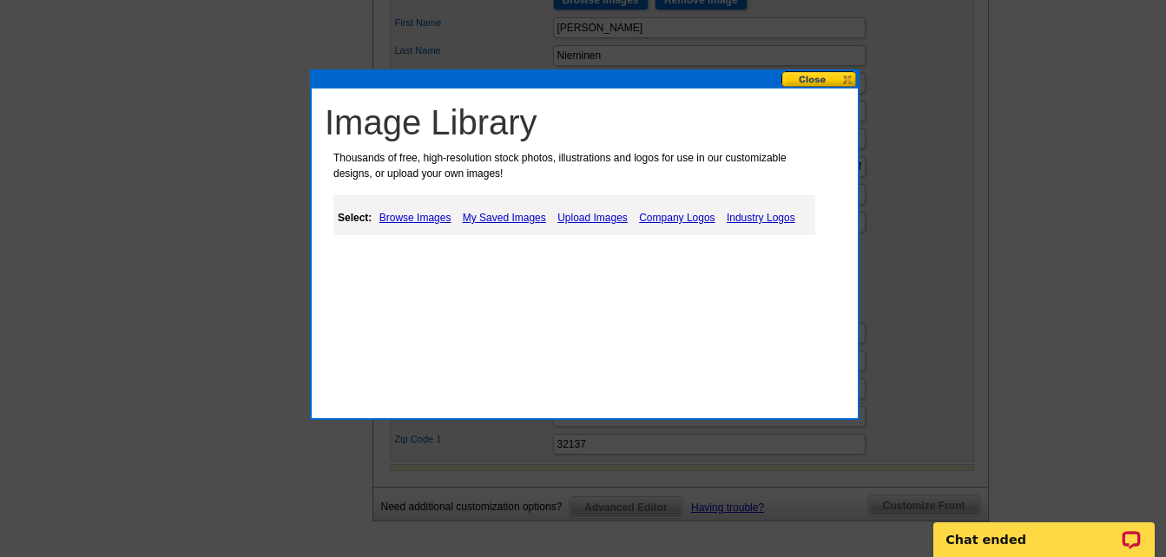
click at [819, 83] on button at bounding box center [819, 79] width 76 height 16
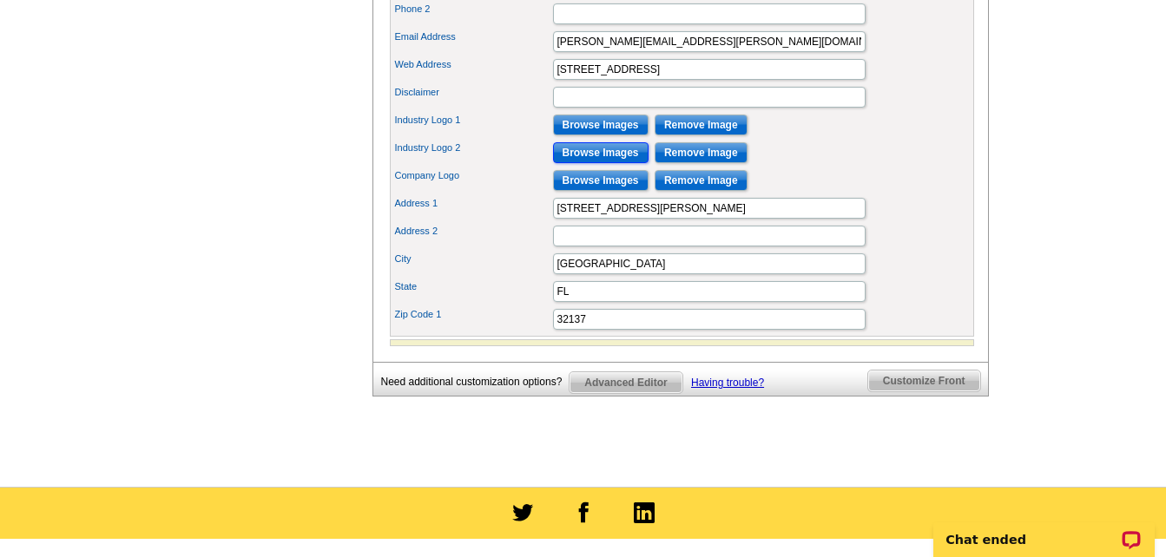
scroll to position [1042, 0]
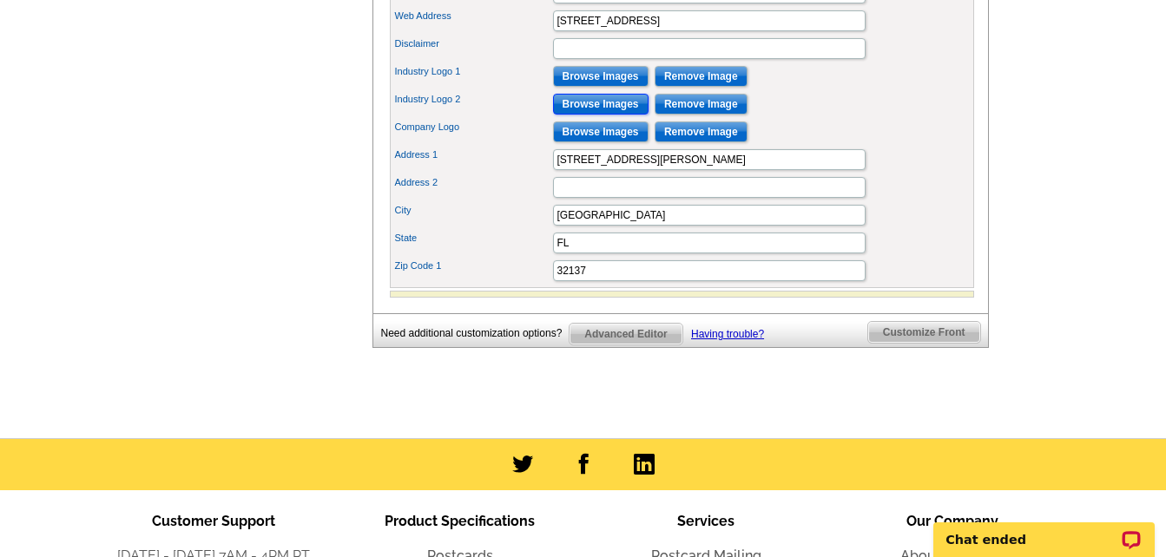
click at [602, 115] on input "Browse Images" at bounding box center [600, 104] width 95 height 21
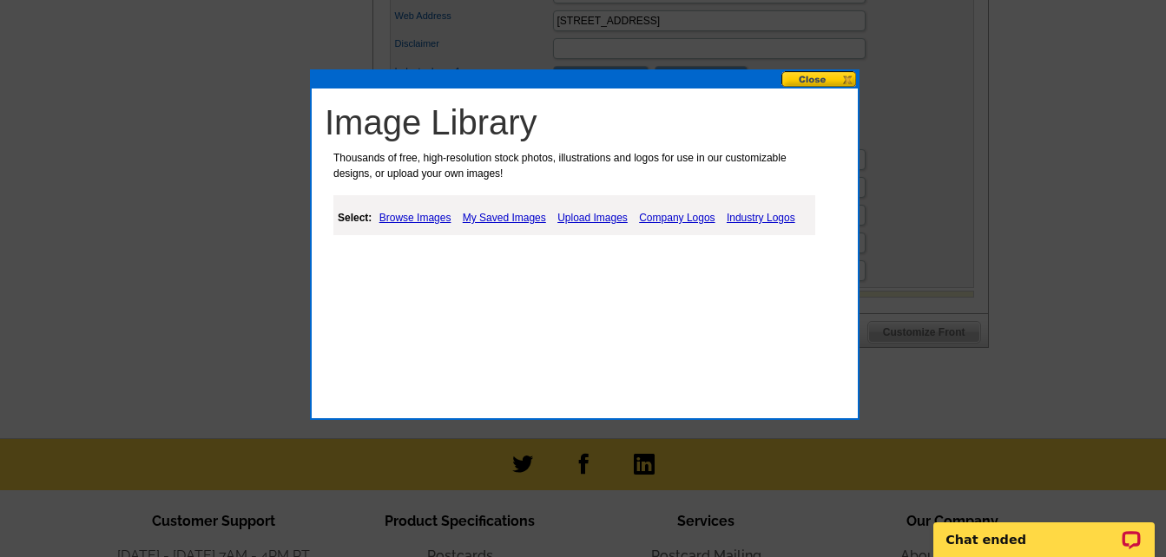
click at [513, 215] on link "My Saved Images" at bounding box center [504, 217] width 92 height 21
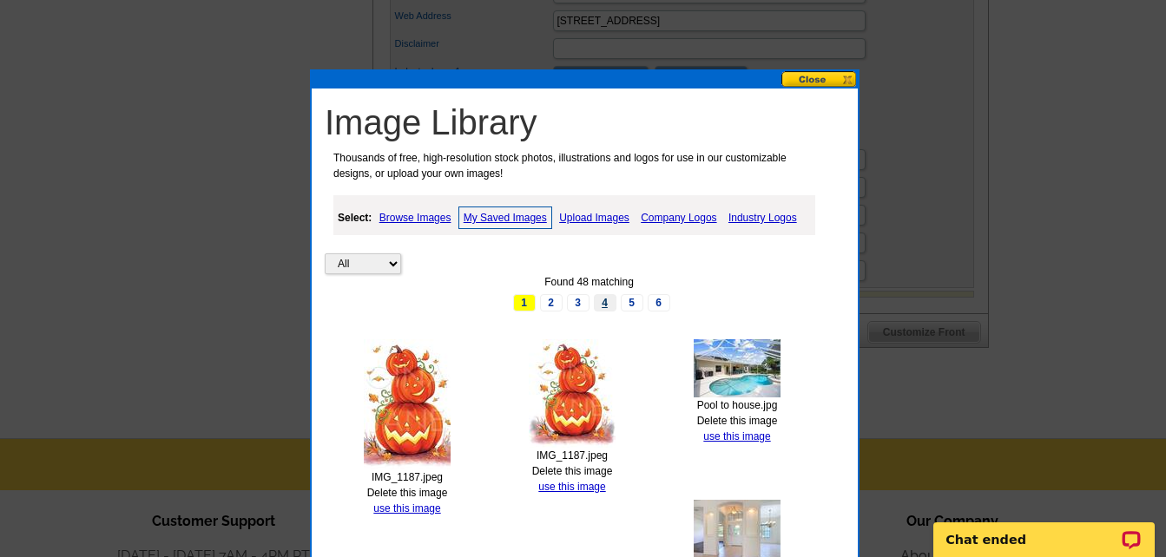
click at [605, 306] on link "4" at bounding box center [605, 302] width 23 height 17
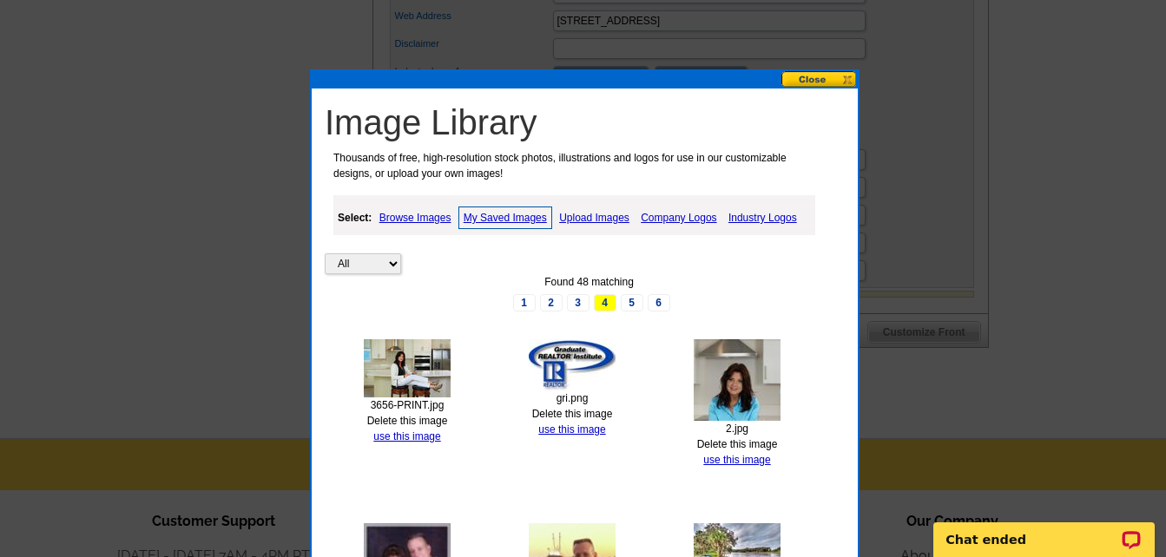
click at [570, 427] on link "use this image" at bounding box center [571, 430] width 67 height 12
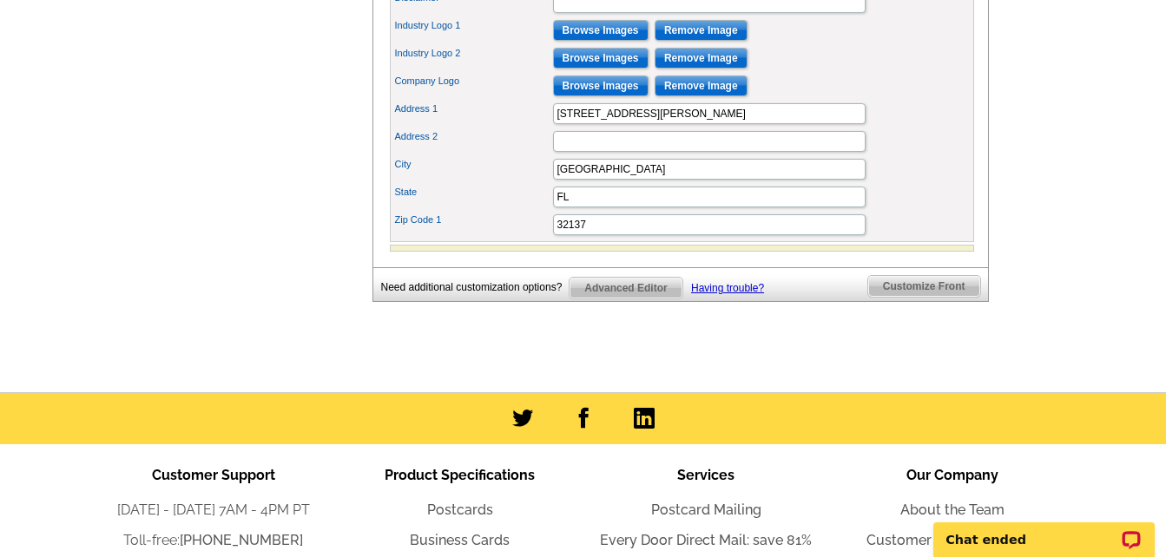
scroll to position [1128, 0]
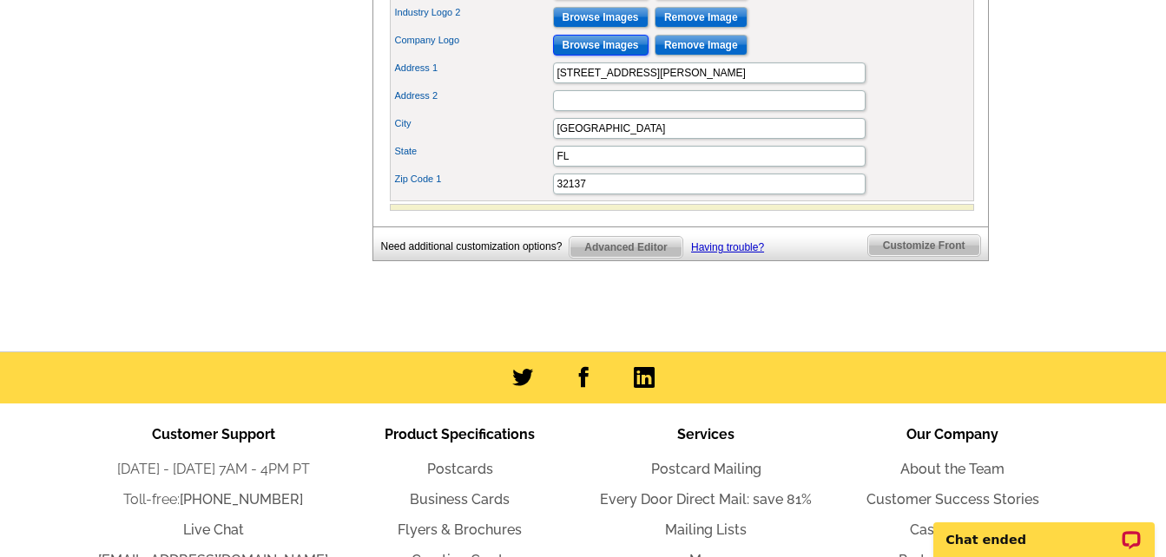
click at [587, 56] on input "Browse Images" at bounding box center [600, 45] width 95 height 21
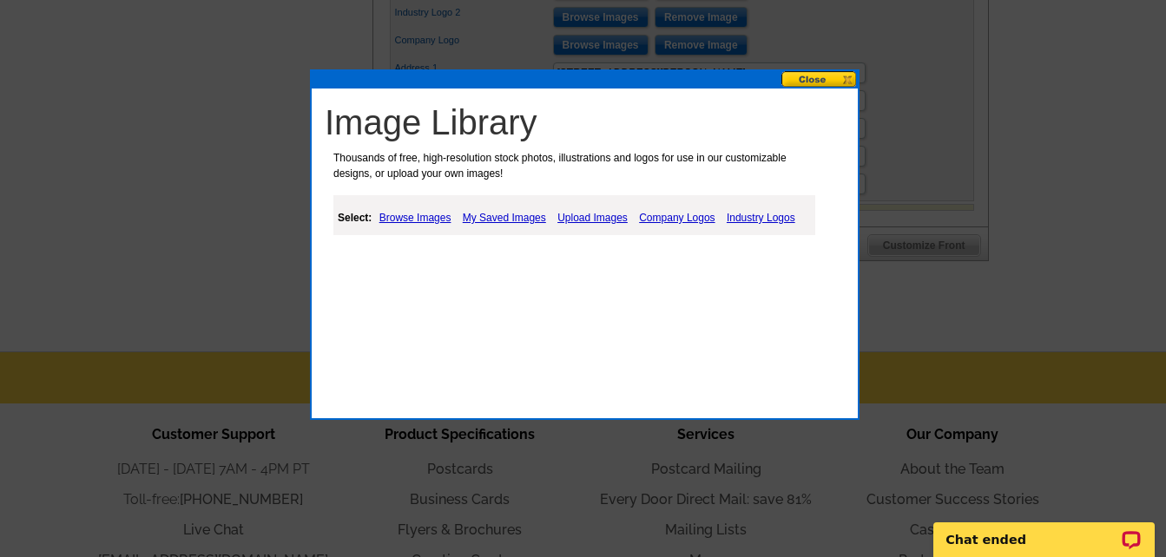
click at [509, 220] on link "My Saved Images" at bounding box center [504, 217] width 92 height 21
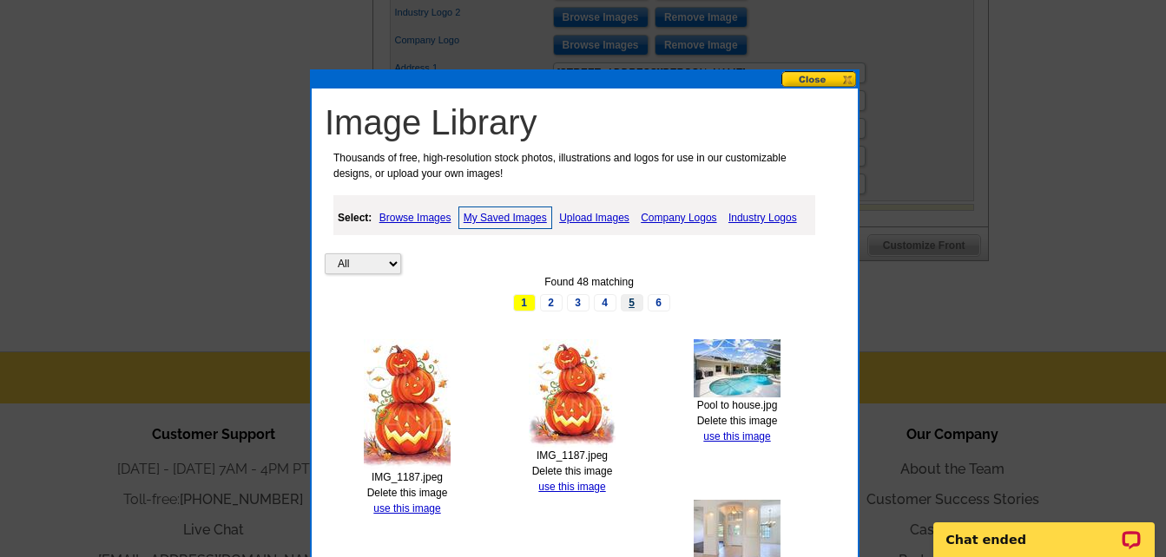
click at [629, 301] on link "5" at bounding box center [632, 302] width 23 height 17
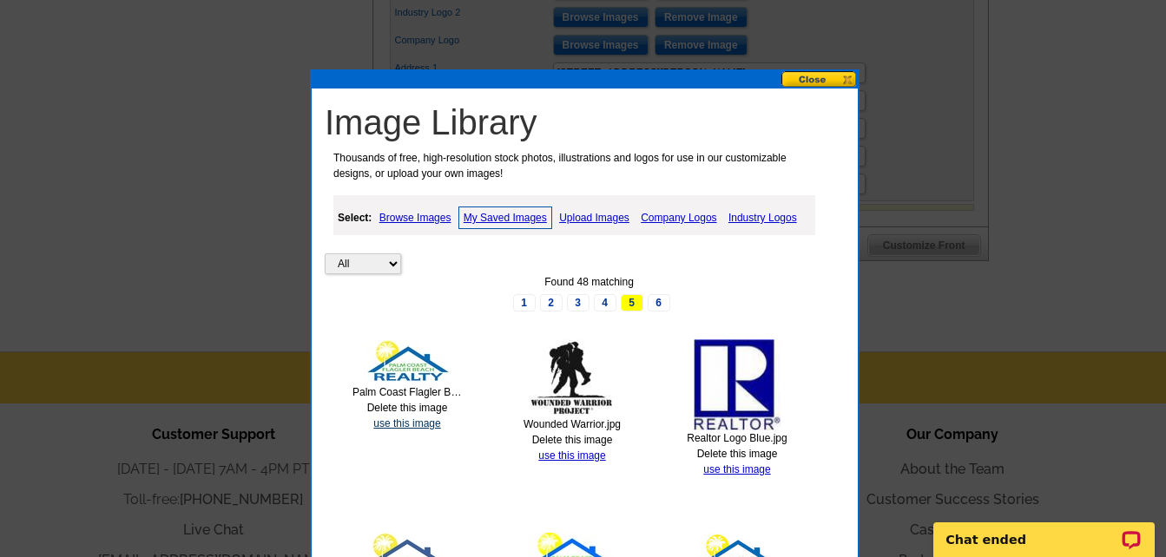
click at [406, 424] on link "use this image" at bounding box center [406, 424] width 67 height 12
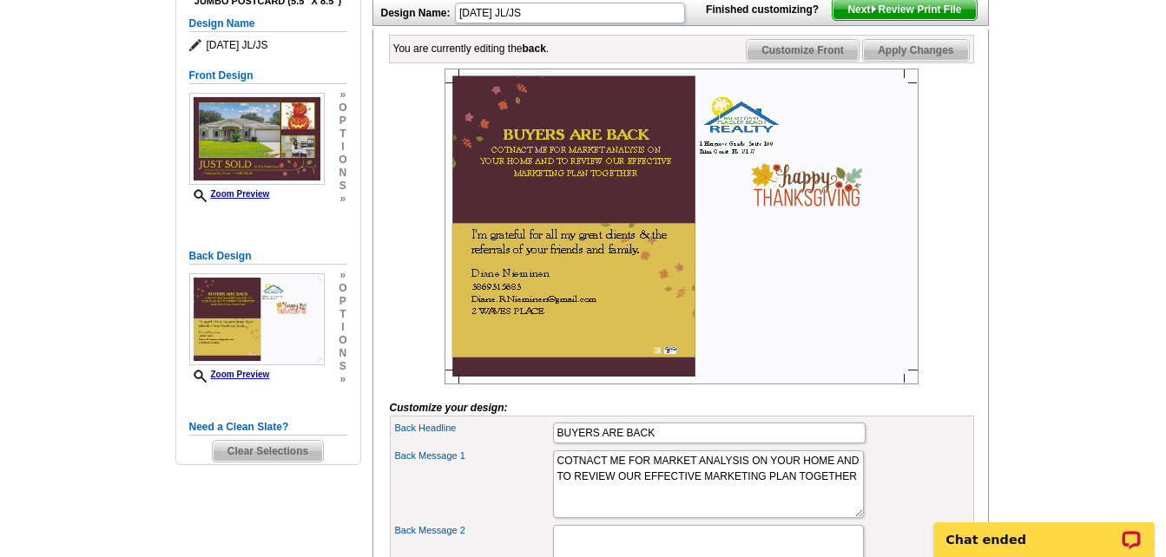
scroll to position [347, 0]
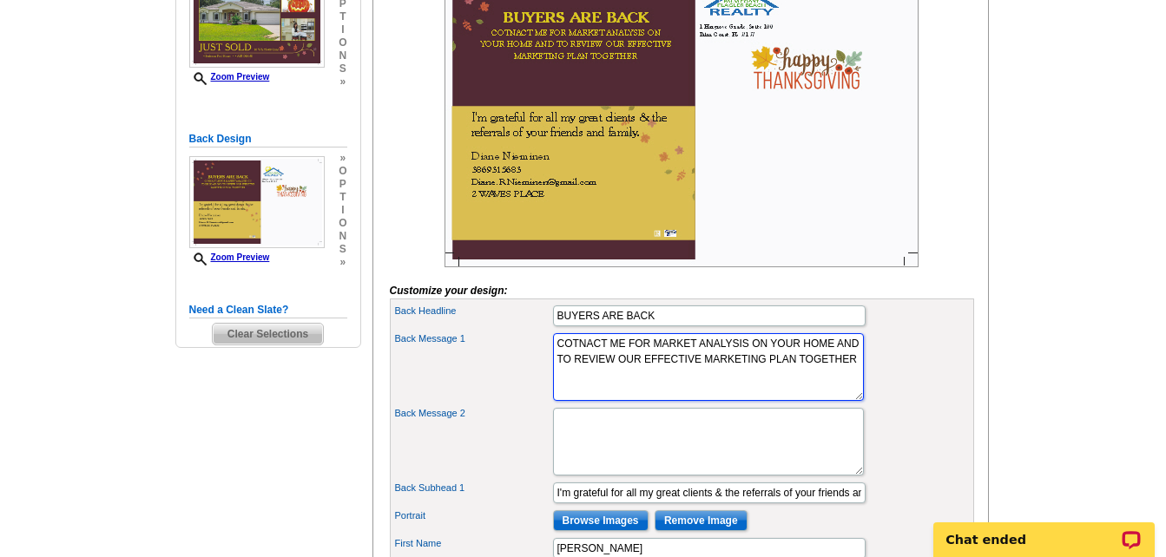
drag, startPoint x: 573, startPoint y: 375, endPoint x: 584, endPoint y: 375, distance: 11.3
click at [584, 375] on textarea "COTNACT ME FOR MARKET ANALYSIS ON YOUR HOME AND TO REVIEW OUR EFFECTIVE MARKETI…" at bounding box center [708, 367] width 311 height 68
click at [653, 371] on textarea "CONTACT ME FOR MARKET ANALYSIS ON YOUR HOME AND TO REVIEW OUR EFFECTIVE MARKETI…" at bounding box center [708, 367] width 311 height 68
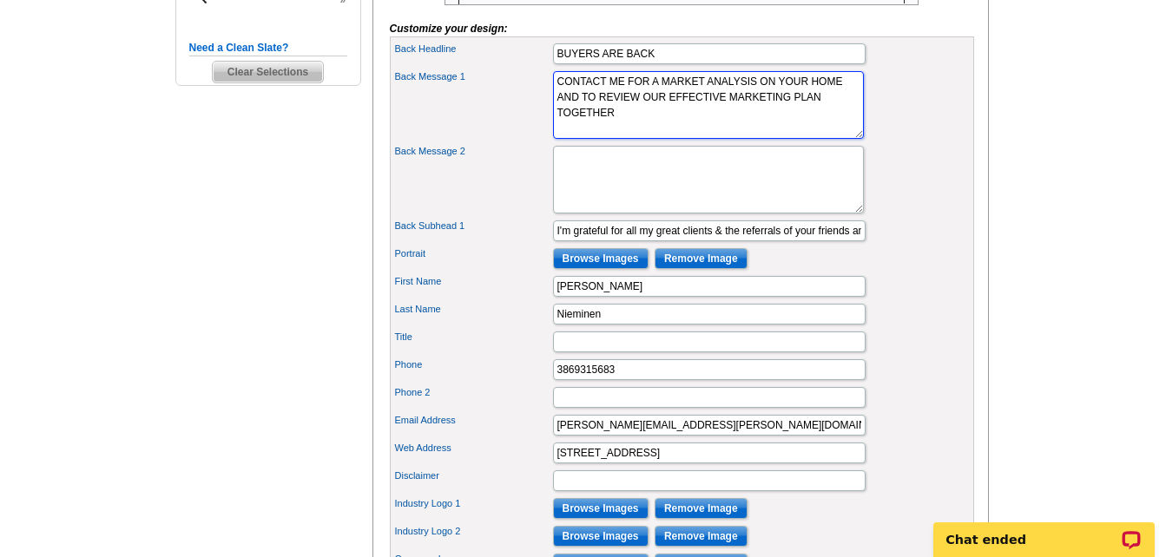
scroll to position [781, 0]
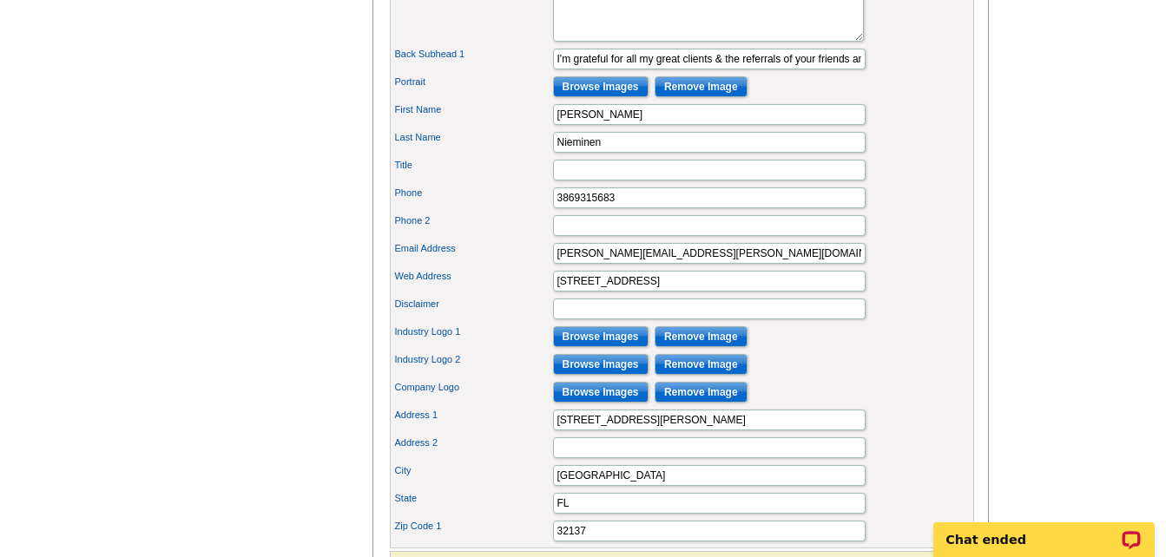
type textarea "CONTACT ME FOR A MARKET ANALYSIS ON YOUR HOME AND TO REVIEW OUR EFFECTIVE MARKE…"
drag, startPoint x: 697, startPoint y: 299, endPoint x: 502, endPoint y: 305, distance: 195.4
click at [502, 295] on div "Web Address 2 WAVES PLACE" at bounding box center [681, 281] width 577 height 28
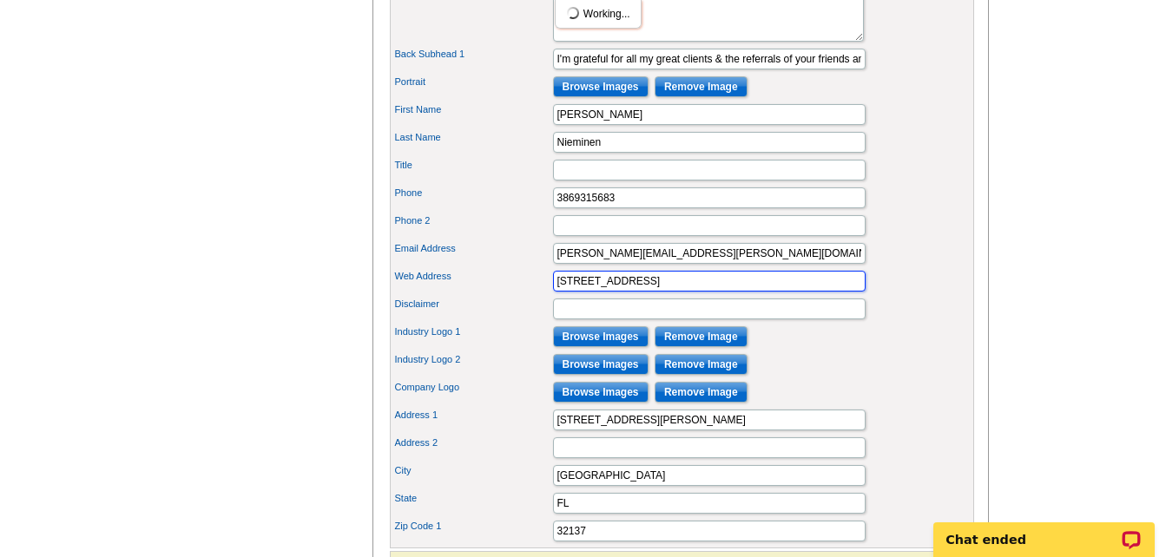
drag, startPoint x: 654, startPoint y: 309, endPoint x: 542, endPoint y: 307, distance: 112.9
click at [542, 295] on div "Web Address 2 WAVES PLACE" at bounding box center [681, 281] width 577 height 28
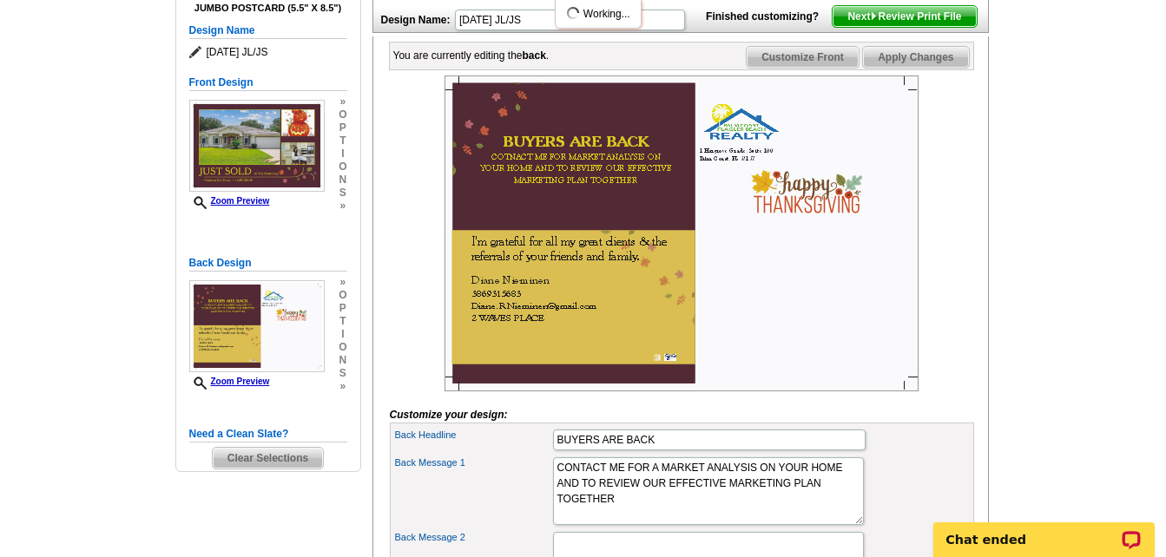
scroll to position [174, 0]
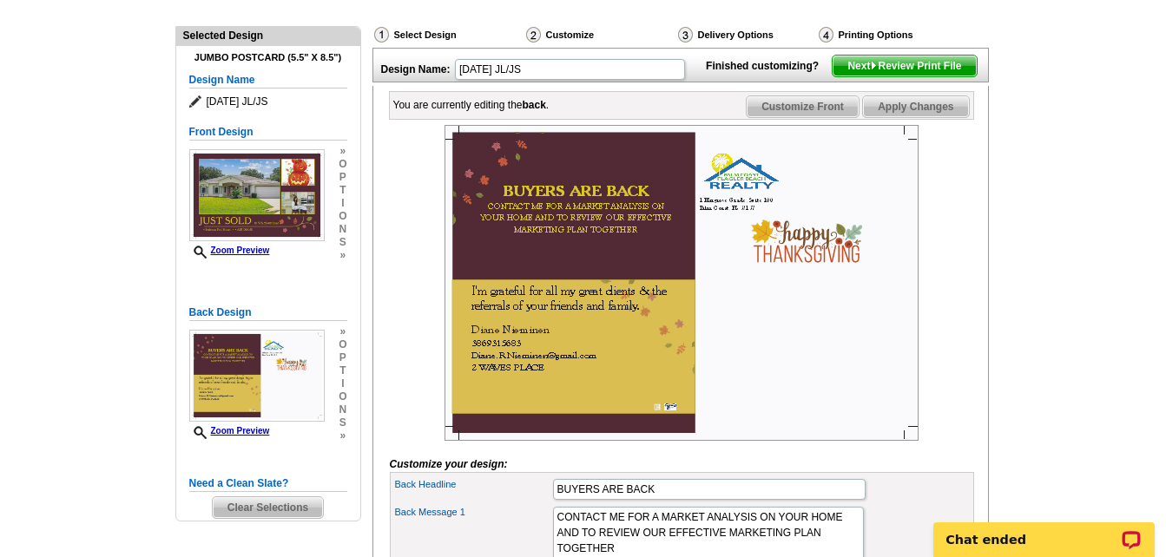
click at [934, 76] on span "Next Review Print File" at bounding box center [903, 66] width 143 height 21
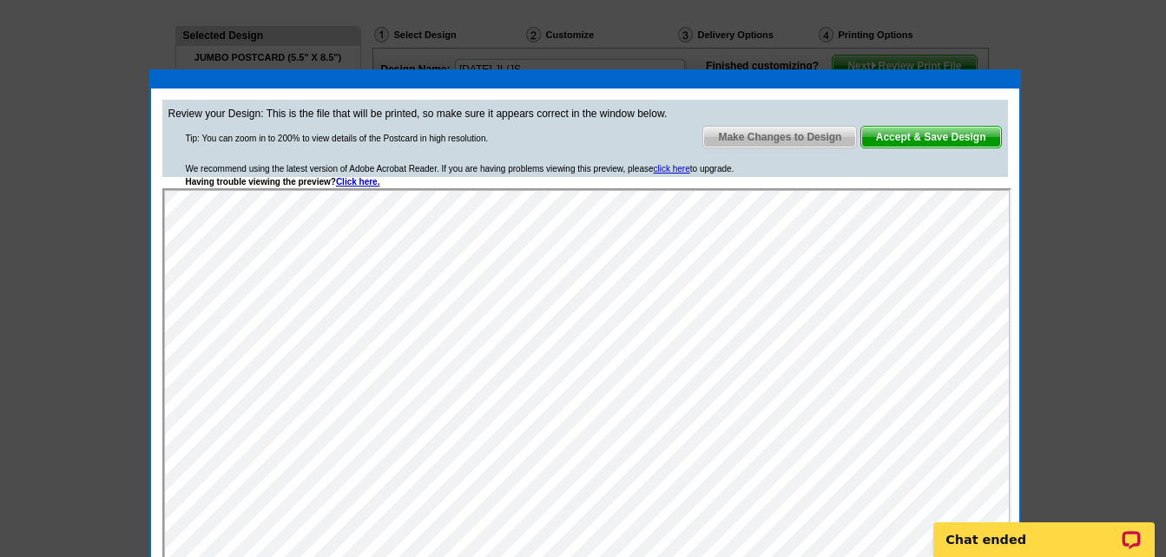
click at [969, 139] on span "Accept & Save Design" at bounding box center [931, 137] width 140 height 21
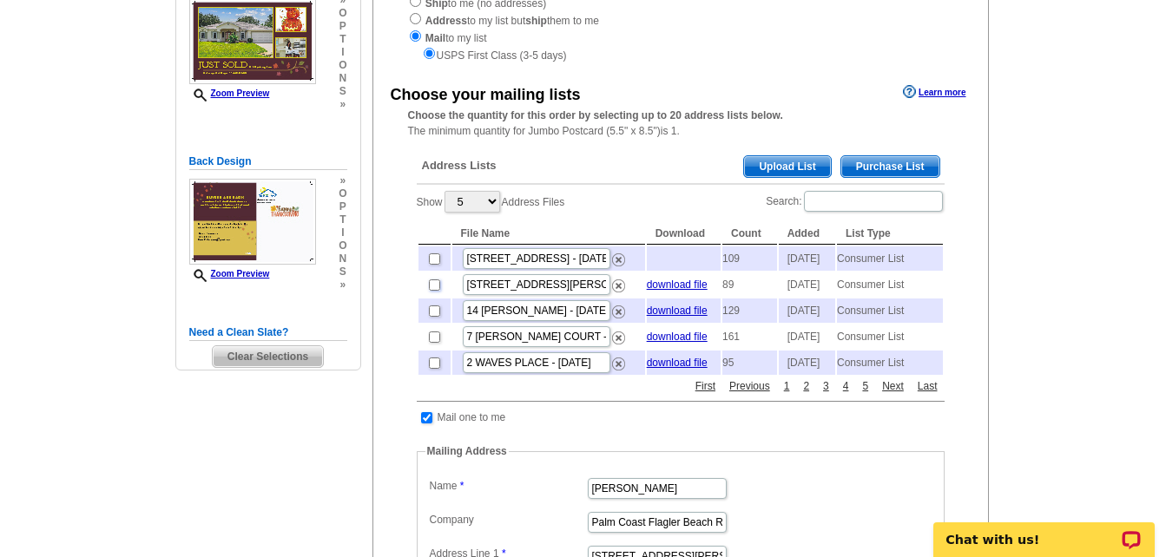
click at [431, 291] on input "checkbox" at bounding box center [434, 284] width 11 height 11
checkbox input "true"
click at [812, 169] on span "Upload List" at bounding box center [787, 166] width 86 height 21
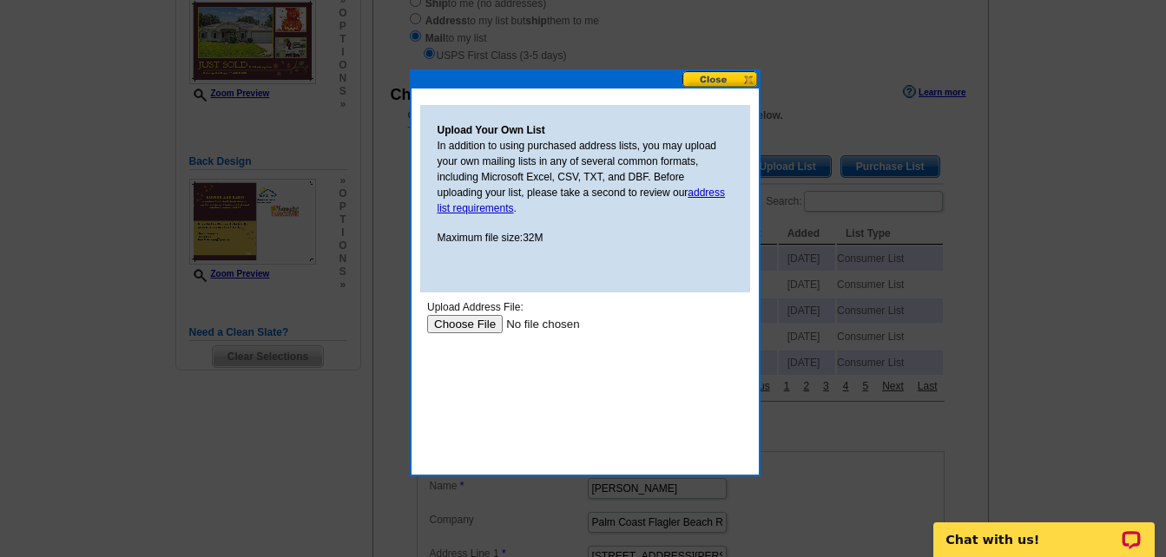
click at [730, 84] on button at bounding box center [720, 79] width 76 height 16
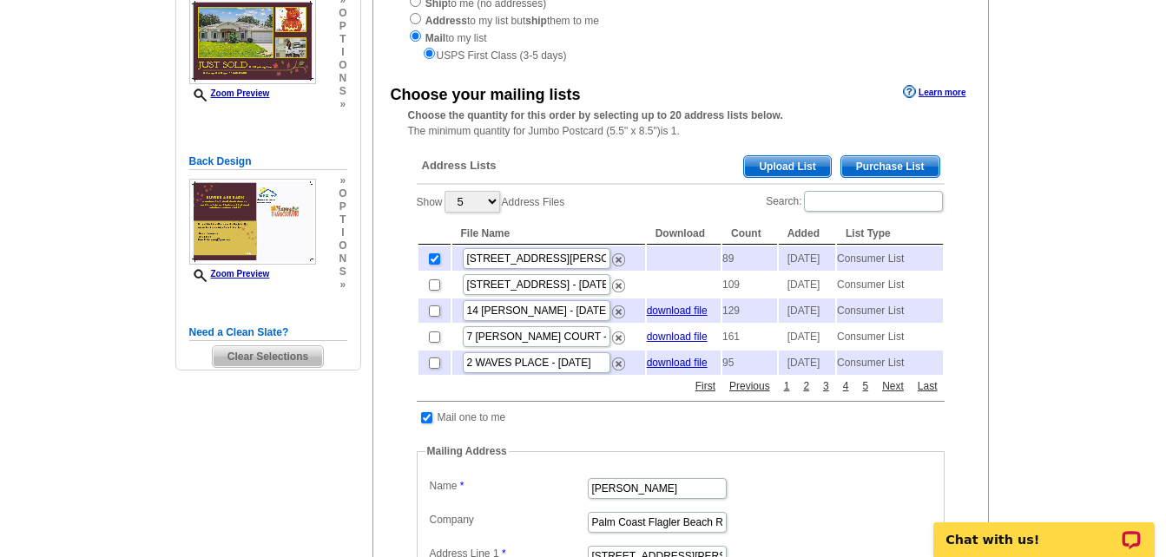
click at [868, 163] on span "Purchase List" at bounding box center [890, 166] width 98 height 21
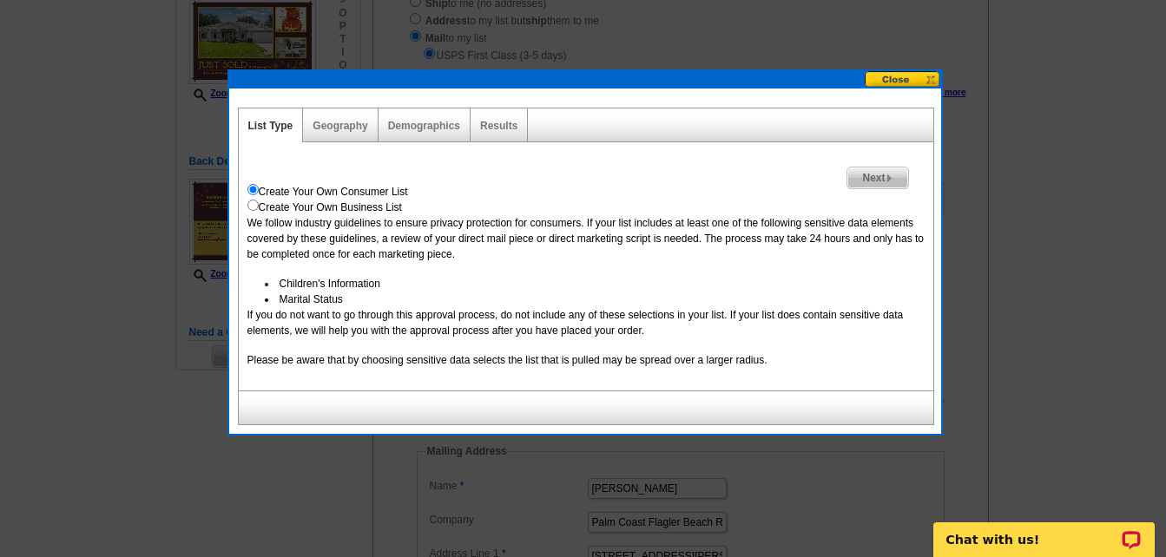
click at [880, 176] on span "Next" at bounding box center [877, 178] width 60 height 21
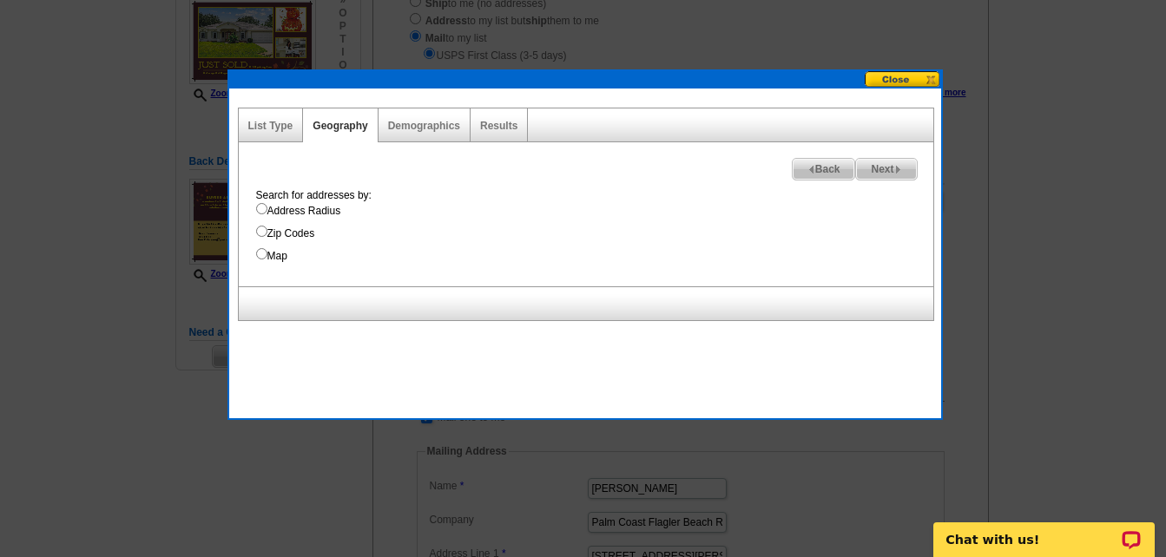
click at [266, 207] on input "Address Radius" at bounding box center [261, 208] width 11 height 11
radio input "true"
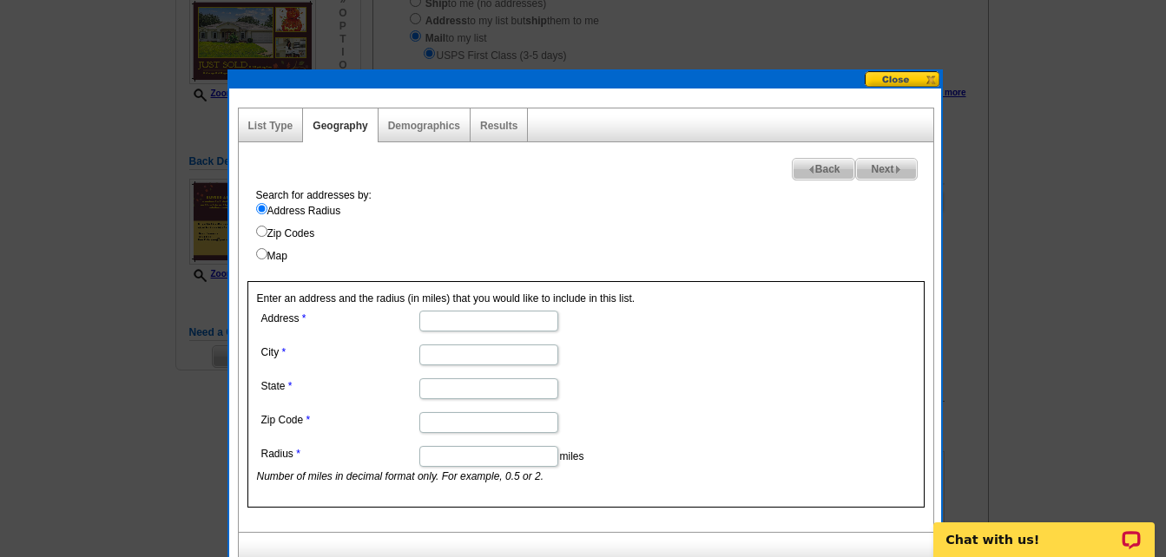
click at [465, 322] on input "Address" at bounding box center [488, 321] width 139 height 21
click at [627, 319] on dd "16 Wh" at bounding box center [488, 319] width 462 height 27
click at [489, 326] on input "16 Wh" at bounding box center [488, 321] width 139 height 21
type input "[STREET_ADDRESS][PERSON_NAME]"
click at [472, 354] on input "City" at bounding box center [488, 355] width 139 height 21
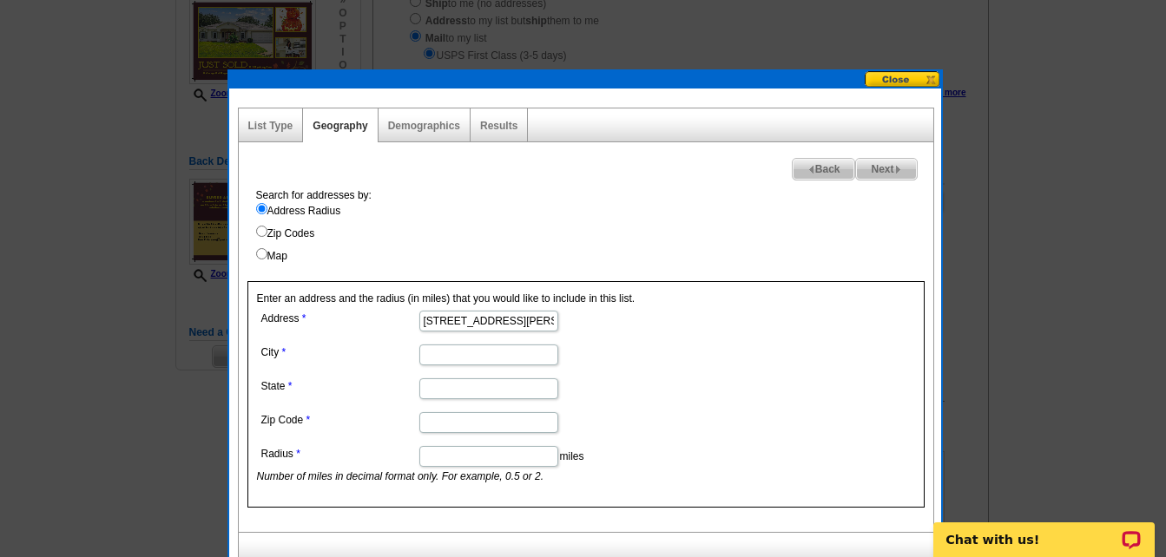
type input "[GEOGRAPHIC_DATA]"
type input "FL"
drag, startPoint x: 472, startPoint y: 426, endPoint x: 444, endPoint y: 426, distance: 28.6
click at [444, 426] on input "32137" at bounding box center [488, 422] width 139 height 21
type input "321364"
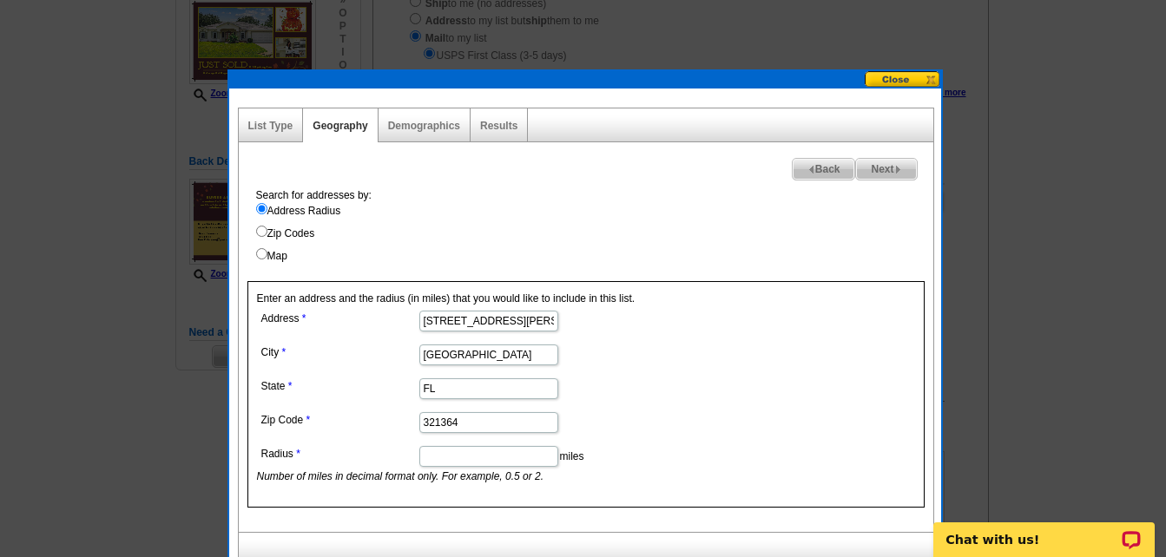
click at [481, 447] on input "Radius" at bounding box center [488, 456] width 139 height 21
type input ".25"
click at [891, 165] on span "Next" at bounding box center [886, 169] width 60 height 21
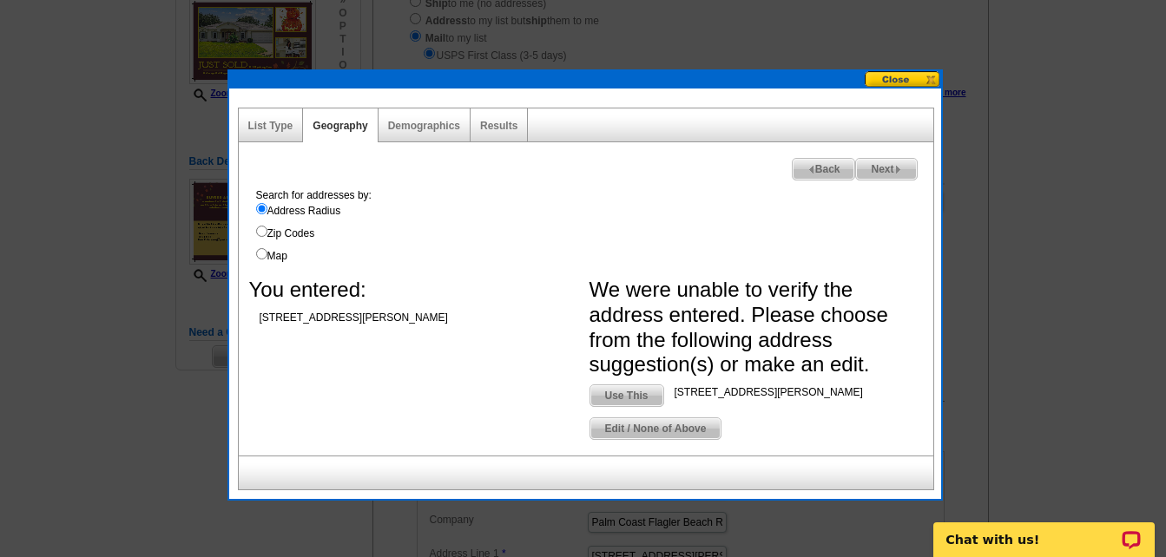
click at [423, 316] on span "[STREET_ADDRESS][PERSON_NAME]" at bounding box center [362, 318] width 204 height 16
click at [818, 168] on span "Back" at bounding box center [823, 169] width 62 height 21
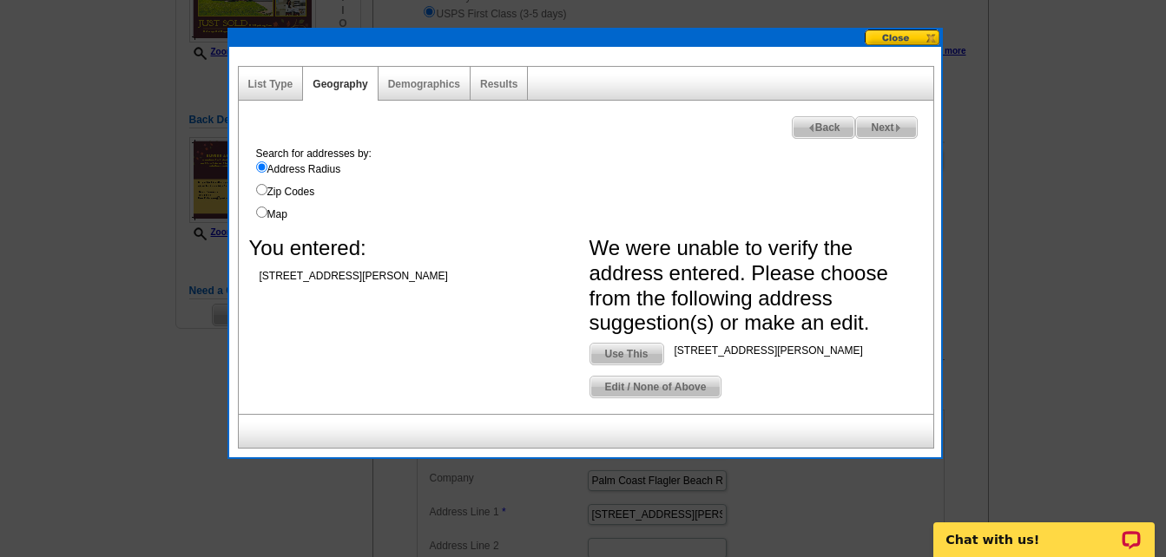
scroll to position [260, 0]
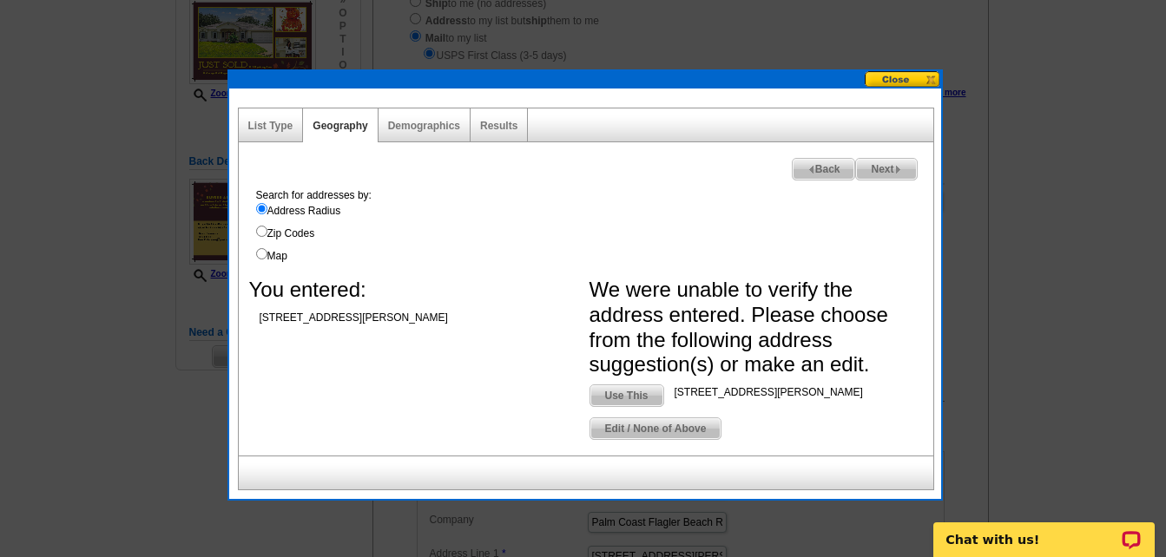
click at [812, 171] on span "Back" at bounding box center [823, 169] width 62 height 21
click at [793, 169] on span "Back" at bounding box center [823, 169] width 62 height 21
click at [343, 123] on link "Geography" at bounding box center [339, 126] width 55 height 12
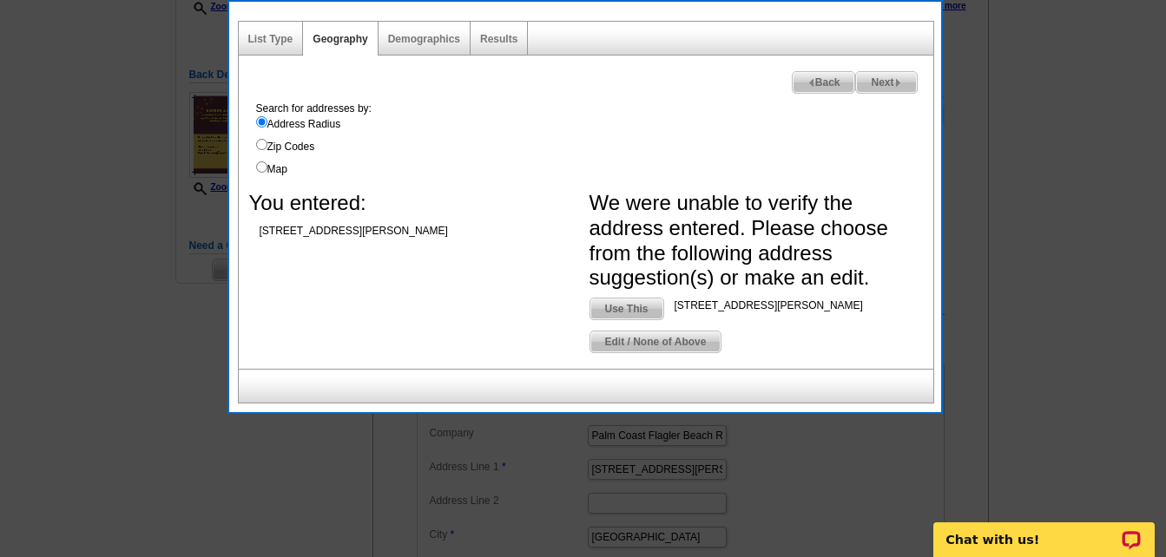
click at [636, 311] on span "Use This" at bounding box center [626, 309] width 73 height 21
type input "[STREET_ADDRESS][PERSON_NAME]"
type input "32164"
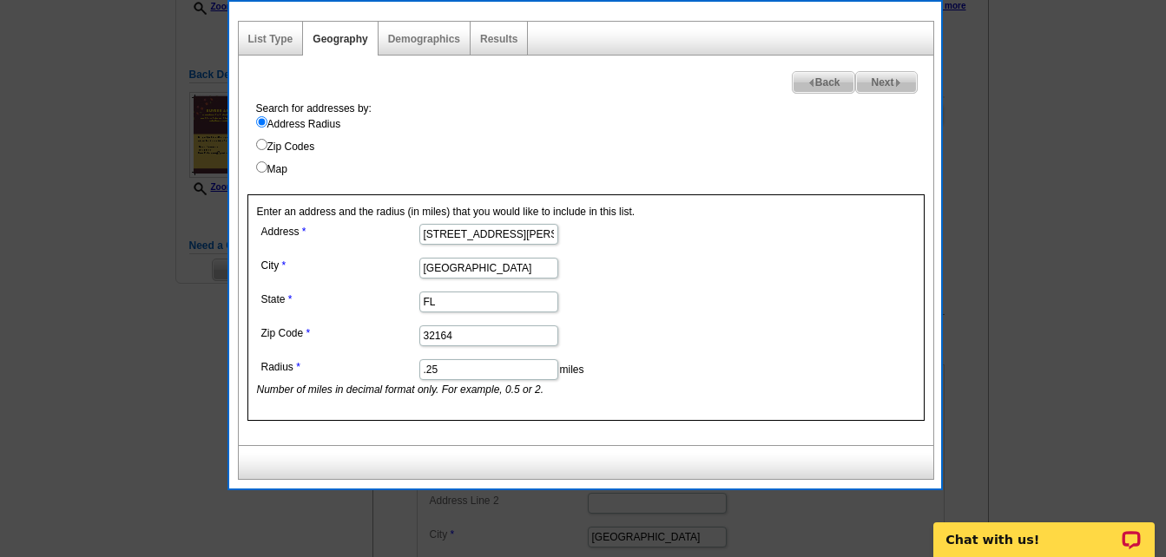
click at [874, 82] on span "Next" at bounding box center [886, 82] width 60 height 21
select select
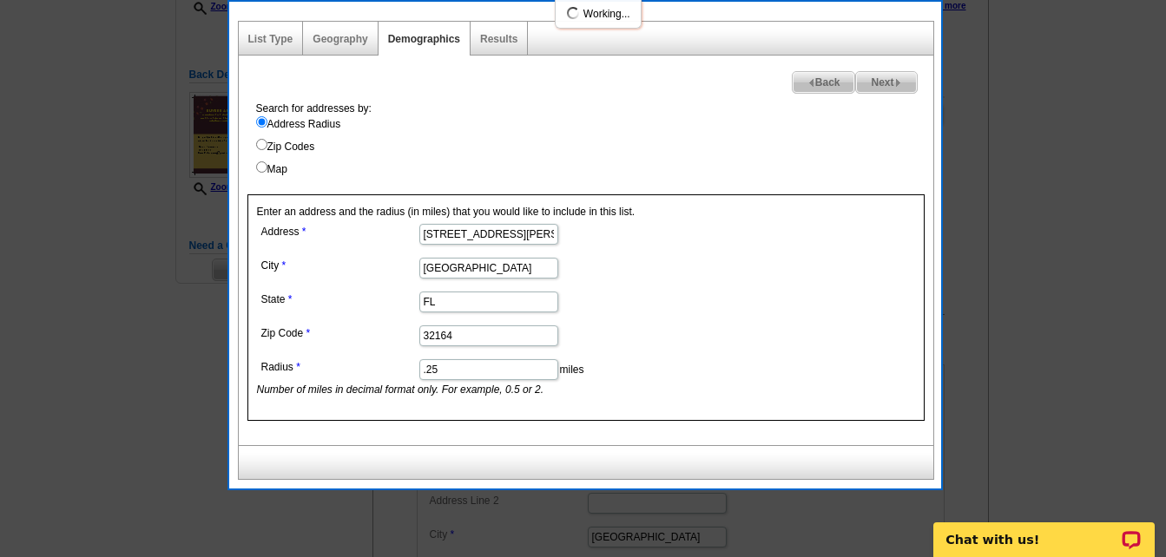
select select
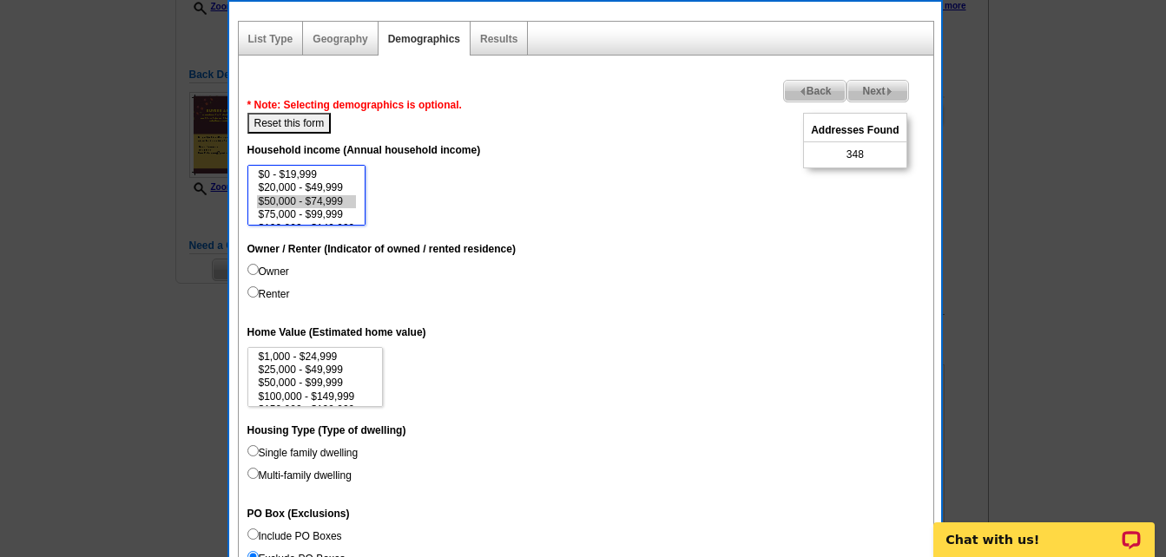
click at [319, 200] on option "$50,000 - $74,999" at bounding box center [307, 201] width 100 height 13
select select "50000-74999"
click at [349, 182] on option "$250,000 - $499,999" at bounding box center [307, 188] width 100 height 13
click at [251, 274] on input "Owner" at bounding box center [252, 269] width 11 height 11
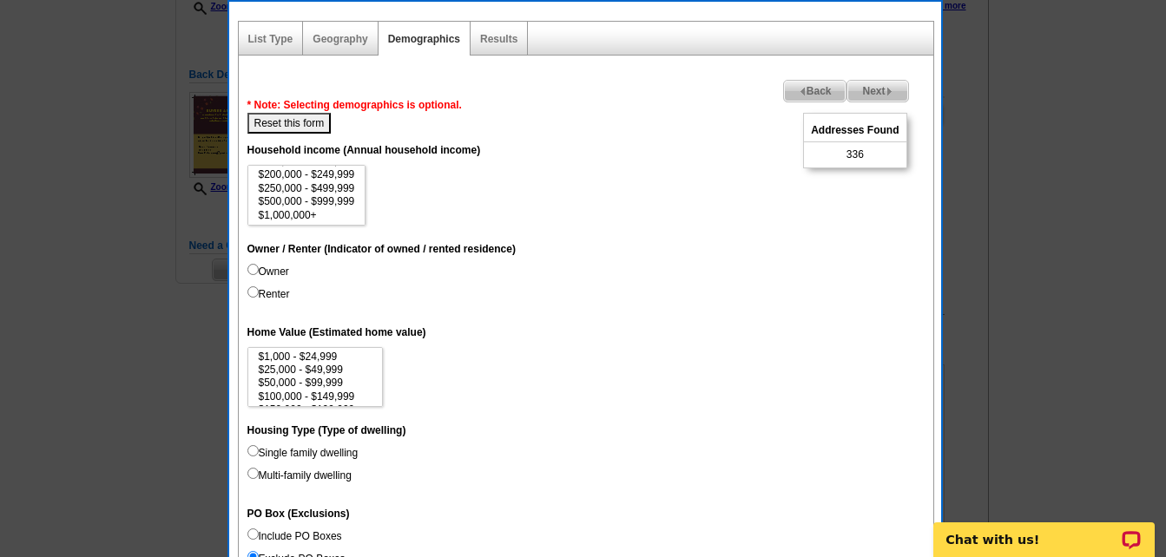
radio input "true"
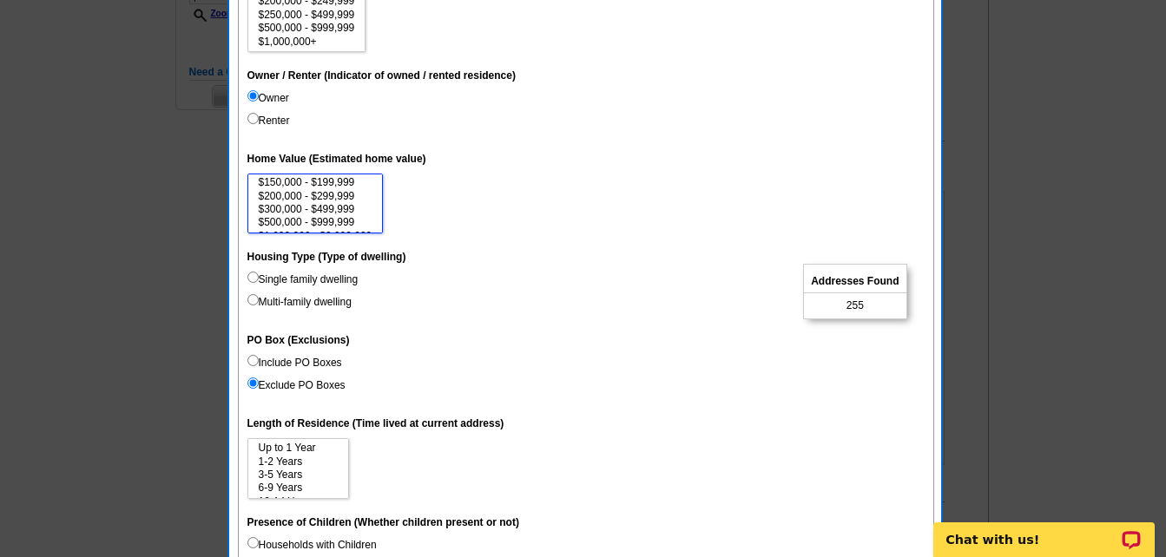
scroll to position [69, 0]
click at [257, 193] on option "$300,000 - $499,999" at bounding box center [315, 193] width 117 height 13
click at [360, 206] on option "$500,000 - $999,999" at bounding box center [315, 207] width 117 height 13
click at [352, 182] on option "$200,000 - $299,999" at bounding box center [315, 180] width 117 height 13
click at [349, 204] on option "$500,000 - $999,999" at bounding box center [315, 207] width 117 height 13
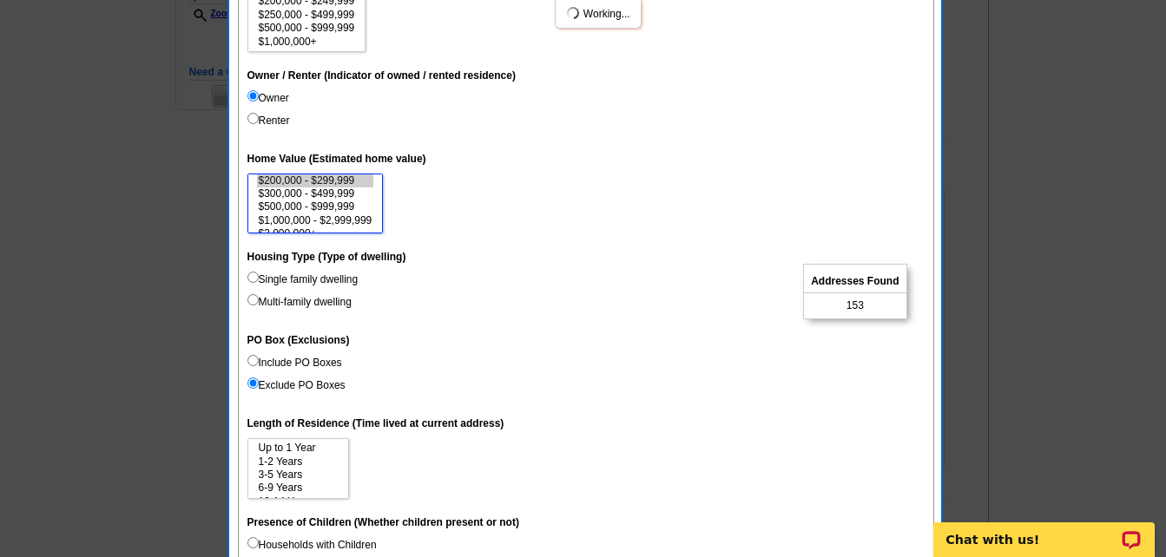
click at [348, 181] on option "$200,000 - $299,999" at bounding box center [315, 180] width 117 height 13
click at [354, 208] on option "$500,000 - $999,999" at bounding box center [315, 207] width 117 height 13
click at [342, 207] on option "$500,000 - $999,999" at bounding box center [315, 207] width 117 height 13
click at [345, 179] on option "$200,000 - $299,999" at bounding box center [315, 180] width 117 height 13
select select "200000-299999"
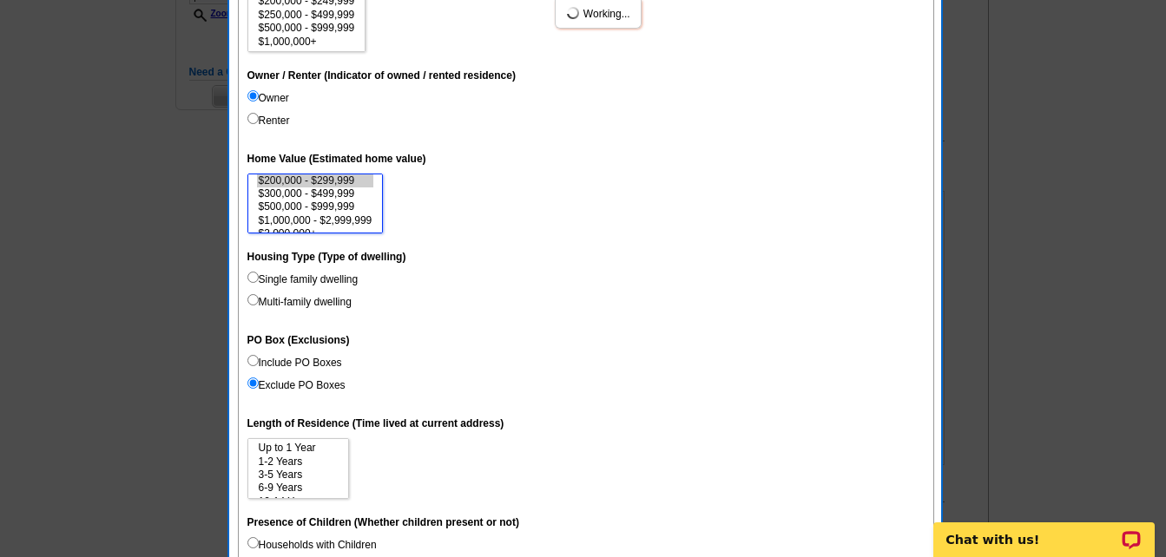
click at [339, 194] on option "$300,000 - $499,999" at bounding box center [315, 193] width 117 height 13
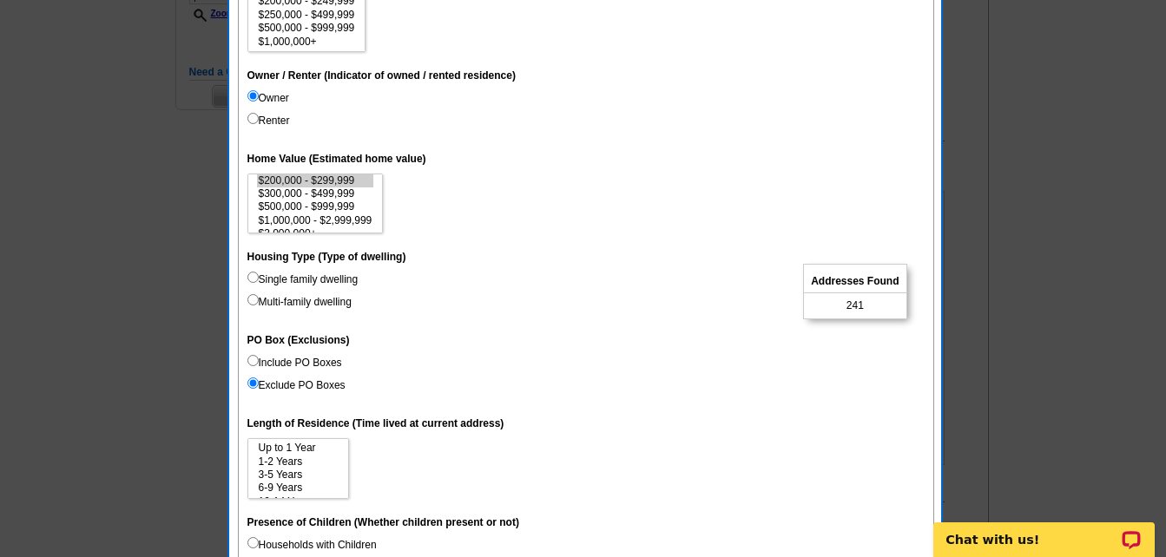
click at [260, 272] on label "Single family dwelling" at bounding box center [302, 280] width 111 height 16
click at [259, 272] on input "Single family dwelling" at bounding box center [252, 277] width 11 height 11
radio input "true"
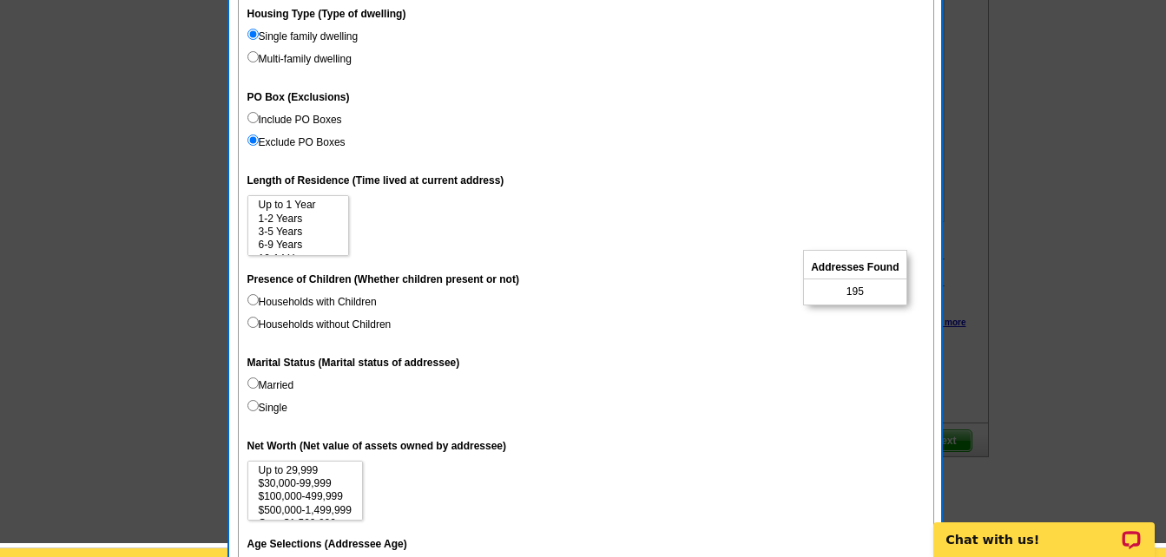
scroll to position [781, 0]
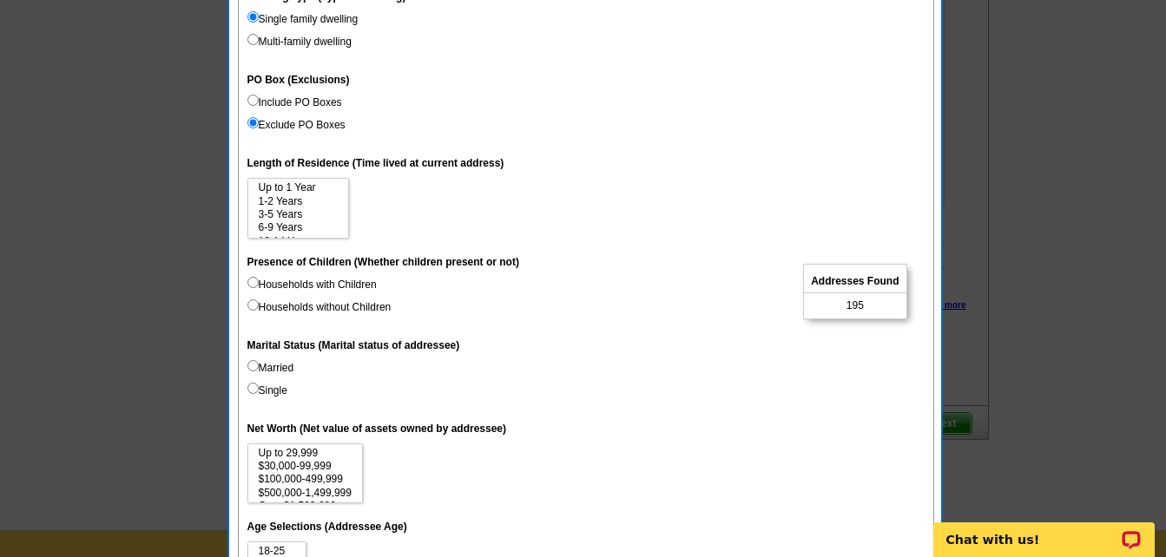
click at [262, 369] on label "Married" at bounding box center [270, 368] width 47 height 16
click at [259, 369] on input "Married" at bounding box center [252, 365] width 11 height 11
radio input "true"
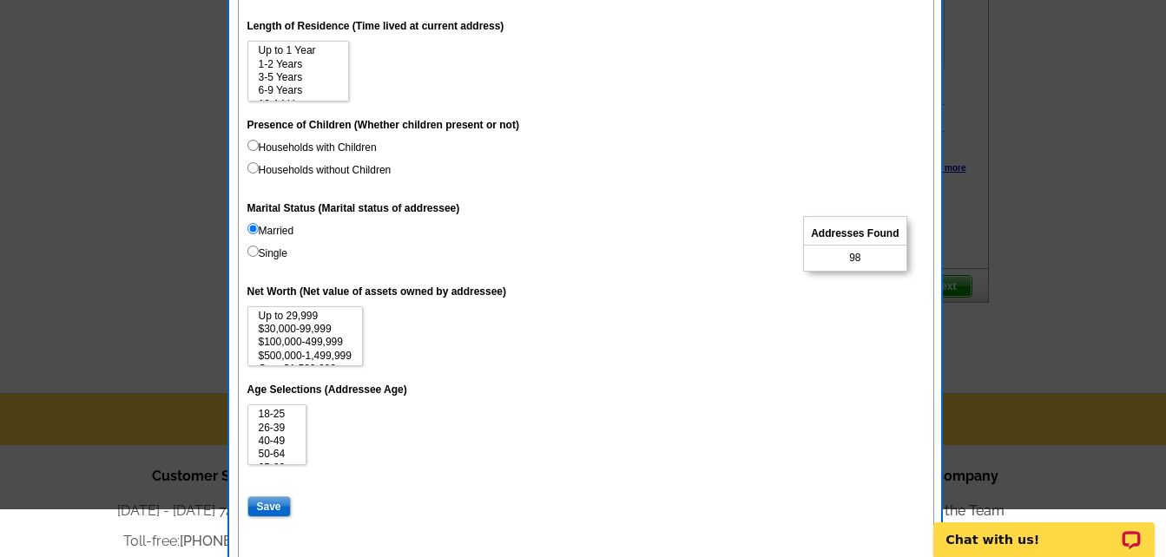
scroll to position [955, 0]
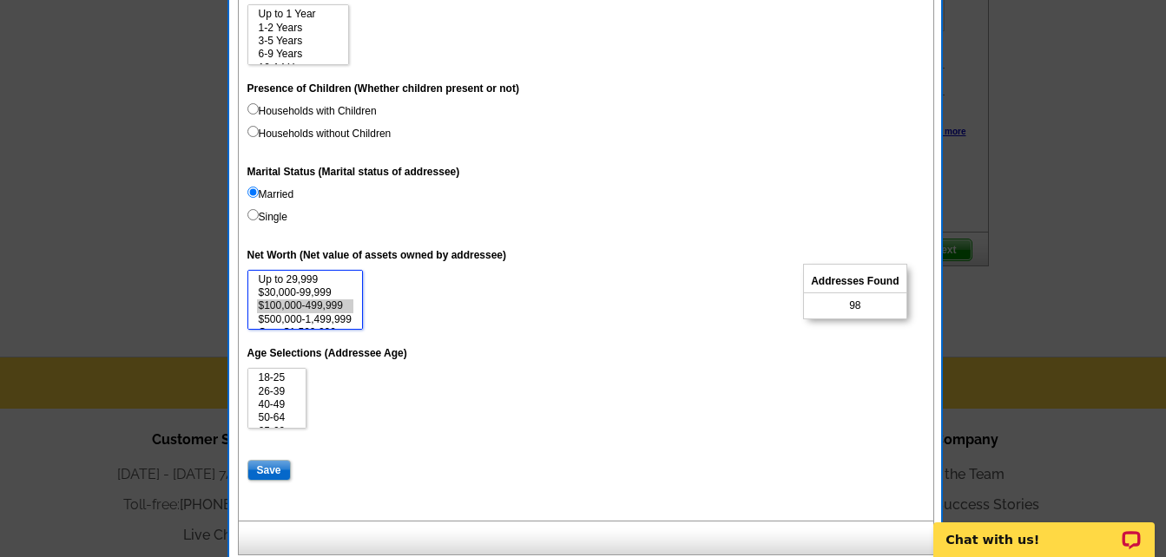
click at [333, 301] on option "$100,000-499,999" at bounding box center [305, 305] width 96 height 13
select select "100000-499999"
click at [352, 317] on option "$500,000-1,499,999" at bounding box center [305, 319] width 96 height 13
click at [284, 394] on option "26-39" at bounding box center [277, 391] width 41 height 13
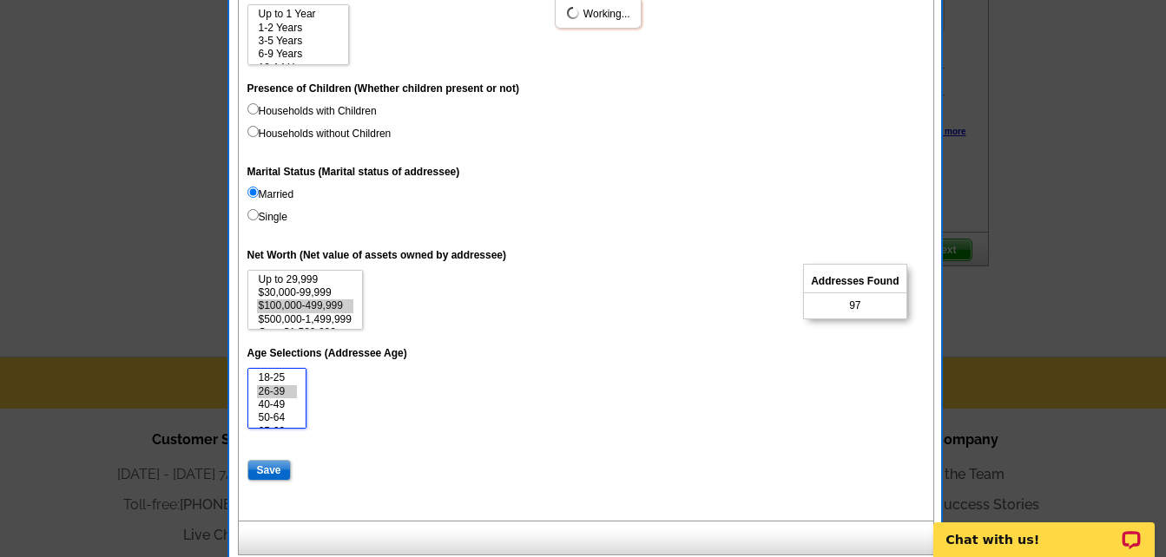
click at [280, 416] on option "50-64" at bounding box center [277, 417] width 41 height 13
click at [286, 391] on option "26-39" at bounding box center [277, 391] width 41 height 13
click at [457, 365] on dt "Age Selections (Addressee Age)" at bounding box center [585, 352] width 677 height 31
click at [298, 378] on select "18-25 26-39 40-49 50-64 65-69 70-74 Over 75" at bounding box center [277, 398] width 60 height 61
click at [289, 380] on option "18-25" at bounding box center [277, 377] width 41 height 13
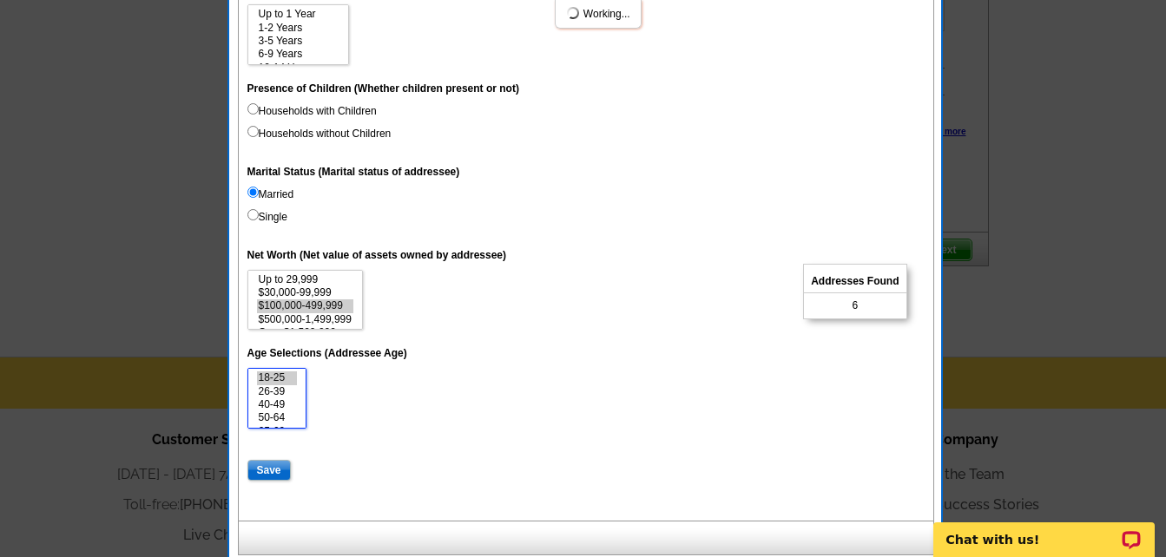
click at [289, 380] on option "18-25" at bounding box center [277, 377] width 41 height 13
click at [267, 379] on option "18-25" at bounding box center [277, 377] width 41 height 13
click at [277, 418] on select "18-25 26-39 40-49 50-64 65-69 70-74 Over 75" at bounding box center [277, 398] width 60 height 61
select select "18-25"
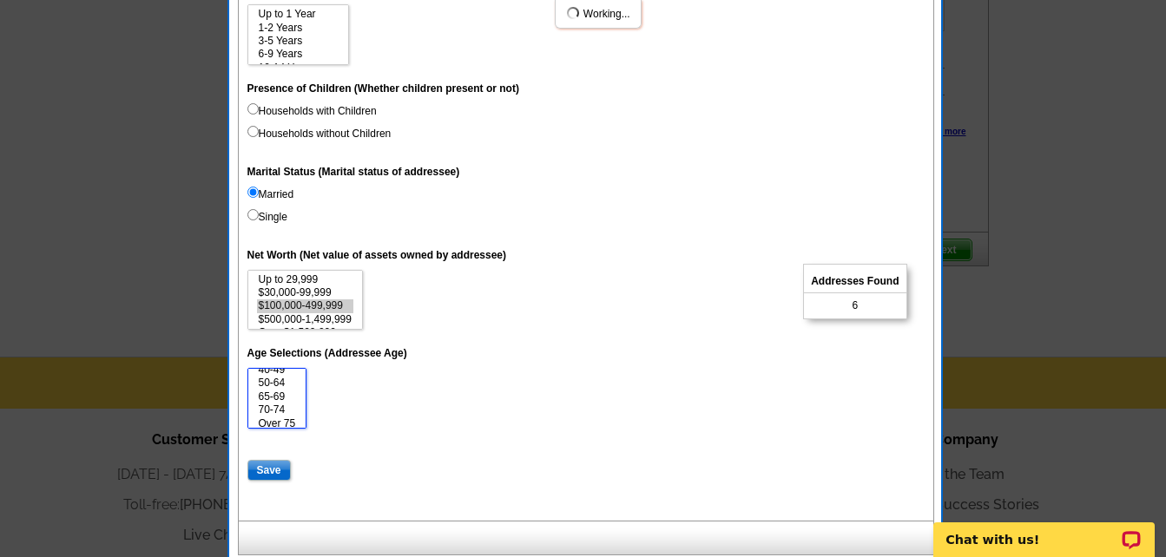
click at [273, 398] on option "65-69" at bounding box center [277, 397] width 41 height 13
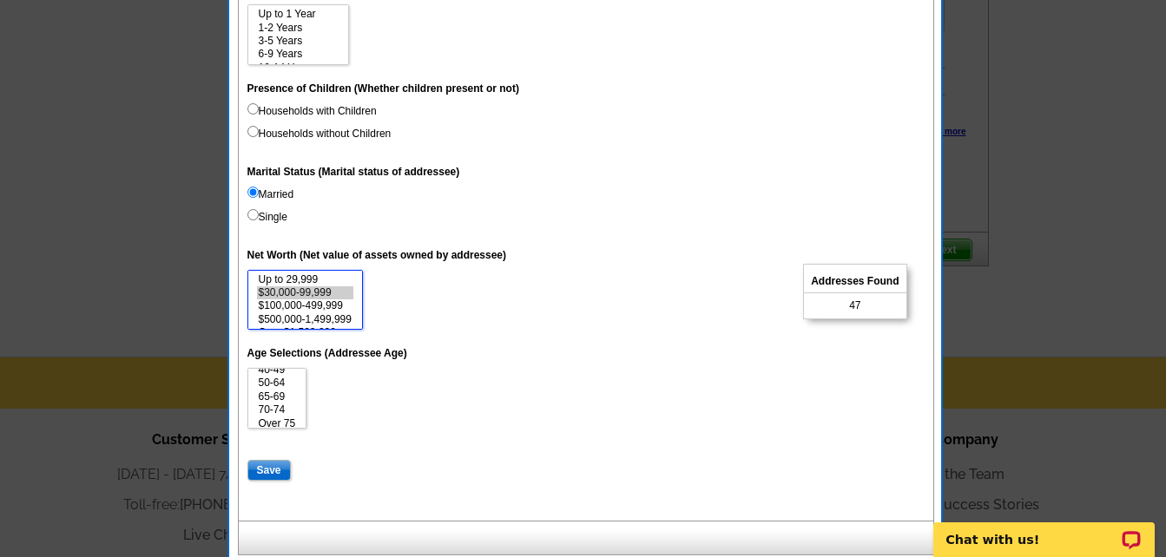
click at [326, 291] on option "$30,000-99,999" at bounding box center [305, 292] width 96 height 13
click at [330, 281] on option "Up to 29,999" at bounding box center [305, 279] width 96 height 13
click at [339, 307] on option "$100,000-499,999" at bounding box center [305, 305] width 96 height 13
click at [339, 277] on option "Up to 29,999" at bounding box center [305, 279] width 96 height 13
click at [325, 304] on option "$100,000-499,999" at bounding box center [305, 305] width 96 height 13
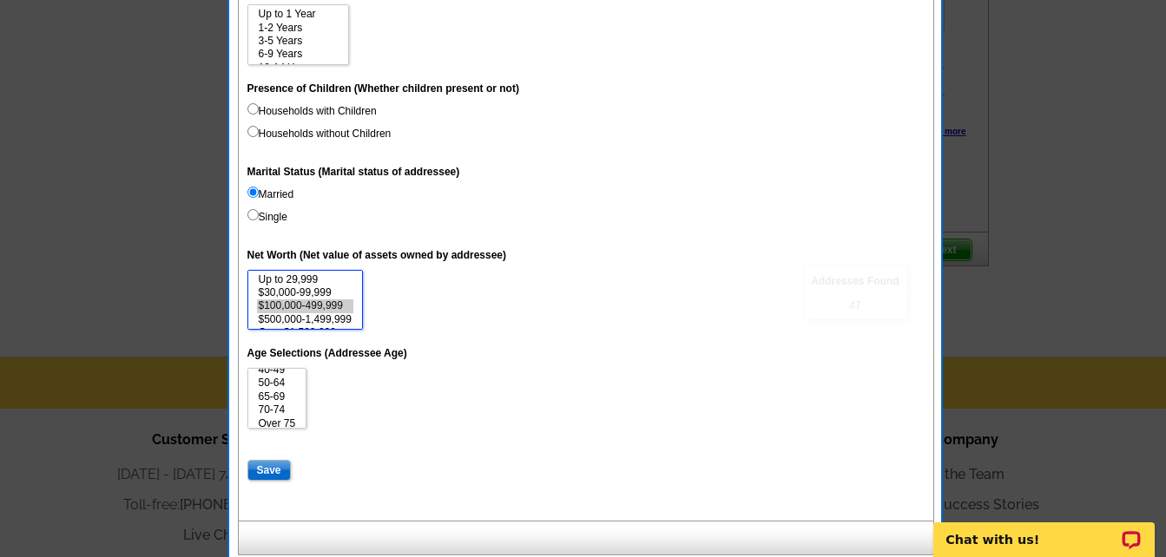
click at [329, 323] on option "$500,000-1,499,999" at bounding box center [305, 319] width 96 height 13
click at [327, 296] on option "$30,000-99,999" at bounding box center [305, 292] width 96 height 13
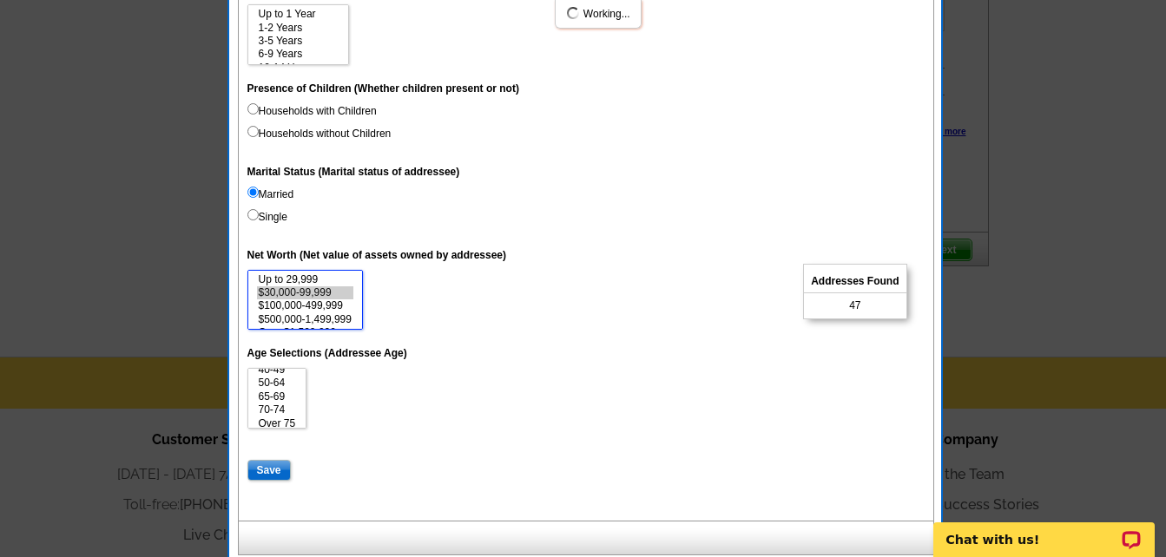
select select "30000-99999"
click at [332, 319] on option "$500,000-1,499,999" at bounding box center [305, 319] width 96 height 13
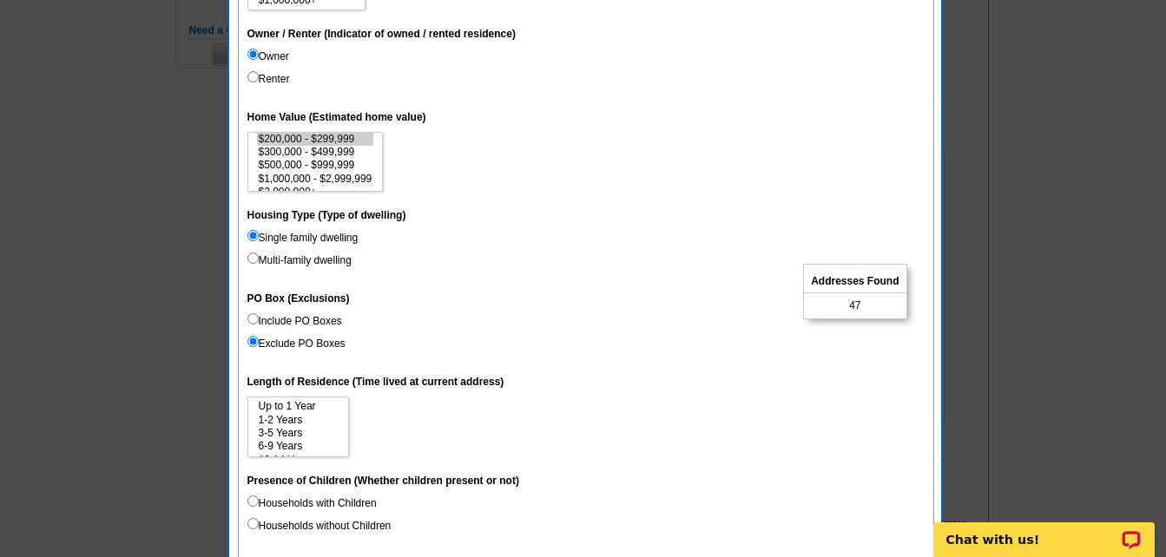
scroll to position [521, 0]
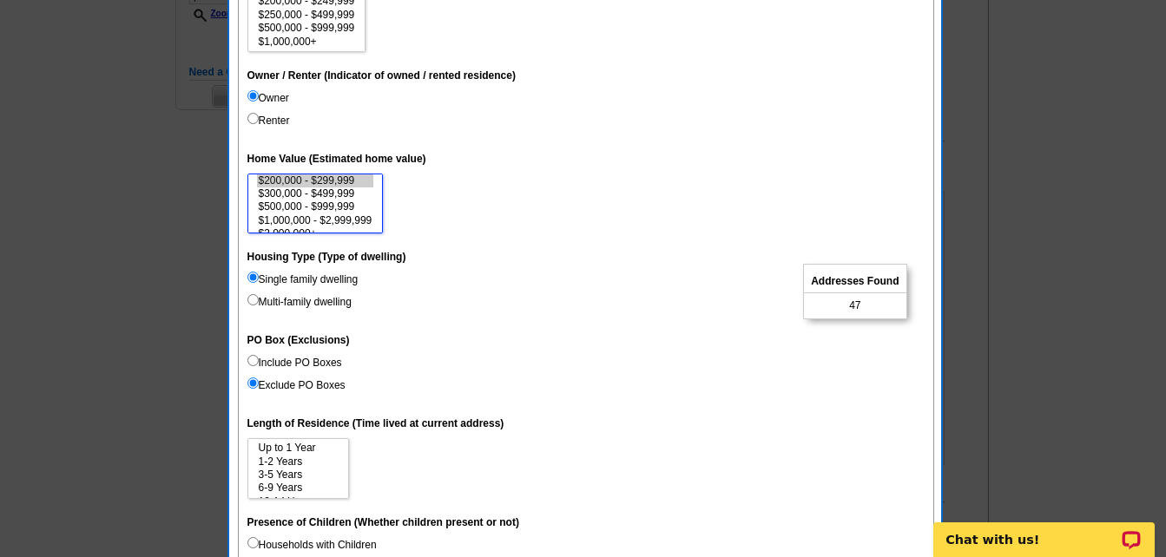
select select "200000-299999"
click at [349, 207] on option "$500,000 - $999,999" at bounding box center [315, 207] width 117 height 13
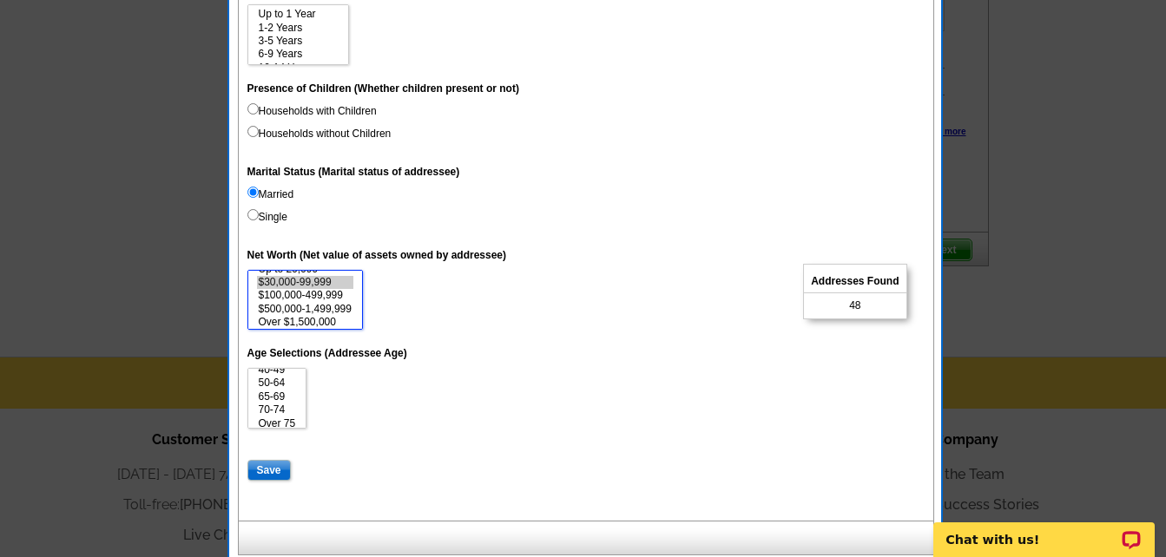
scroll to position [13, 0]
select select "30000-99999"
click at [336, 319] on option "Over $1,500,000" at bounding box center [305, 319] width 96 height 13
select select "18-25"
click at [268, 406] on option "70-74" at bounding box center [277, 410] width 41 height 13
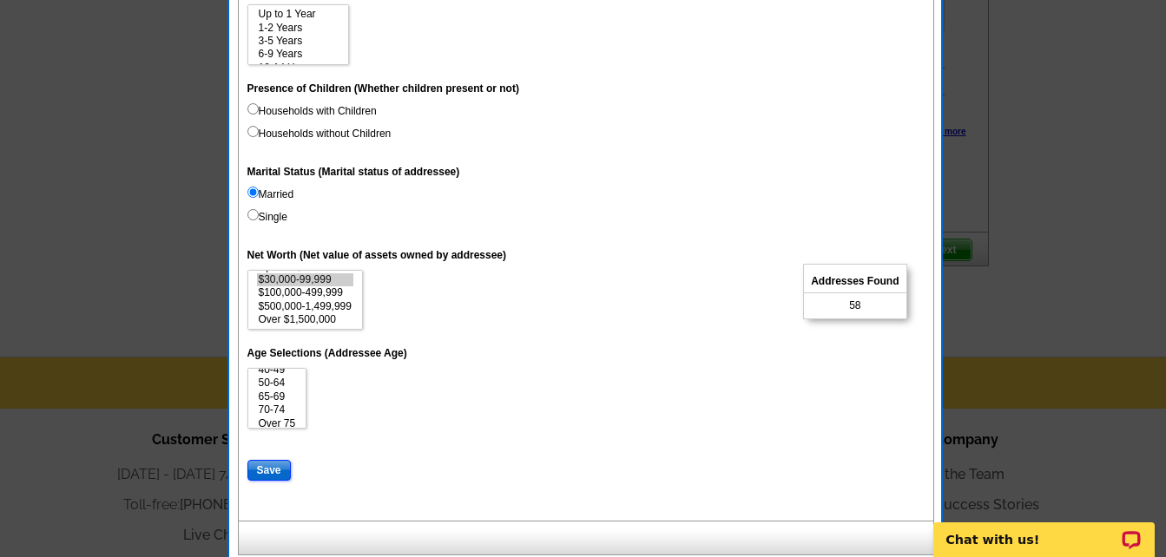
click at [267, 467] on input "Save" at bounding box center [268, 470] width 43 height 21
select select
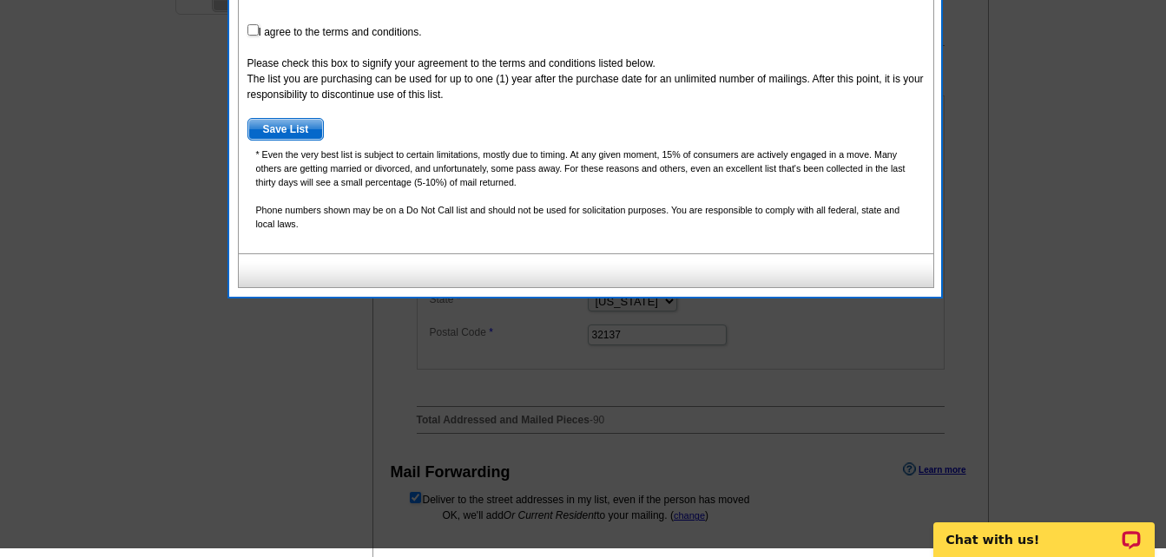
scroll to position [608, 0]
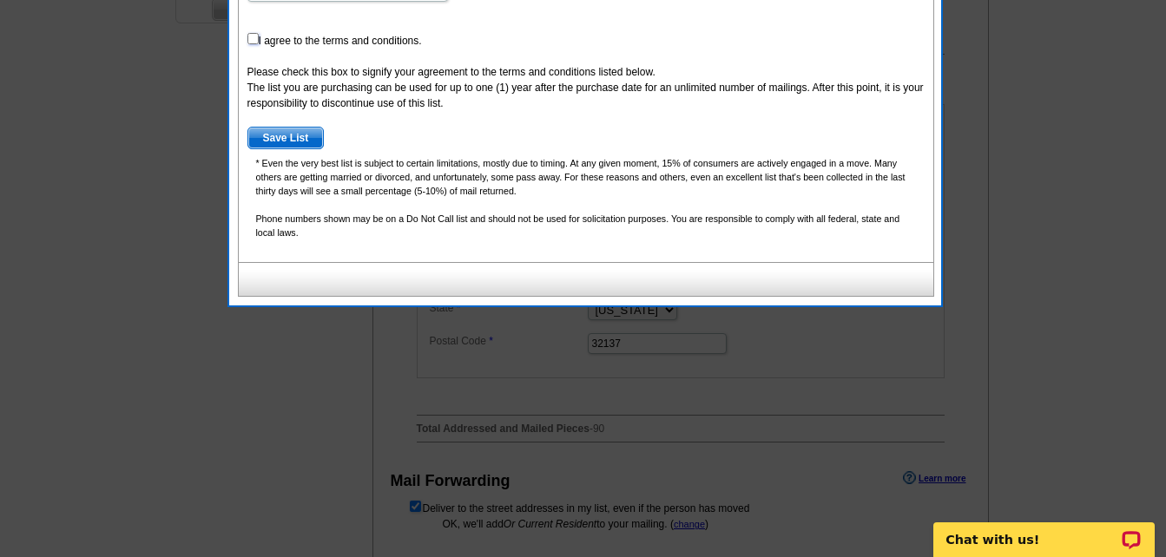
click at [253, 42] on input "checkbox" at bounding box center [252, 38] width 11 height 11
checkbox input "true"
click at [285, 129] on span "Save List" at bounding box center [286, 138] width 76 height 21
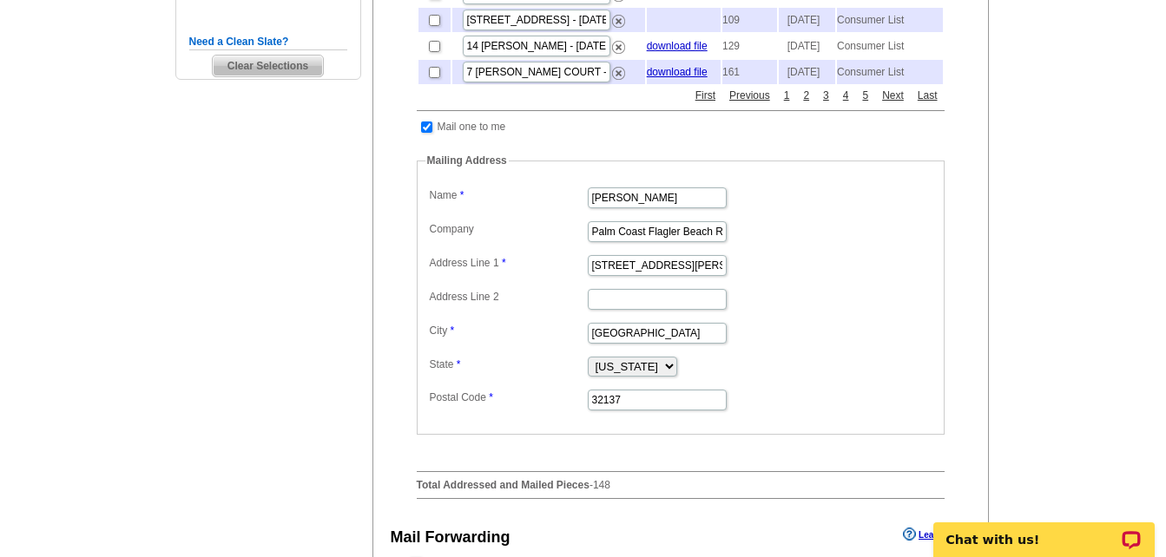
scroll to position [369, 0]
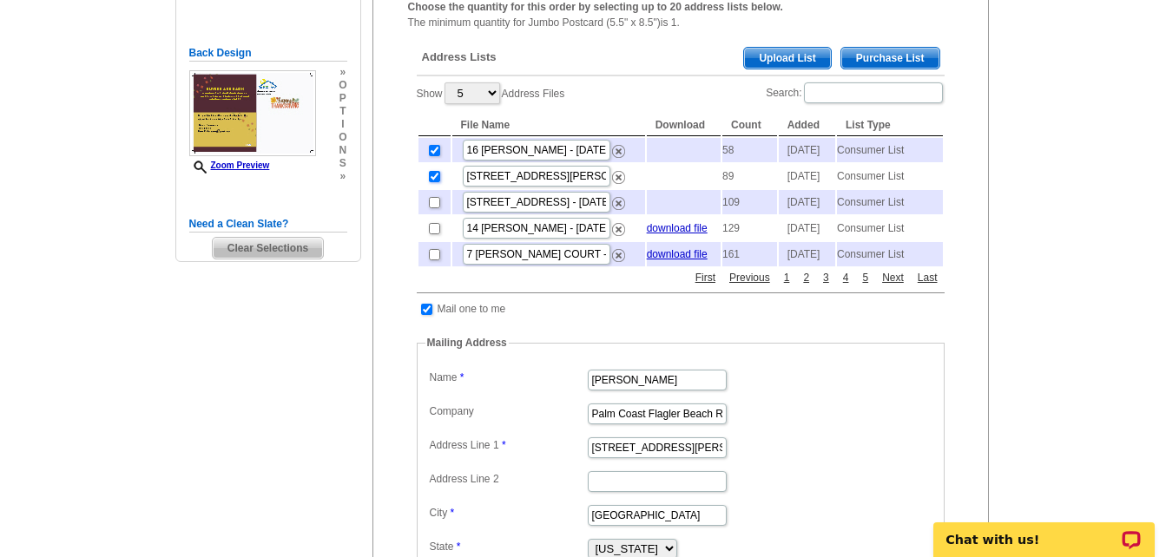
click at [432, 182] on input "checkbox" at bounding box center [434, 176] width 11 height 11
checkbox input "false"
click at [871, 60] on span "Purchase List" at bounding box center [890, 58] width 98 height 21
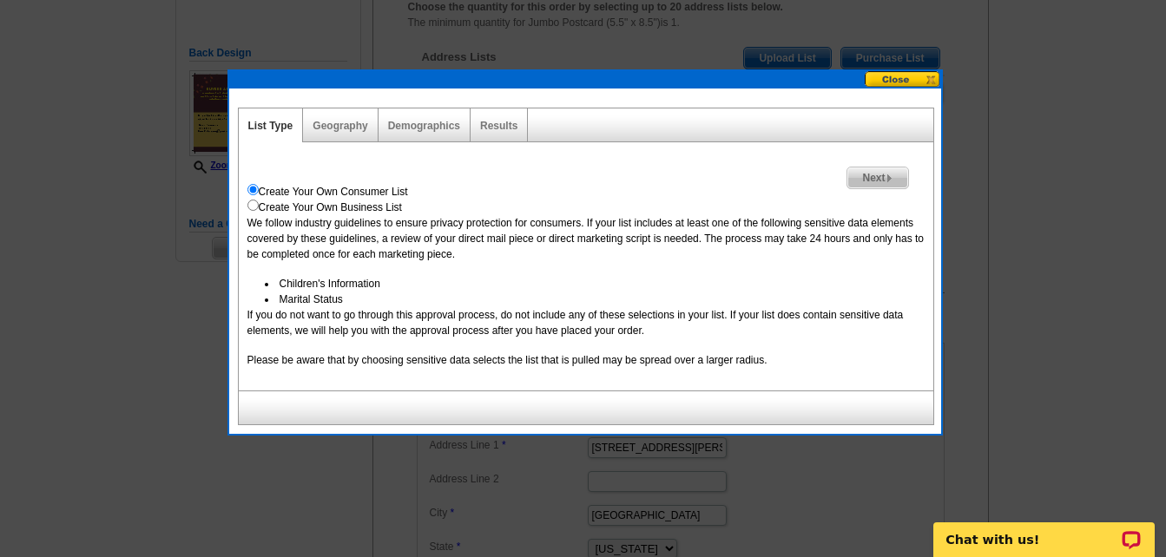
click at [906, 79] on button at bounding box center [903, 79] width 76 height 16
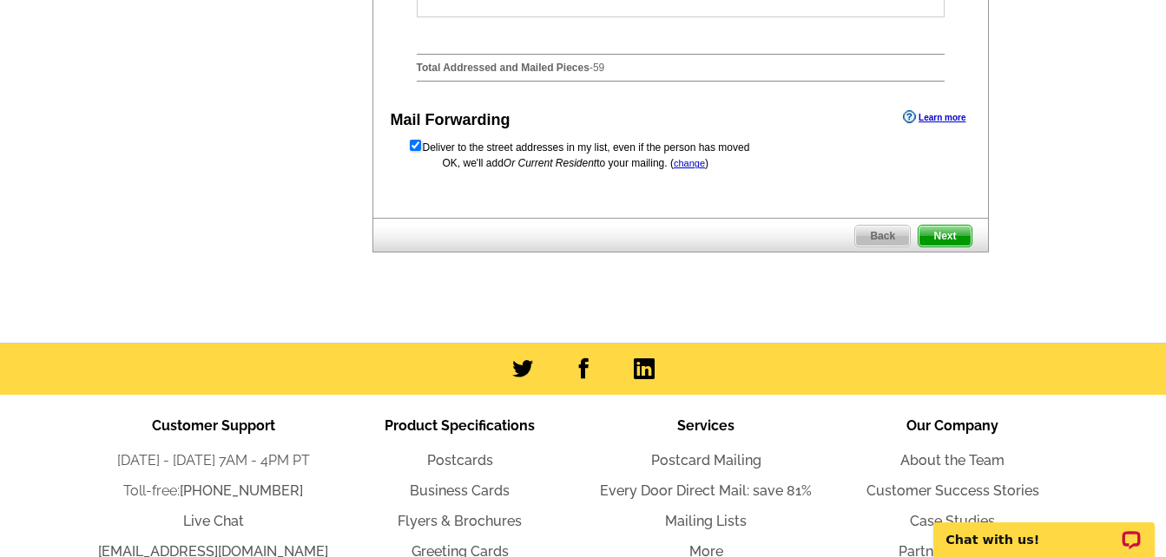
scroll to position [976, 0]
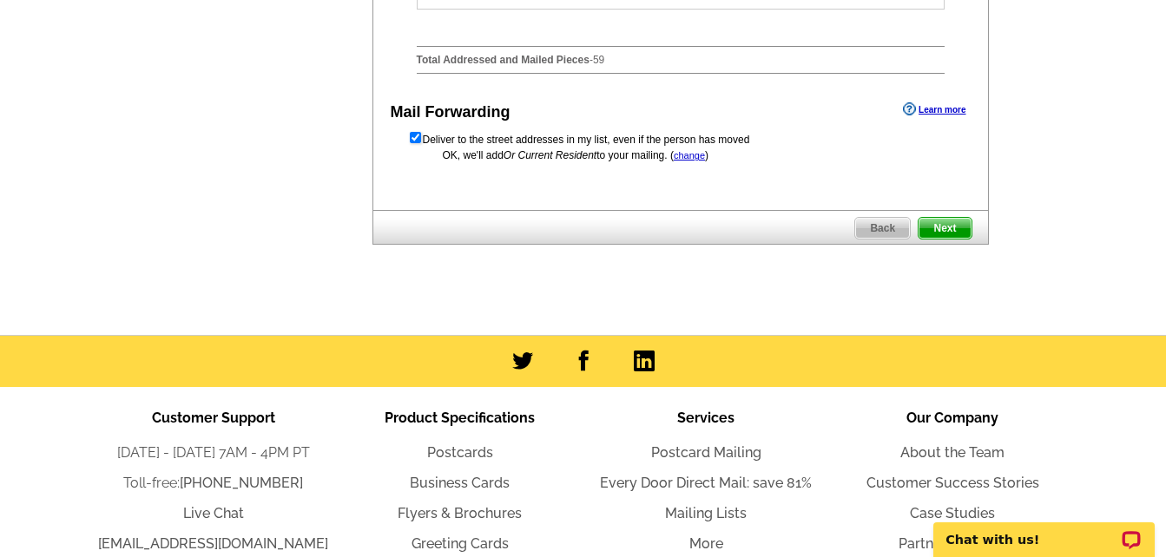
click at [960, 239] on span "Next" at bounding box center [944, 228] width 52 height 21
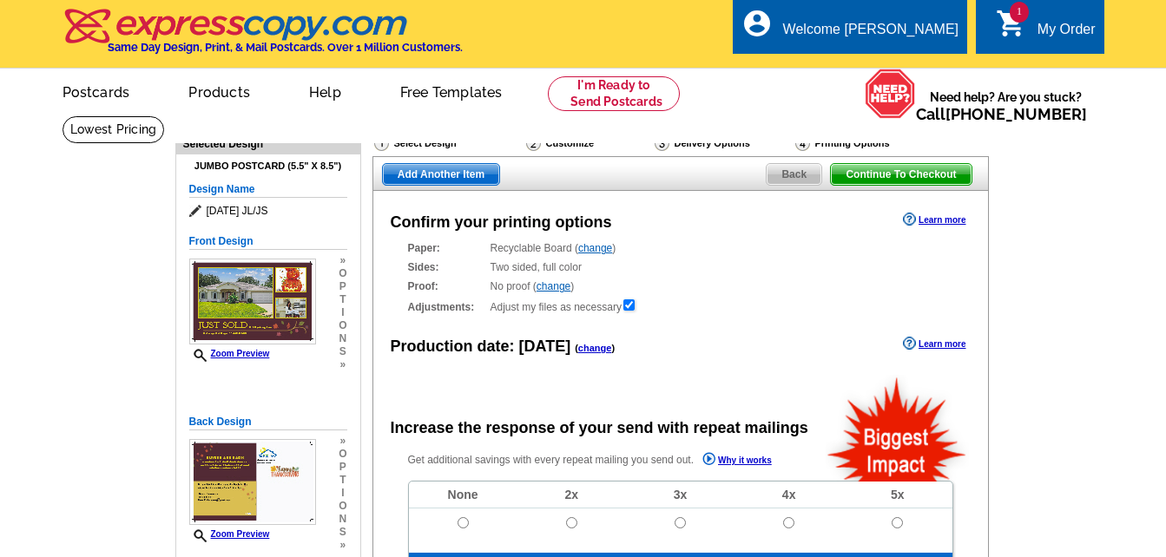
radio input "false"
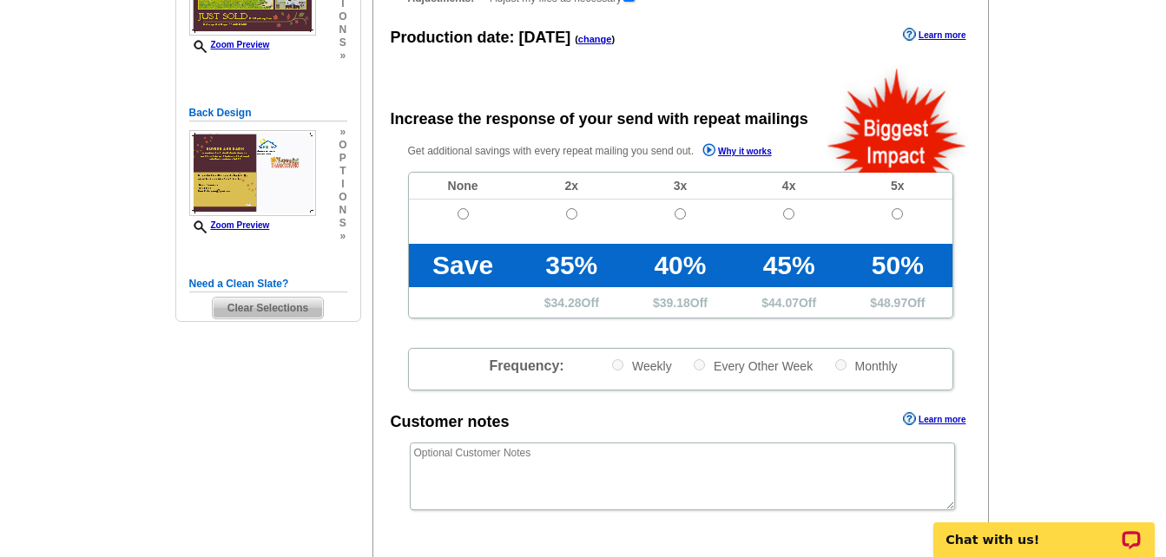
scroll to position [347, 0]
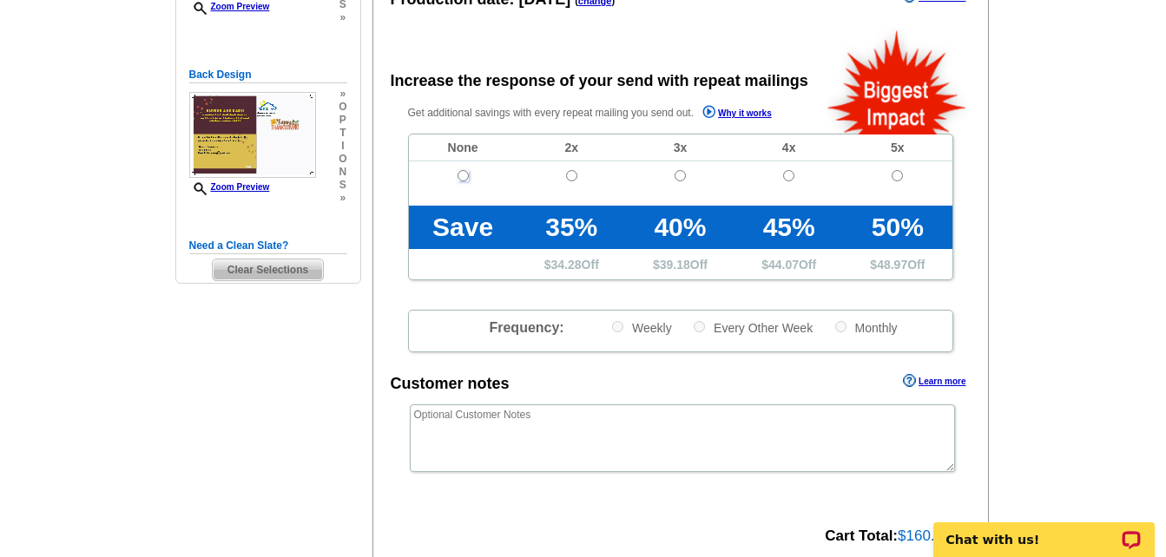
click at [464, 180] on input "radio" at bounding box center [462, 175] width 11 height 11
radio input "true"
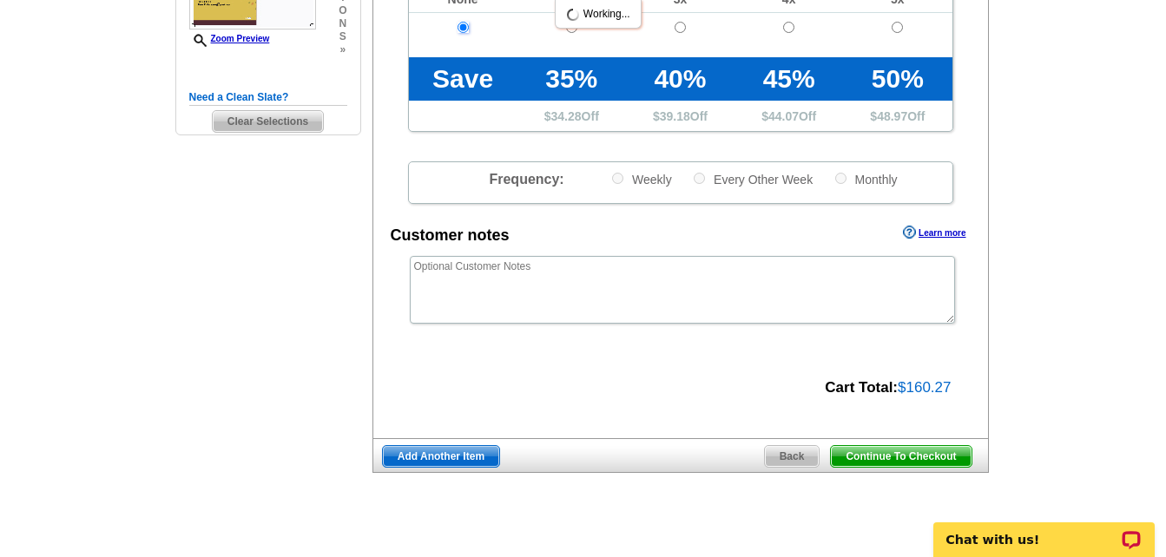
scroll to position [521, 0]
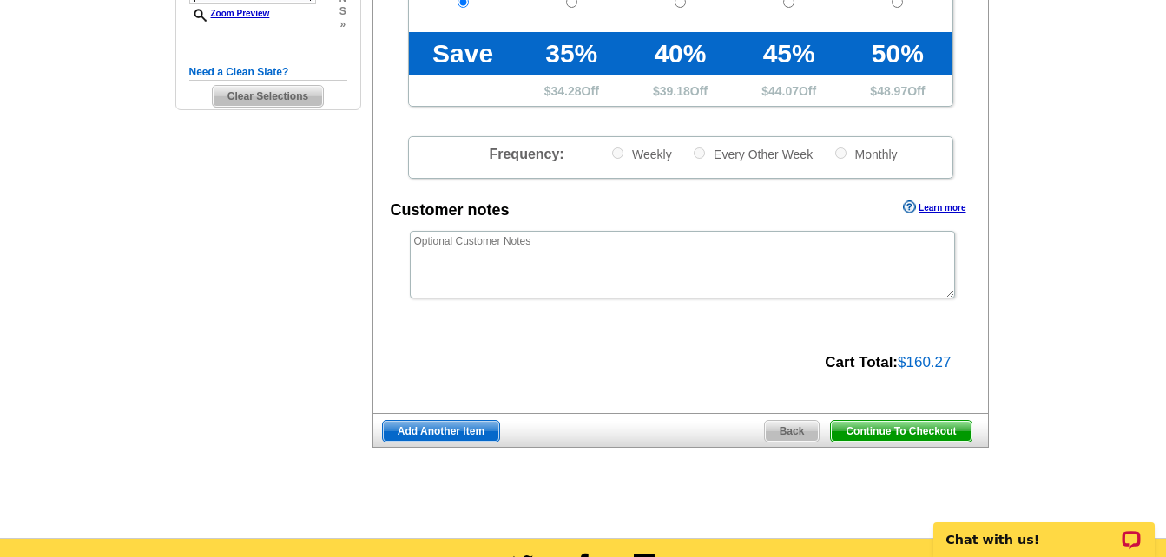
click at [888, 431] on span "Continue To Checkout" at bounding box center [901, 431] width 140 height 21
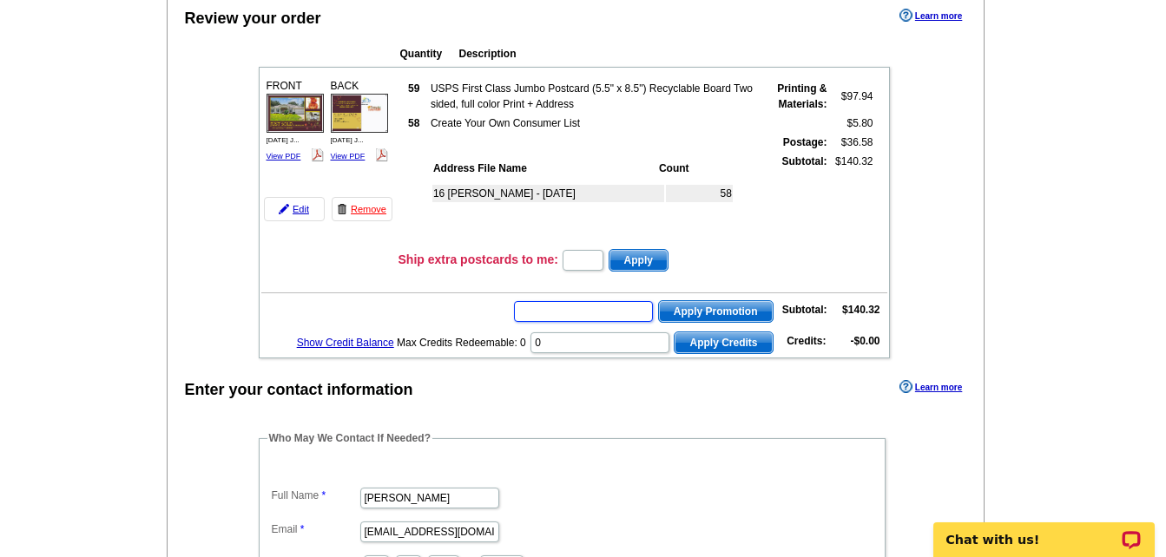
click at [593, 312] on input "text" at bounding box center [583, 311] width 139 height 21
paste input "I dont see any to advetie a homethank you"
type input "I dont see any to advetie a homethank you"
drag, startPoint x: 652, startPoint y: 308, endPoint x: 450, endPoint y: 334, distance: 203.9
click at [450, 334] on tbody "FRONT [DATE] J... View PDF 59 $97.94" at bounding box center [574, 212] width 626 height 286
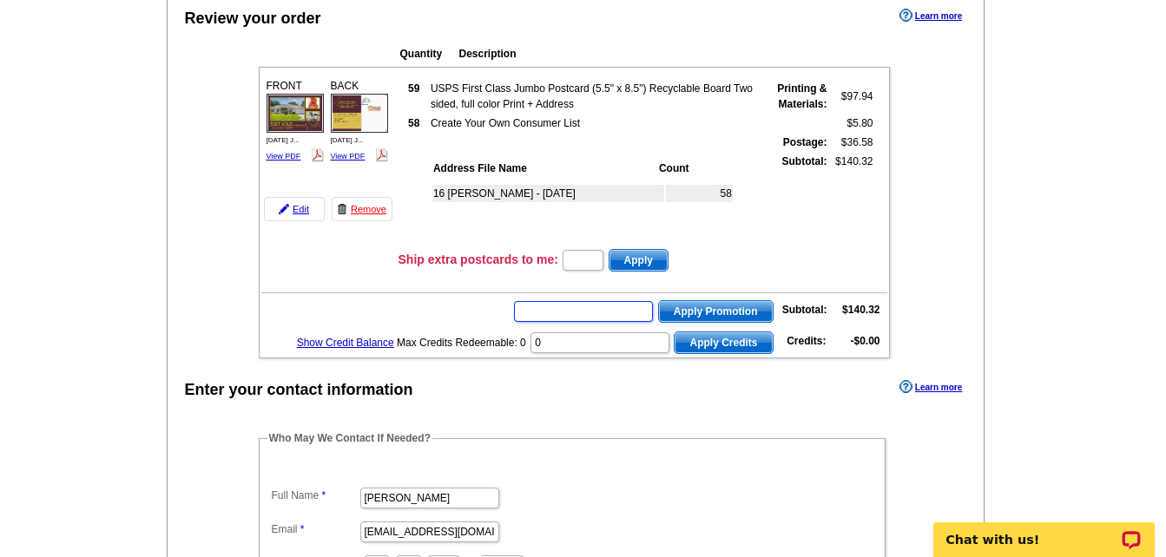
click at [583, 319] on input "text" at bounding box center [583, 311] width 139 height 21
type input "CC2330"
click at [699, 314] on span "Apply Promotion" at bounding box center [716, 311] width 114 height 21
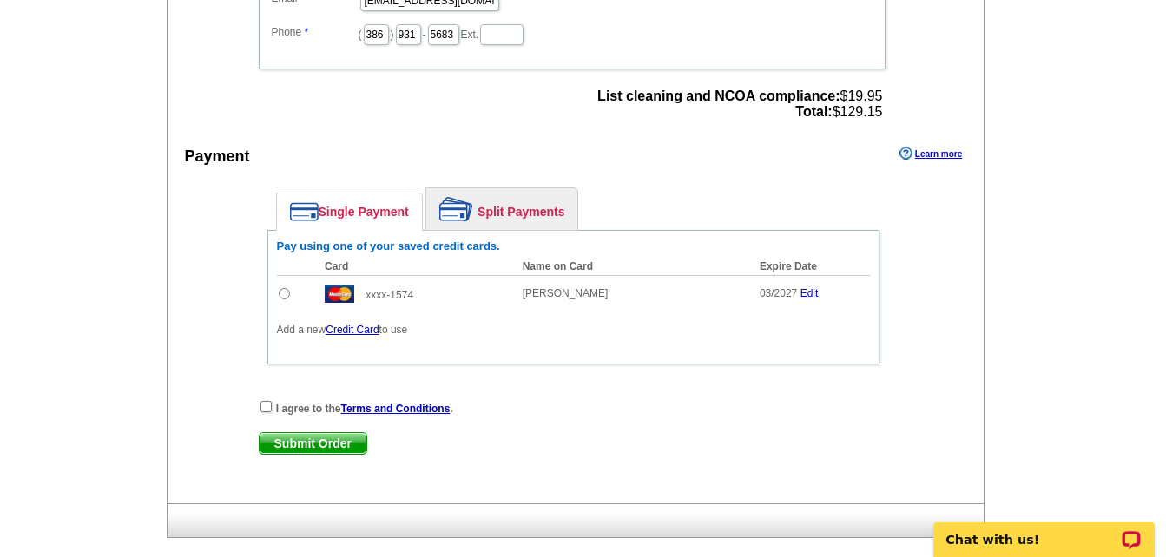
scroll to position [781, 0]
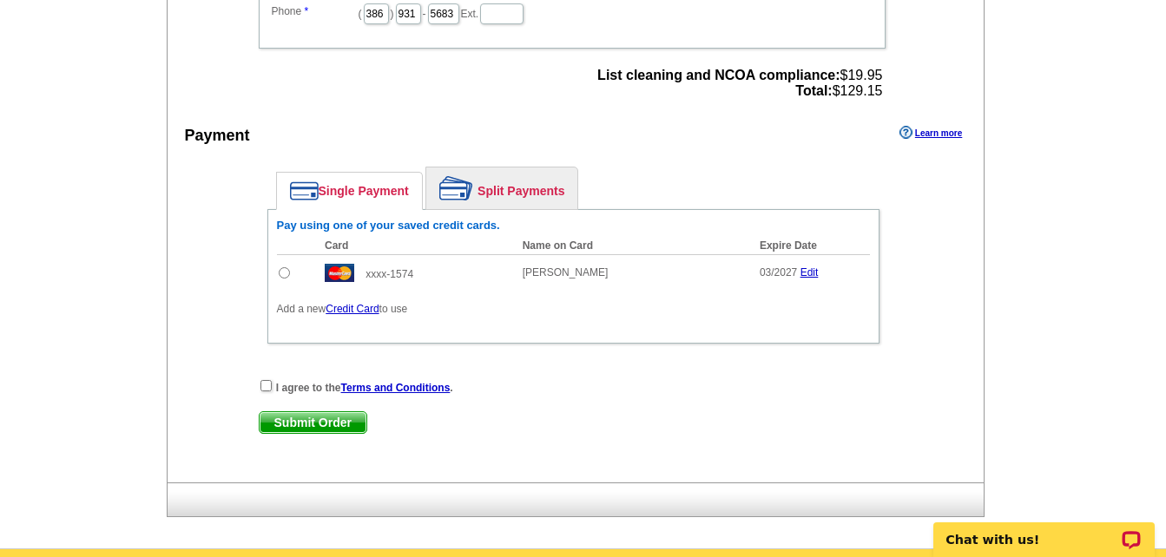
click at [279, 271] on input "radio" at bounding box center [284, 272] width 11 height 11
radio input "true"
click at [265, 389] on input "checkbox" at bounding box center [265, 385] width 11 height 11
checkbox input "true"
click at [313, 417] on span "Submit Order" at bounding box center [313, 422] width 107 height 21
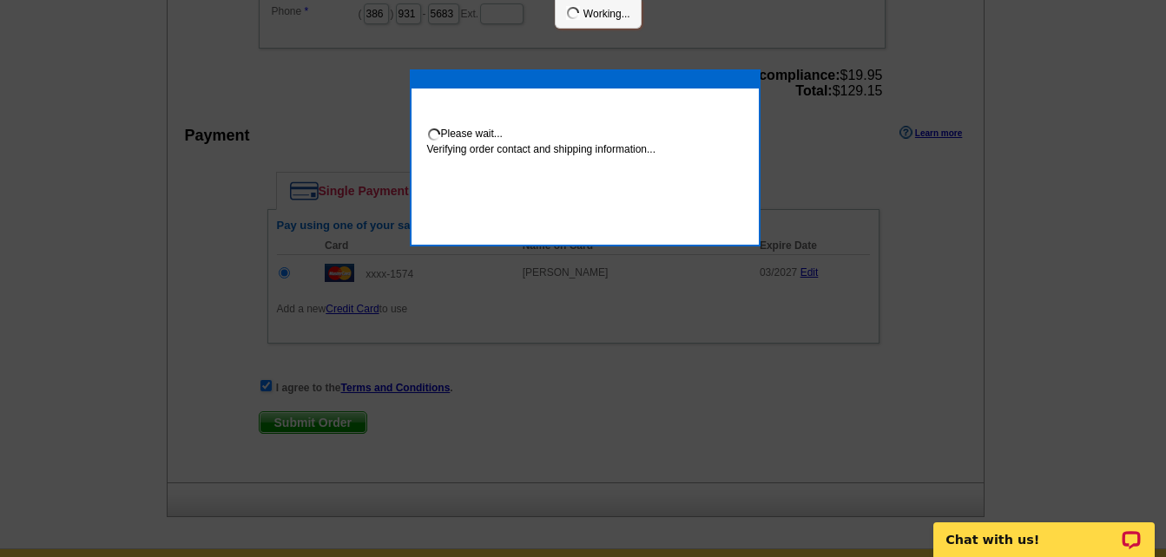
scroll to position [774, 0]
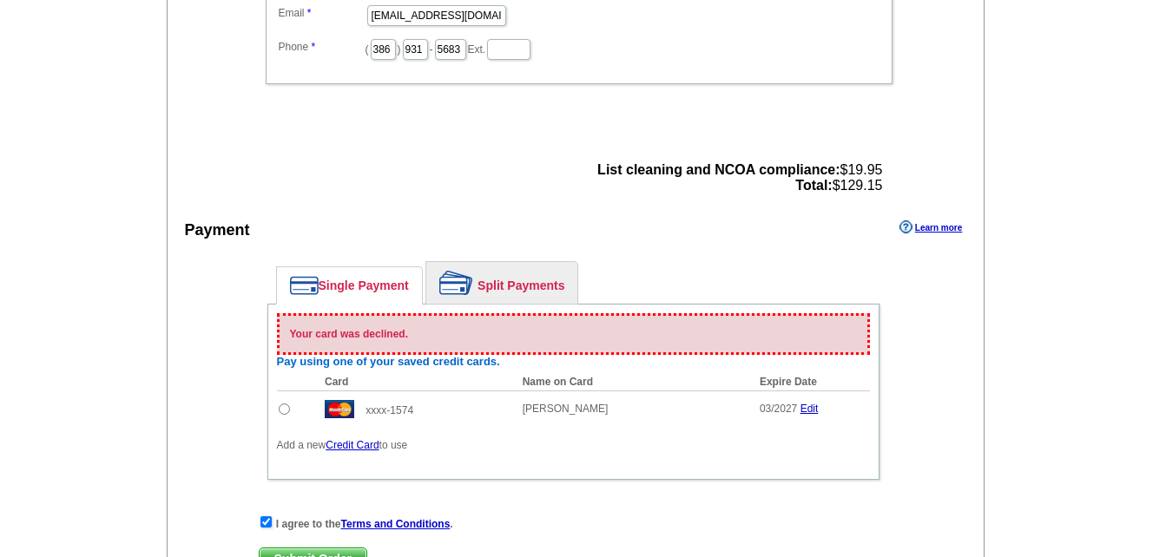
click at [1069, 135] on main "Add Another Item Checkout Order Name: My Order 2025-10-06 Save Order Review you…" at bounding box center [583, 13] width 1166 height 1344
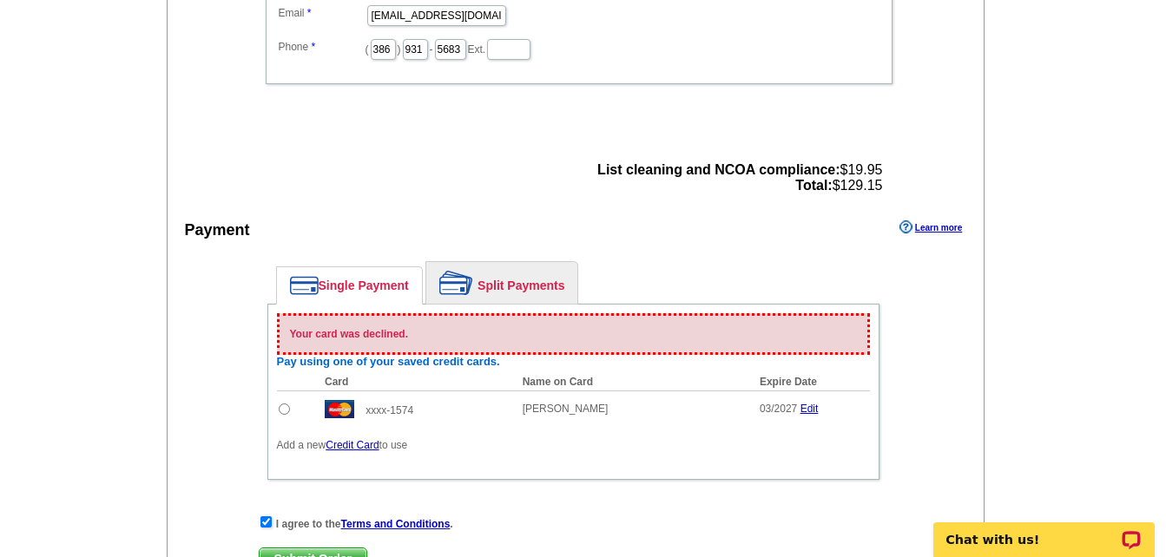
click at [284, 411] on td at bounding box center [297, 409] width 40 height 36
click at [281, 411] on input "radio" at bounding box center [284, 409] width 11 height 11
radio input "true"
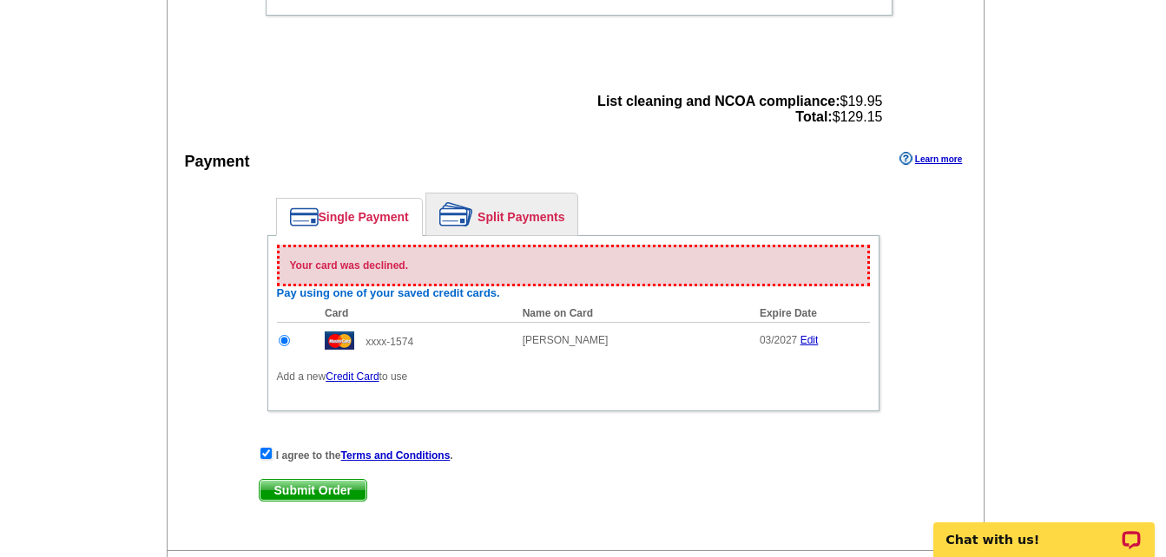
scroll to position [1035, 0]
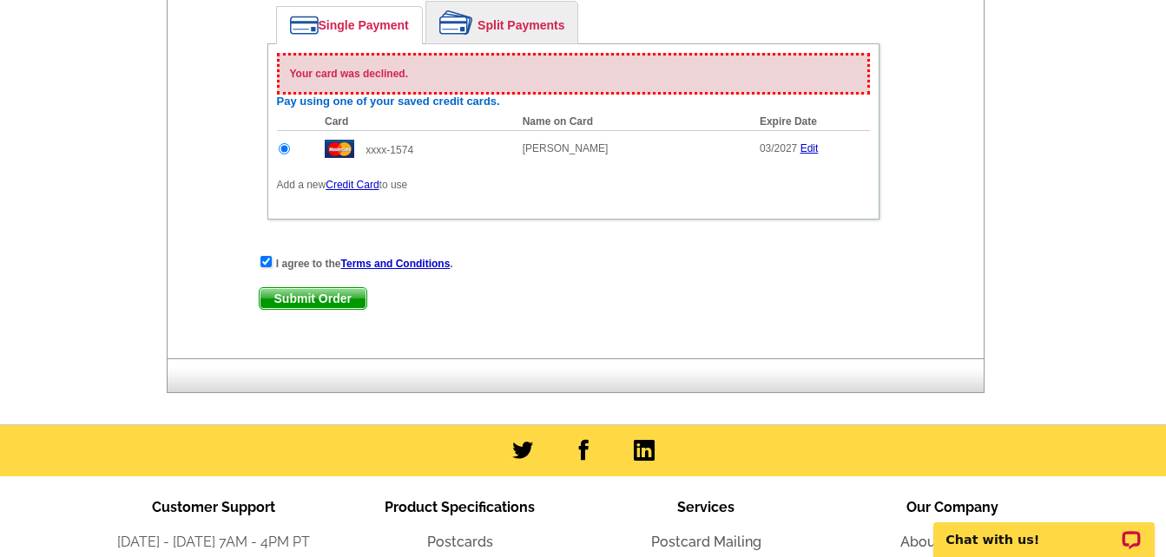
click at [312, 299] on span "Submit Order" at bounding box center [313, 298] width 107 height 21
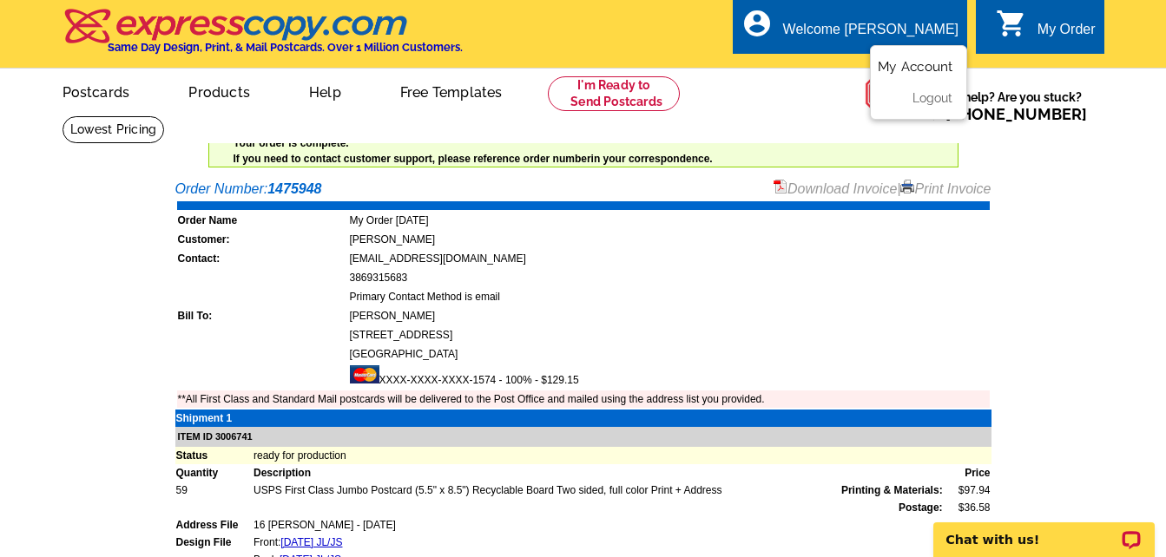
click at [935, 66] on link "My Account" at bounding box center [915, 67] width 75 height 16
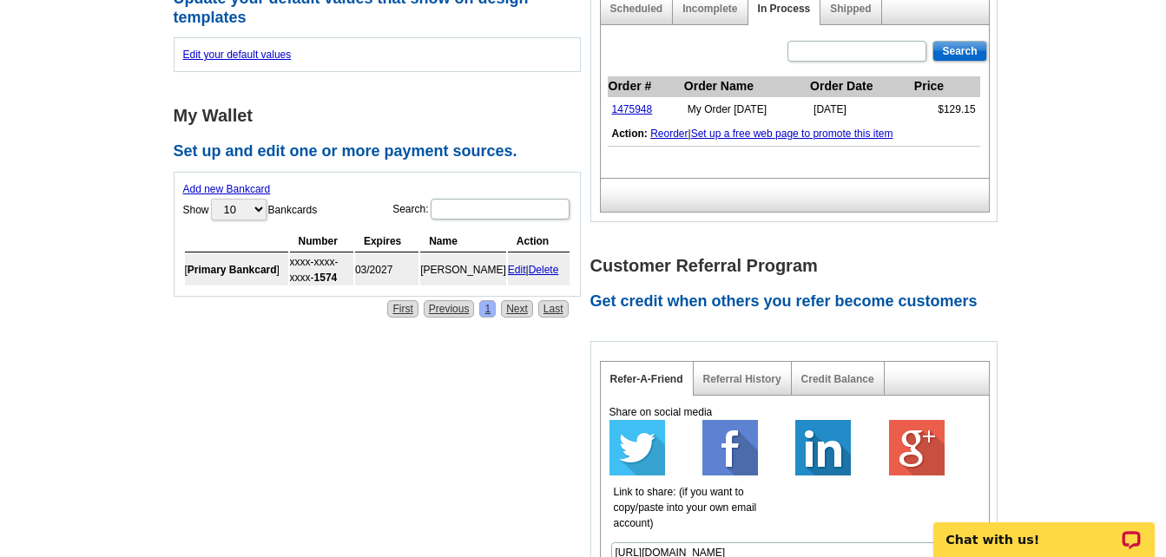
scroll to position [694, 0]
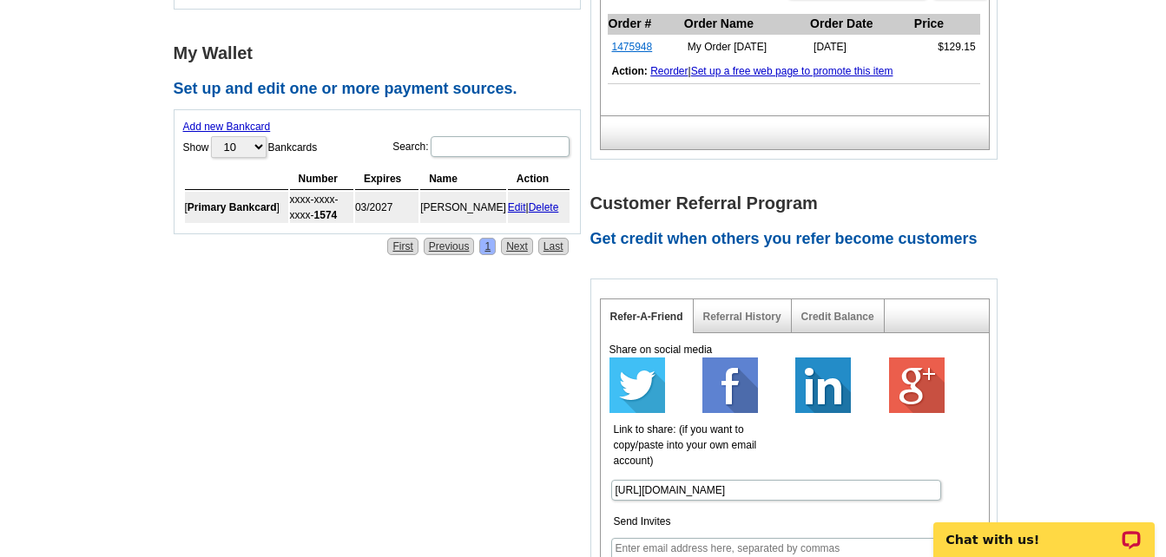
click at [630, 49] on link "1475948" at bounding box center [632, 47] width 41 height 12
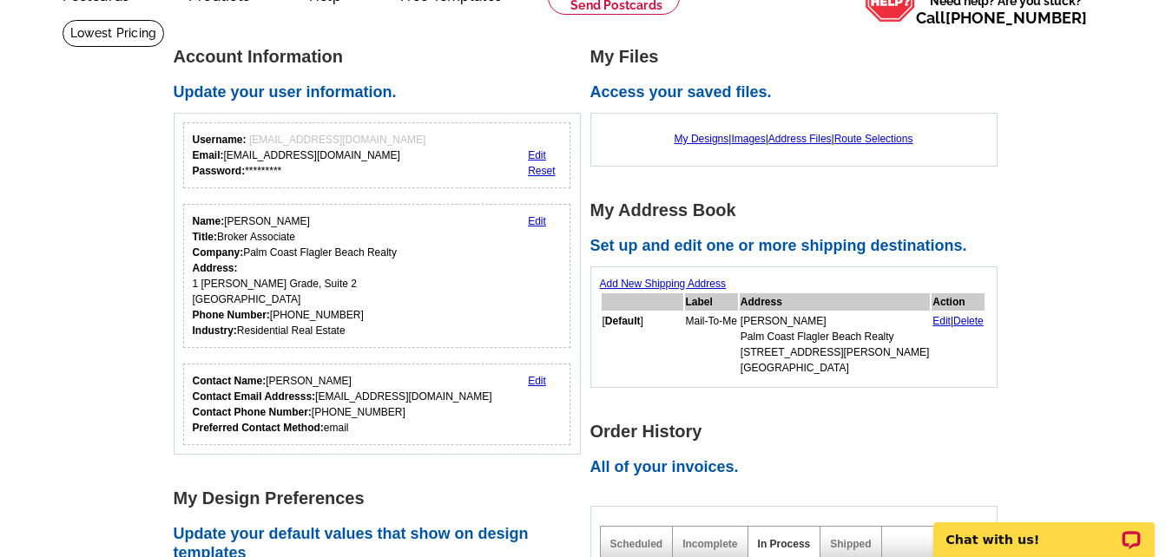
scroll to position [87, 0]
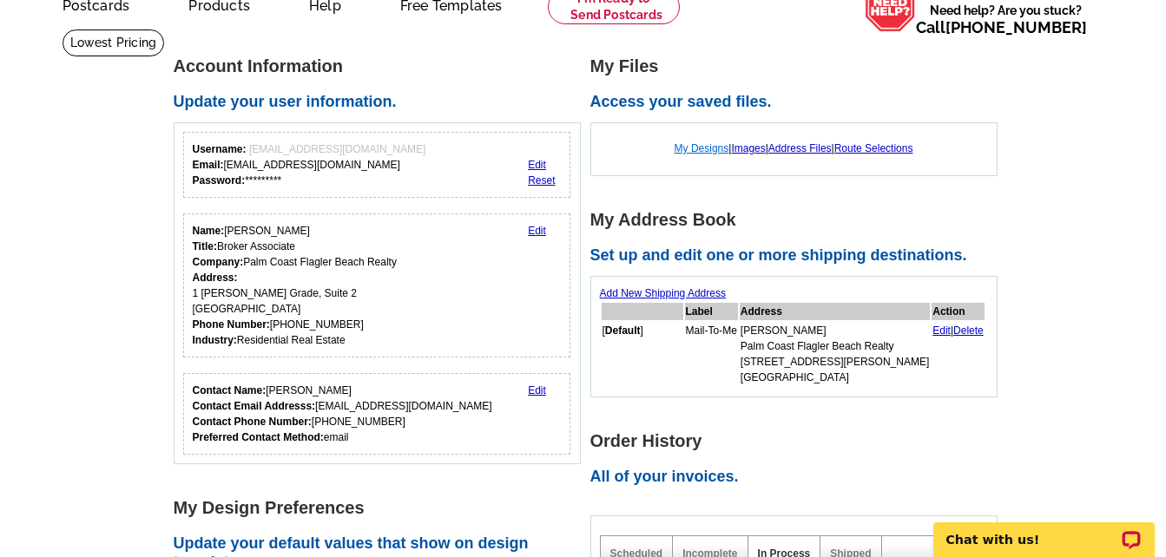
click at [687, 148] on link "My Designs" at bounding box center [701, 148] width 55 height 12
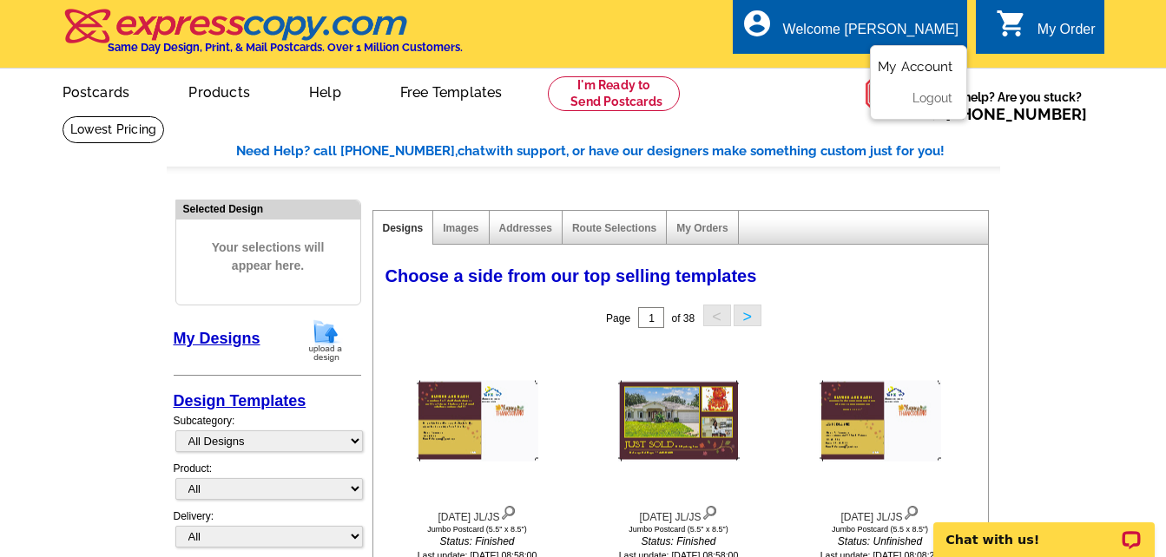
click at [903, 69] on link "My Account" at bounding box center [915, 67] width 75 height 16
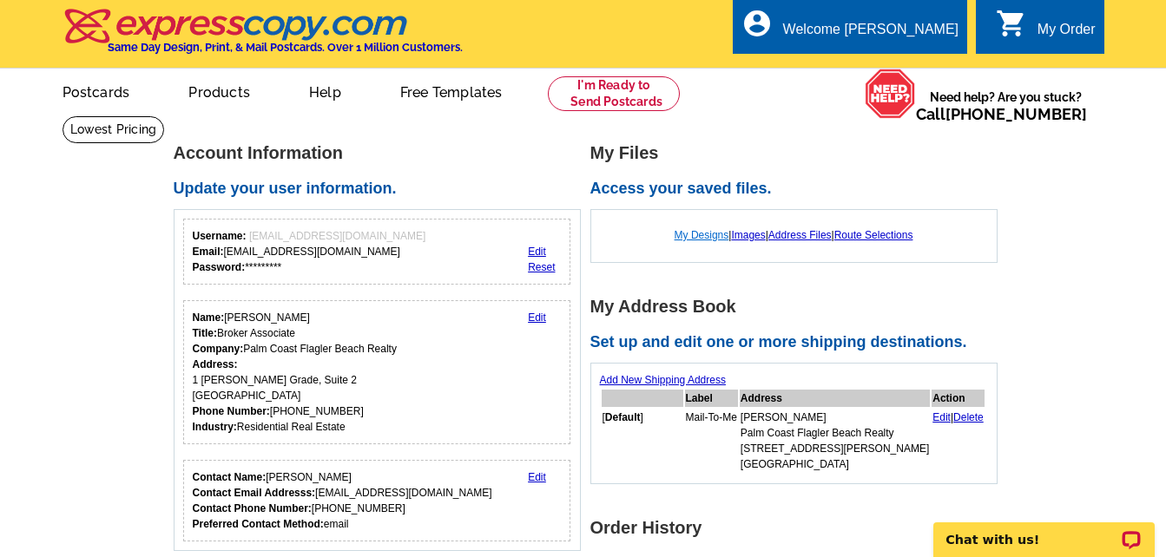
click at [692, 240] on link "My Designs" at bounding box center [701, 235] width 55 height 12
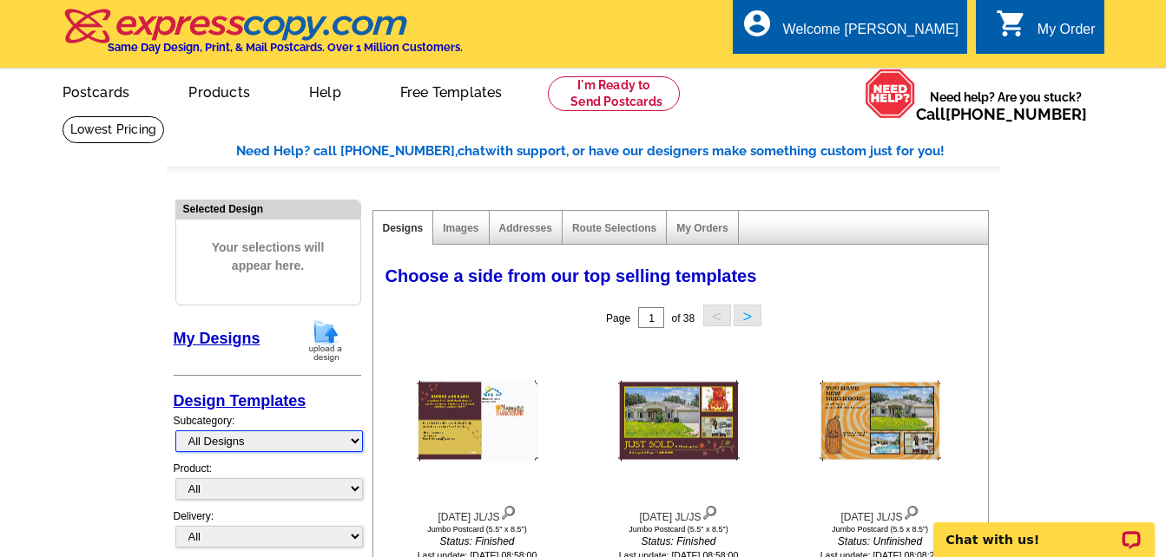
click at [325, 436] on select "All Designs Finished Designs Unfinished Designs" at bounding box center [268, 442] width 187 height 22
select select "finished"
click at [175, 431] on select "All Designs Finished Designs Unfinished Designs" at bounding box center [268, 442] width 187 height 22
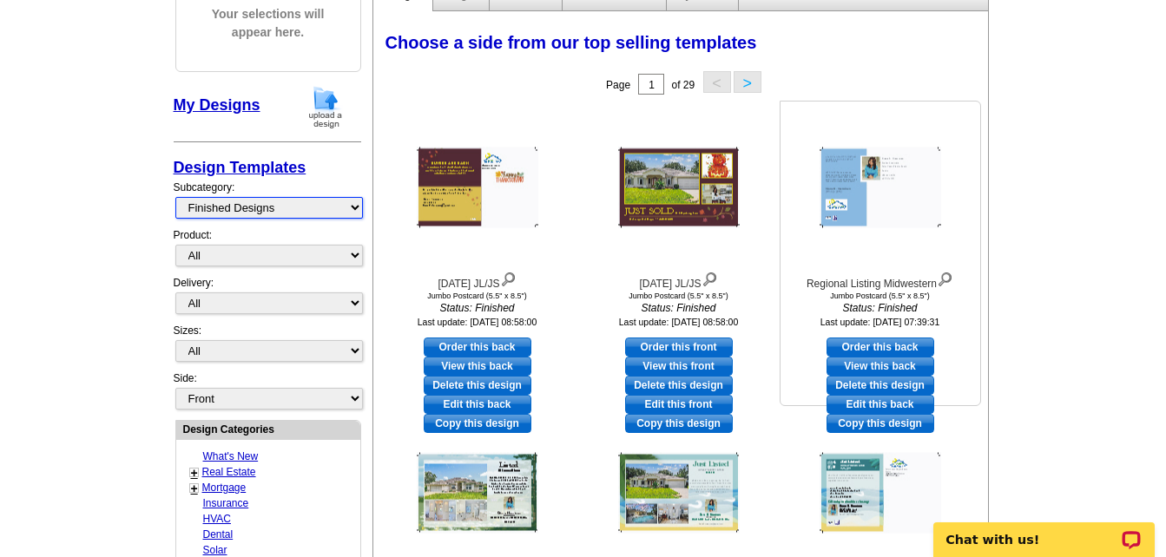
scroll to position [260, 0]
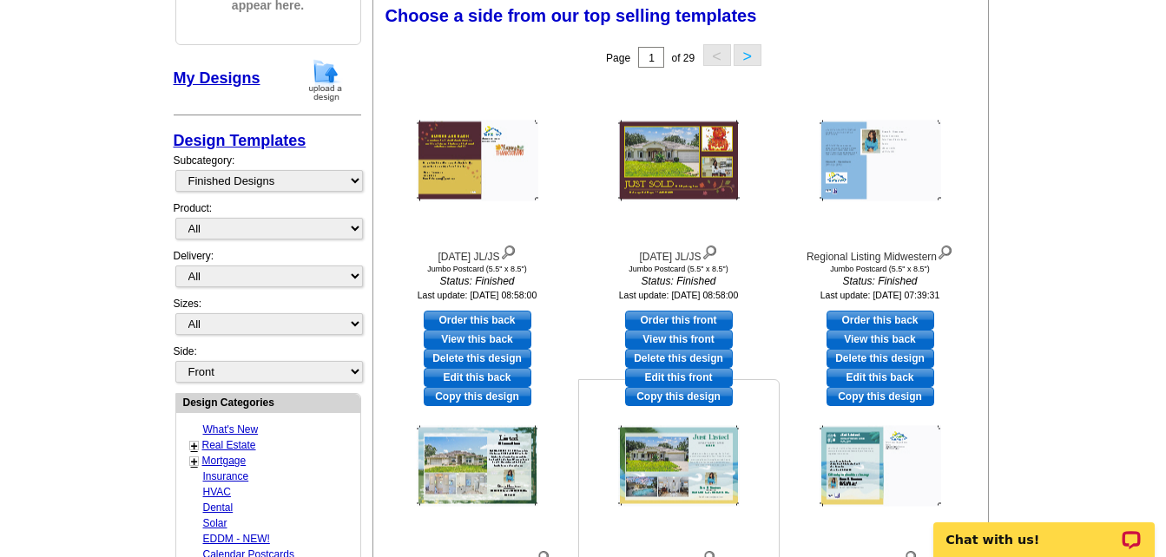
click at [656, 480] on img at bounding box center [679, 466] width 122 height 81
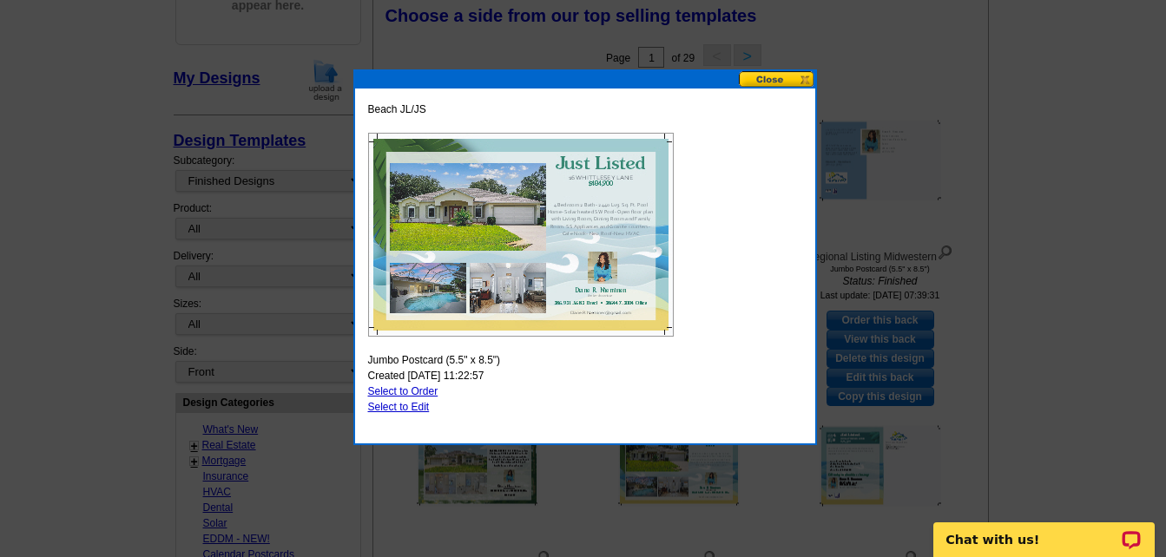
click at [412, 390] on link "Select to Order" at bounding box center [403, 391] width 70 height 12
select select "2"
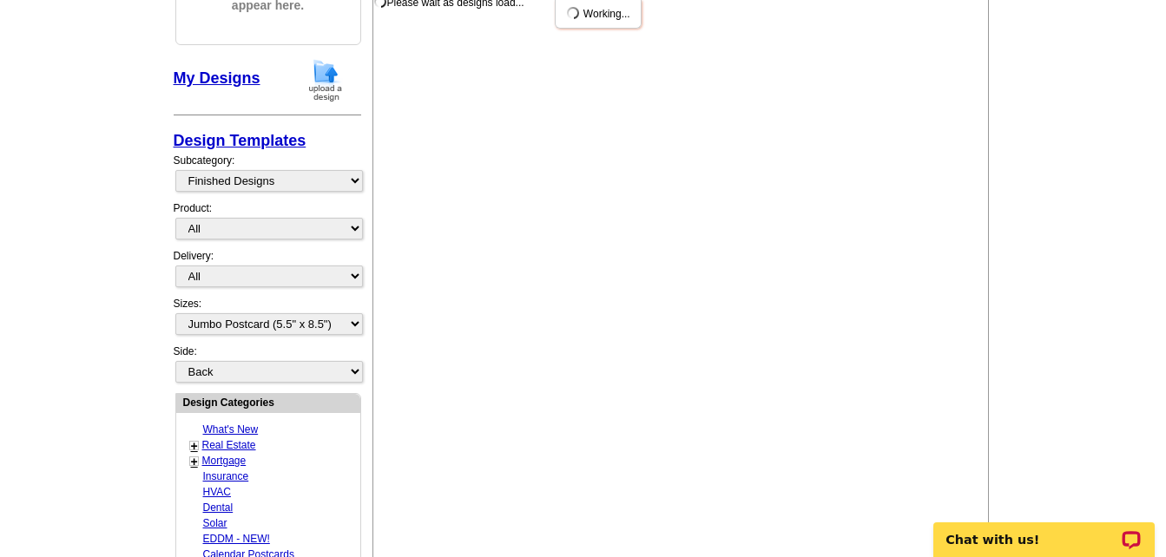
scroll to position [0, 0]
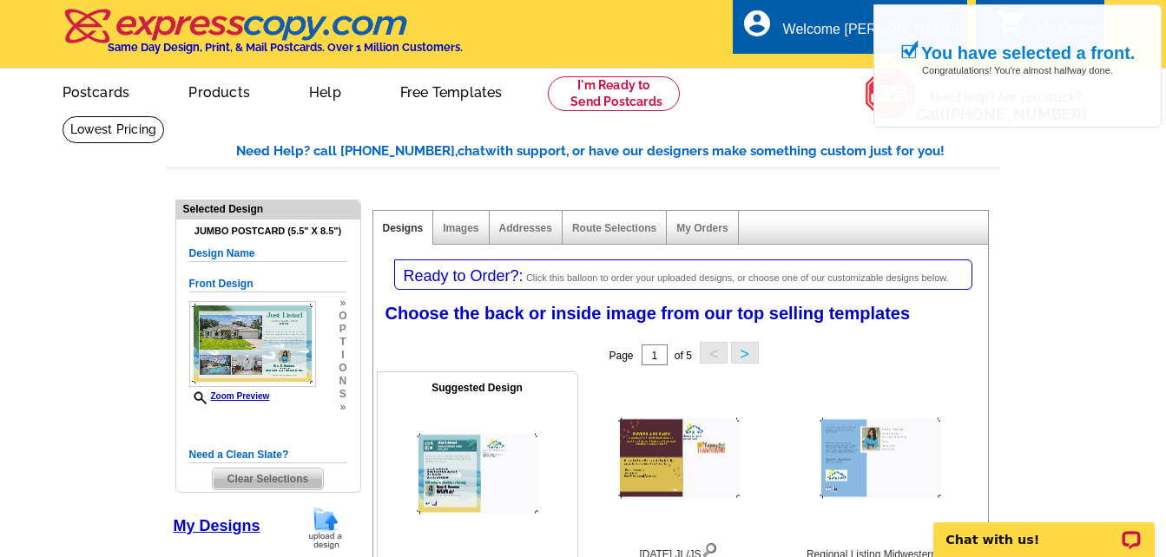
click at [467, 481] on img at bounding box center [478, 474] width 122 height 81
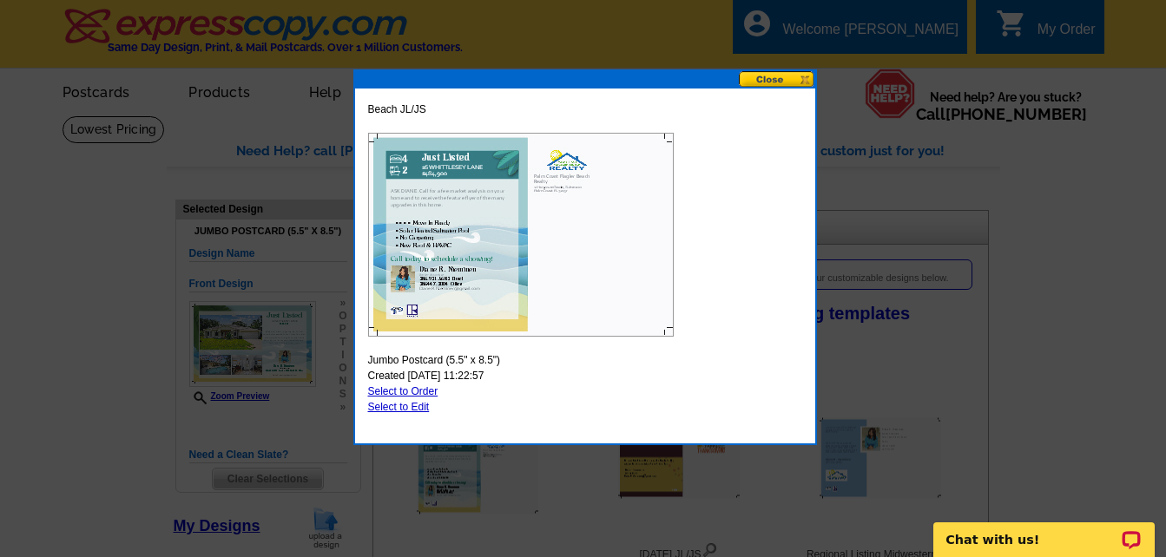
click at [446, 236] on img at bounding box center [521, 235] width 306 height 204
click at [778, 76] on button at bounding box center [777, 79] width 76 height 16
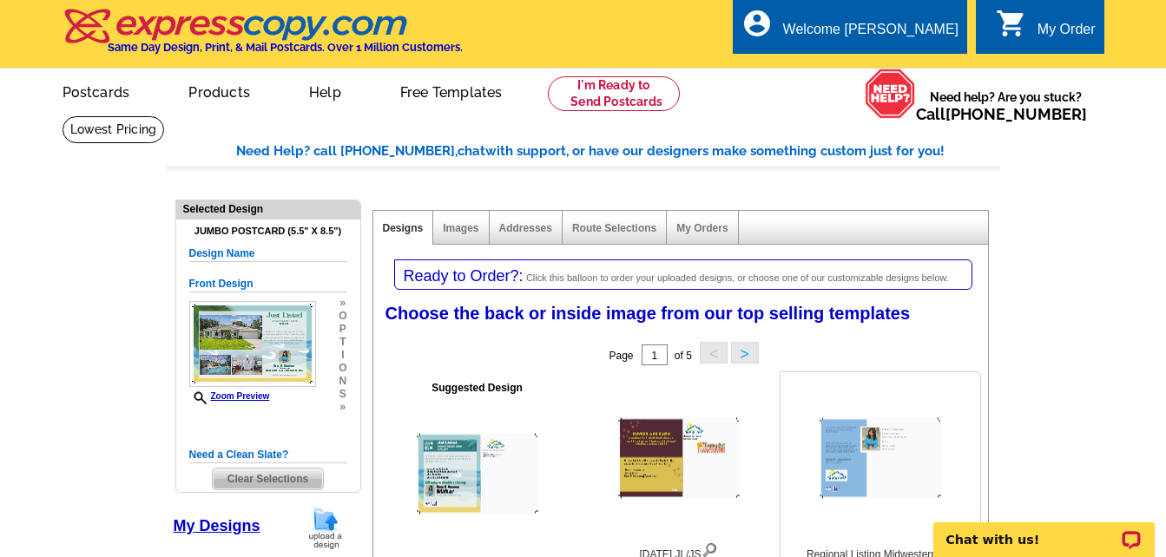
click at [832, 471] on img at bounding box center [880, 458] width 122 height 81
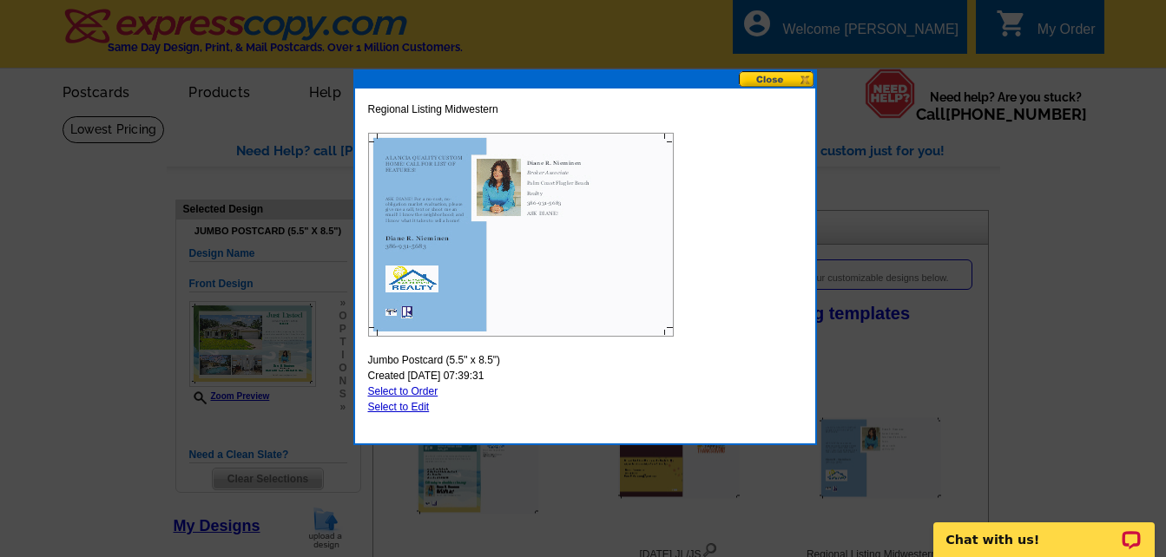
click at [427, 391] on link "Select to Order" at bounding box center [403, 391] width 70 height 12
select select "front"
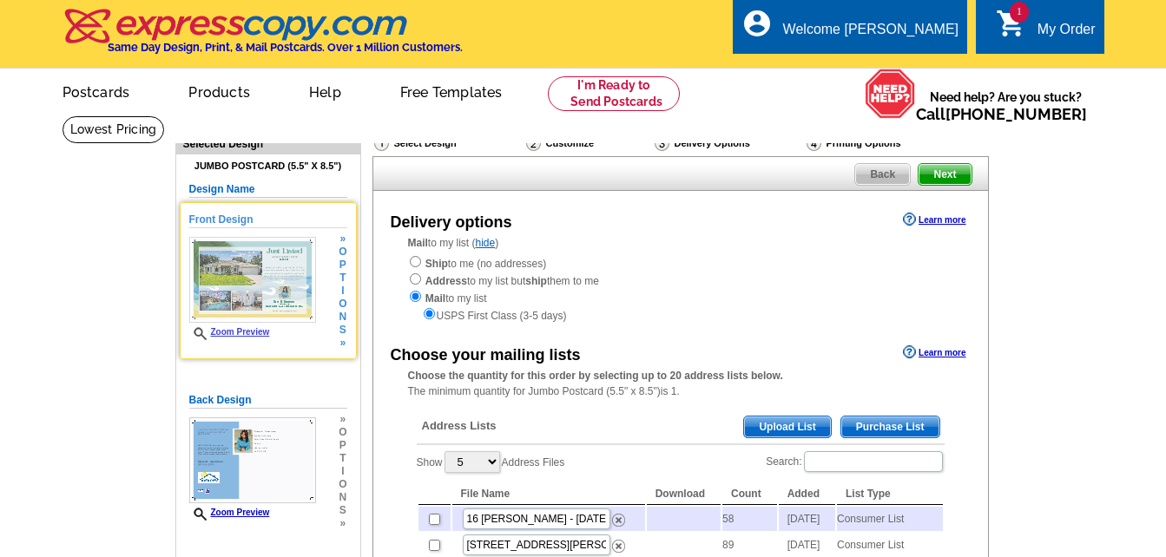
click at [252, 286] on img at bounding box center [252, 280] width 127 height 86
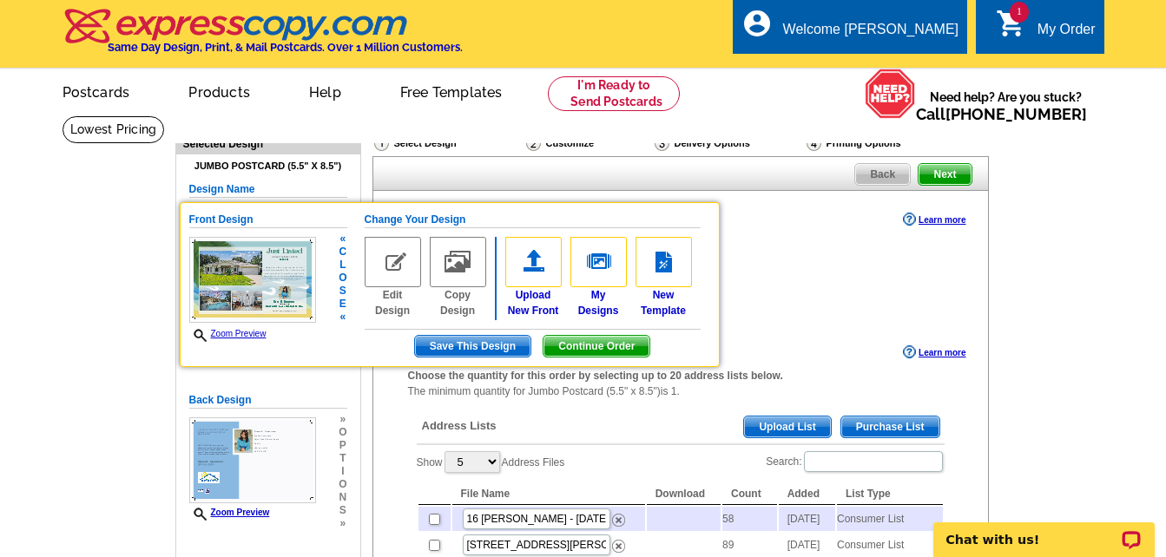
click at [344, 281] on span "o" at bounding box center [343, 278] width 8 height 13
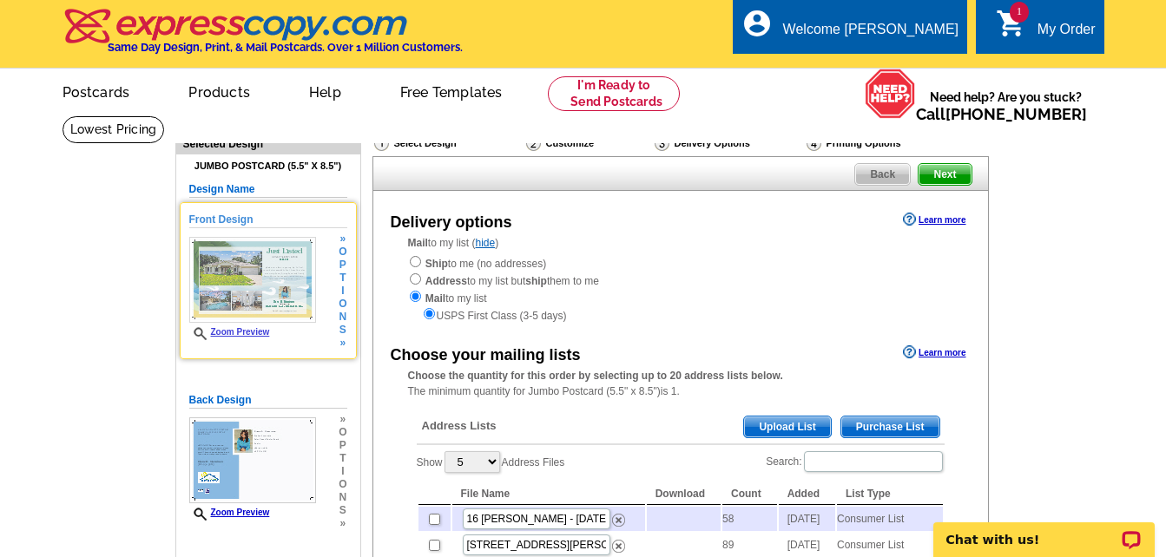
click at [344, 281] on span "t" at bounding box center [343, 278] width 8 height 13
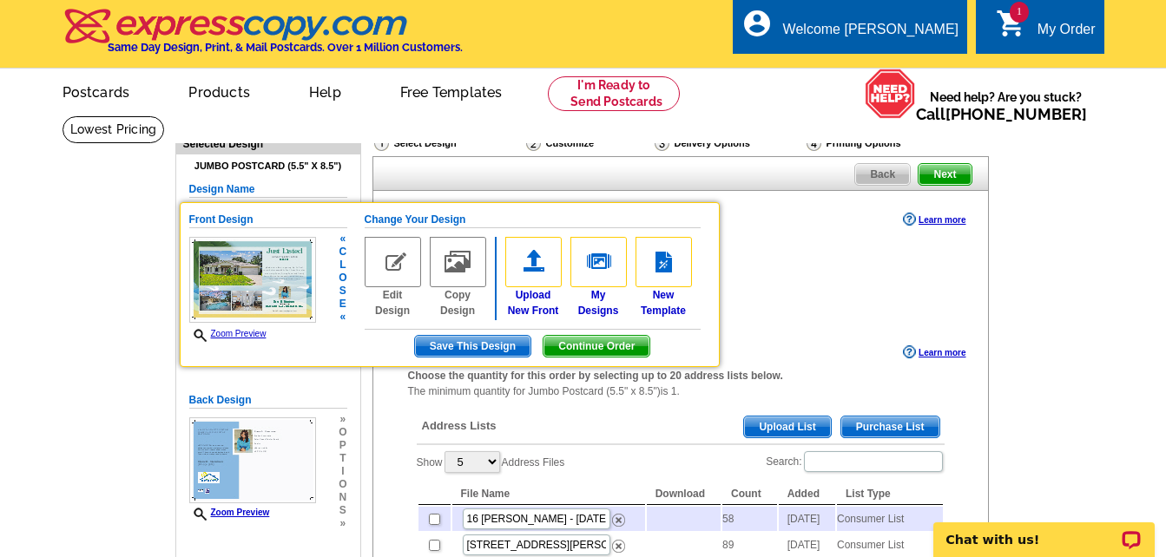
click at [403, 269] on img at bounding box center [393, 262] width 56 height 50
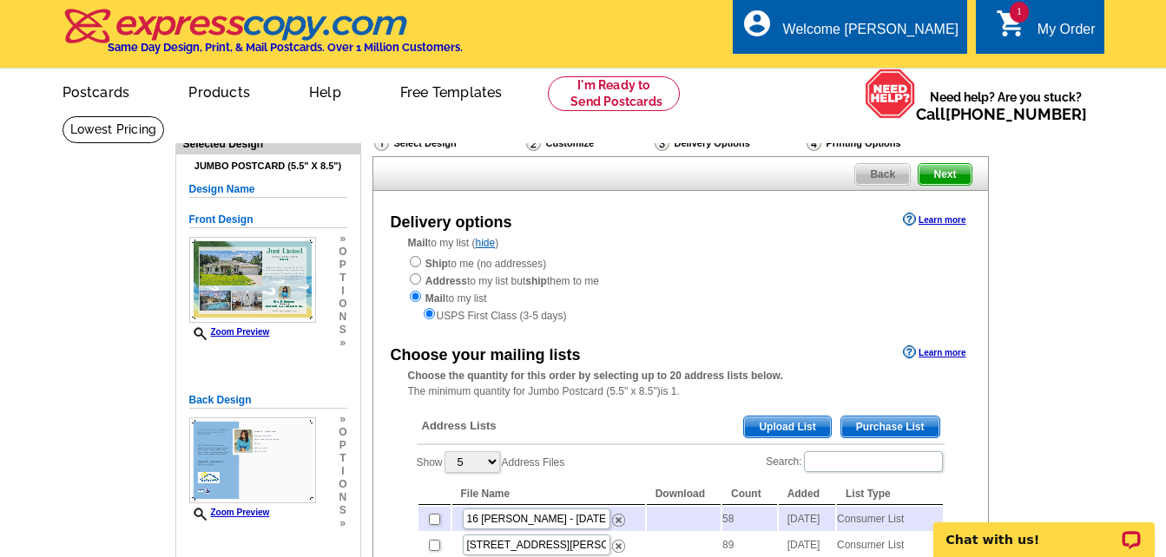
click at [207, 217] on h5 "Front Design" at bounding box center [268, 220] width 158 height 16
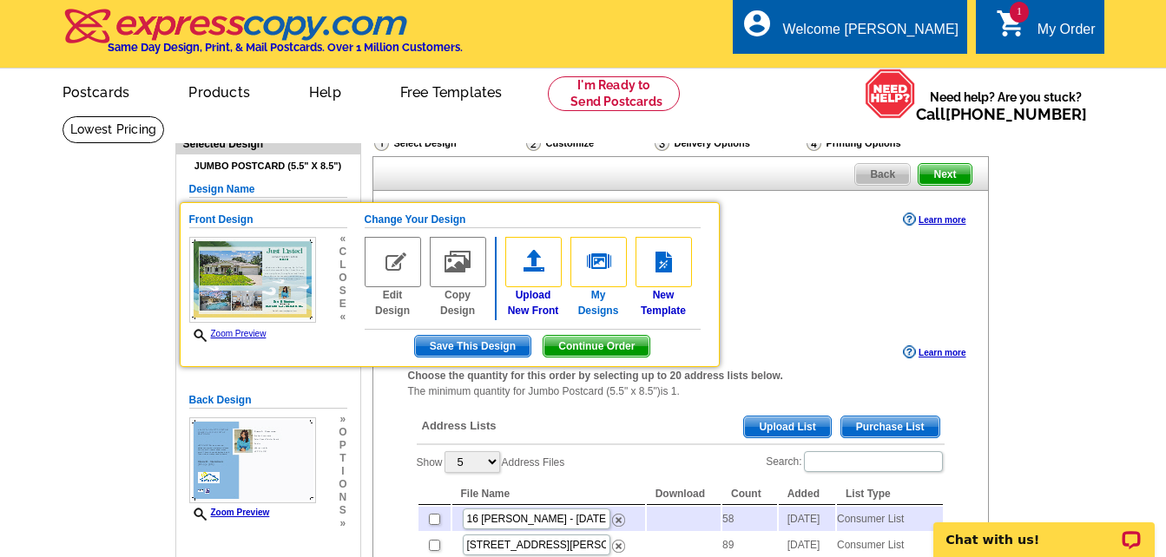
click at [602, 266] on img at bounding box center [598, 262] width 56 height 50
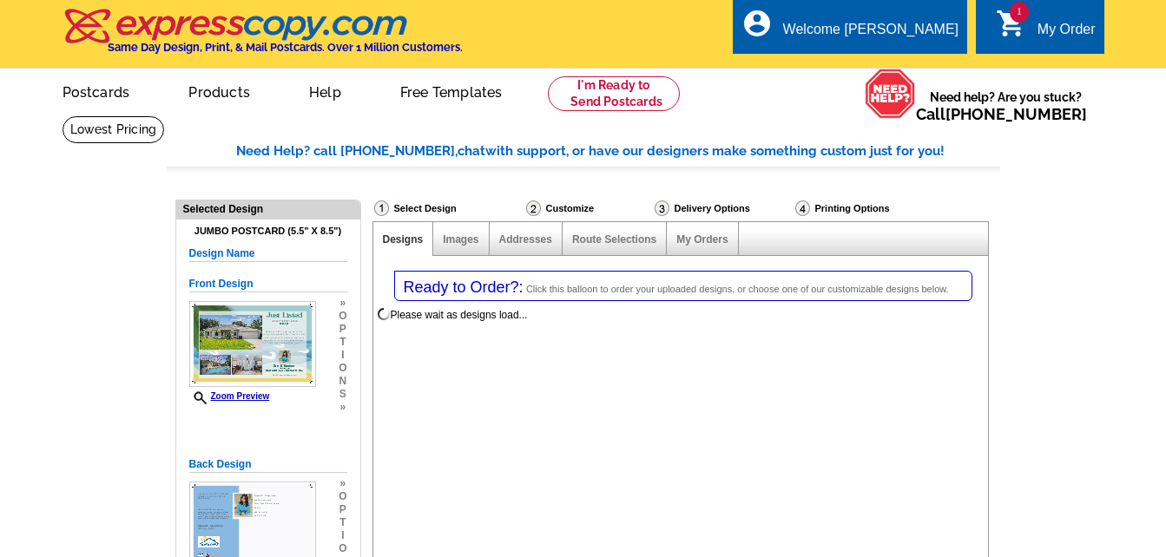
select select "1"
select select "2"
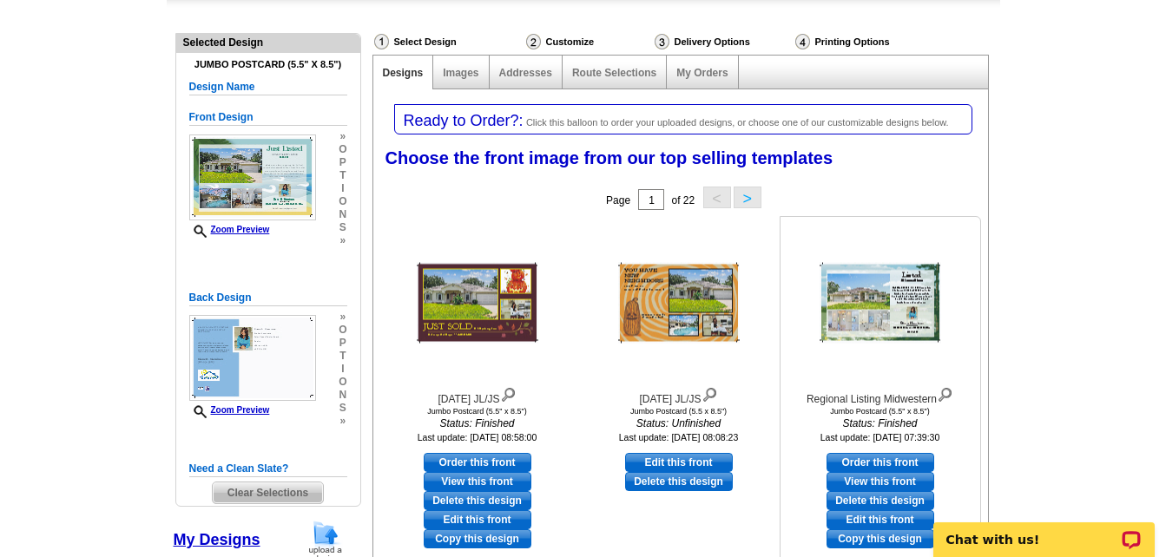
scroll to position [174, 0]
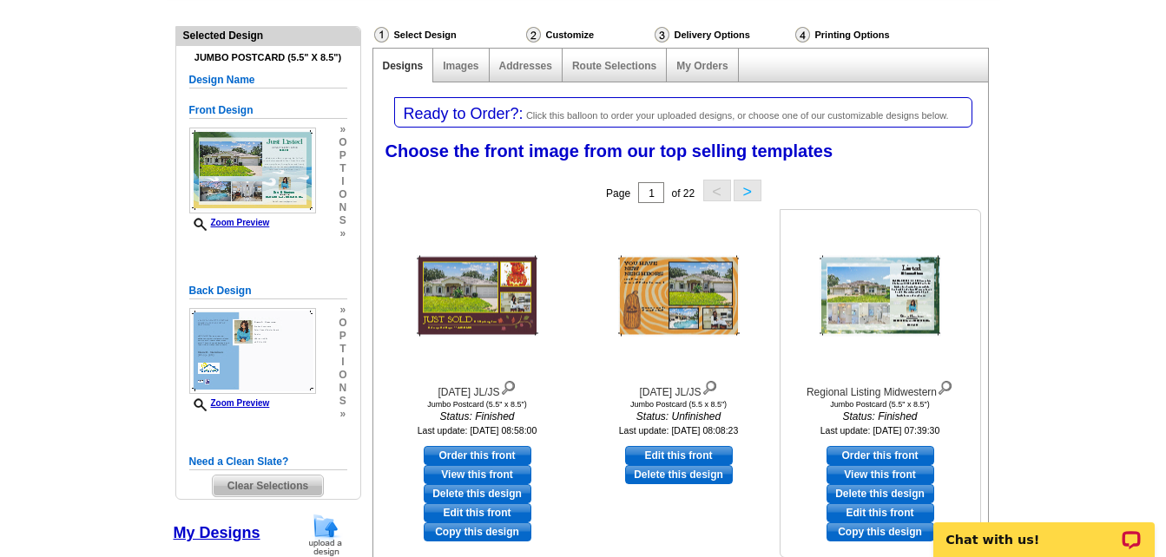
click at [898, 453] on link "Order this front" at bounding box center [880, 455] width 108 height 19
select select "back"
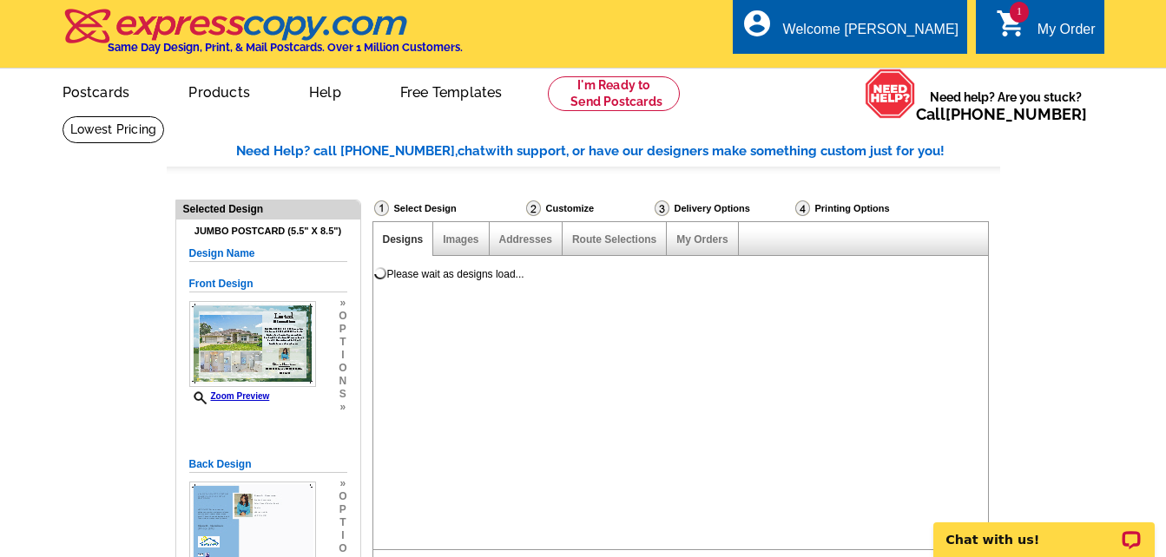
scroll to position [0, 0]
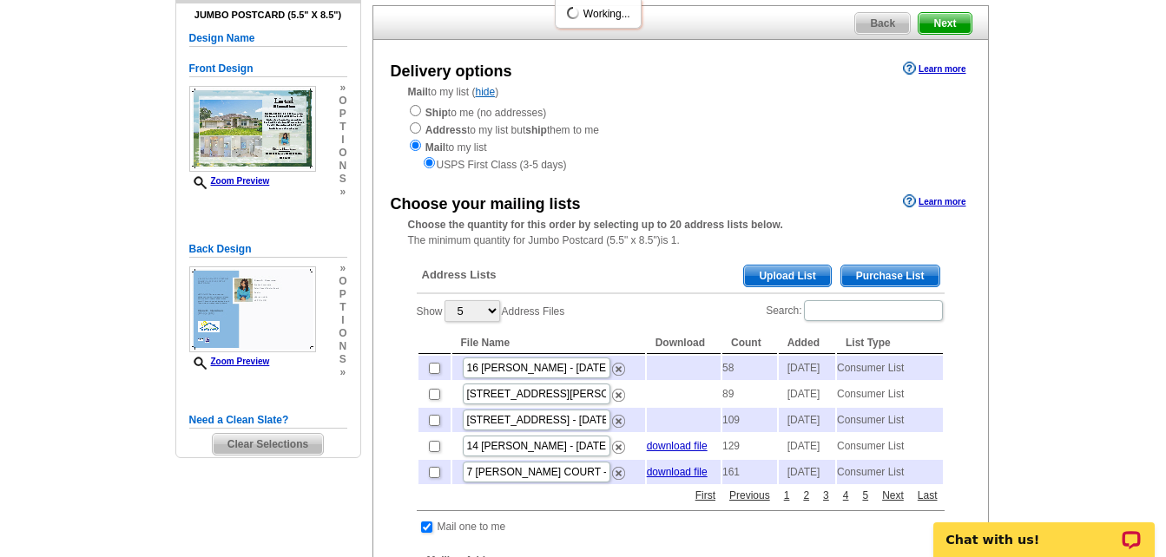
scroll to position [174, 0]
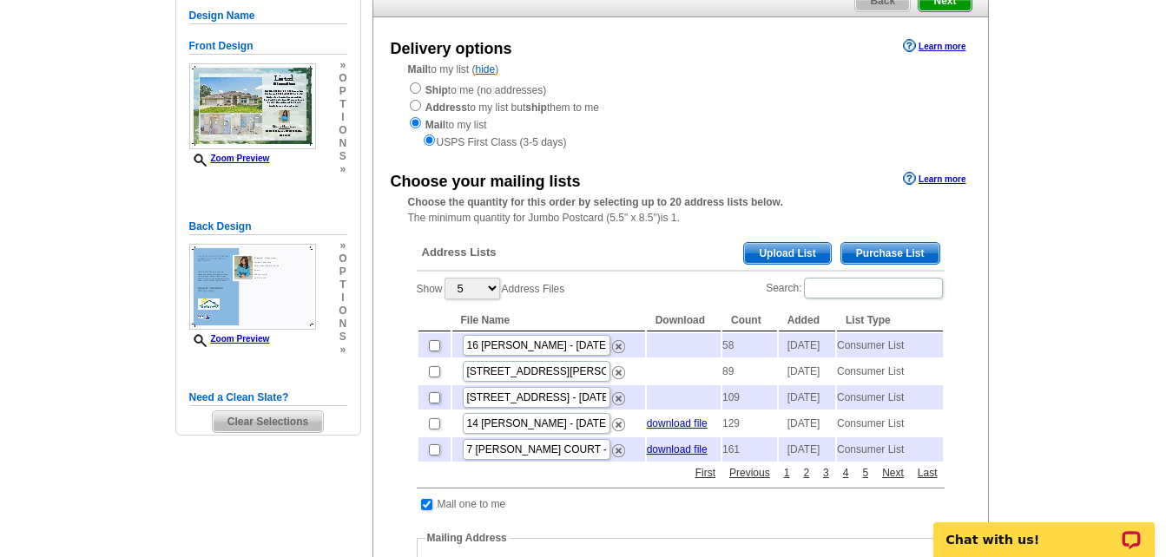
click at [431, 404] on input "checkbox" at bounding box center [434, 397] width 11 height 11
checkbox input "true"
click at [878, 253] on span "Purchase List" at bounding box center [890, 253] width 98 height 21
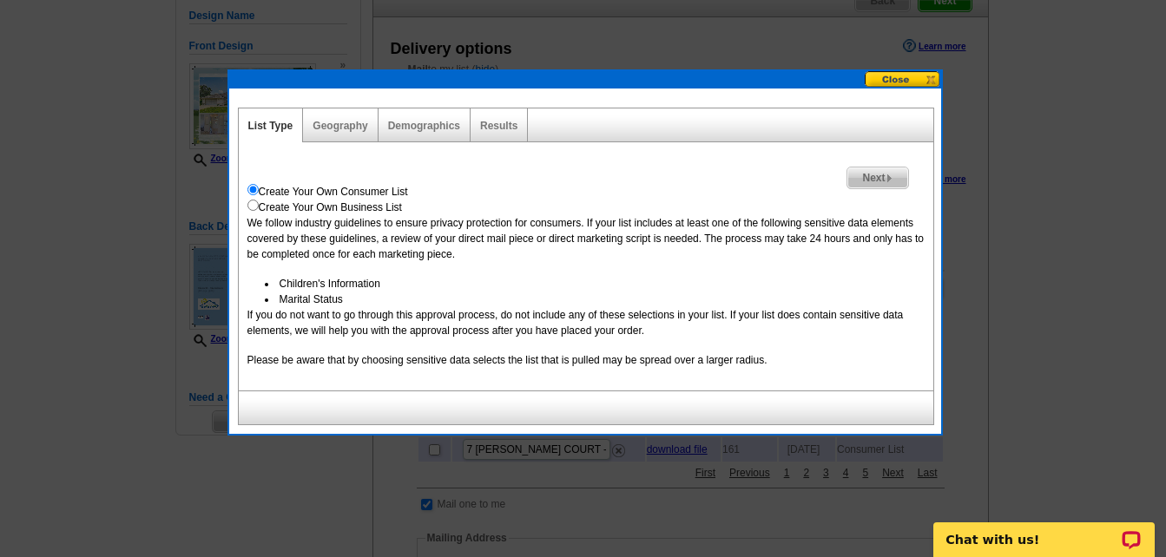
click at [872, 183] on span "Next" at bounding box center [877, 178] width 60 height 21
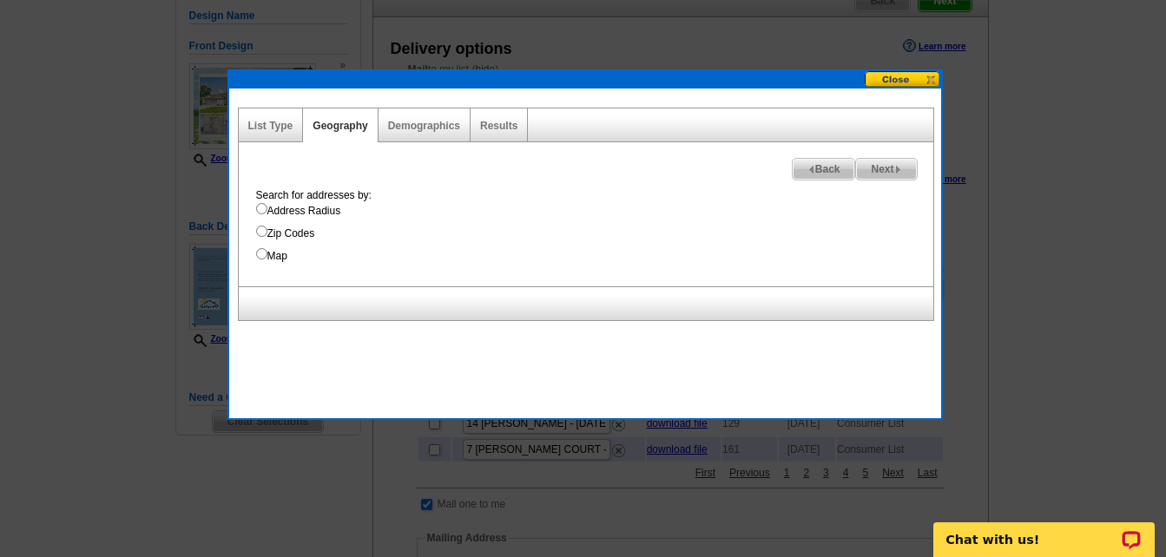
click at [883, 80] on button at bounding box center [903, 79] width 76 height 16
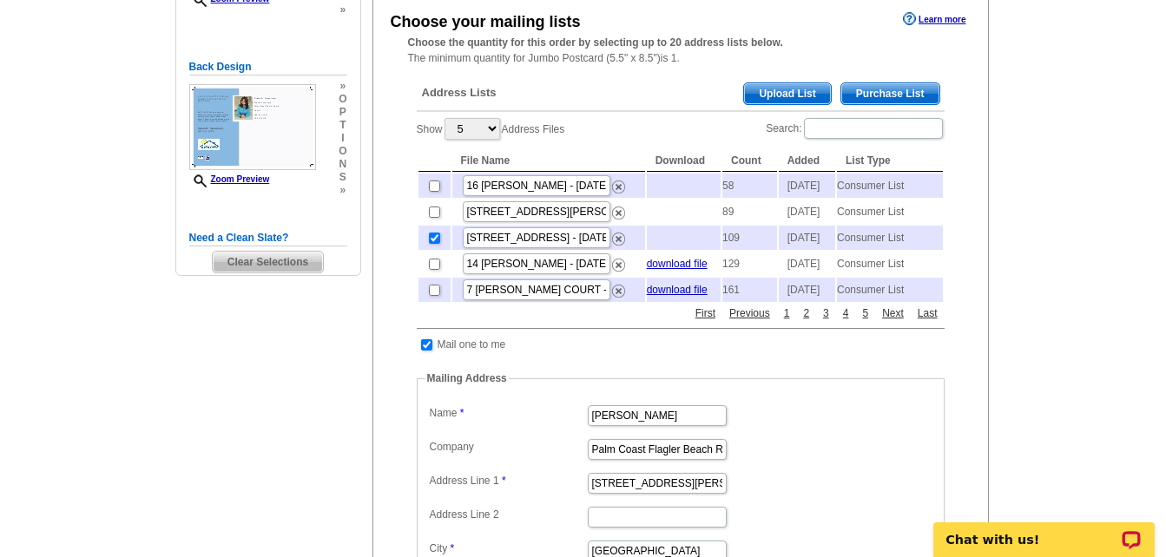
scroll to position [347, 0]
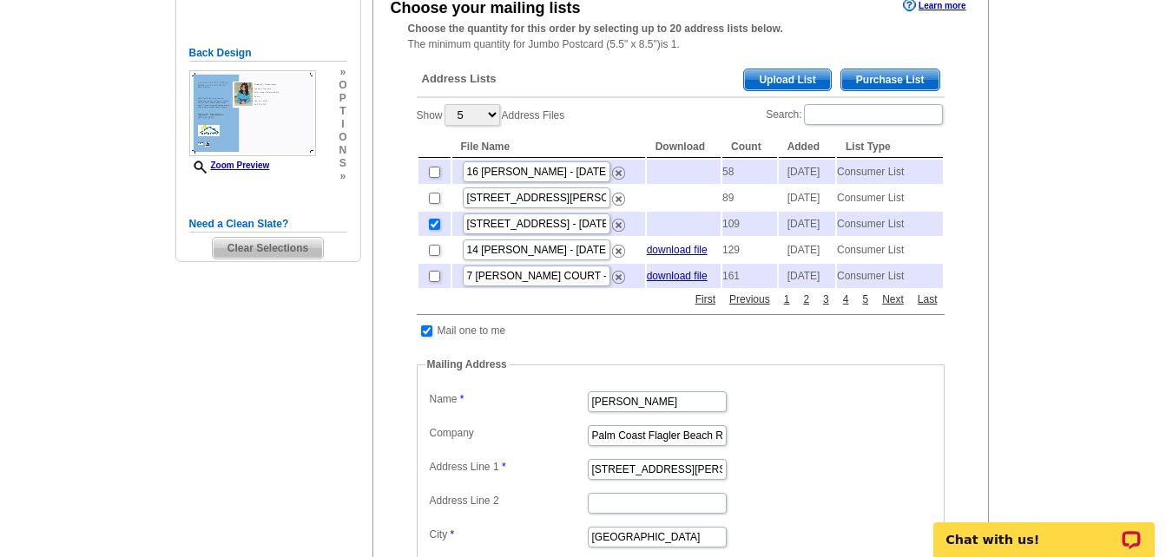
click at [920, 82] on span "Purchase List" at bounding box center [890, 79] width 98 height 21
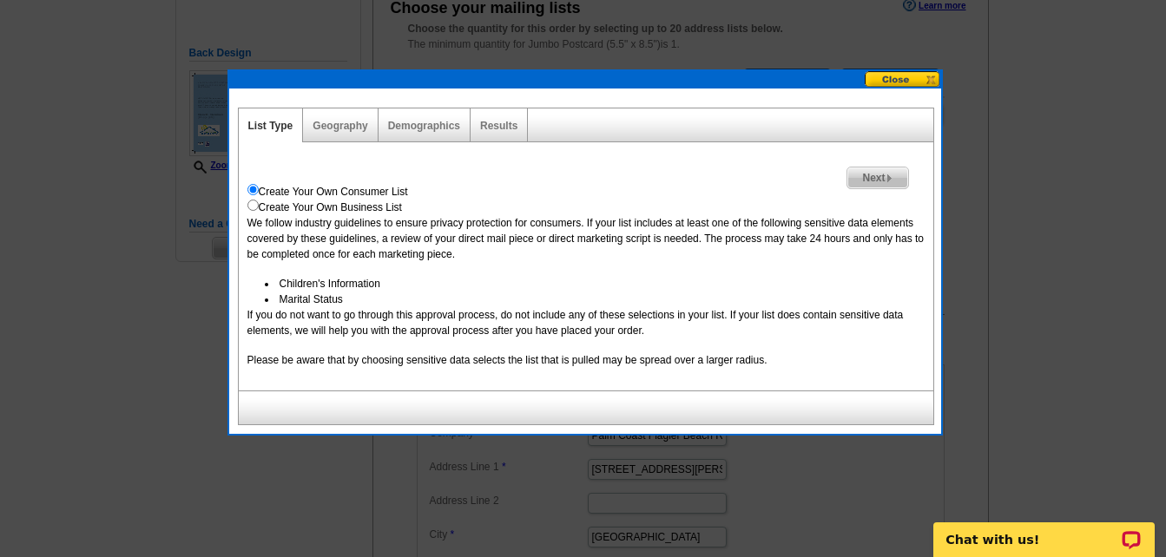
click at [868, 184] on span "Next" at bounding box center [877, 178] width 60 height 21
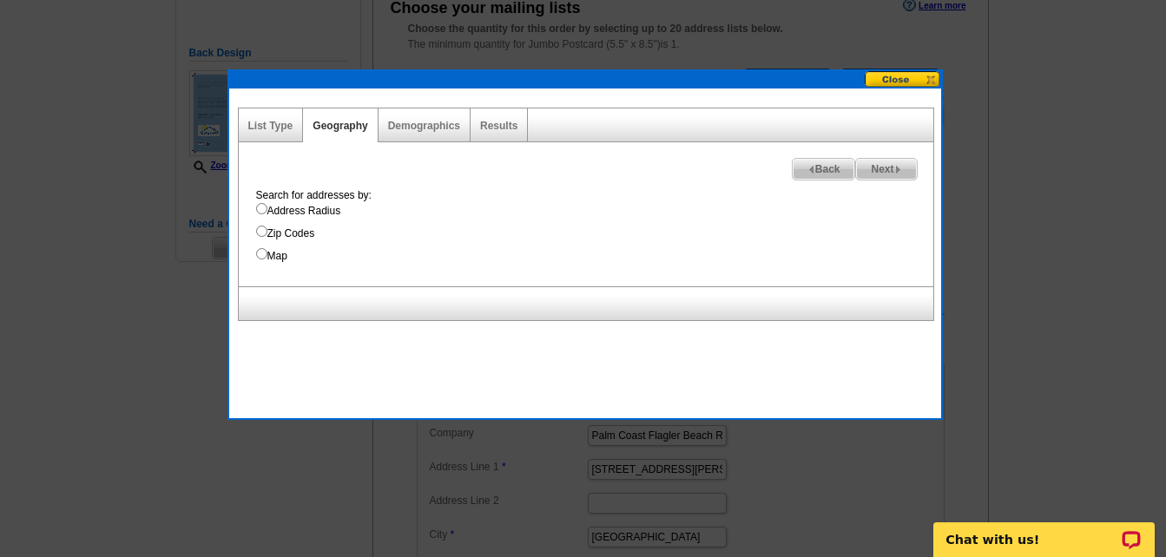
click at [329, 206] on label "Address Radius" at bounding box center [594, 211] width 677 height 16
click at [267, 206] on input "Address Radius" at bounding box center [261, 208] width 11 height 11
radio input "true"
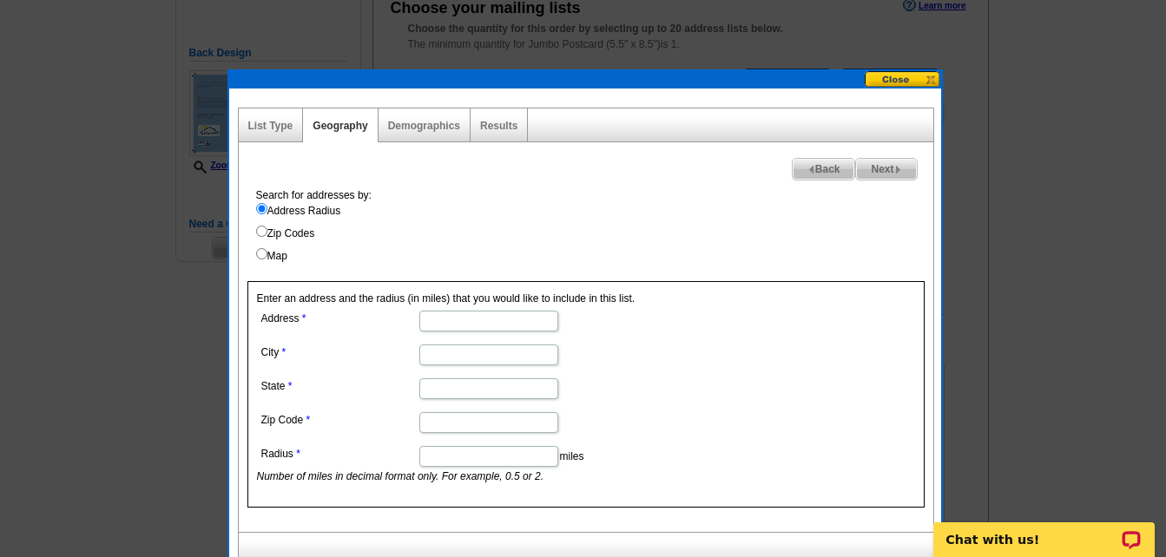
click at [476, 320] on input "Address" at bounding box center [488, 321] width 139 height 21
type input "[STREET_ADDRESS]"
type input "[GEOGRAPHIC_DATA]"
type input "[US_STATE]"
type input "32137"
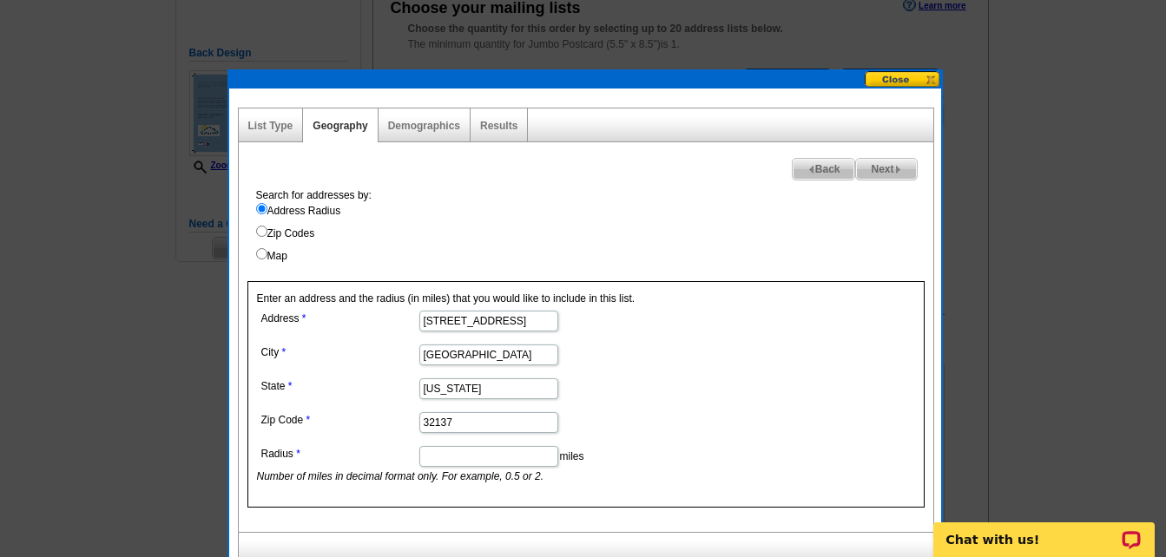
scroll to position [0, 0]
click at [527, 461] on input "Radius" at bounding box center [488, 456] width 139 height 21
type input "-"
type input ".3"
click at [894, 168] on img at bounding box center [898, 170] width 8 height 8
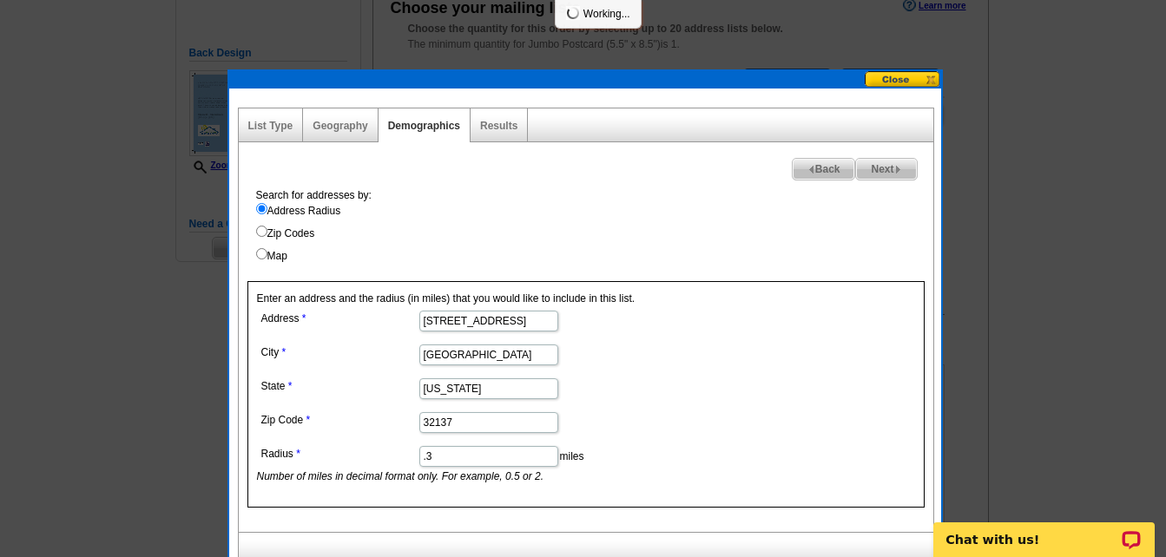
select select
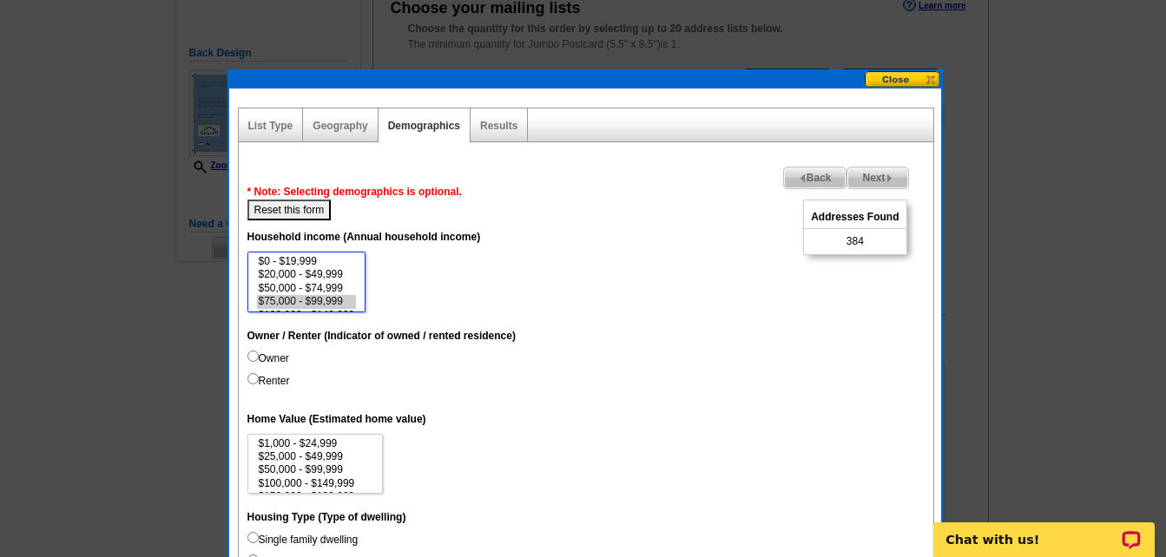
click at [325, 299] on option "$75,000 - $99,999" at bounding box center [307, 301] width 100 height 13
click at [366, 299] on select "$0 - $19,999 $20,000 - $49,999 $50,000 - $74,999 $75,000 - $99,999 $100,000 - $…" at bounding box center [306, 282] width 119 height 61
select select "75000-99999"
click at [352, 305] on option "$200,000 - $249,999" at bounding box center [307, 306] width 100 height 13
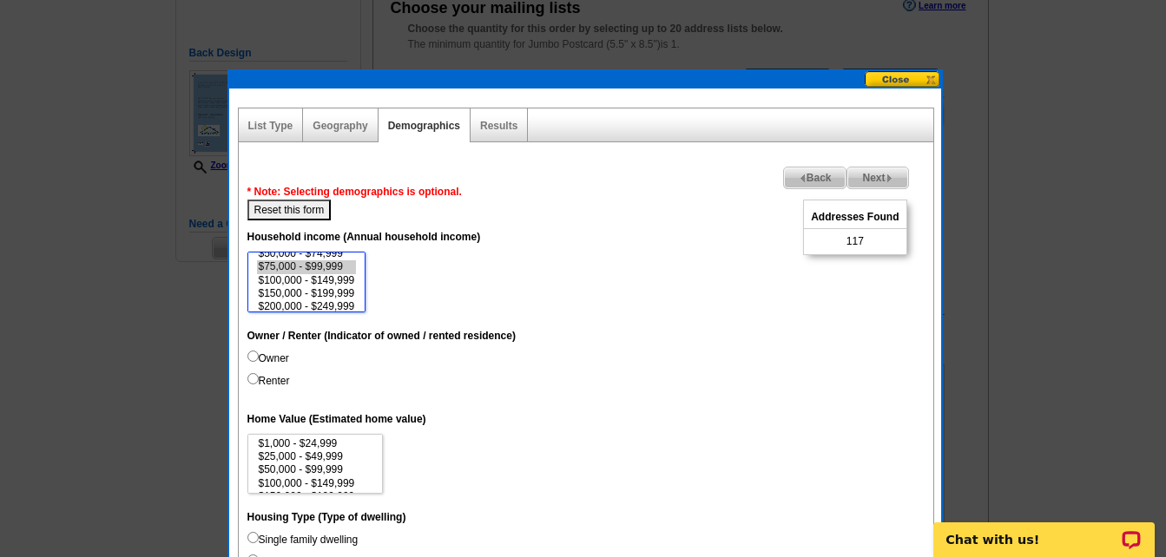
scroll to position [37, 0]
click at [250, 351] on input "Owner" at bounding box center [252, 356] width 11 height 11
radio input "true"
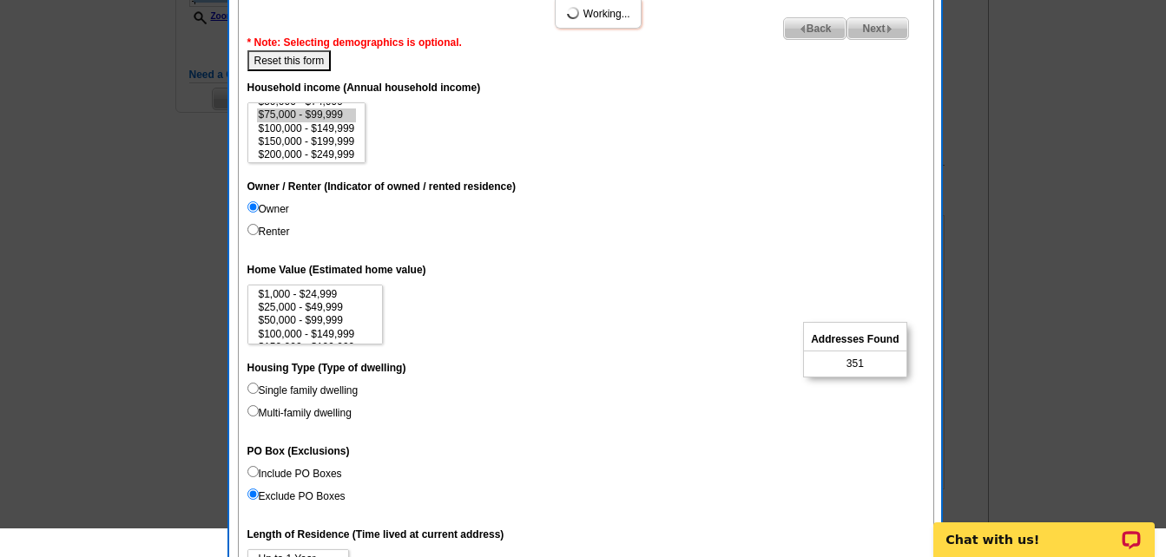
scroll to position [521, 0]
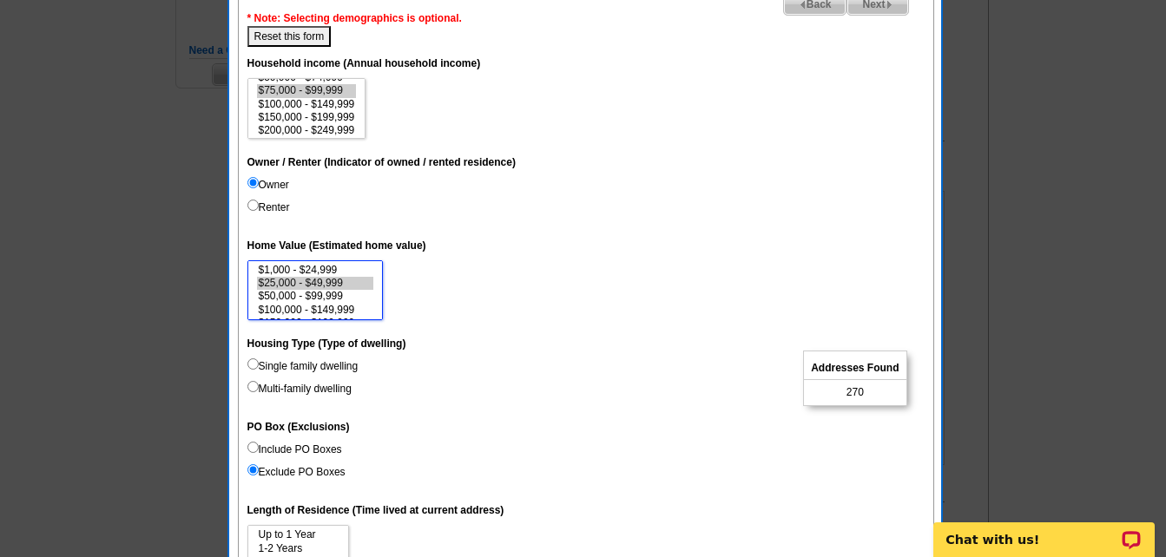
click at [331, 285] on option "$25,000 - $49,999" at bounding box center [315, 283] width 117 height 13
click at [347, 276] on option "$100,000 - $149,999" at bounding box center [315, 275] width 117 height 13
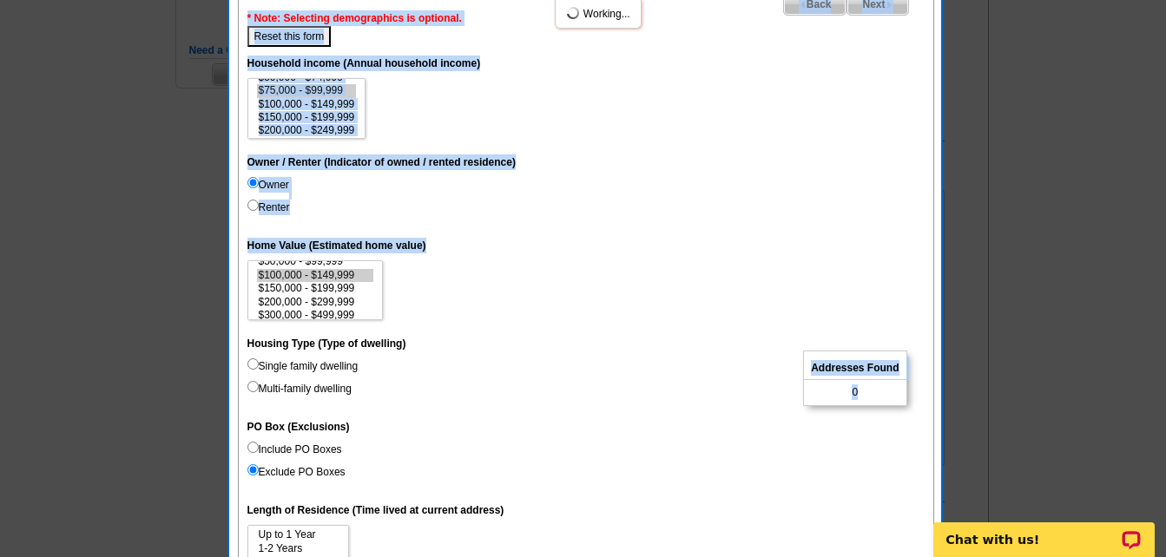
click at [398, 310] on dd "$1,000 - $24,999 $25,000 - $49,999 $50,000 - $99,999 $100,000 - $149,999 $150,0…" at bounding box center [585, 290] width 677 height 61
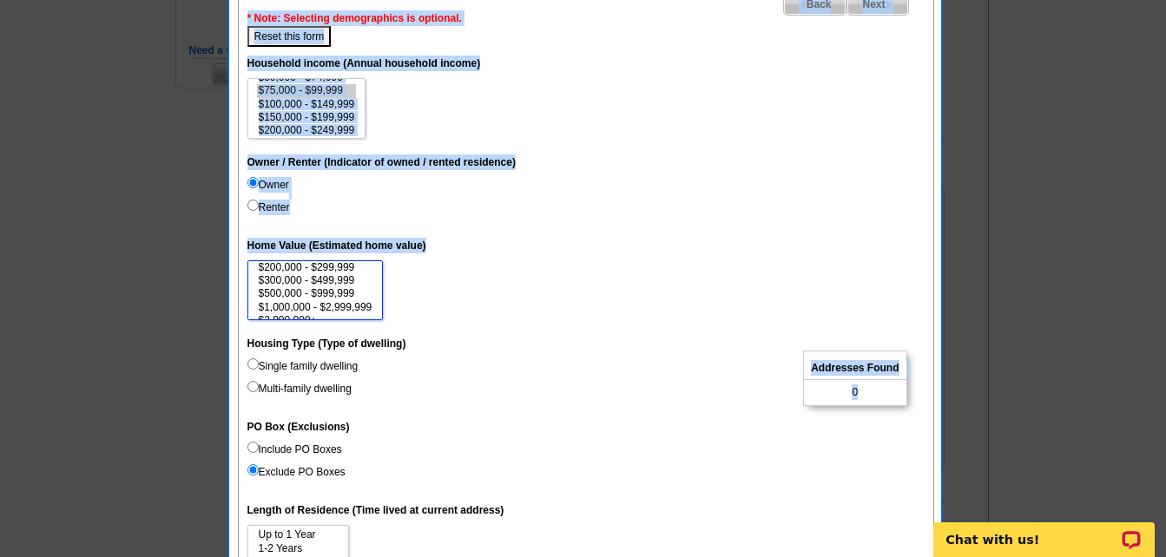
click at [358, 290] on option "$500,000 - $999,999" at bounding box center [315, 293] width 117 height 13
click at [446, 288] on dd "$1,000 - $24,999 $25,000 - $49,999 $50,000 - $99,999 $100,000 - $149,999 $150,0…" at bounding box center [585, 290] width 677 height 61
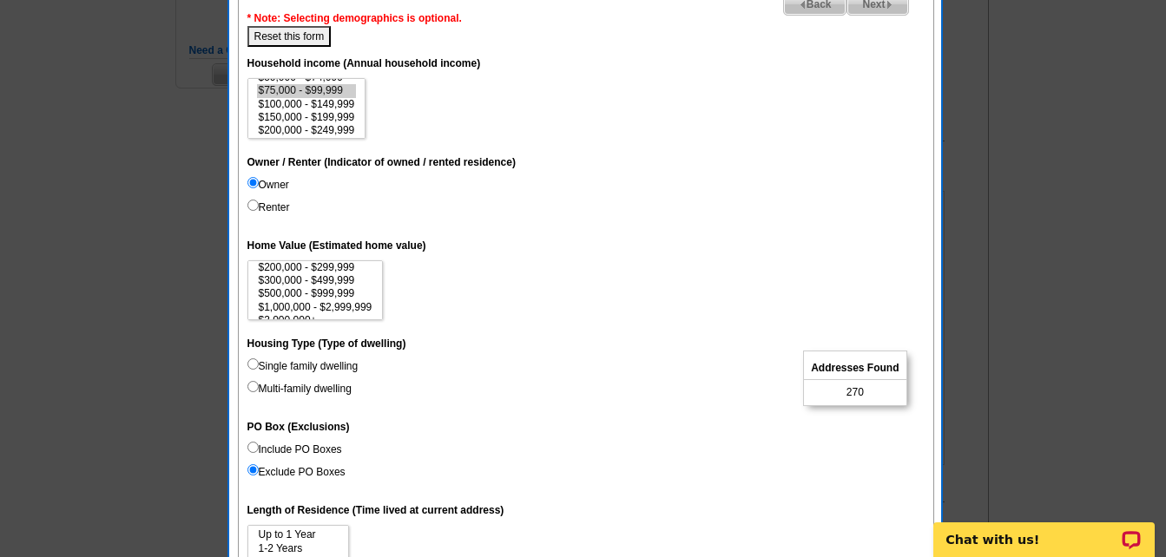
click at [734, 376] on dd "Single family dwelling Multi-family dwelling" at bounding box center [585, 380] width 677 height 45
click at [345, 279] on option "$100,000 - $149,999" at bounding box center [315, 275] width 117 height 13
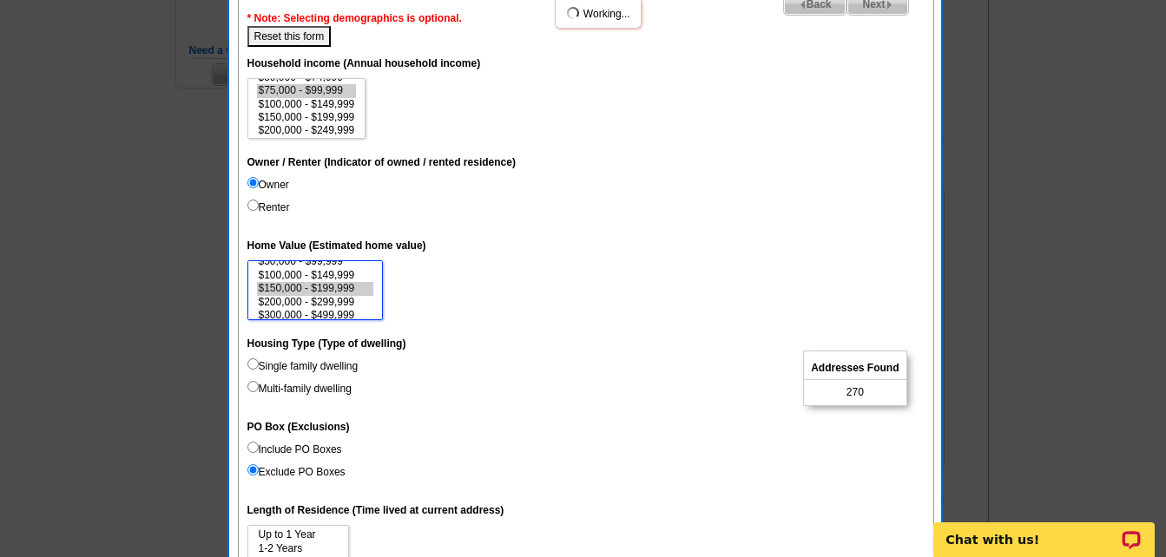
click at [343, 284] on option "$150,000 - $199,999" at bounding box center [315, 288] width 117 height 13
select select "150000-199999"
click at [352, 293] on option "$500,000 - $999,999" at bounding box center [315, 293] width 117 height 13
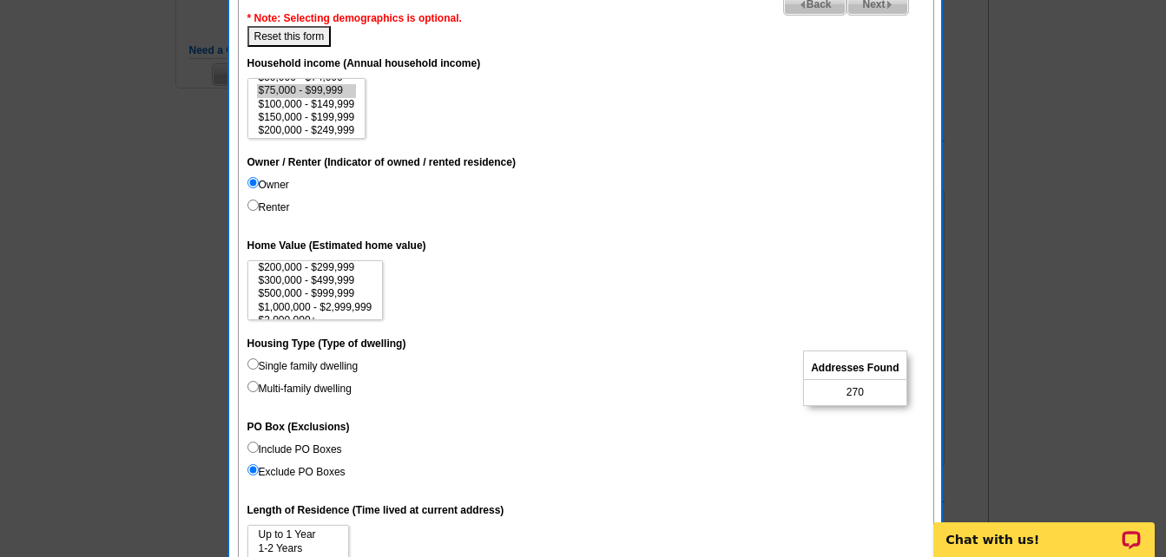
click at [255, 362] on input "Single family dwelling" at bounding box center [252, 363] width 11 height 11
radio input "true"
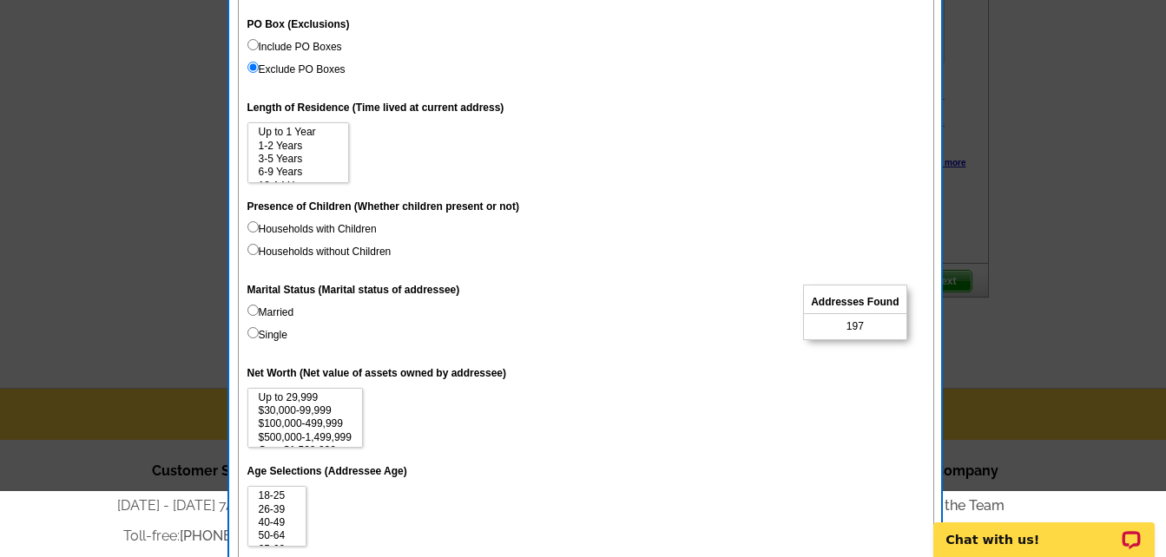
scroll to position [955, 0]
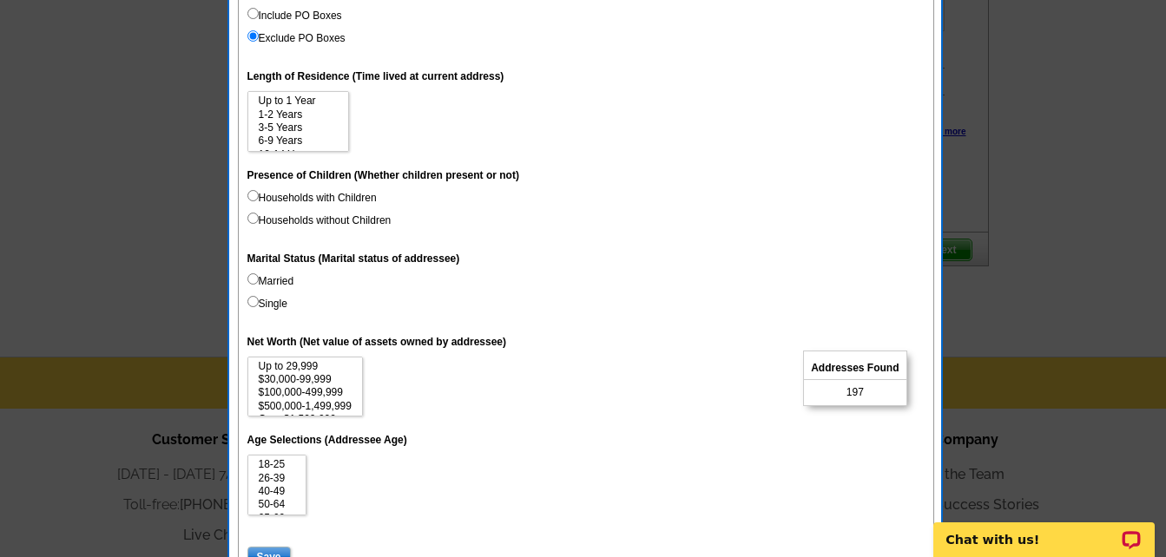
click at [256, 279] on input "Married" at bounding box center [252, 278] width 11 height 11
radio input "true"
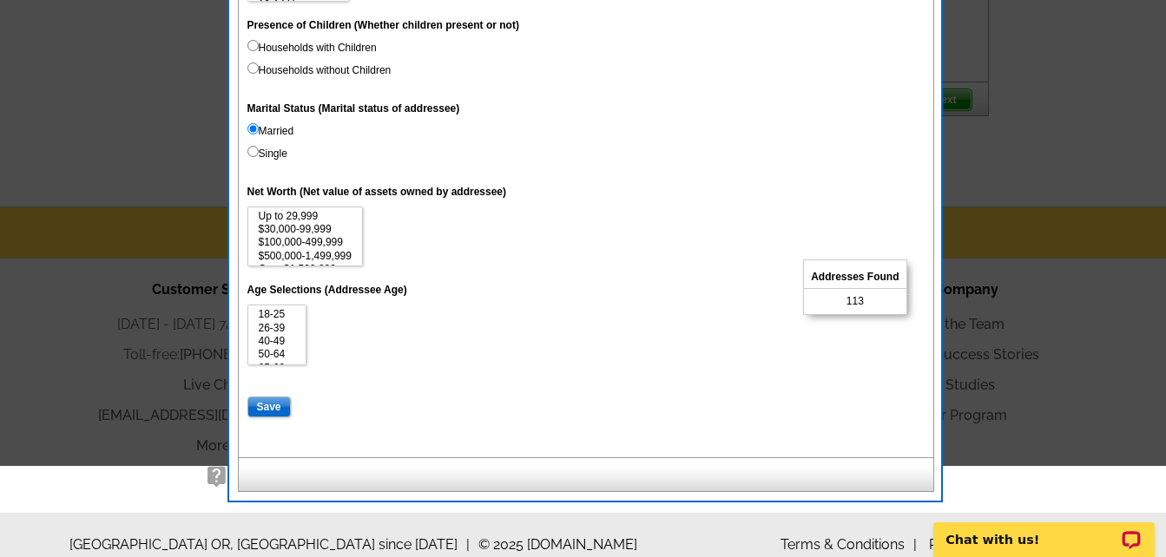
scroll to position [1128, 0]
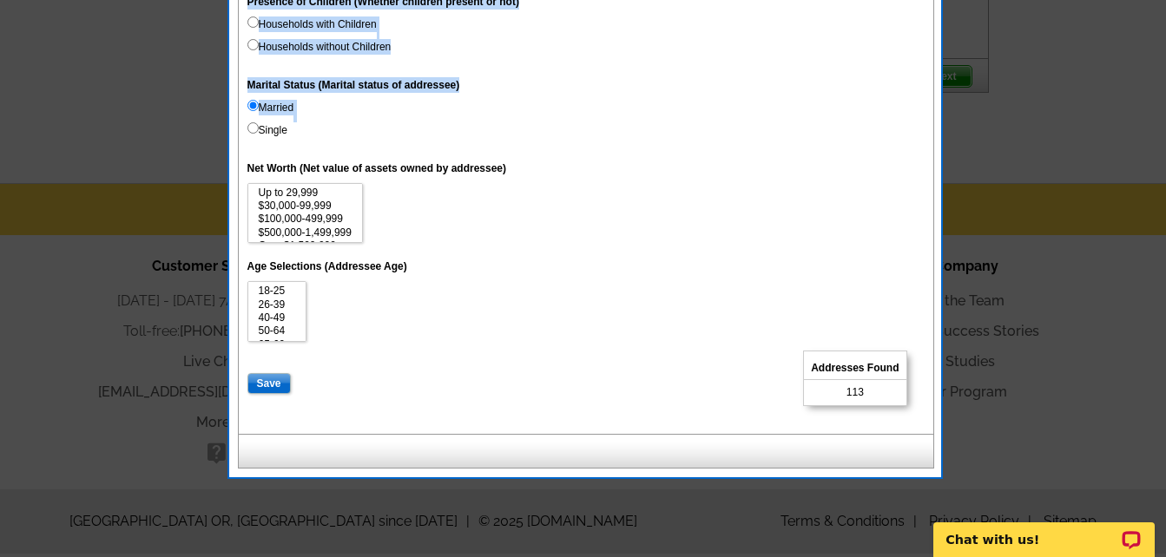
click at [259, 125] on label "Single" at bounding box center [267, 130] width 40 height 16
click at [253, 127] on input "Single" at bounding box center [252, 127] width 11 height 11
radio input "true"
click at [254, 110] on input "Married" at bounding box center [252, 105] width 11 height 11
radio input "true"
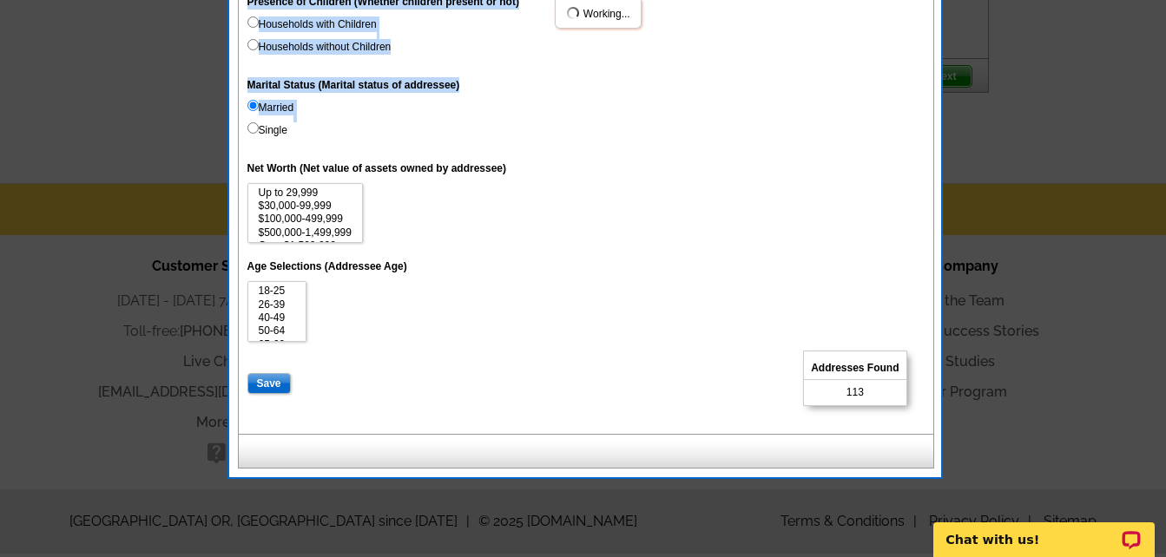
click at [254, 110] on input "Married" at bounding box center [252, 105] width 11 height 11
click at [503, 104] on dd "Married Single" at bounding box center [585, 122] width 677 height 45
click at [252, 105] on input "Married" at bounding box center [252, 105] width 11 height 11
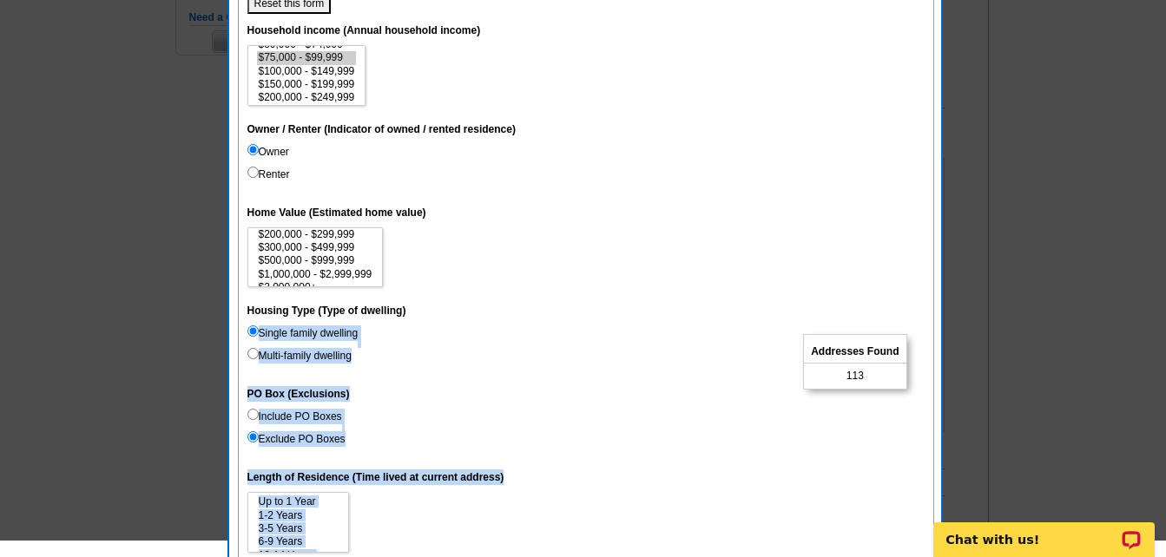
scroll to position [521, 0]
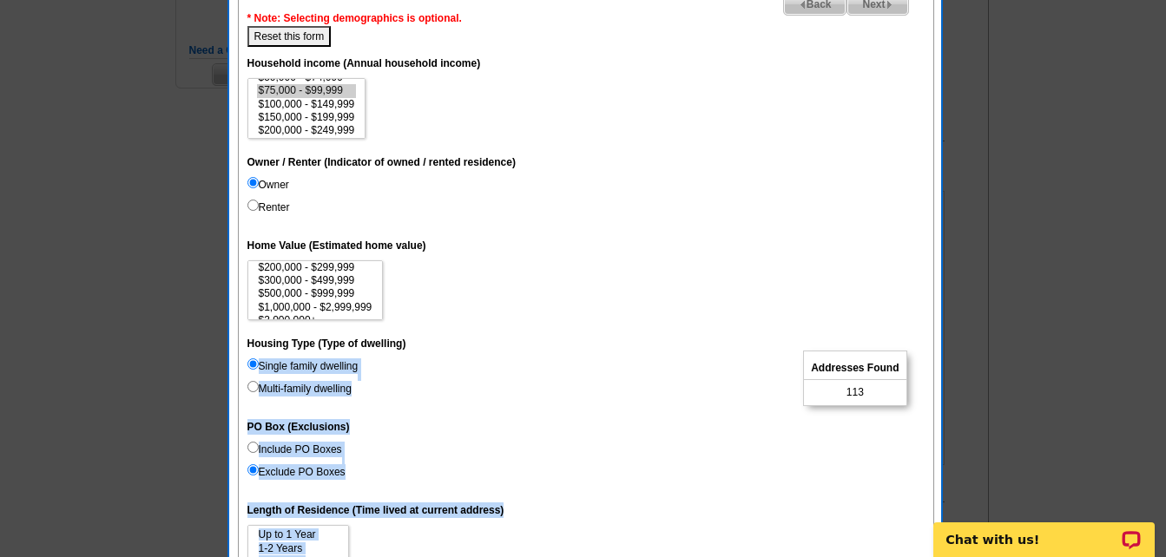
click at [281, 35] on button "Reset this form" at bounding box center [289, 36] width 84 height 21
select select
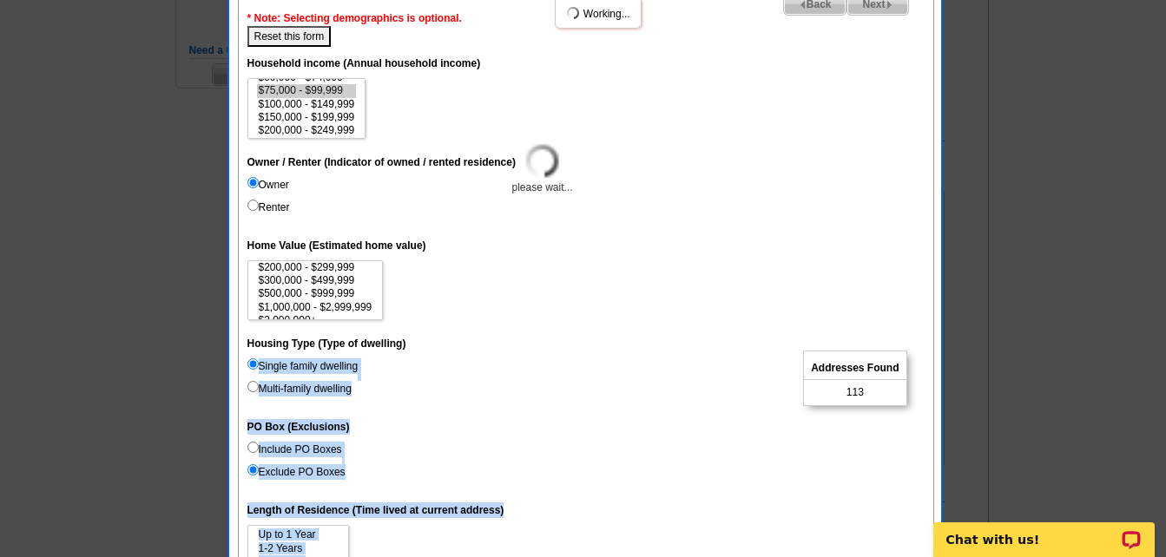
select select
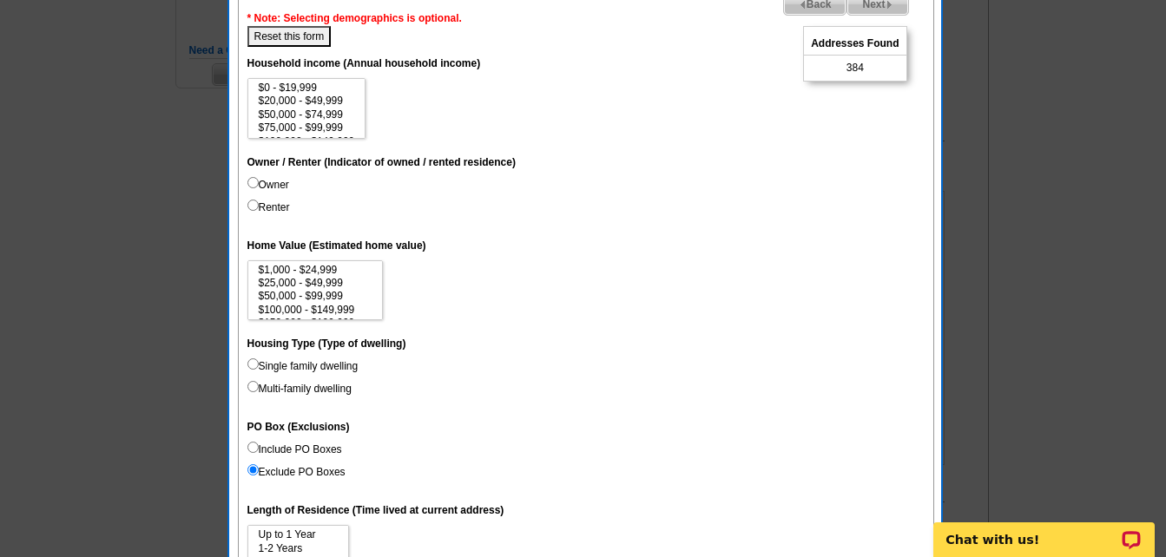
click at [247, 186] on input "Owner" at bounding box center [252, 182] width 11 height 11
radio input "true"
click at [337, 124] on option "$75,000 - $99,999" at bounding box center [307, 128] width 100 height 13
select select "75000-99999"
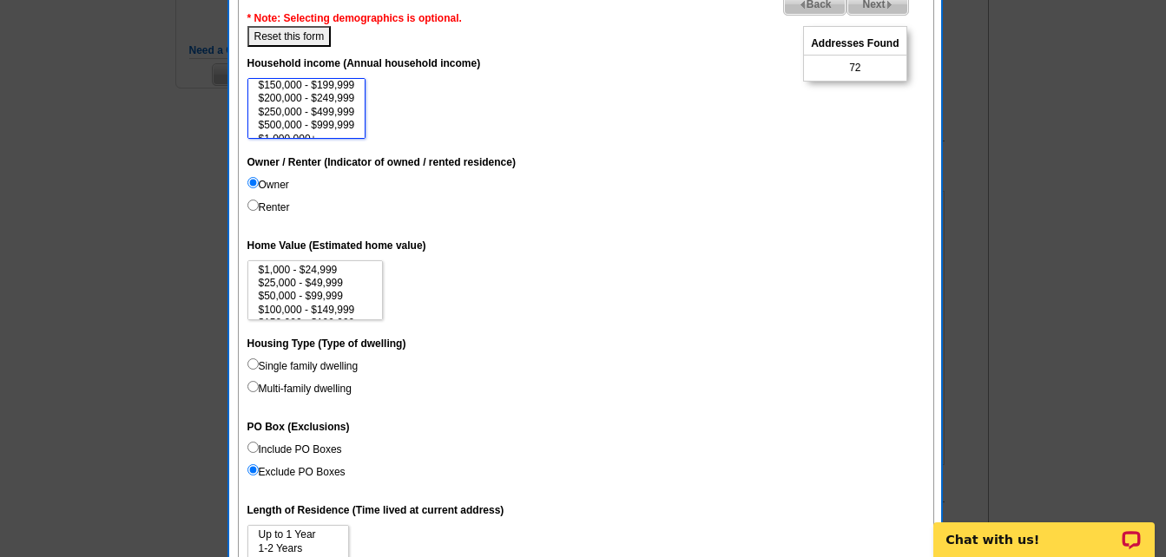
click at [349, 108] on option "$250,000 - $499,999" at bounding box center [307, 112] width 100 height 13
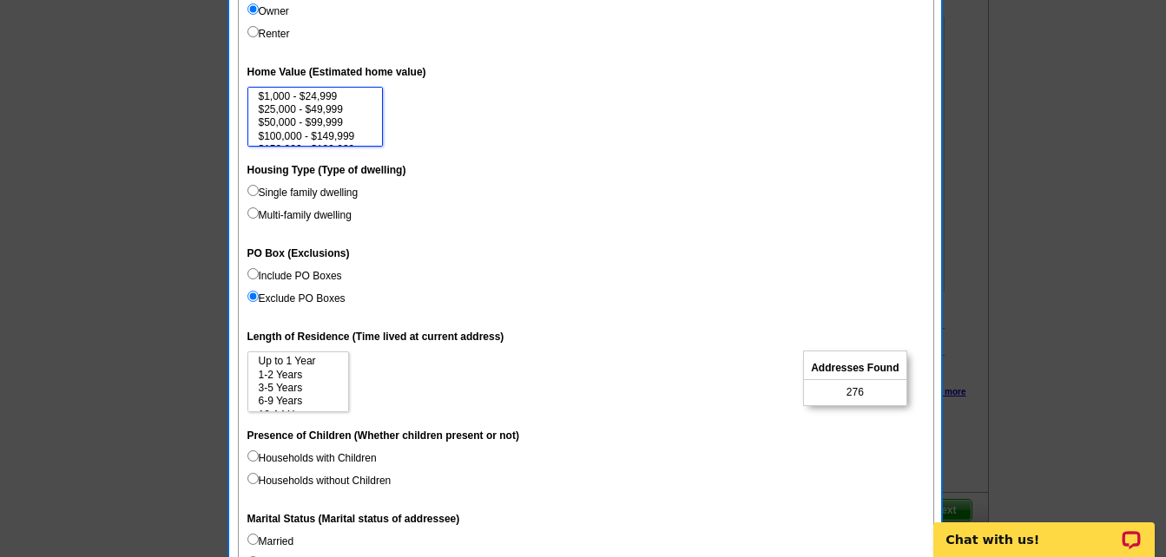
scroll to position [35, 0]
click at [334, 127] on option "$200,000 - $299,999" at bounding box center [315, 128] width 117 height 13
select select "200000-299999"
click at [354, 115] on option "$500,000 - $999,999" at bounding box center [315, 120] width 117 height 13
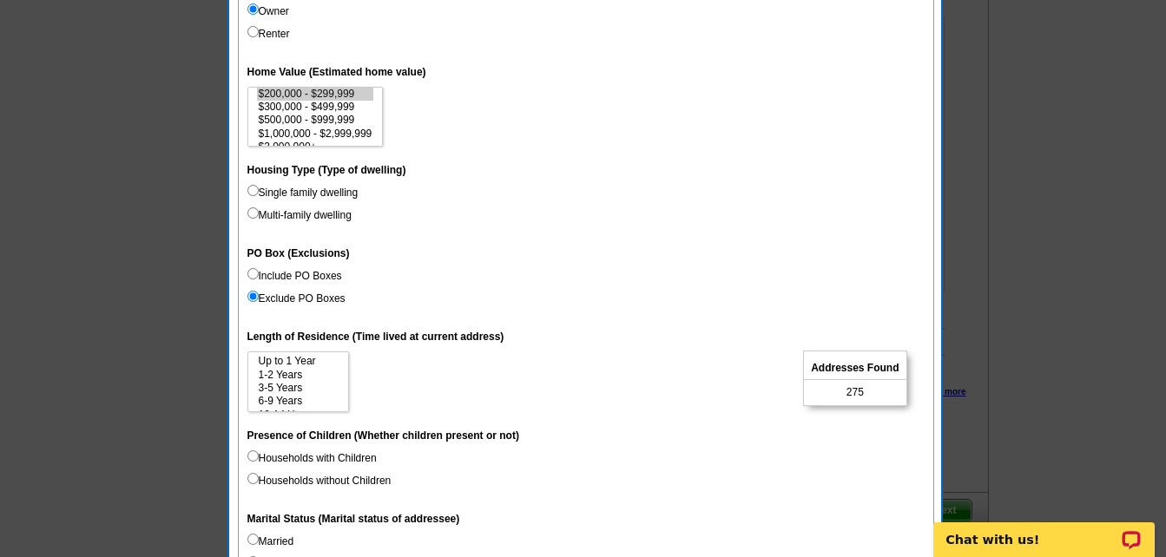
click at [308, 190] on label "Single family dwelling" at bounding box center [302, 193] width 111 height 16
click at [259, 190] on input "Single family dwelling" at bounding box center [252, 190] width 11 height 11
radio input "true"
click at [253, 187] on input "Single family dwelling" at bounding box center [252, 190] width 11 height 11
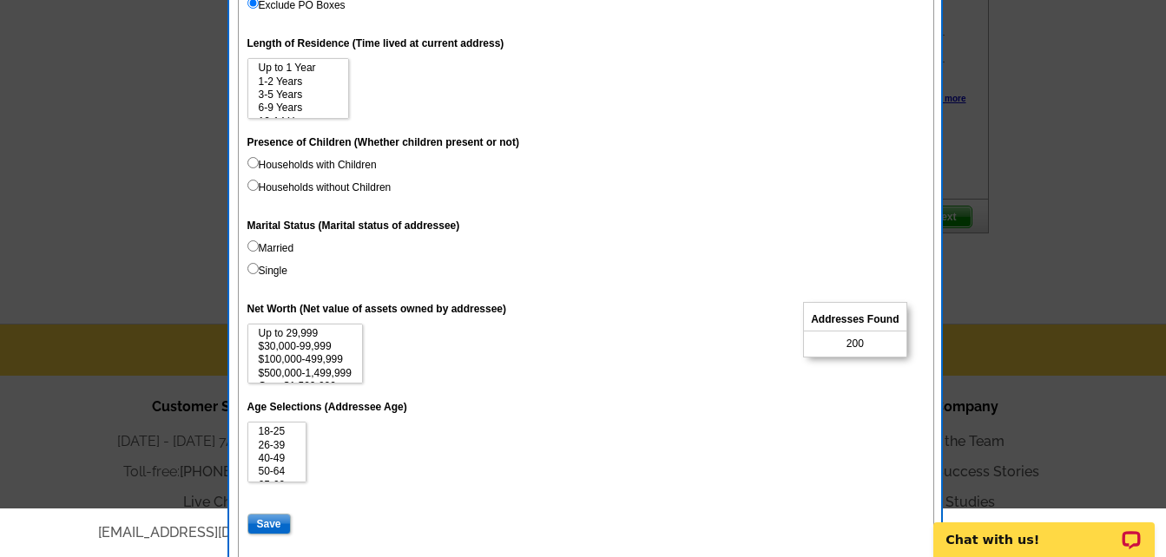
scroll to position [1042, 0]
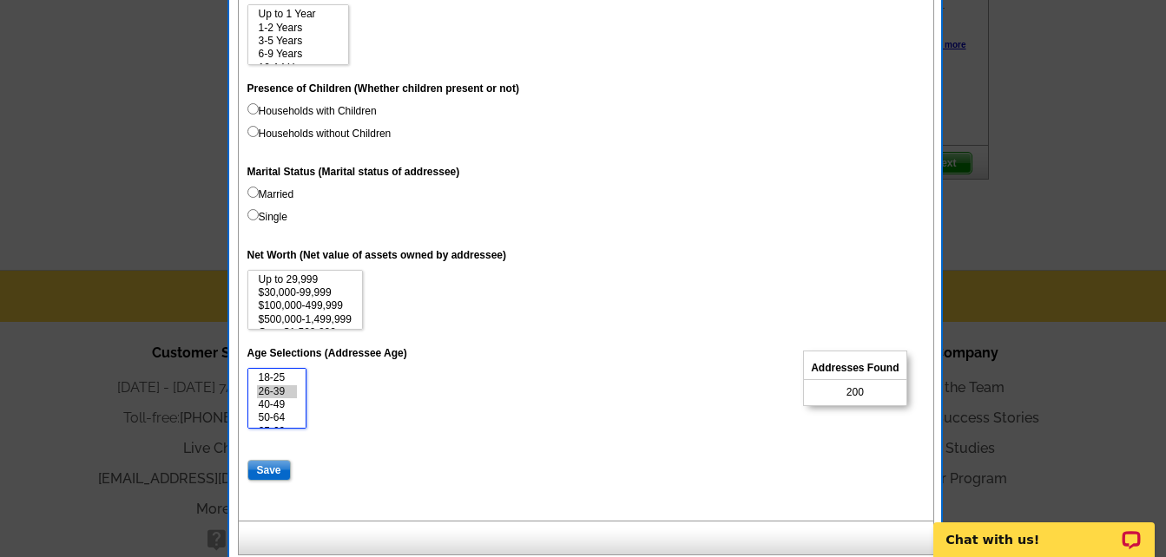
click at [281, 392] on option "26-39" at bounding box center [277, 391] width 41 height 13
select select "26-39"
click at [287, 409] on option "70-74" at bounding box center [277, 410] width 41 height 13
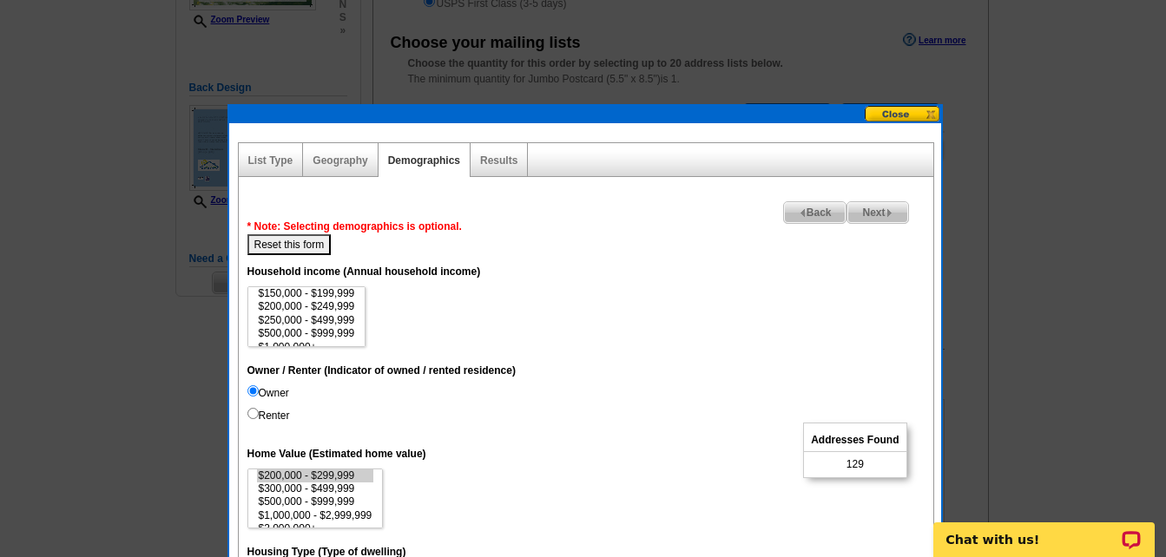
scroll to position [260, 0]
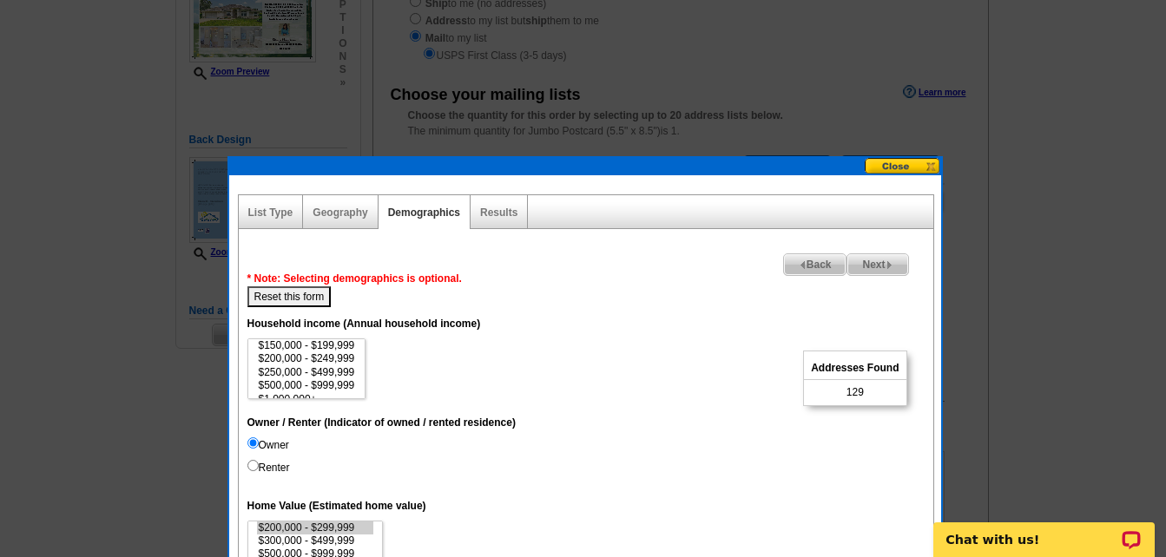
click at [810, 264] on span "Back" at bounding box center [815, 264] width 62 height 21
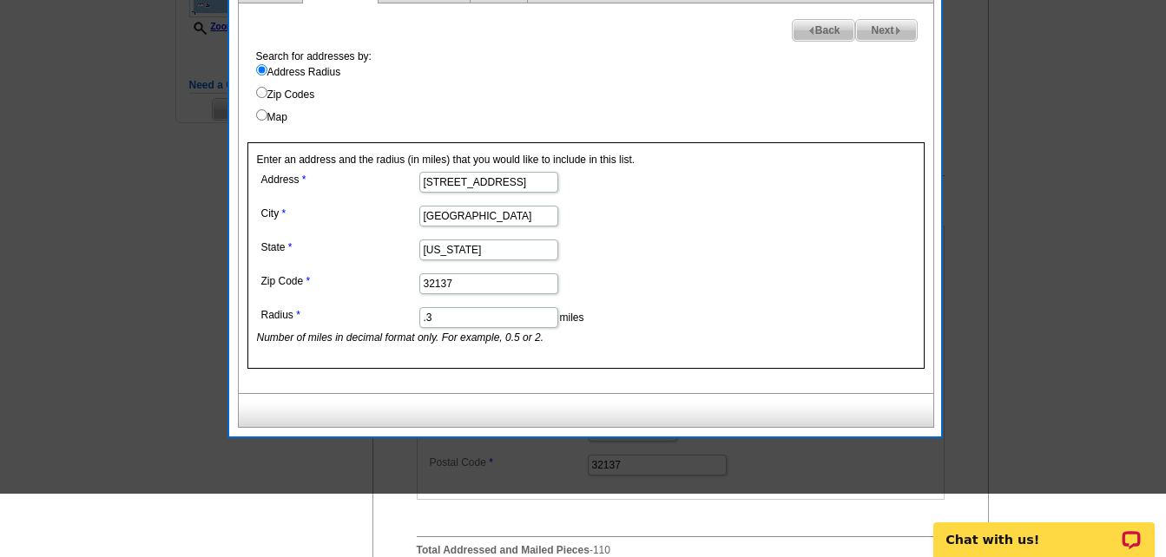
scroll to position [521, 0]
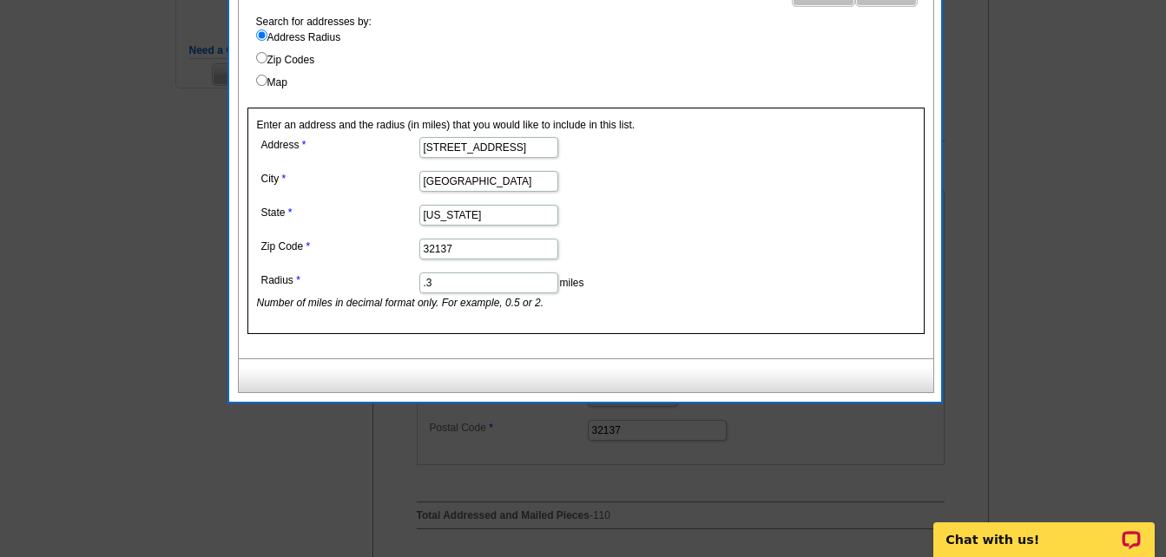
click at [456, 279] on input ".3" at bounding box center [488, 283] width 139 height 21
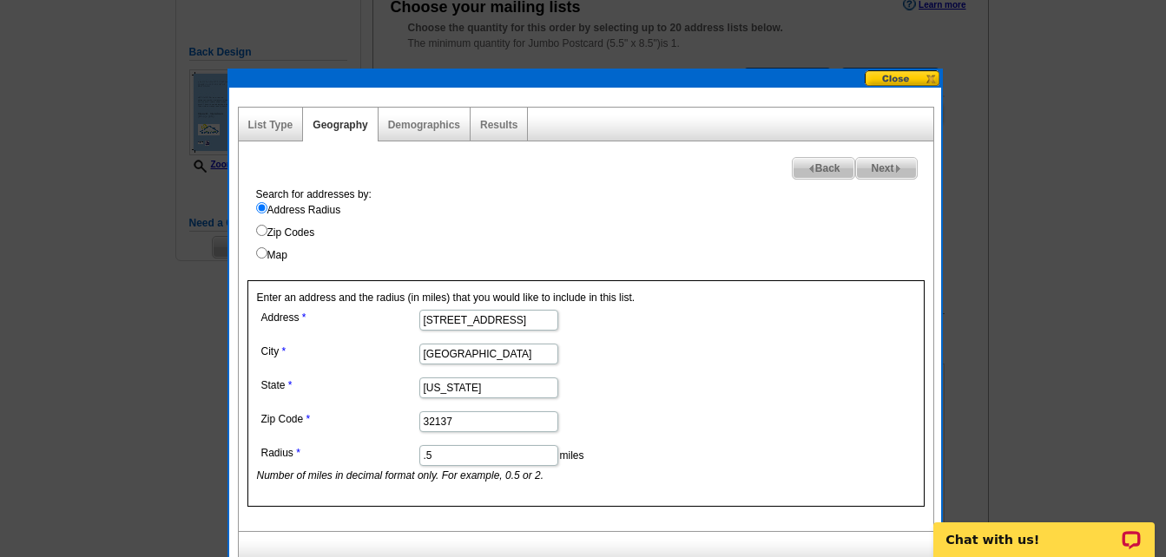
scroll to position [347, 0]
type input ".5"
click at [876, 172] on span "Next" at bounding box center [886, 169] width 60 height 21
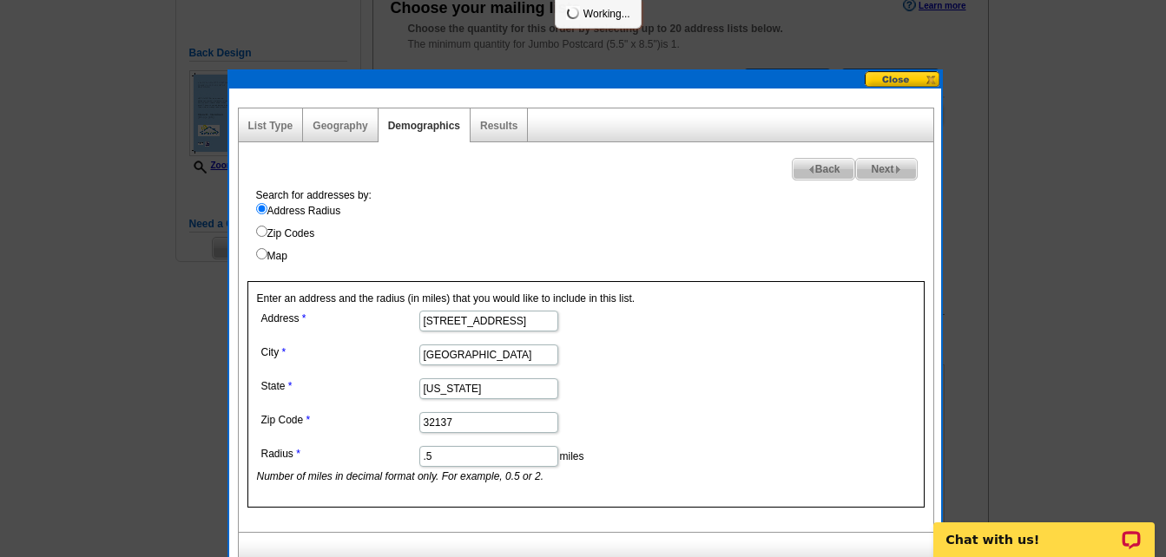
select select
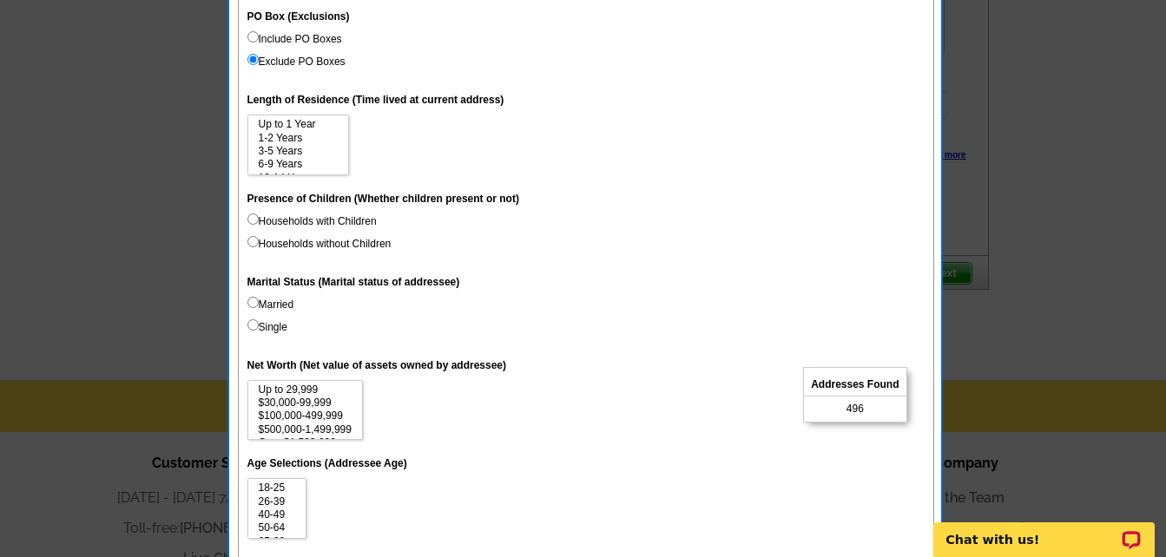
scroll to position [955, 0]
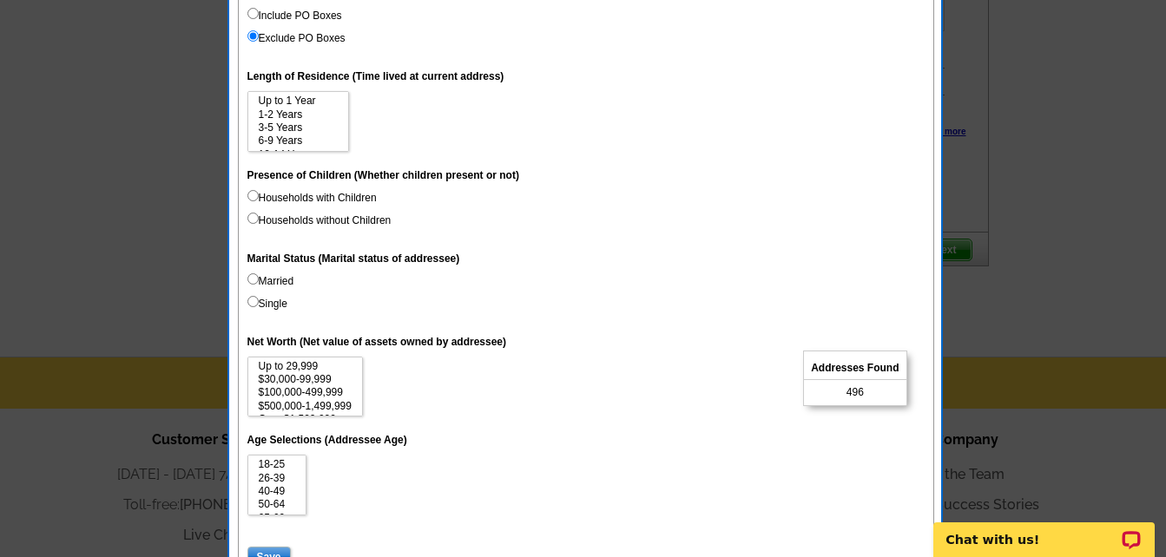
click at [266, 279] on label "Married" at bounding box center [270, 281] width 47 height 16
click at [259, 279] on input "Married" at bounding box center [252, 278] width 11 height 11
radio input "true"
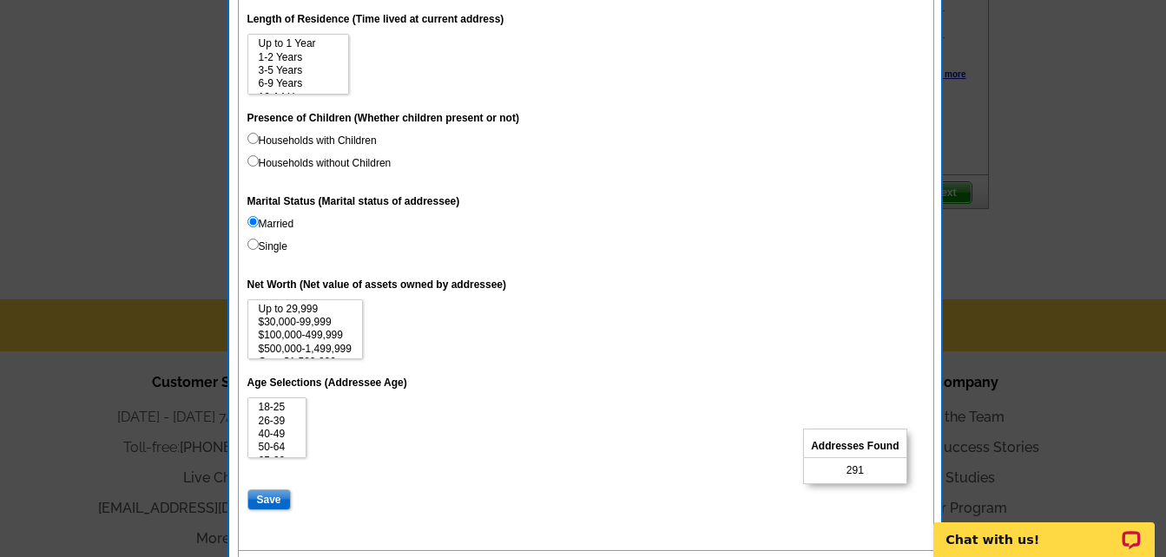
scroll to position [1128, 0]
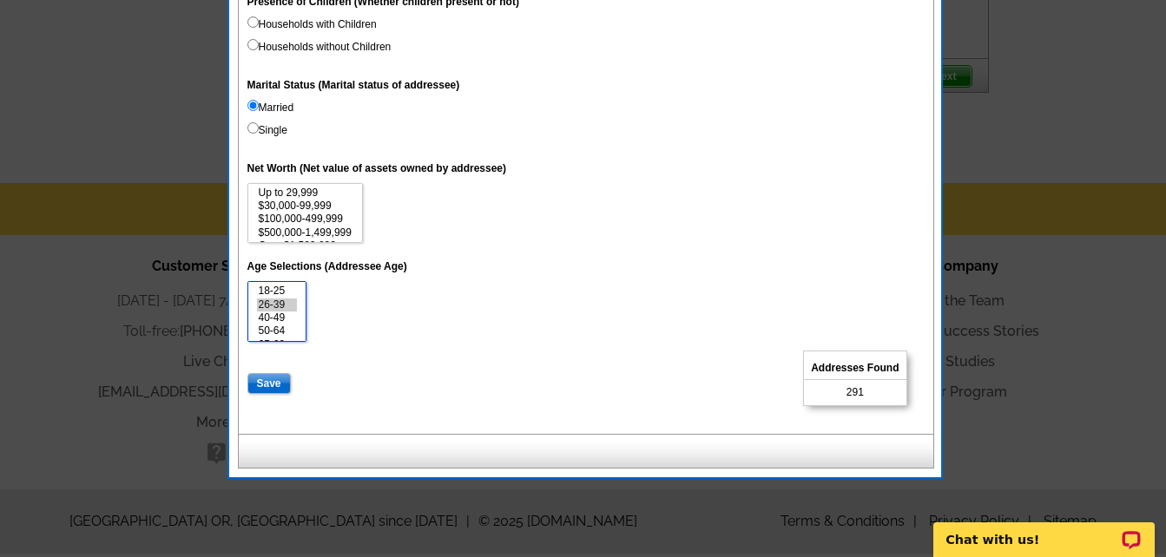
click at [286, 300] on option "26-39" at bounding box center [277, 305] width 41 height 13
click at [304, 329] on select "18-25 26-39 40-49 50-64 65-69 70-74 Over 75" at bounding box center [277, 311] width 60 height 61
select select "26-39"
click at [290, 332] on option "Over 75" at bounding box center [277, 331] width 41 height 13
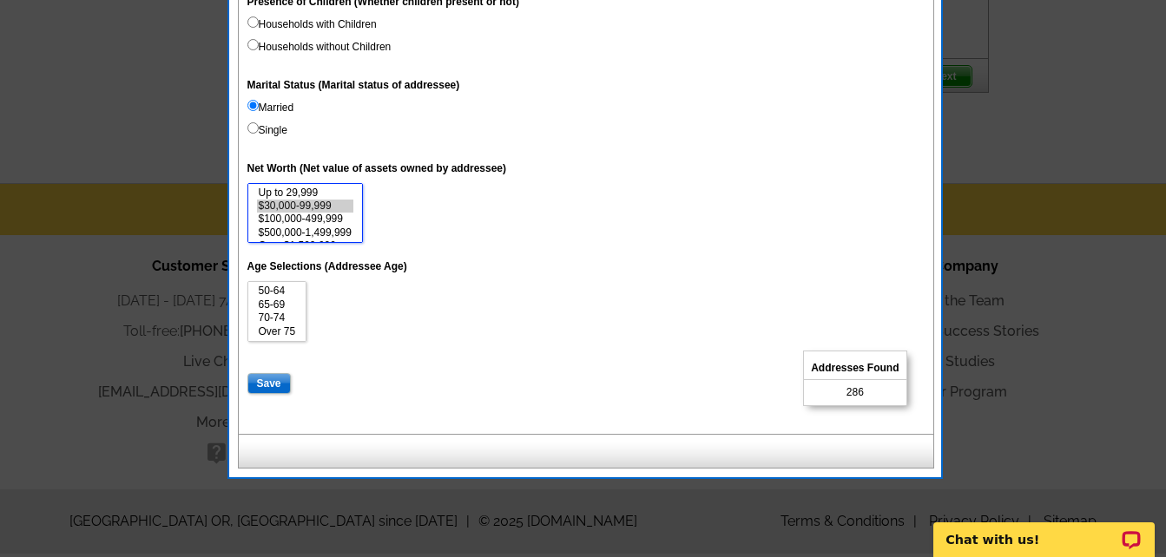
click at [328, 207] on option "$30,000-99,999" at bounding box center [305, 206] width 96 height 13
click at [354, 232] on select "Up to 29,999 $30,000-99,999 $100,000-499,999 $500,000-1,499,999 Over $1,500,000" at bounding box center [304, 213] width 115 height 61
select select "30000-99999"
click at [334, 233] on option "$500,000-1,499,999" at bounding box center [305, 233] width 96 height 13
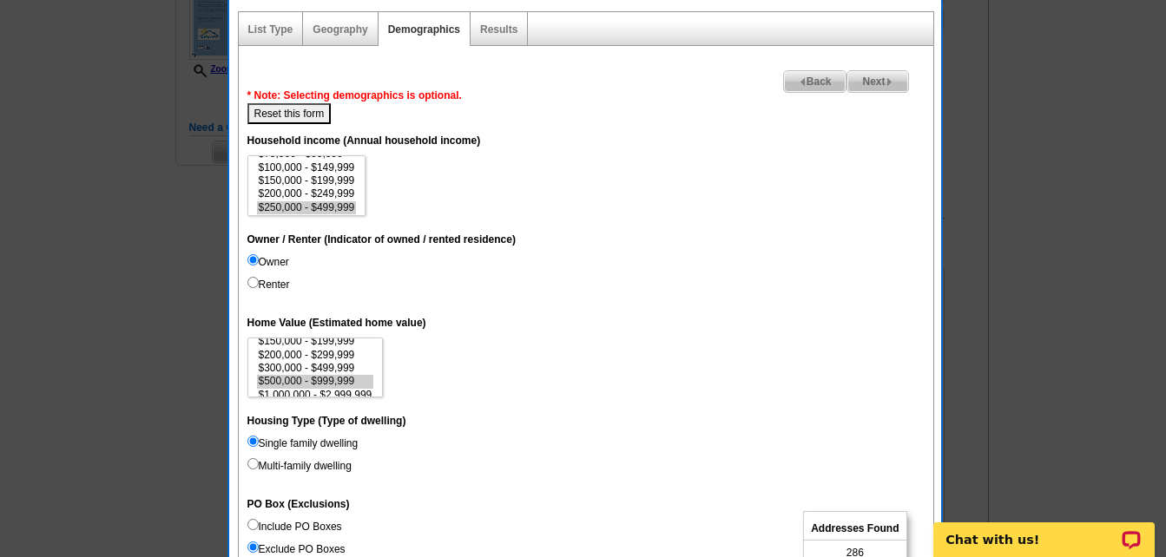
scroll to position [434, 0]
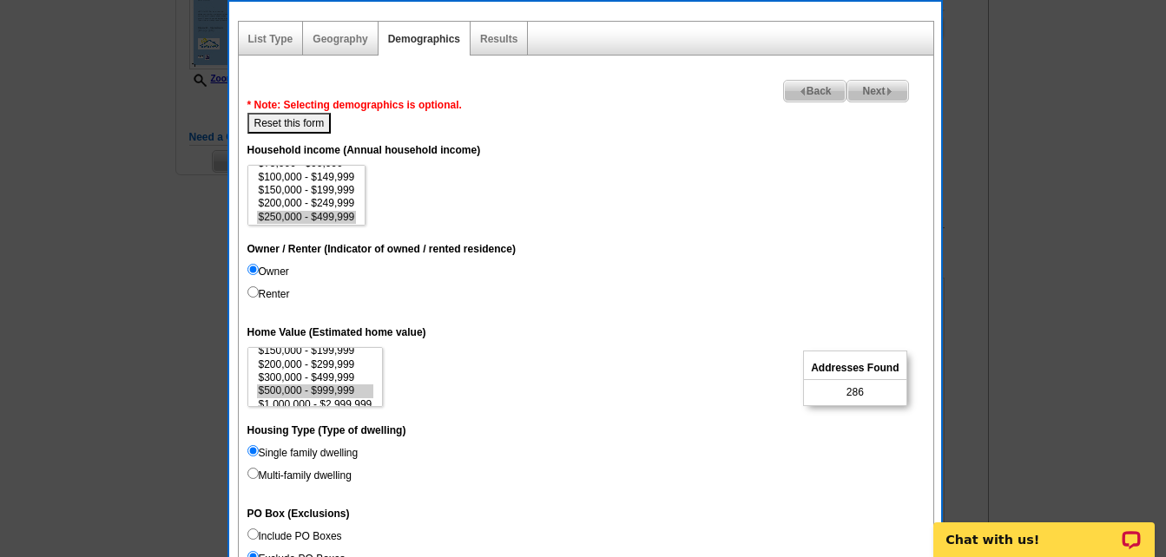
click at [870, 93] on span "Next" at bounding box center [877, 91] width 60 height 21
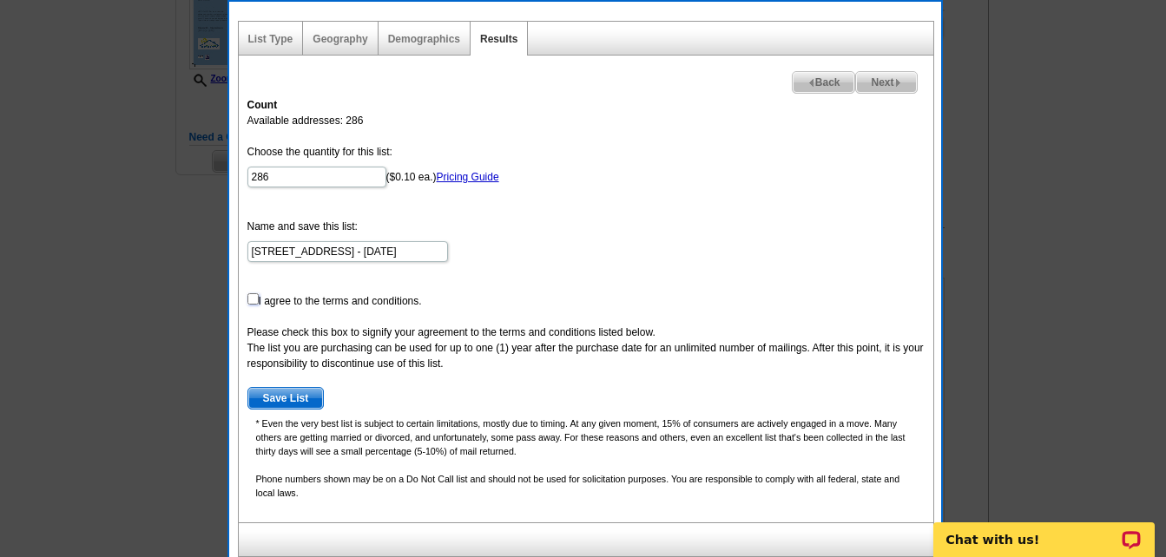
click at [251, 294] on input "checkbox" at bounding box center [252, 298] width 11 height 11
checkbox input "true"
click at [887, 84] on span "Next" at bounding box center [886, 82] width 60 height 21
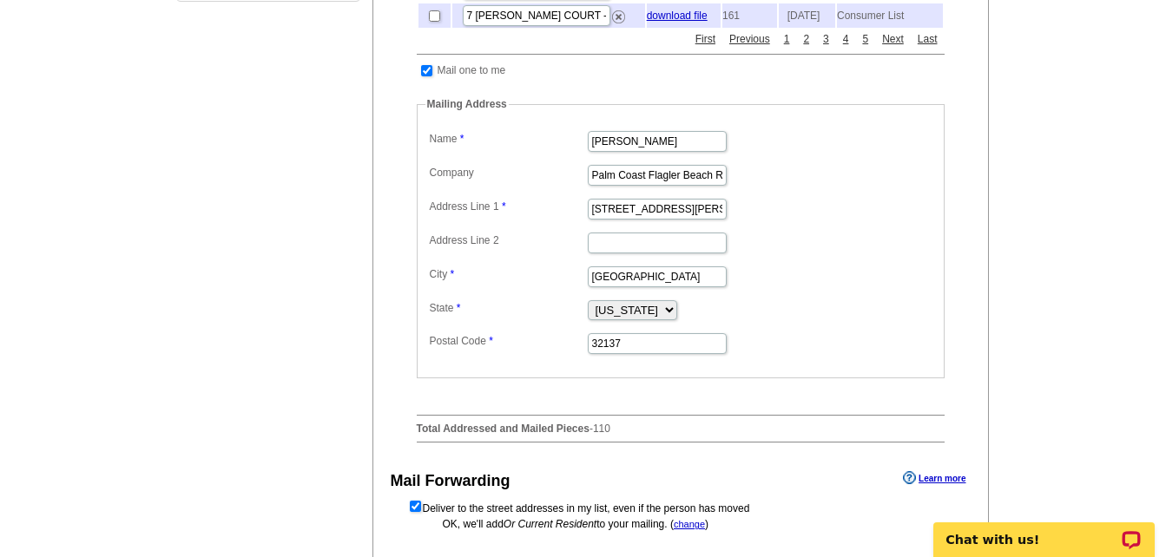
scroll to position [665, 0]
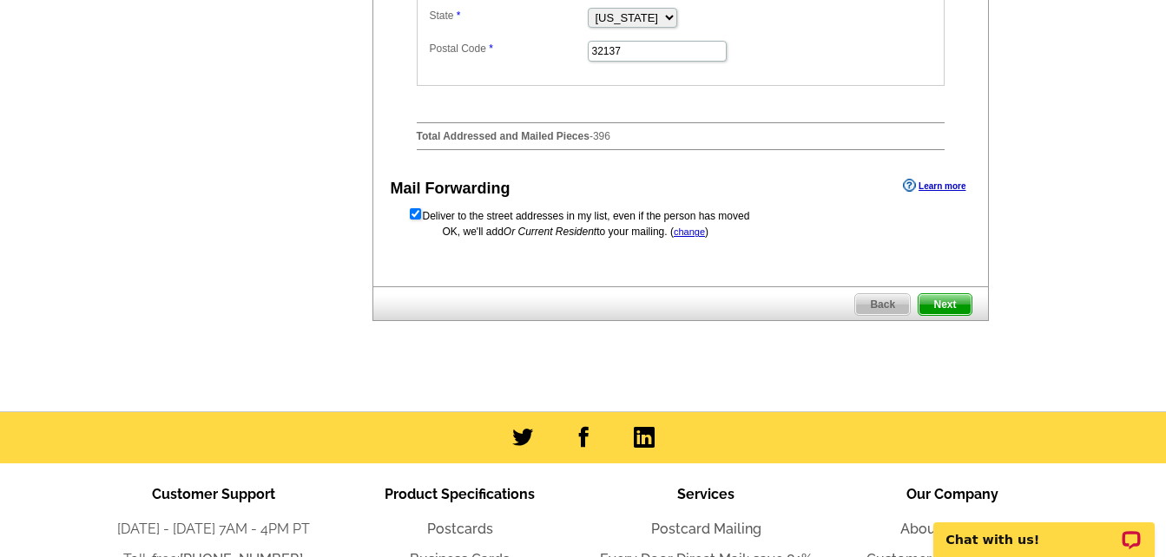
scroll to position [939, 0]
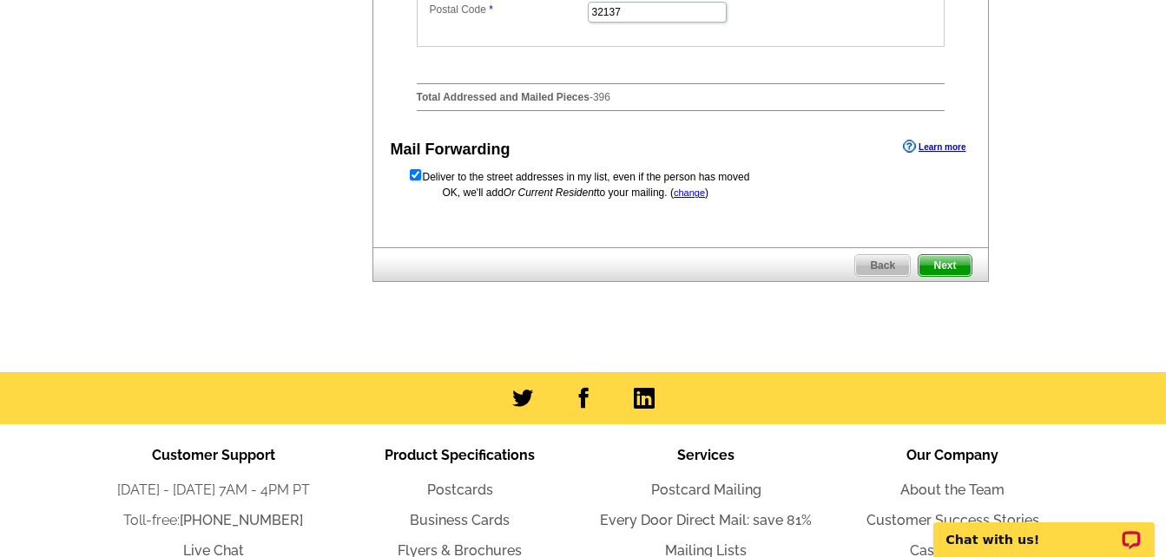
click at [957, 276] on span "Next" at bounding box center [944, 265] width 52 height 21
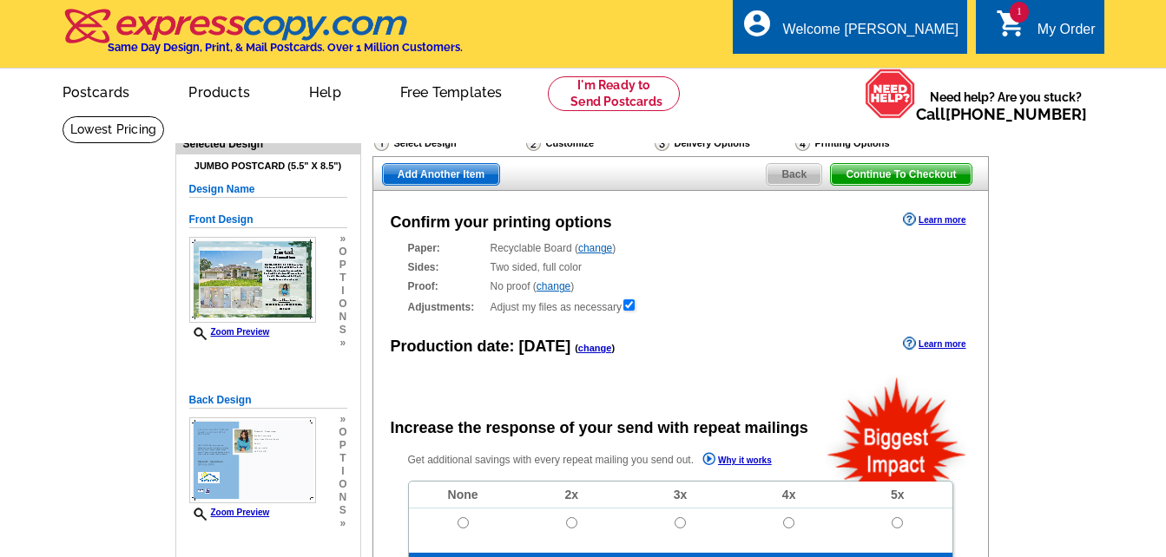
radio input "false"
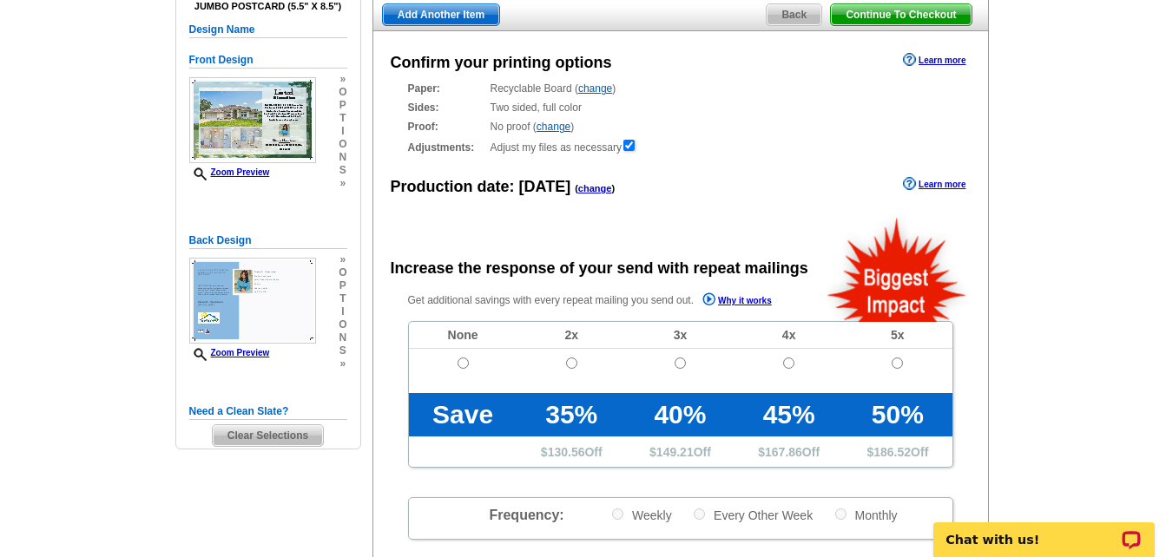
scroll to position [174, 0]
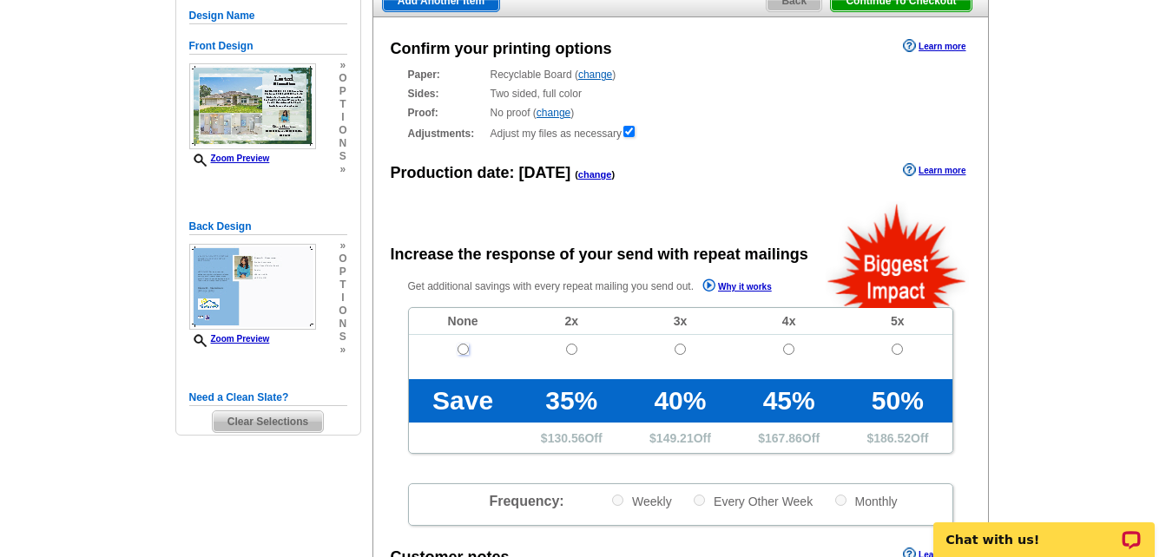
click at [462, 352] on input "radio" at bounding box center [462, 349] width 11 height 11
radio input "true"
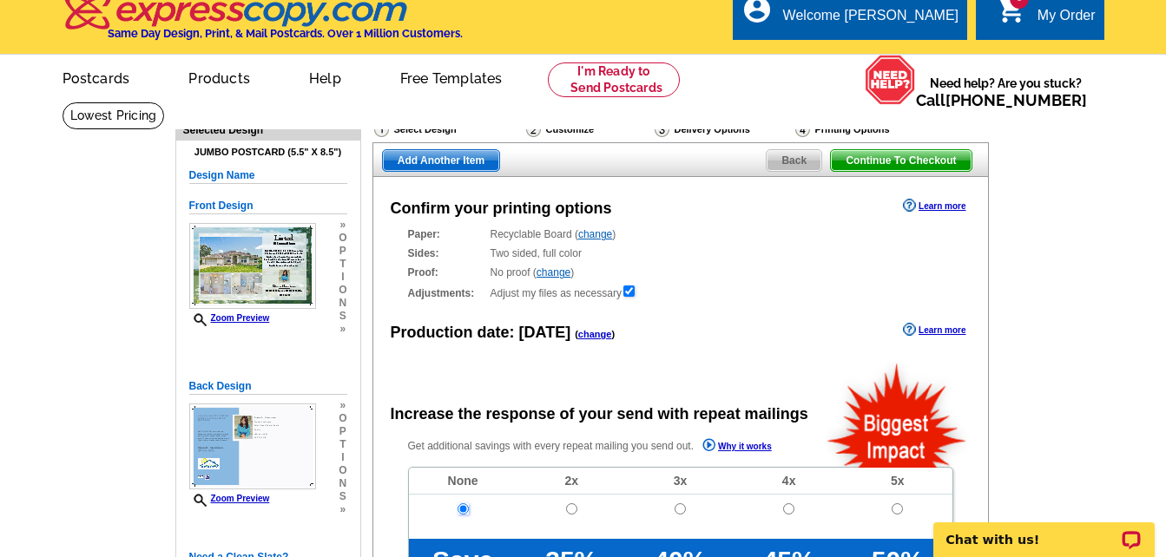
scroll to position [0, 0]
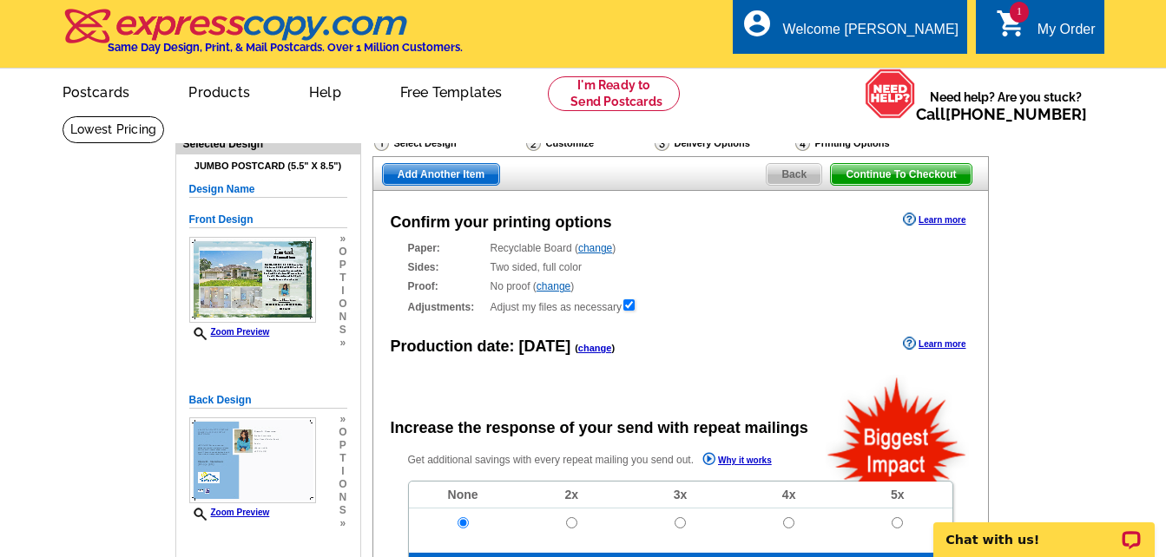
click at [790, 168] on span "Back" at bounding box center [793, 174] width 55 height 21
click at [794, 174] on span "Back" at bounding box center [793, 174] width 55 height 21
click at [795, 174] on span "Back" at bounding box center [793, 174] width 55 height 21
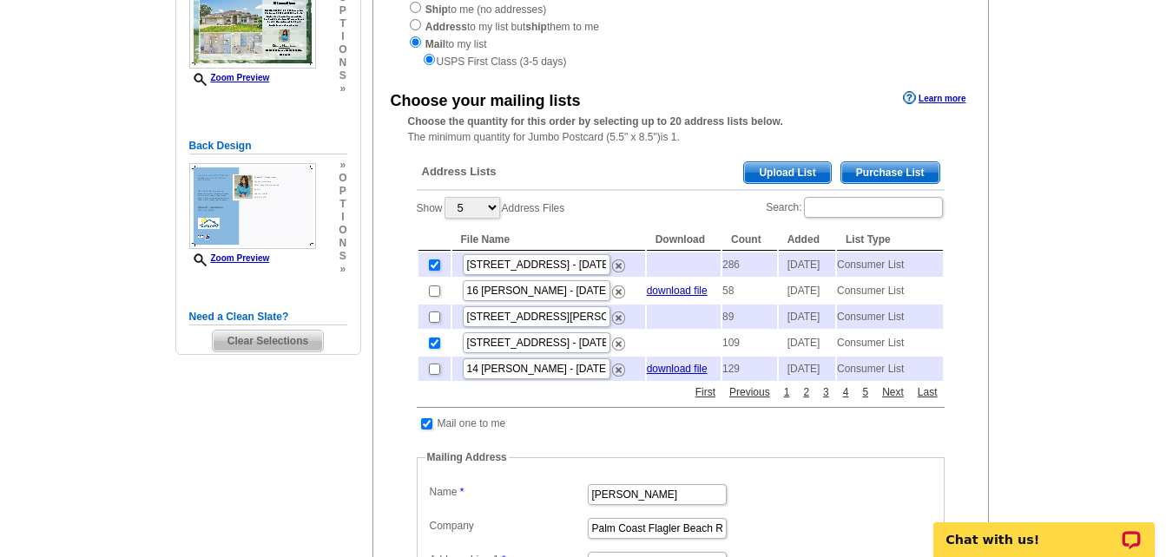
scroll to position [260, 0]
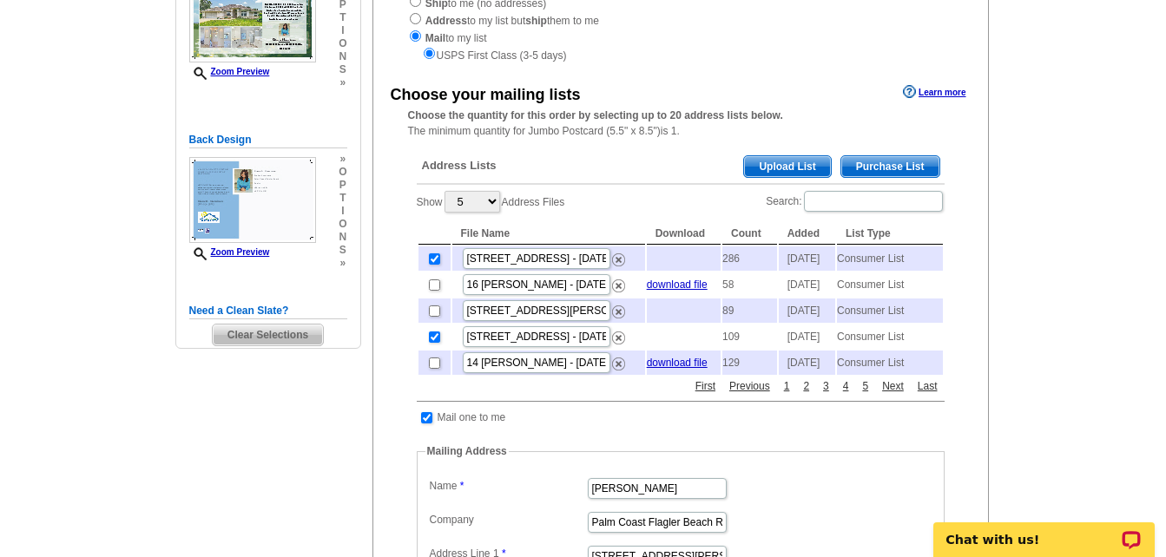
click at [442, 265] on td at bounding box center [434, 259] width 32 height 24
click at [434, 263] on input "checkbox" at bounding box center [434, 258] width 11 height 11
checkbox input "false"
click at [492, 199] on select "5 10 25 50 100" at bounding box center [472, 202] width 56 height 22
select select "10"
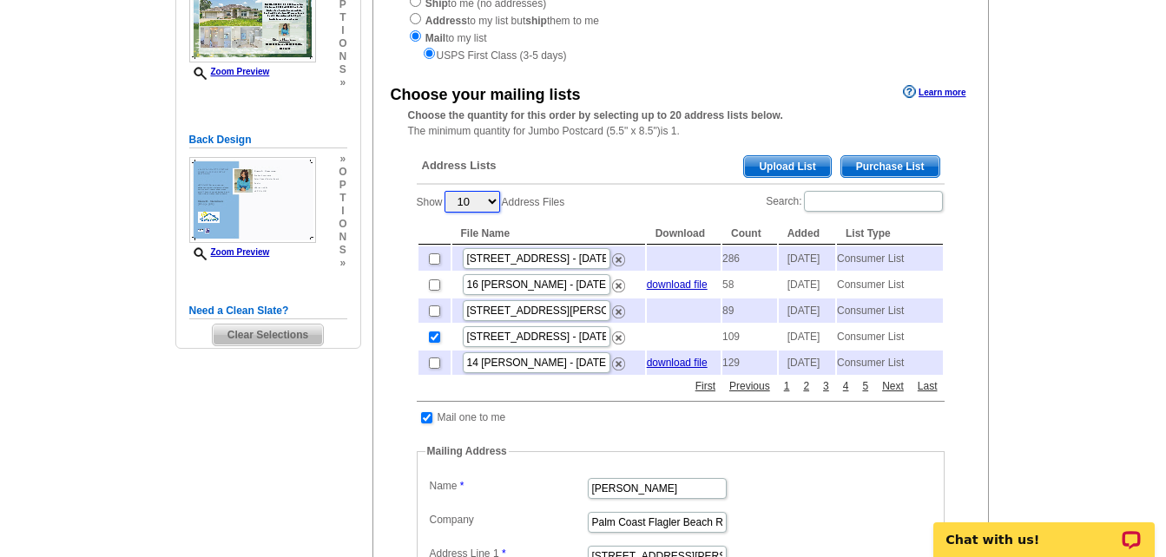
click at [446, 193] on select "5 10 25 50 100" at bounding box center [472, 202] width 56 height 22
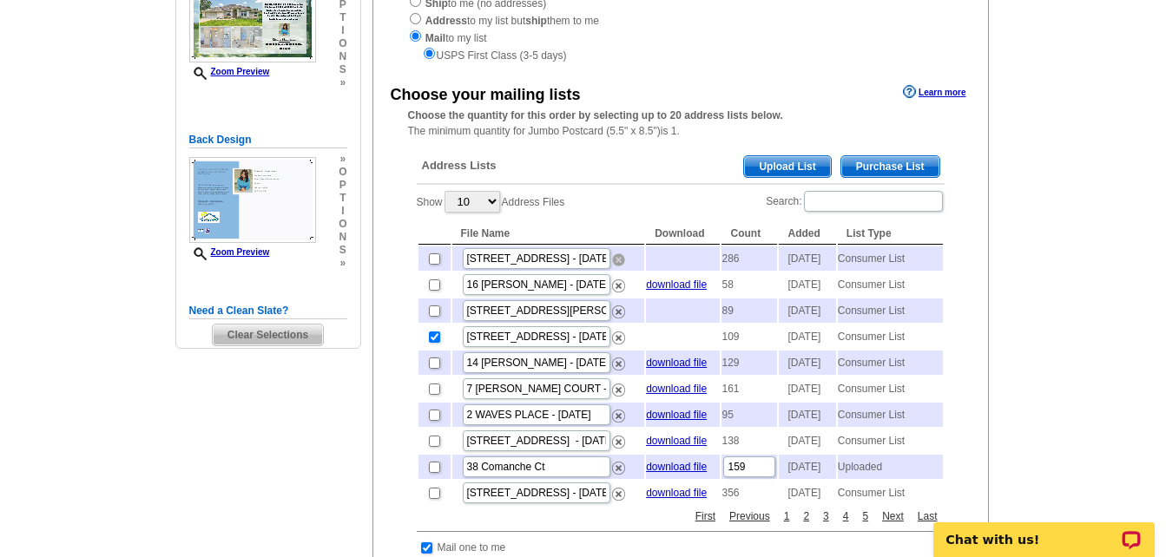
click at [616, 265] on img at bounding box center [618, 259] width 13 height 13
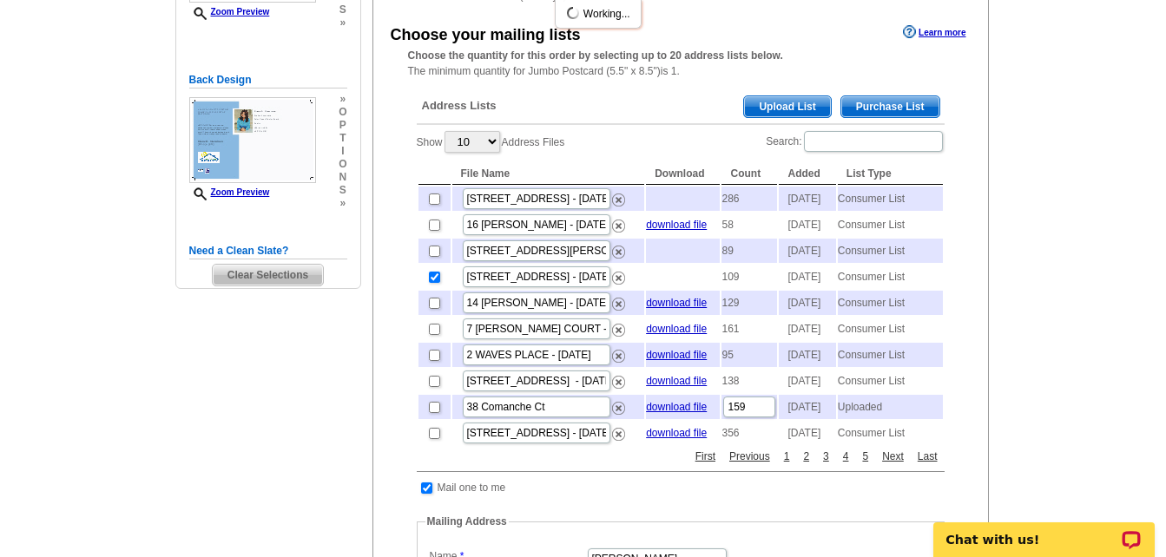
scroll to position [347, 0]
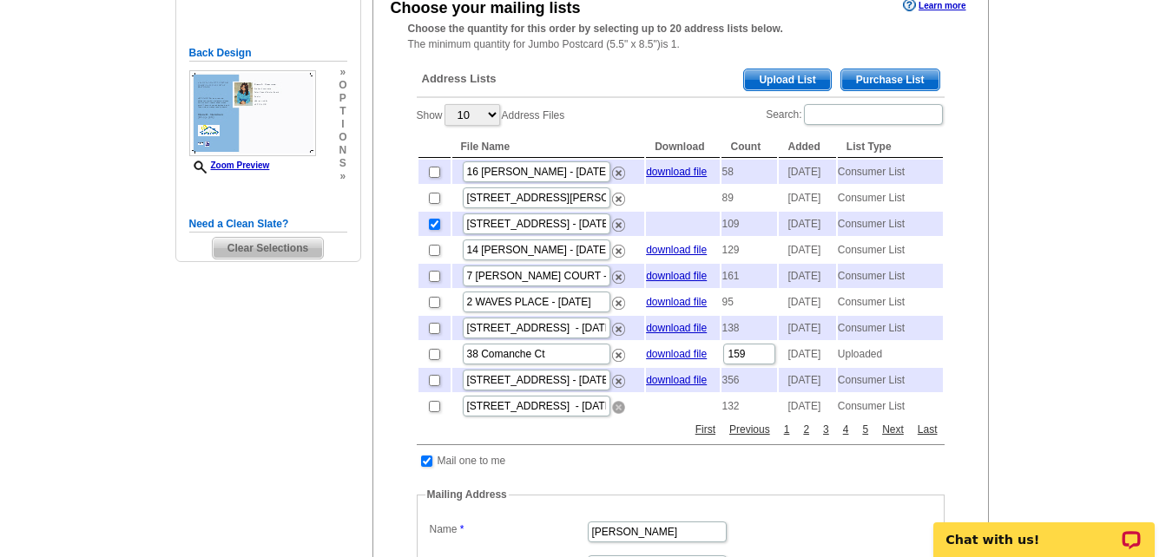
click at [620, 414] on img at bounding box center [618, 407] width 13 height 13
click at [621, 388] on img at bounding box center [618, 381] width 13 height 13
click at [617, 258] on img at bounding box center [618, 251] width 13 height 13
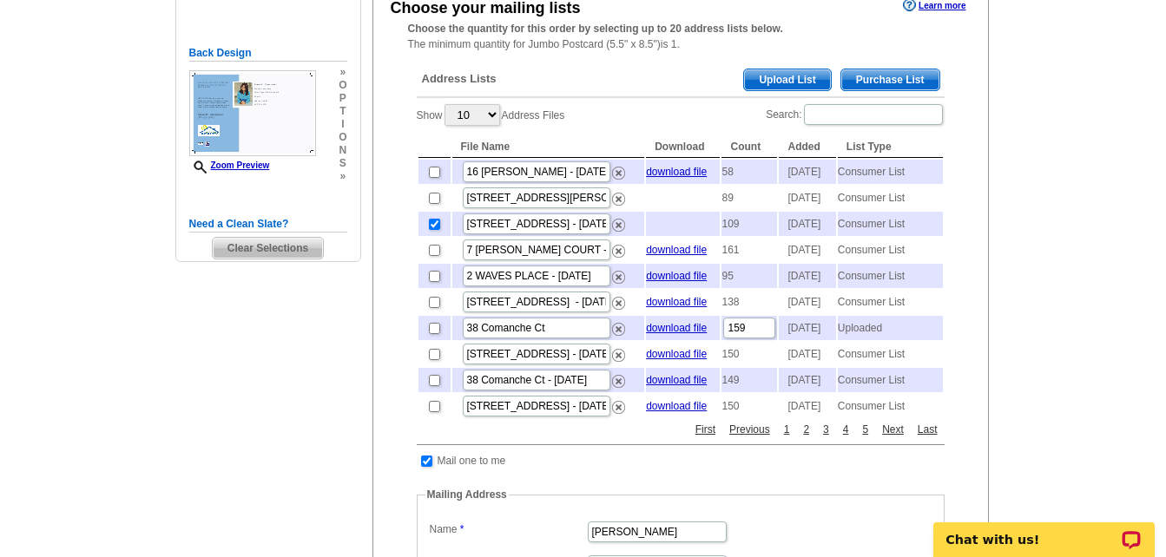
click at [884, 76] on span "Purchase List" at bounding box center [890, 79] width 98 height 21
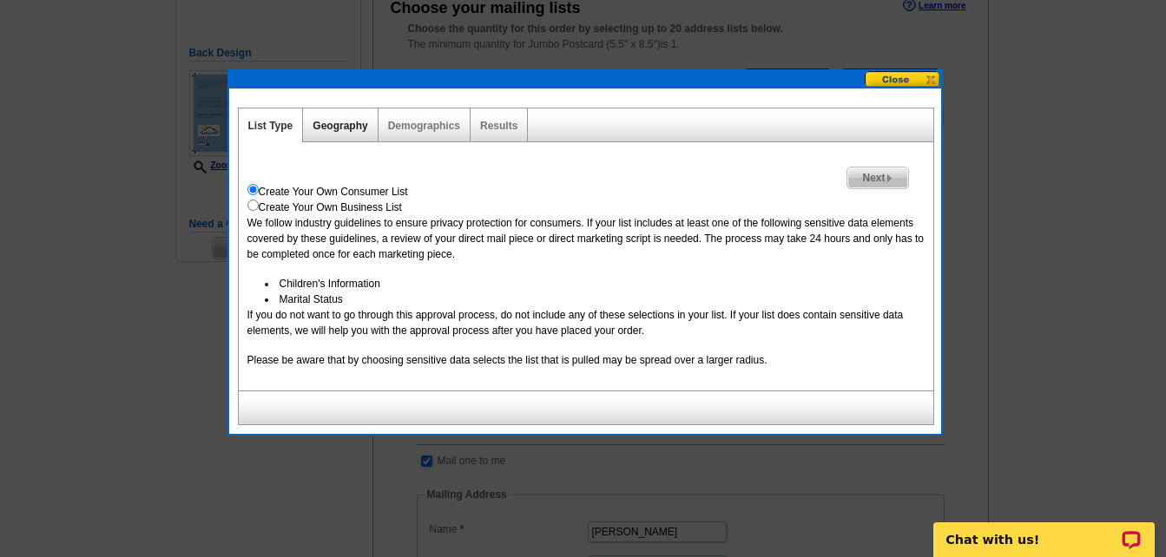
click at [339, 122] on link "Geography" at bounding box center [339, 126] width 55 height 12
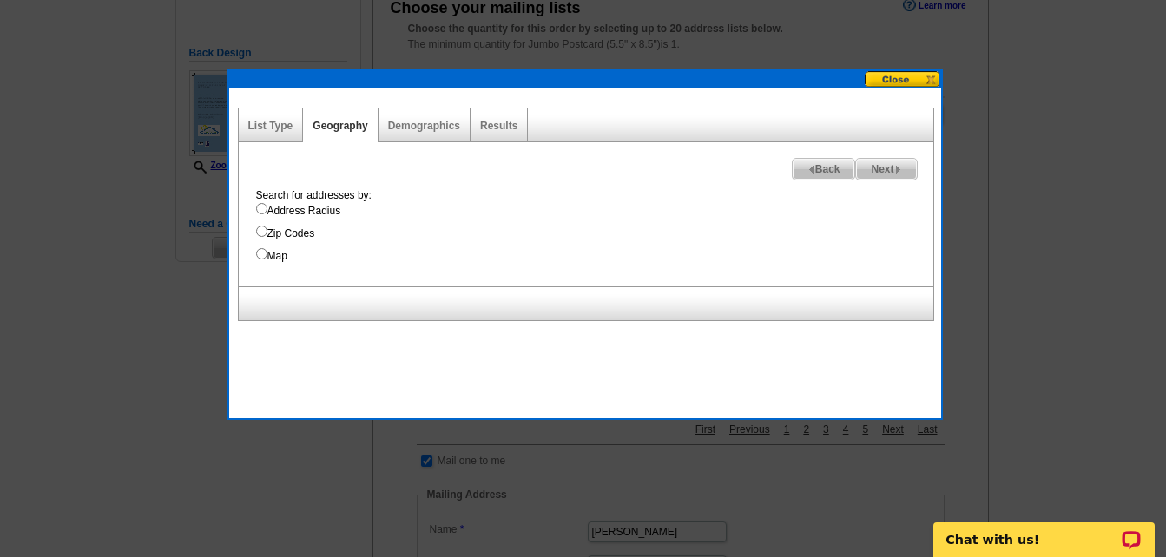
click at [274, 207] on label "Address Radius" at bounding box center [594, 211] width 677 height 16
click at [267, 207] on input "Address Radius" at bounding box center [261, 208] width 11 height 11
radio input "true"
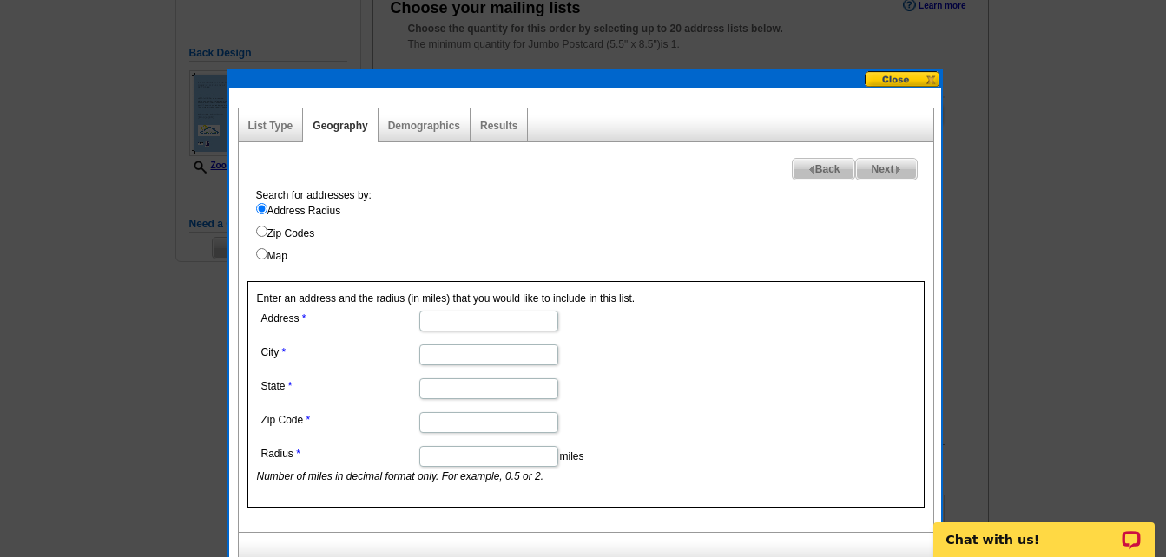
click at [452, 331] on input "Address" at bounding box center [488, 321] width 139 height 21
type input "50 Fernmill Lane"
type input "[GEOGRAPHIC_DATA]"
type input "[US_STATE]"
type input "32137"
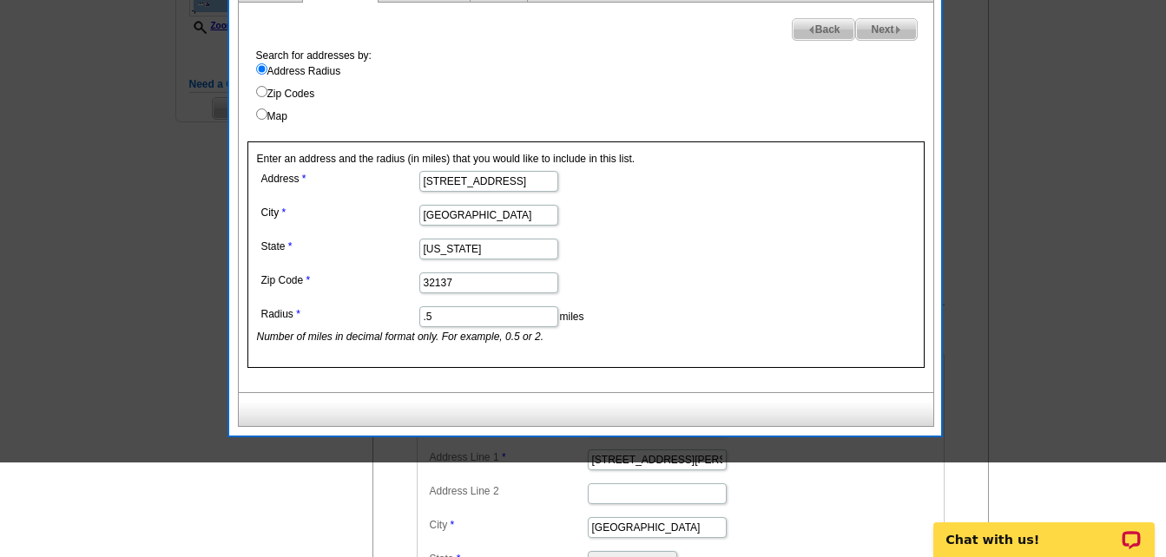
scroll to position [521, 0]
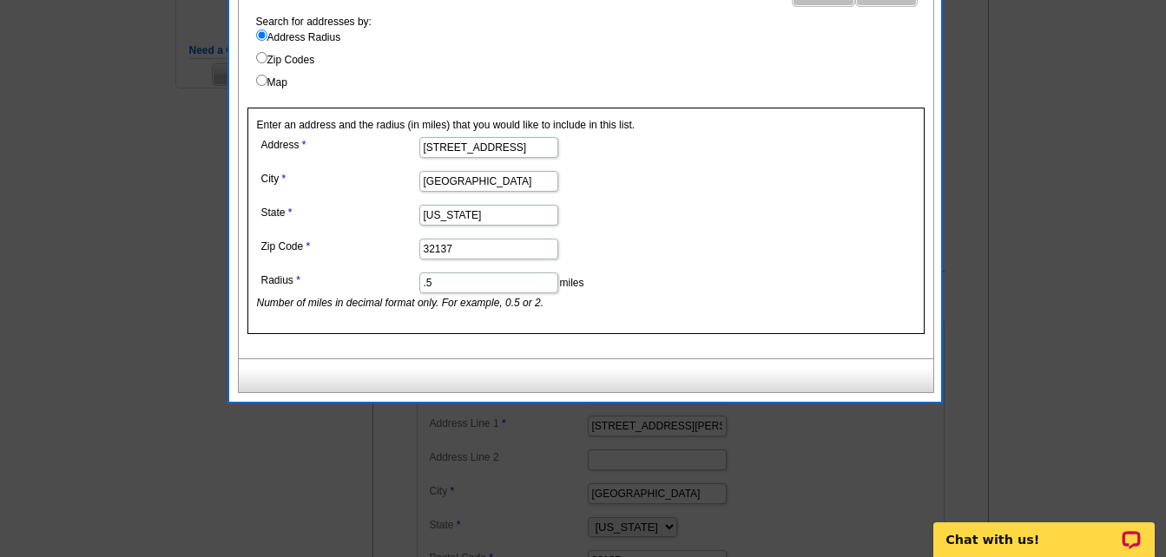
click at [431, 283] on input ".5" at bounding box center [488, 283] width 139 height 21
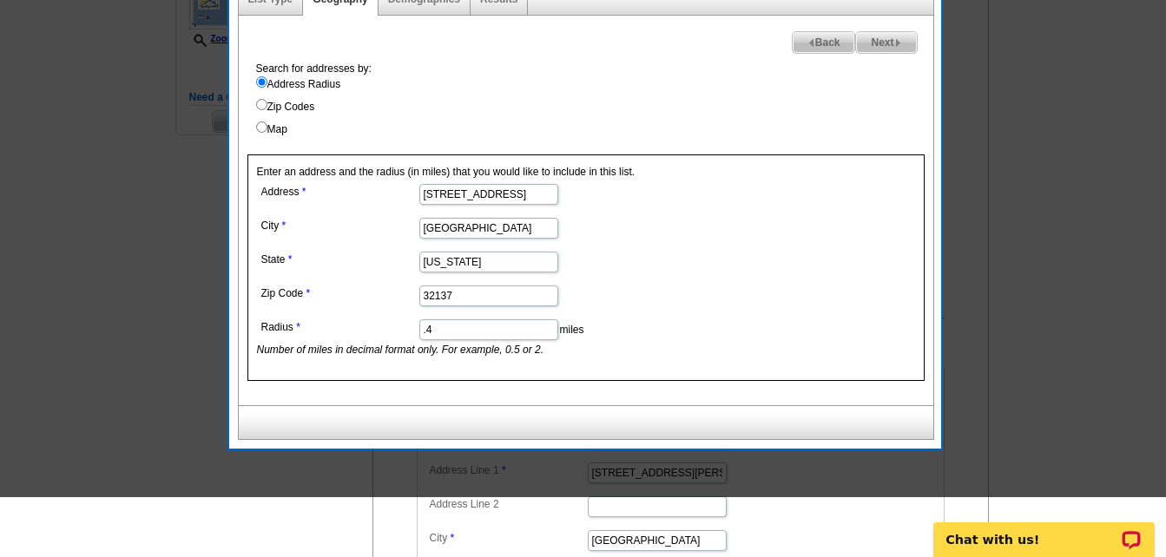
scroll to position [347, 0]
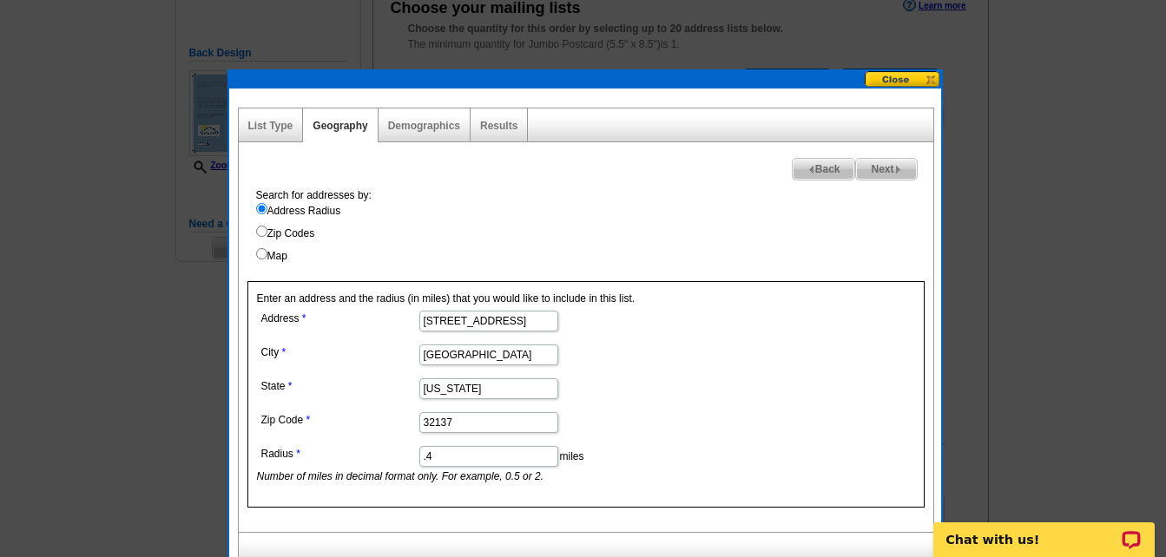
type input ".4"
click at [870, 167] on span "Next" at bounding box center [886, 169] width 60 height 21
select select
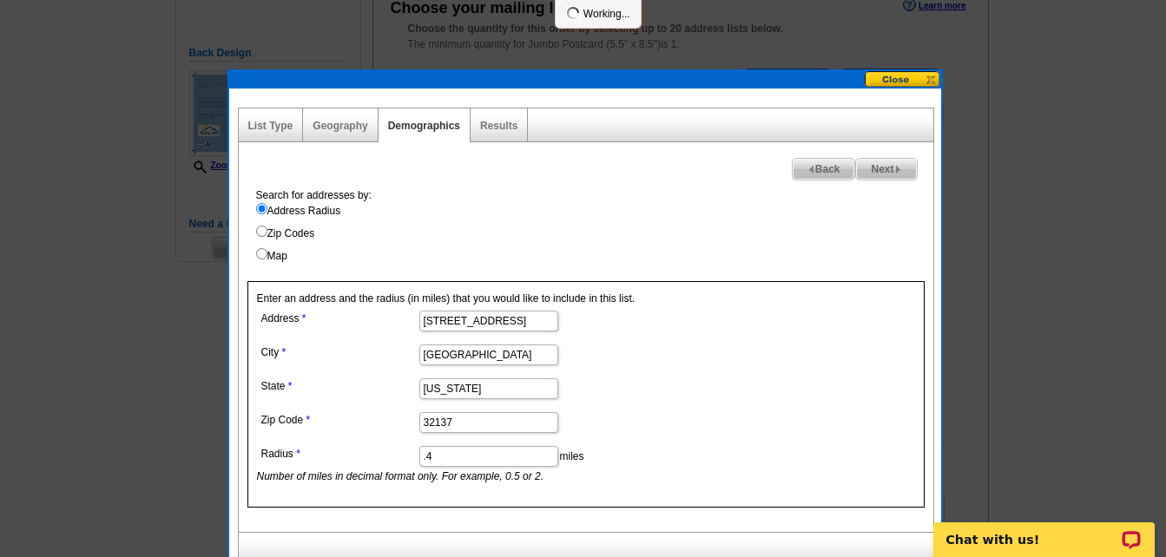
select select
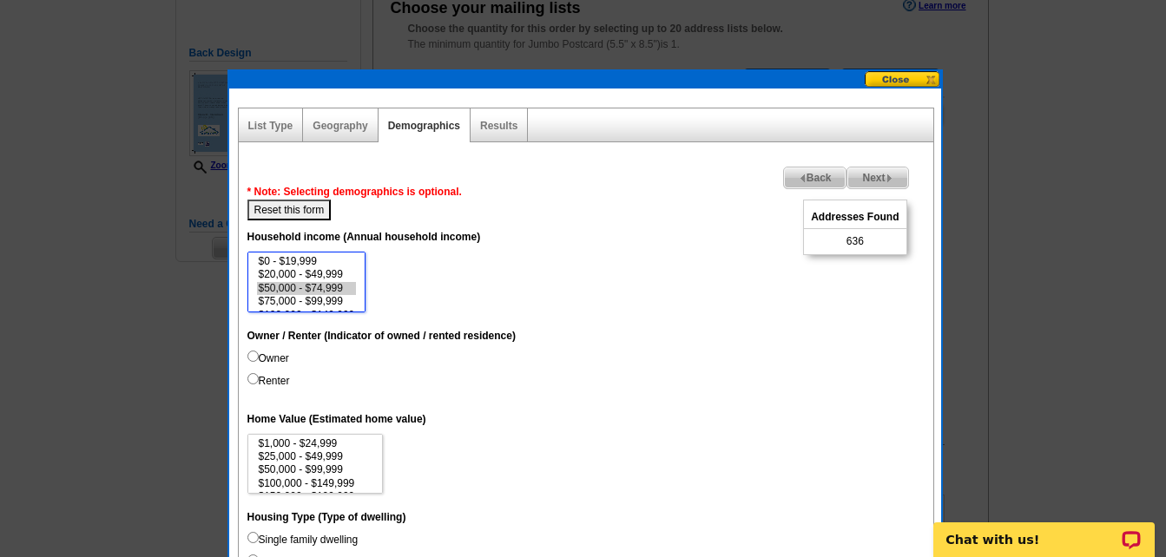
click at [289, 286] on option "$50,000 - $74,999" at bounding box center [307, 288] width 100 height 13
select select "50000-74999"
click at [339, 304] on select "$0 - $19,999 $20,000 - $49,999 $50,000 - $74,999 $75,000 - $99,999 $100,000 - $…" at bounding box center [306, 282] width 119 height 61
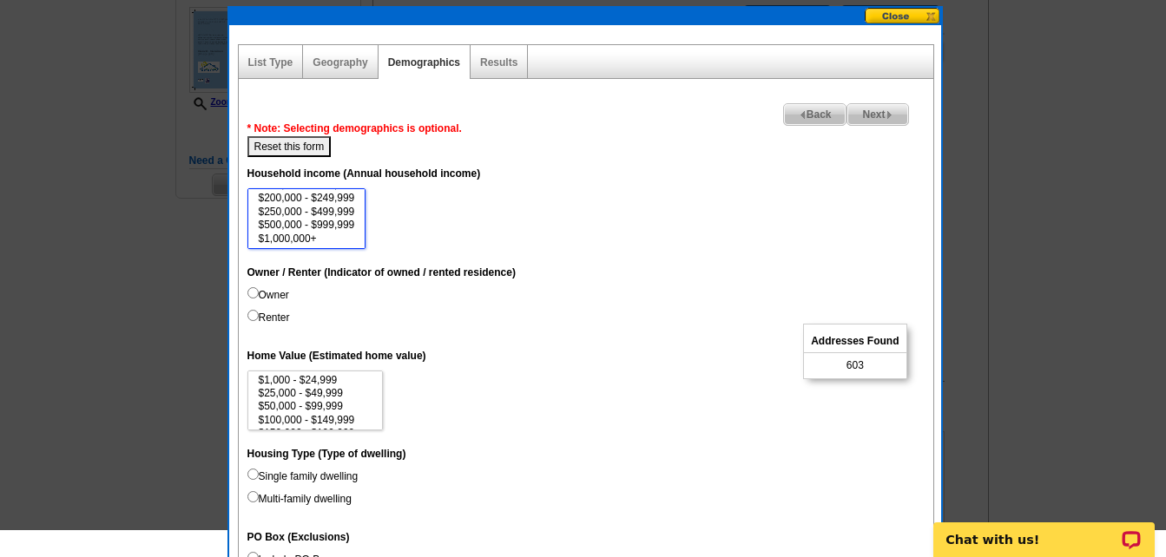
scroll to position [434, 0]
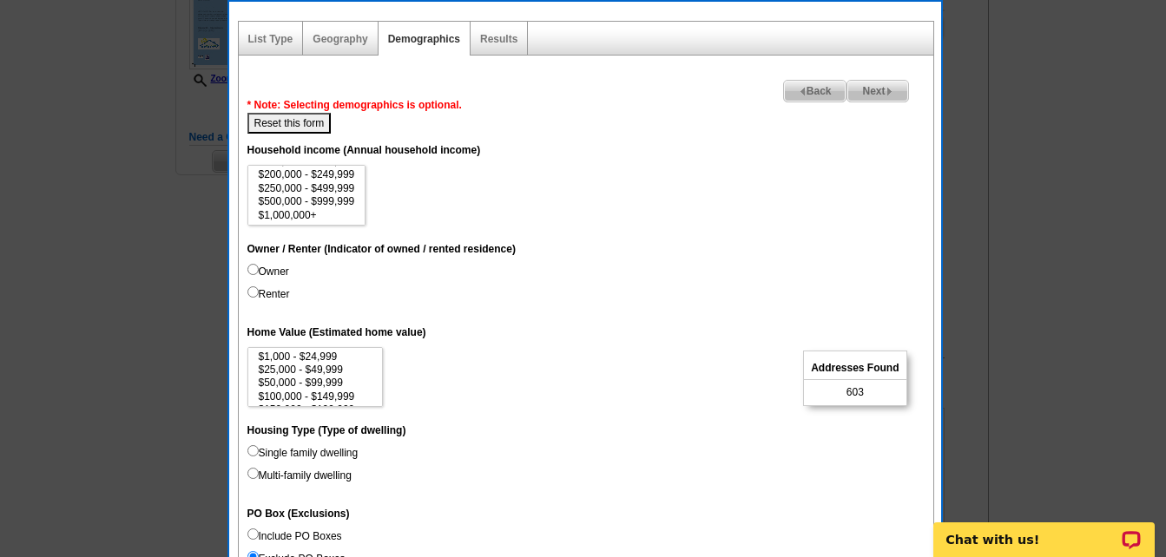
click at [256, 271] on input "Owner" at bounding box center [252, 269] width 11 height 11
radio input "true"
click at [359, 378] on option "$50,000 - $99,999" at bounding box center [315, 383] width 117 height 13
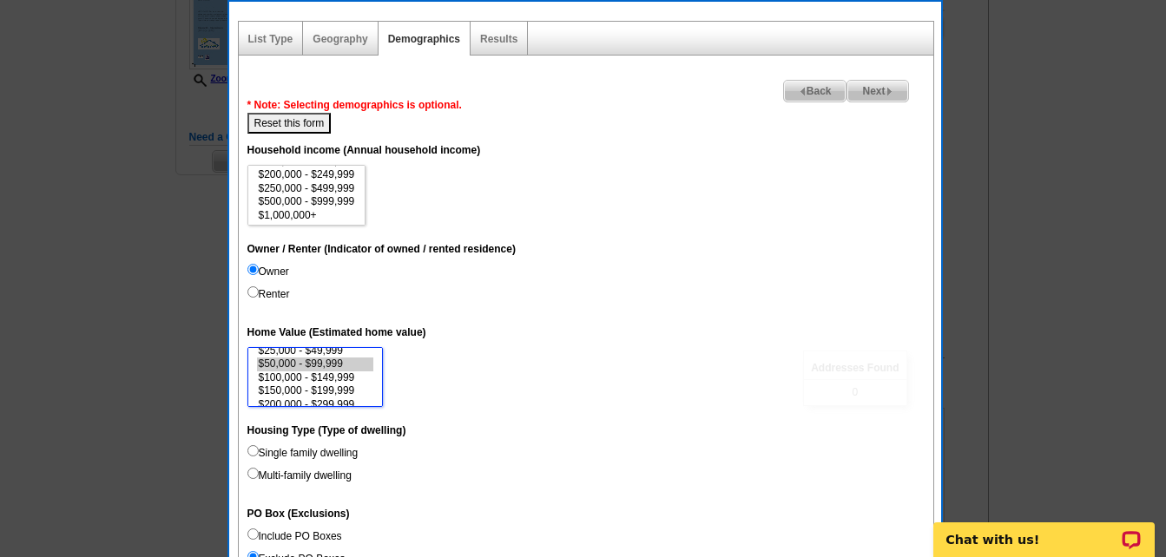
scroll to position [35, 0]
select select "50000-99999"
click at [340, 398] on option "$300,000 - $499,999" at bounding box center [315, 402] width 117 height 13
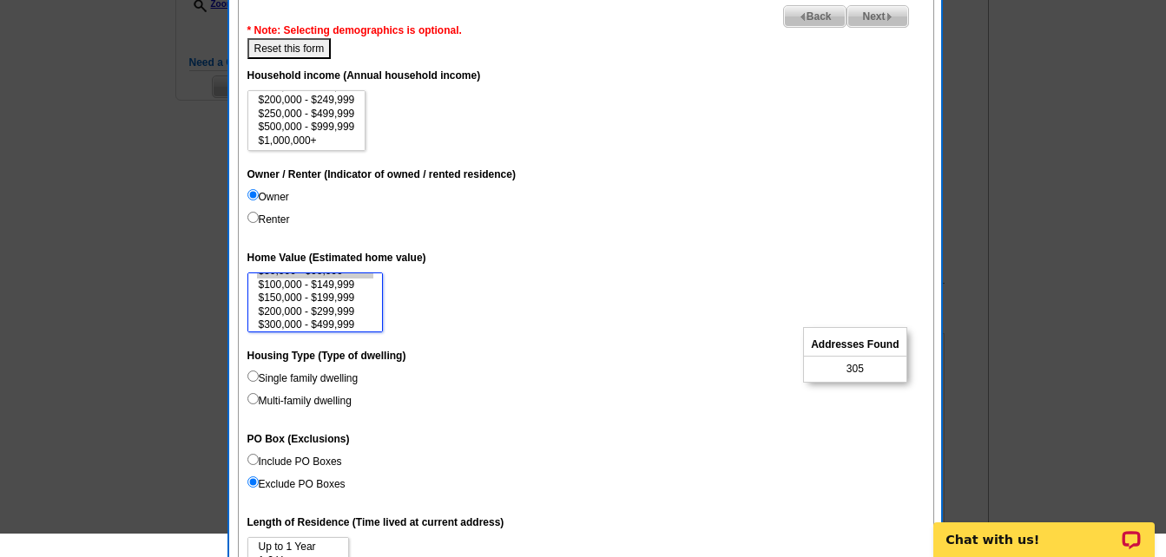
scroll to position [694, 0]
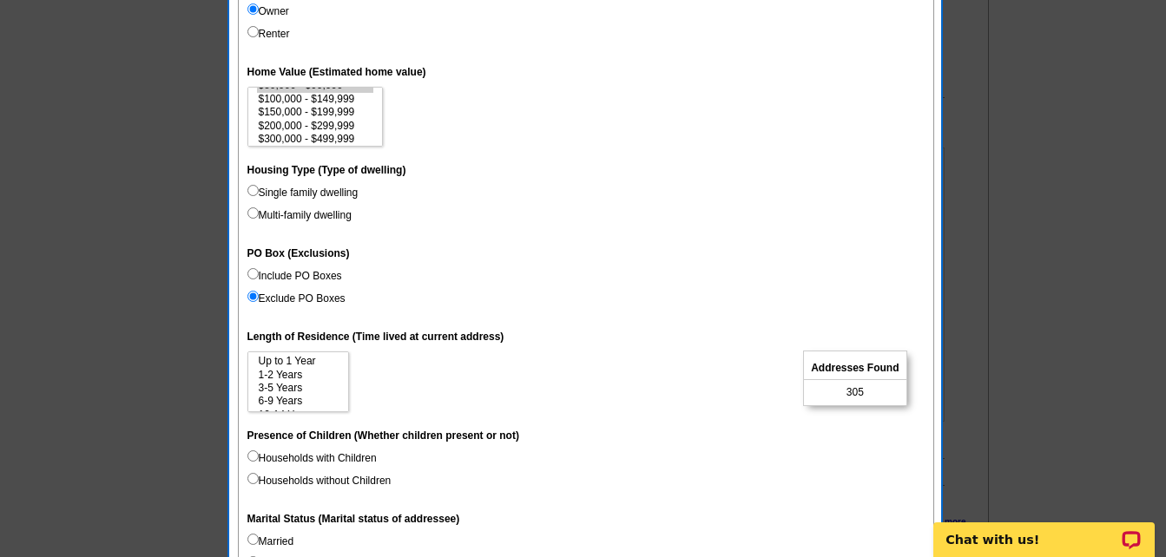
click at [256, 186] on input "Single family dwelling" at bounding box center [252, 190] width 11 height 11
radio input "true"
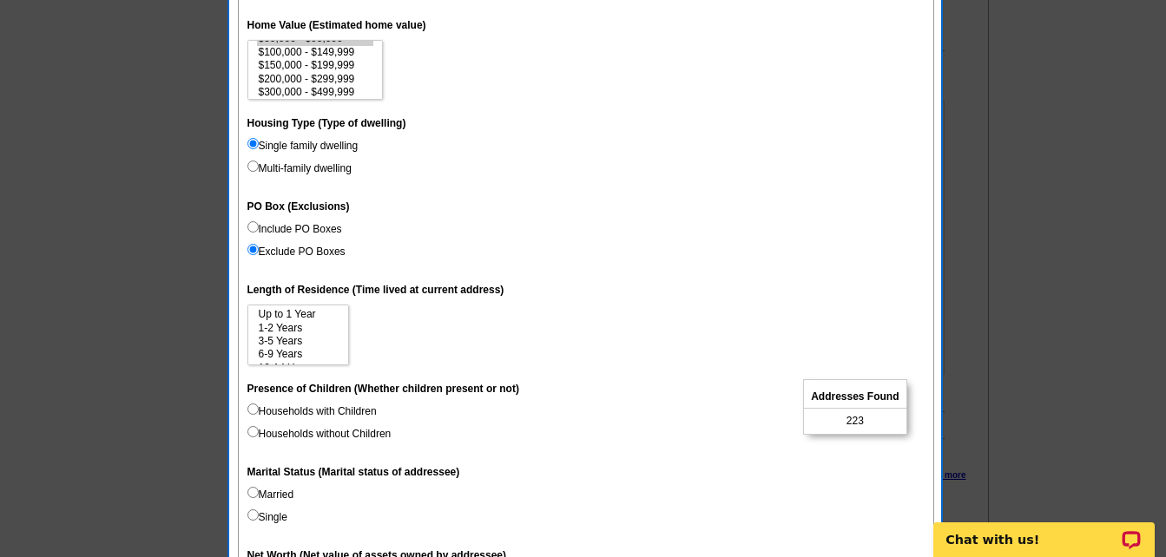
scroll to position [868, 0]
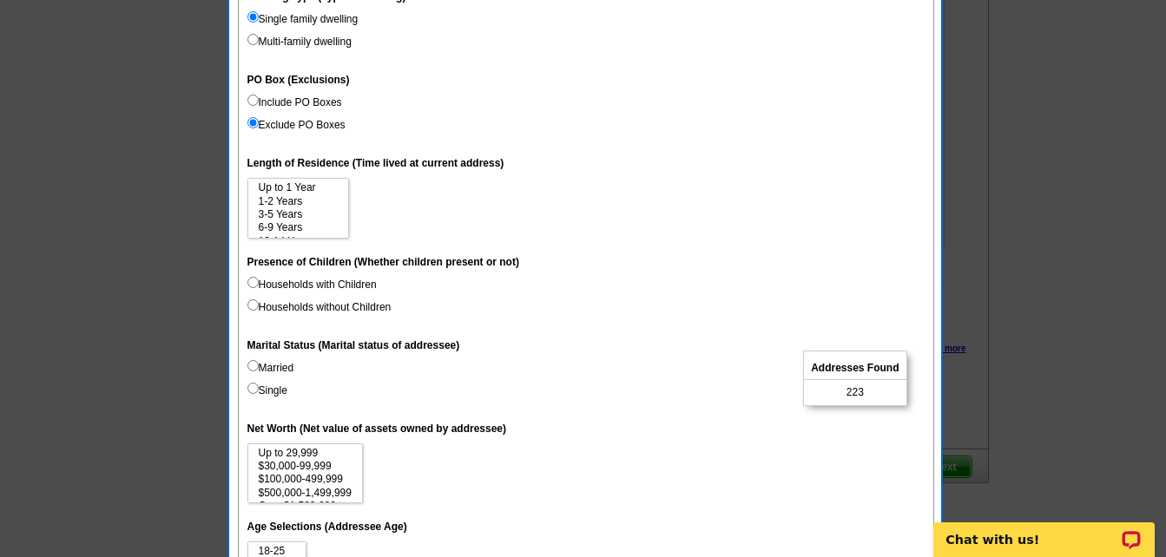
click at [247, 364] on div "Next Addresses Found 223 Back * Note: Selecting demographics is optional. Reset…" at bounding box center [586, 174] width 694 height 1038
click at [253, 372] on label "Married" at bounding box center [270, 368] width 47 height 16
click at [253, 371] on input "Married" at bounding box center [252, 365] width 11 height 11
radio input "true"
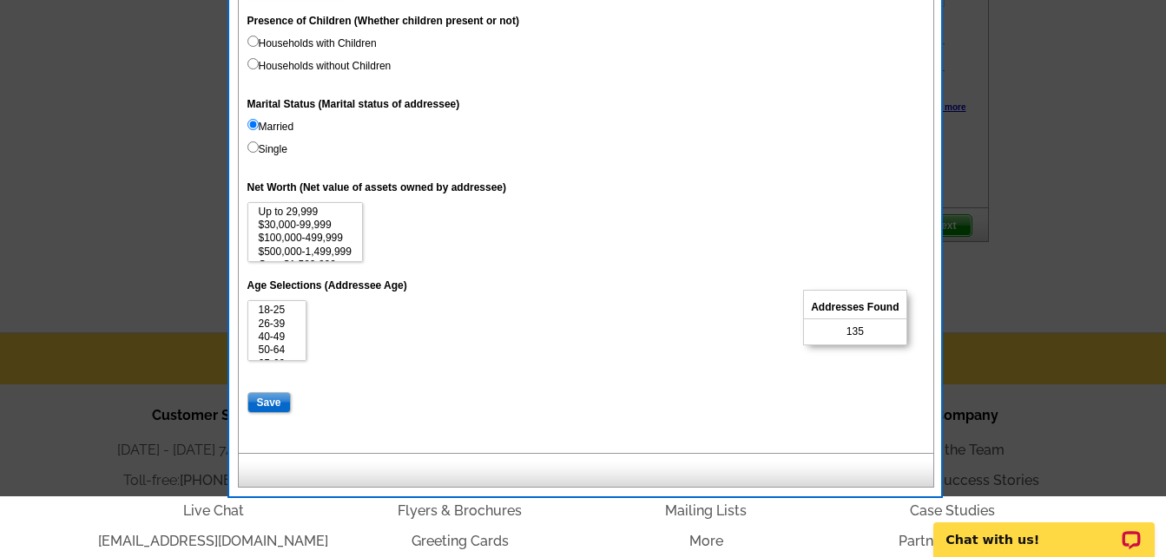
scroll to position [1128, 0]
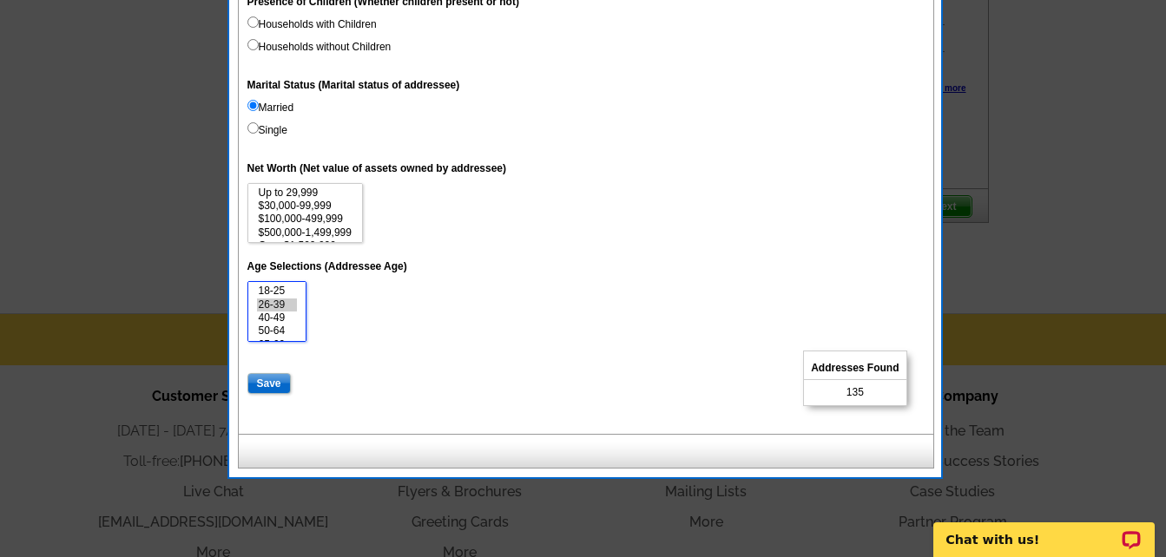
click at [271, 306] on option "26-39" at bounding box center [277, 305] width 41 height 13
select select "26-39"
click at [270, 331] on option "Over 75" at bounding box center [277, 337] width 41 height 13
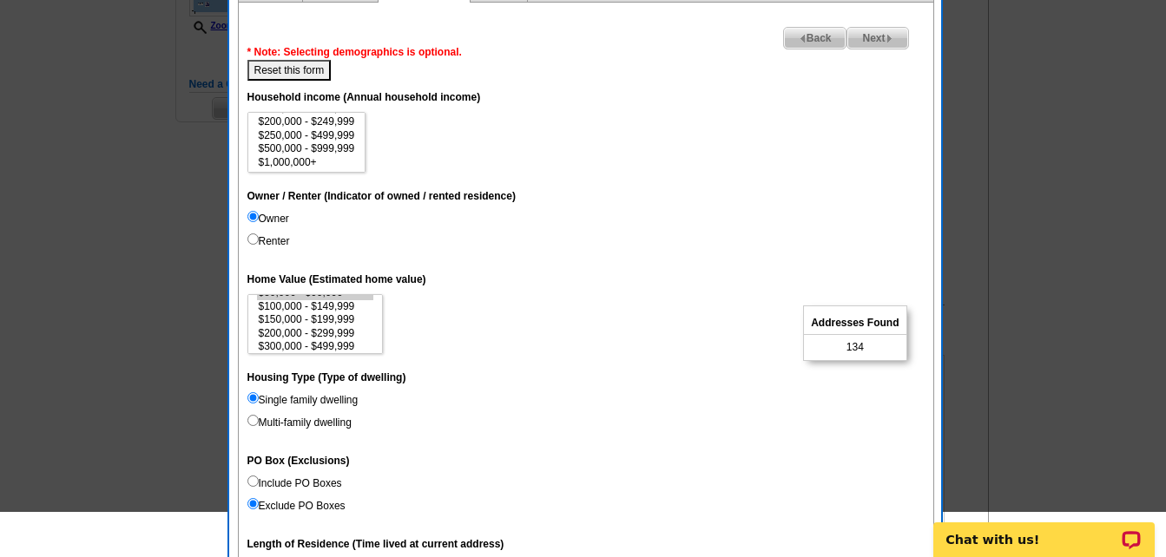
scroll to position [434, 0]
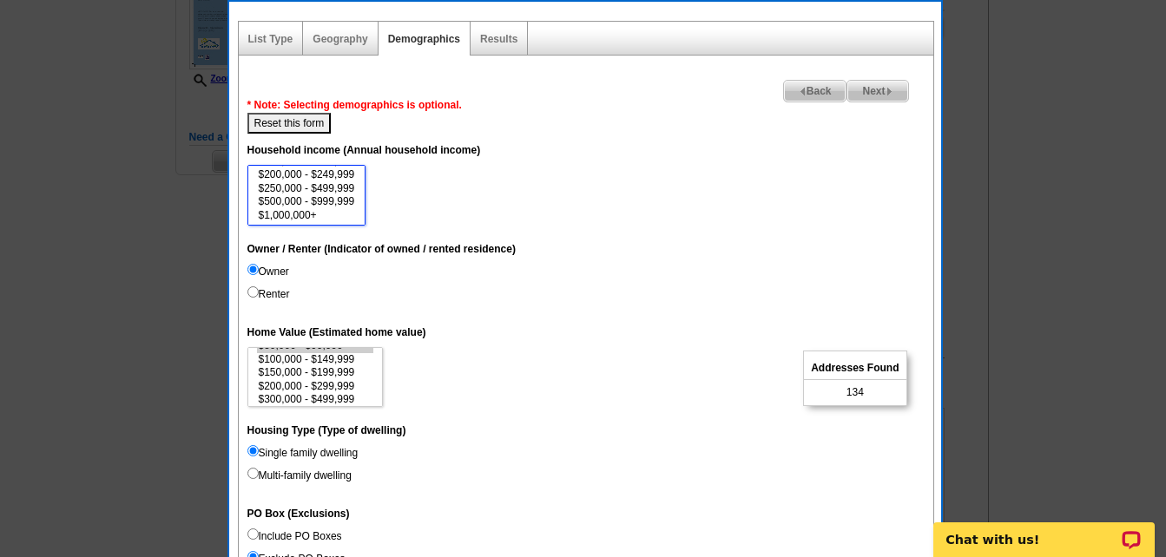
click at [334, 187] on option "$250,000 - $499,999" at bounding box center [307, 188] width 100 height 13
click at [327, 190] on option "$50,000 - $74,999" at bounding box center [307, 191] width 100 height 13
click at [335, 189] on option "$250,000 - $499,999" at bounding box center [307, 188] width 100 height 13
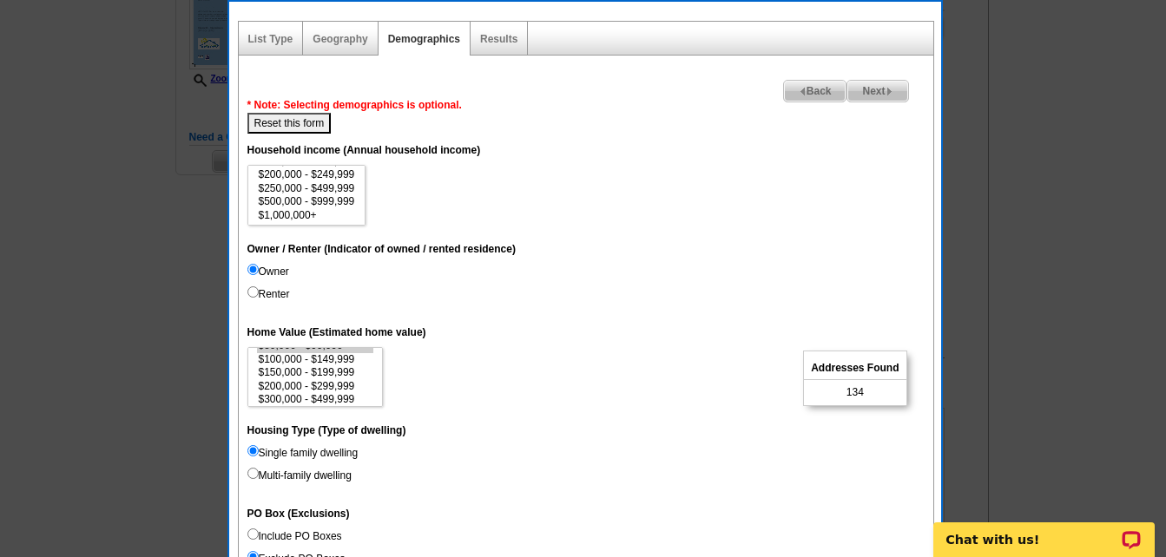
click at [444, 316] on dt "Home Value (Estimated home value)" at bounding box center [585, 331] width 677 height 31
click at [366, 171] on select "$0 - $19,999 $20,000 - $49,999 $50,000 - $74,999 $75,000 - $99,999 $100,000 - $…" at bounding box center [306, 195] width 119 height 61
click at [339, 199] on option "$75,000 - $99,999" at bounding box center [307, 204] width 100 height 13
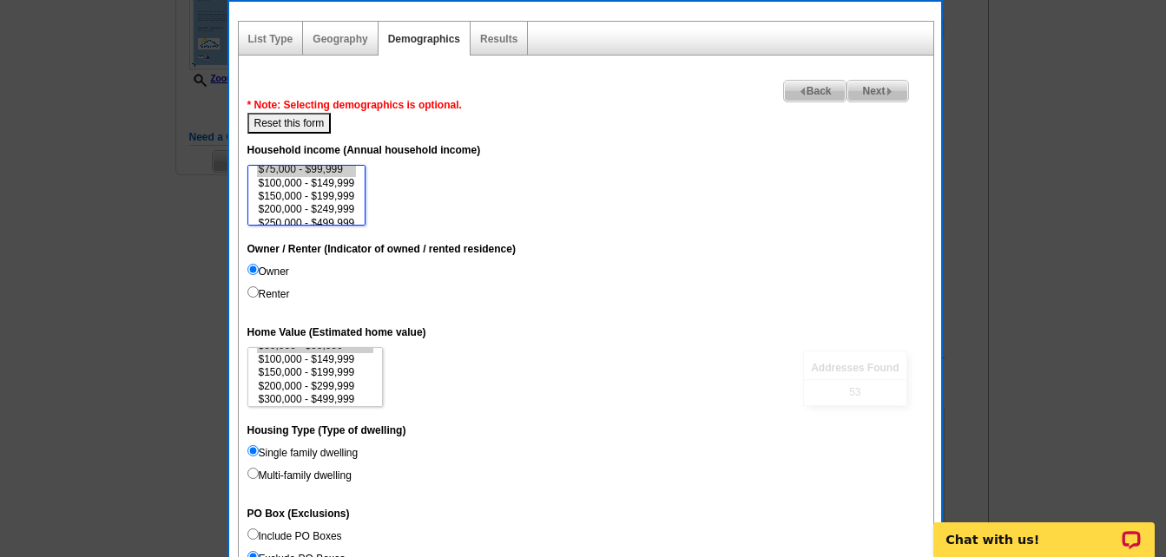
scroll to position [80, 0]
click at [346, 183] on option "$250,000 - $499,999" at bounding box center [307, 188] width 100 height 13
click at [343, 195] on option "$500,000 - $999,999" at bounding box center [307, 201] width 100 height 13
click at [338, 199] on option "$500,000 - $999,999" at bounding box center [307, 201] width 100 height 13
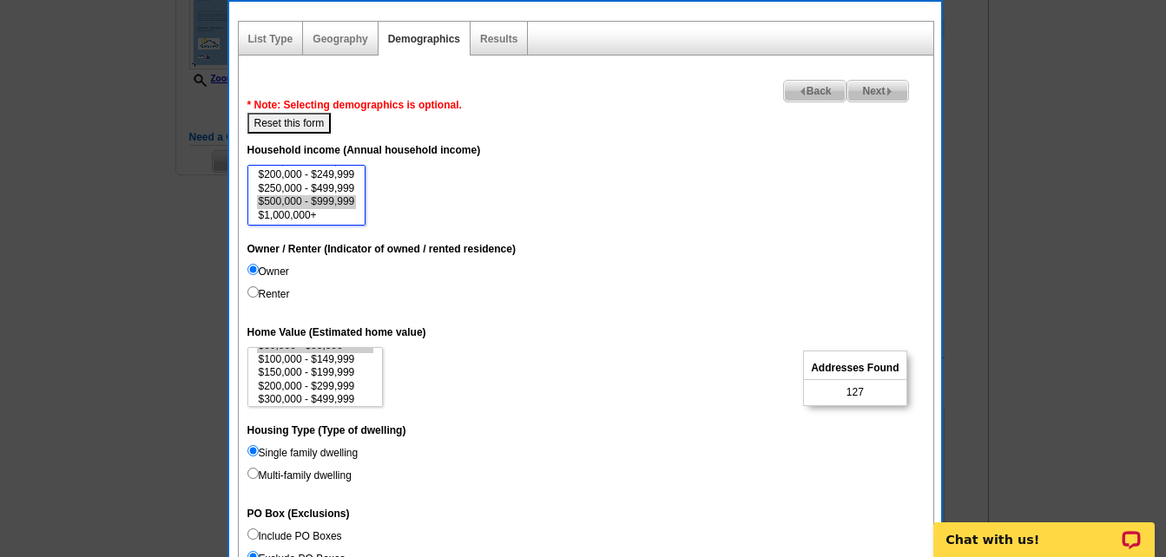
click at [338, 199] on option "$500,000 - $999,999" at bounding box center [307, 201] width 100 height 13
click at [358, 166] on select "$0 - $19,999 $20,000 - $49,999 $50,000 - $74,999 $75,000 - $99,999 $100,000 - $…" at bounding box center [306, 195] width 119 height 61
click at [327, 171] on option "$75,000 - $99,999" at bounding box center [307, 169] width 100 height 13
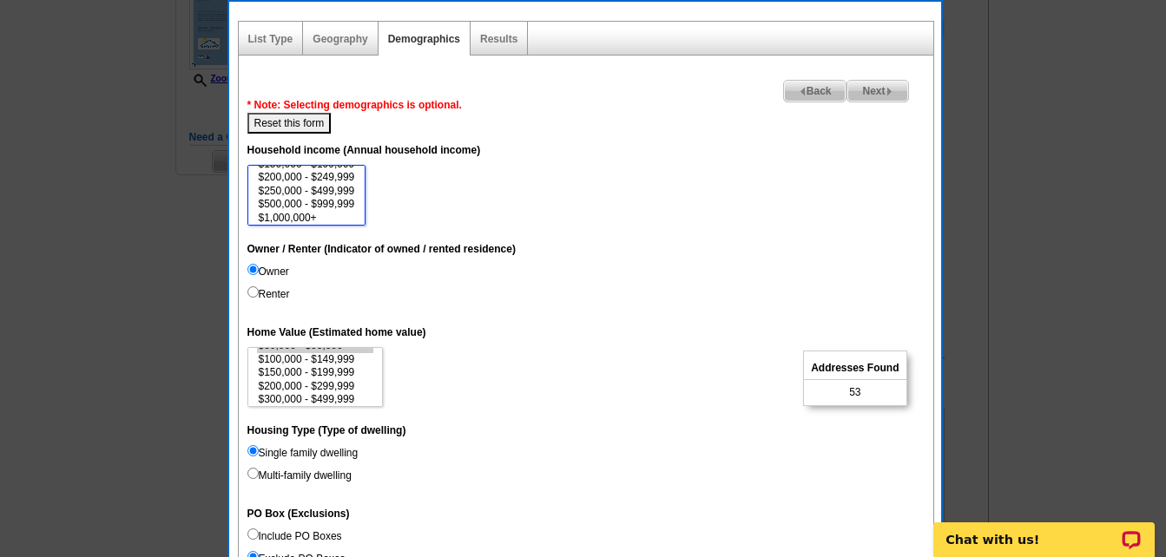
select select "75000-99999"
click at [343, 192] on option "$250,000 - $499,999" at bounding box center [307, 191] width 100 height 13
click at [543, 386] on dd "$1,000 - $24,999 $25,000 - $49,999 $50,000 - $99,999 $100,000 - $149,999 $150,0…" at bounding box center [585, 377] width 677 height 61
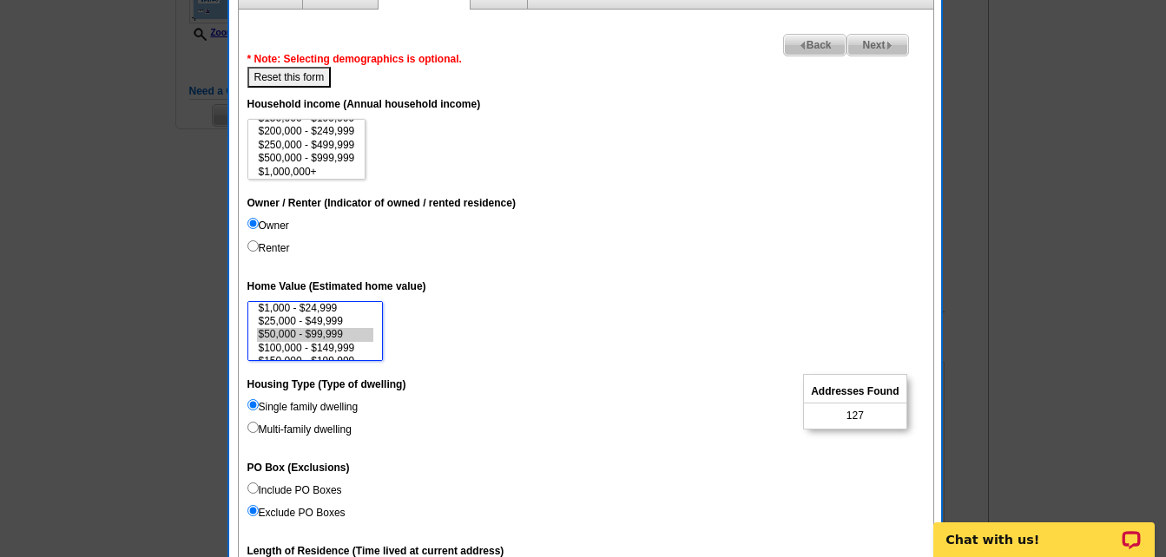
scroll to position [521, 0]
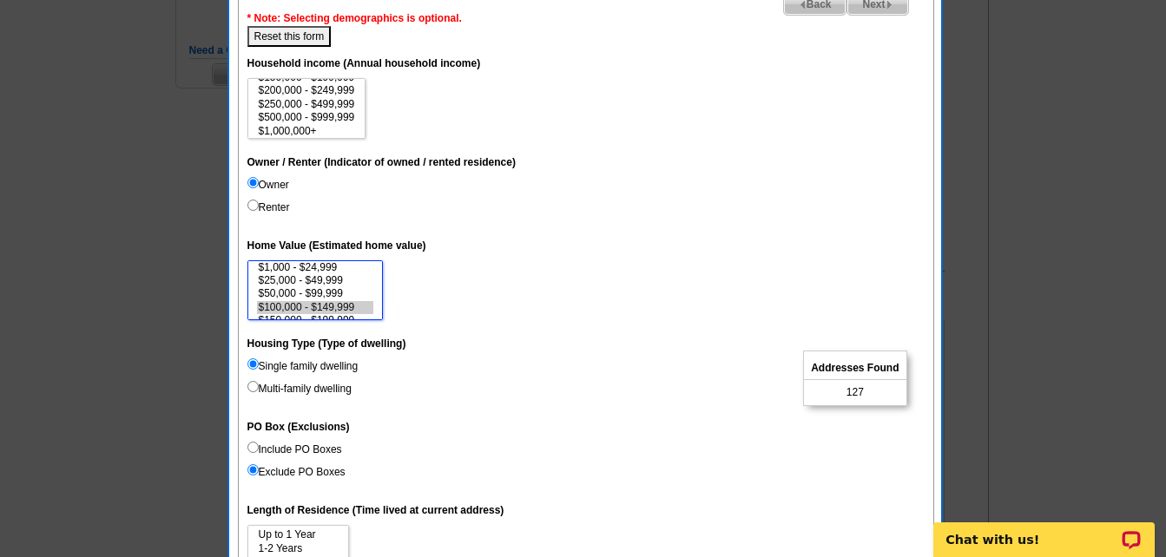
click at [350, 306] on option "$100,000 - $149,999" at bounding box center [315, 307] width 117 height 13
click at [347, 273] on option "$300,000 - $499,999" at bounding box center [315, 278] width 117 height 13
select select "100000-149999"
click at [347, 287] on option "$500,000 - $999,999" at bounding box center [315, 291] width 117 height 13
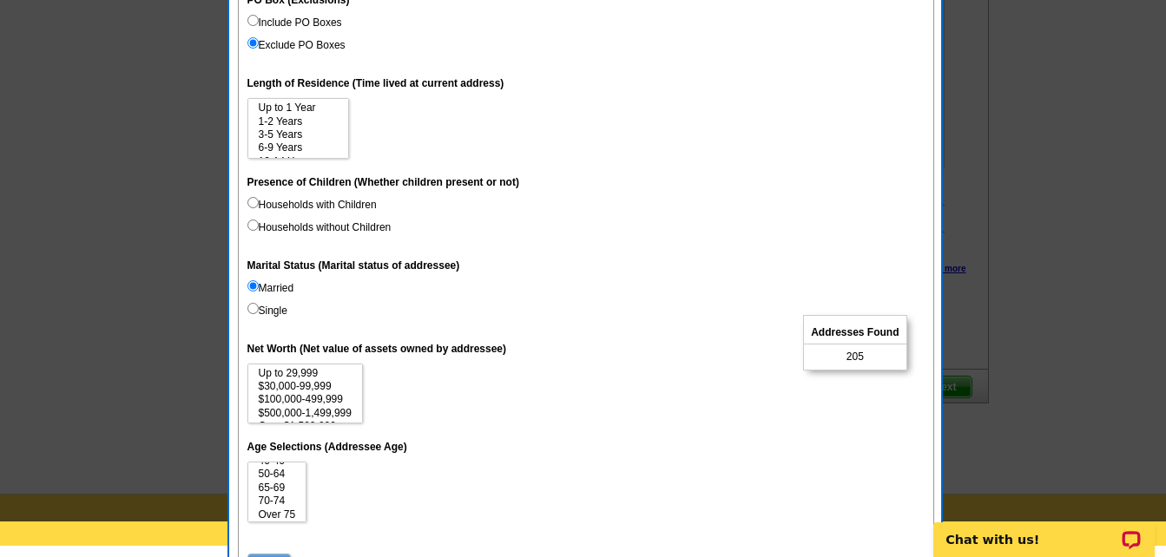
scroll to position [955, 0]
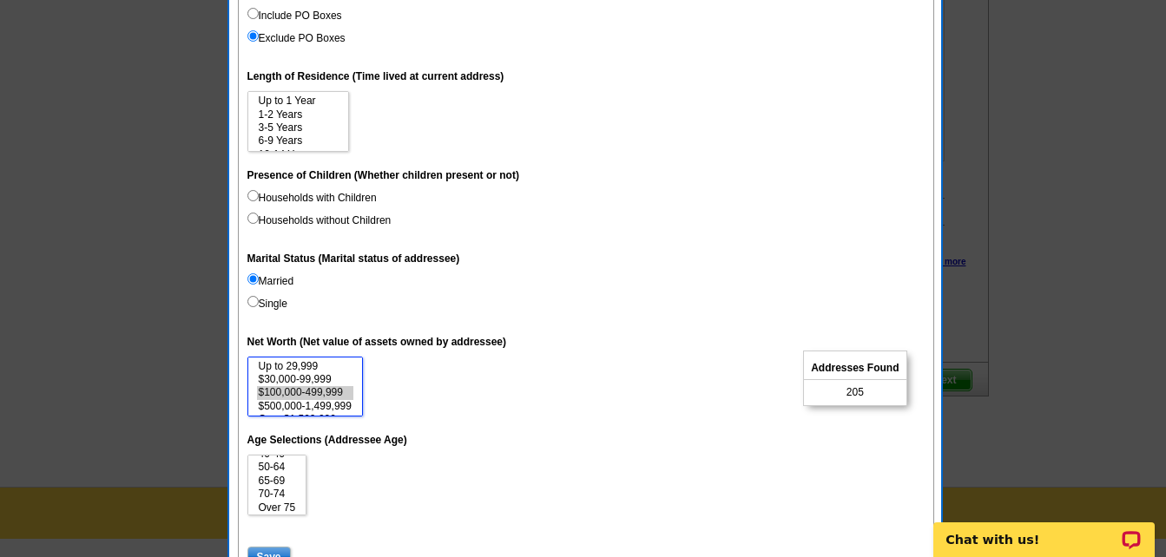
click at [332, 390] on option "$100,000-499,999" at bounding box center [305, 392] width 96 height 13
click at [332, 404] on option "$500,000-1,499,999" at bounding box center [305, 406] width 96 height 13
click at [336, 407] on option "$500,000-1,499,999" at bounding box center [305, 406] width 96 height 13
click at [339, 392] on option "$100,000-499,999" at bounding box center [305, 392] width 96 height 13
click at [330, 378] on option "$30,000-99,999" at bounding box center [305, 379] width 96 height 13
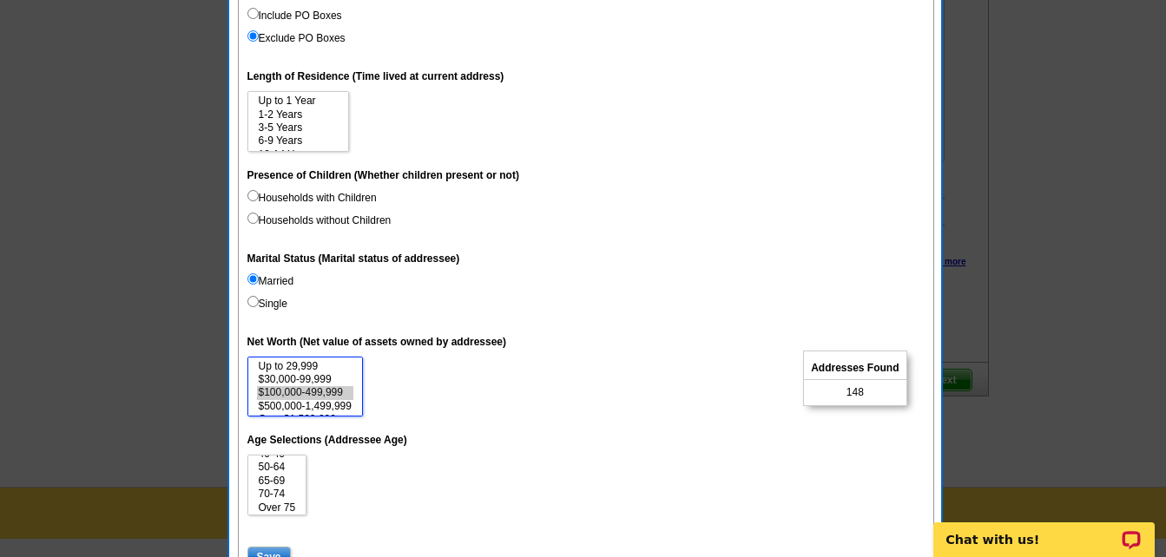
select select "100000-499999"
click at [348, 410] on option "$500,000-1,499,999" at bounding box center [305, 406] width 96 height 13
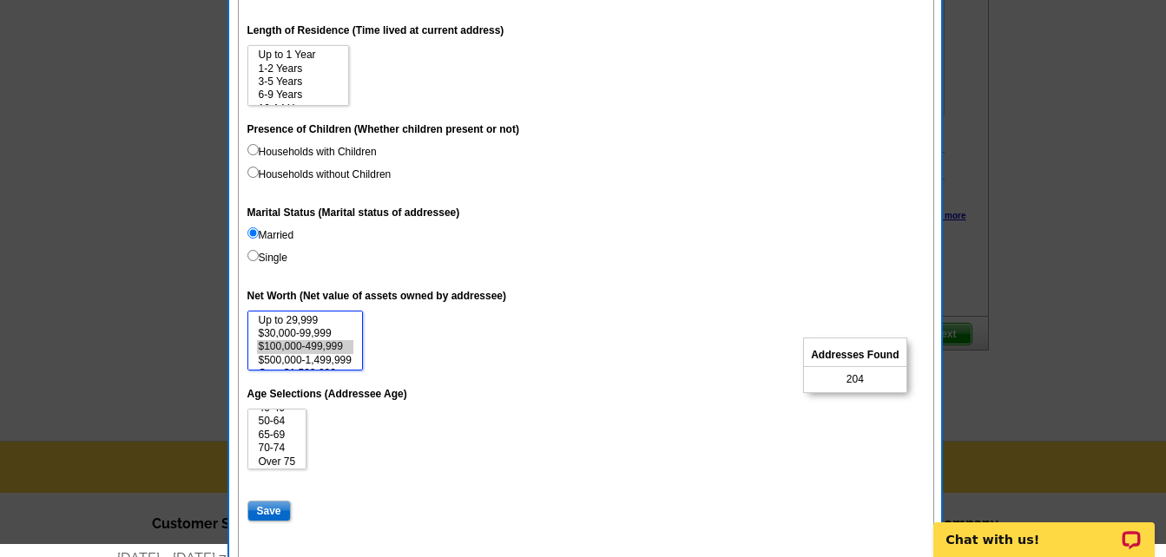
scroll to position [1128, 0]
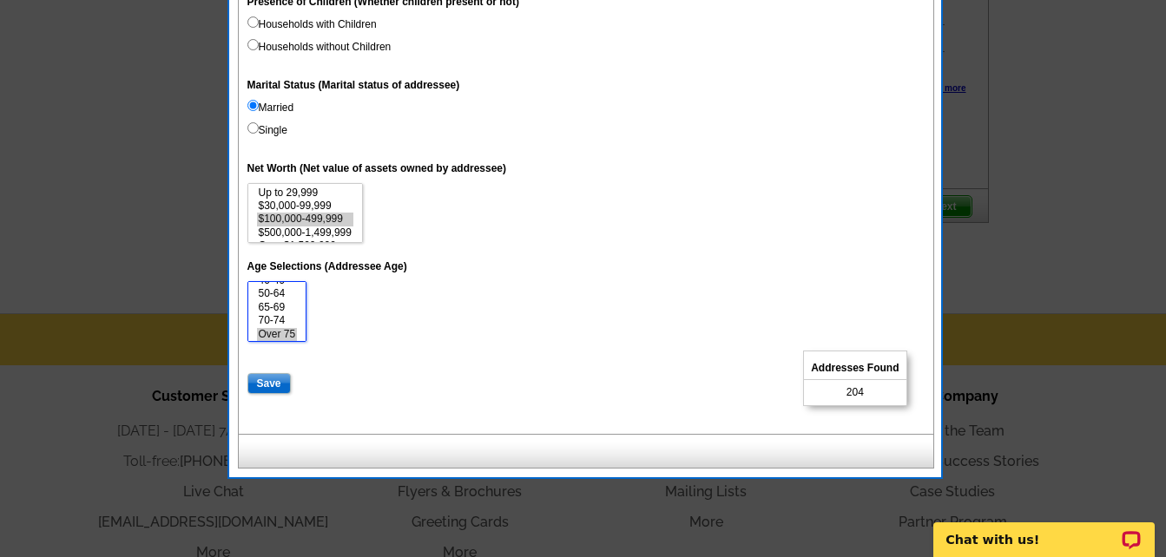
click at [284, 337] on option "Over 75" at bounding box center [277, 334] width 41 height 13
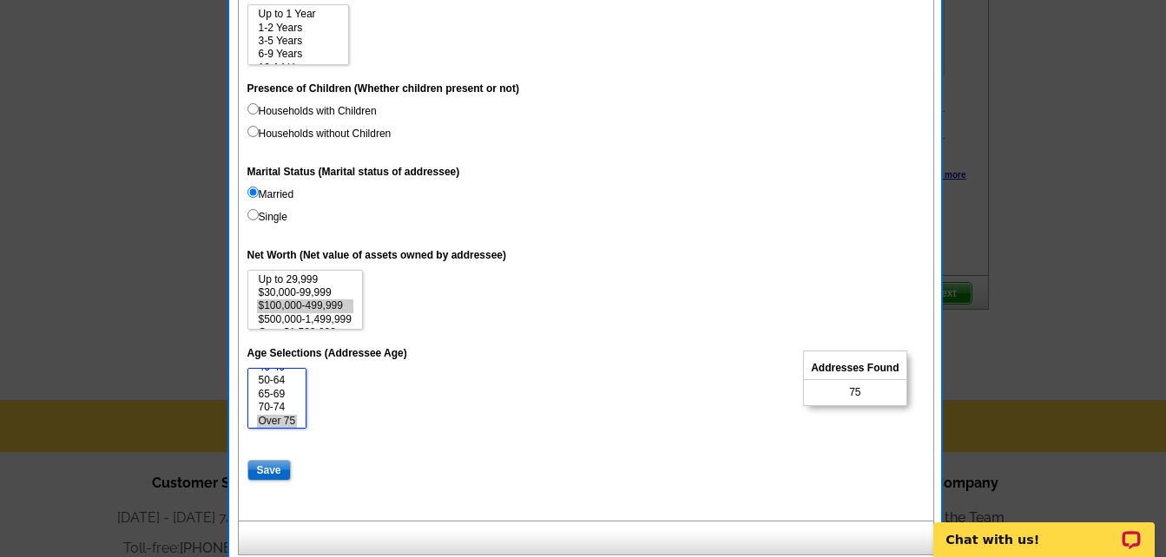
scroll to position [3, 0]
click at [280, 384] on option "26-39" at bounding box center [277, 389] width 41 height 13
click at [283, 401] on option "70-74" at bounding box center [277, 404] width 41 height 13
click at [280, 416] on option "Over 75" at bounding box center [277, 418] width 41 height 13
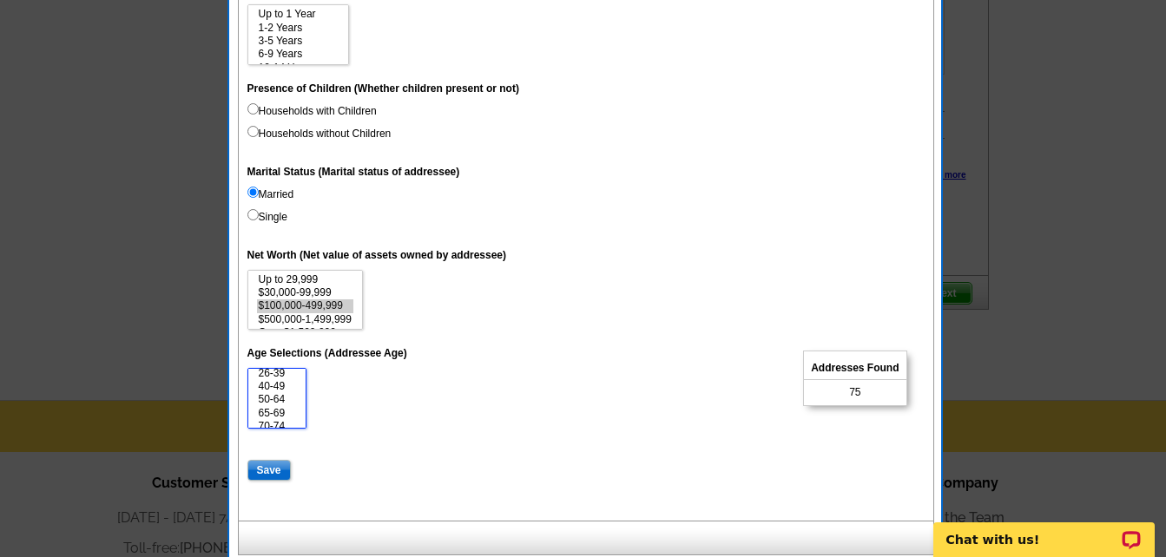
scroll to position [5, 0]
click at [290, 385] on option "26-39" at bounding box center [277, 386] width 41 height 13
select select "26-39"
click at [290, 404] on option "70-74" at bounding box center [277, 404] width 41 height 13
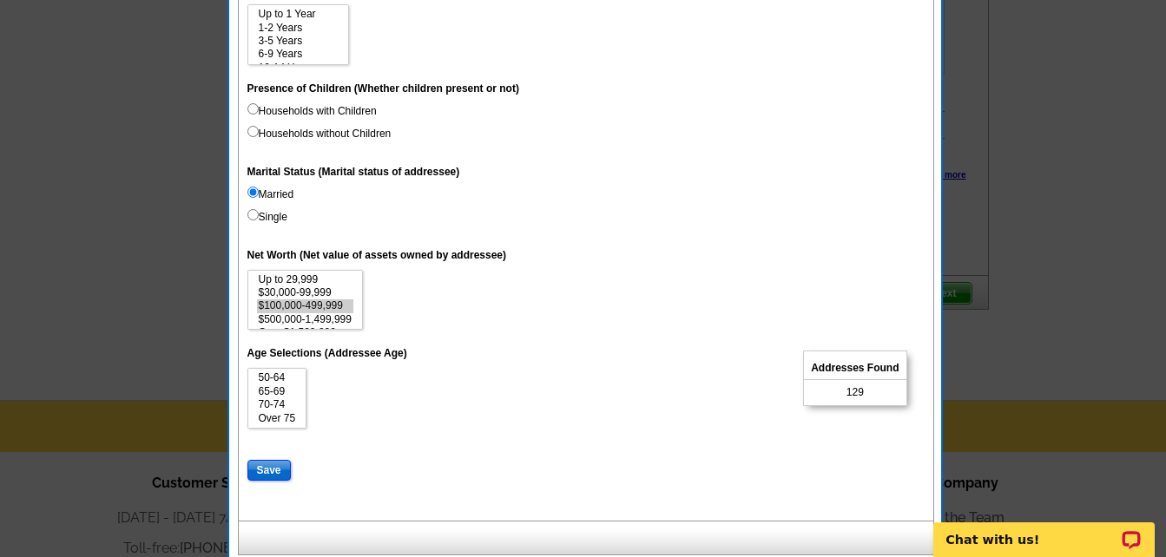
click at [266, 466] on input "Save" at bounding box center [268, 470] width 43 height 21
select select
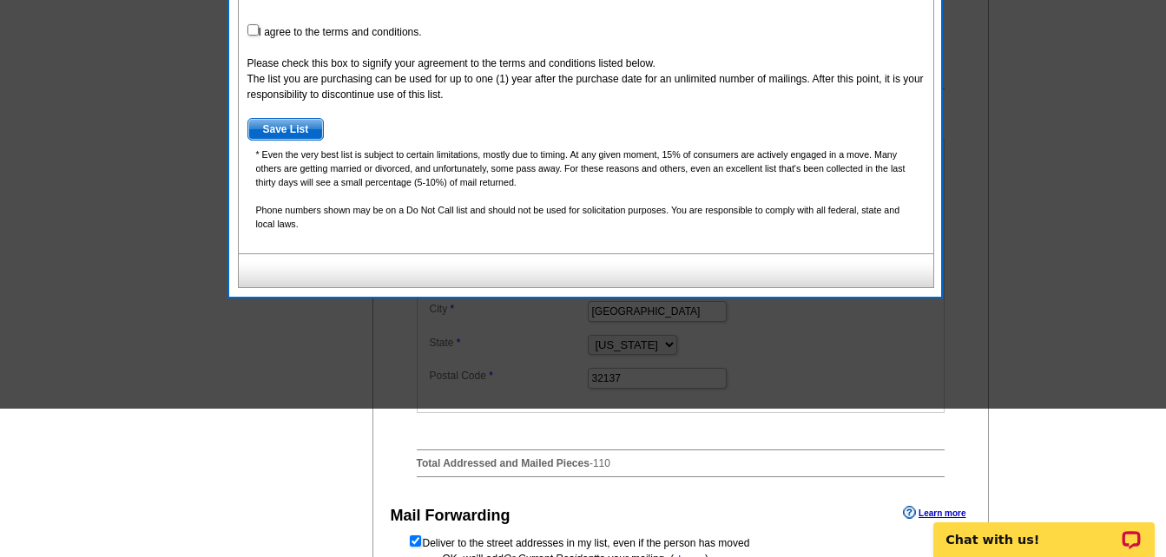
scroll to position [521, 0]
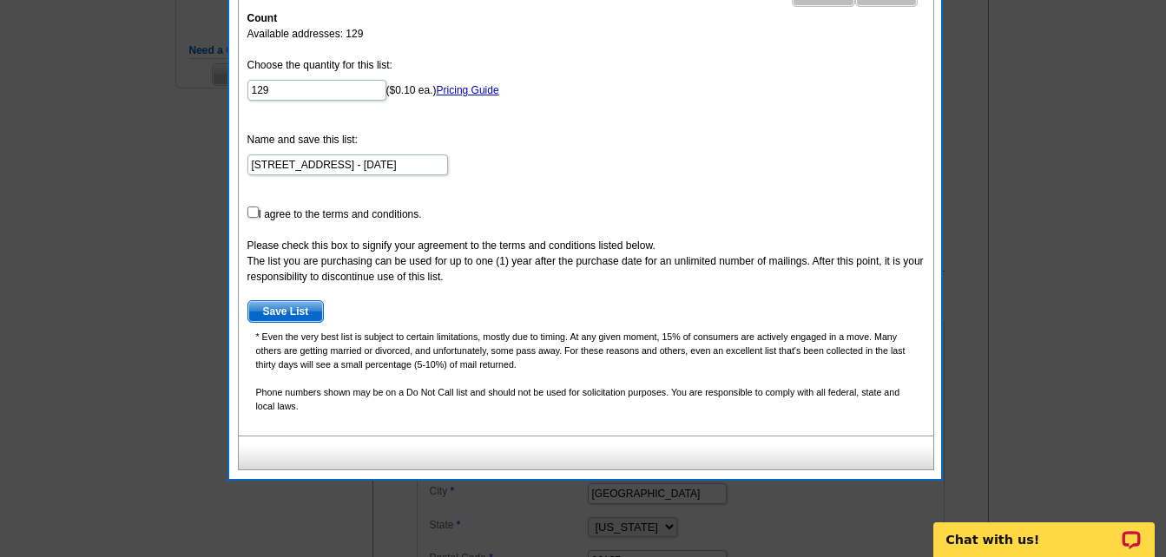
click at [252, 219] on form "Choose the quantity for this list: 129 ($0.10 ea.) Pricing Guide Name and save …" at bounding box center [585, 190] width 677 height 266
click at [260, 204] on form "Choose the quantity for this list: 129 ($0.10 ea.) Pricing Guide Name and save …" at bounding box center [585, 190] width 677 height 266
click at [256, 212] on input "checkbox" at bounding box center [252, 212] width 11 height 11
checkbox input "true"
click at [279, 310] on span "Save List" at bounding box center [286, 311] width 76 height 21
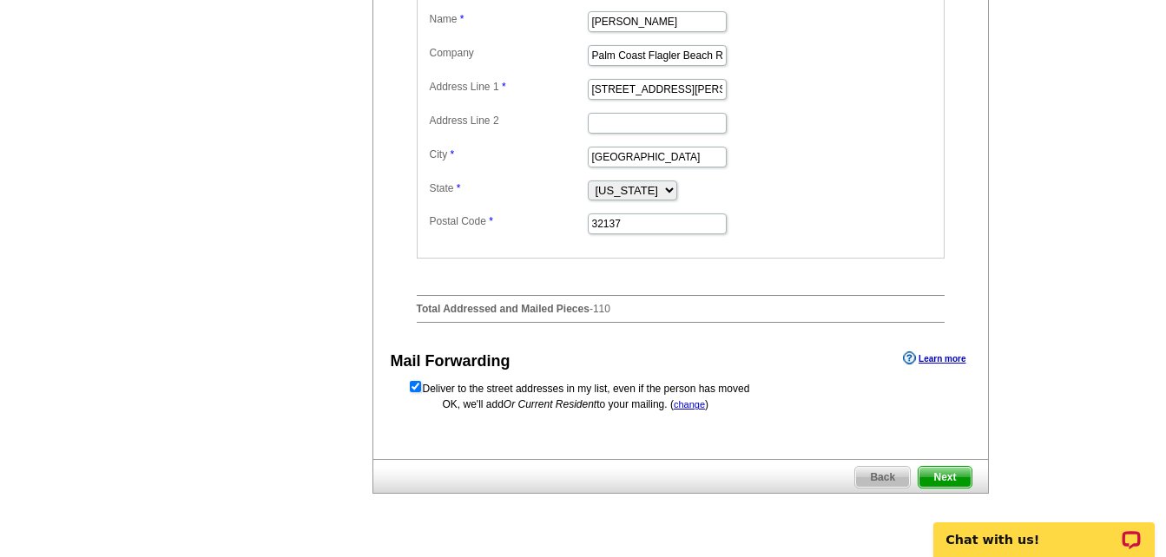
scroll to position [868, 0]
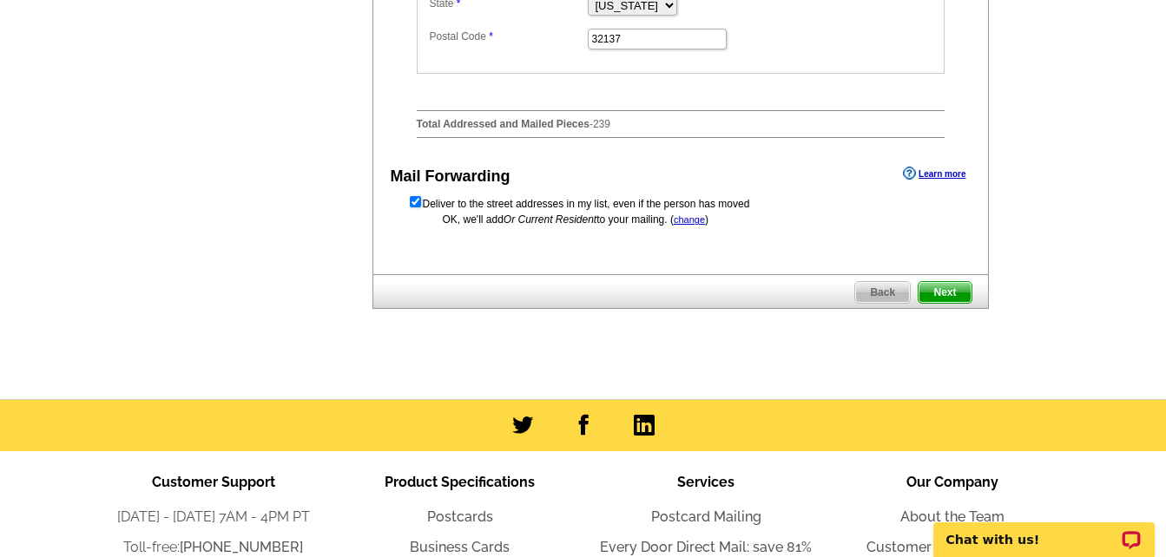
click at [949, 303] on span "Next" at bounding box center [944, 292] width 52 height 21
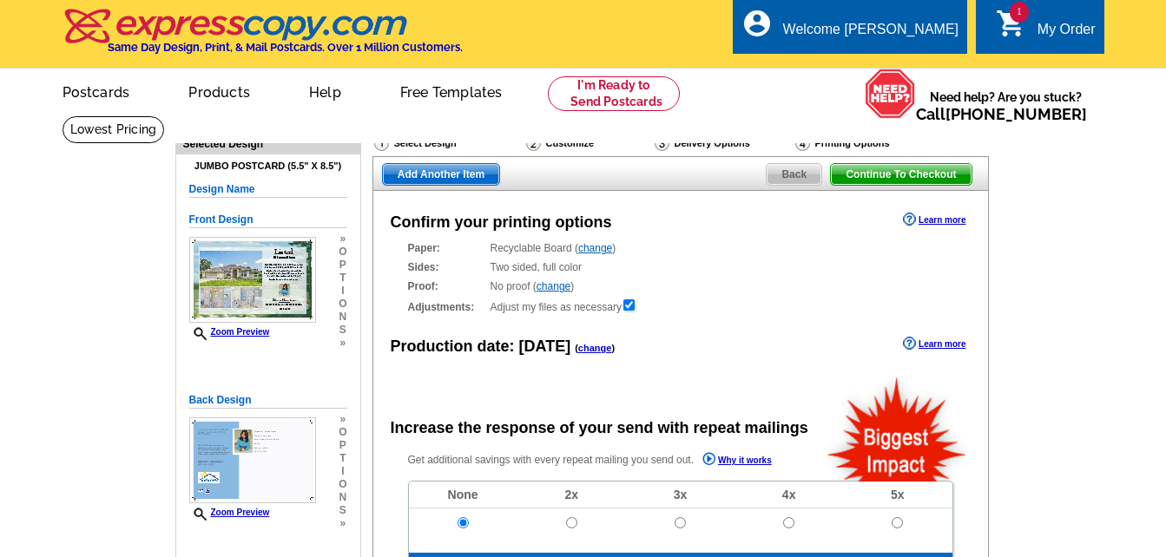
radio input "false"
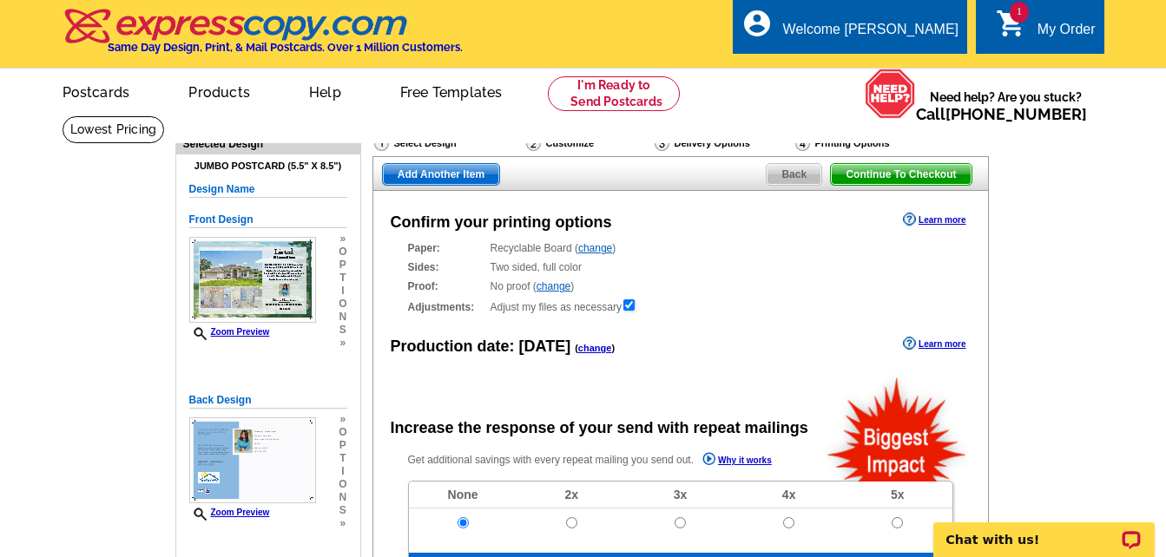
click at [788, 180] on span "Back" at bounding box center [793, 174] width 55 height 21
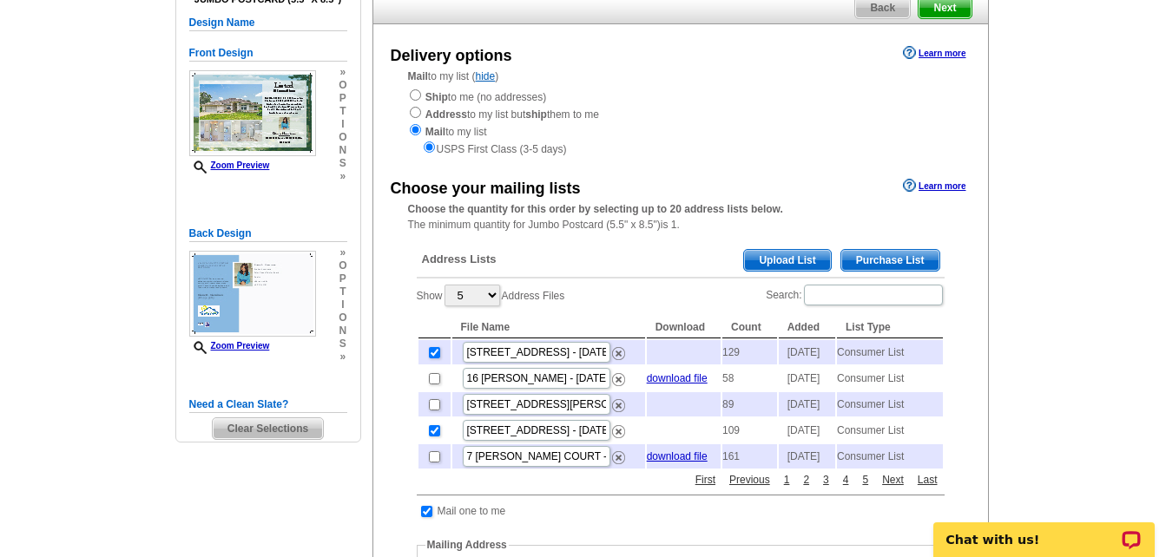
scroll to position [174, 0]
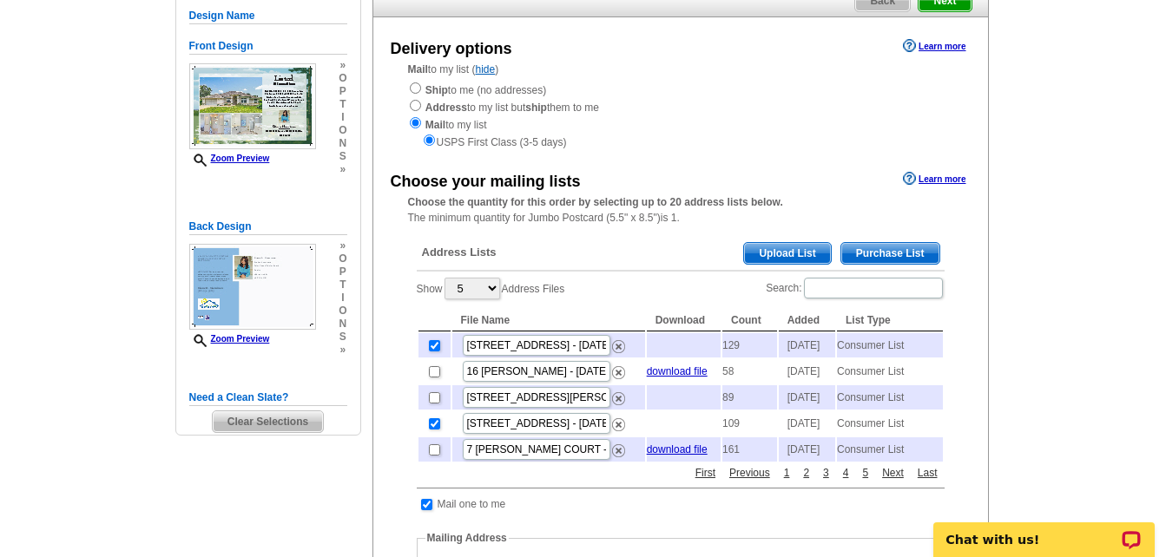
click at [414, 347] on div "Address Lists Purchase List Upload List Show 5 10 25 50 100 Address Files Searc…" at bounding box center [680, 559] width 545 height 661
click at [431, 352] on input "checkbox" at bounding box center [434, 345] width 11 height 11
checkbox input "false"
click at [436, 352] on input "checkbox" at bounding box center [434, 345] width 11 height 11
checkbox input "true"
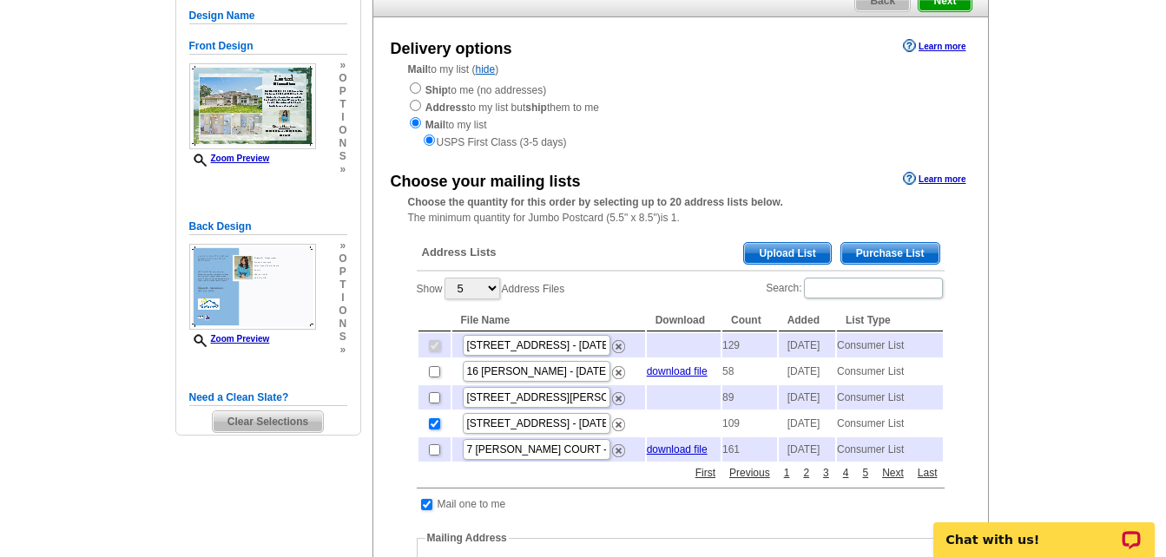
click at [435, 430] on input "checkbox" at bounding box center [434, 423] width 11 height 11
checkbox input "false"
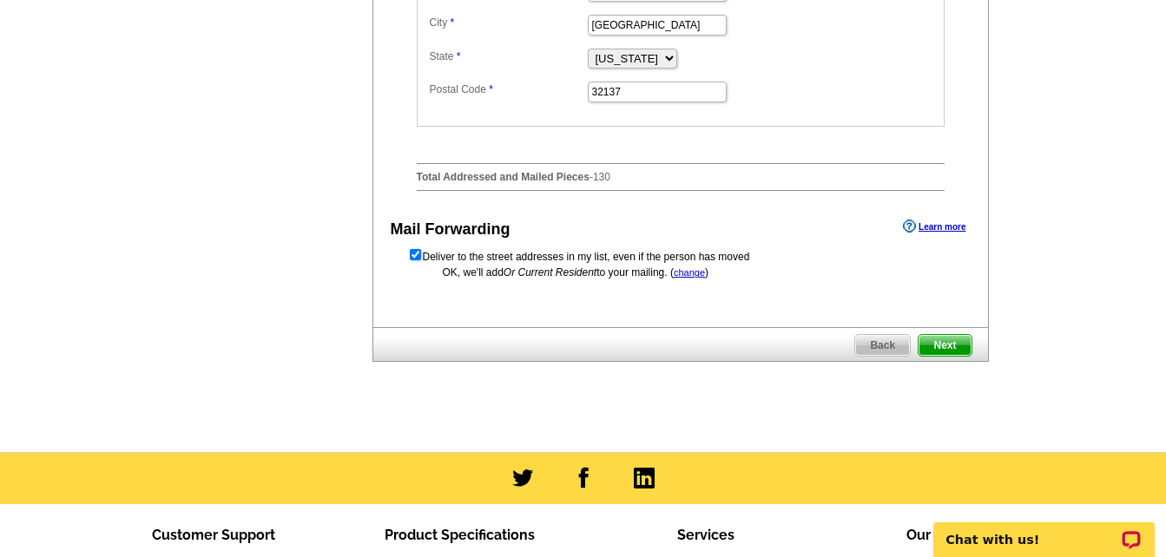
scroll to position [868, 0]
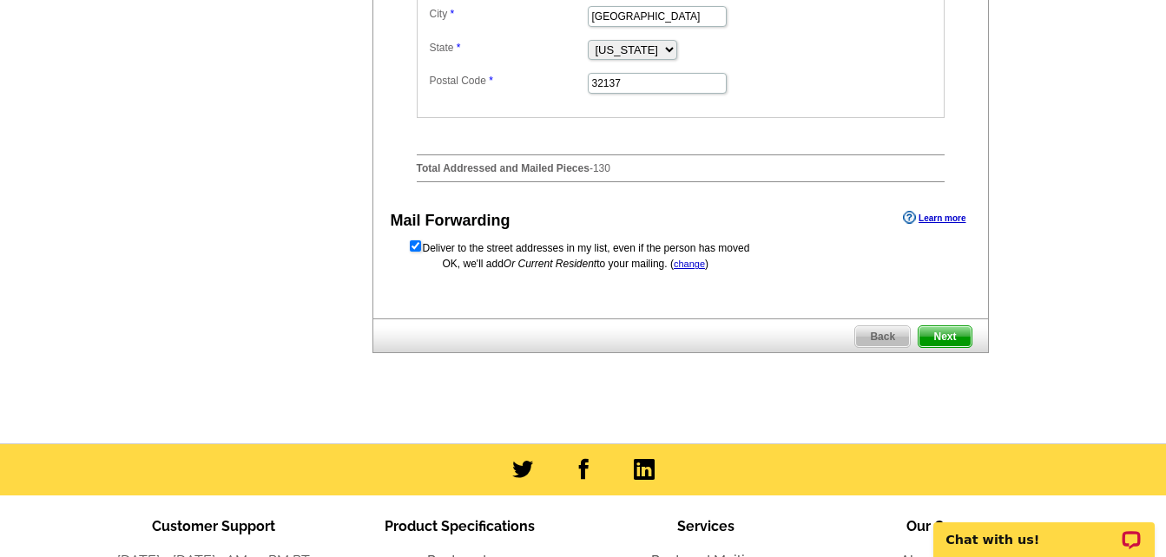
click at [933, 347] on span "Next" at bounding box center [944, 336] width 52 height 21
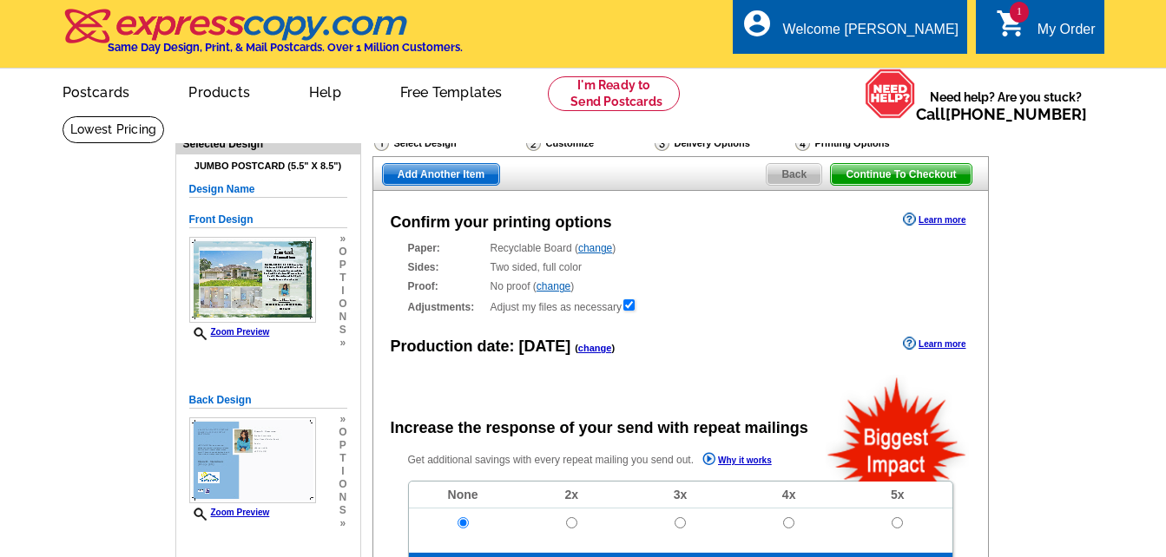
radio input "false"
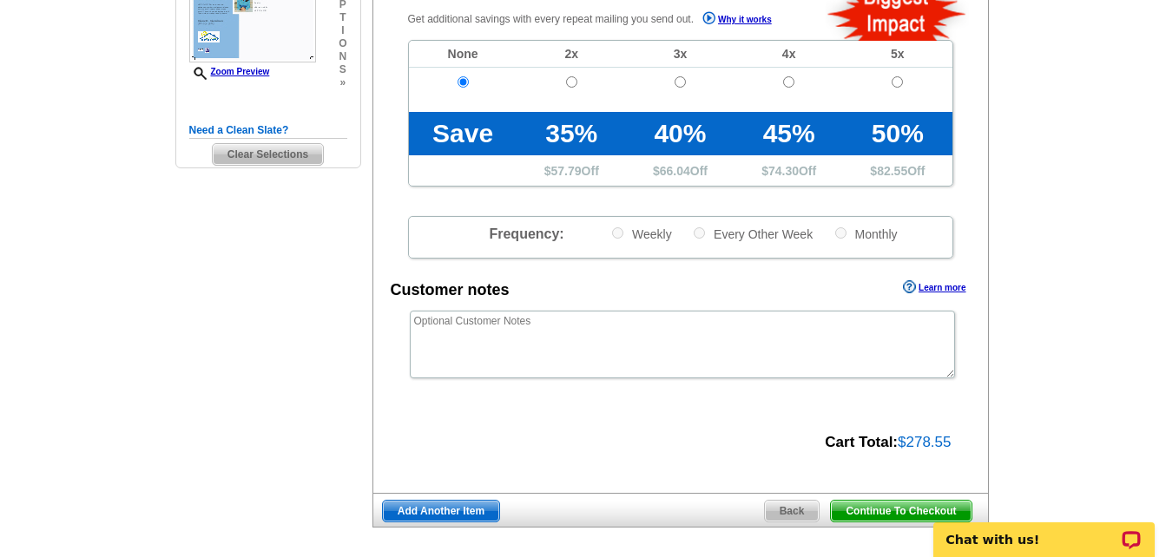
scroll to position [608, 0]
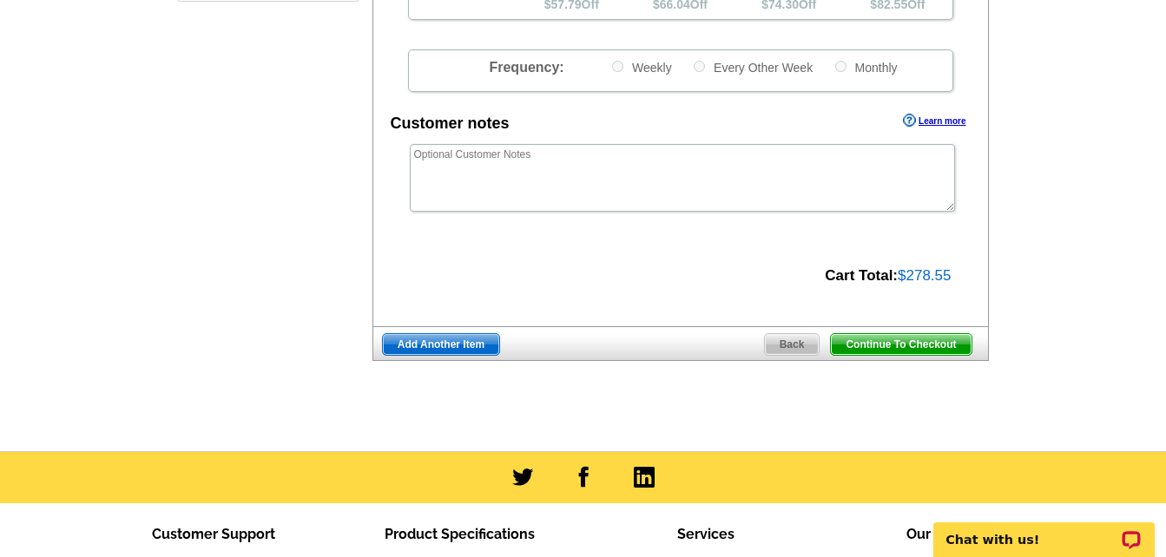
click at [917, 345] on span "Continue To Checkout" at bounding box center [901, 344] width 140 height 21
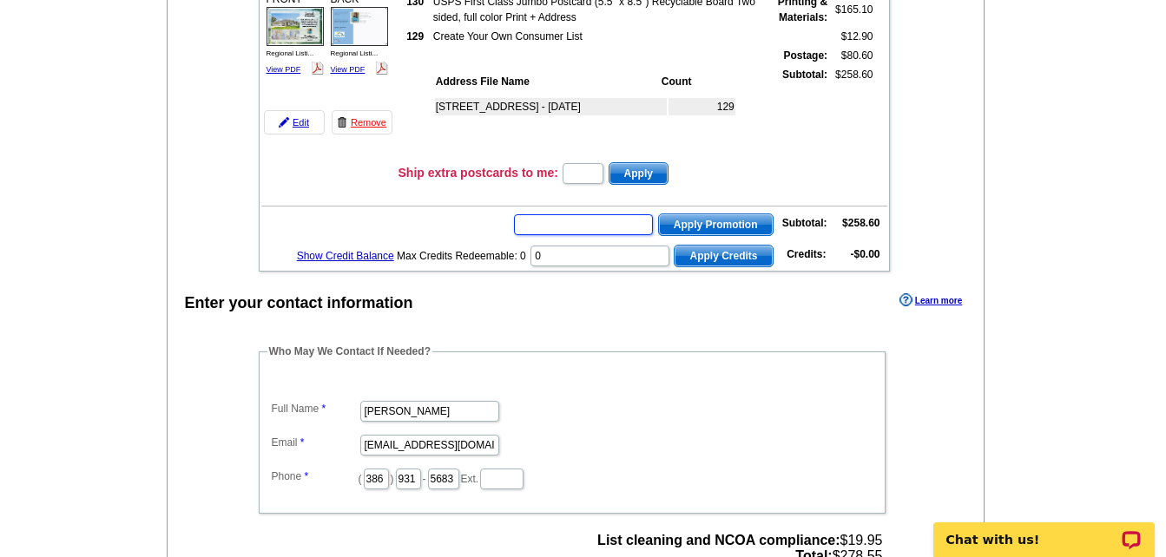
click at [563, 231] on input "text" at bounding box center [583, 224] width 139 height 21
drag, startPoint x: 563, startPoint y: 231, endPoint x: 542, endPoint y: 225, distance: 22.5
click at [542, 225] on input "text" at bounding box center [583, 224] width 139 height 21
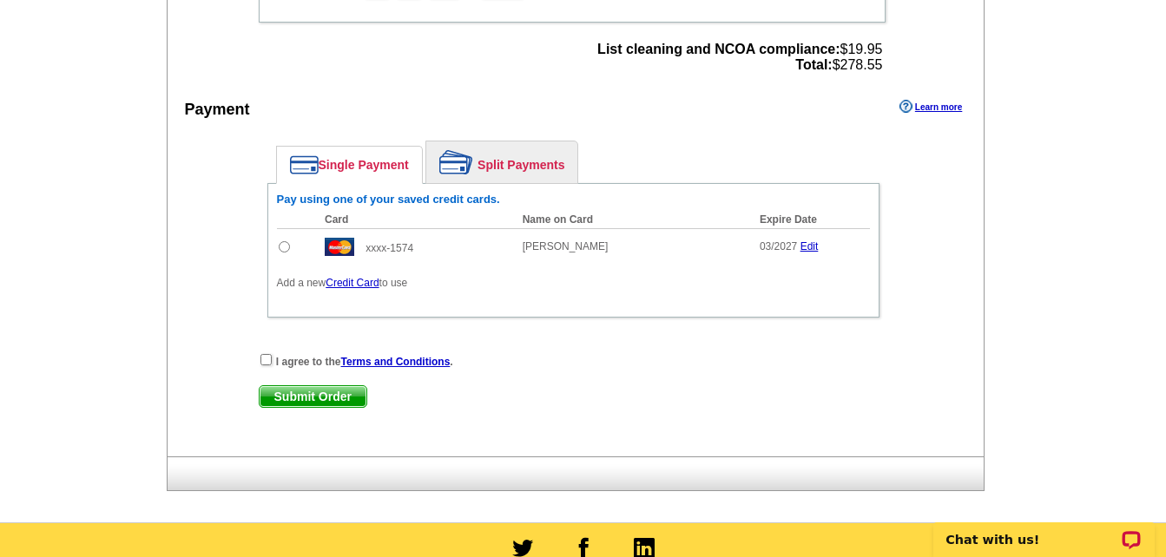
scroll to position [781, 0]
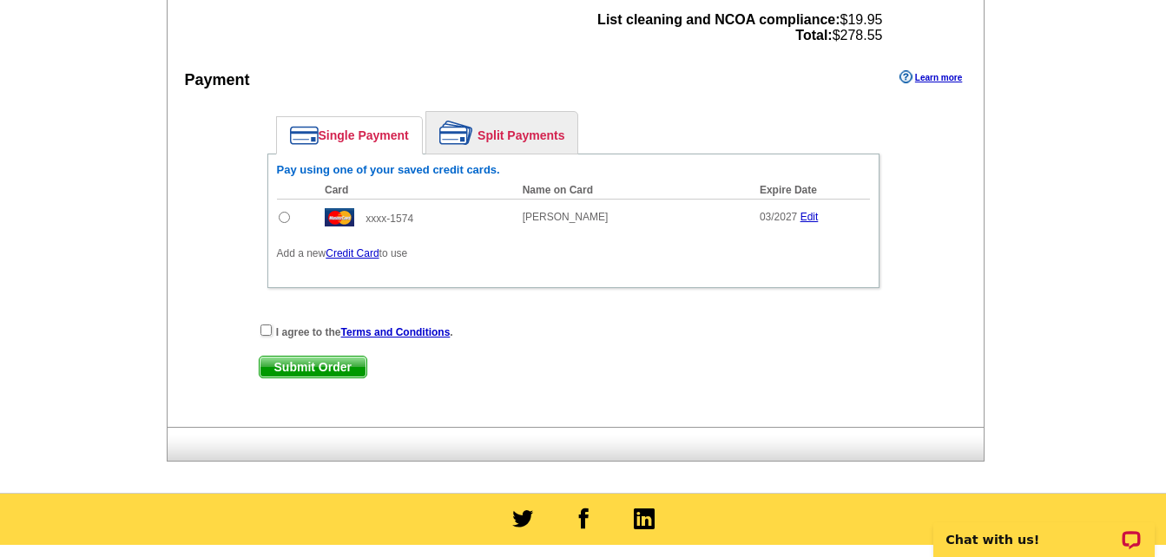
type input "CC2330"
click at [282, 219] on input "radio" at bounding box center [284, 217] width 11 height 11
radio input "true"
click at [266, 332] on input "checkbox" at bounding box center [265, 330] width 11 height 11
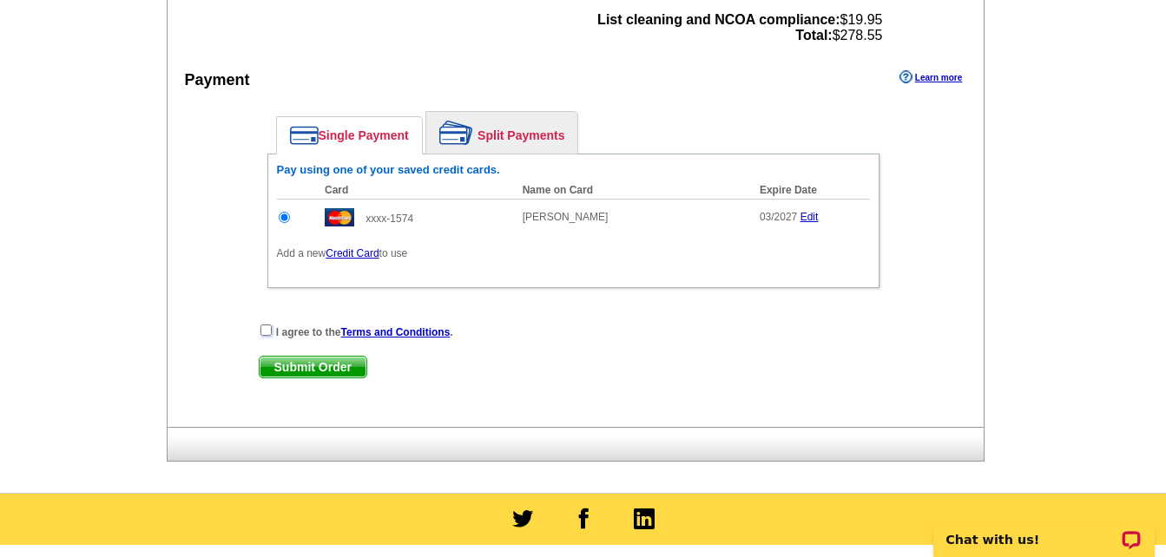
checkbox input "true"
click at [306, 364] on span "Submit Order" at bounding box center [313, 367] width 107 height 21
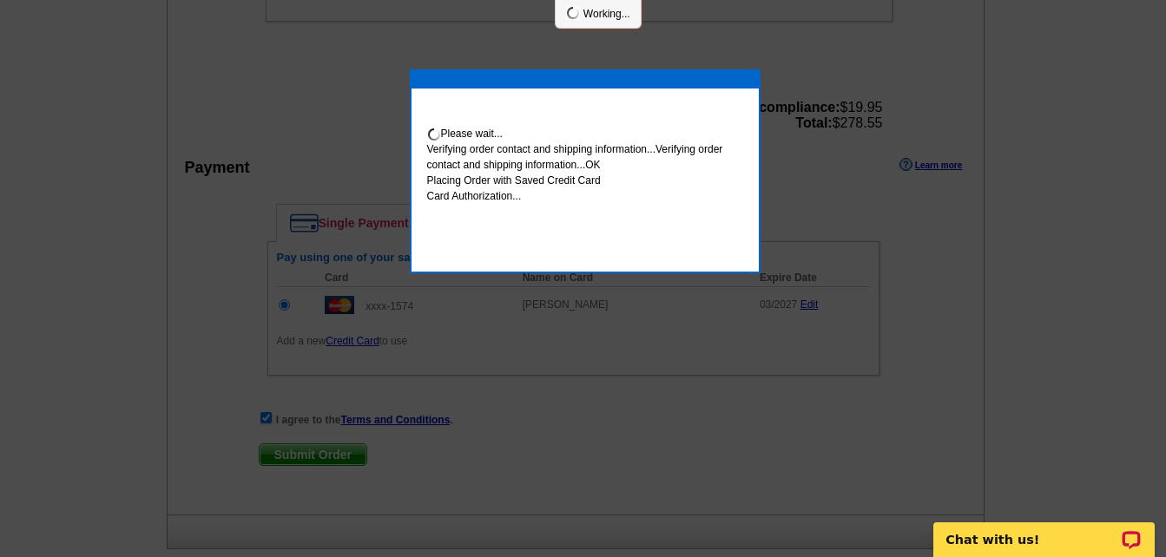
scroll to position [869, 0]
